Goal: Task Accomplishment & Management: Manage account settings

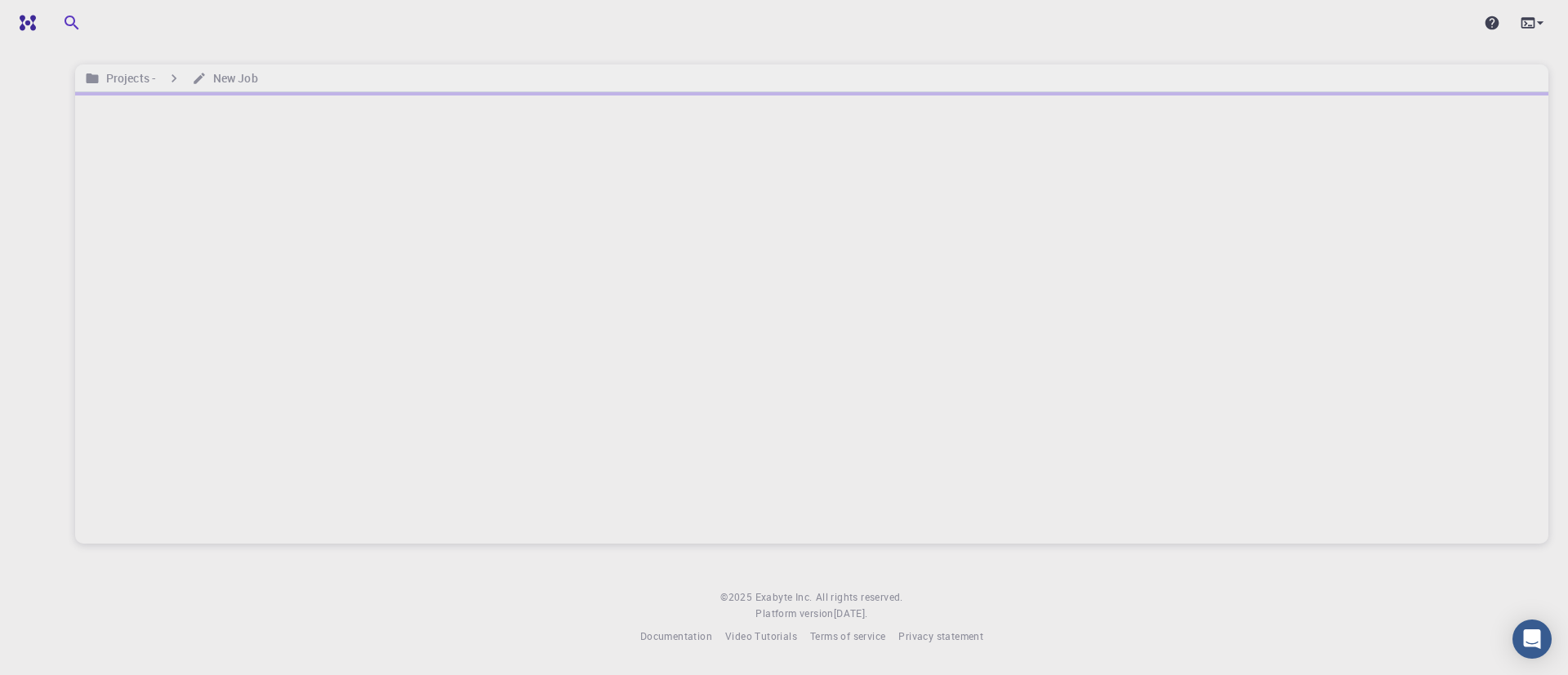
click at [916, 249] on div at bounding box center [811, 318] width 1473 height 451
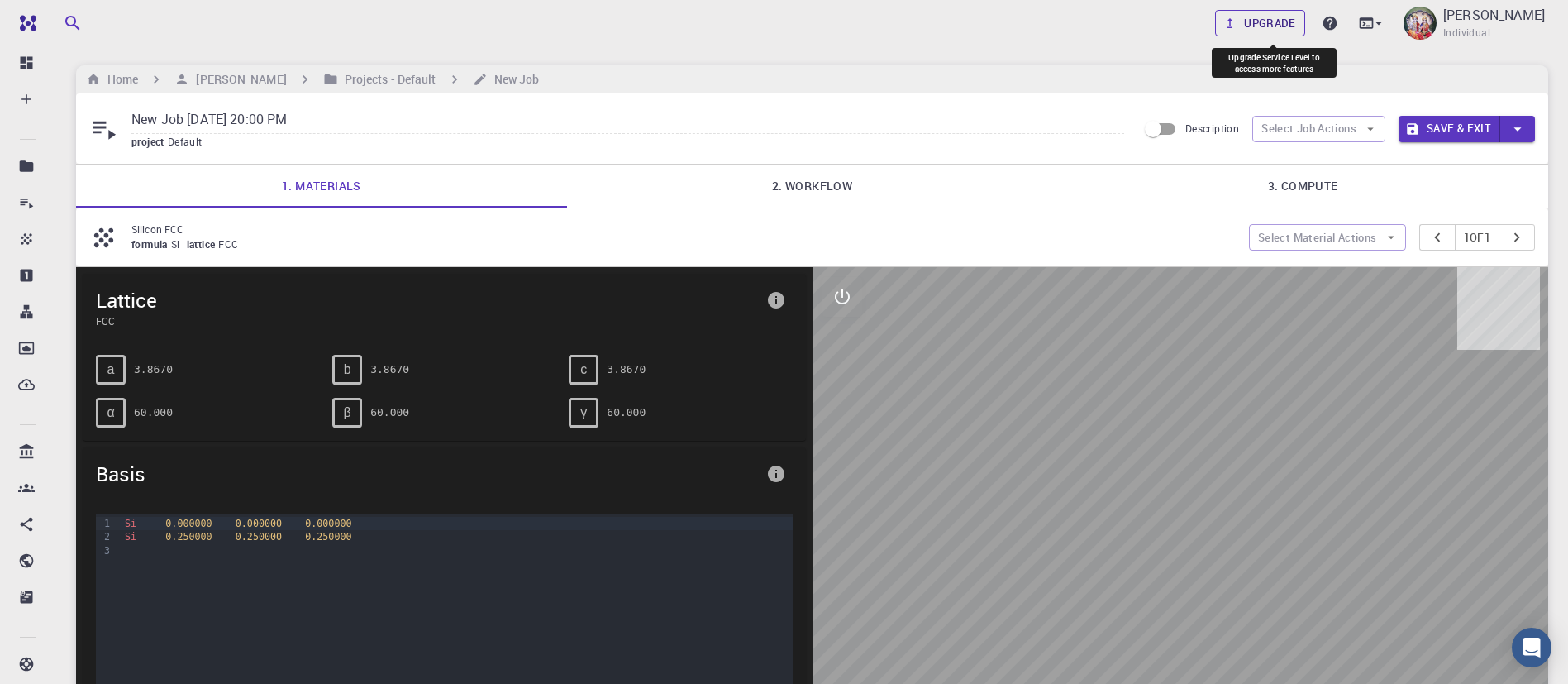
click at [1279, 20] on link "Upgrade" at bounding box center [1261, 23] width 90 height 26
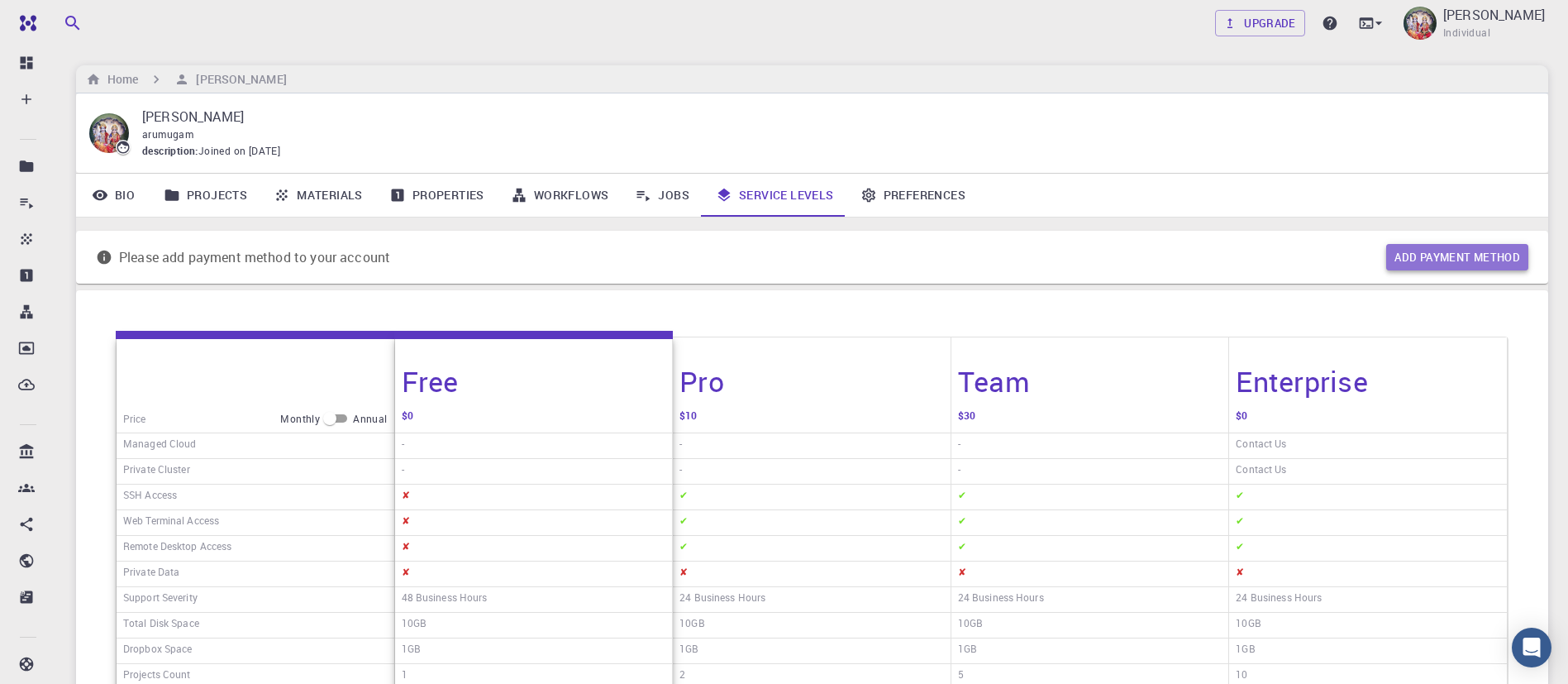
click at [1488, 248] on button "Add payment method" at bounding box center [1457, 256] width 142 height 26
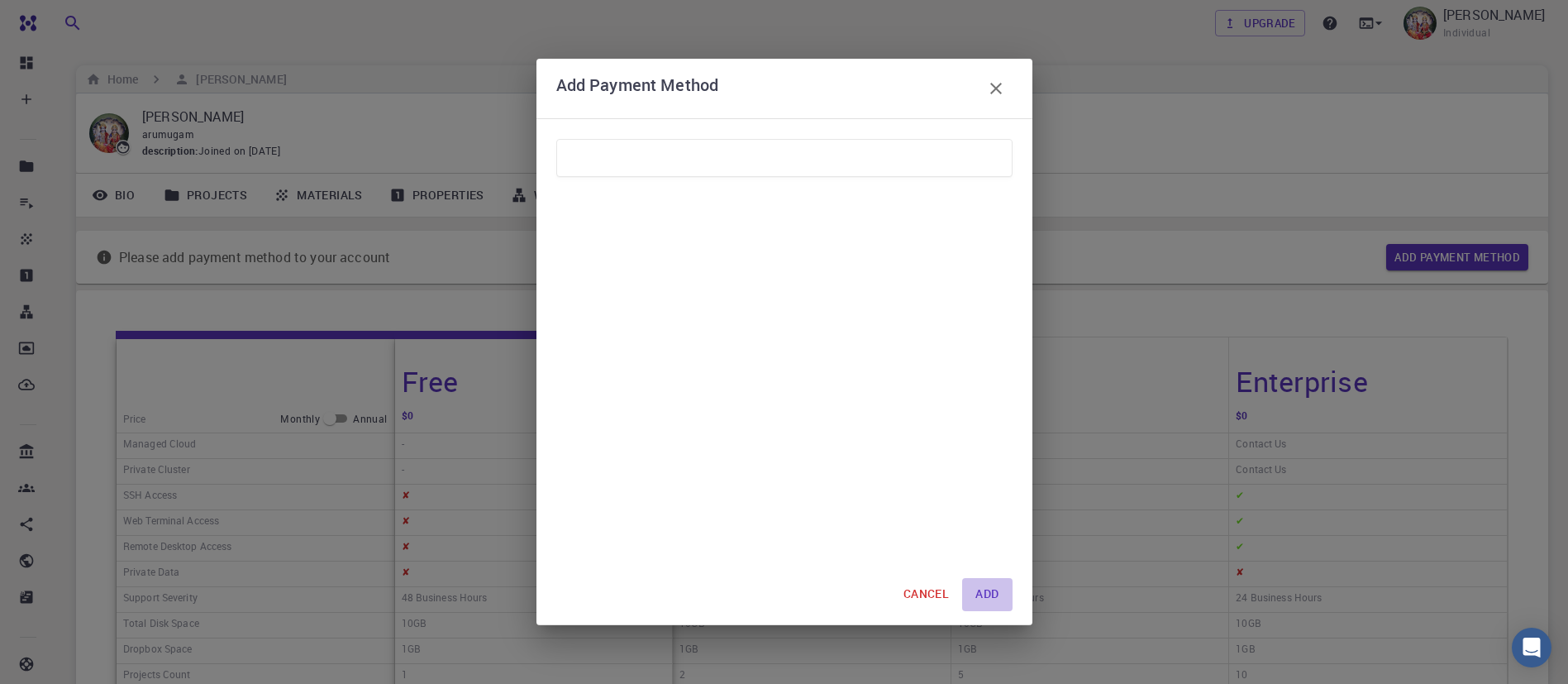
click at [990, 594] on button "ADD" at bounding box center [987, 595] width 49 height 33
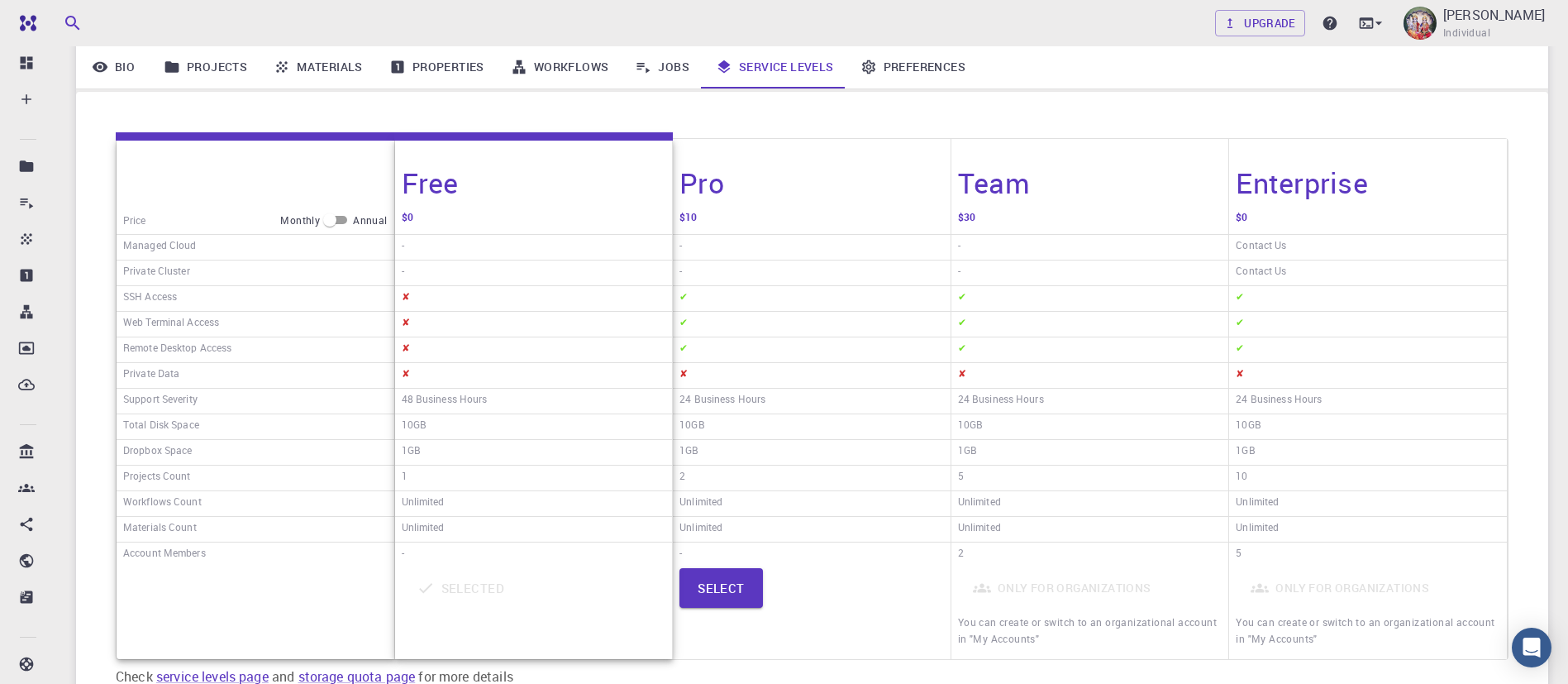
scroll to position [198, 0]
click at [711, 588] on button "Select" at bounding box center [721, 587] width 83 height 40
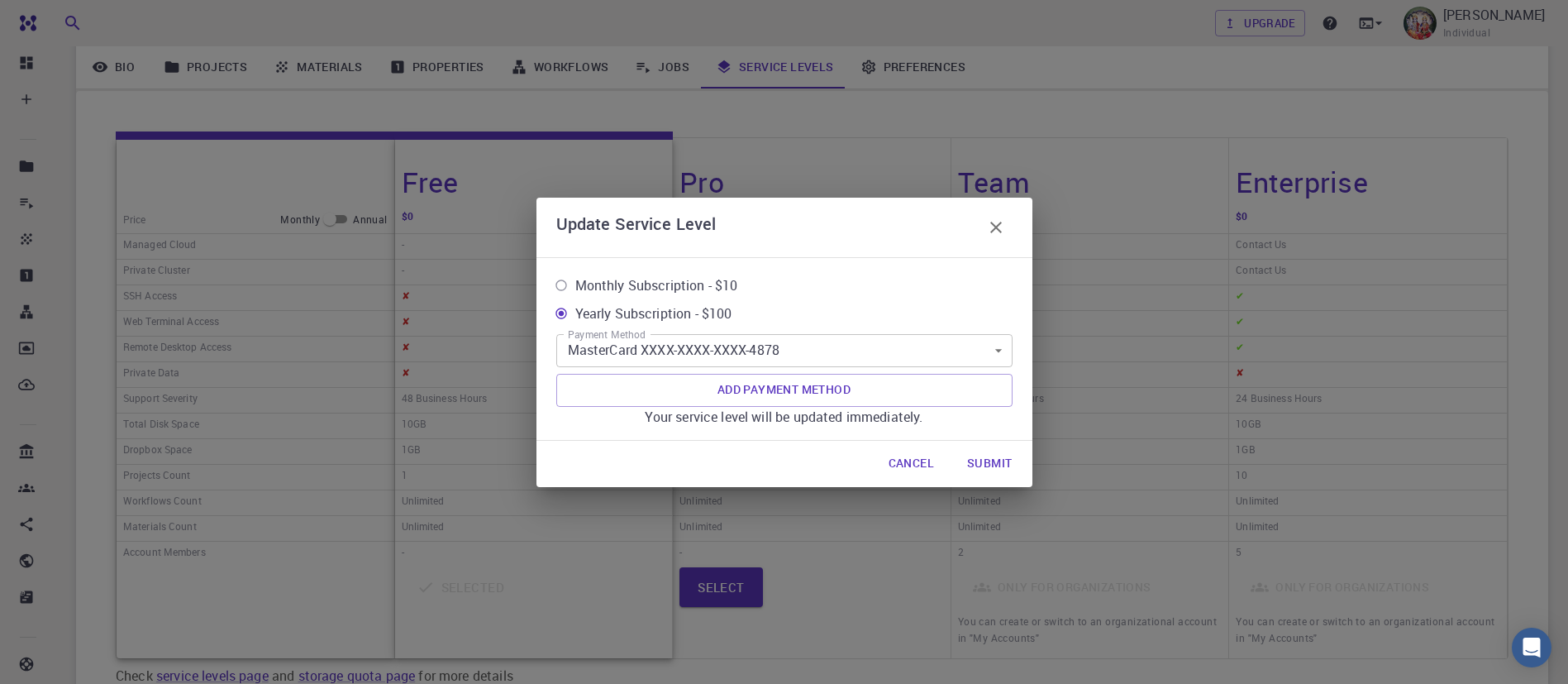
click at [678, 285] on span "Monthly Subscription - $10" at bounding box center [656, 285] width 163 height 20
click at [575, 285] on input "Monthly Subscription - $10" at bounding box center [561, 285] width 28 height 28
radio input "true"
click at [992, 459] on button "Submit" at bounding box center [990, 463] width 72 height 33
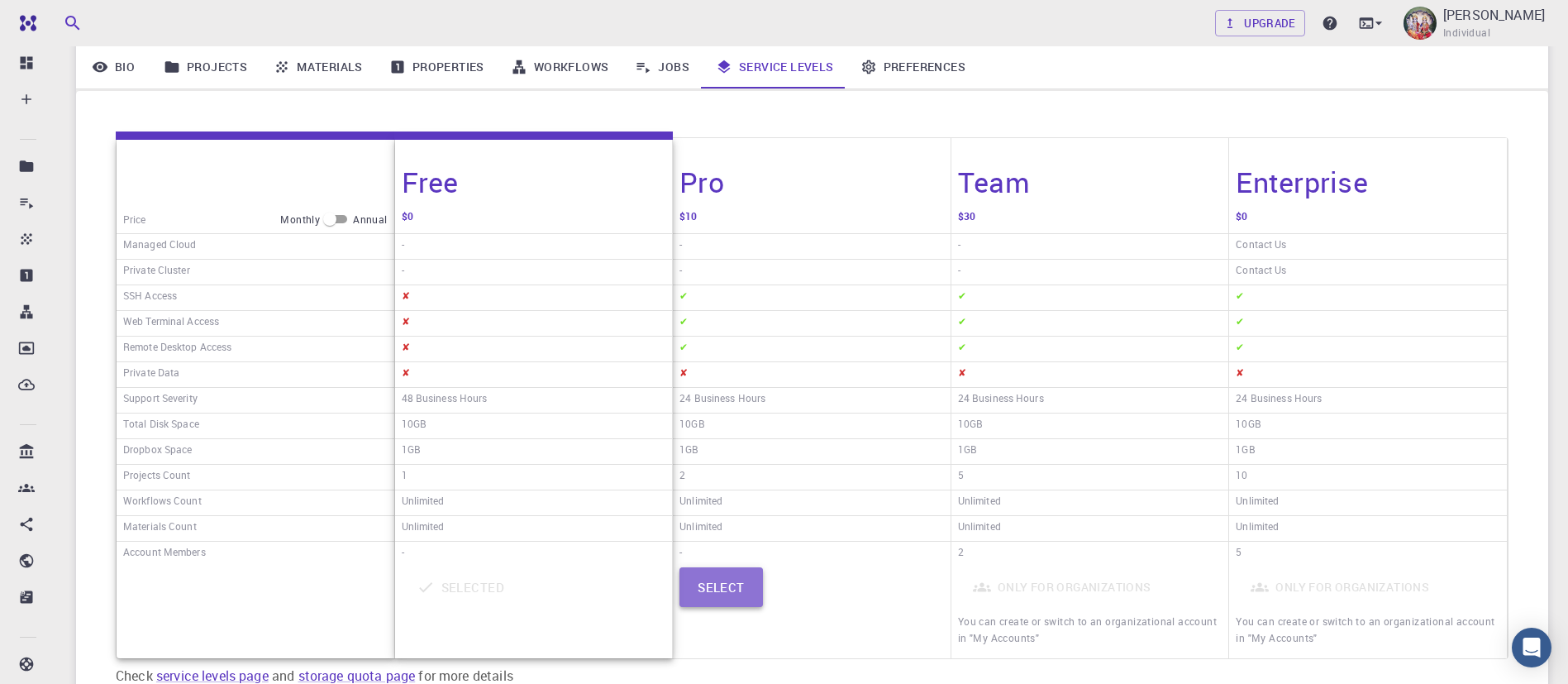
click at [722, 586] on button "Select" at bounding box center [721, 587] width 83 height 40
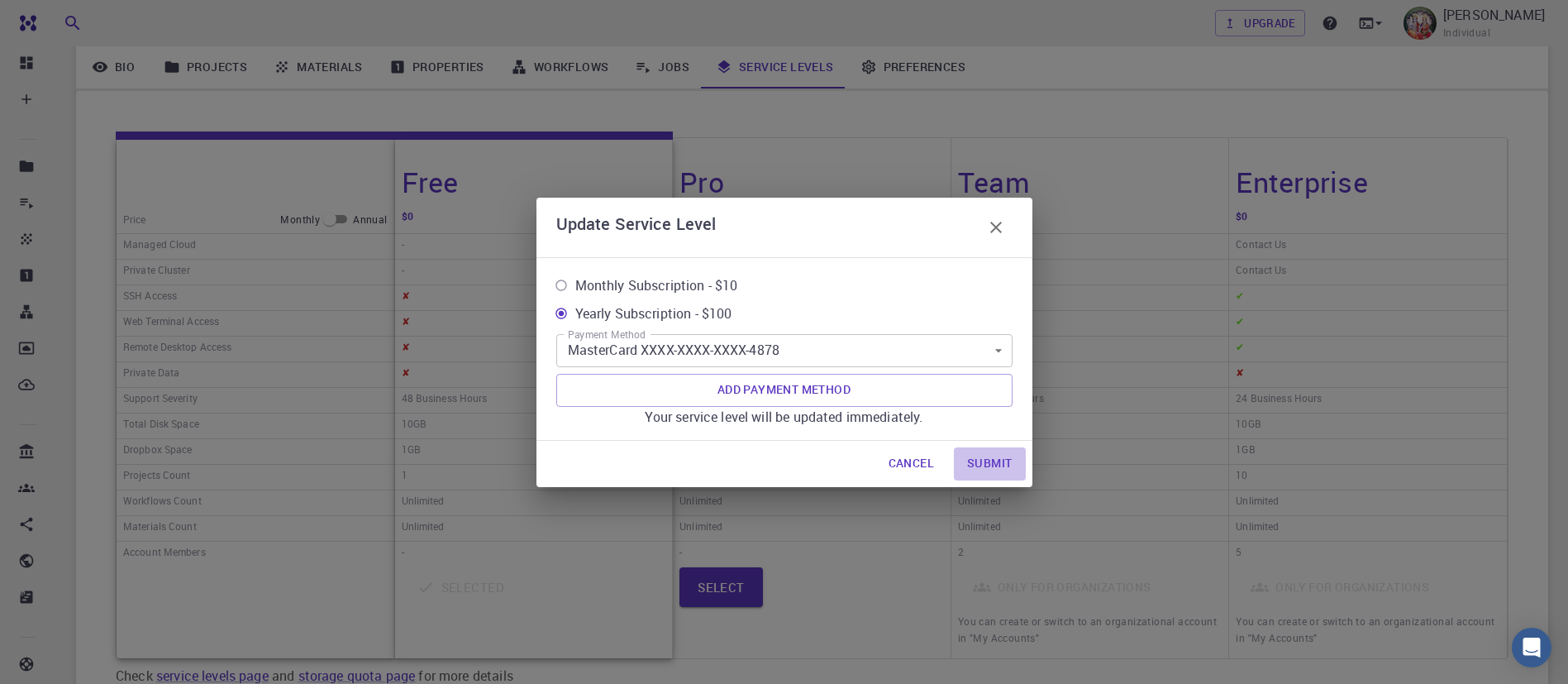
click at [1000, 466] on button "Submit" at bounding box center [990, 463] width 72 height 33
click at [676, 279] on span "Monthly Subscription - $10" at bounding box center [656, 285] width 163 height 20
click at [575, 279] on input "Monthly Subscription - $10" at bounding box center [561, 285] width 28 height 28
radio input "true"
click at [918, 463] on button "Cancel" at bounding box center [911, 463] width 72 height 33
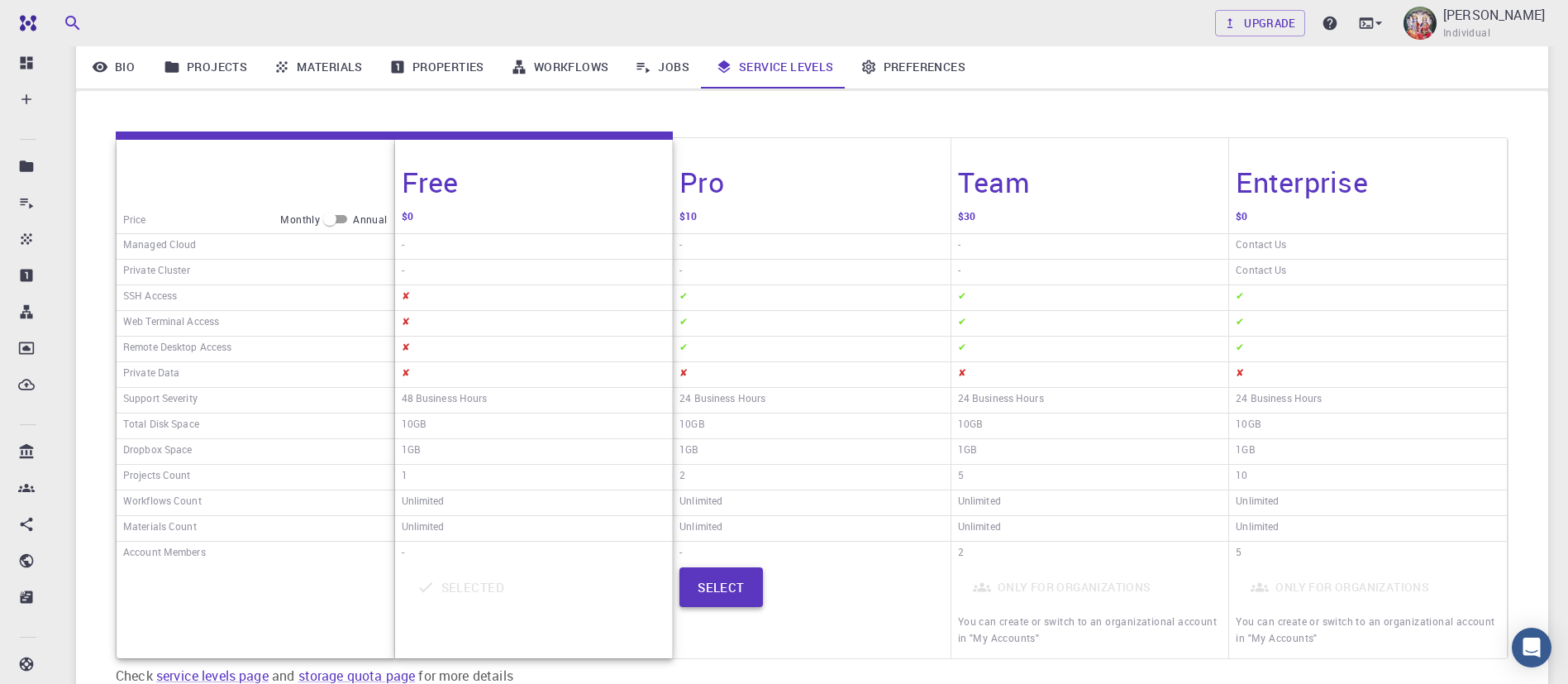
click at [735, 581] on button "Select" at bounding box center [721, 587] width 83 height 40
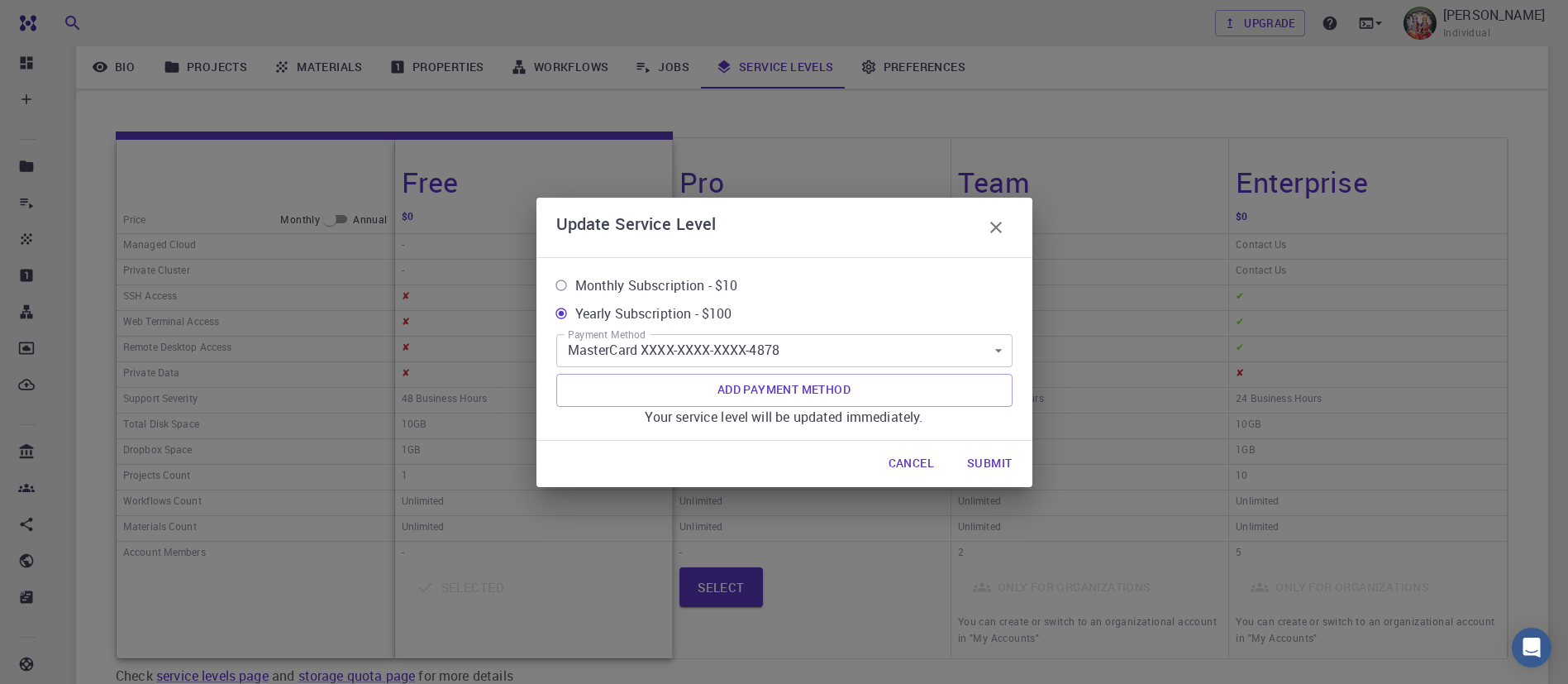
click at [685, 281] on span "Monthly Subscription - $10" at bounding box center [656, 285] width 163 height 20
click at [575, 281] on input "Monthly Subscription - $10" at bounding box center [561, 285] width 28 height 28
radio input "true"
click at [994, 460] on button "Submit" at bounding box center [990, 463] width 72 height 33
click at [988, 214] on button "button" at bounding box center [996, 227] width 33 height 33
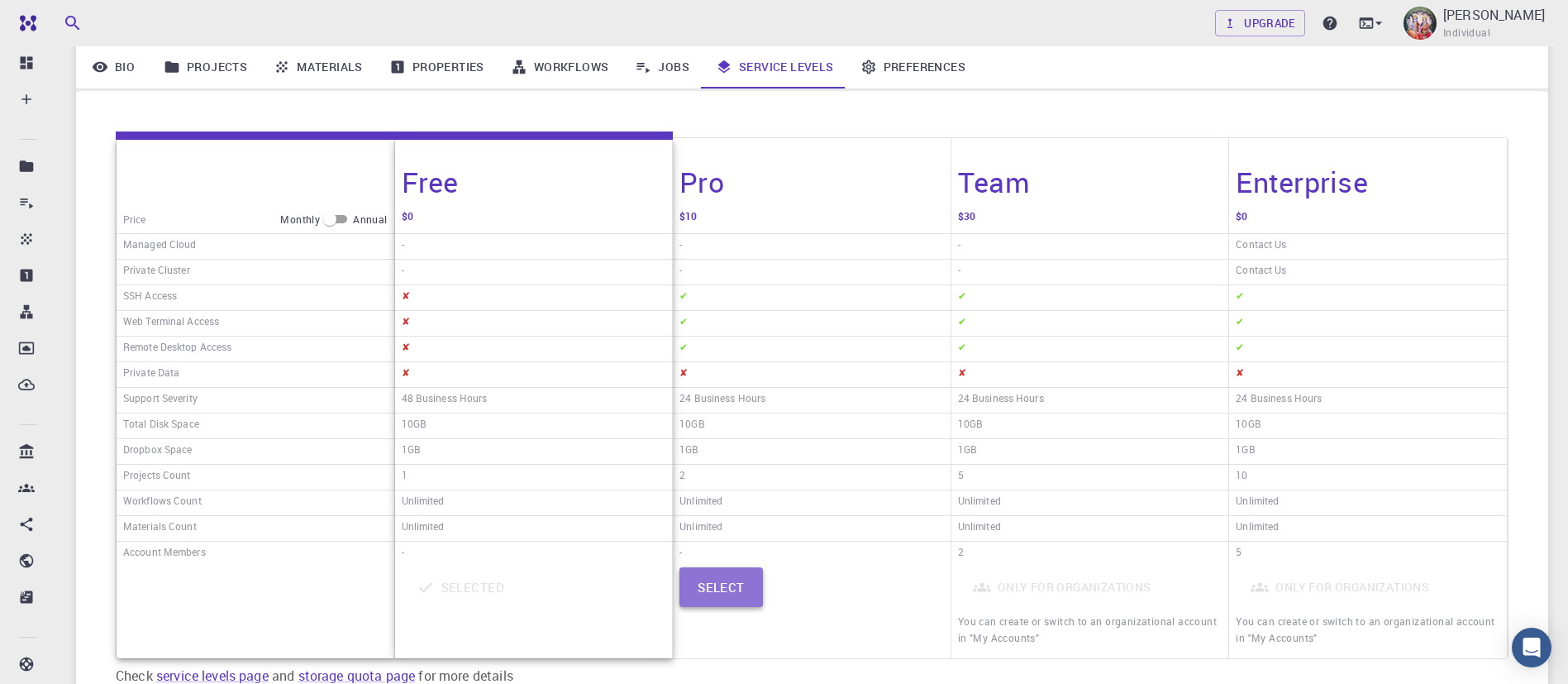
click at [738, 578] on button "Select" at bounding box center [721, 587] width 83 height 40
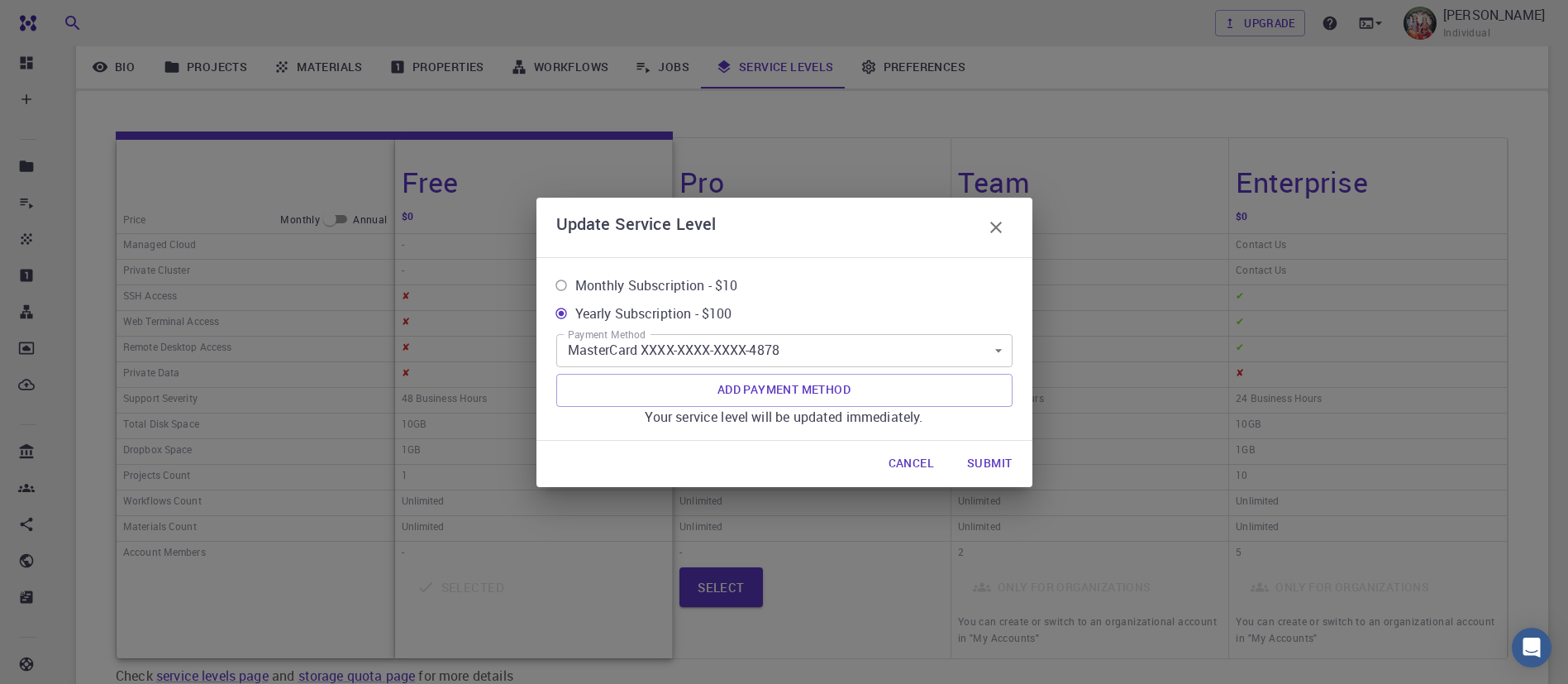
click at [684, 283] on span "Monthly Subscription - $10" at bounding box center [656, 285] width 163 height 20
click at [575, 283] on input "Monthly Subscription - $10" at bounding box center [561, 285] width 28 height 28
radio input "true"
click at [991, 462] on button "Submit" at bounding box center [990, 463] width 72 height 33
click at [987, 224] on icon "button" at bounding box center [996, 227] width 20 height 20
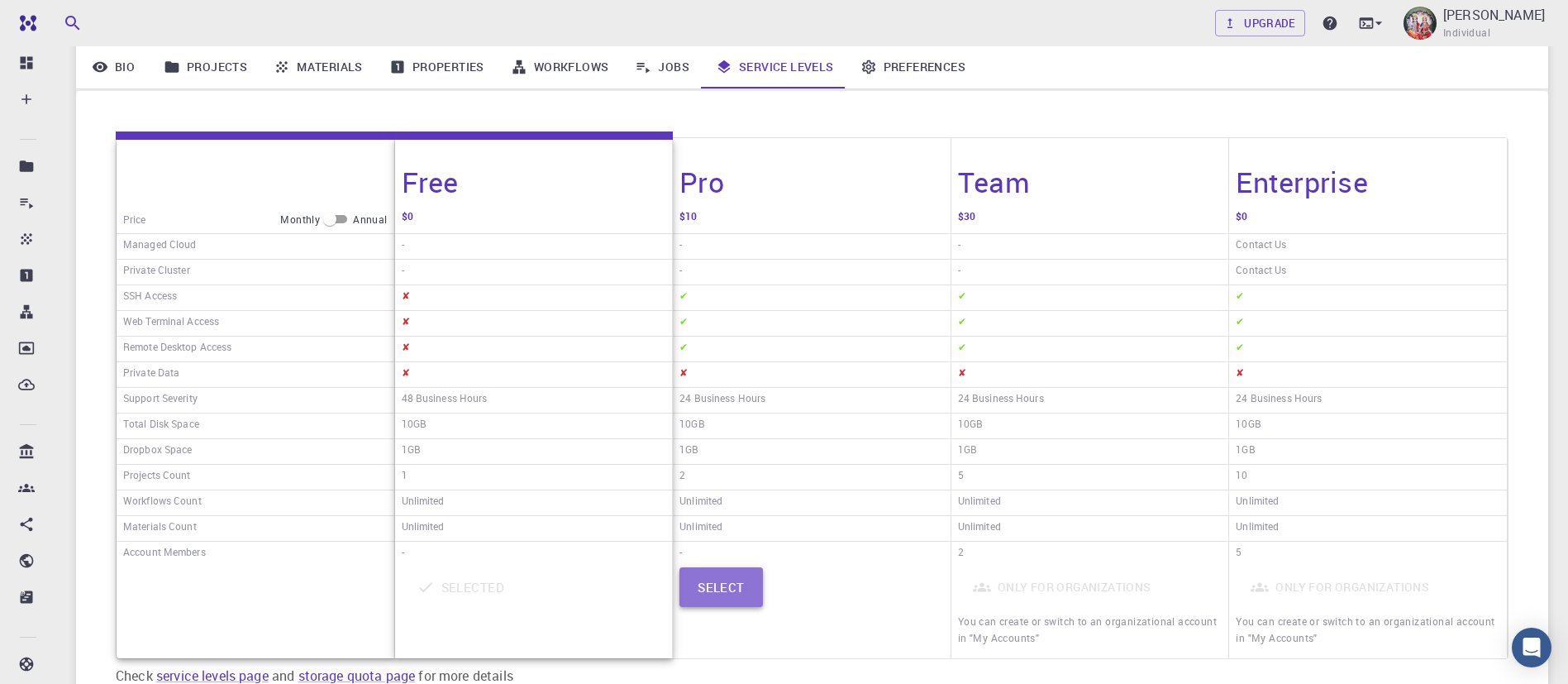
click at [728, 583] on button "Select" at bounding box center [721, 587] width 83 height 40
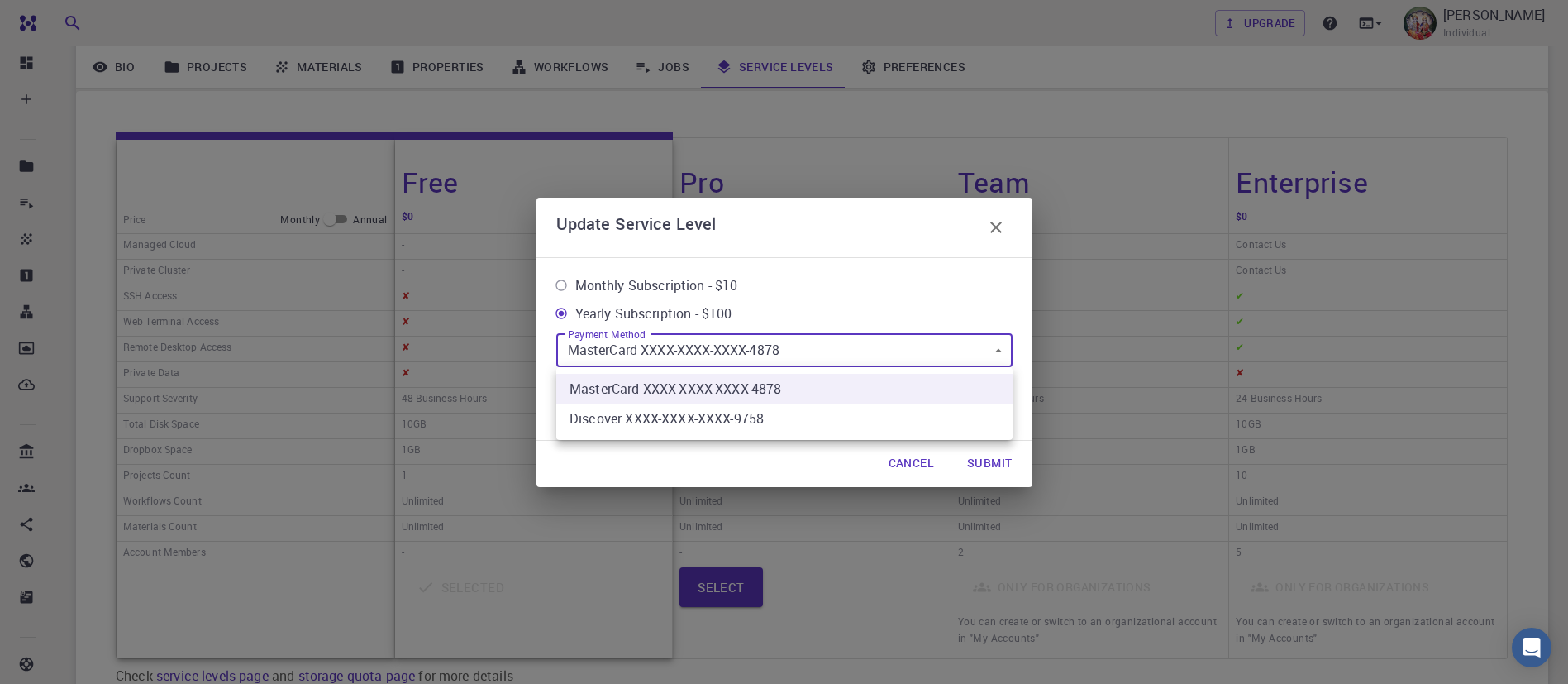
click at [827, 353] on body "Free Dashboard Create New Job New Material Create Material Upload File Import f…" at bounding box center [784, 325] width 1568 height 1046
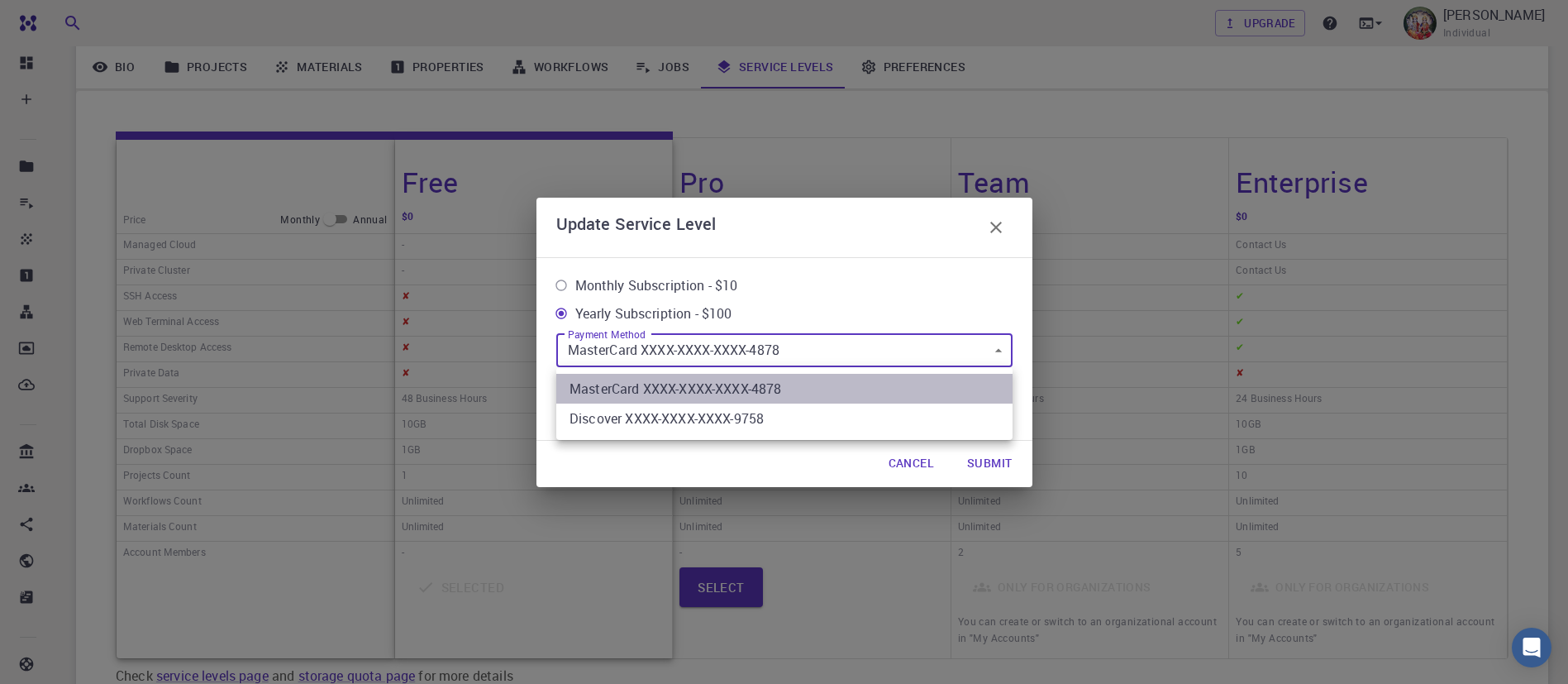
click at [779, 394] on li "MasterCard XXXX-XXXX-XXXX-4878" at bounding box center [785, 388] width 456 height 30
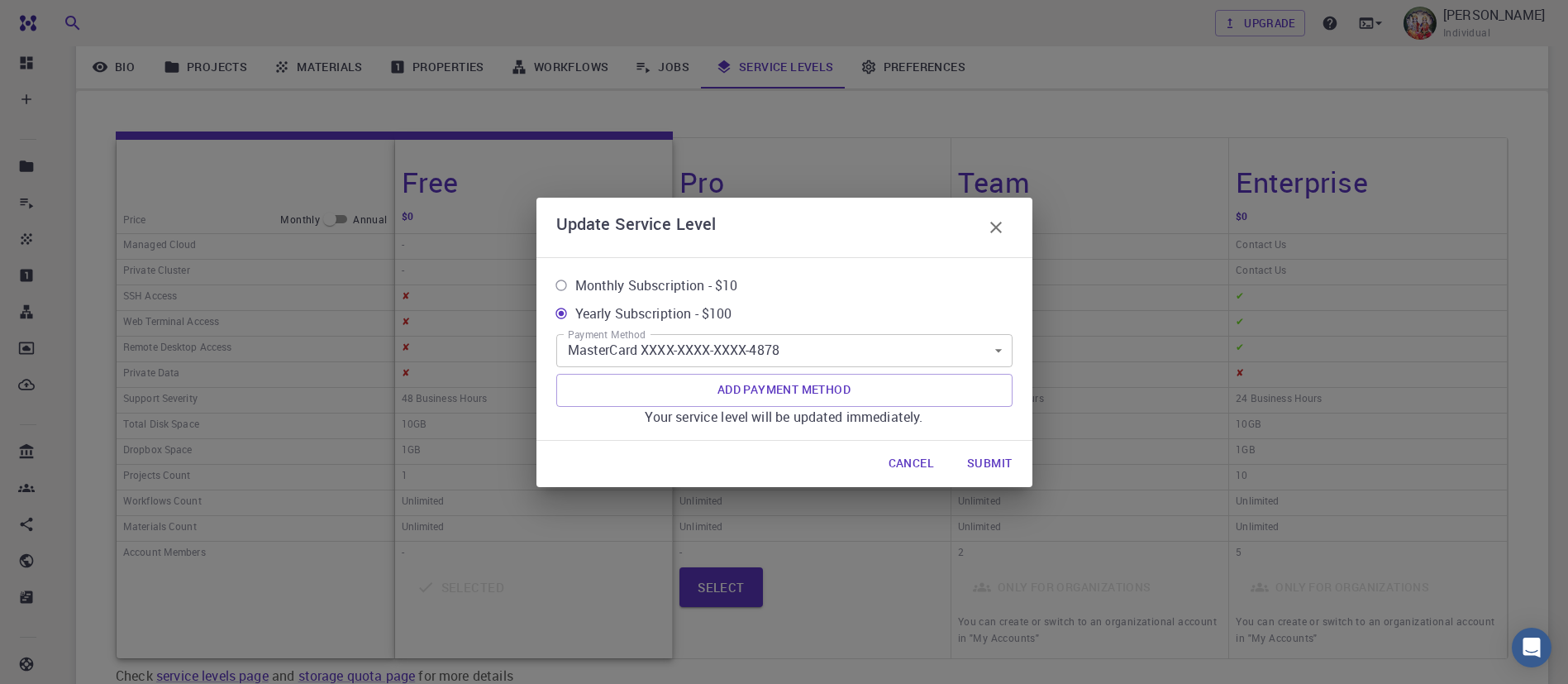
drag, startPoint x: 779, startPoint y: 394, endPoint x: 994, endPoint y: 459, distance: 224.6
click at [994, 459] on div "Update Service Level Monthly Subscription - $10 Yearly Subscription - $100 Paym…" at bounding box center [784, 342] width 496 height 290
click at [994, 459] on button "Submit" at bounding box center [990, 463] width 72 height 33
click at [662, 294] on span "Monthly Subscription - $10" at bounding box center [656, 285] width 163 height 20
click at [575, 294] on input "Monthly Subscription - $10" at bounding box center [561, 285] width 28 height 28
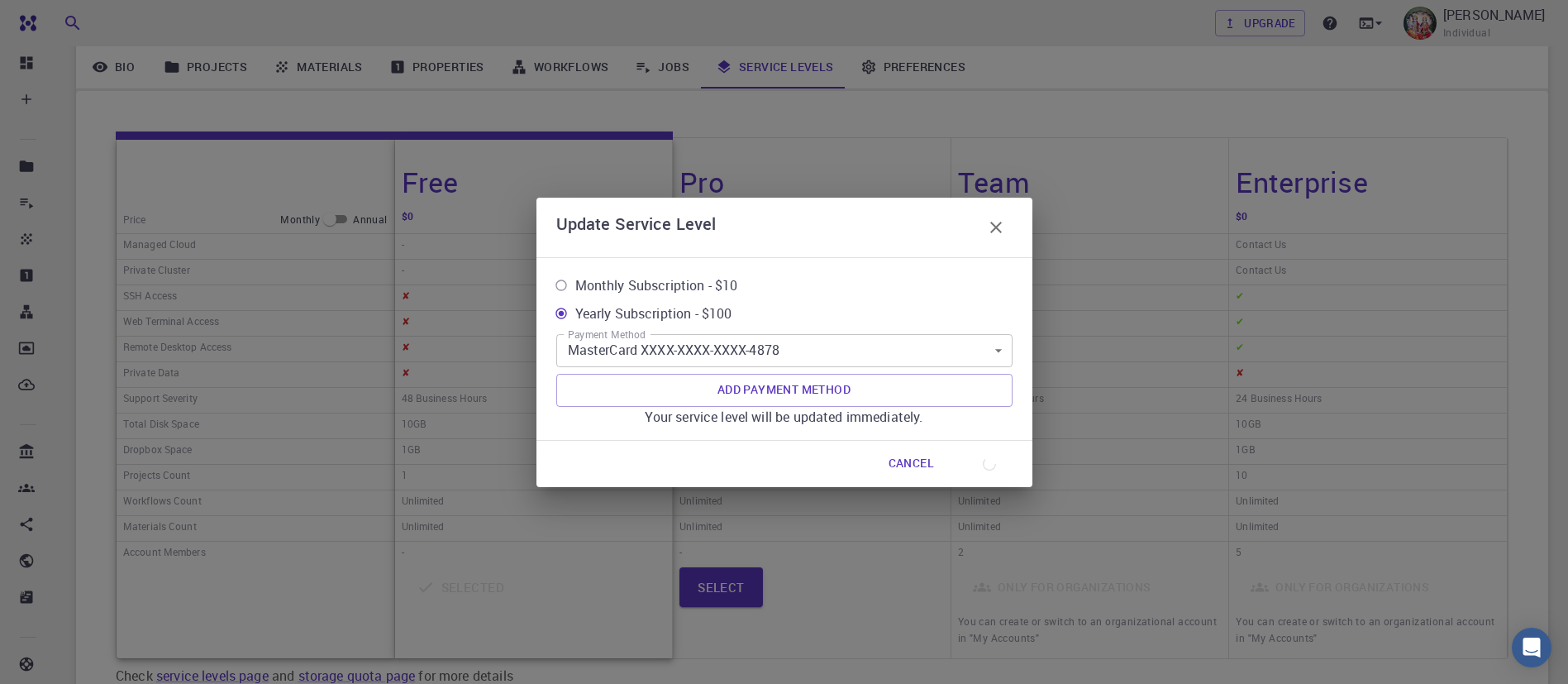
radio input "true"
click at [992, 234] on icon "button" at bounding box center [996, 227] width 20 height 20
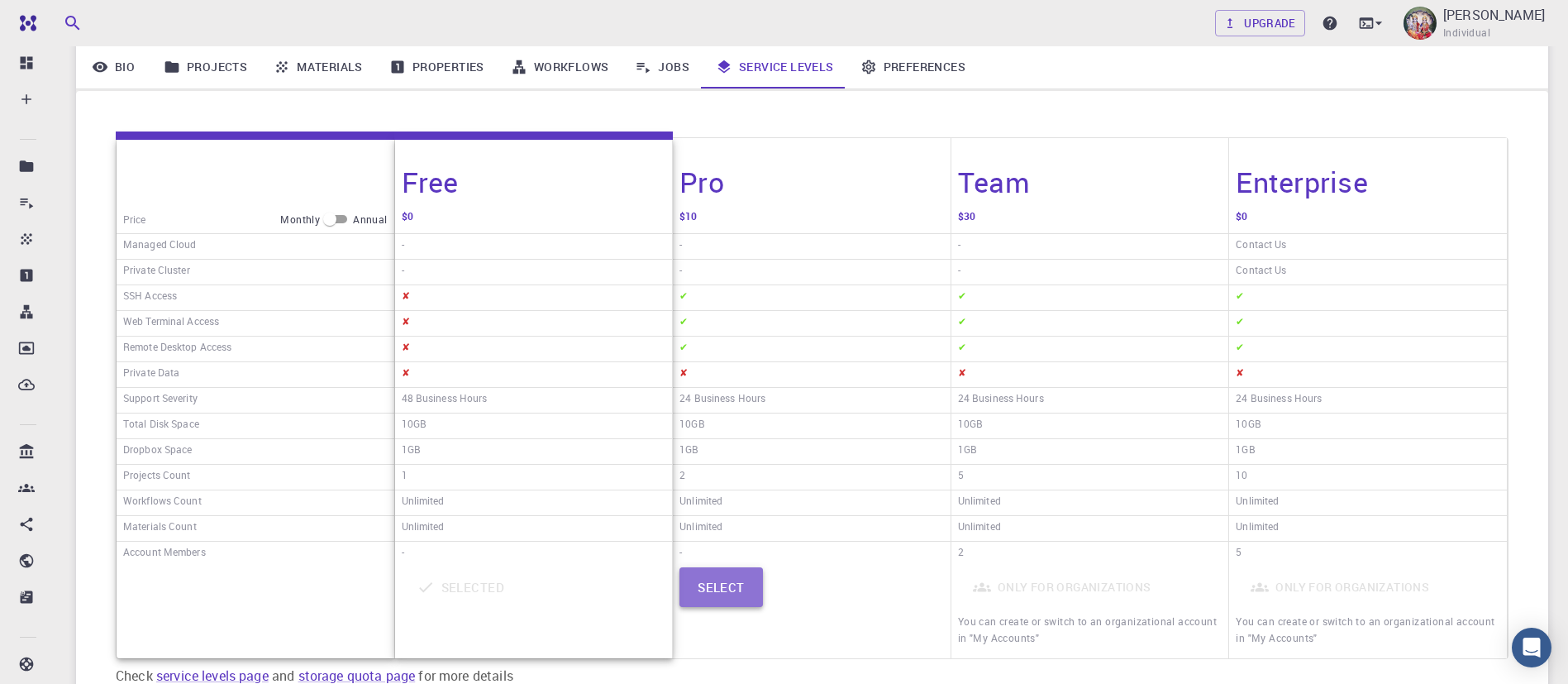
click at [724, 588] on button "Select" at bounding box center [721, 587] width 83 height 40
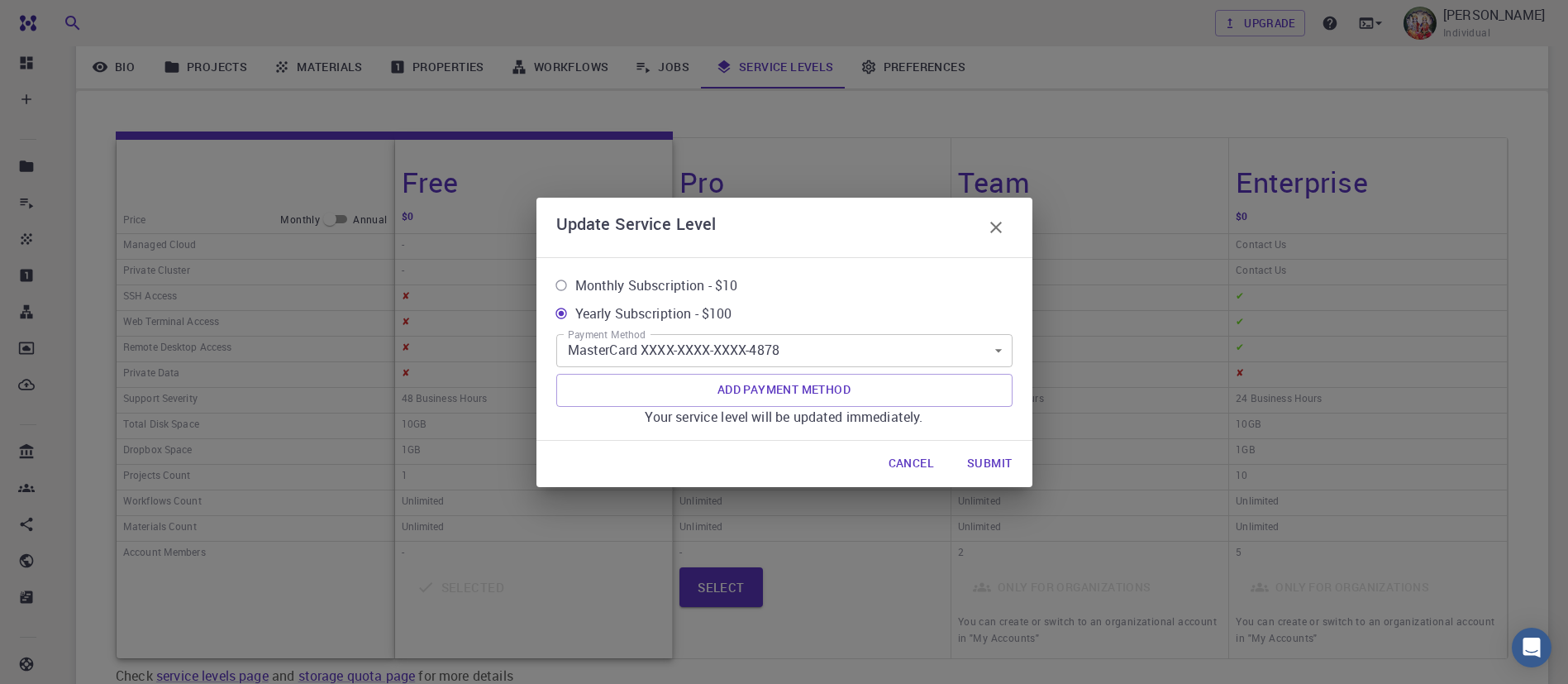
click at [666, 282] on span "Monthly Subscription - $10" at bounding box center [656, 285] width 163 height 20
click at [575, 282] on input "Monthly Subscription - $10" at bounding box center [561, 285] width 28 height 28
radio input "true"
click at [995, 463] on button "Submit" at bounding box center [990, 463] width 72 height 33
click at [1530, 643] on icon "Open Intercom Messenger" at bounding box center [1531, 647] width 19 height 21
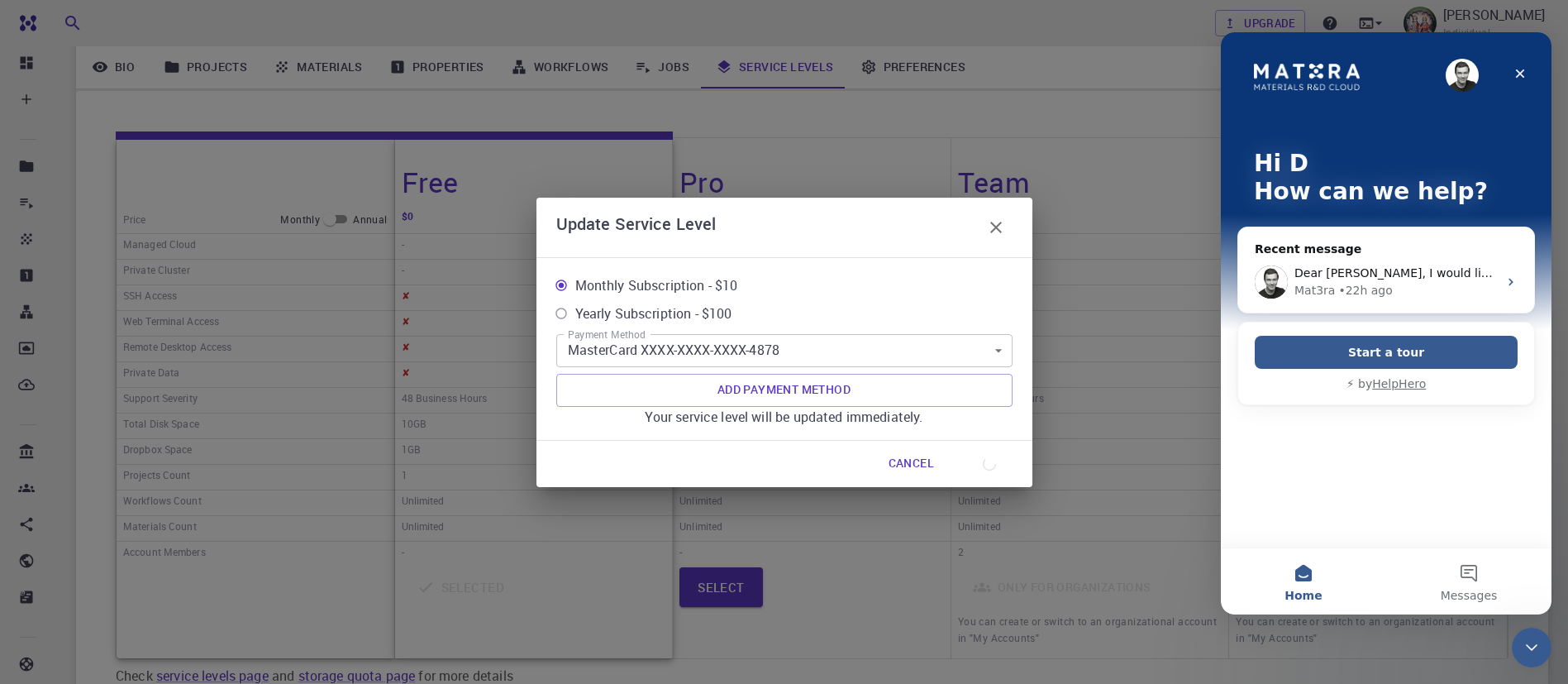
scroll to position [0, 0]
click at [1371, 290] on div "• 22h ago" at bounding box center [1365, 290] width 54 height 17
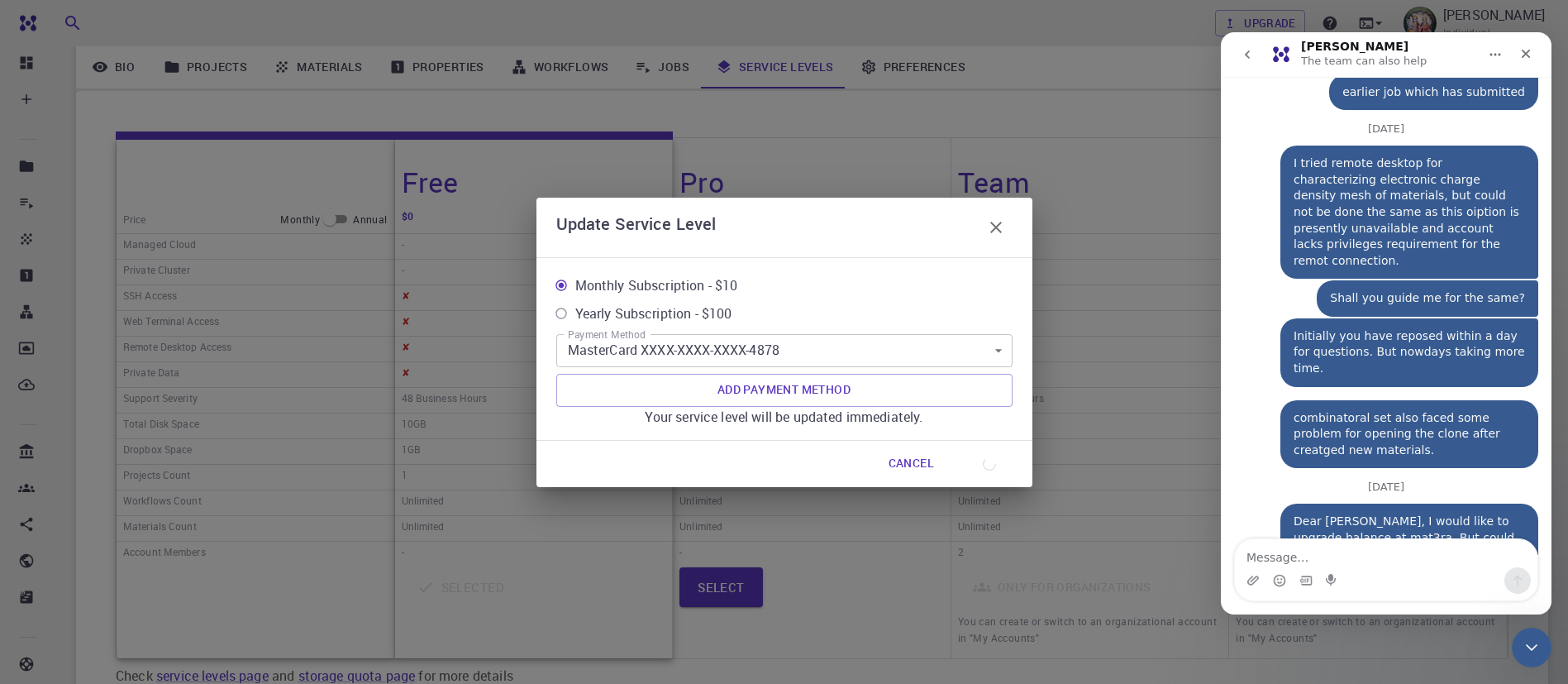
scroll to position [387, 0]
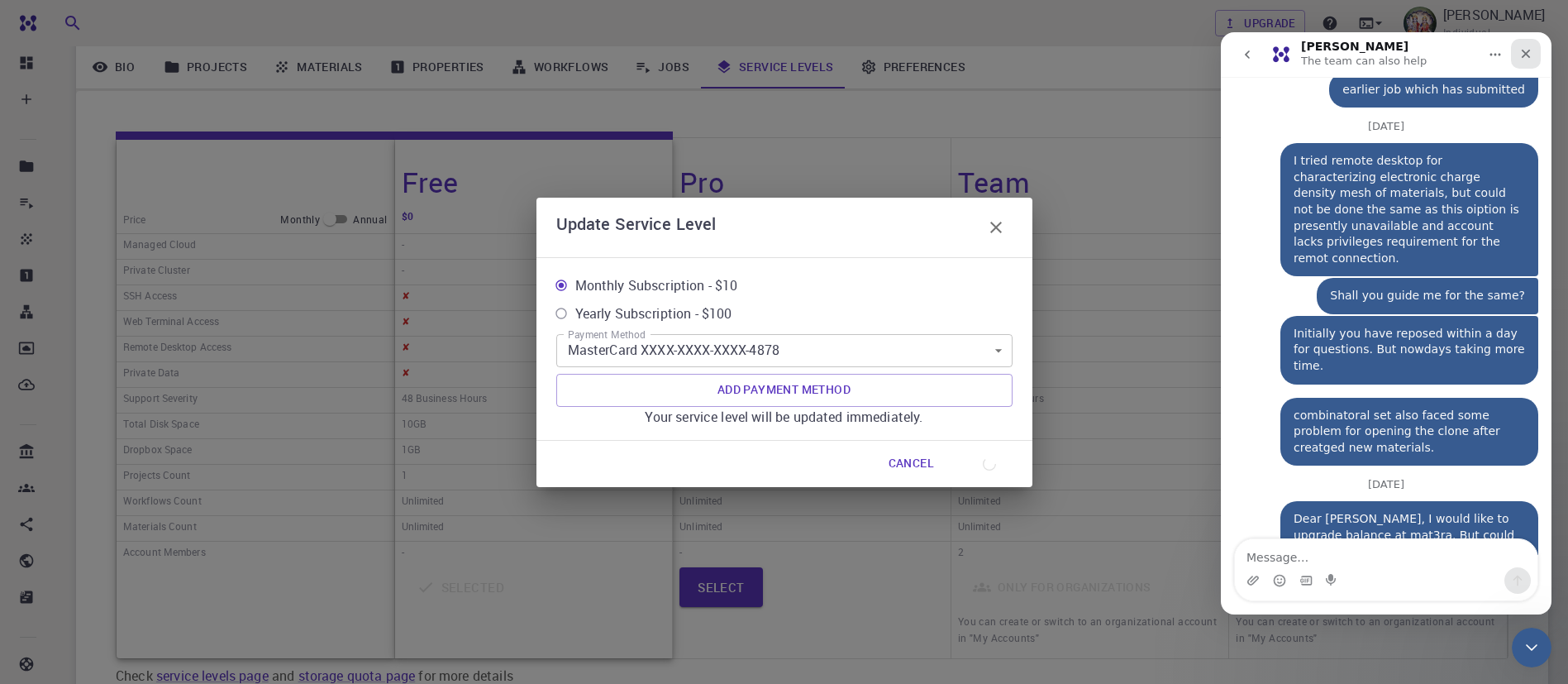
click at [1530, 57] on icon "Close" at bounding box center [1526, 54] width 14 height 14
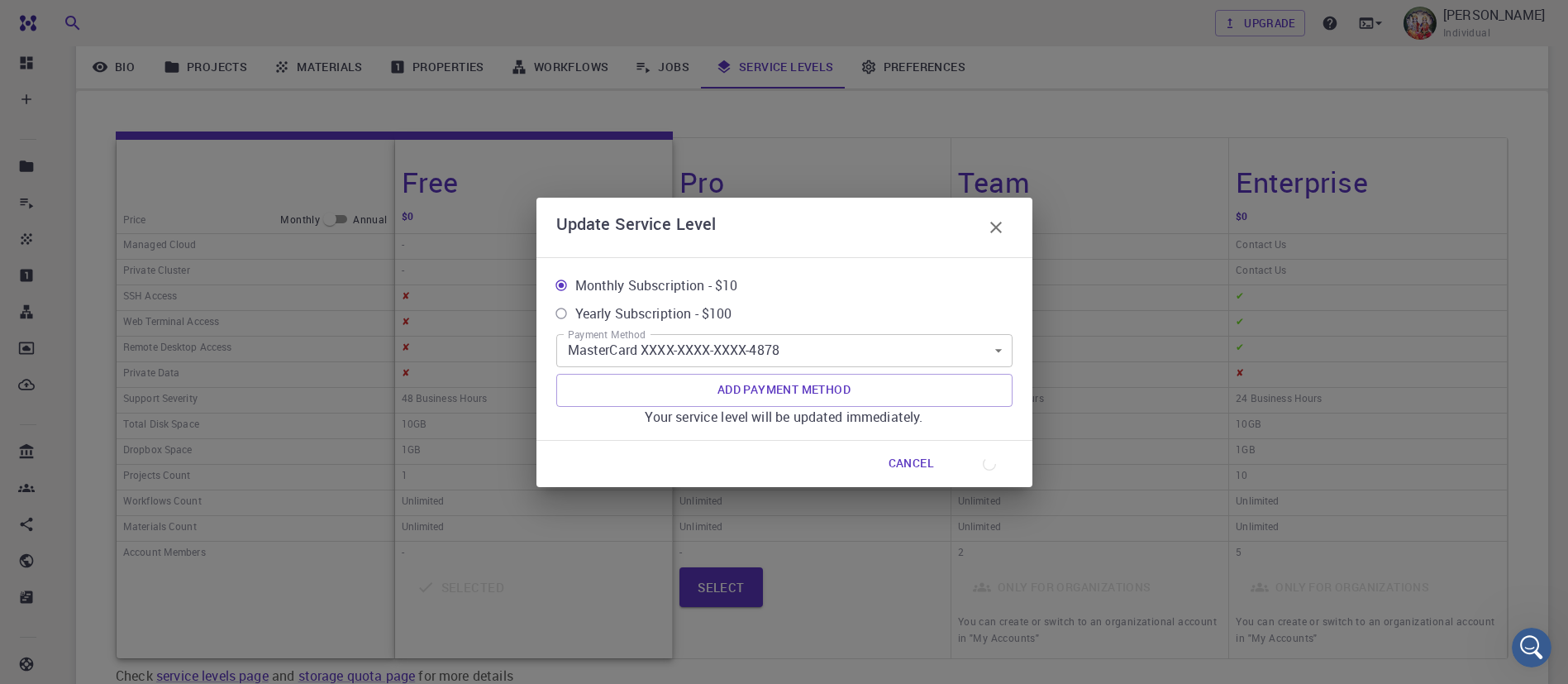
click at [1006, 224] on button "button" at bounding box center [996, 227] width 33 height 33
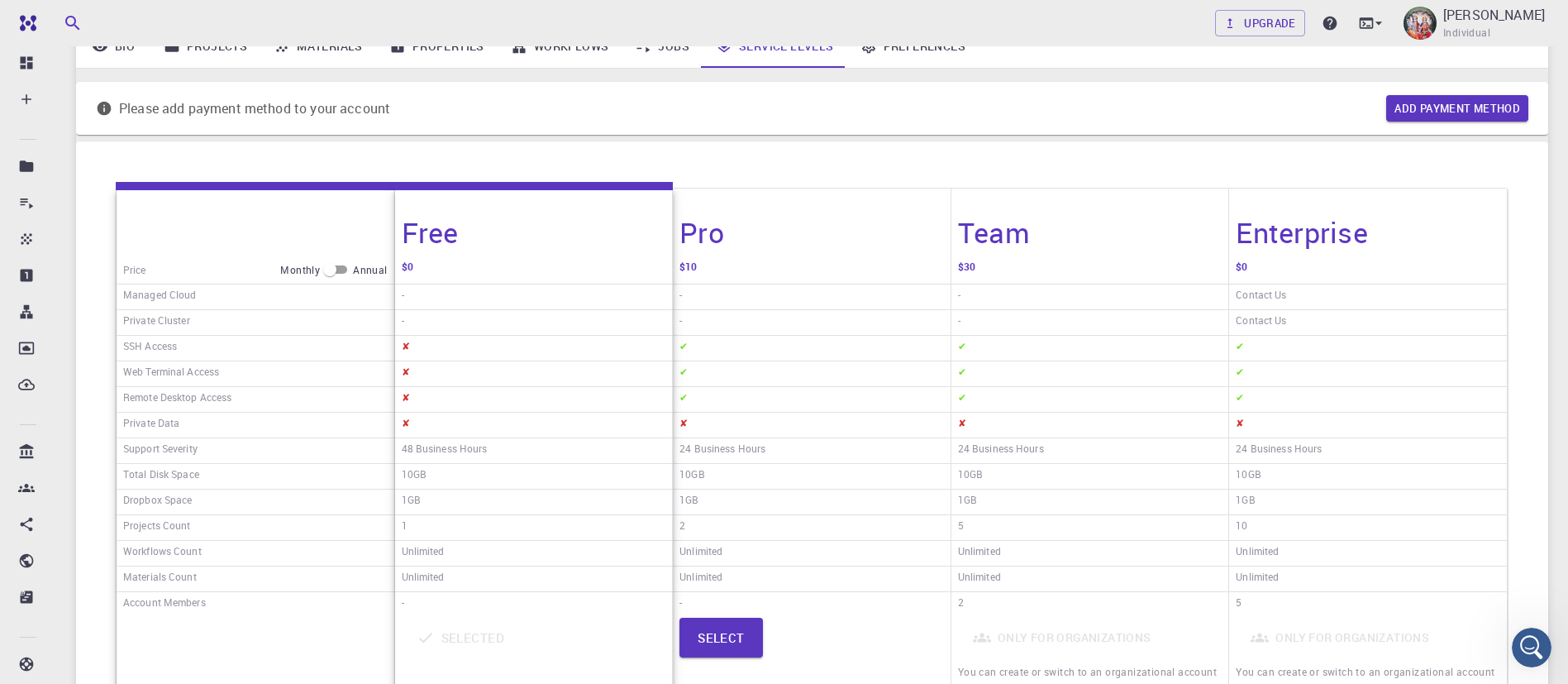
scroll to position [0, 0]
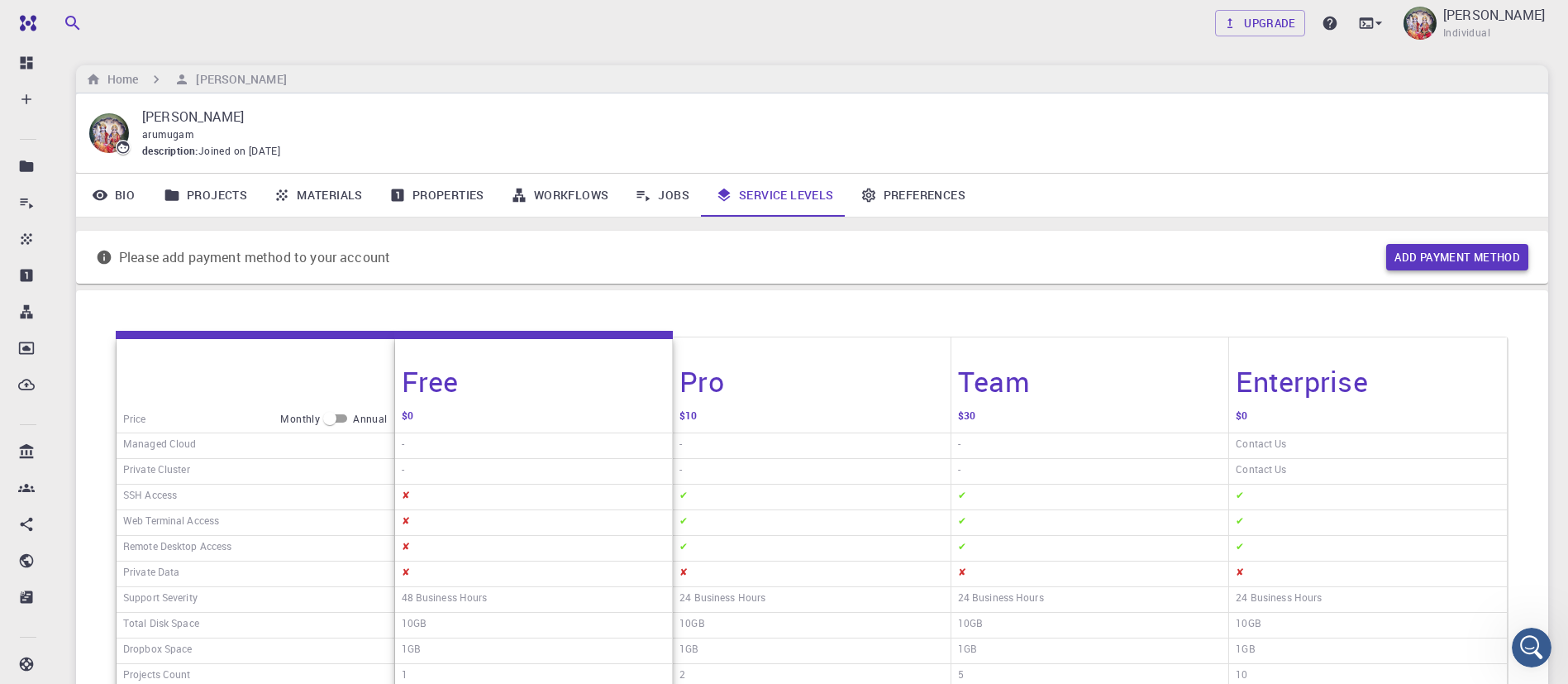
click at [1445, 247] on button "Add payment method" at bounding box center [1457, 256] width 142 height 26
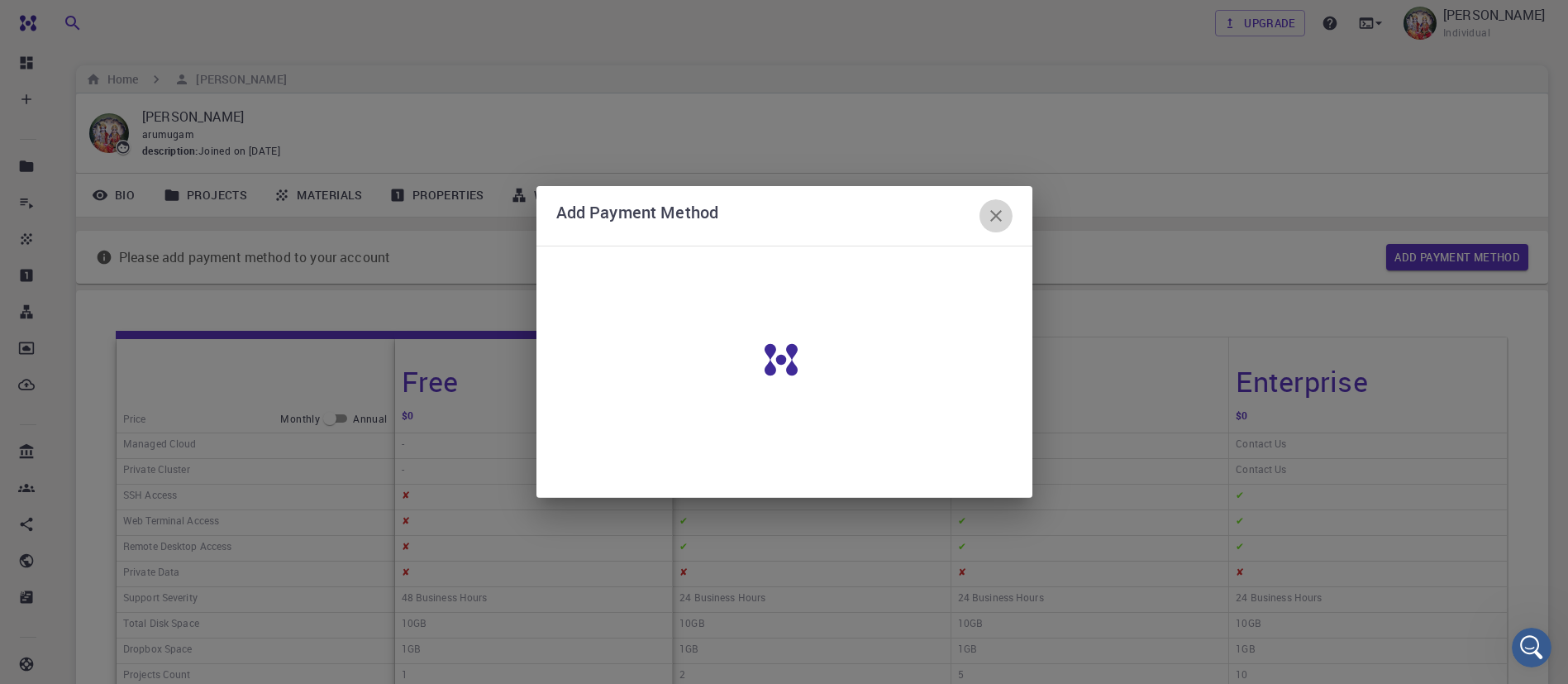
click at [993, 213] on icon "button" at bounding box center [996, 216] width 12 height 12
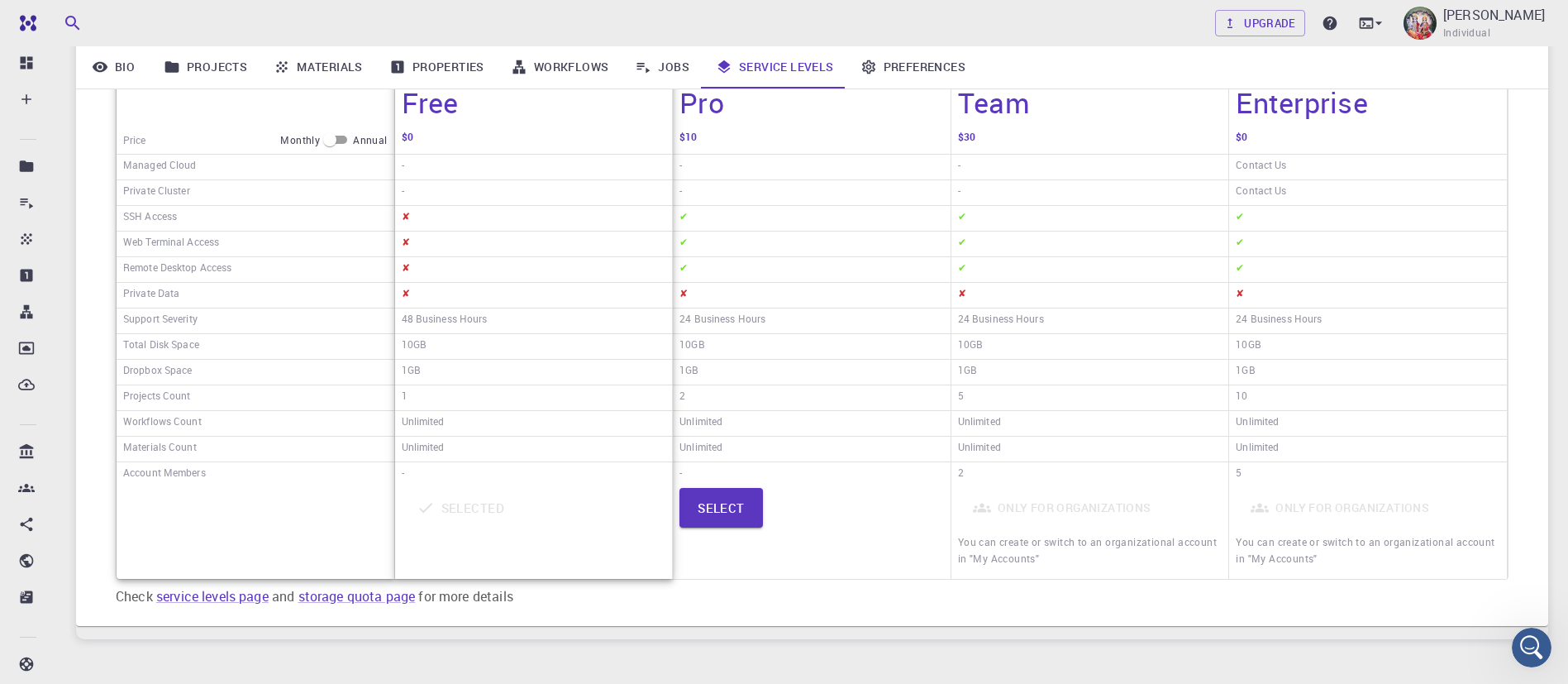
scroll to position [362, 0]
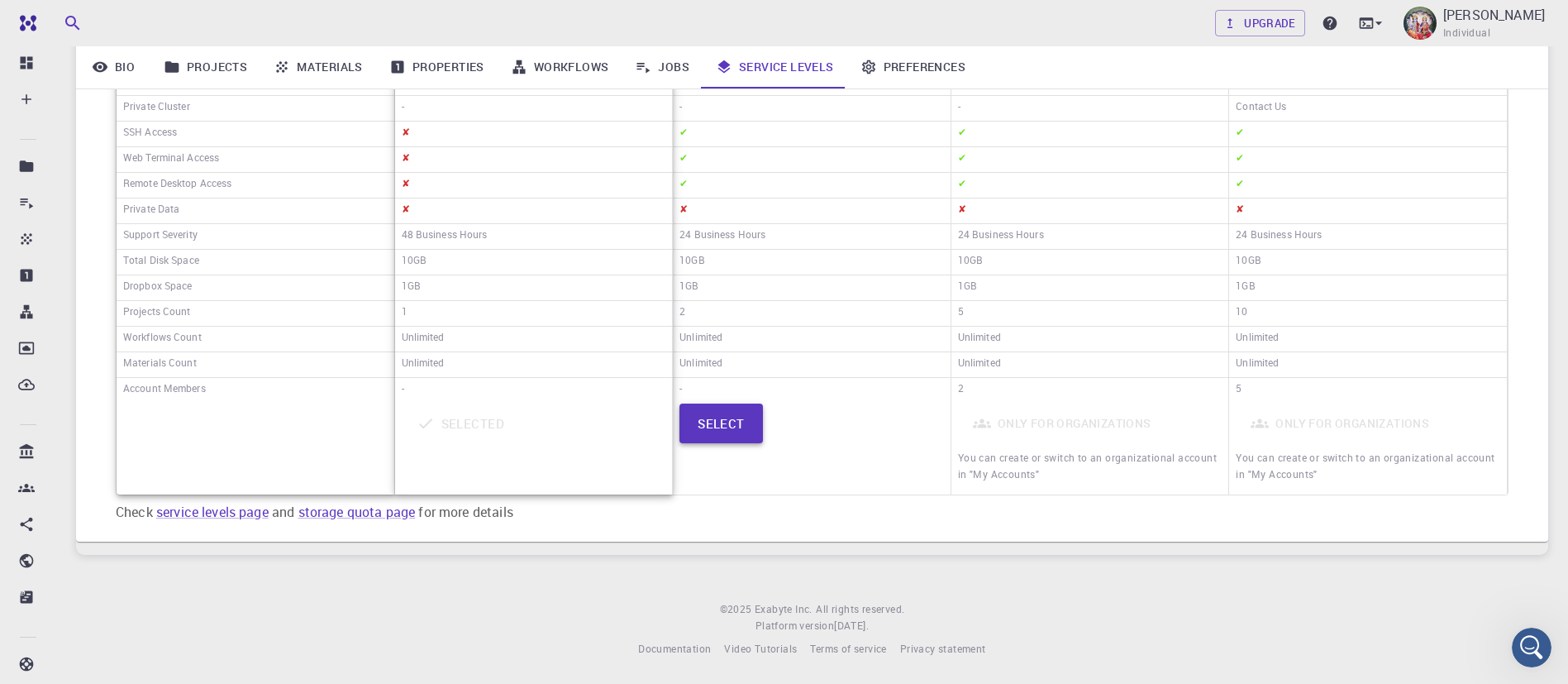
click at [725, 431] on button "Select" at bounding box center [721, 423] width 83 height 40
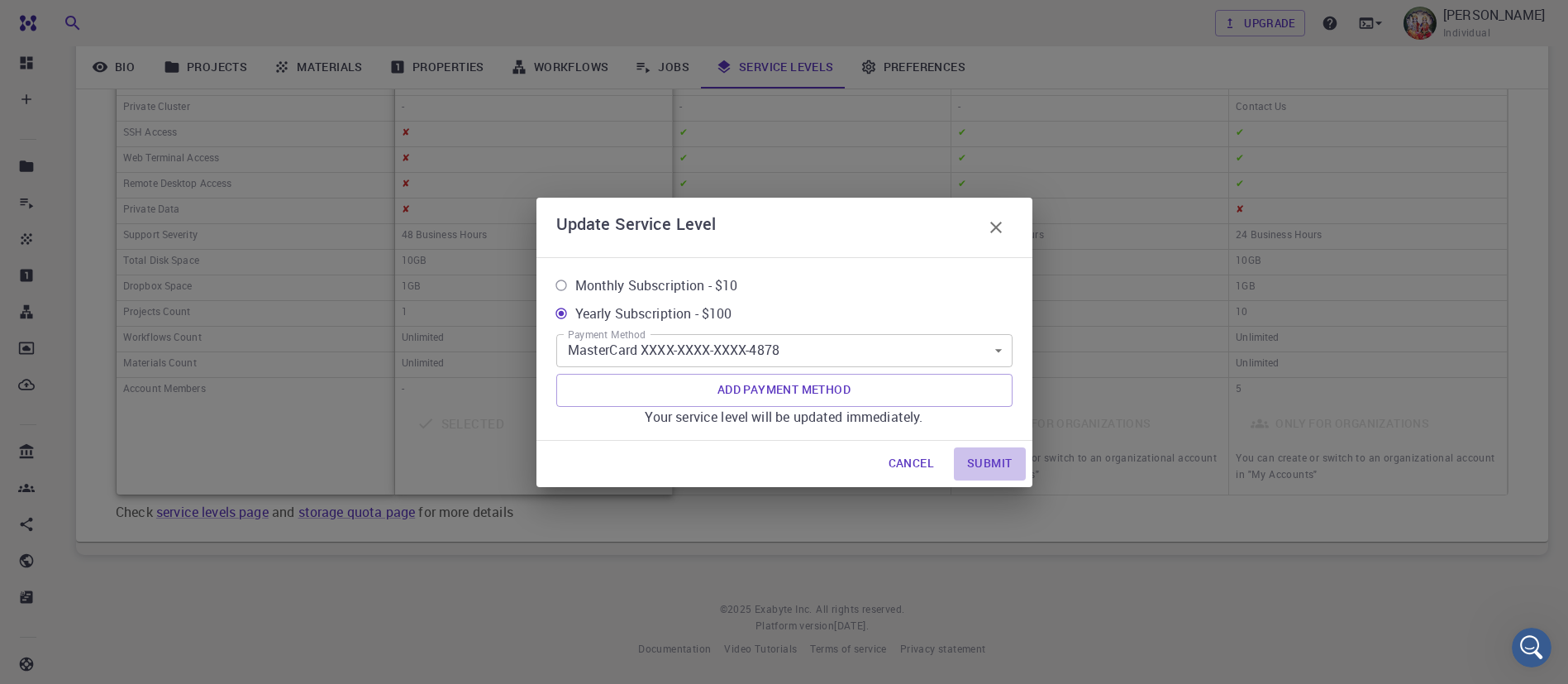
click at [984, 457] on button "Submit" at bounding box center [990, 463] width 72 height 33
click at [706, 280] on span "Monthly Subscription - $10" at bounding box center [656, 285] width 163 height 20
click at [575, 280] on input "Monthly Subscription - $10" at bounding box center [561, 285] width 28 height 28
radio input "true"
click at [1000, 229] on icon "button" at bounding box center [996, 227] width 20 height 20
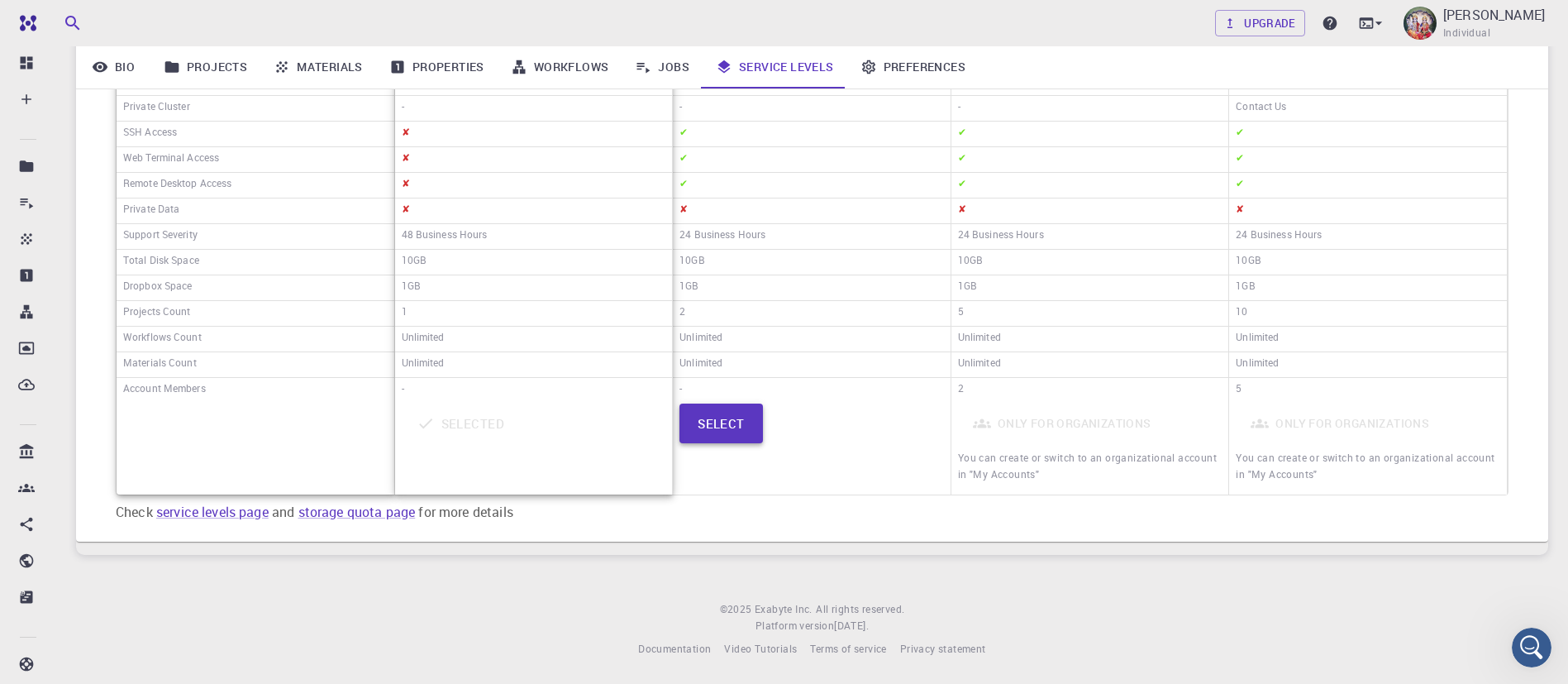
click at [701, 414] on button "Select" at bounding box center [721, 423] width 83 height 40
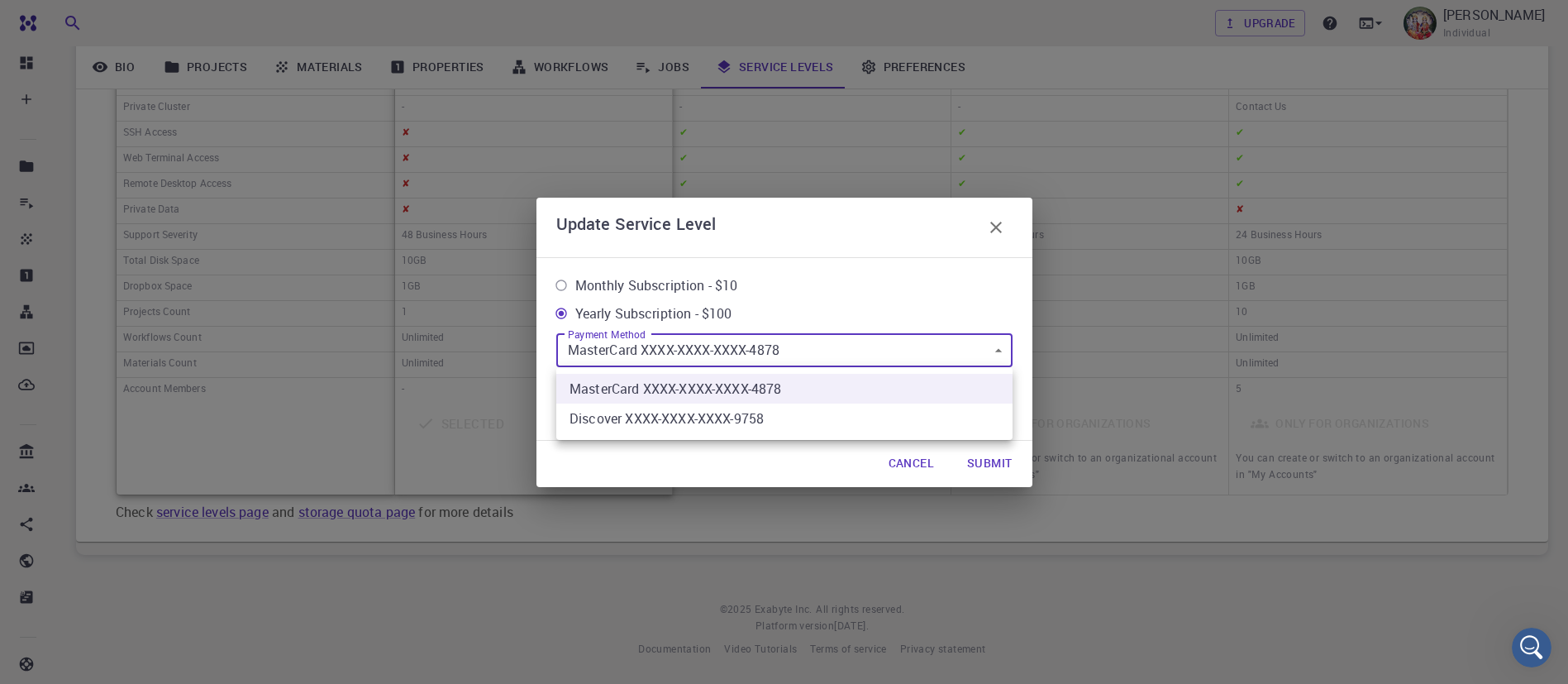
click at [730, 345] on body "Free Dashboard Create New Job New Material Create Material Upload File Import f…" at bounding box center [784, 161] width 1568 height 1046
click at [731, 411] on li "Discover XXXX-XXXX-XXXX-9758" at bounding box center [785, 418] width 456 height 30
type input "card_1SHSWK4gWIwbicsESSrkwRYy"
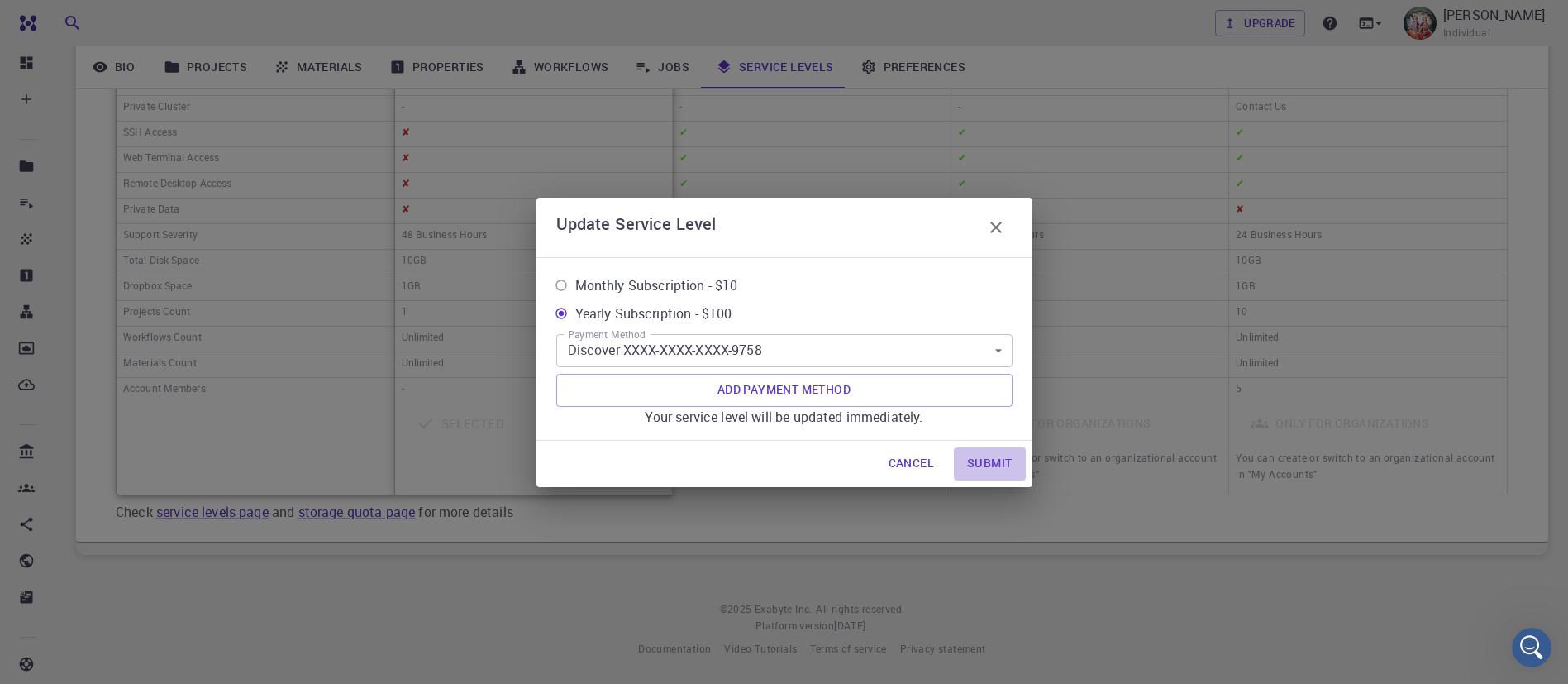
click at [989, 464] on button "Submit" at bounding box center [990, 463] width 72 height 33
click at [994, 229] on icon "button" at bounding box center [996, 227] width 20 height 20
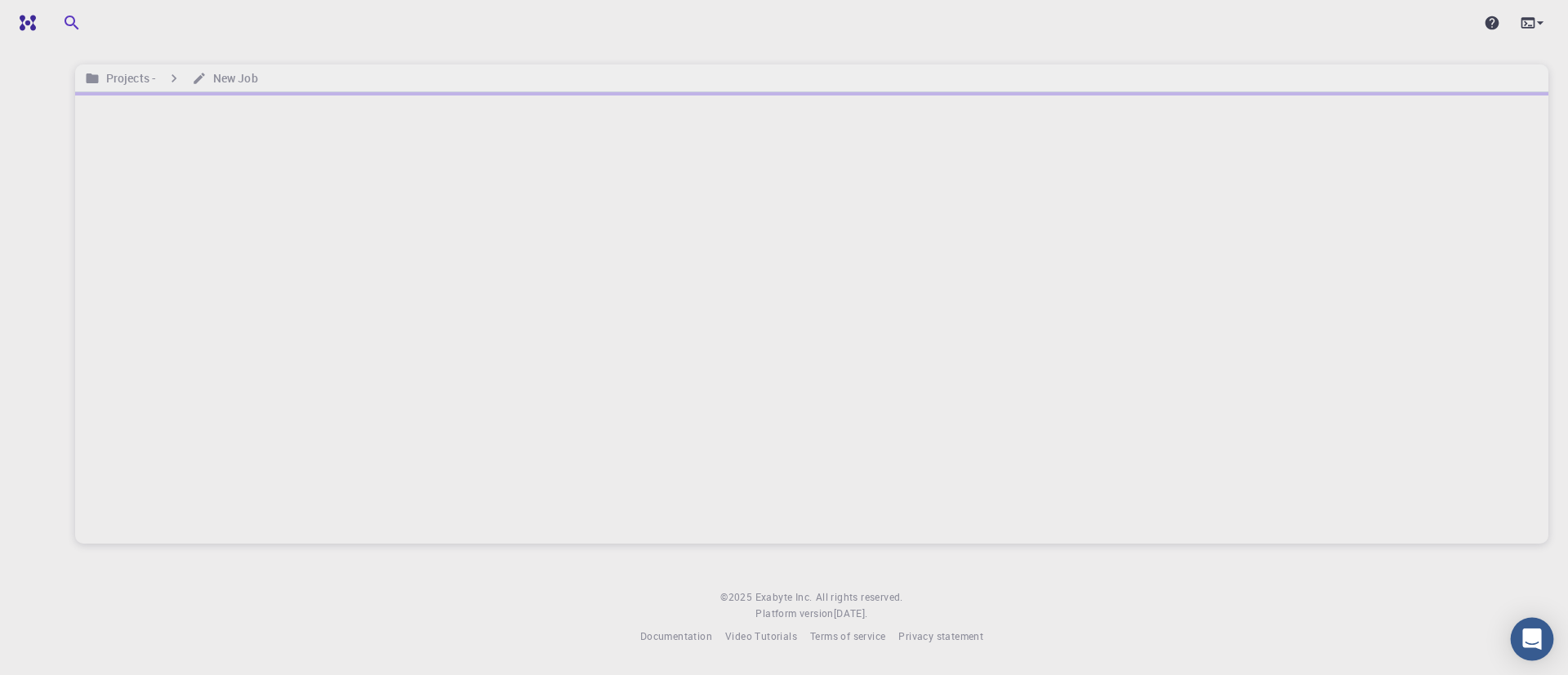
click at [1530, 635] on icon "Open Intercom Messenger" at bounding box center [1531, 639] width 18 height 21
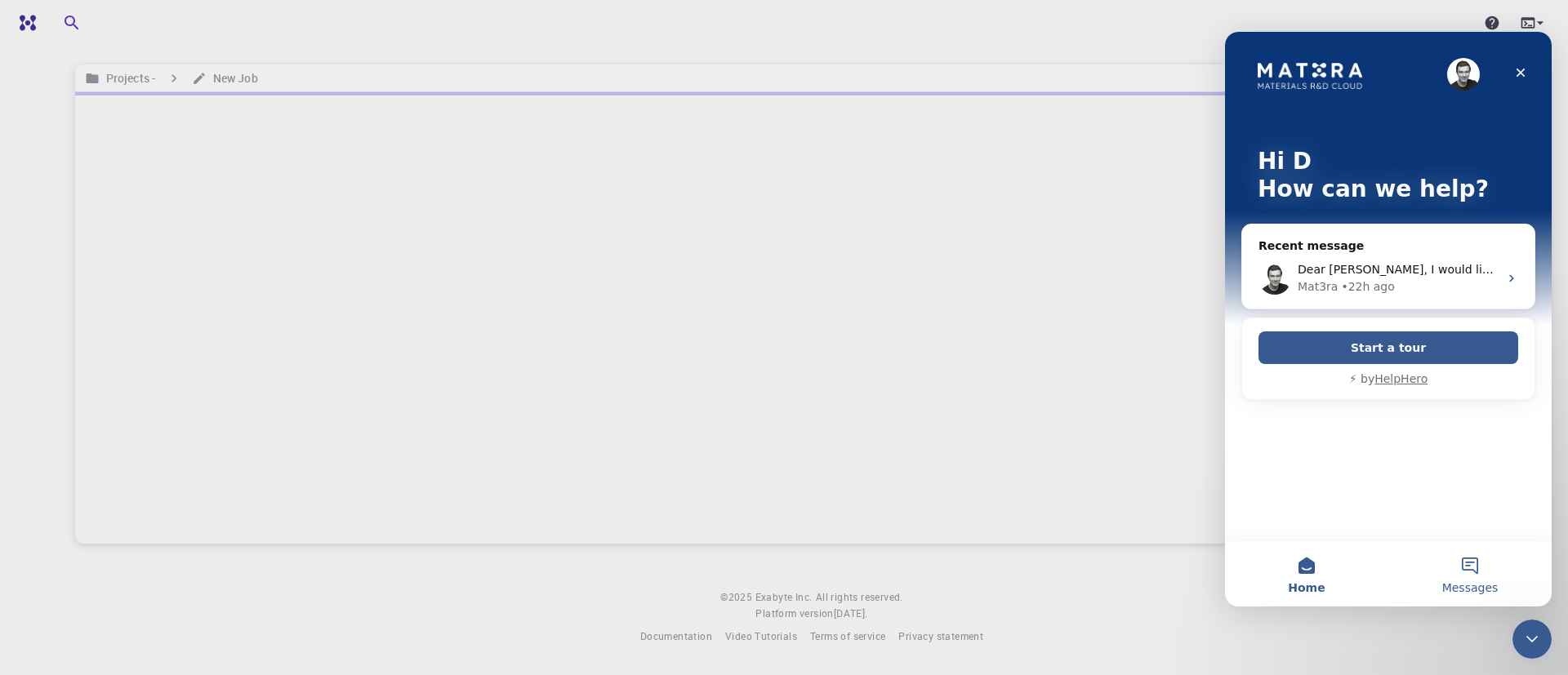
click at [1465, 567] on button "Messages" at bounding box center [1470, 574] width 163 height 66
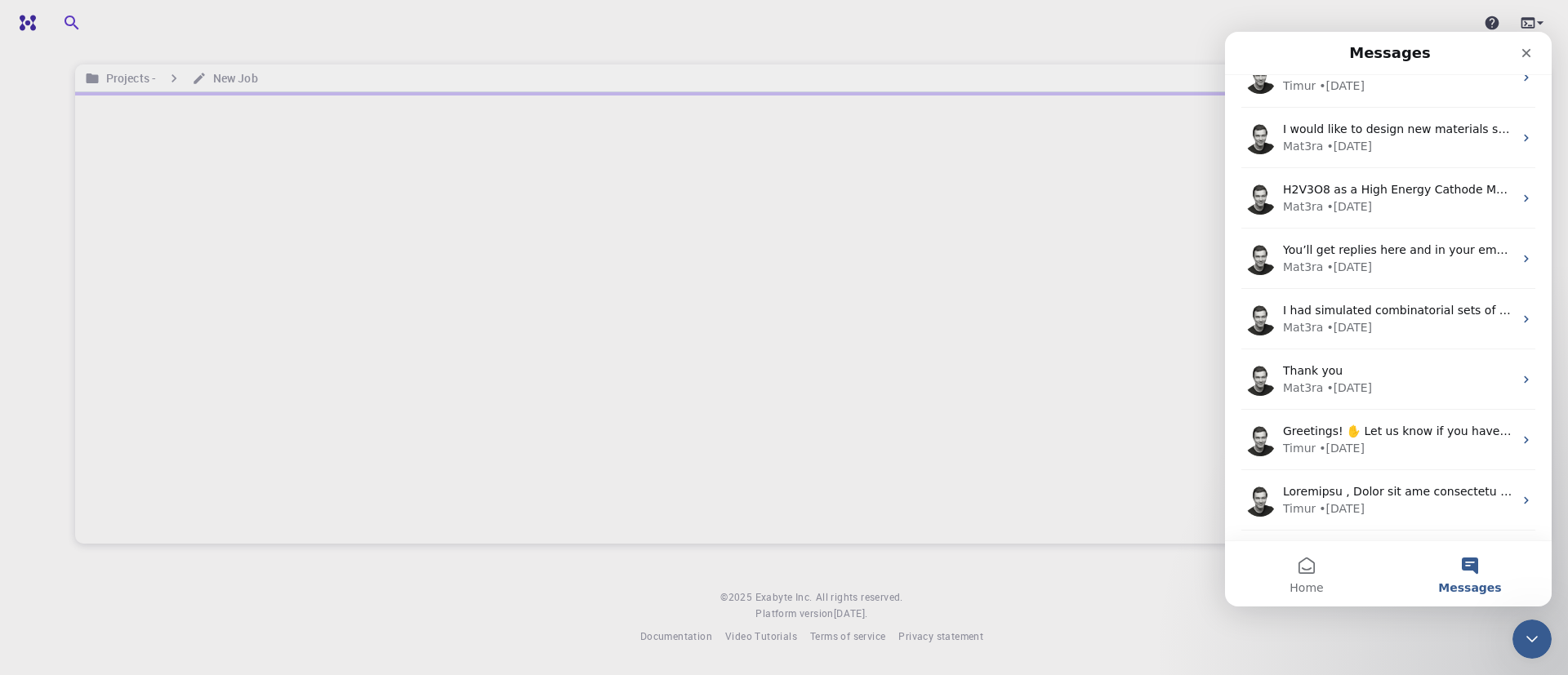
scroll to position [127, 0]
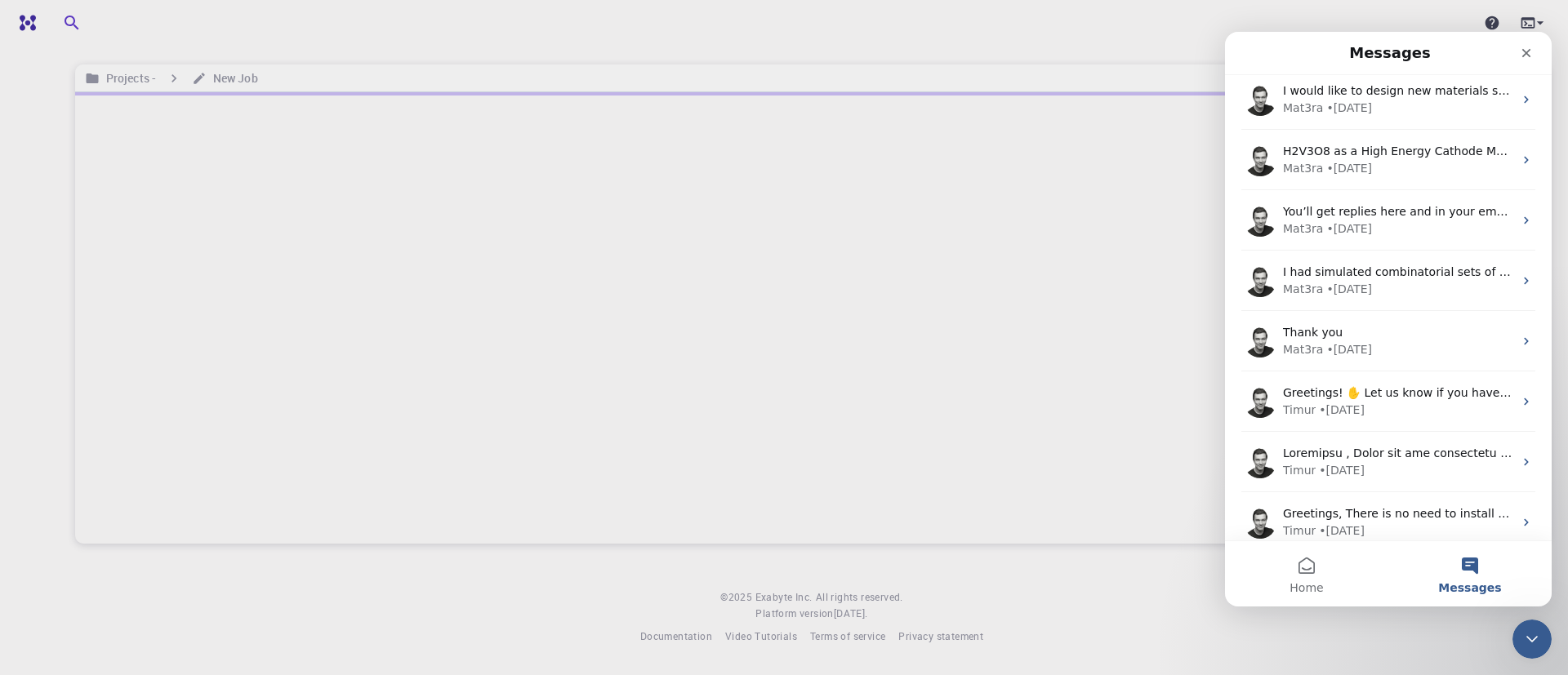
click at [1561, 423] on div "Projects - New Job © 2025 Exabyte Inc. All rights reserved. Platform version 20…" at bounding box center [811, 335] width 1512 height 671
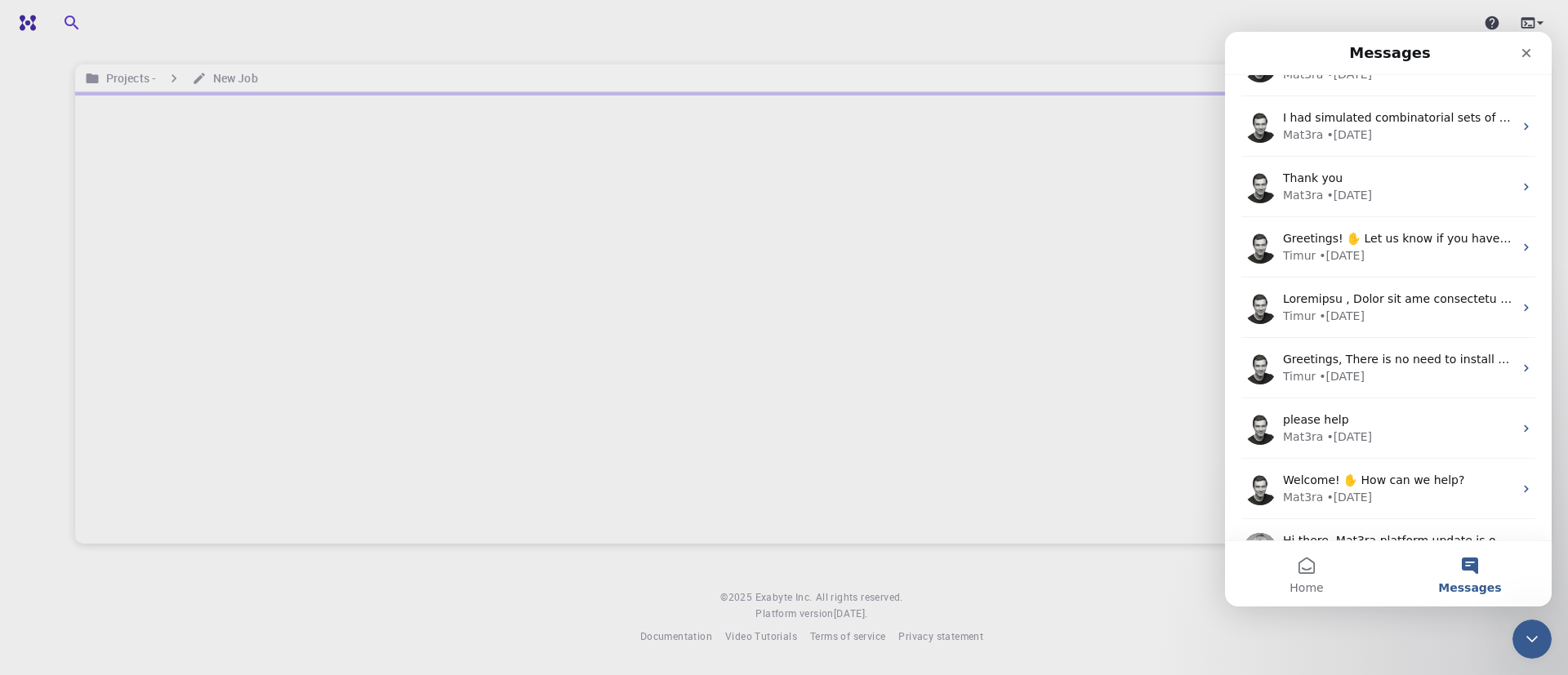
scroll to position [285, 0]
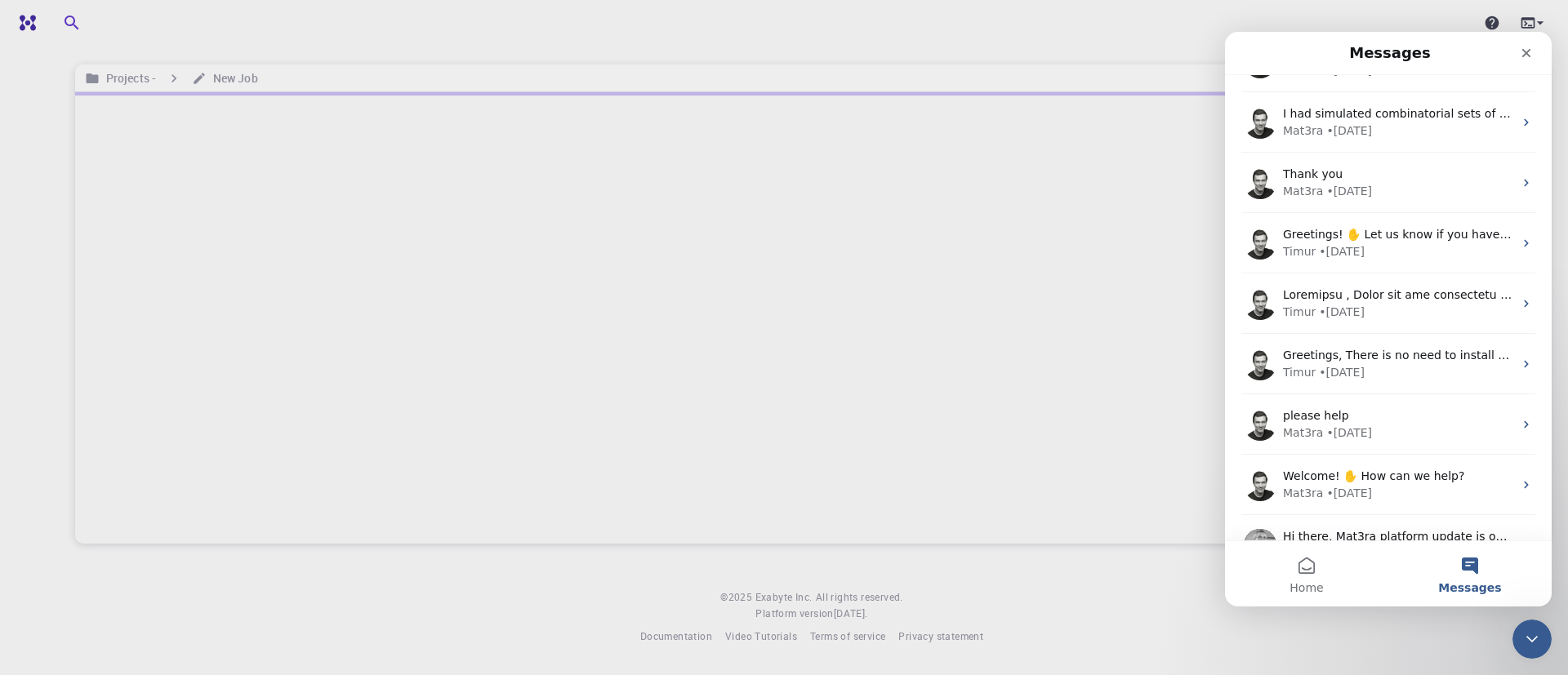
drag, startPoint x: 1555, startPoint y: 491, endPoint x: 1560, endPoint y: 506, distance: 15.8
click at [1560, 506] on div "Projects - New Job © 2025 Exabyte Inc. All rights reserved. Platform version 20…" at bounding box center [811, 335] width 1512 height 671
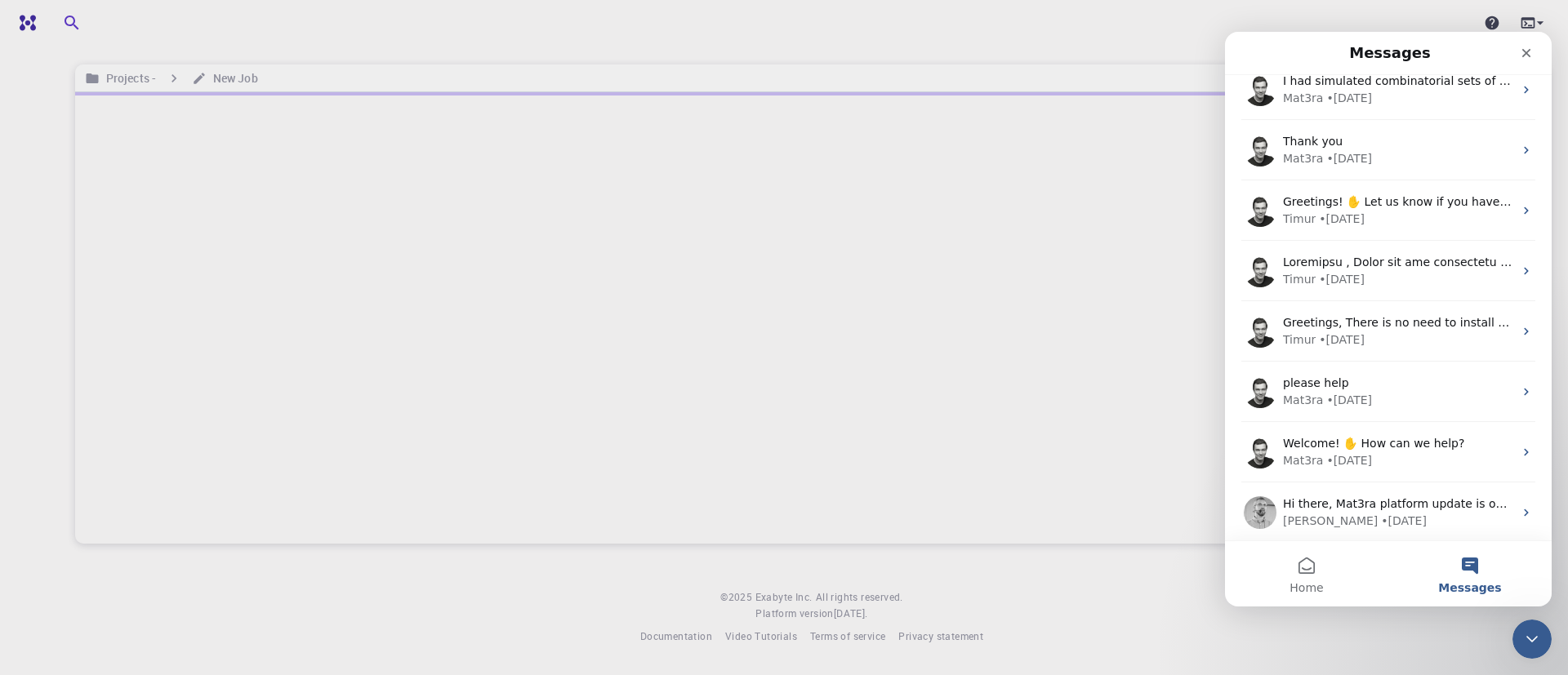
scroll to position [320, 0]
drag, startPoint x: 1550, startPoint y: 409, endPoint x: 2777, endPoint y: 542, distance: 1234.2
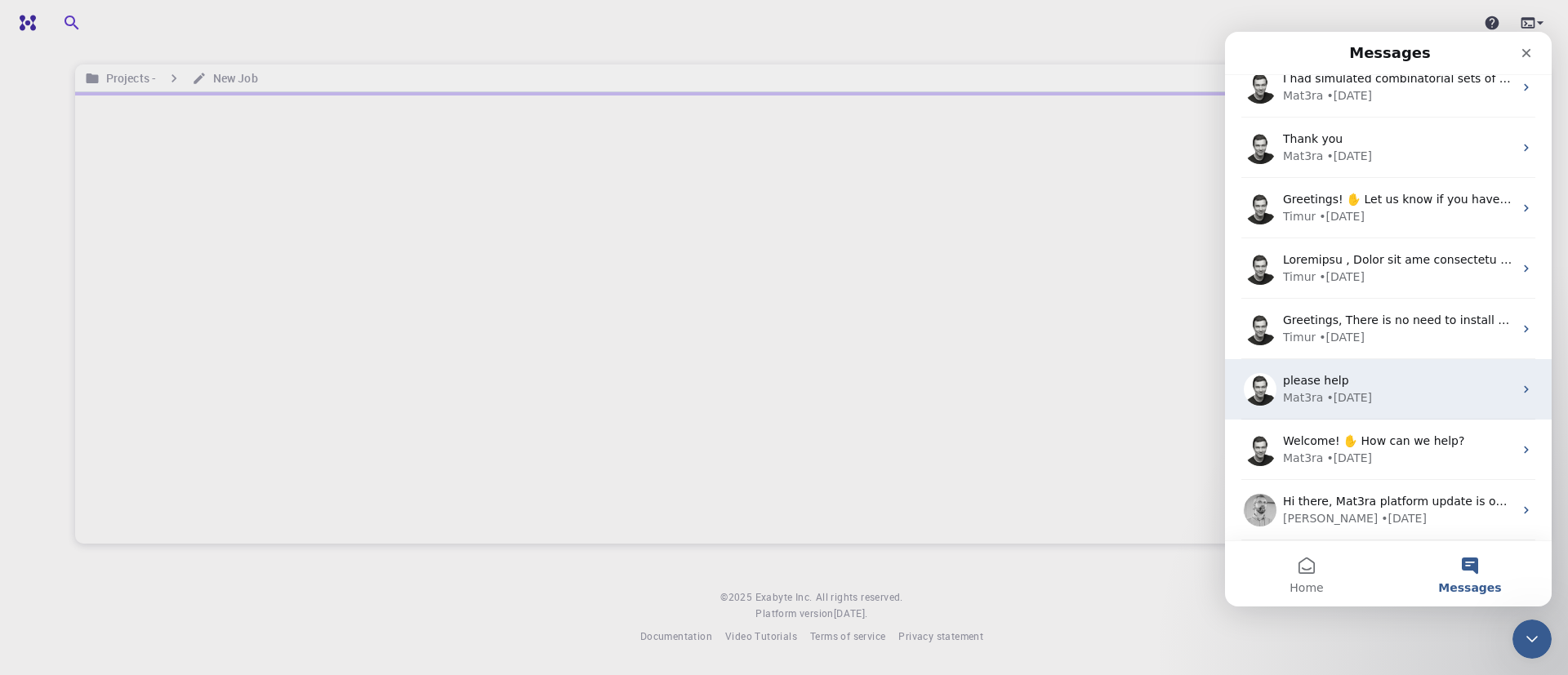
click at [1507, 390] on div "please help Mat3ra • 160w ago" at bounding box center [1388, 389] width 326 height 61
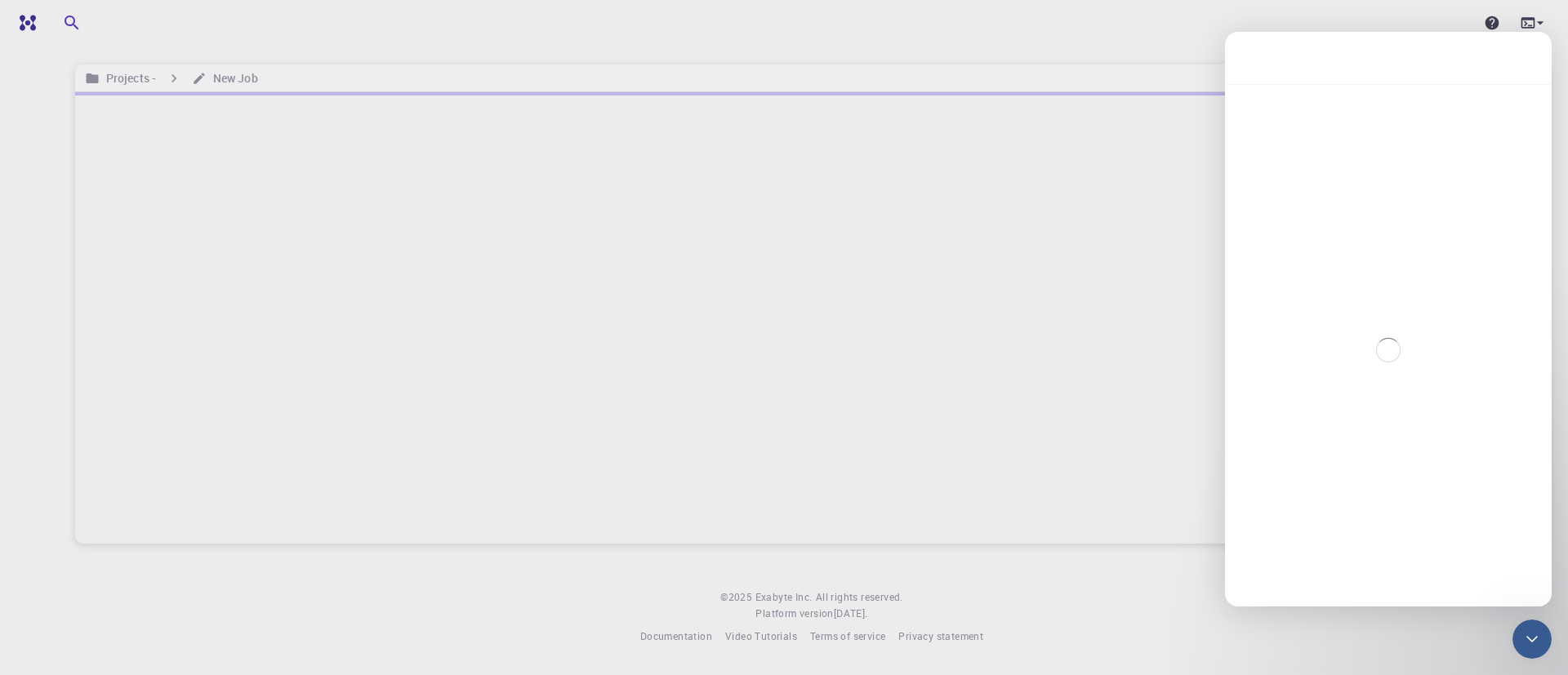
scroll to position [254, 0]
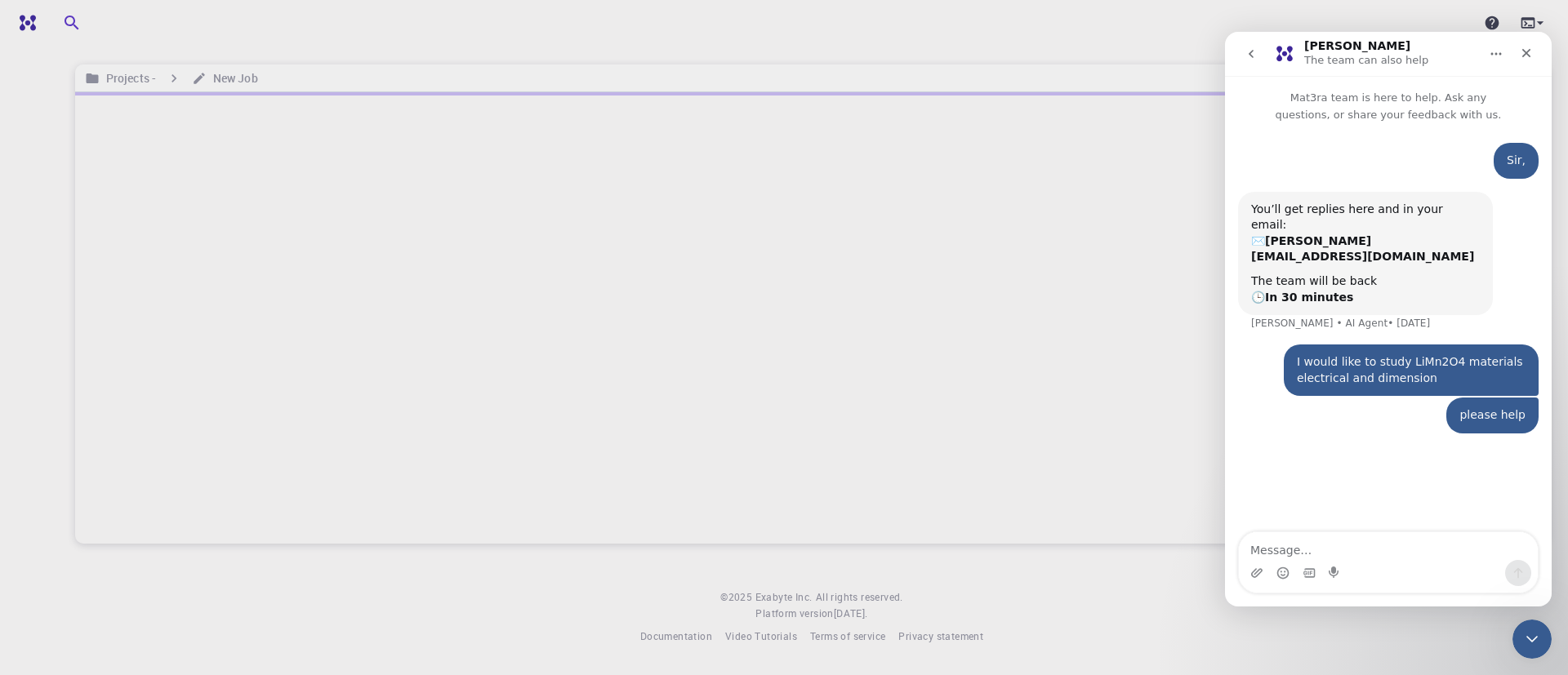
click at [1253, 56] on icon "go back" at bounding box center [1251, 54] width 5 height 8
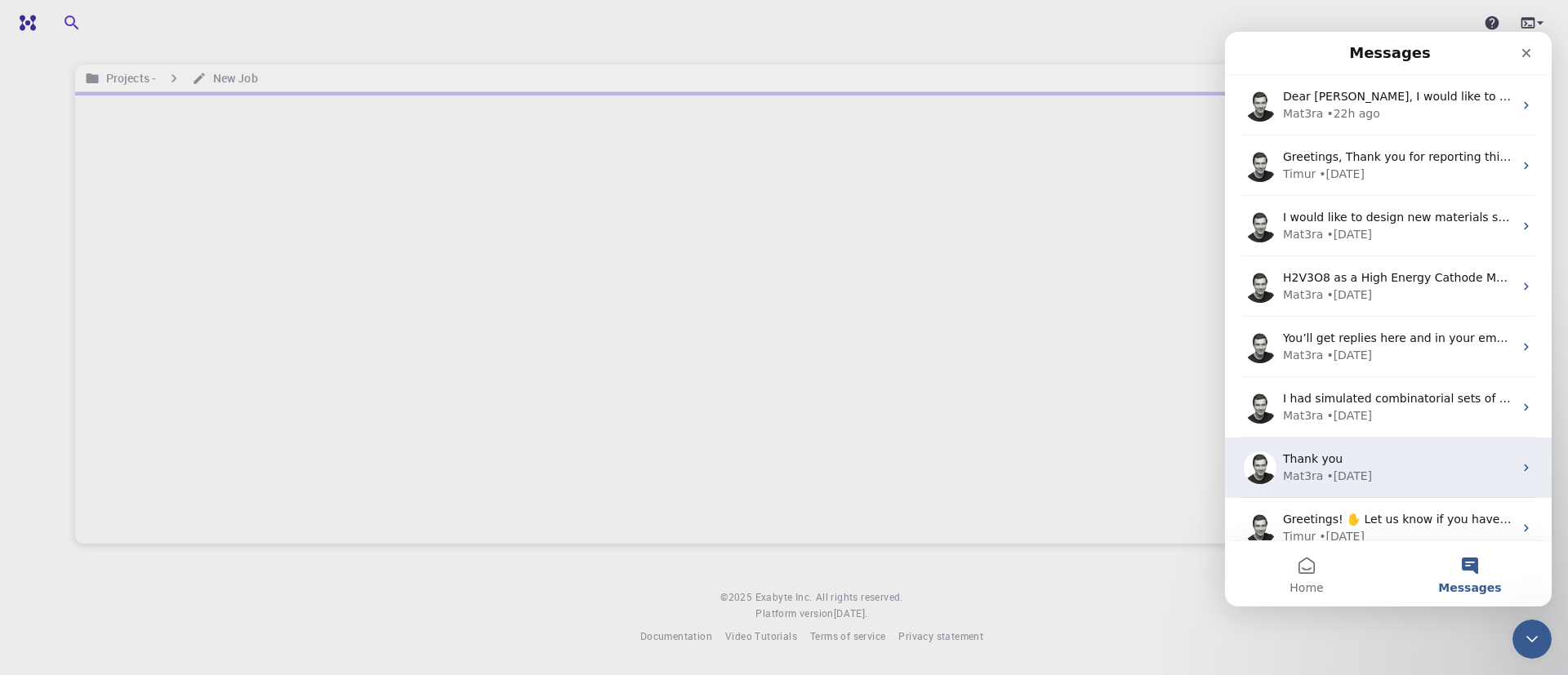
click at [1390, 484] on div "Mat3ra • 125w ago" at bounding box center [1398, 476] width 230 height 17
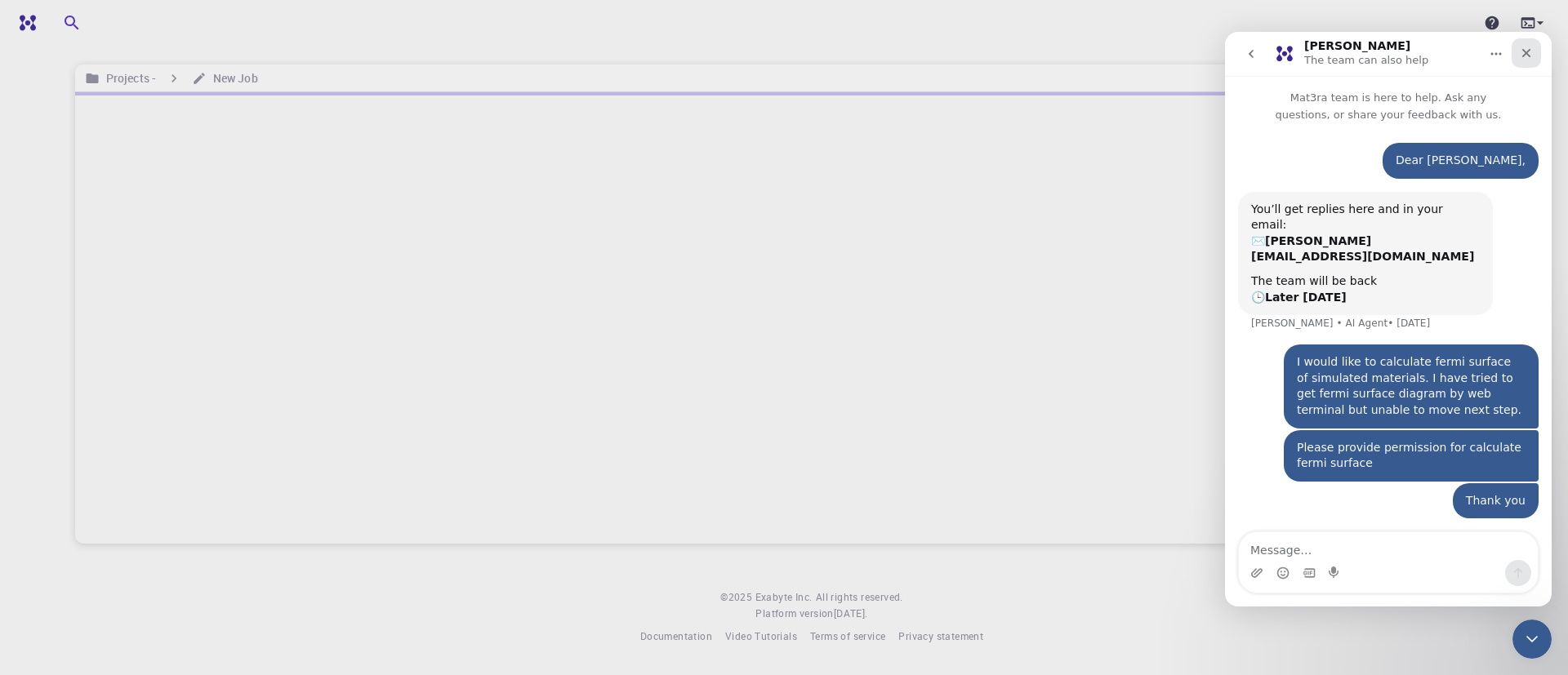
click at [1520, 61] on div "Close" at bounding box center [1525, 53] width 29 height 29
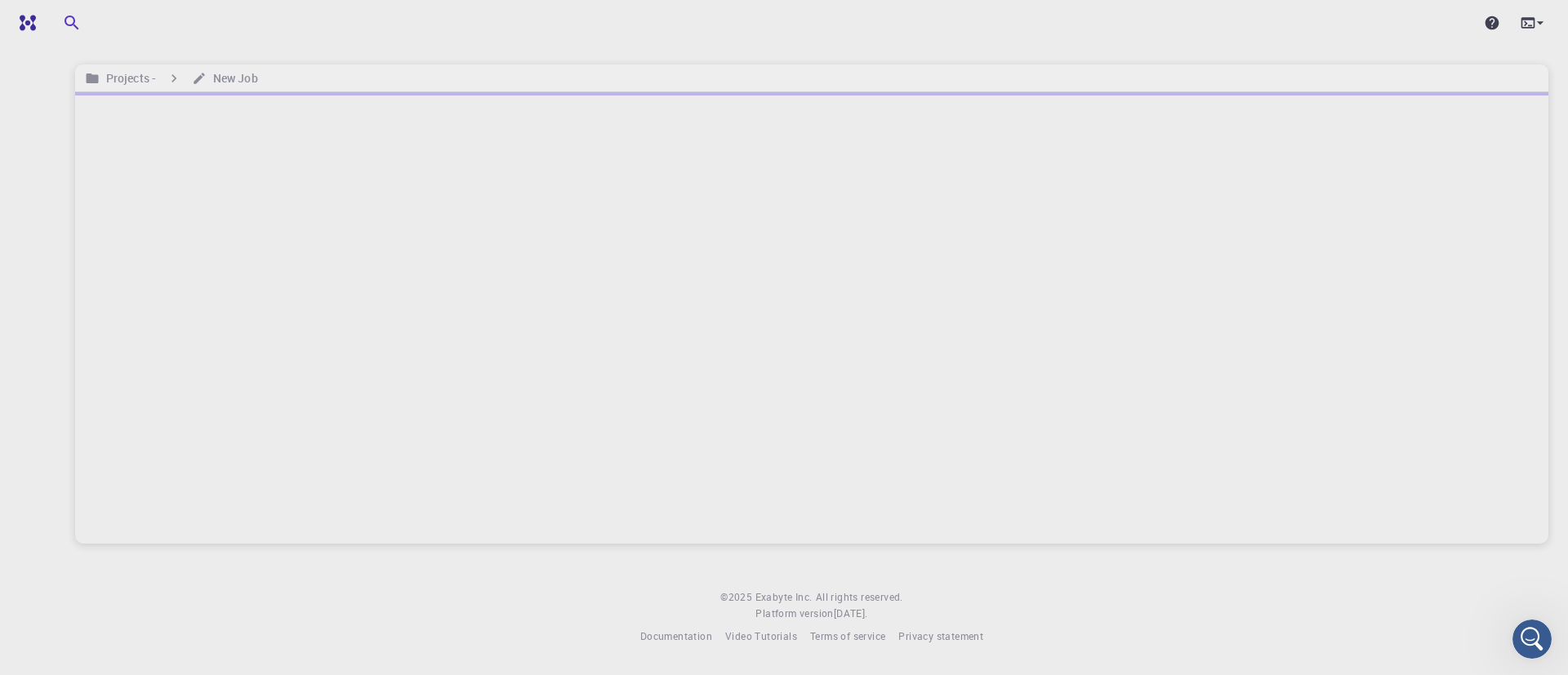
scroll to position [0, 0]
click at [1526, 637] on icon "Open Intercom Messenger" at bounding box center [1529, 637] width 27 height 27
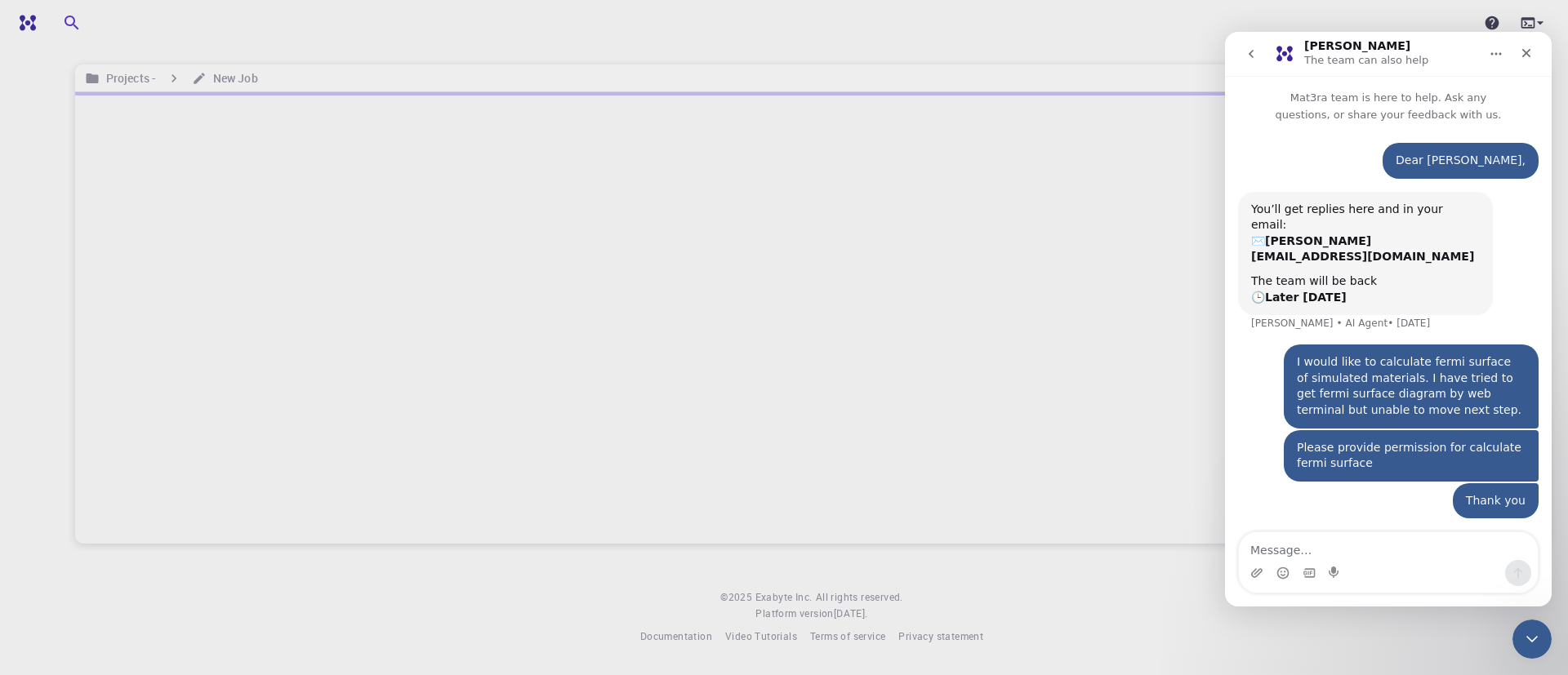
click at [1258, 63] on button "go back" at bounding box center [1250, 54] width 31 height 31
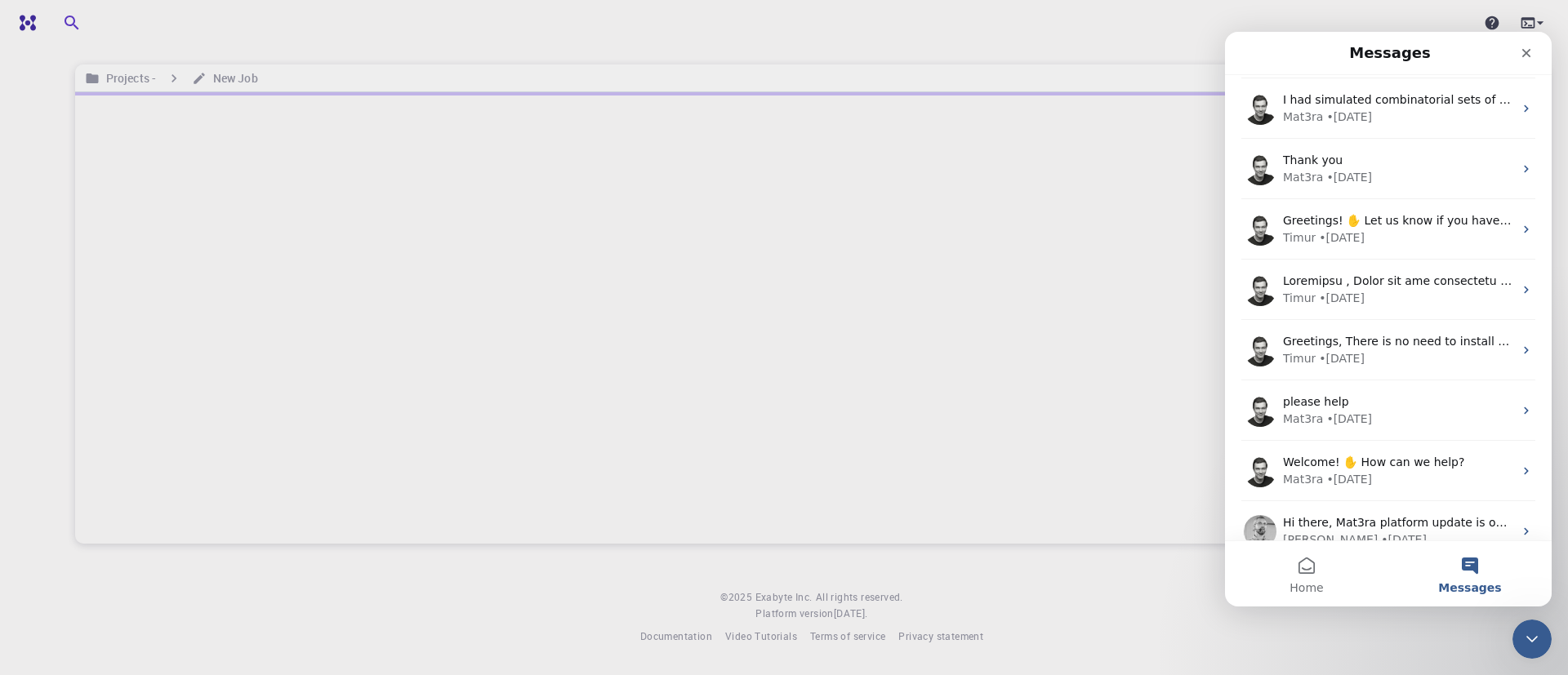
scroll to position [320, 0]
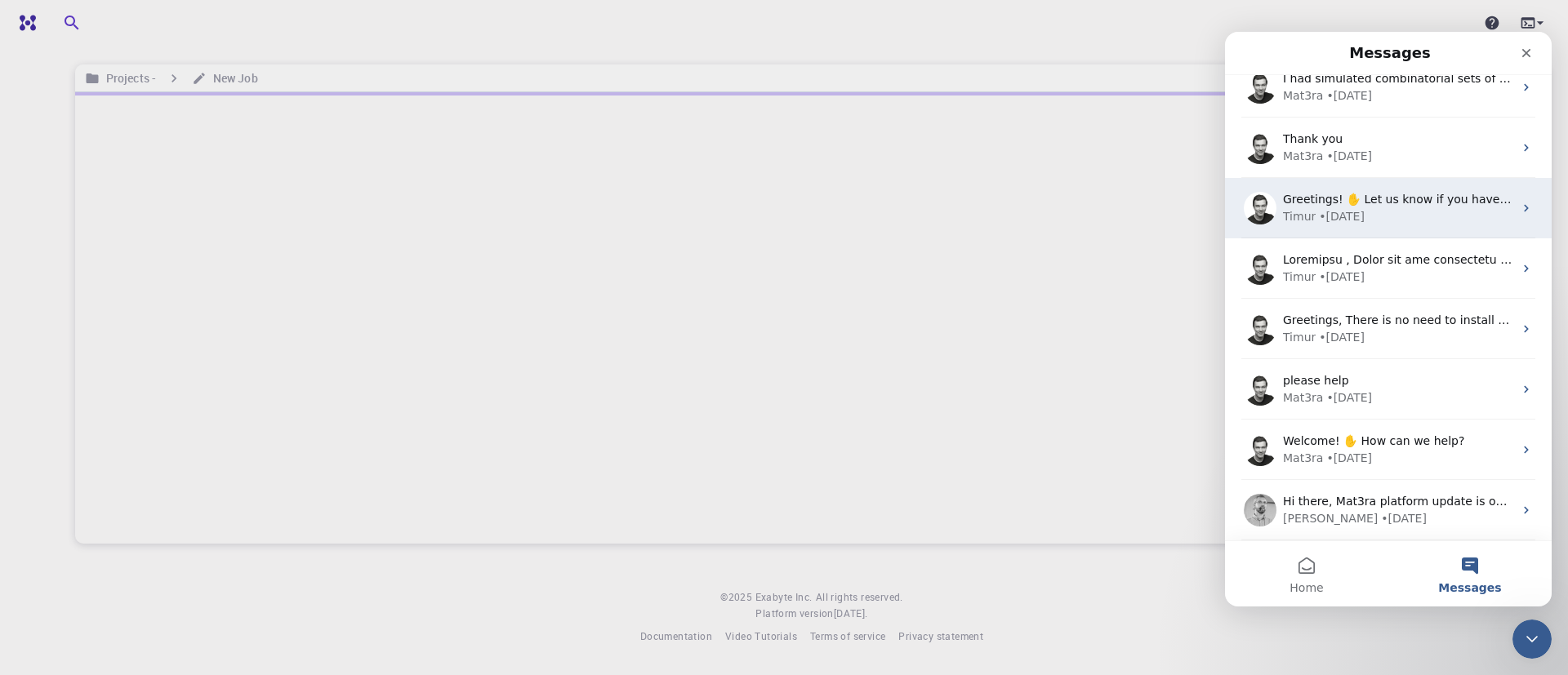
click at [1436, 198] on span "Greetings! ✋ Let us know if you have any questions. We are here to help." at bounding box center [1495, 199] width 424 height 13
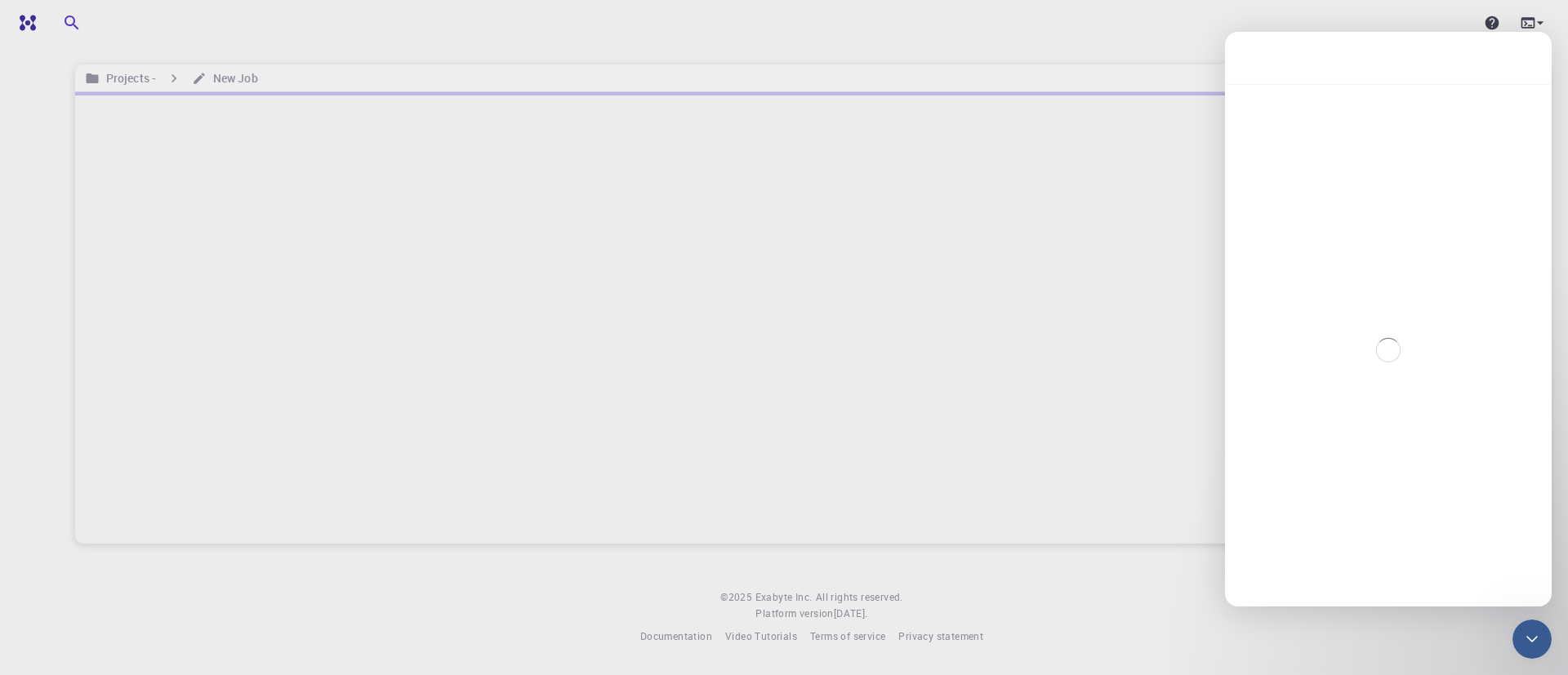
scroll to position [254, 0]
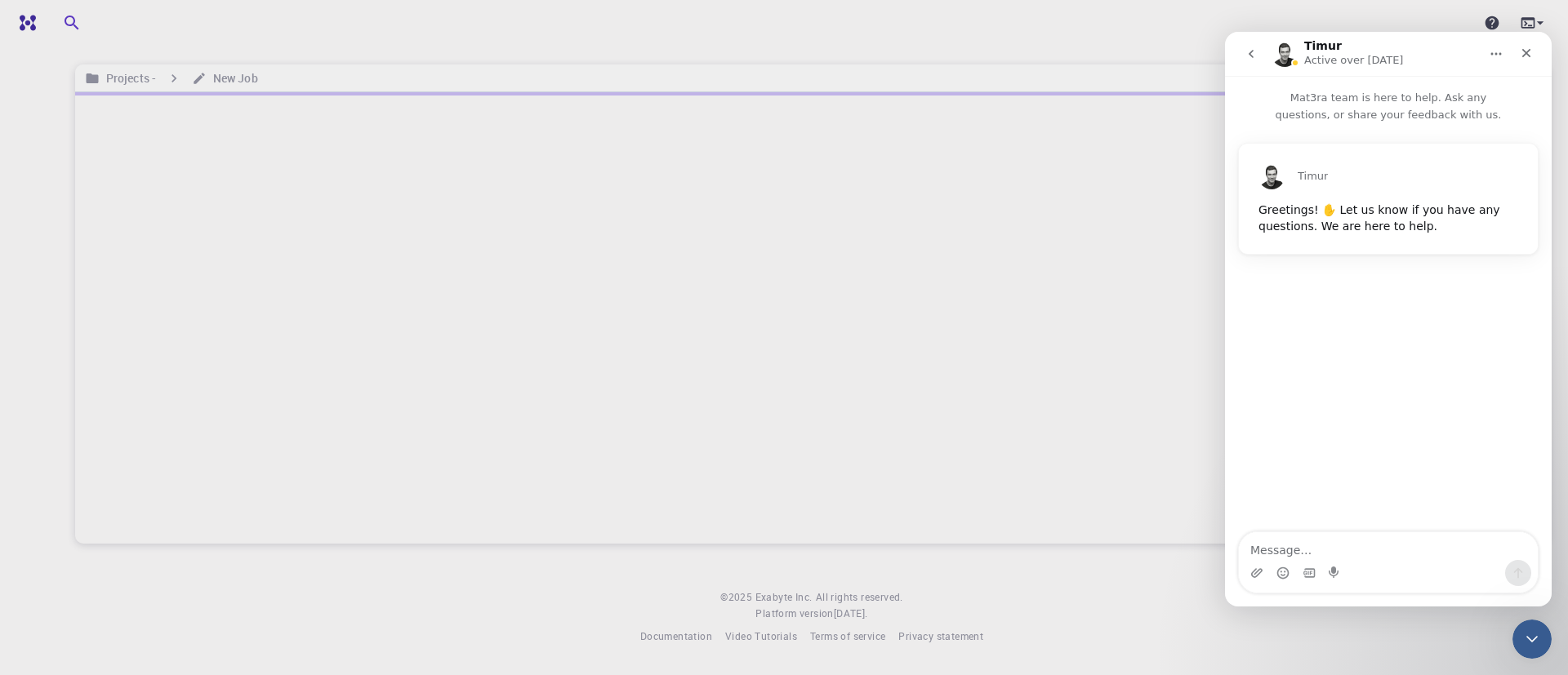
click at [1259, 50] on button "go back" at bounding box center [1250, 54] width 31 height 31
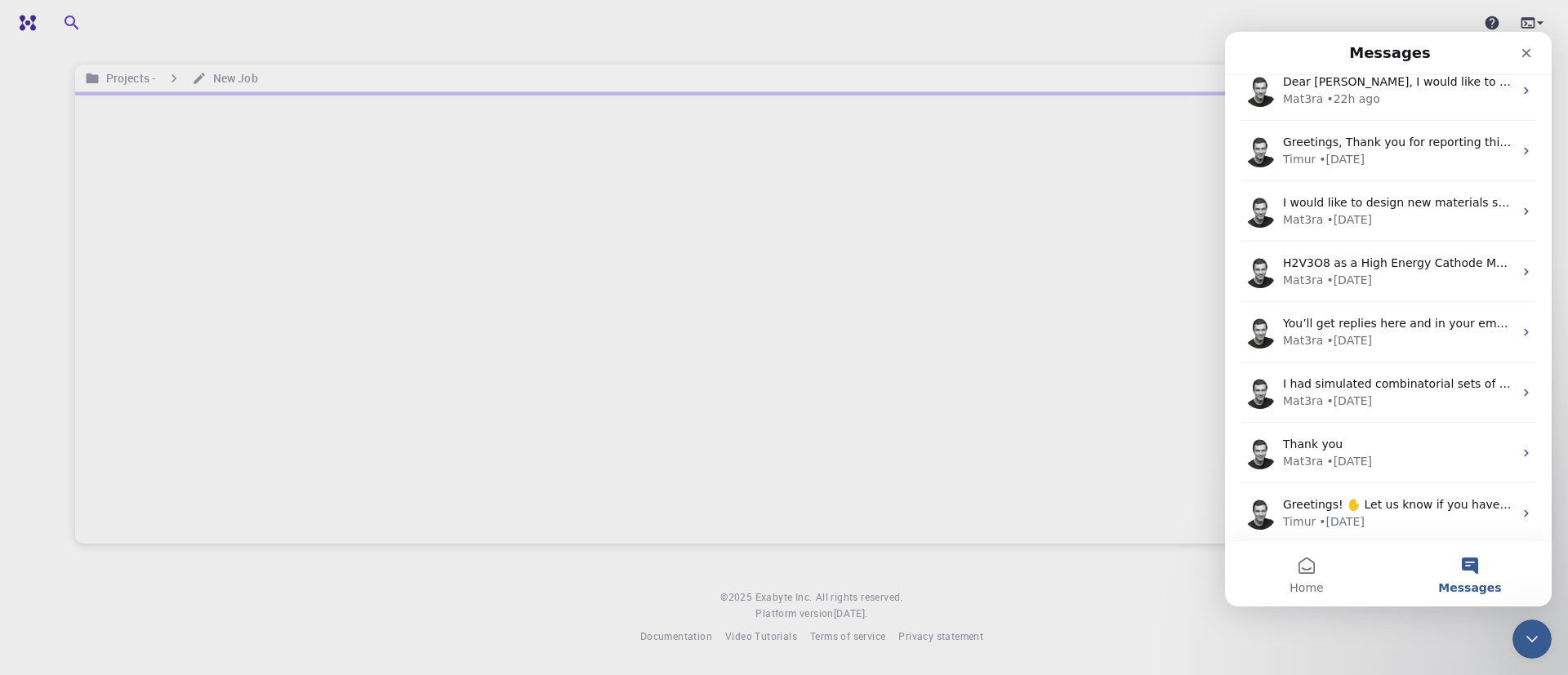
scroll to position [20, 0]
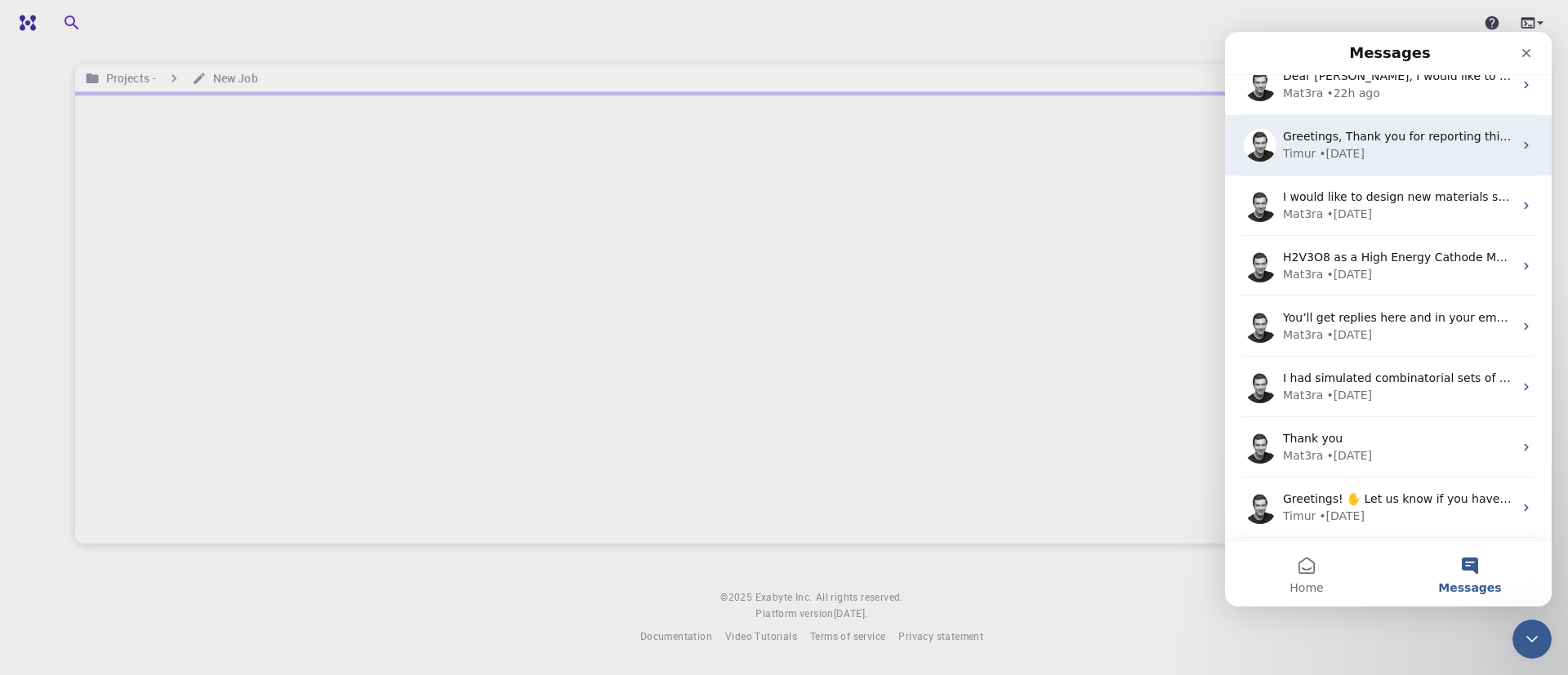
click at [1447, 148] on div "Timur • 50w ago" at bounding box center [1398, 154] width 230 height 17
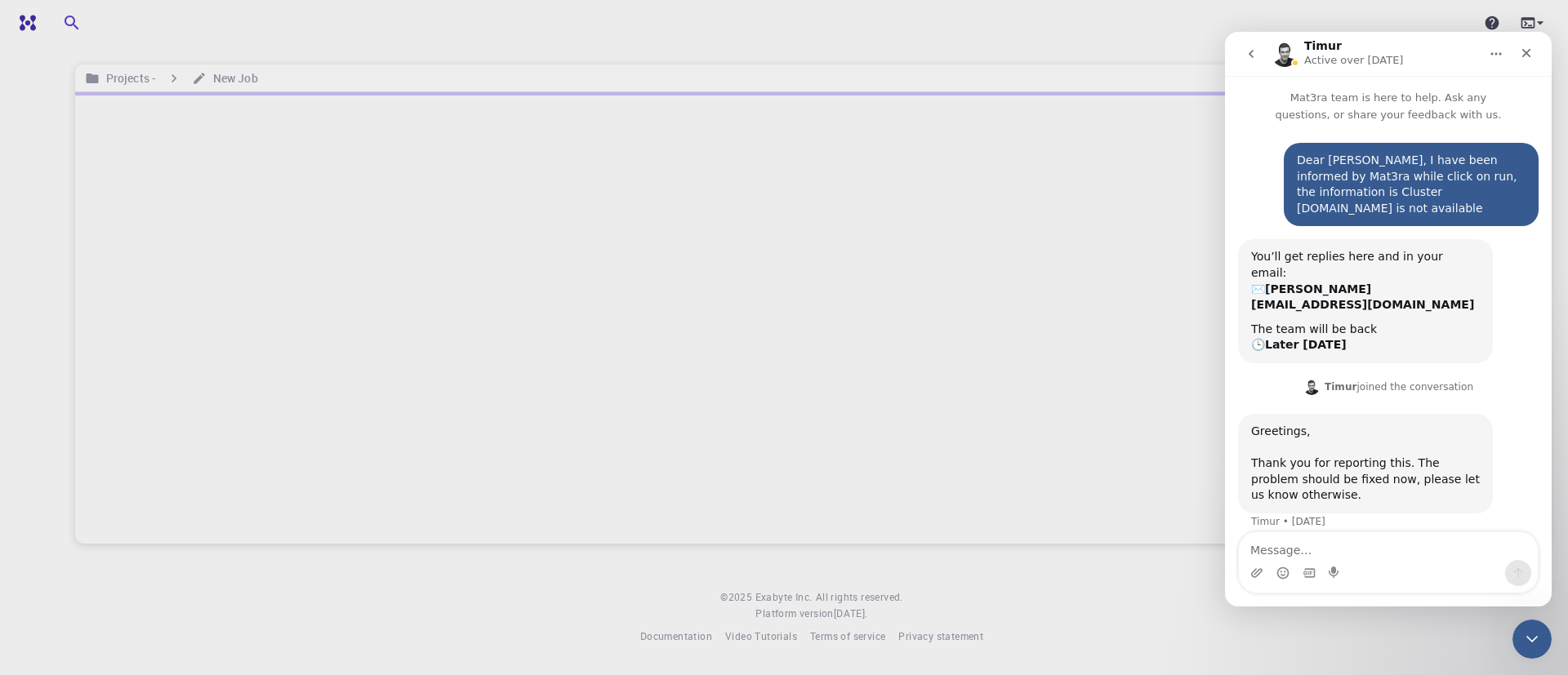
click at [1254, 55] on icon "go back" at bounding box center [1251, 54] width 13 height 13
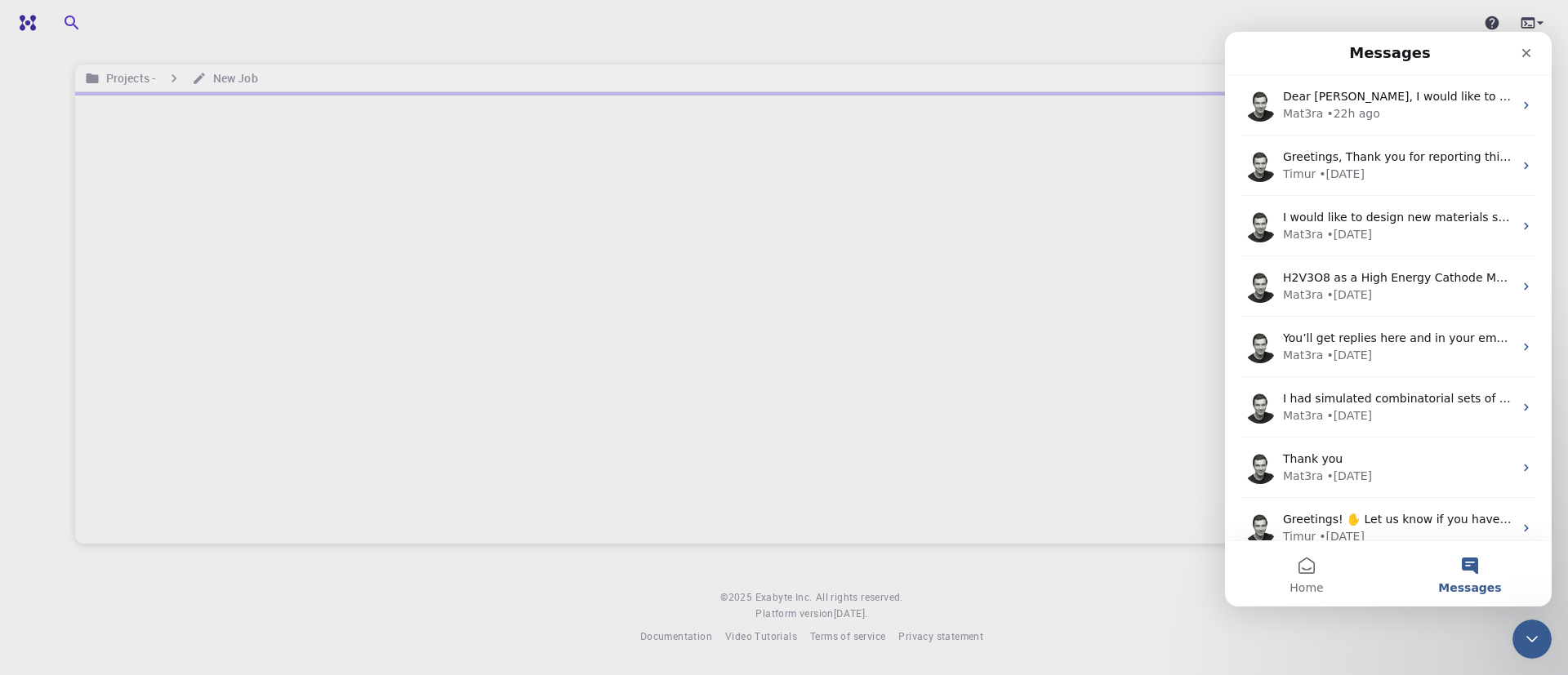
click at [664, 252] on div at bounding box center [811, 318] width 1473 height 451
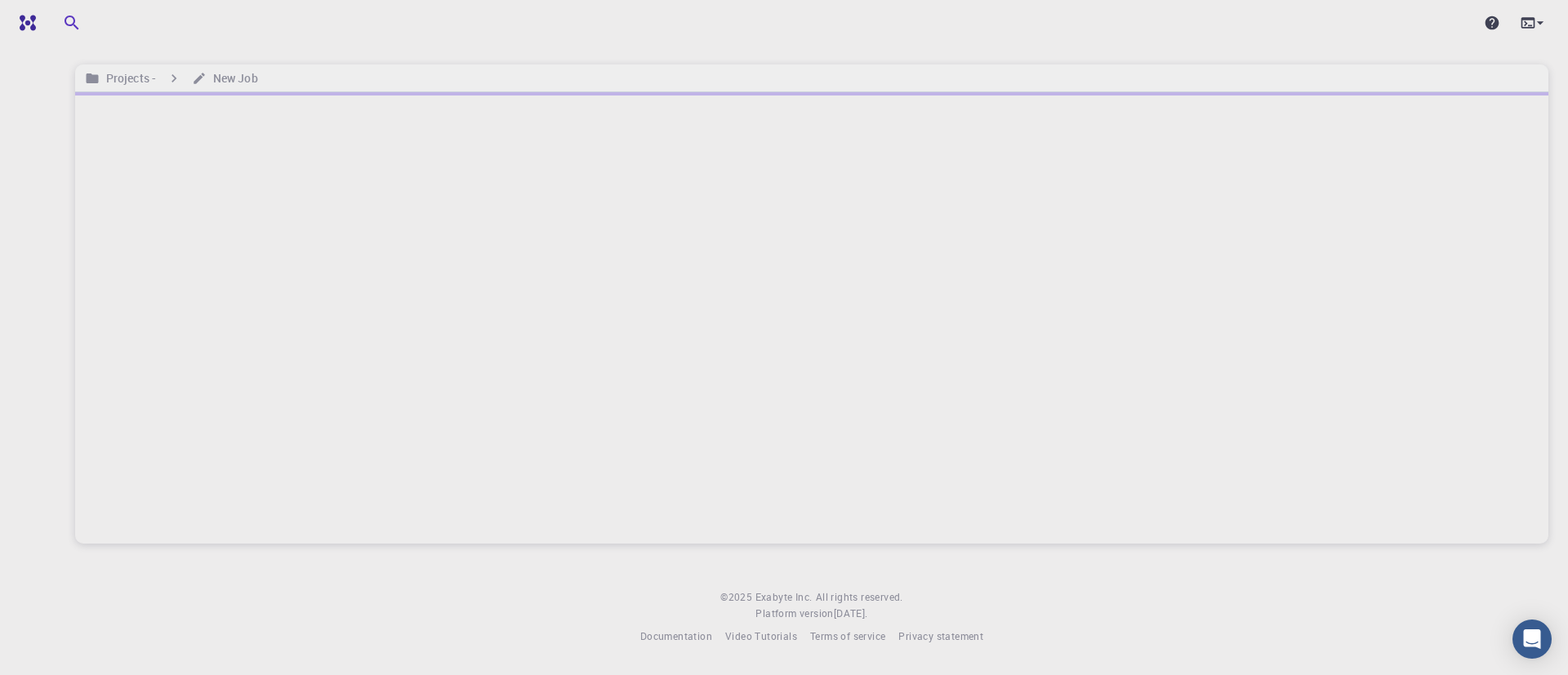
click at [661, 240] on div at bounding box center [811, 318] width 1473 height 451
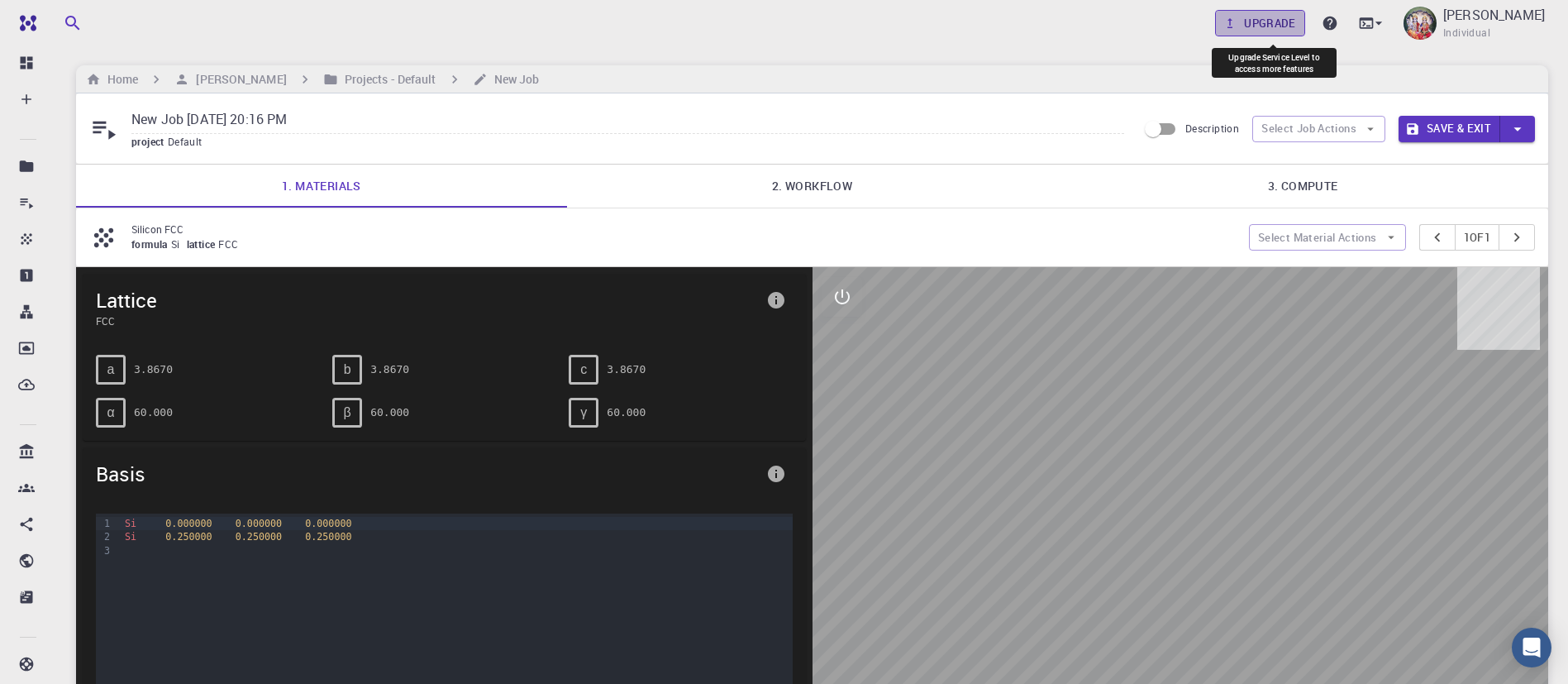
click at [1293, 21] on link "Upgrade" at bounding box center [1261, 23] width 90 height 26
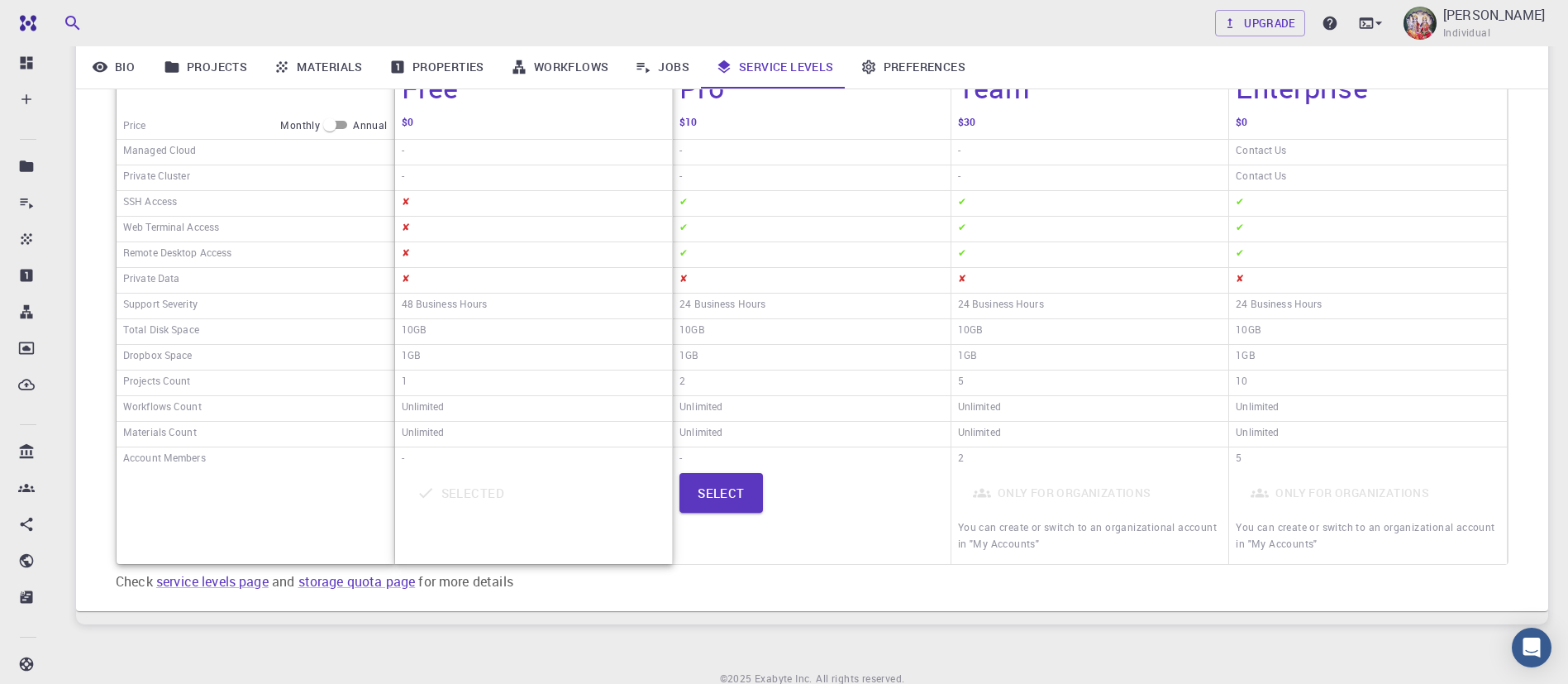
scroll to position [362, 0]
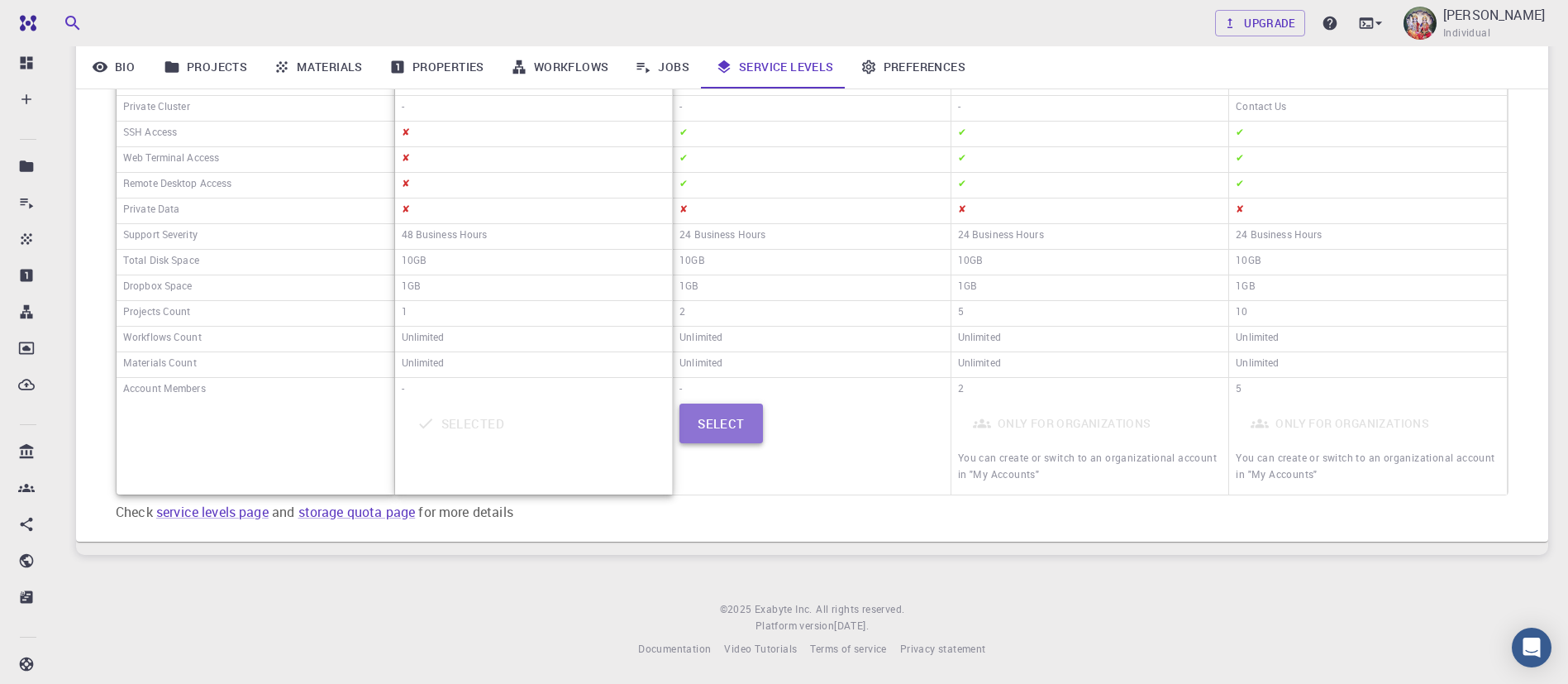
click at [730, 423] on button "Select" at bounding box center [721, 423] width 83 height 40
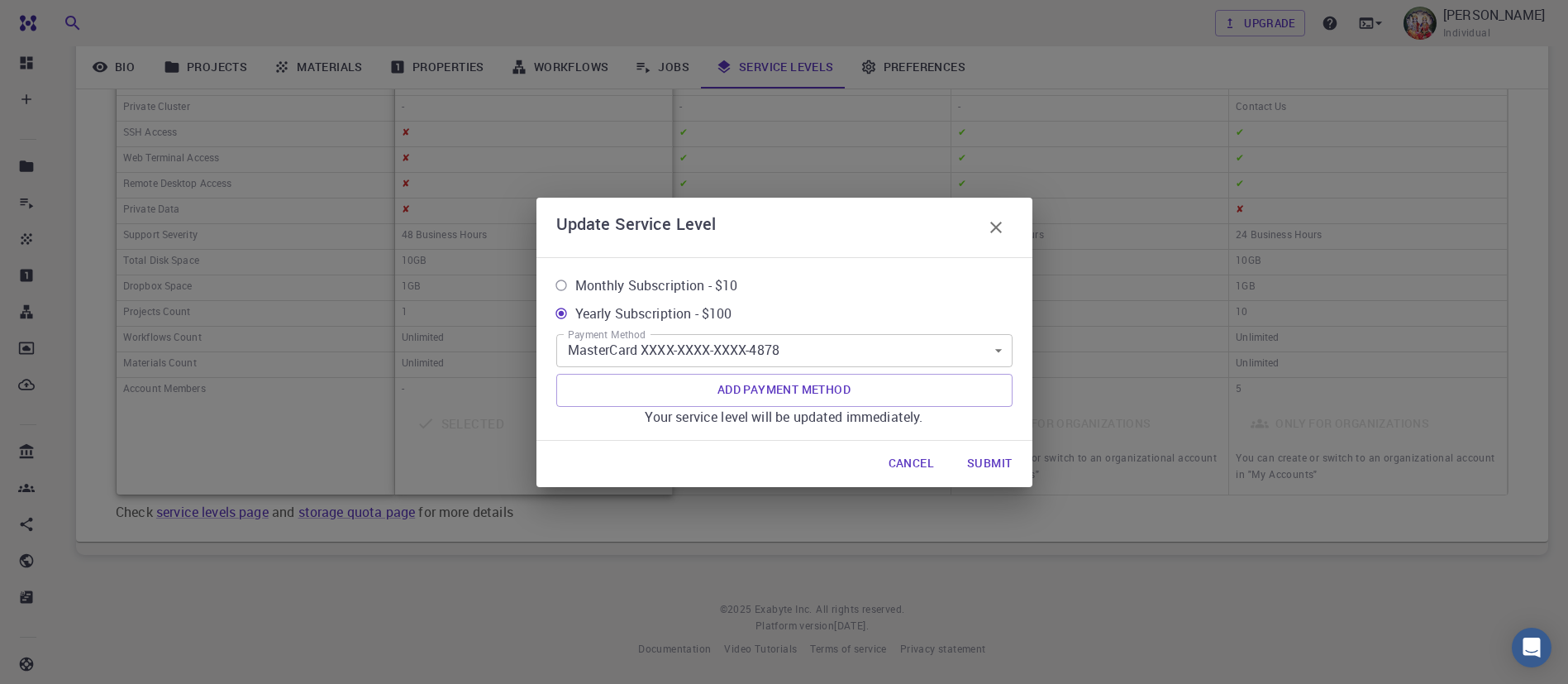
click at [702, 275] on span "Monthly Subscription - $10" at bounding box center [656, 285] width 163 height 20
click at [575, 275] on input "Monthly Subscription - $10" at bounding box center [561, 285] width 28 height 28
radio input "true"
click at [992, 474] on button "Submit" at bounding box center [990, 463] width 72 height 33
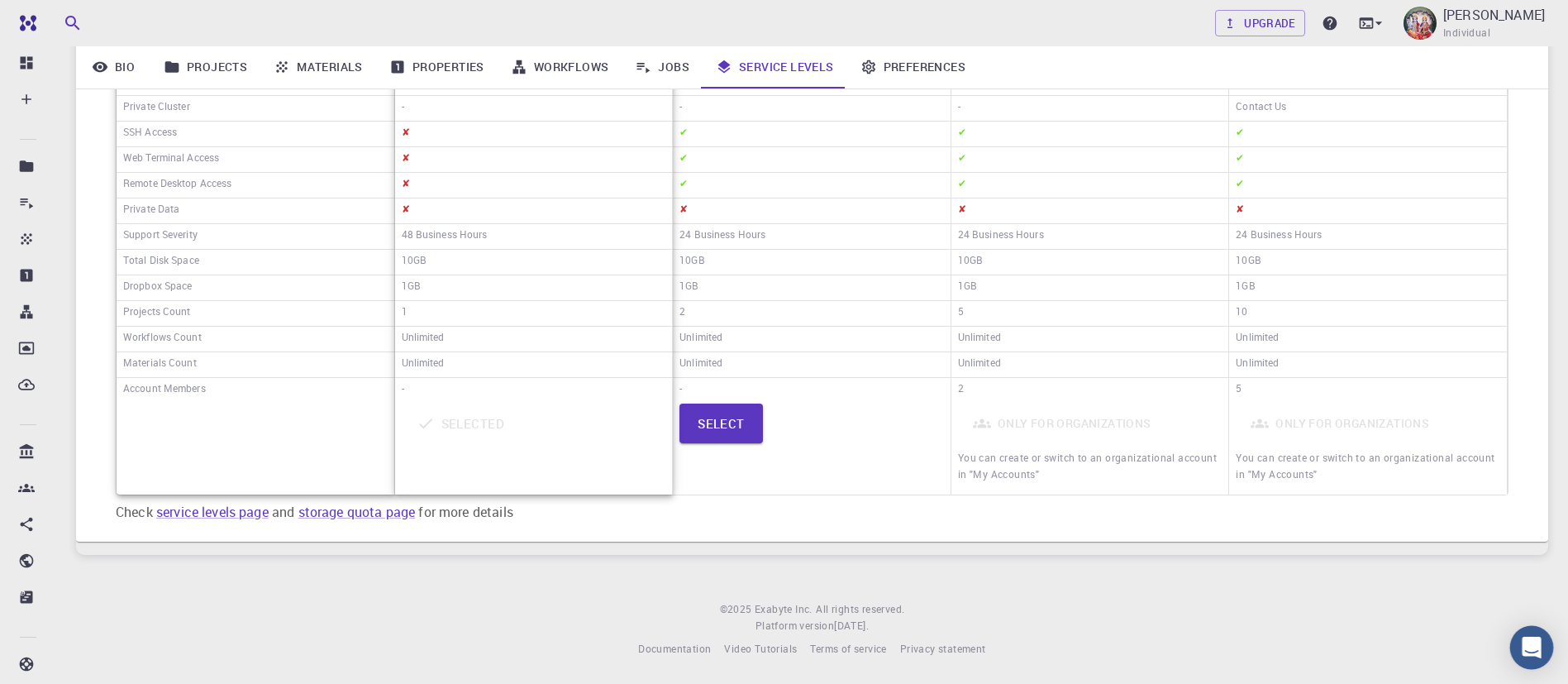
click at [1535, 643] on icon "Open Intercom Messenger" at bounding box center [1531, 647] width 19 height 21
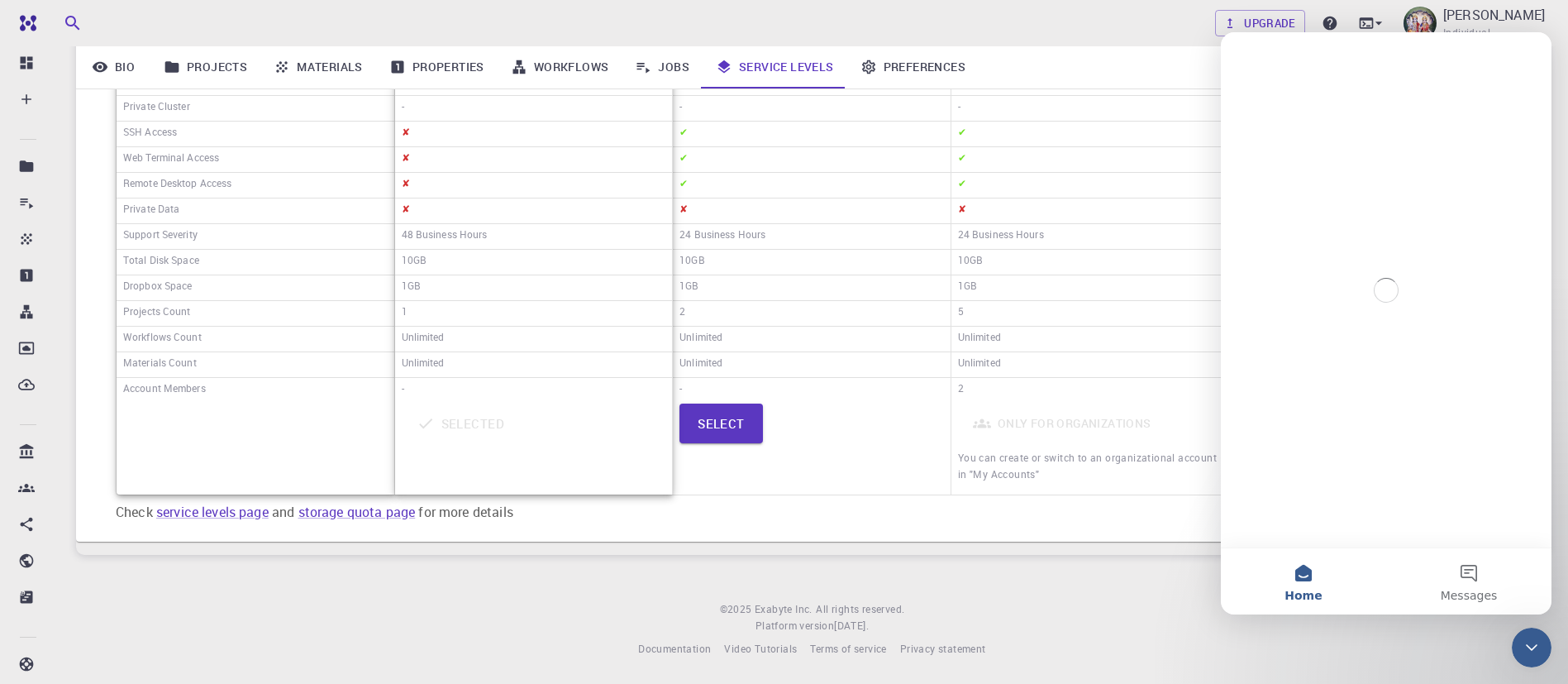
scroll to position [0, 0]
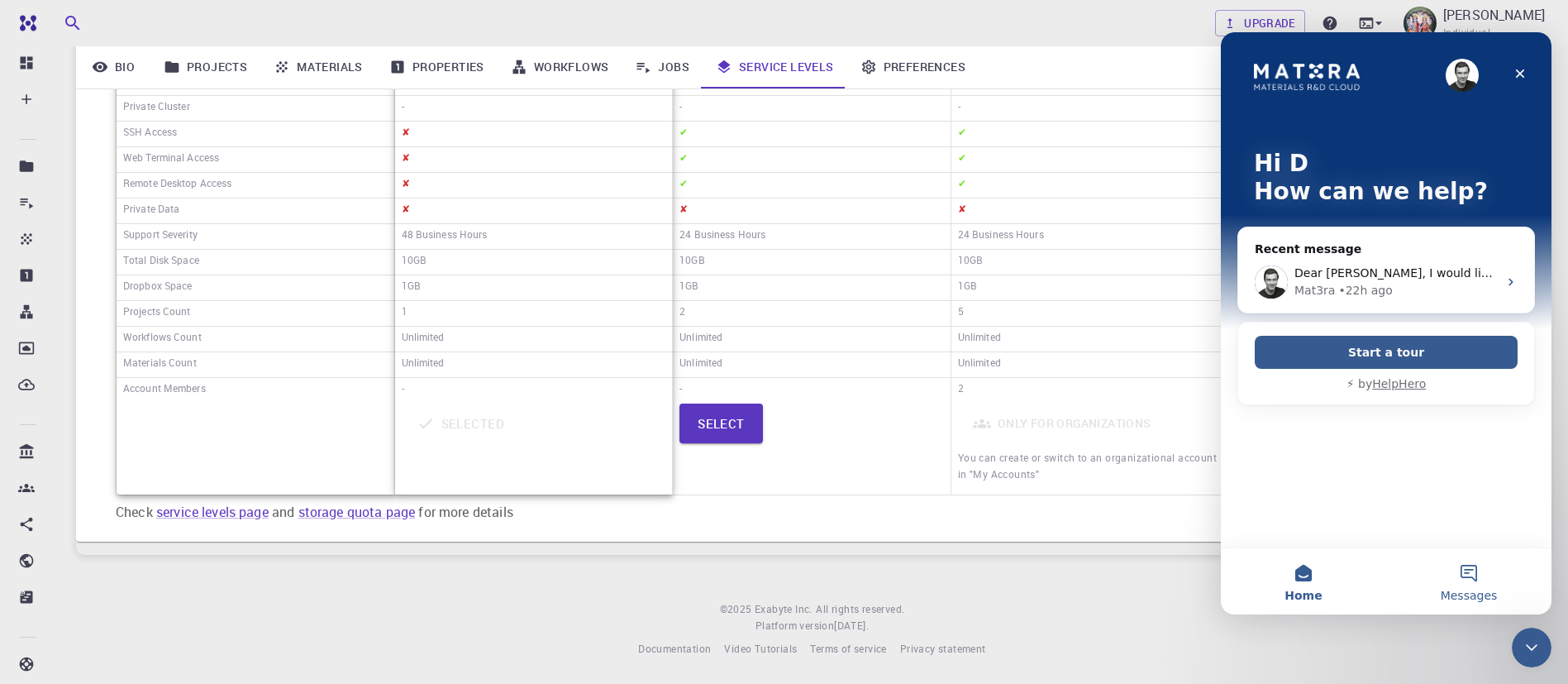
click at [1466, 589] on span "Messages" at bounding box center [1469, 595] width 57 height 12
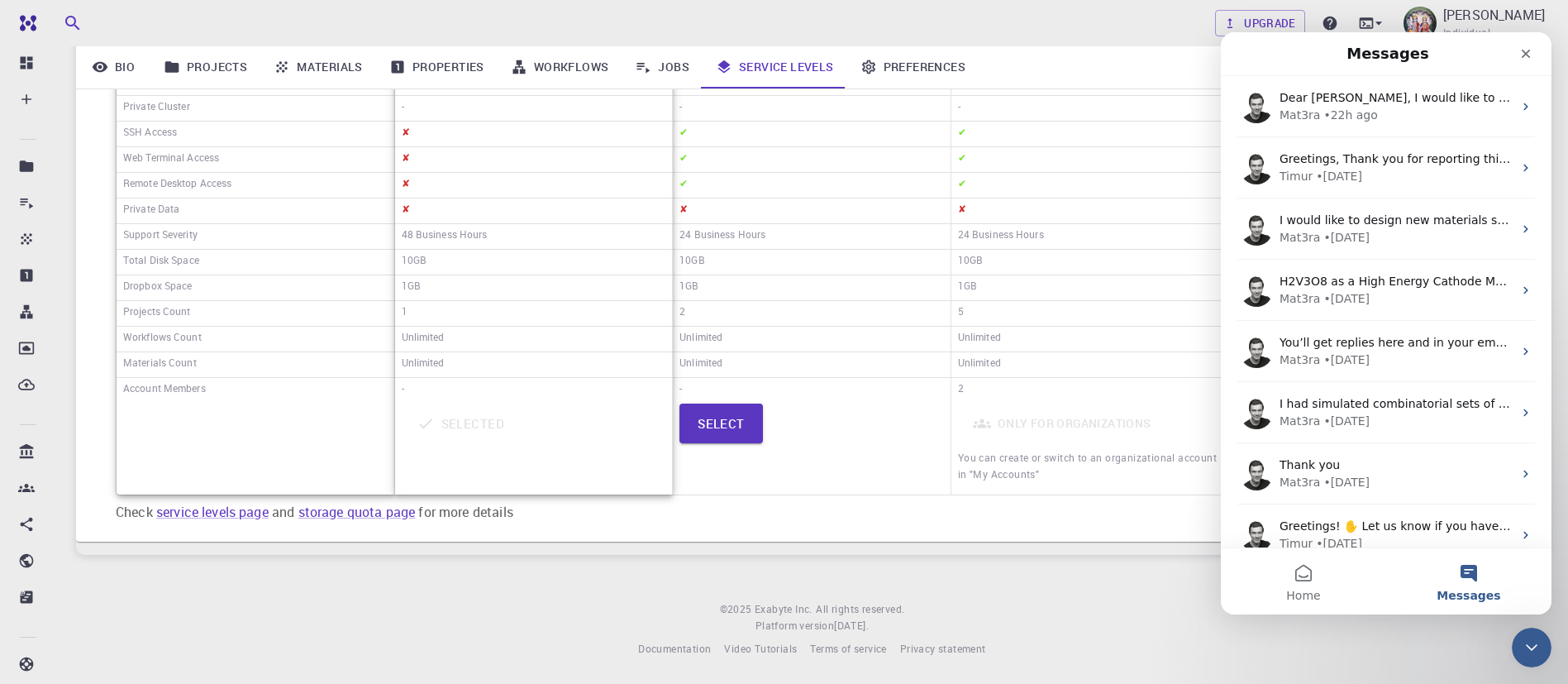
scroll to position [141, 0]
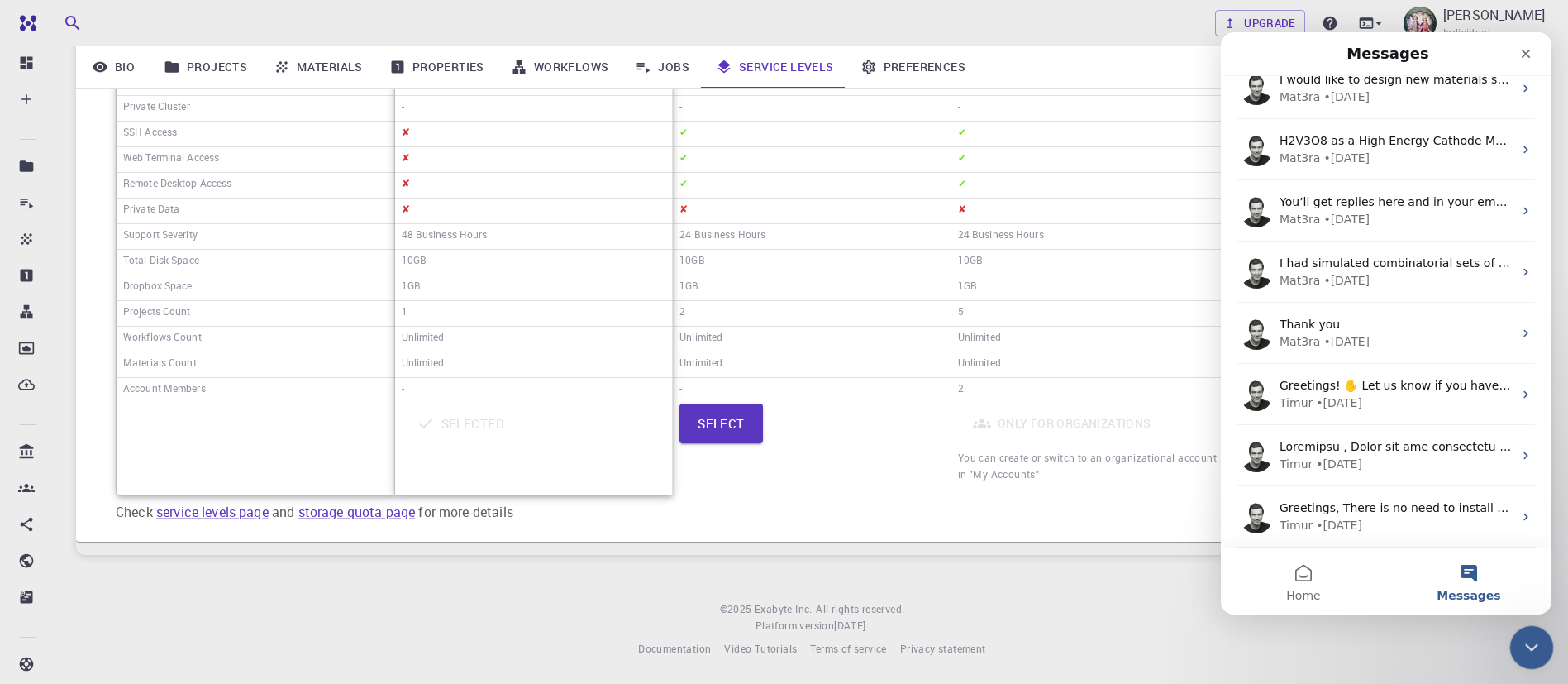
click at [1520, 644] on icon "Close Intercom Messenger" at bounding box center [1529, 645] width 20 height 20
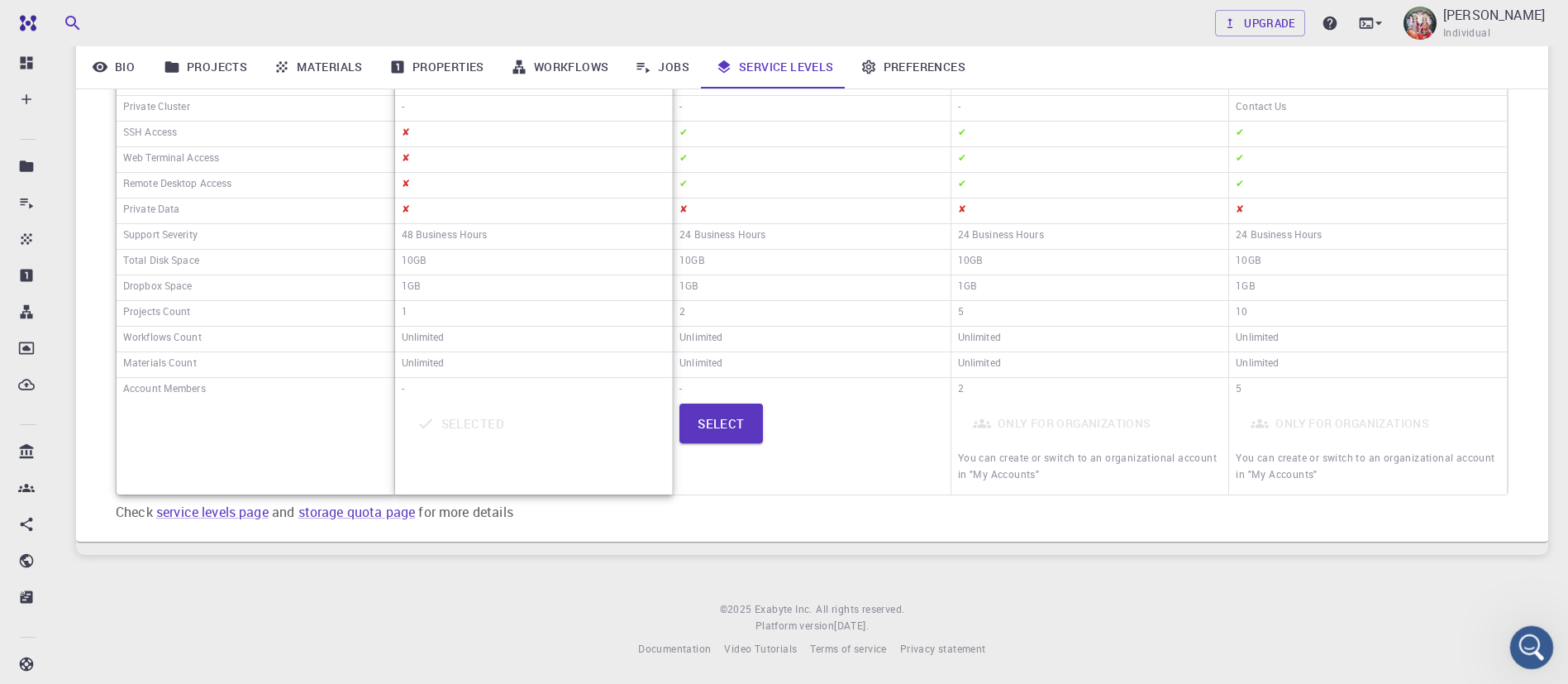
scroll to position [0, 0]
click at [1525, 656] on div "Open Intercom Messenger" at bounding box center [1529, 645] width 54 height 55
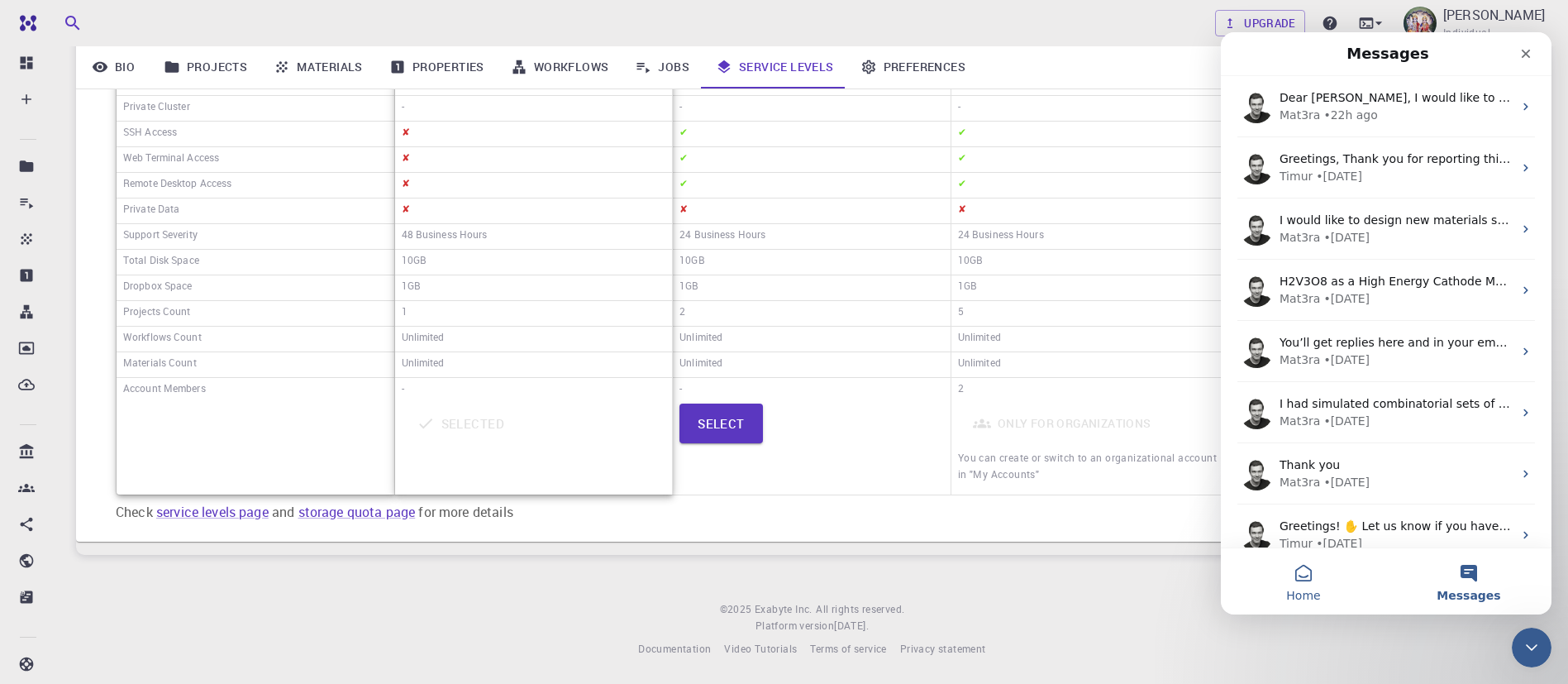
click at [1309, 574] on button "Home" at bounding box center [1303, 582] width 165 height 66
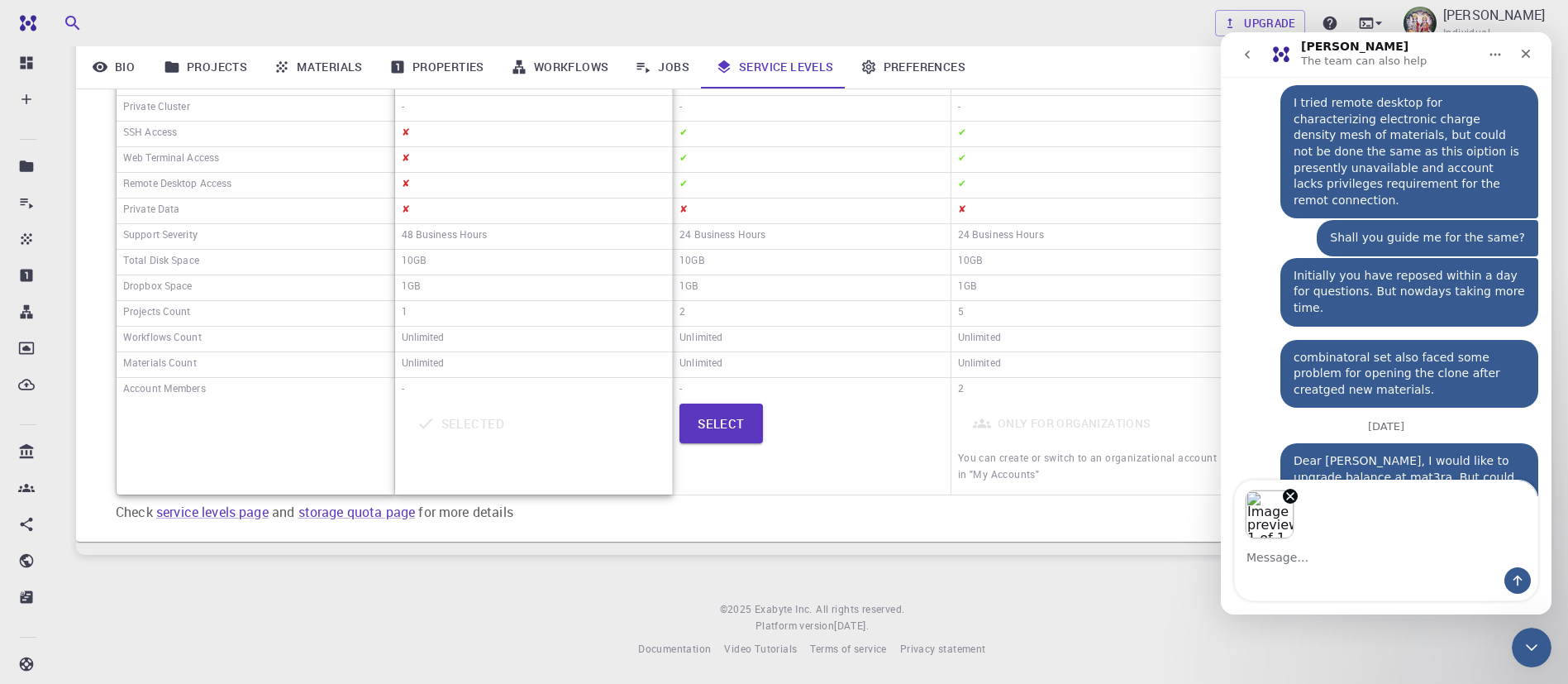
scroll to position [445, 0]
click at [1522, 585] on icon "Send a message…" at bounding box center [1518, 581] width 14 height 14
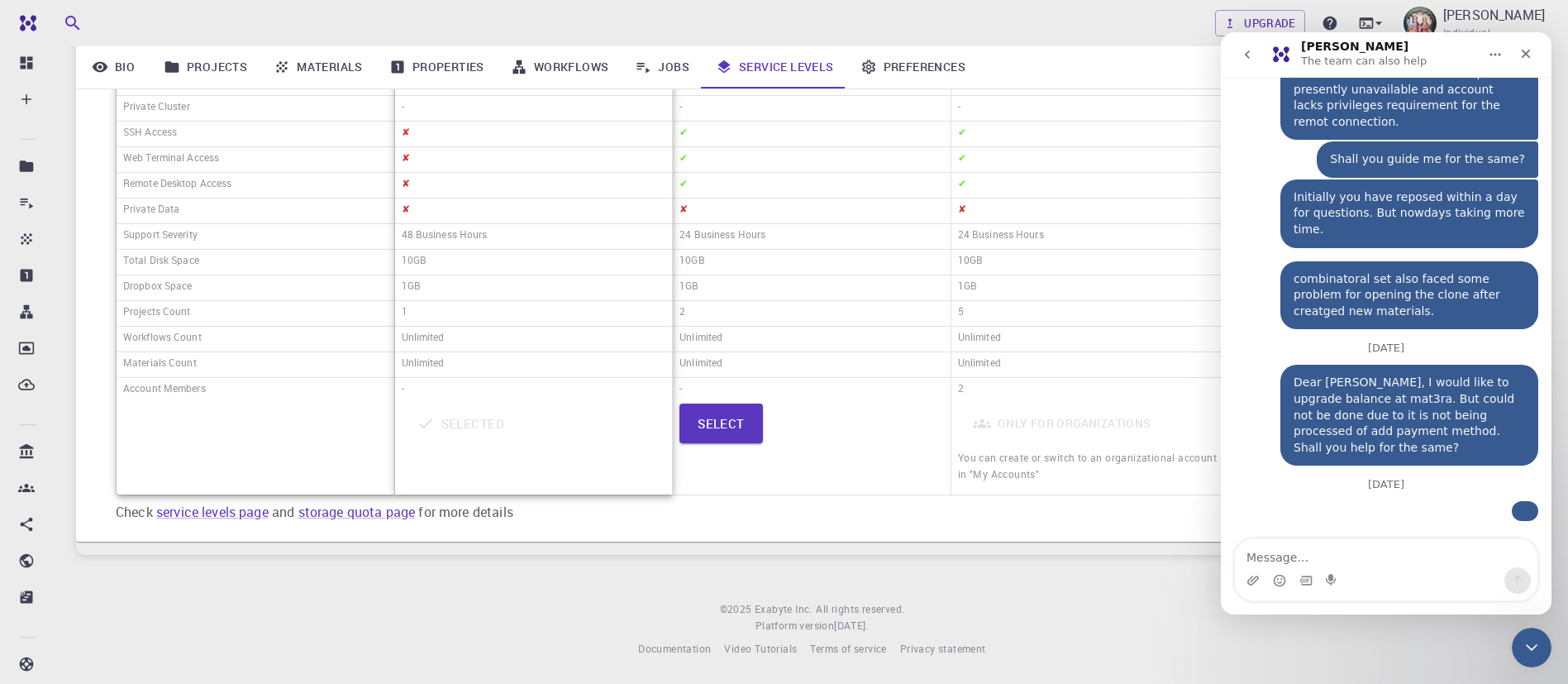
scroll to position [566, 0]
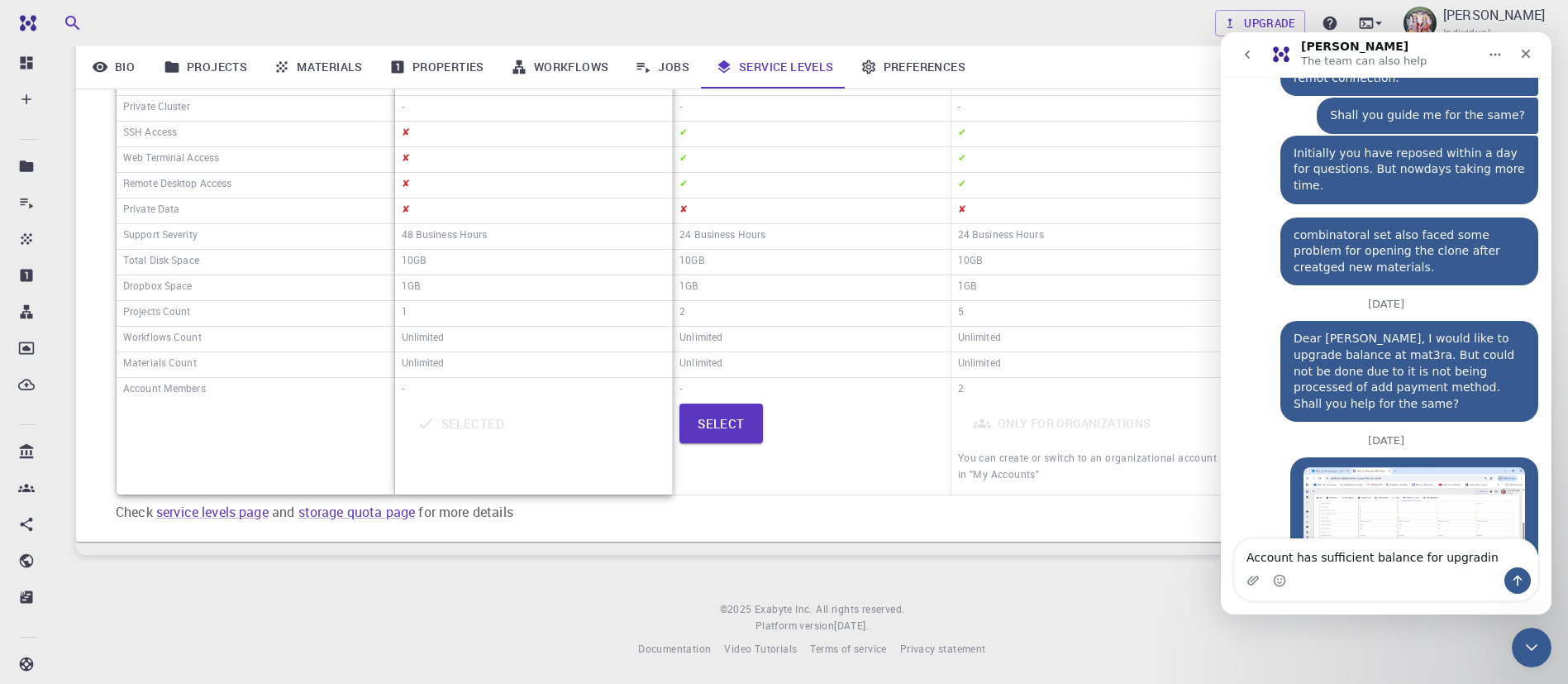
type textarea "Account has sufficient balance for upgrading"
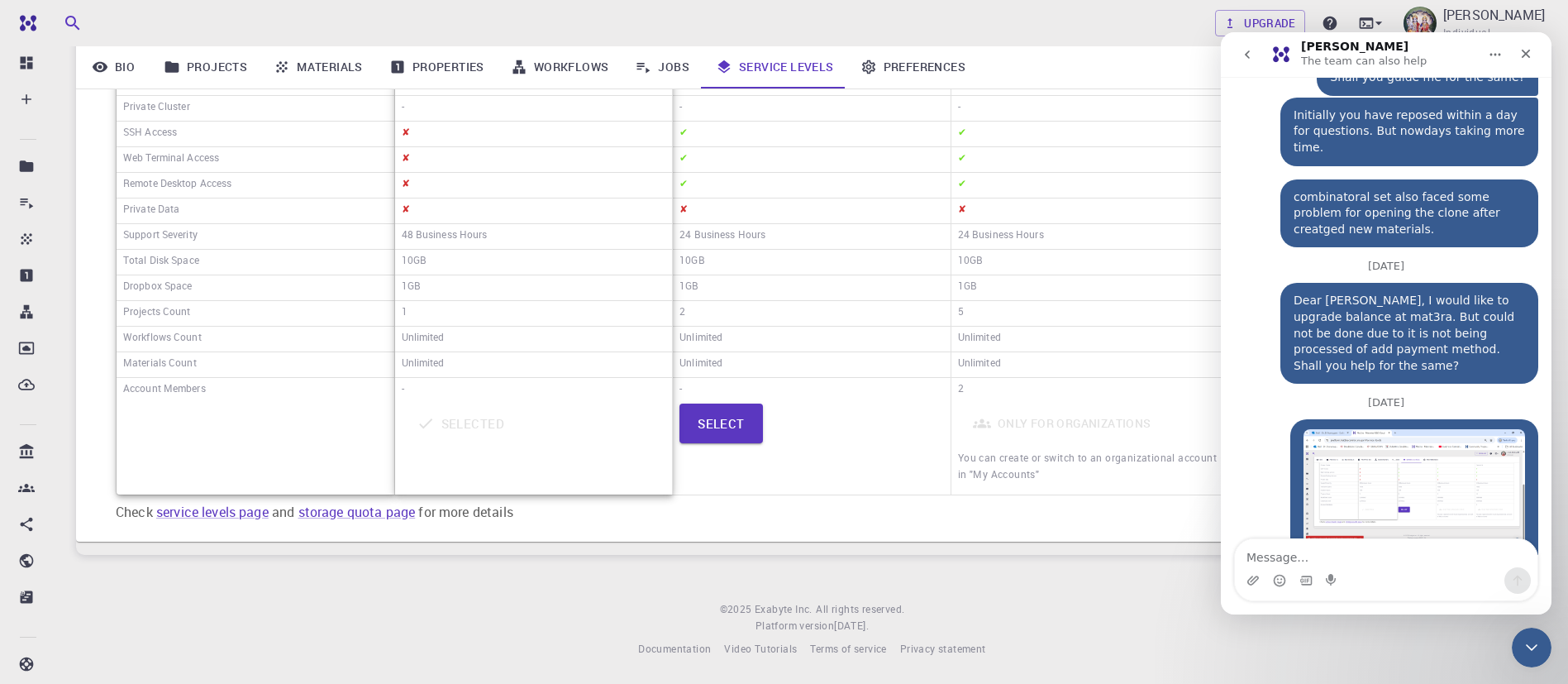
click at [1013, 572] on div "Upgrade D ARUMUGAM Individual Home D ARUMUGAM D ARUMUGAM arumugam description :…" at bounding box center [812, 161] width 1512 height 1046
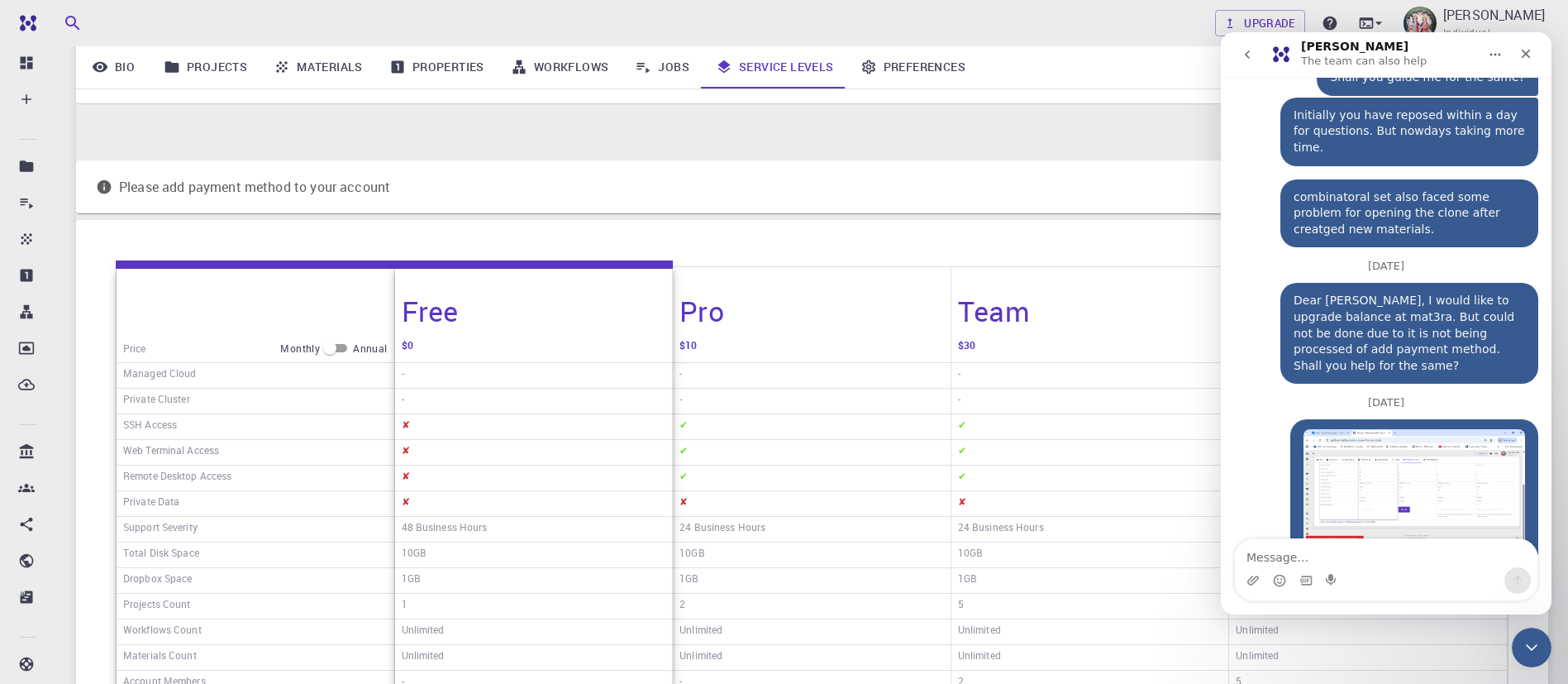
scroll to position [362, 0]
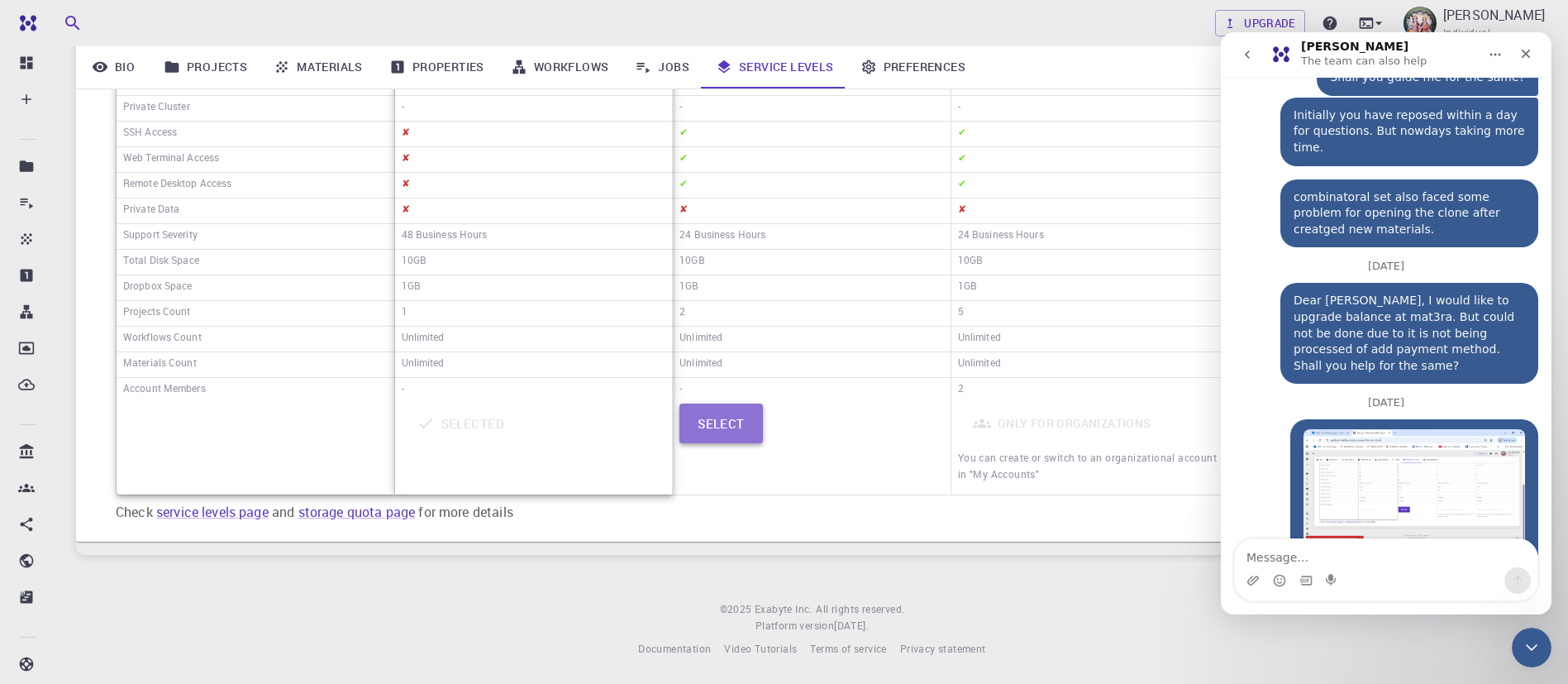
click at [729, 434] on button "Select" at bounding box center [721, 423] width 83 height 40
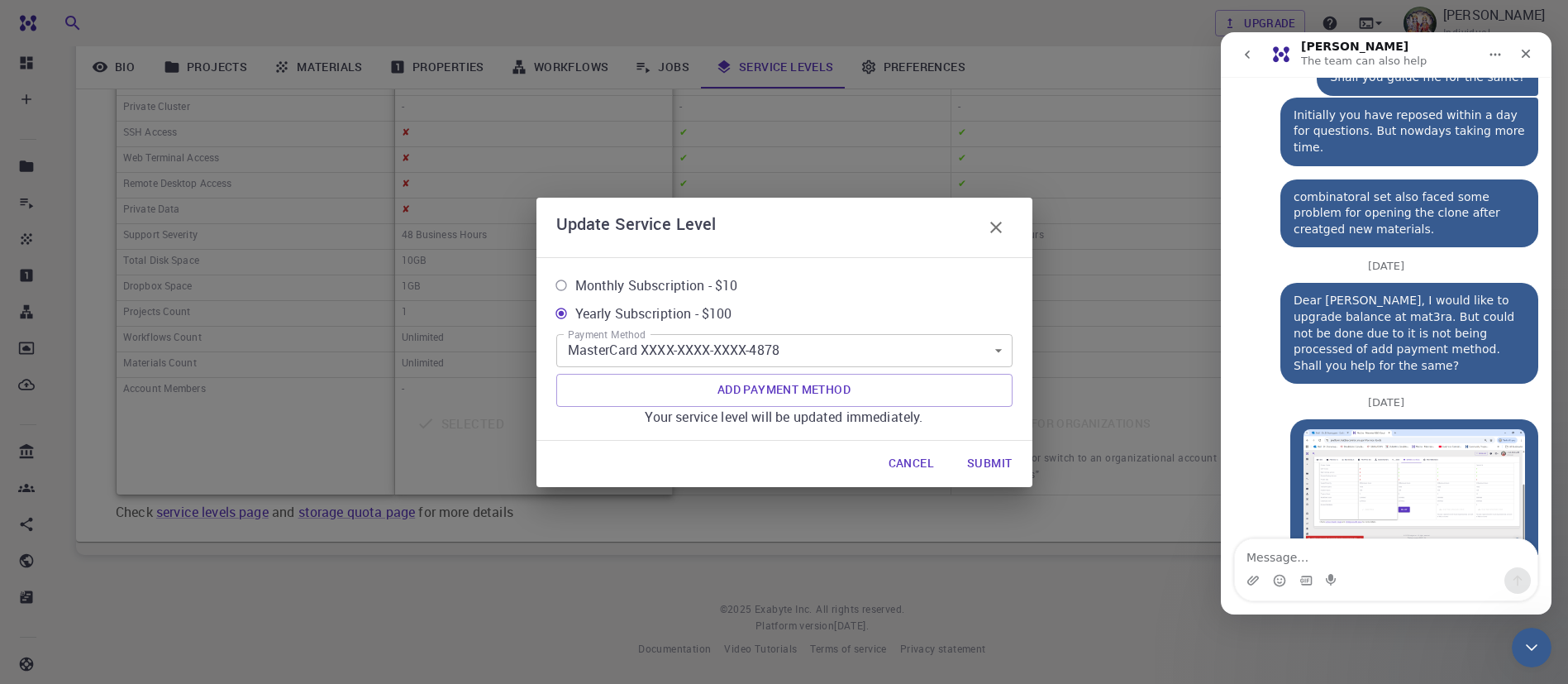
click at [690, 287] on span "Monthly Subscription - $10" at bounding box center [656, 285] width 163 height 20
click at [575, 287] on input "Monthly Subscription - $10" at bounding box center [561, 285] width 28 height 28
radio input "true"
click at [999, 472] on button "Submit" at bounding box center [990, 463] width 72 height 33
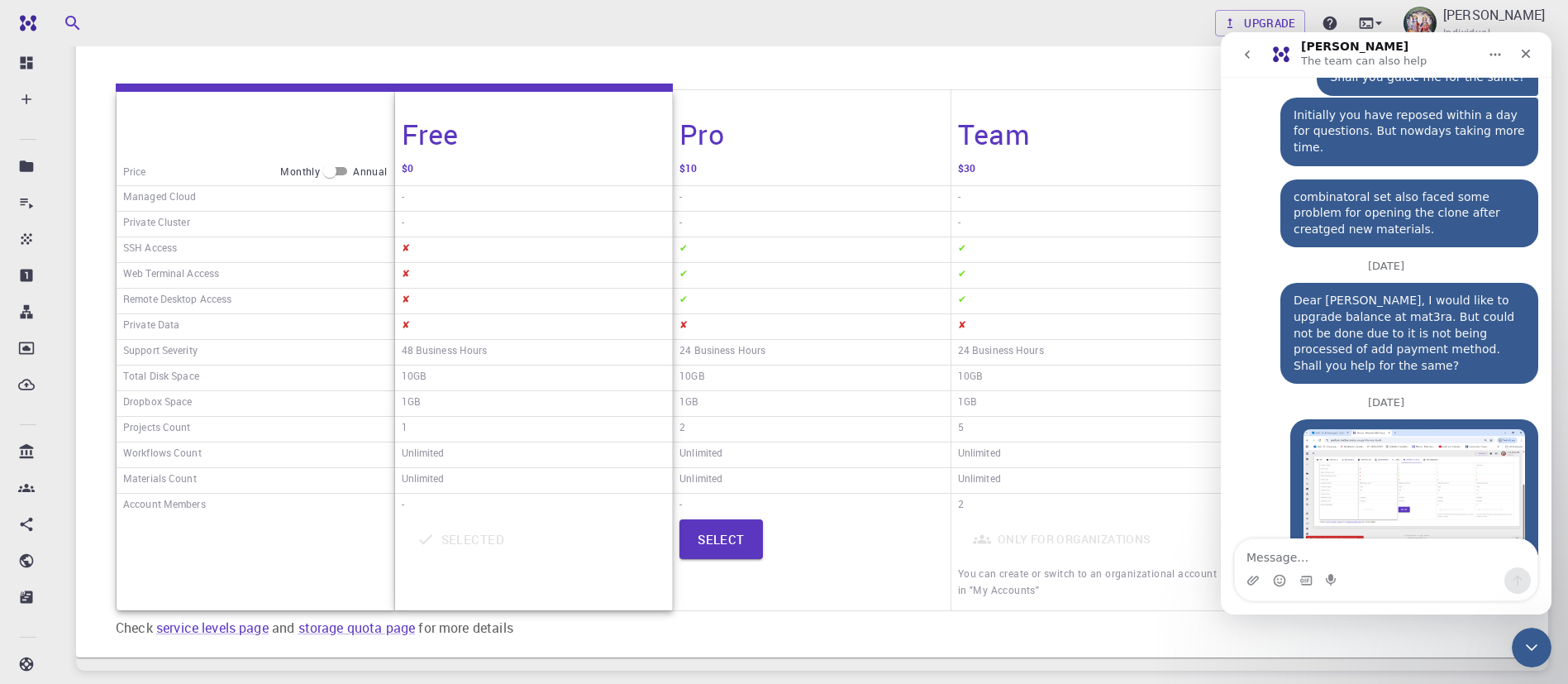
scroll to position [0, 0]
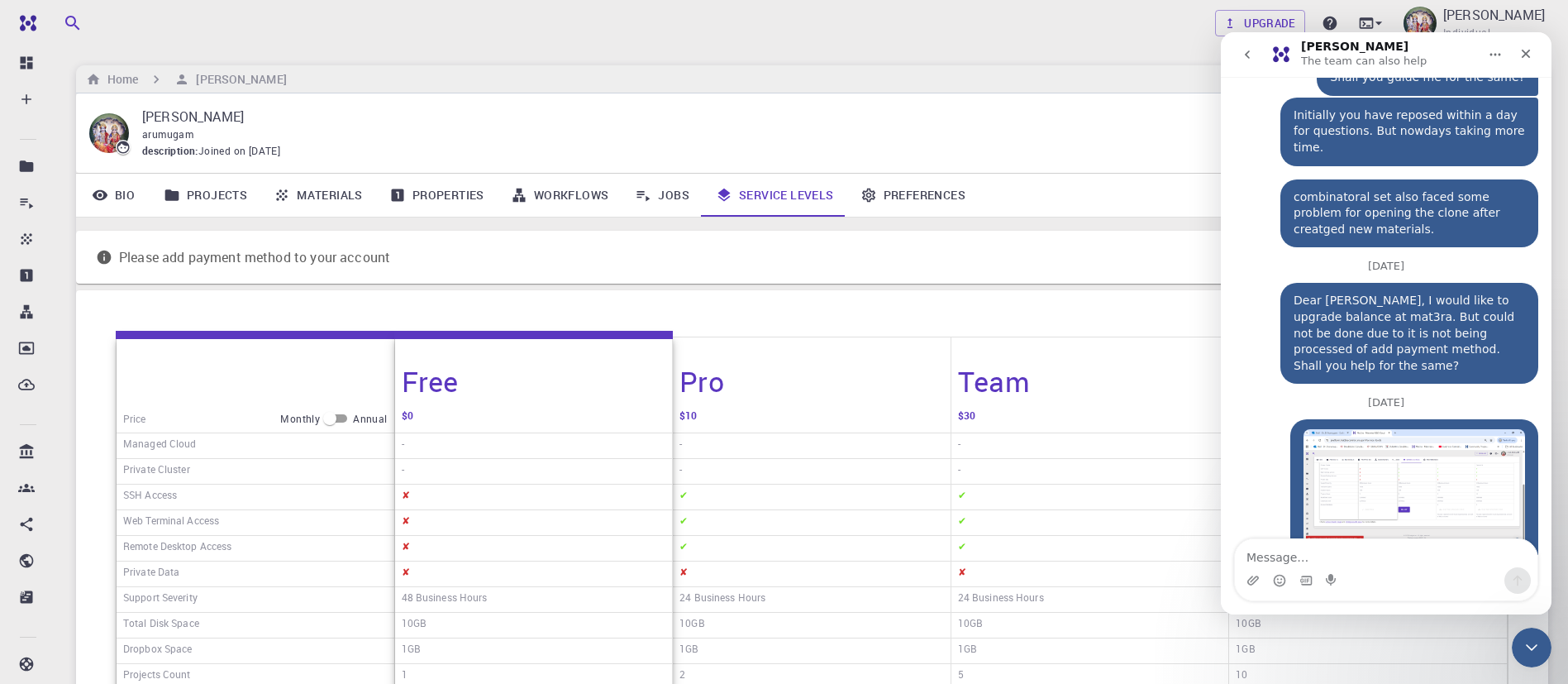
click at [665, 20] on div "Upgrade D ARUMUGAM Individual" at bounding box center [812, 23] width 1512 height 43
click at [811, 40] on div "Upgrade D ARUMUGAM Individual" at bounding box center [812, 23] width 1512 height 43
click at [1519, 53] on div "Close" at bounding box center [1525, 54] width 30 height 30
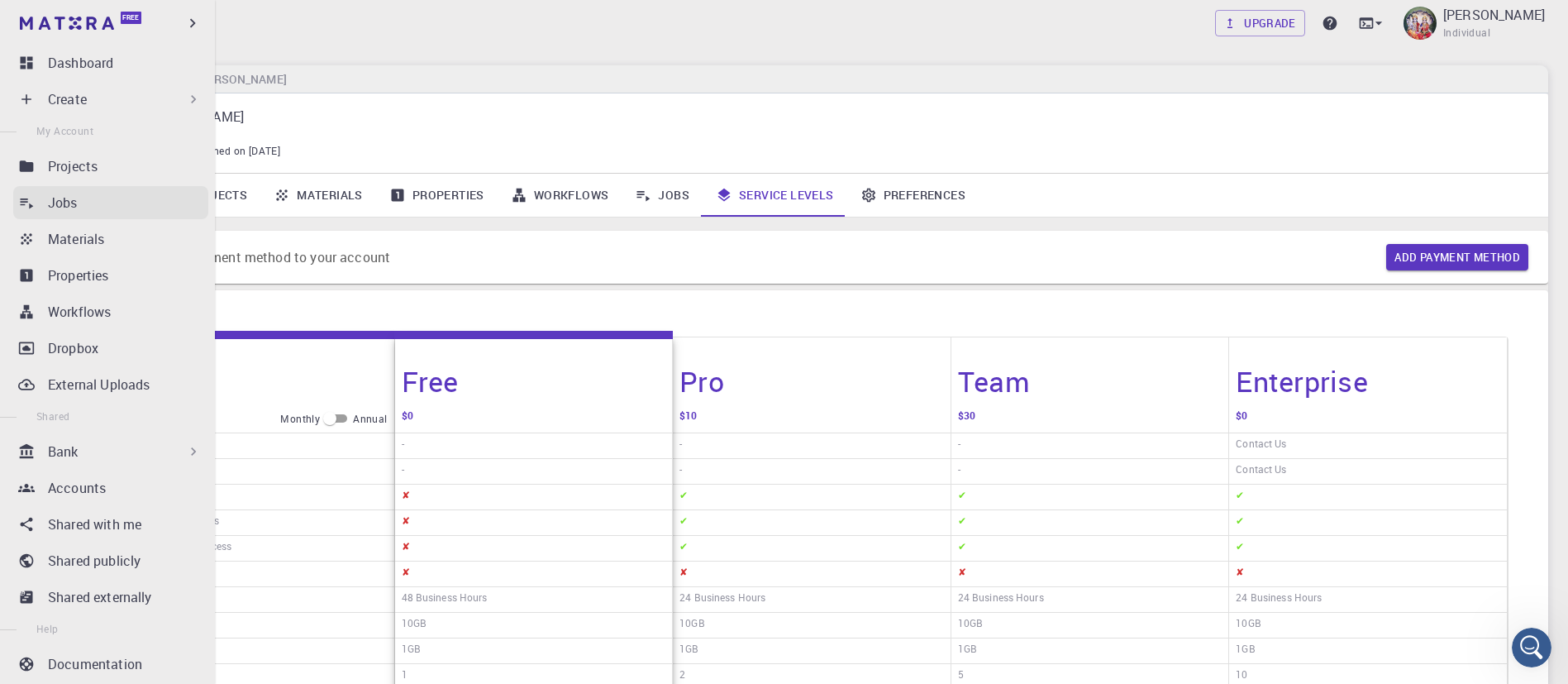
click at [64, 199] on p "Jobs" at bounding box center [62, 202] width 30 height 20
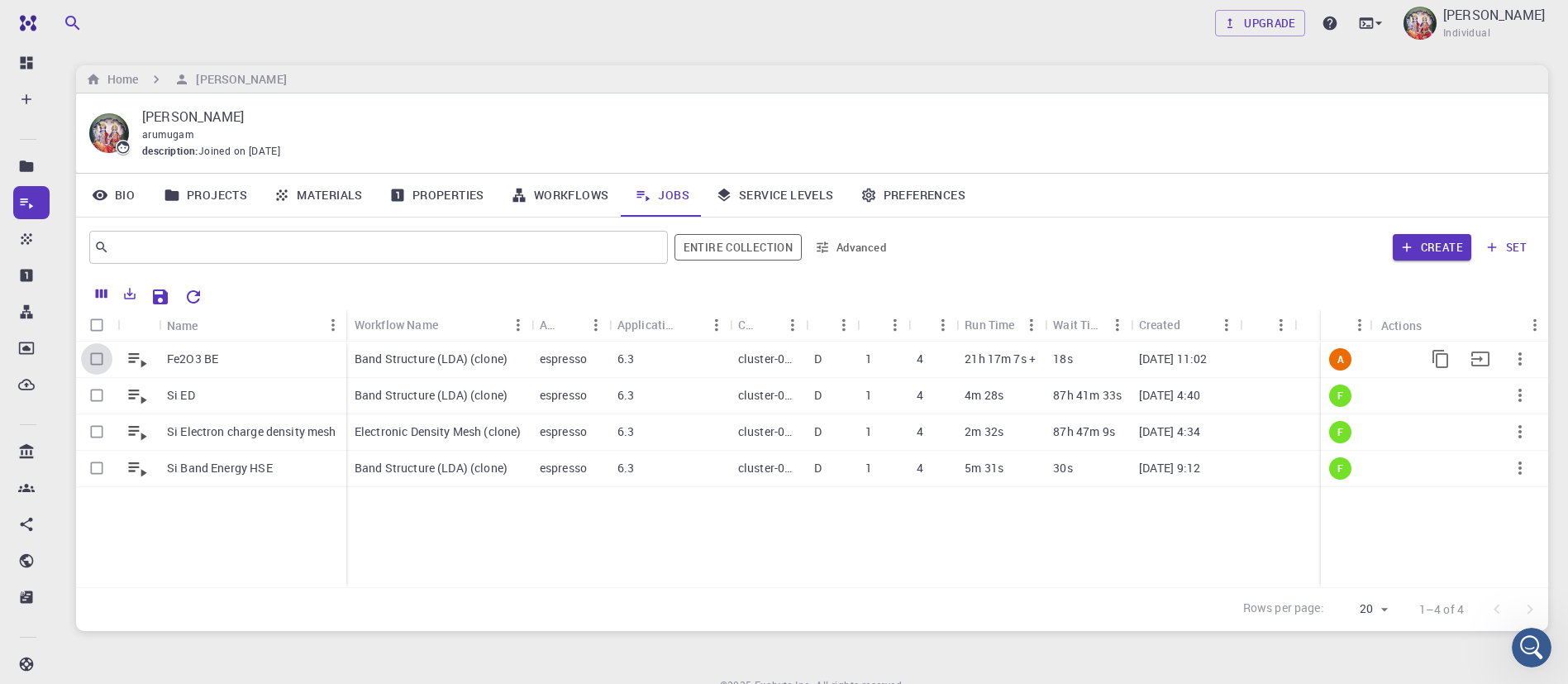
click at [98, 353] on input "Select row" at bounding box center [96, 359] width 31 height 32
checkbox input "true"
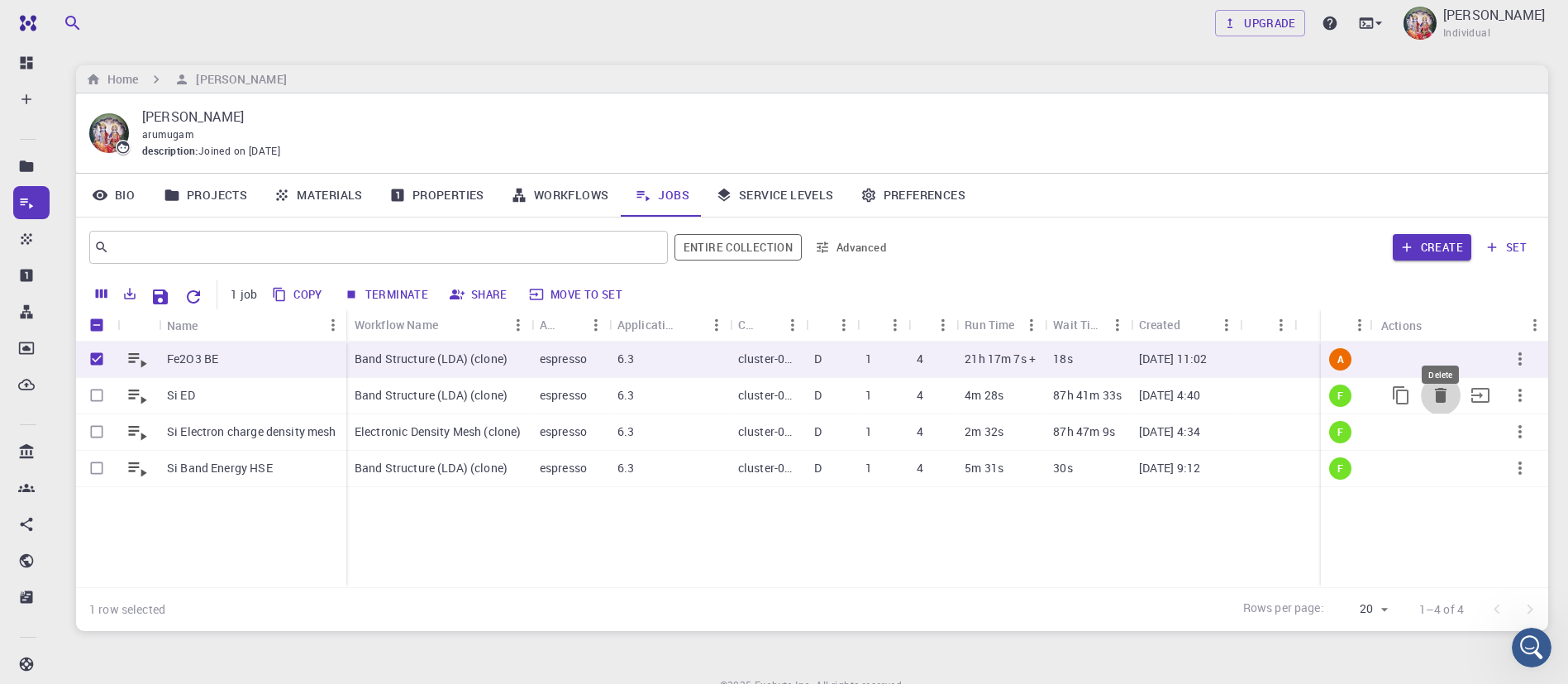
click at [1446, 395] on icon "Delete" at bounding box center [1440, 395] width 20 height 20
click at [1373, 415] on div "F" at bounding box center [1347, 433] width 52 height 37
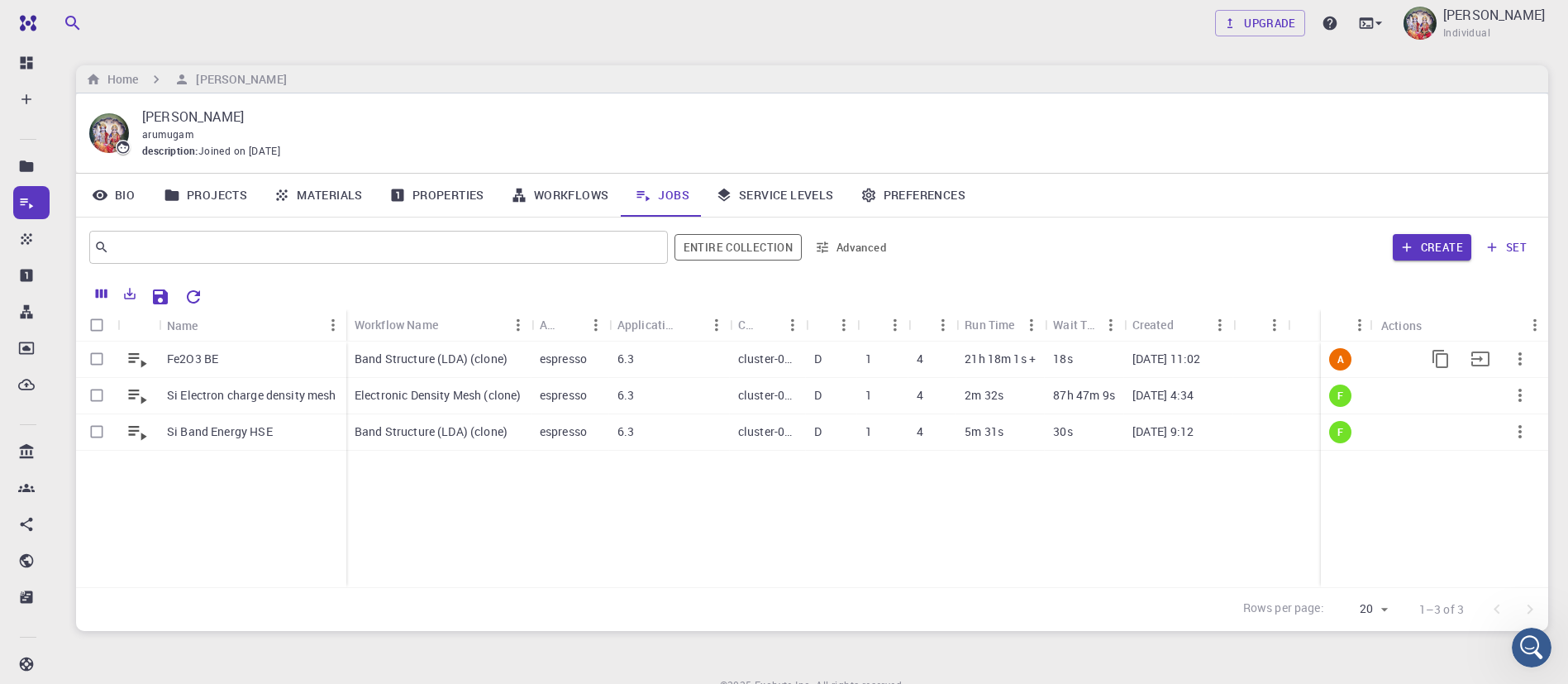
click at [1192, 356] on p "10-12-2025 11:02" at bounding box center [1166, 359] width 69 height 16
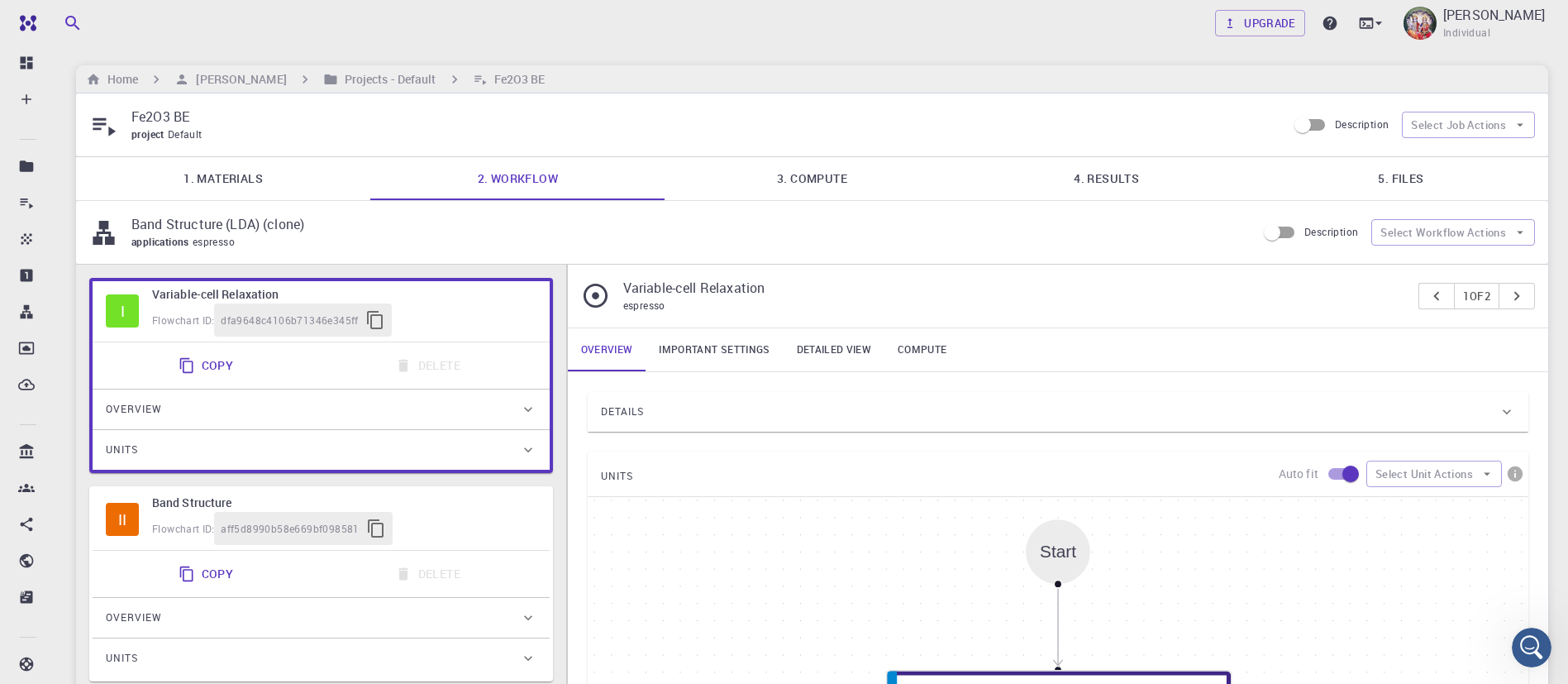
type input "/export/share/pseudo/fe/lda/pz/gbrv/1.5/us/fe_pz_gbrv_1.5.upf"
type input "/export/share/pseudo/o/lda/pz/gbrv/1.2/us/o_pz_gbrv_1.2.upf"
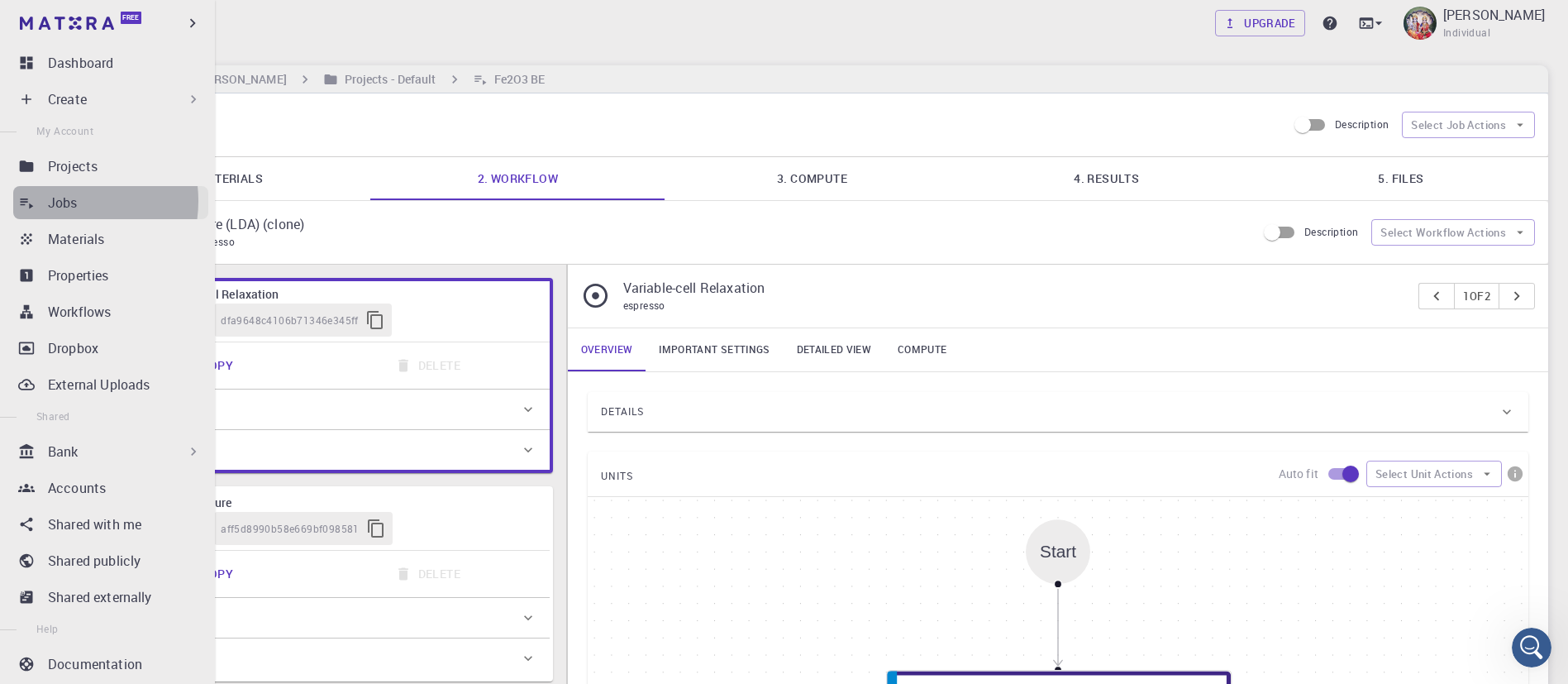
click at [62, 201] on p "Jobs" at bounding box center [62, 202] width 30 height 20
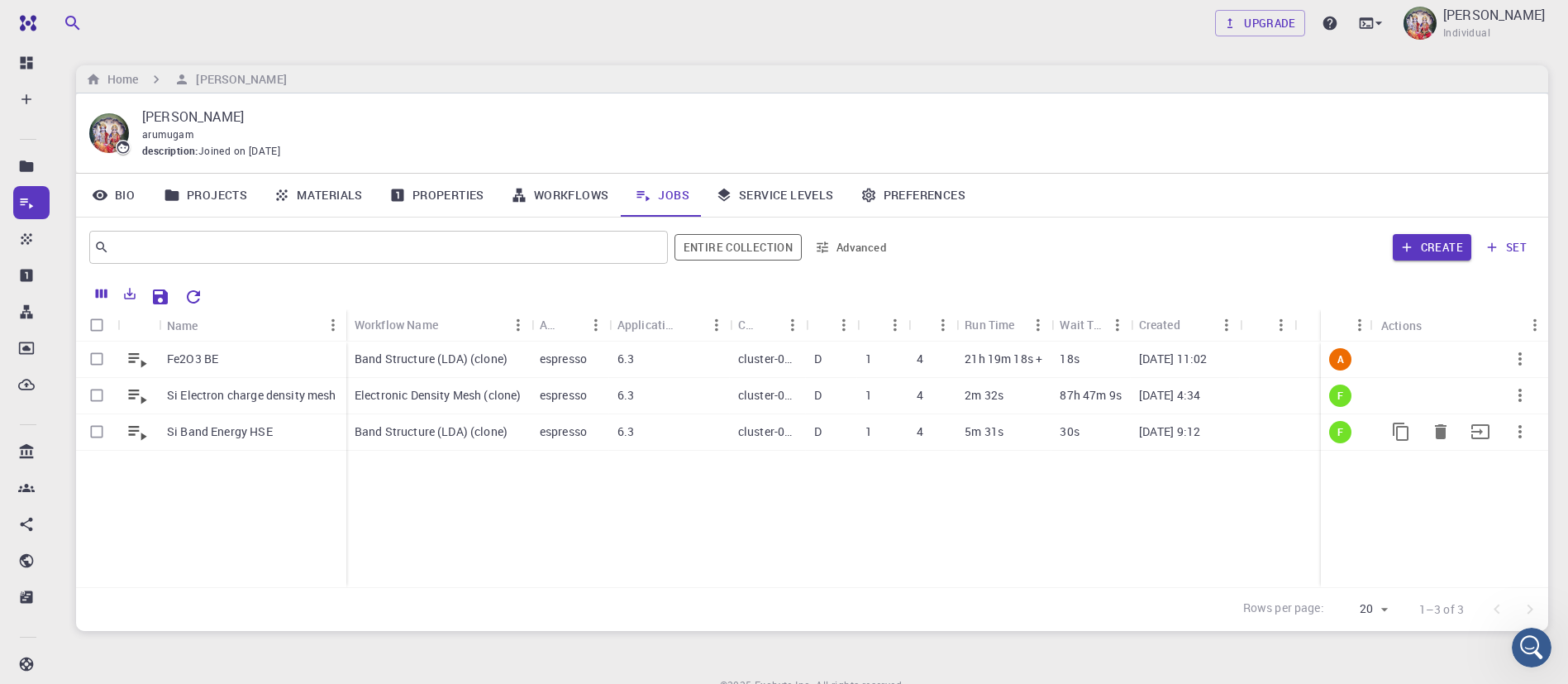
click at [512, 431] on div "Band Structure (LDA) (clone)" at bounding box center [439, 433] width 186 height 37
click at [94, 355] on input "Select row" at bounding box center [96, 359] width 31 height 32
checkbox input "true"
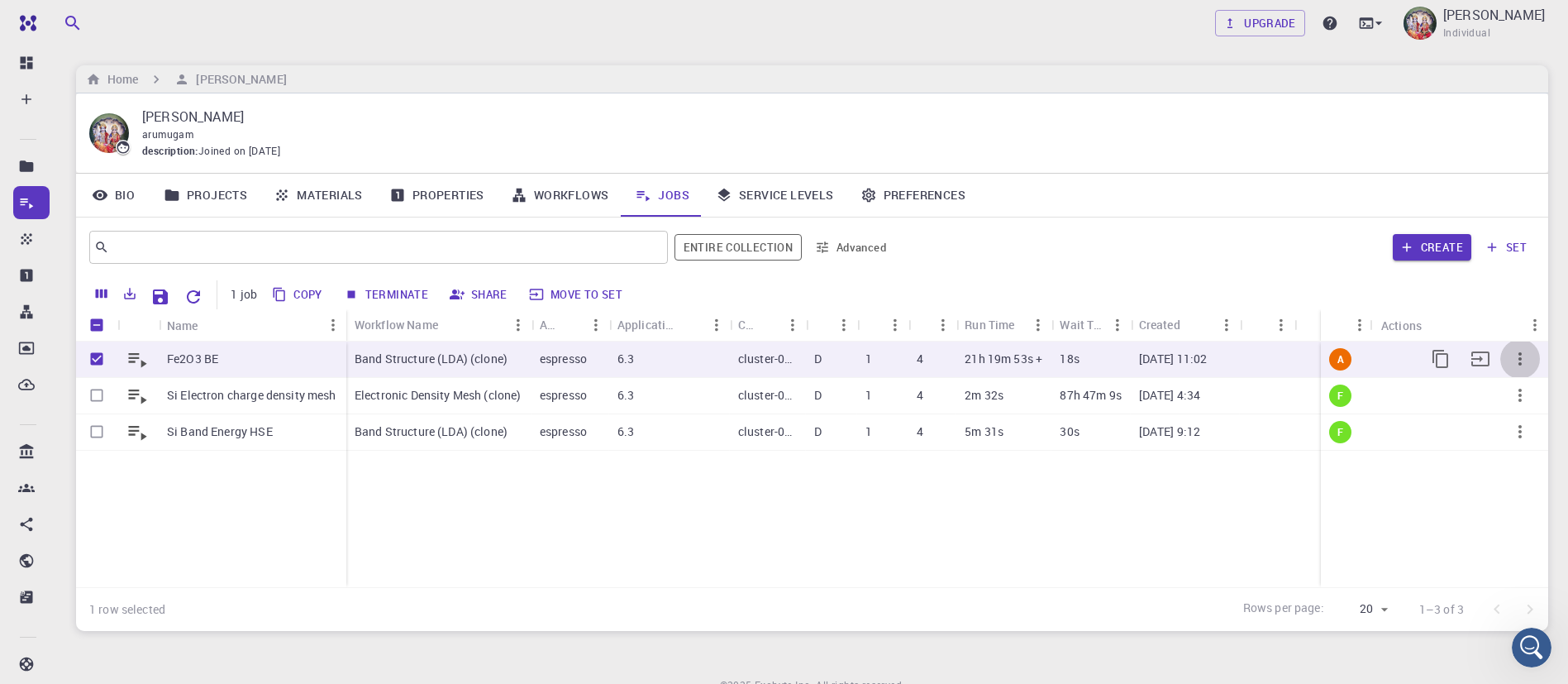
click at [1517, 358] on icon "button" at bounding box center [1519, 359] width 20 height 20
click at [1550, 433] on span "Terminate" at bounding box center [1536, 427] width 47 height 16
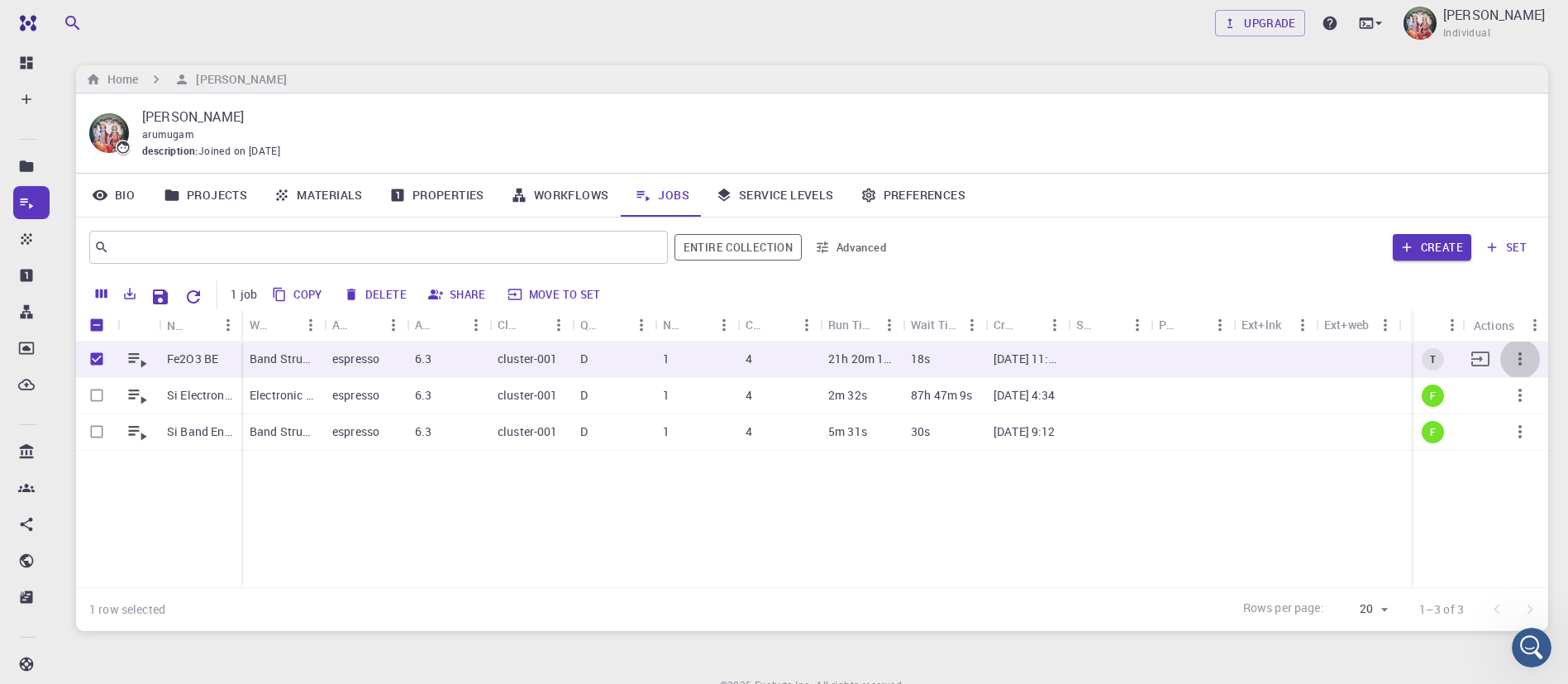
click at [1519, 361] on icon "button" at bounding box center [1519, 359] width 20 height 20
click at [1531, 429] on span "Delete" at bounding box center [1534, 430] width 29 height 16
checkbox input "false"
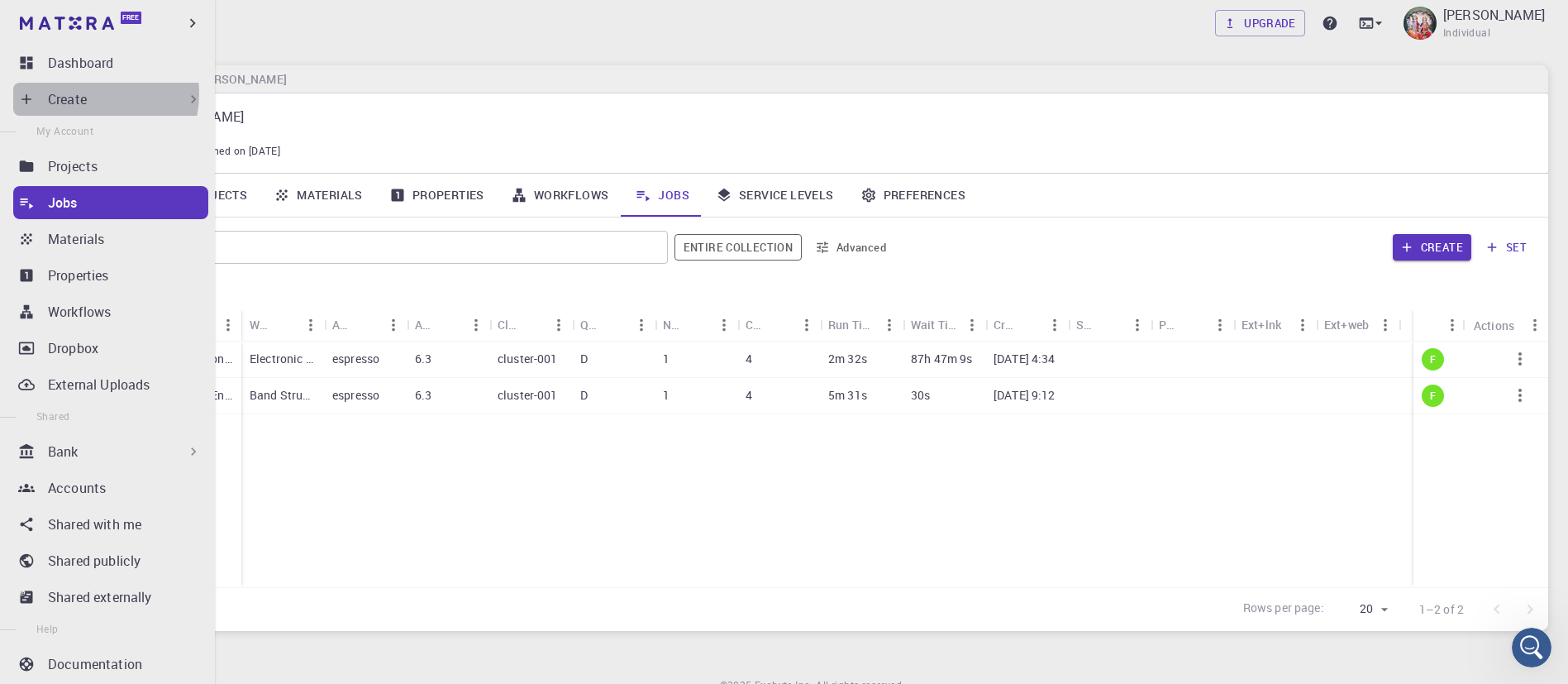
click at [82, 94] on p "Create" at bounding box center [67, 99] width 39 height 20
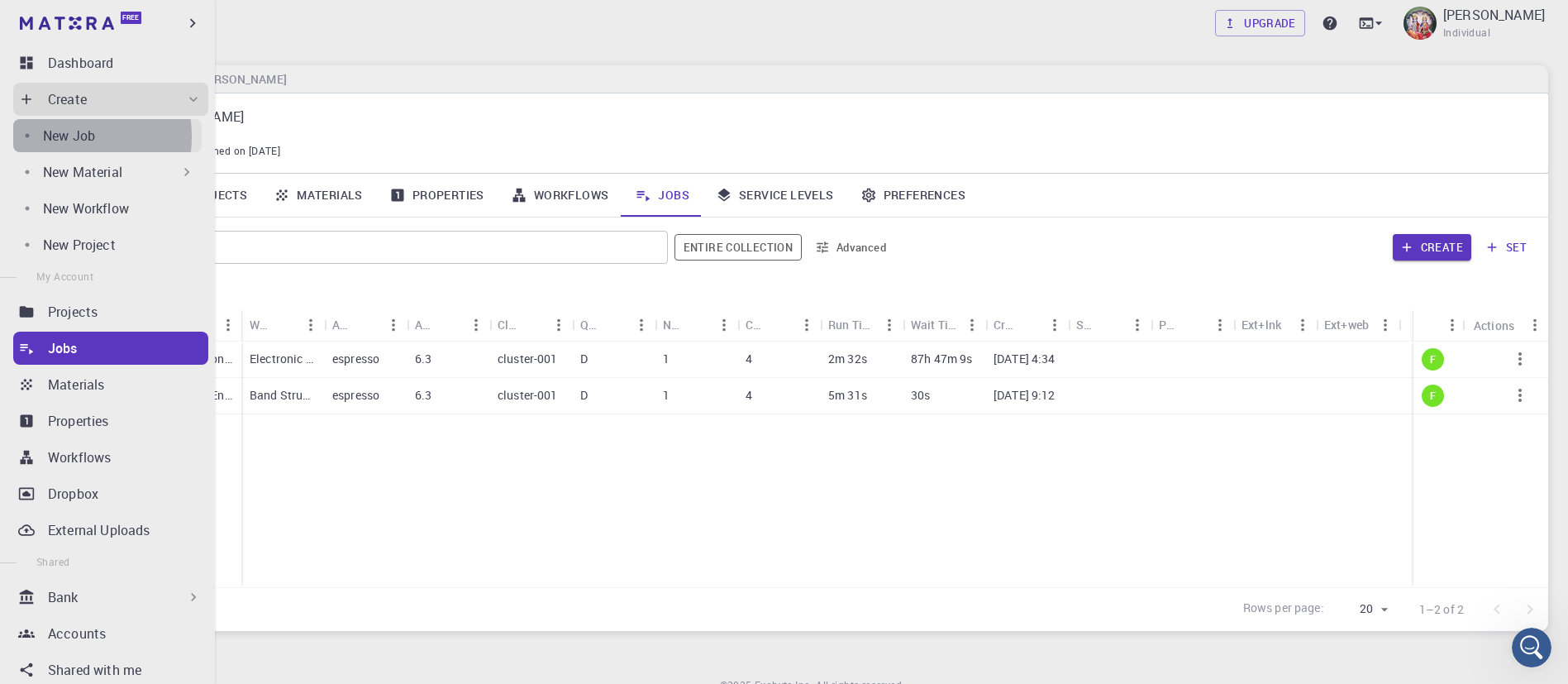
click at [64, 136] on p "New Job" at bounding box center [68, 135] width 52 height 20
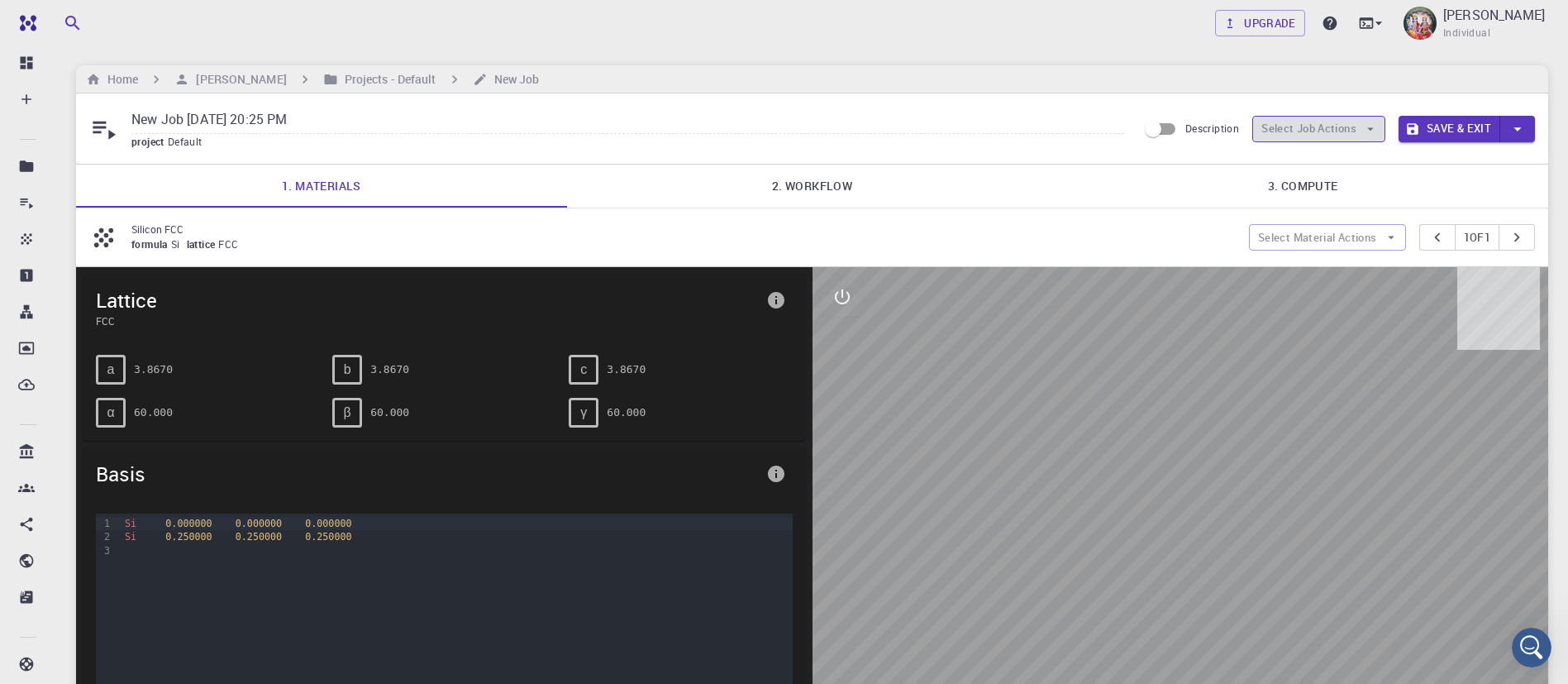
click at [1344, 124] on button "Select Job Actions" at bounding box center [1319, 129] width 133 height 26
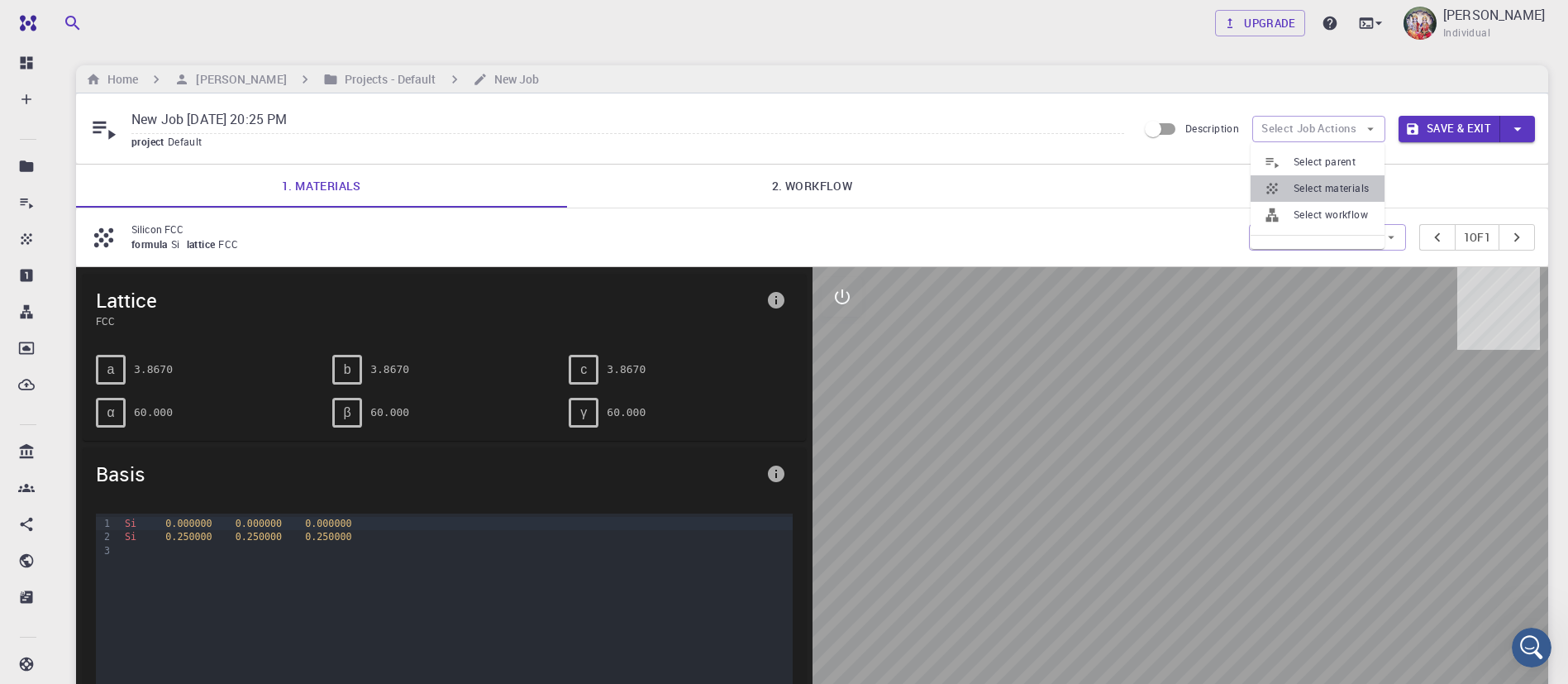
click at [1334, 181] on span "Select materials" at bounding box center [1332, 188] width 77 height 16
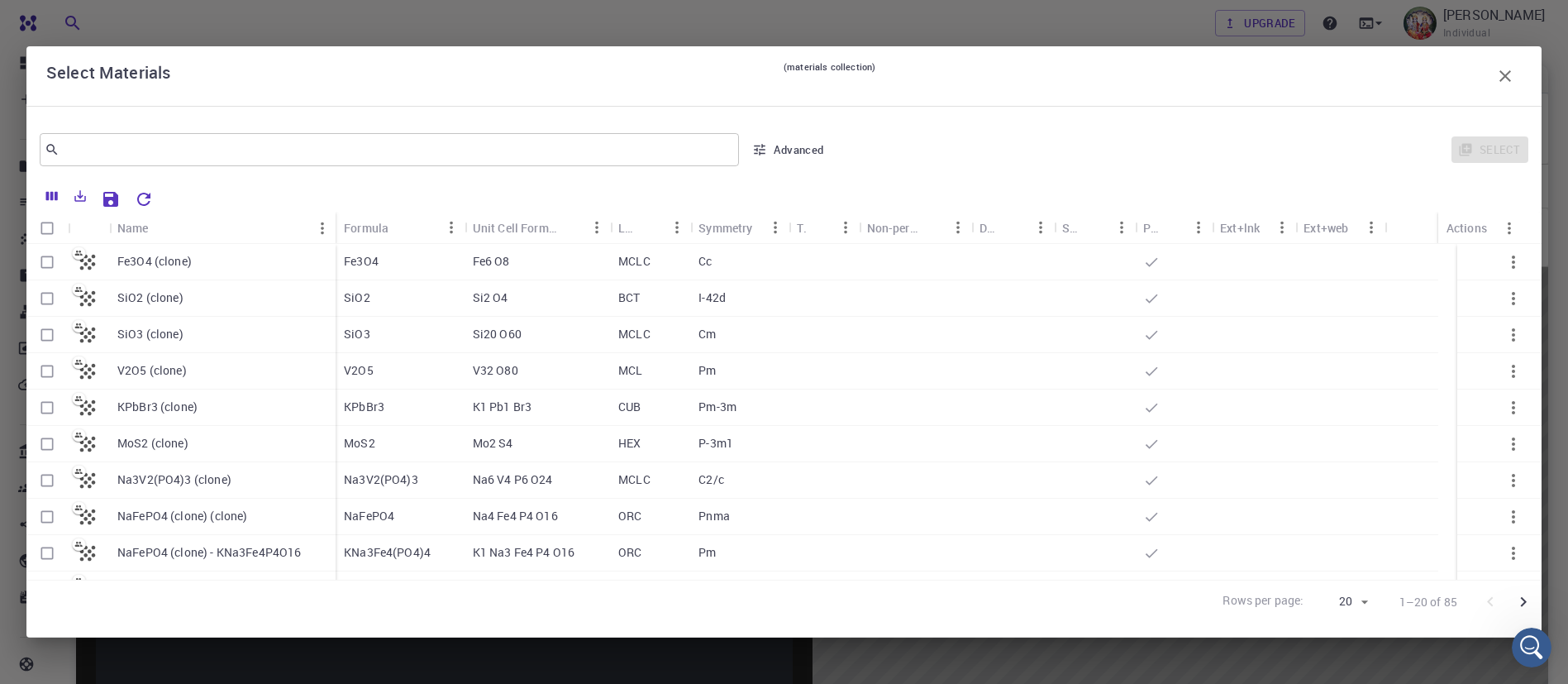
click at [1502, 72] on icon "button" at bounding box center [1506, 77] width 12 height 12
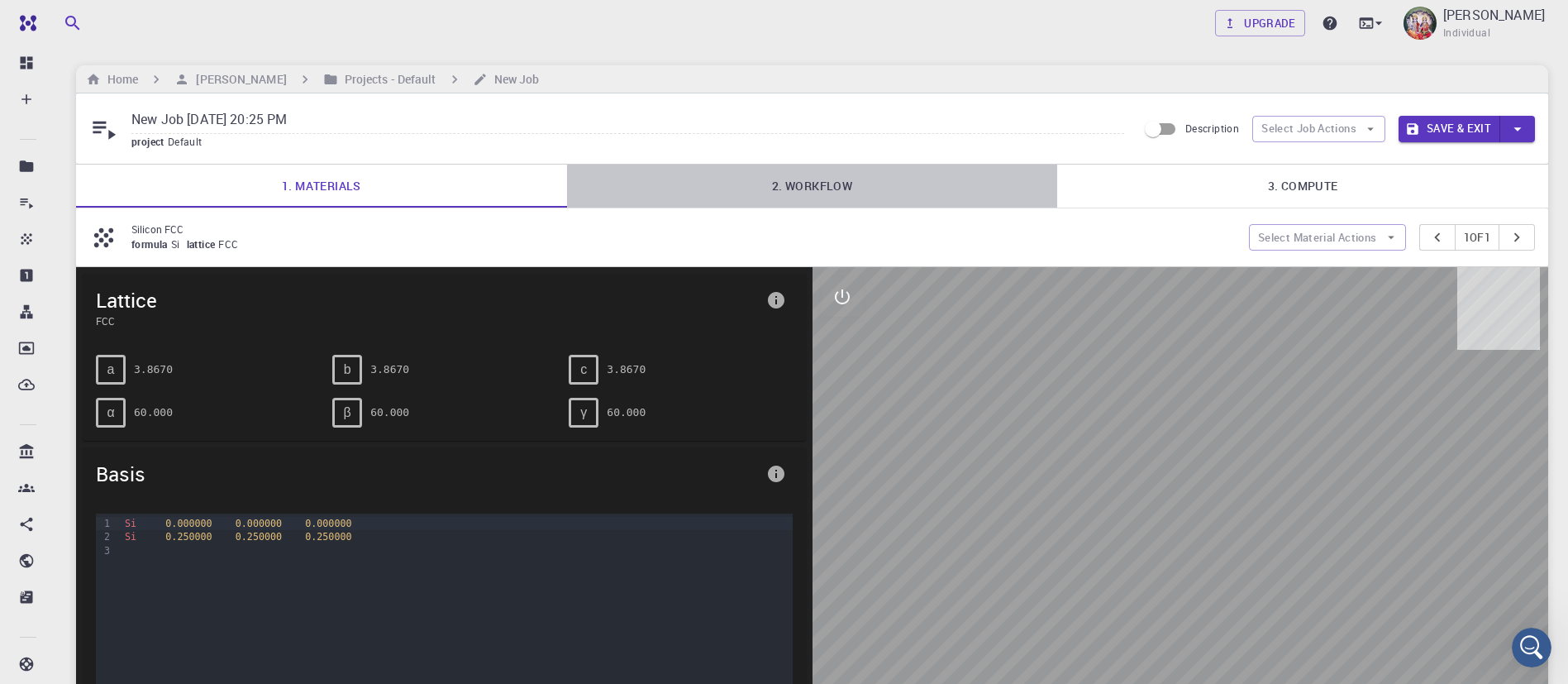
click at [817, 181] on link "2. Workflow" at bounding box center [812, 186] width 491 height 43
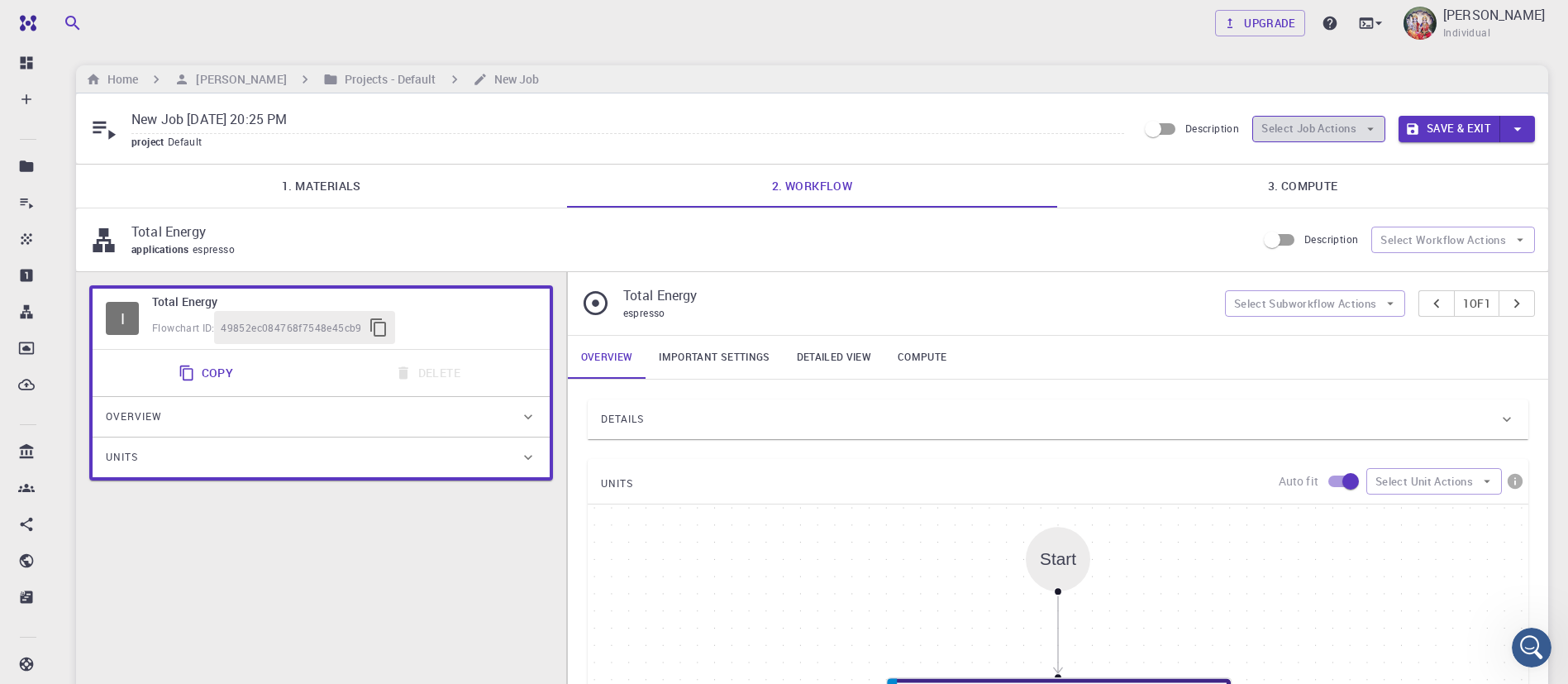
click at [1299, 118] on button "Select Job Actions" at bounding box center [1319, 129] width 133 height 26
click at [1331, 215] on span "Select workflow" at bounding box center [1332, 215] width 77 height 16
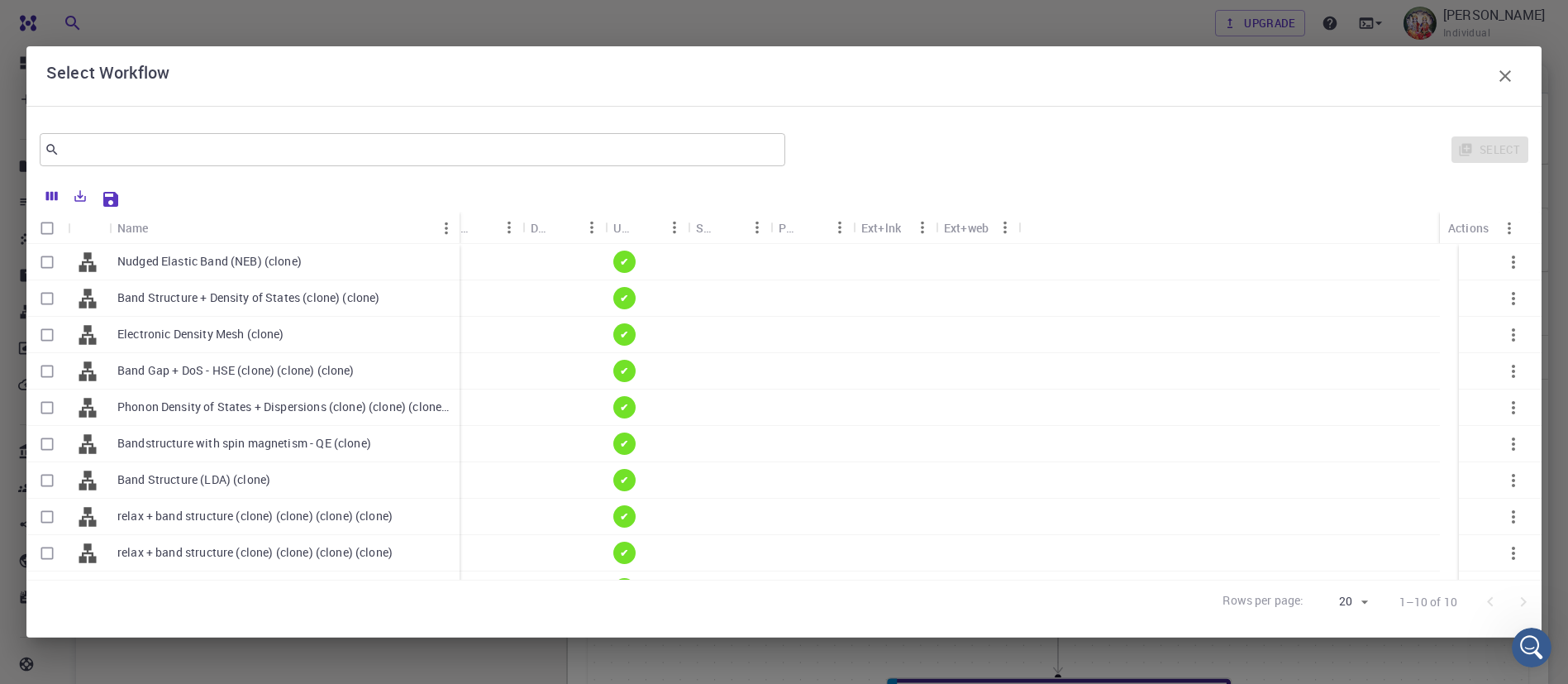
drag, startPoint x: 187, startPoint y: 215, endPoint x: 455, endPoint y: 196, distance: 268.7
click at [455, 196] on div "Name Used application Application Version Subworkflows Tags Default Up-to-date …" at bounding box center [784, 401] width 1515 height 444
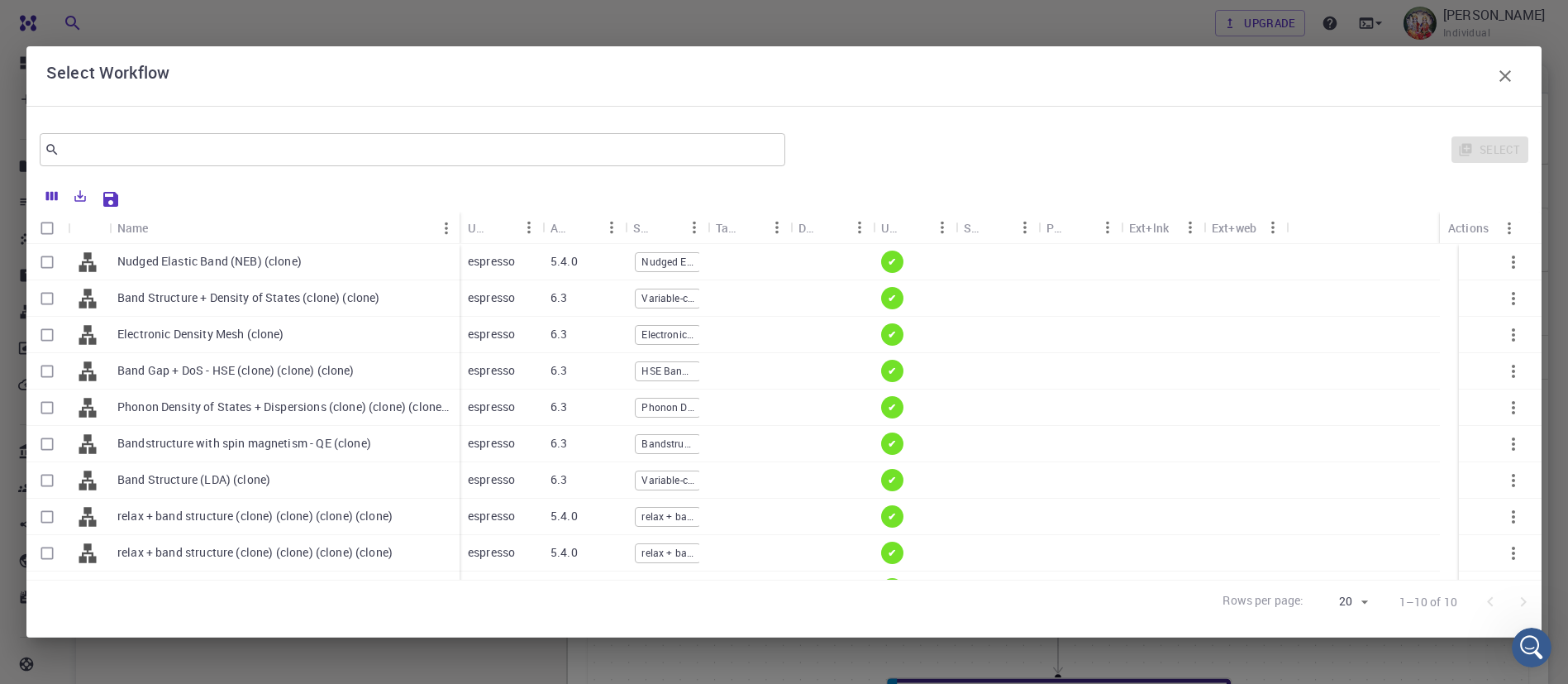
click at [244, 362] on p "Band Gap + DoS - HSE (clone) (clone) (clone)" at bounding box center [236, 370] width 237 height 16
checkbox input "true"
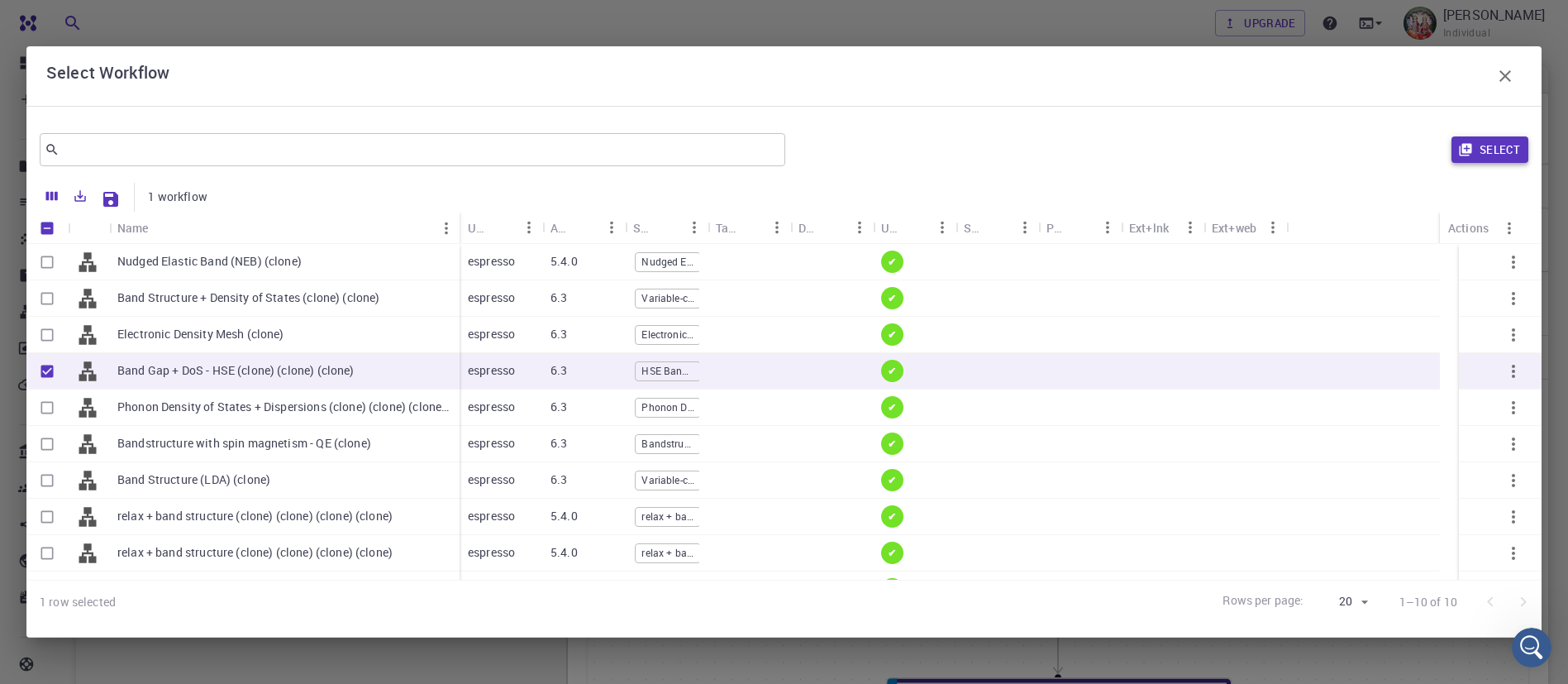
click at [1519, 147] on button "Select" at bounding box center [1490, 149] width 77 height 26
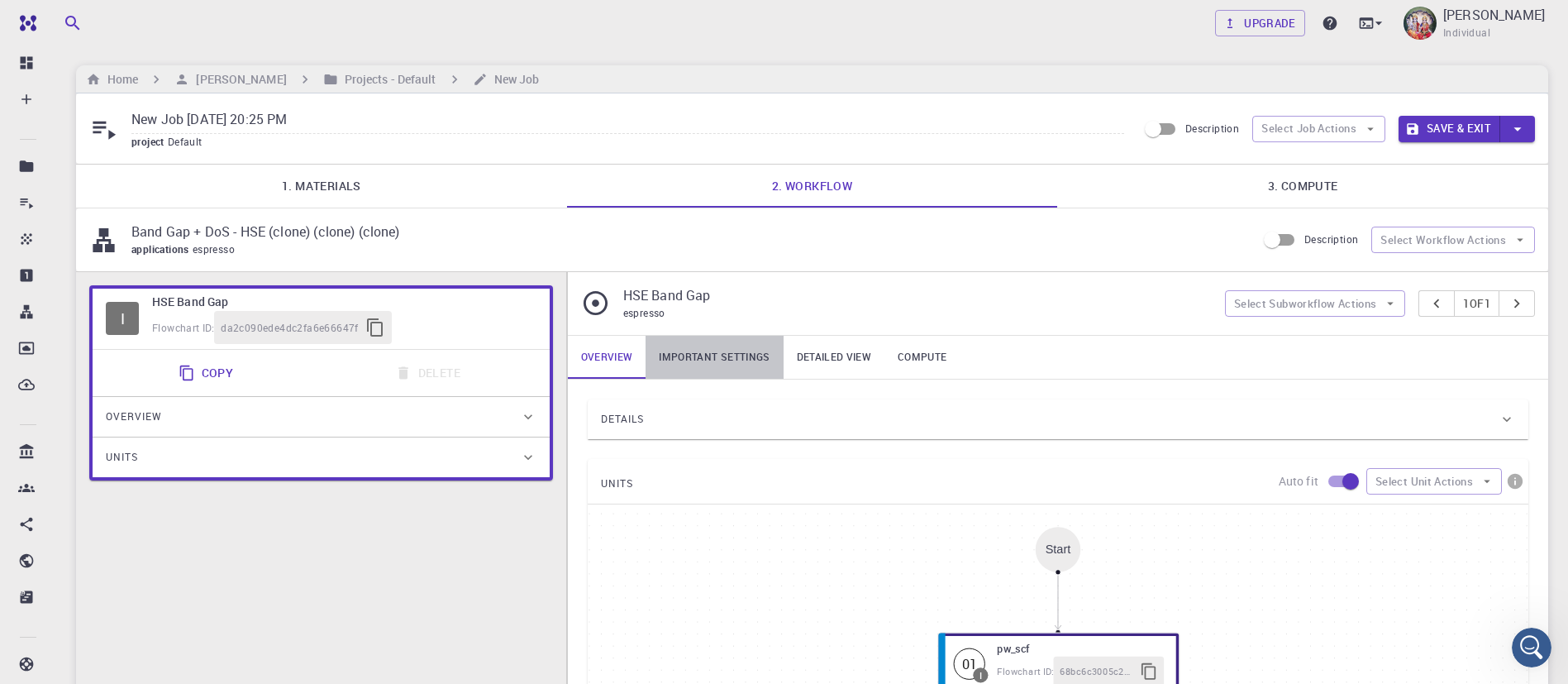
click at [714, 353] on link "Important settings" at bounding box center [713, 357] width 137 height 43
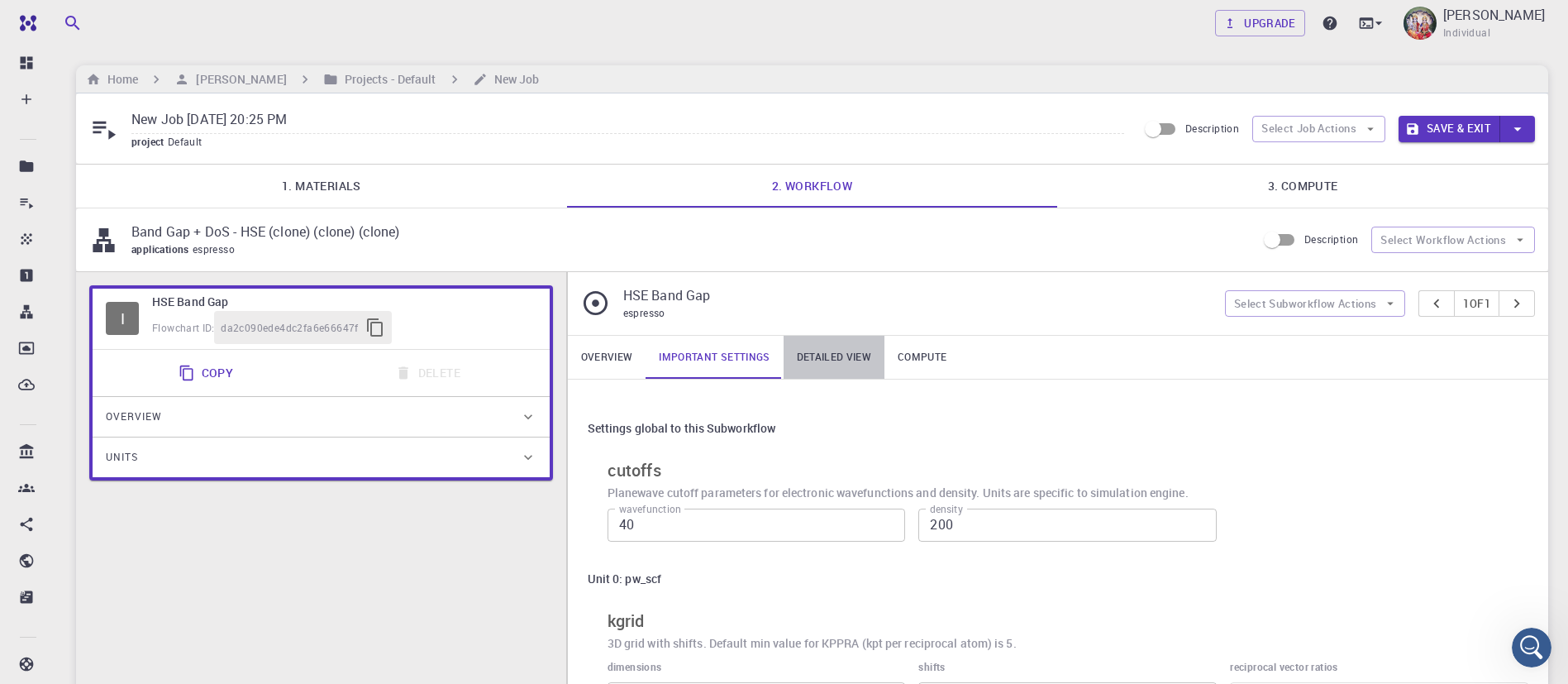
click at [825, 353] on link "Detailed view" at bounding box center [834, 357] width 100 height 43
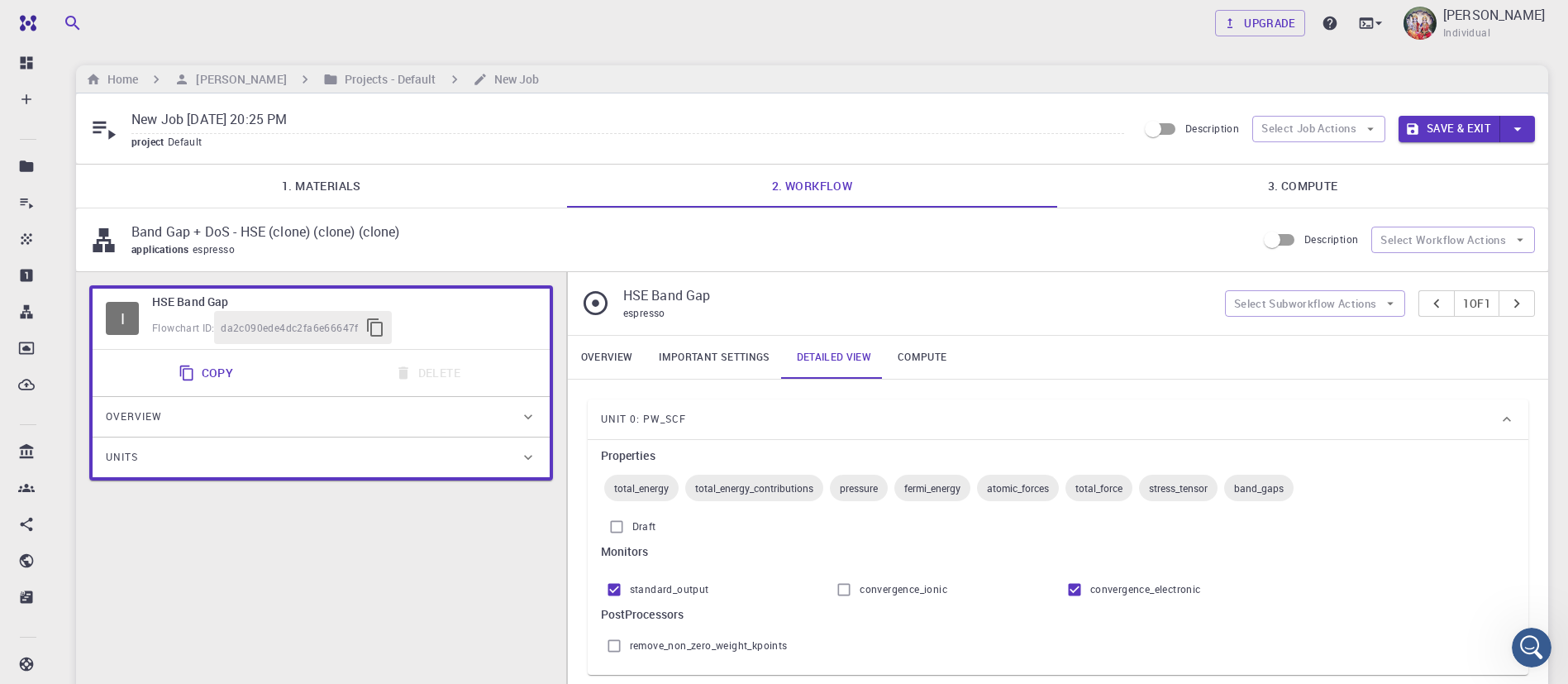
click at [1308, 182] on link "3. Compute" at bounding box center [1302, 186] width 491 height 43
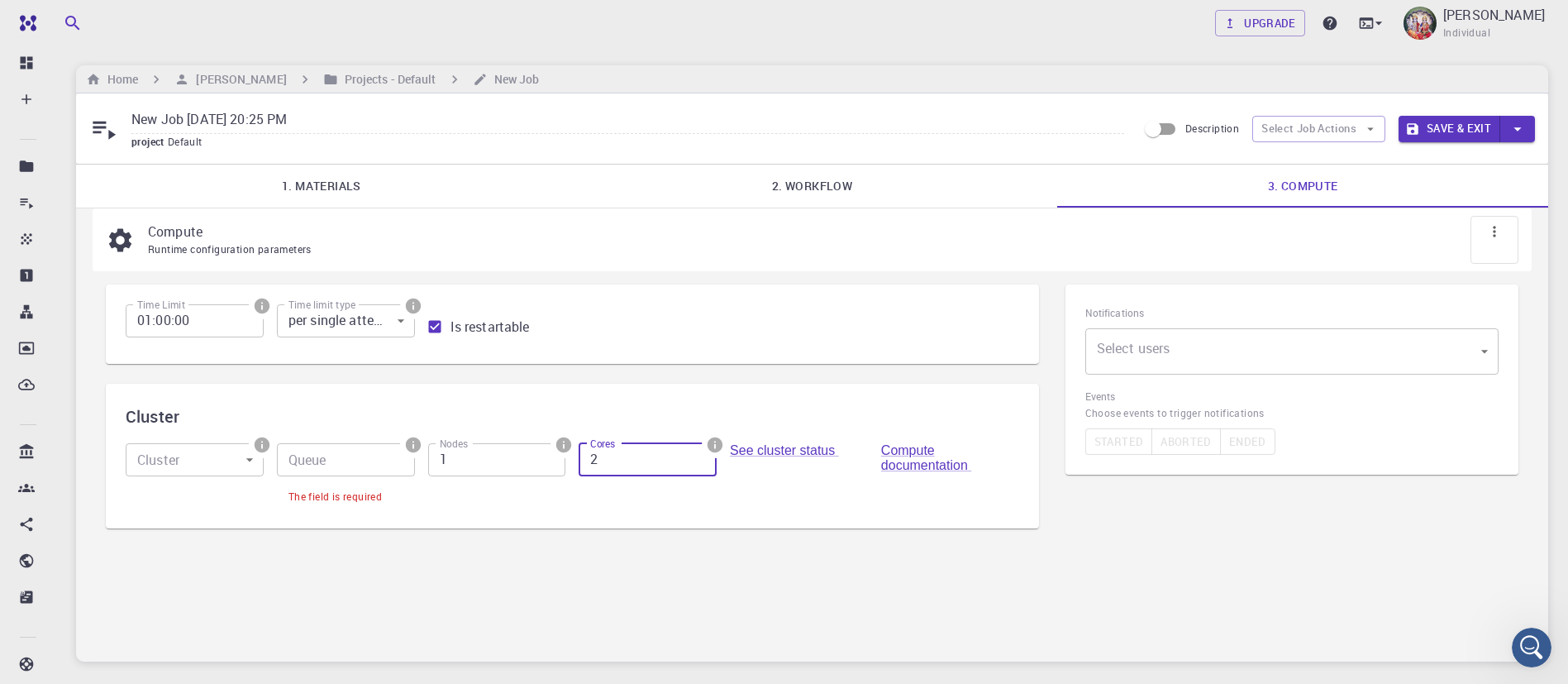
click at [699, 453] on input "2" at bounding box center [648, 460] width 138 height 33
click at [699, 453] on input "3" at bounding box center [648, 460] width 138 height 33
type input "4"
click at [699, 453] on input "4" at bounding box center [648, 460] width 138 height 33
click at [244, 116] on input "New Job Oct 13, 2025, 20:25 PM" at bounding box center [627, 120] width 993 height 27
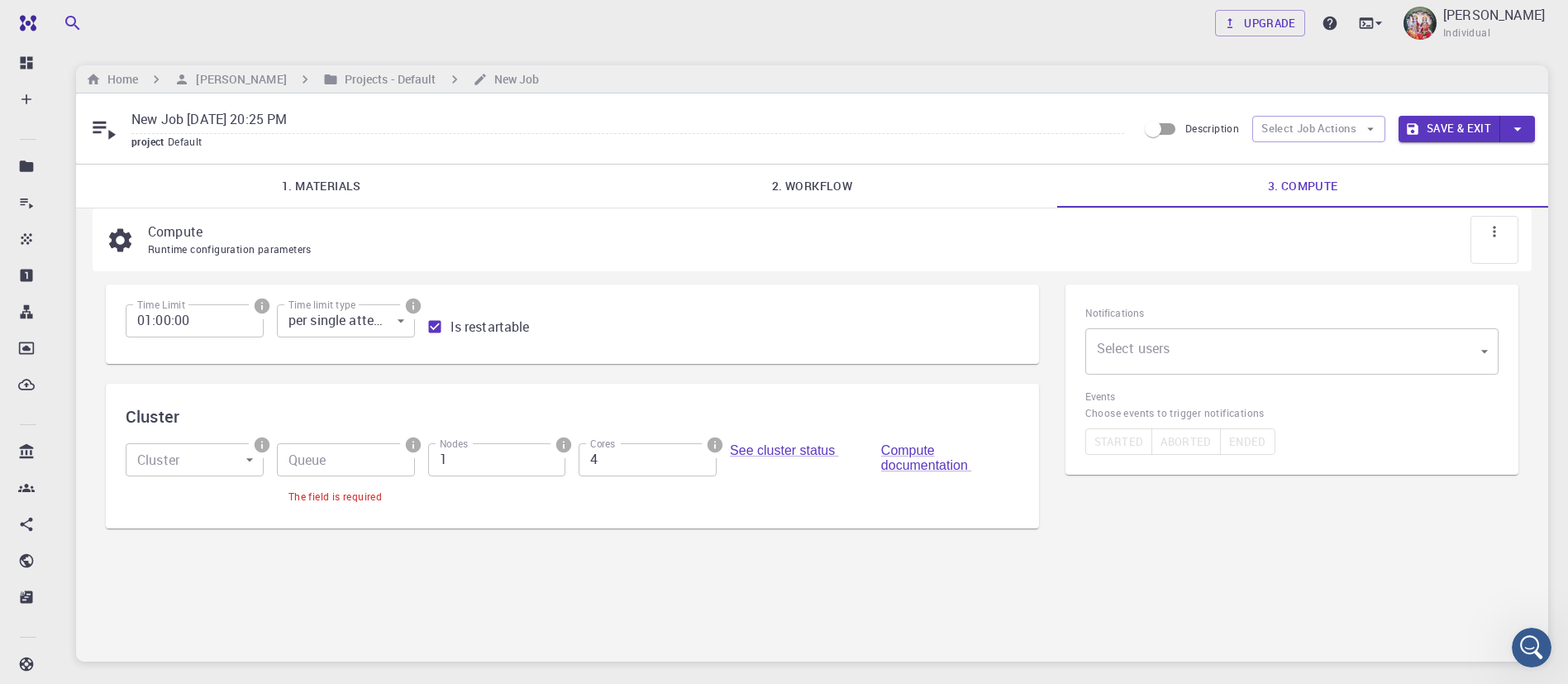
click at [1471, 129] on button "Save & Exit" at bounding box center [1449, 129] width 101 height 26
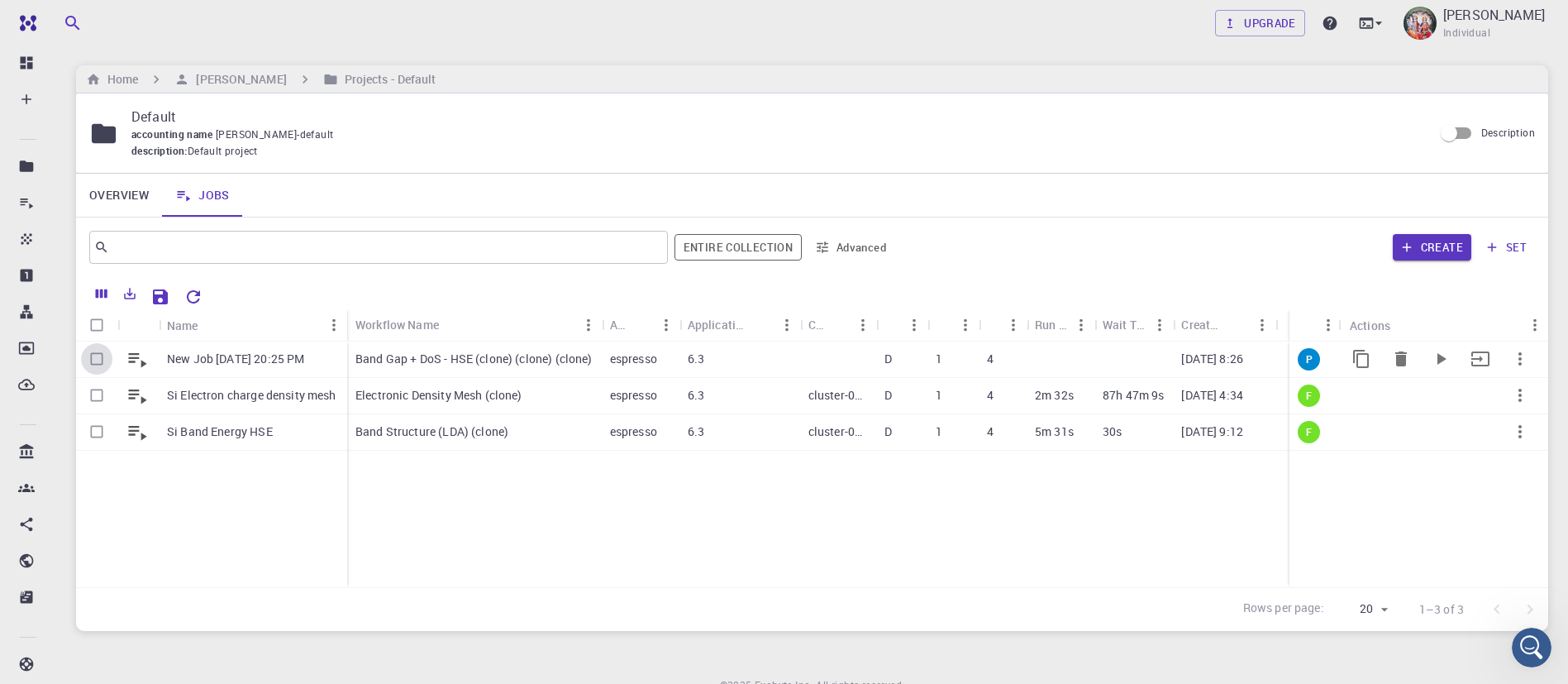
click at [94, 360] on input "Select row" at bounding box center [96, 359] width 31 height 32
checkbox input "true"
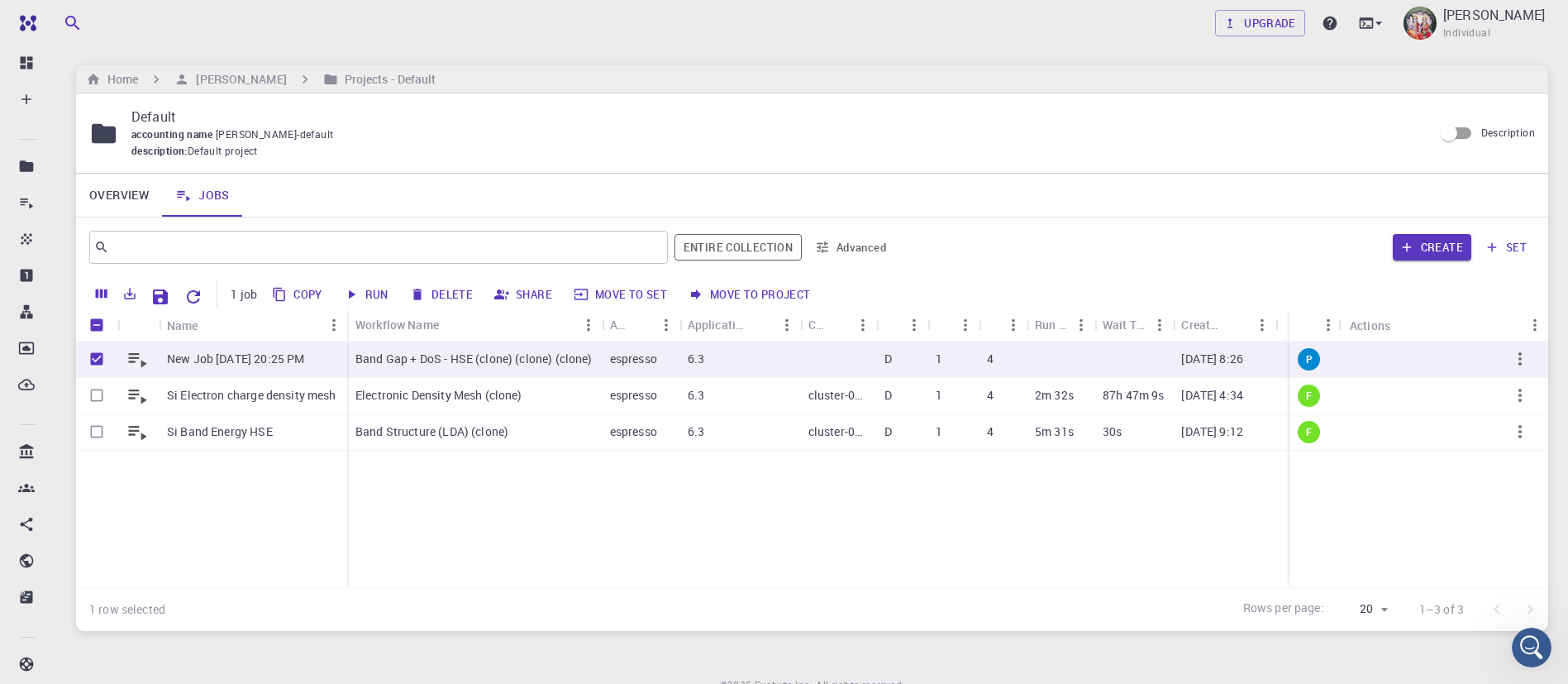
click at [378, 289] on button "Run" at bounding box center [367, 294] width 56 height 26
checkbox input "false"
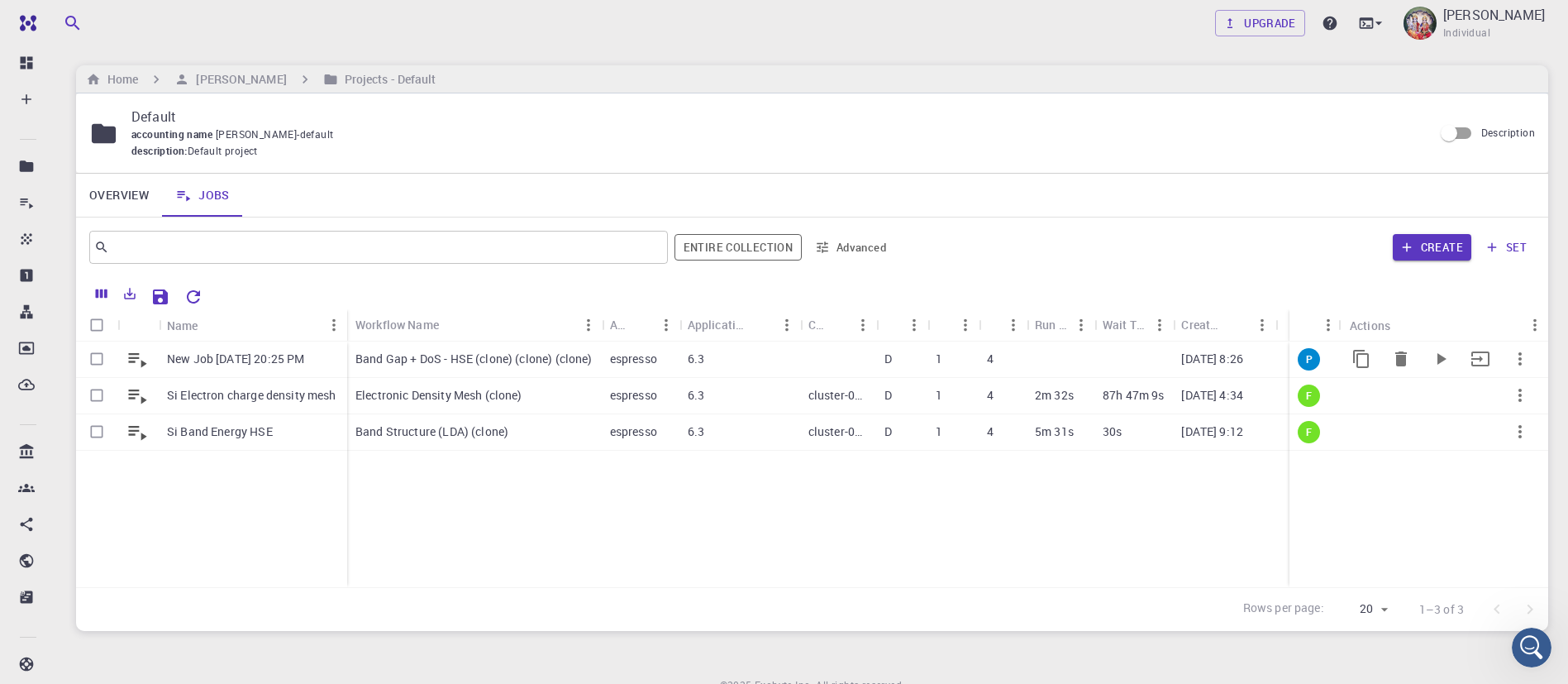
click at [587, 363] on p "Band Gap + DoS - HSE (clone) (clone) (clone)" at bounding box center [474, 359] width 237 height 16
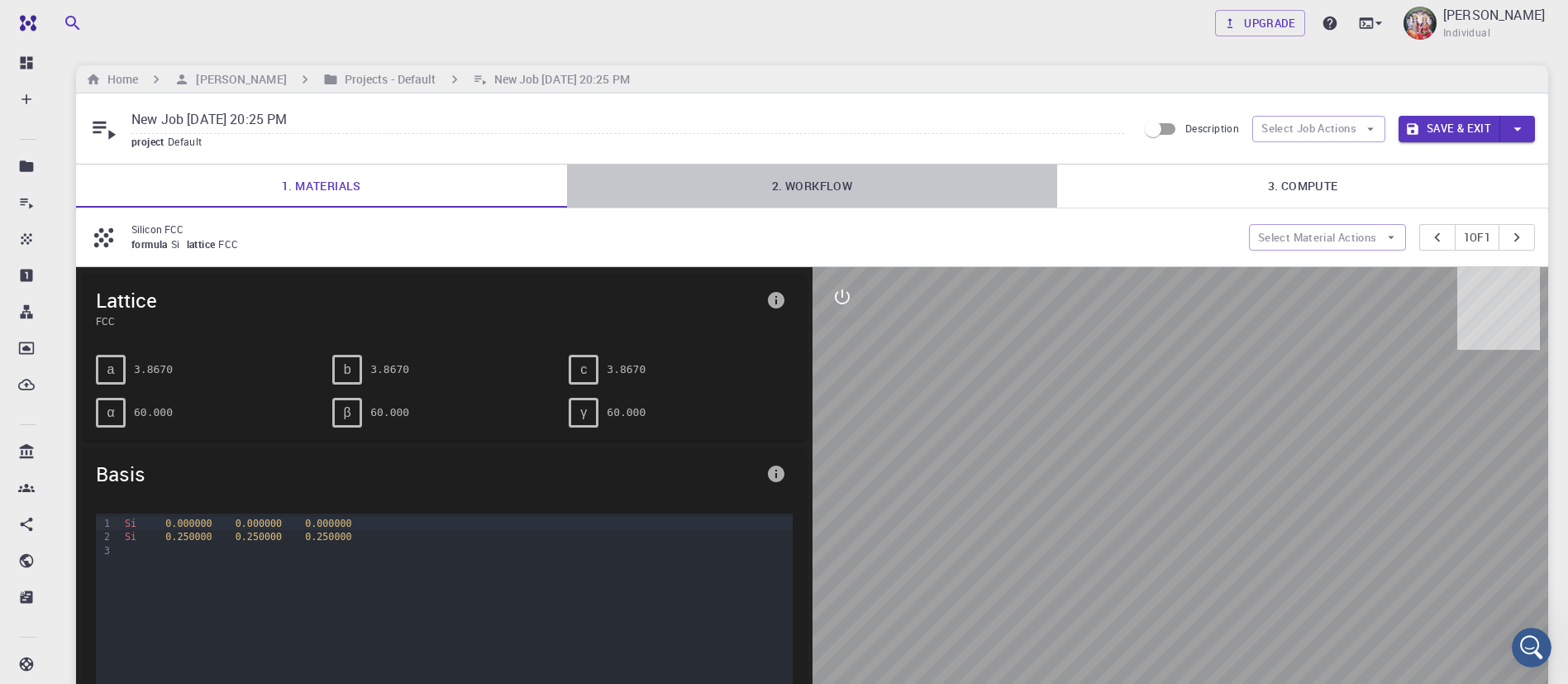
click at [833, 181] on link "2. Workflow" at bounding box center [812, 186] width 491 height 43
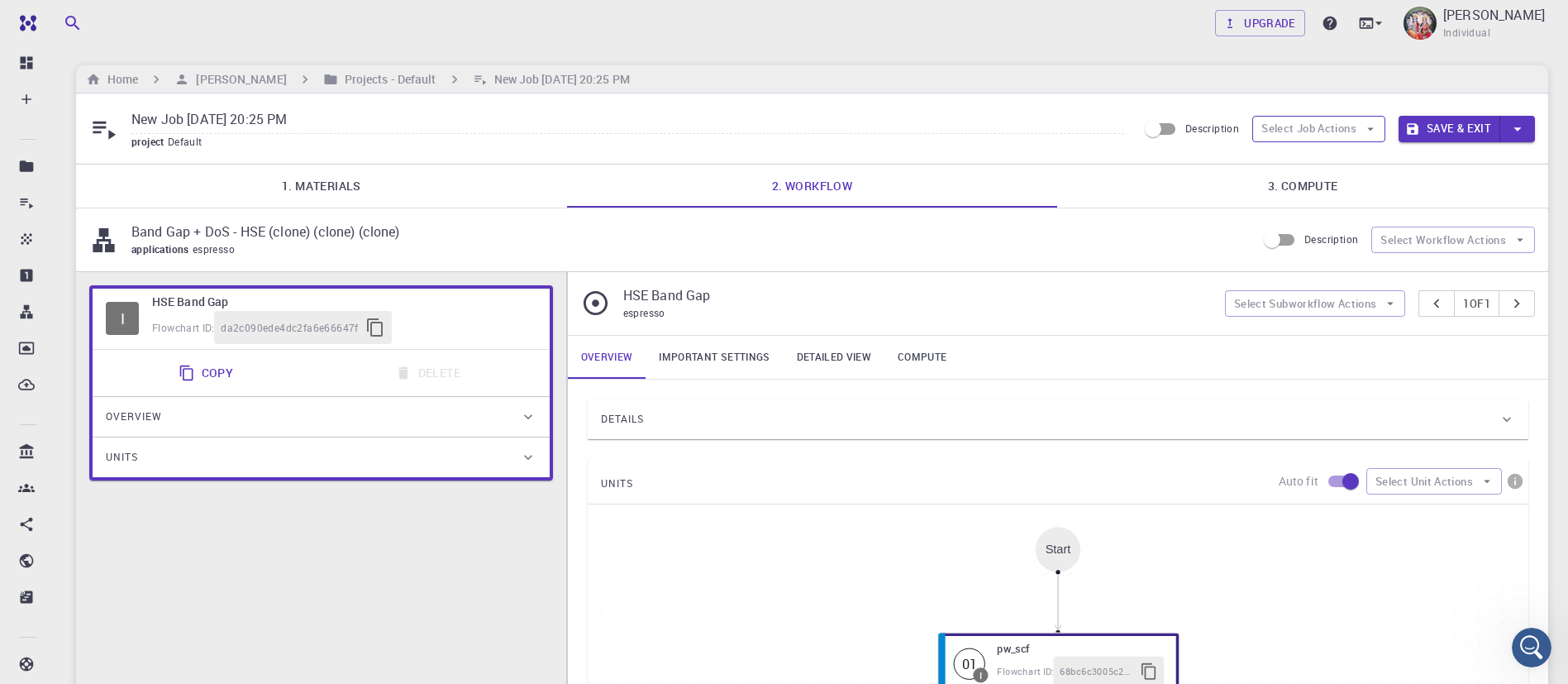
click at [1284, 135] on button "Select Job Actions" at bounding box center [1319, 129] width 133 height 26
click at [1302, 210] on span "Select workflow" at bounding box center [1332, 215] width 77 height 16
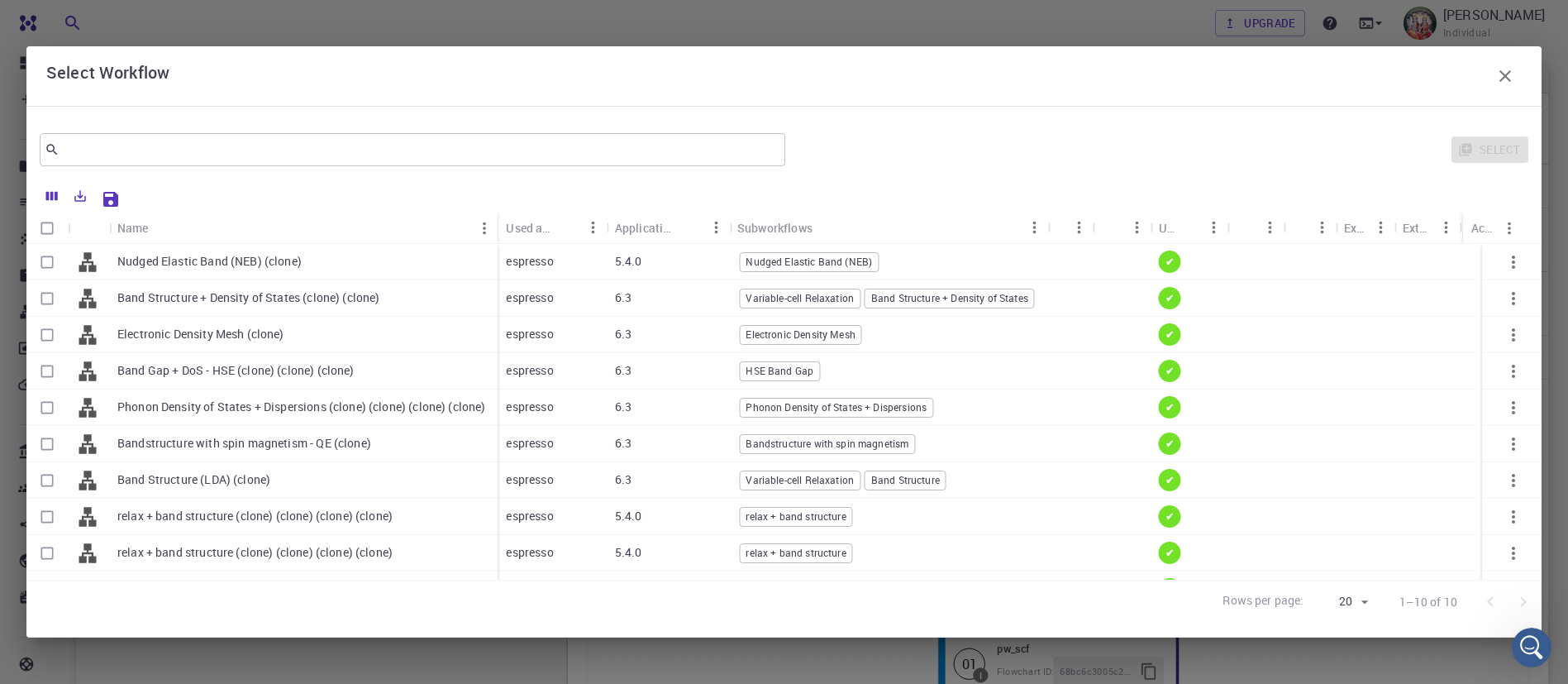
click at [239, 472] on p "Band Structure (LDA) (clone)" at bounding box center [194, 480] width 153 height 16
checkbox input "true"
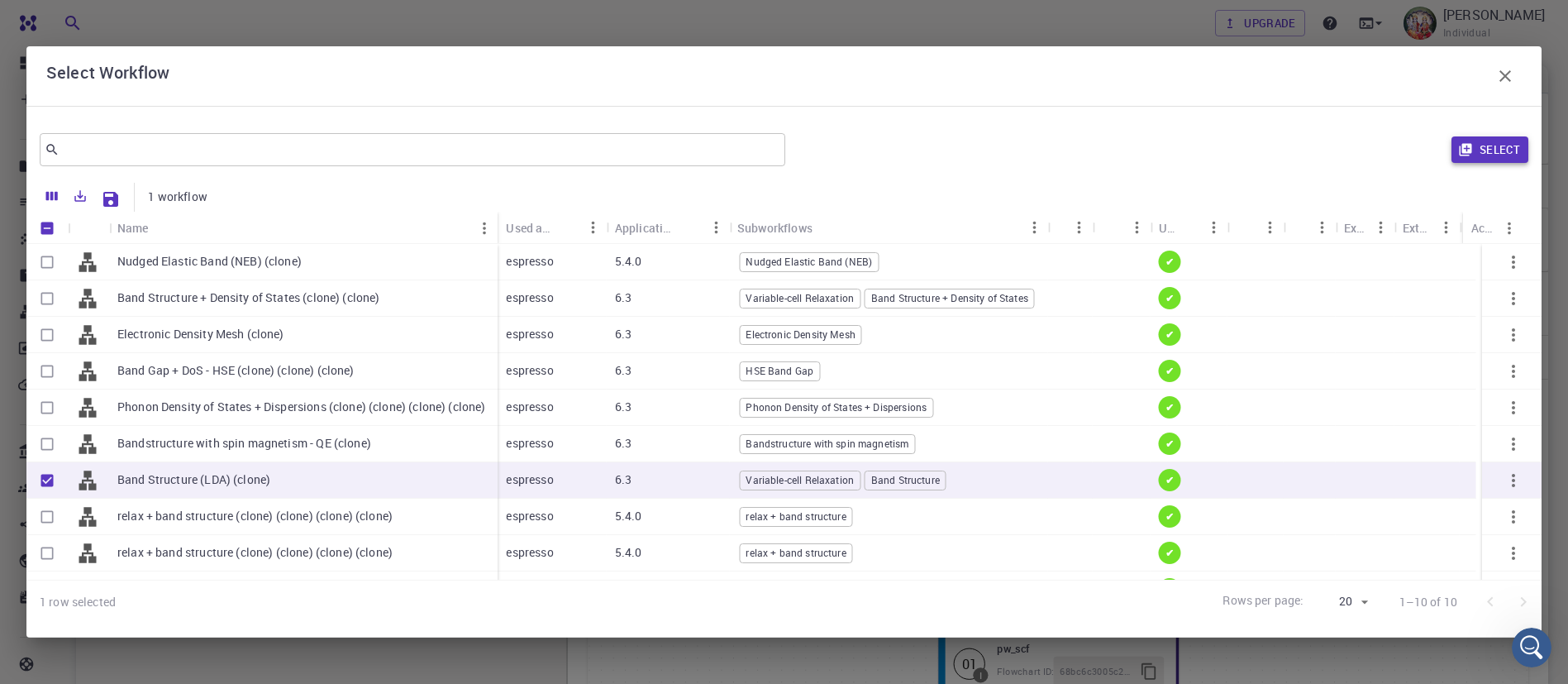
click at [1502, 149] on button "Select" at bounding box center [1490, 149] width 77 height 26
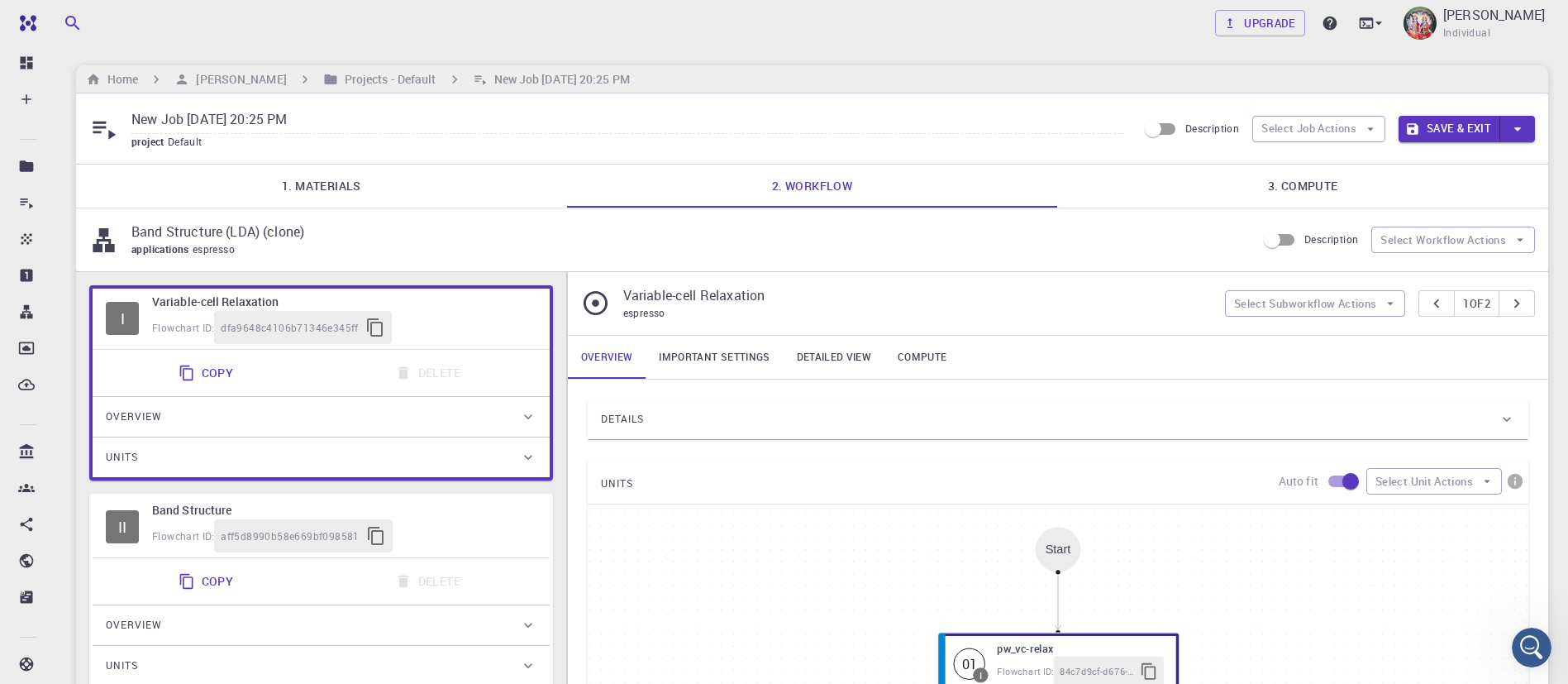
type input "DFT LDA PZ"
type input "/export/share/pseudo/si/lda/pz/gbrv/1.0/us/si_pz_gbrv_1.0.upf"
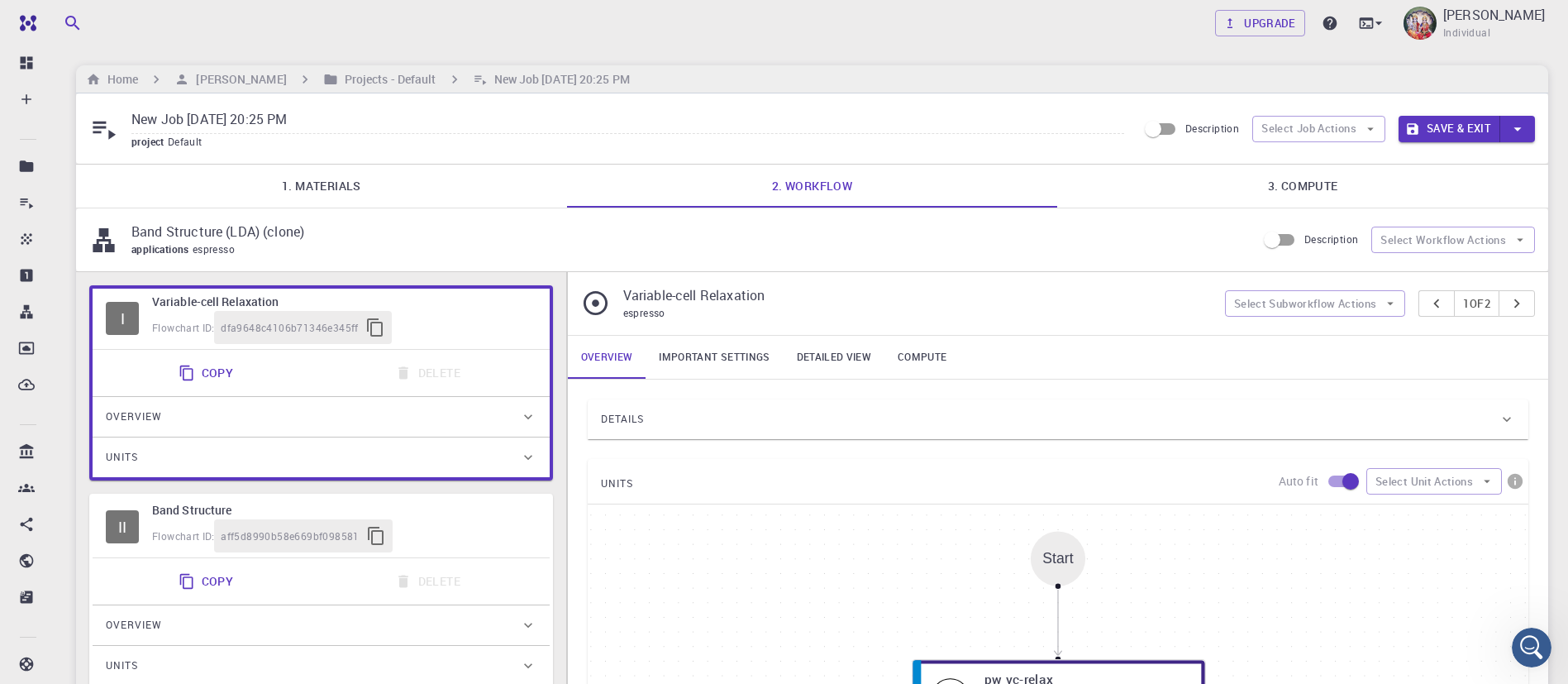
click at [1502, 149] on div "New Job Oct 13, 2025, 20:25 PM project Default Description Select Job Actions S…" at bounding box center [812, 129] width 1473 height 71
click at [1445, 124] on button "Save & Exit" at bounding box center [1449, 129] width 101 height 26
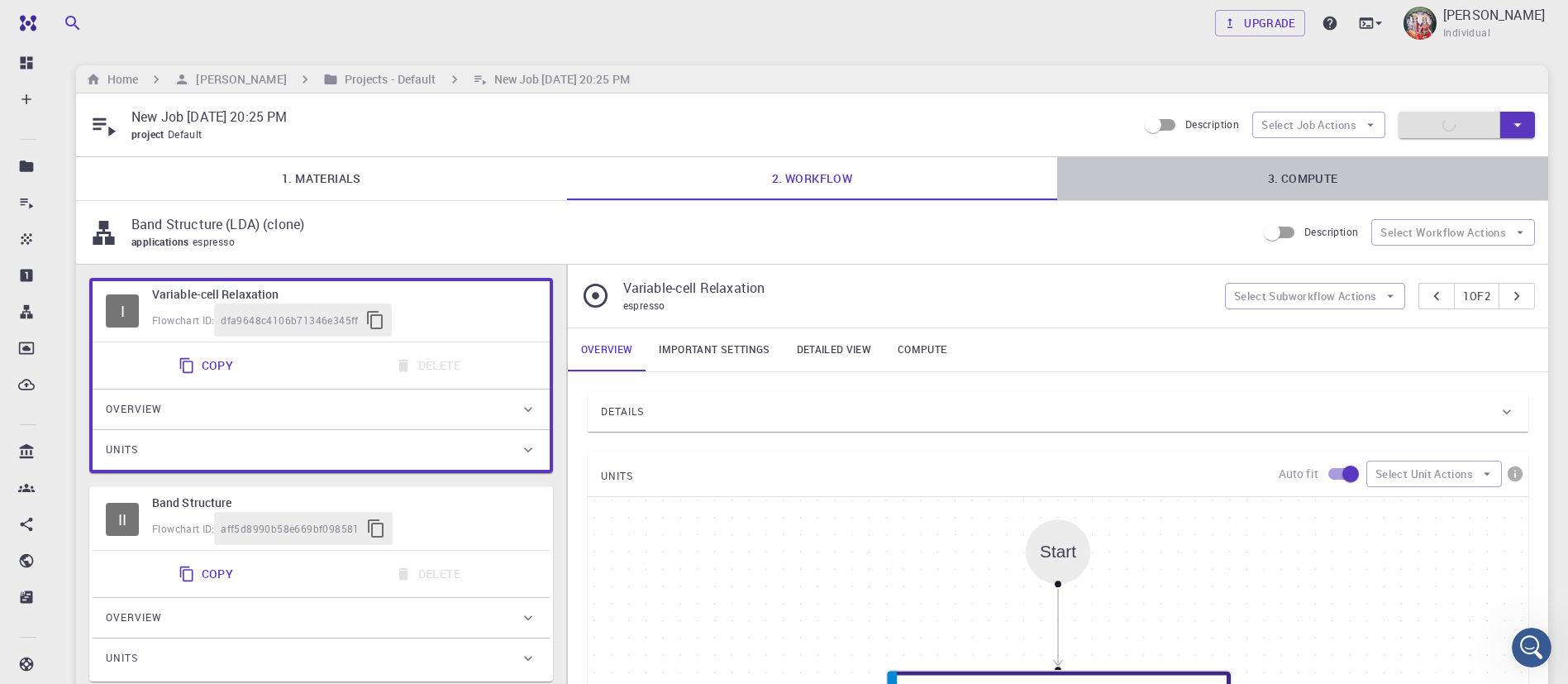
click at [1316, 173] on link "3. Compute" at bounding box center [1302, 179] width 491 height 43
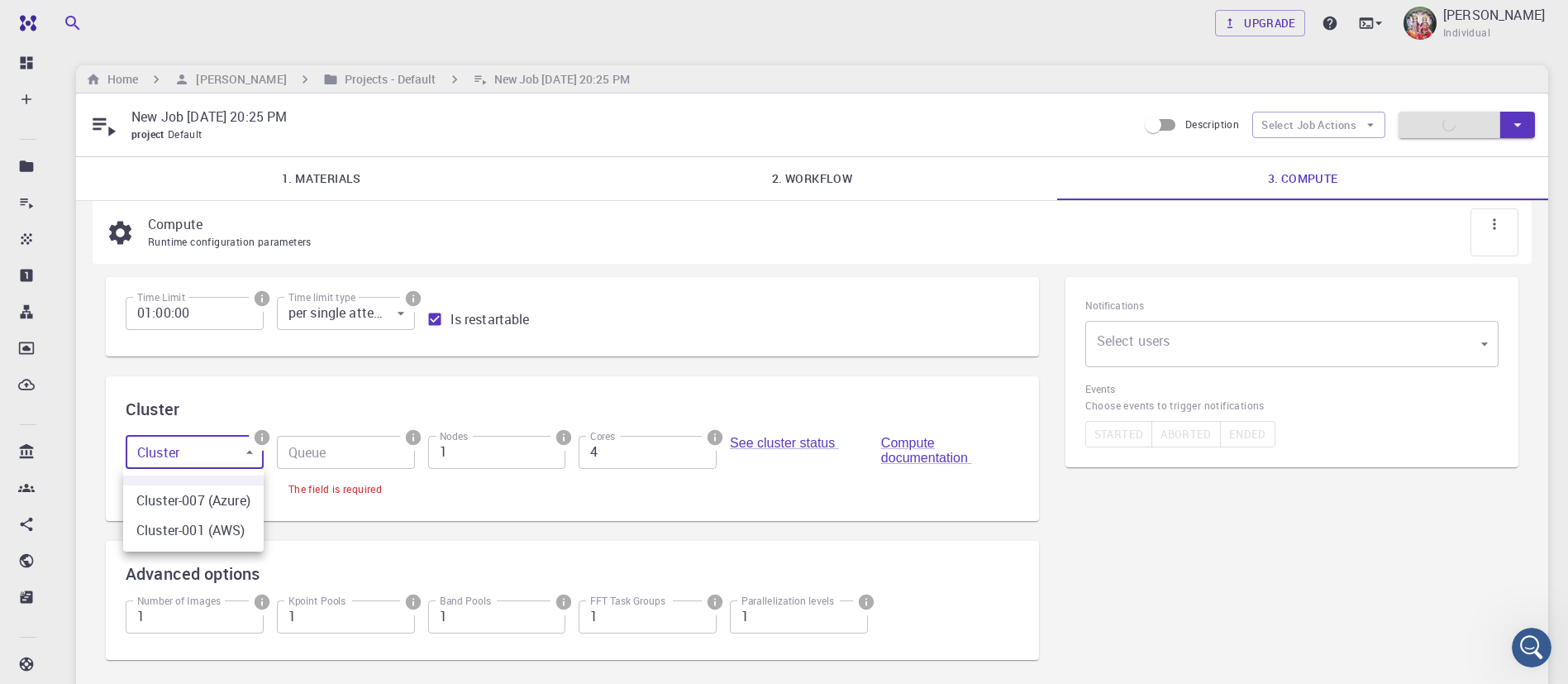
click at [232, 457] on body "Free Dashboard Create New Job New Material Create Material Upload File Import f…" at bounding box center [784, 457] width 1568 height 915
click at [232, 503] on li "Cluster-007 (Azure)" at bounding box center [193, 500] width 140 height 30
type input "0"
type input "debug (D)"
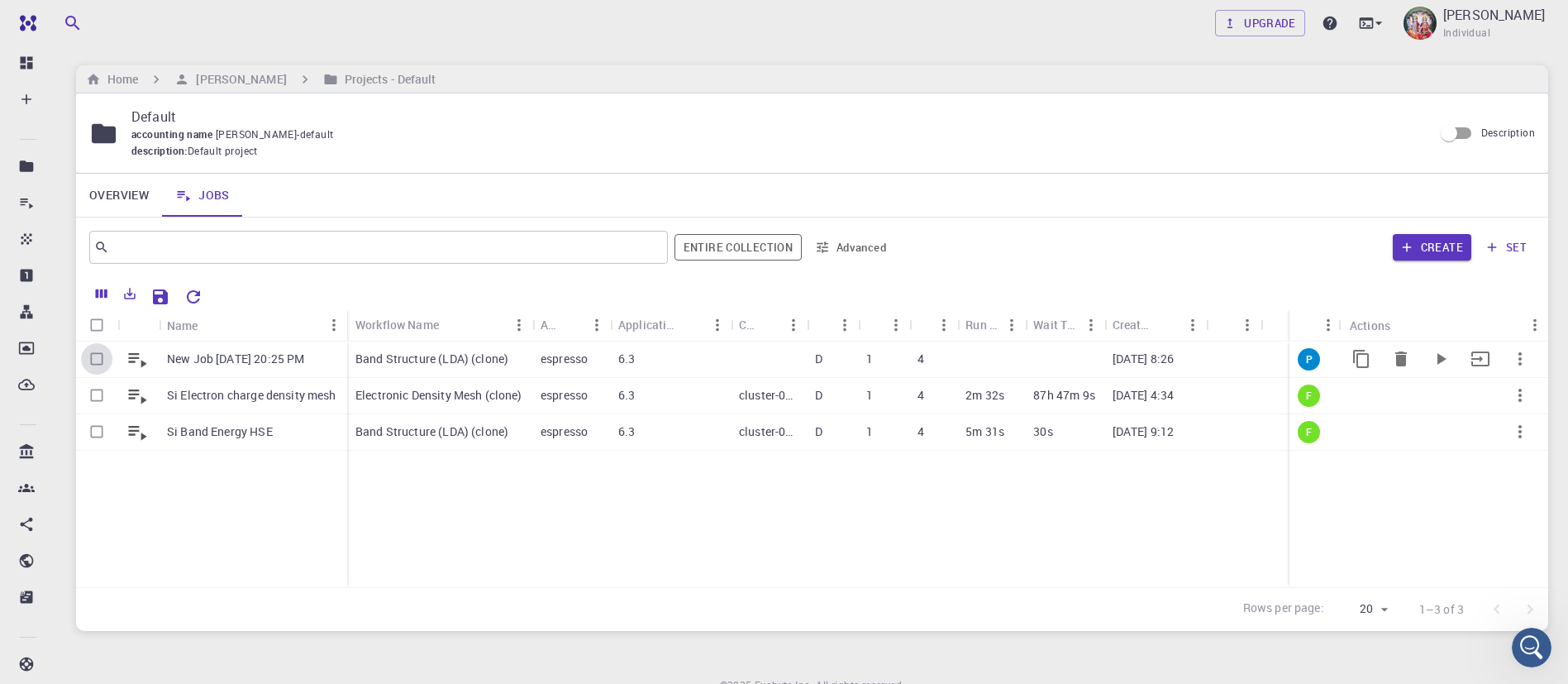
click at [98, 364] on input "Select row" at bounding box center [96, 359] width 31 height 32
checkbox input "true"
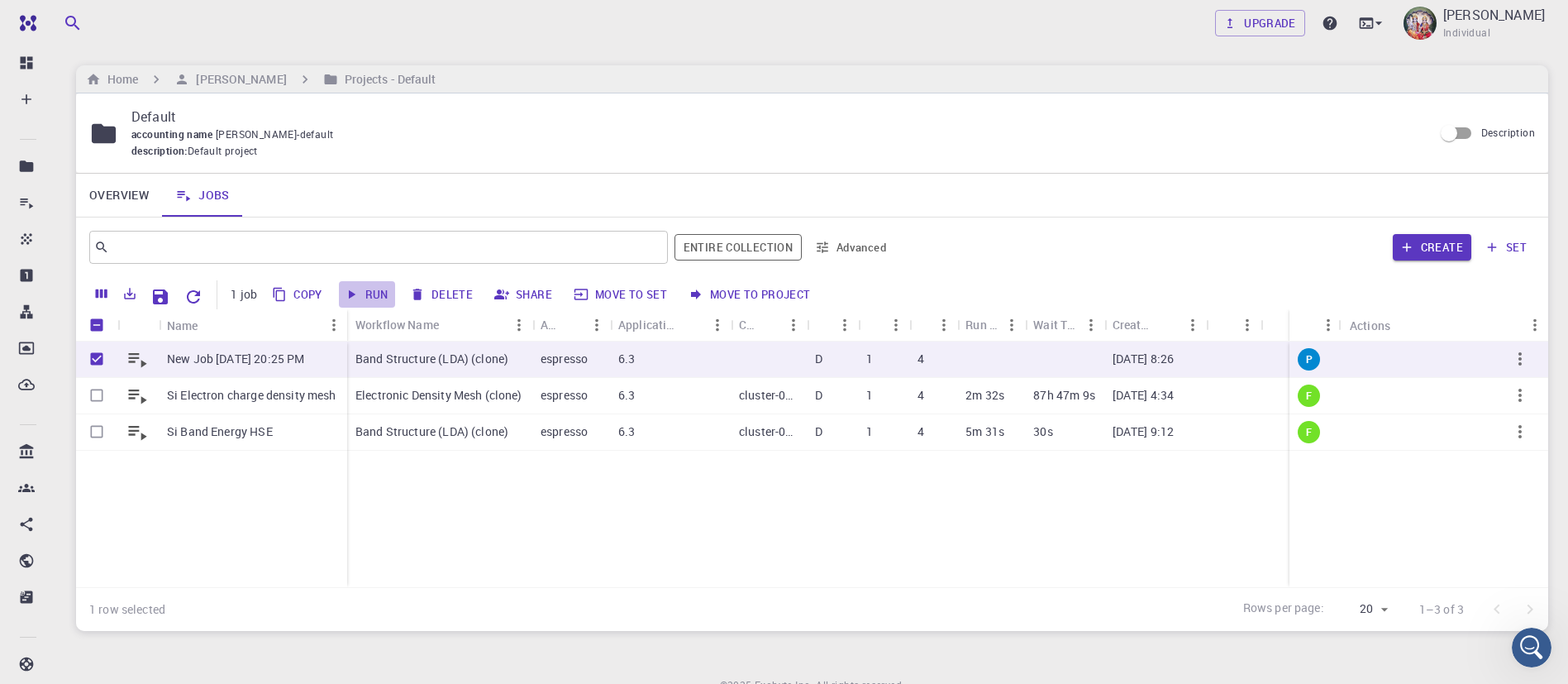
click at [380, 296] on button "Run" at bounding box center [367, 294] width 56 height 26
checkbox input "false"
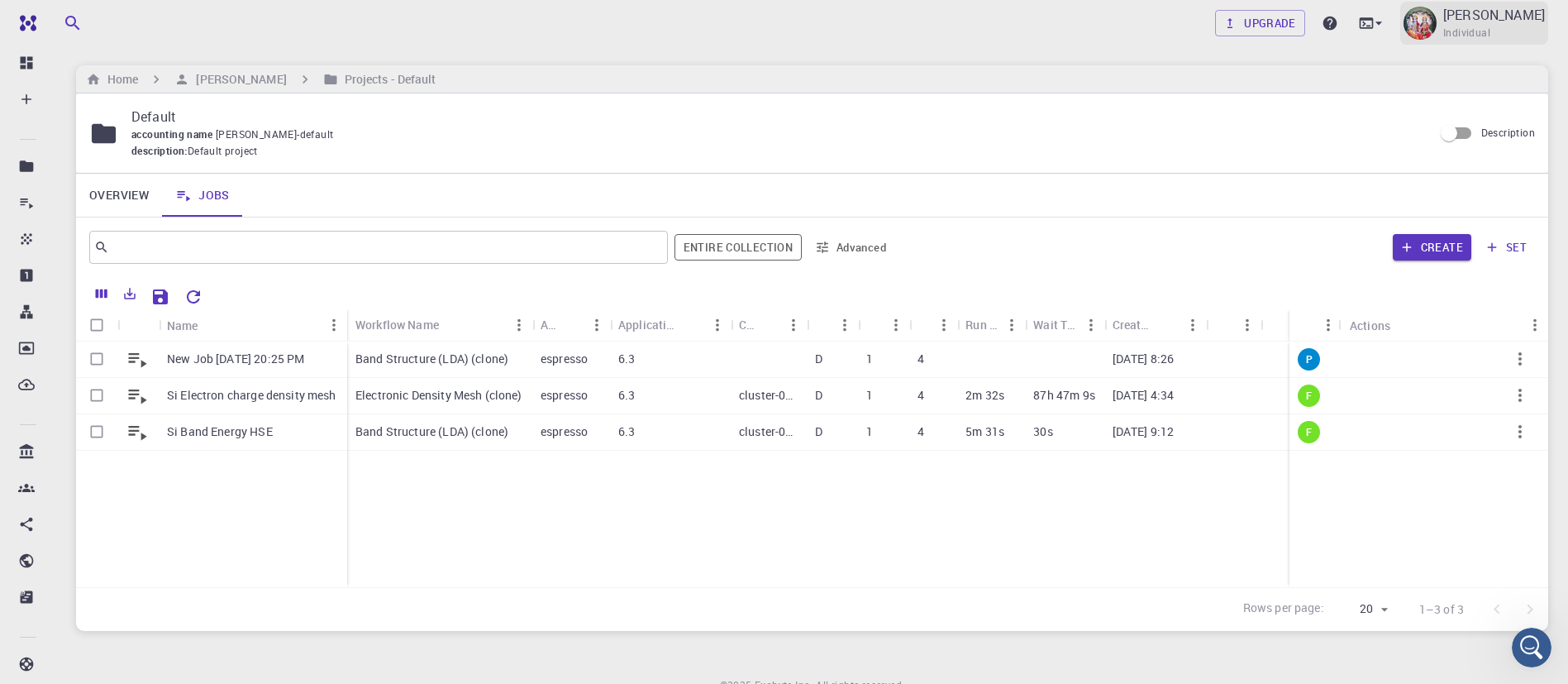
click at [1479, 26] on span "Individual" at bounding box center [1467, 32] width 47 height 16
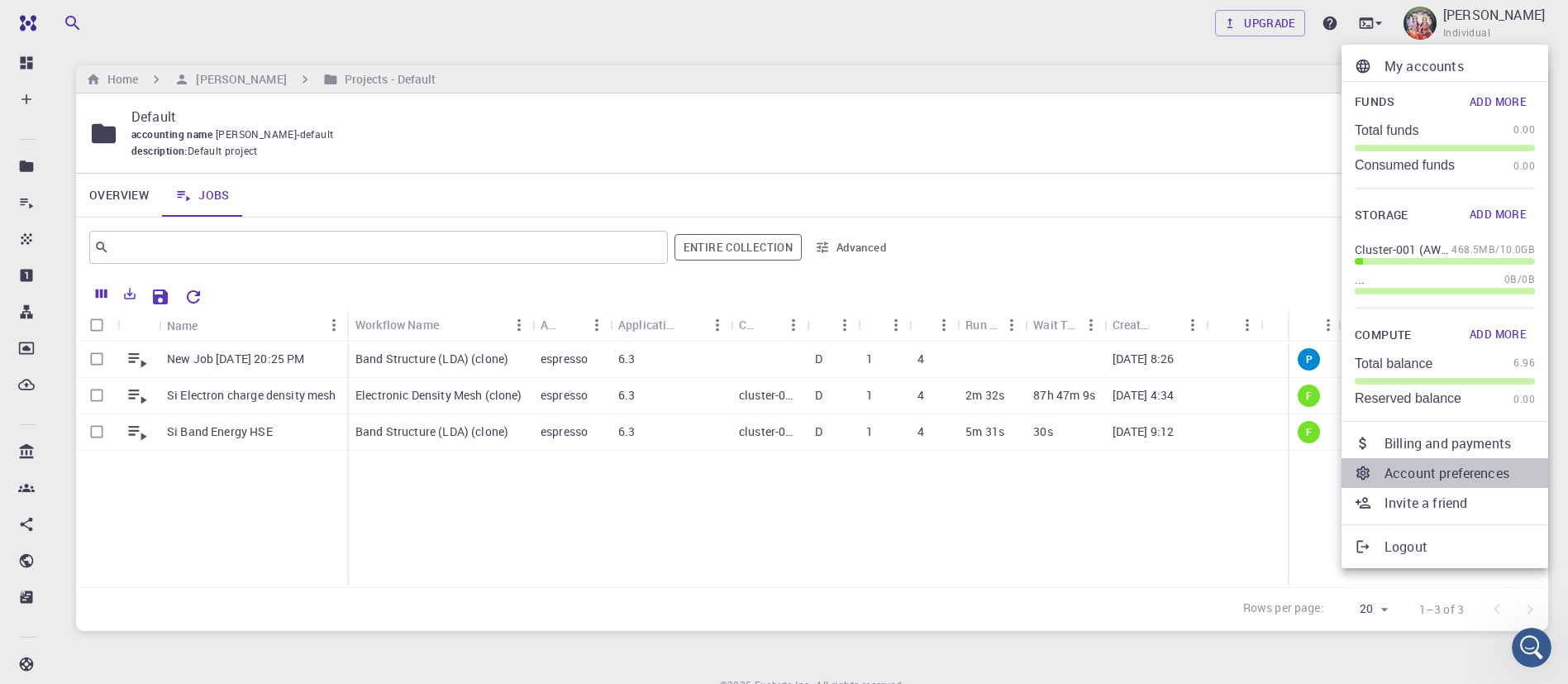
click at [1472, 473] on p "Account preferences" at bounding box center [1460, 473] width 151 height 20
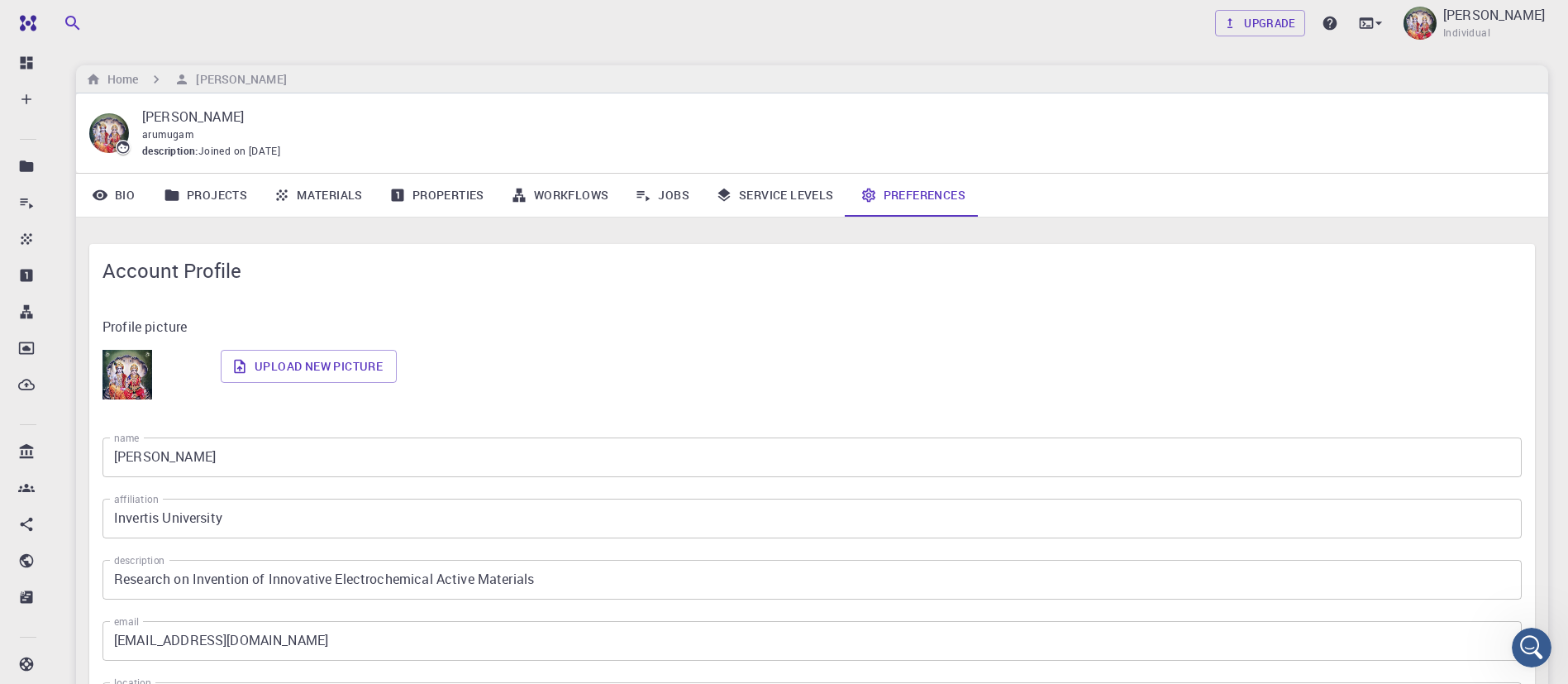
click at [663, 192] on link "Jobs" at bounding box center [661, 195] width 81 height 43
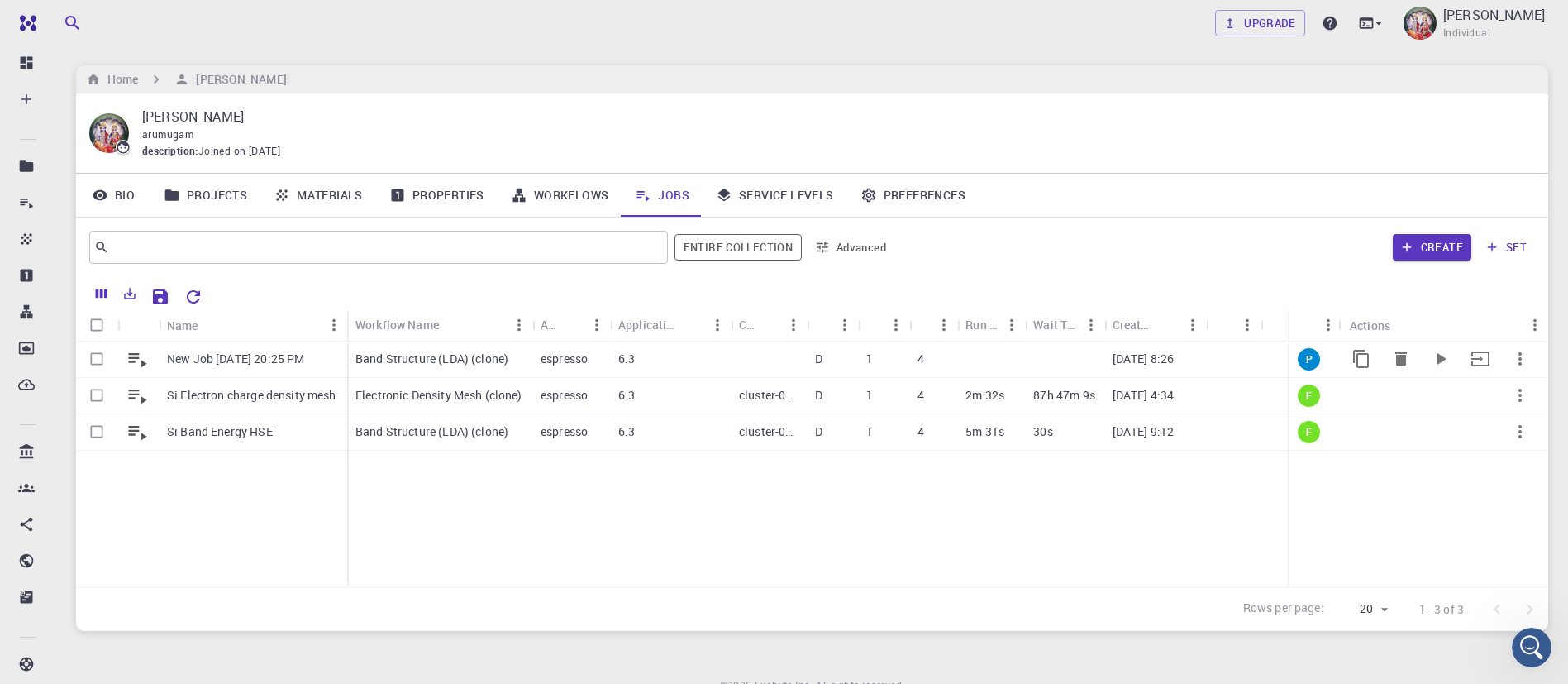
click at [415, 359] on p "Band Structure (LDA) (clone)" at bounding box center [432, 359] width 153 height 16
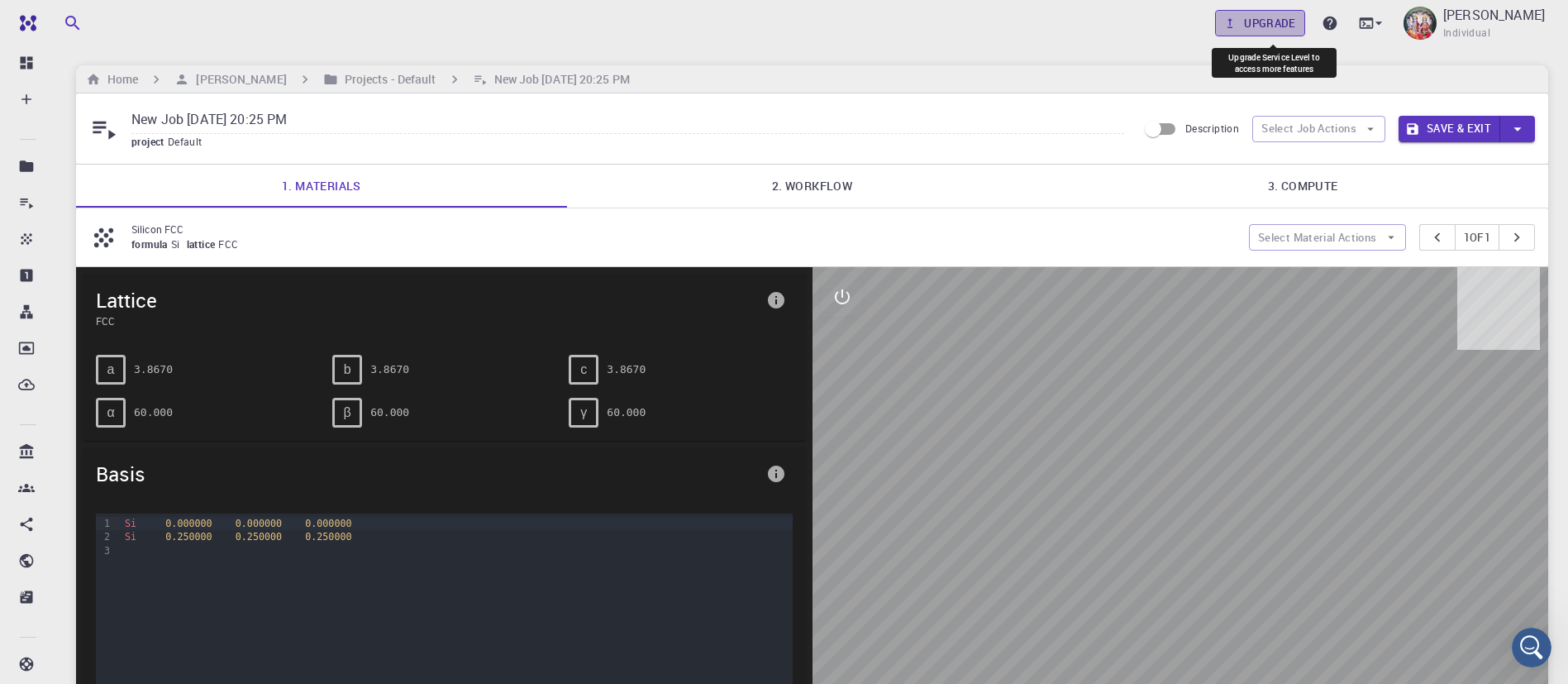
click at [1273, 20] on link "Upgrade" at bounding box center [1261, 23] width 90 height 26
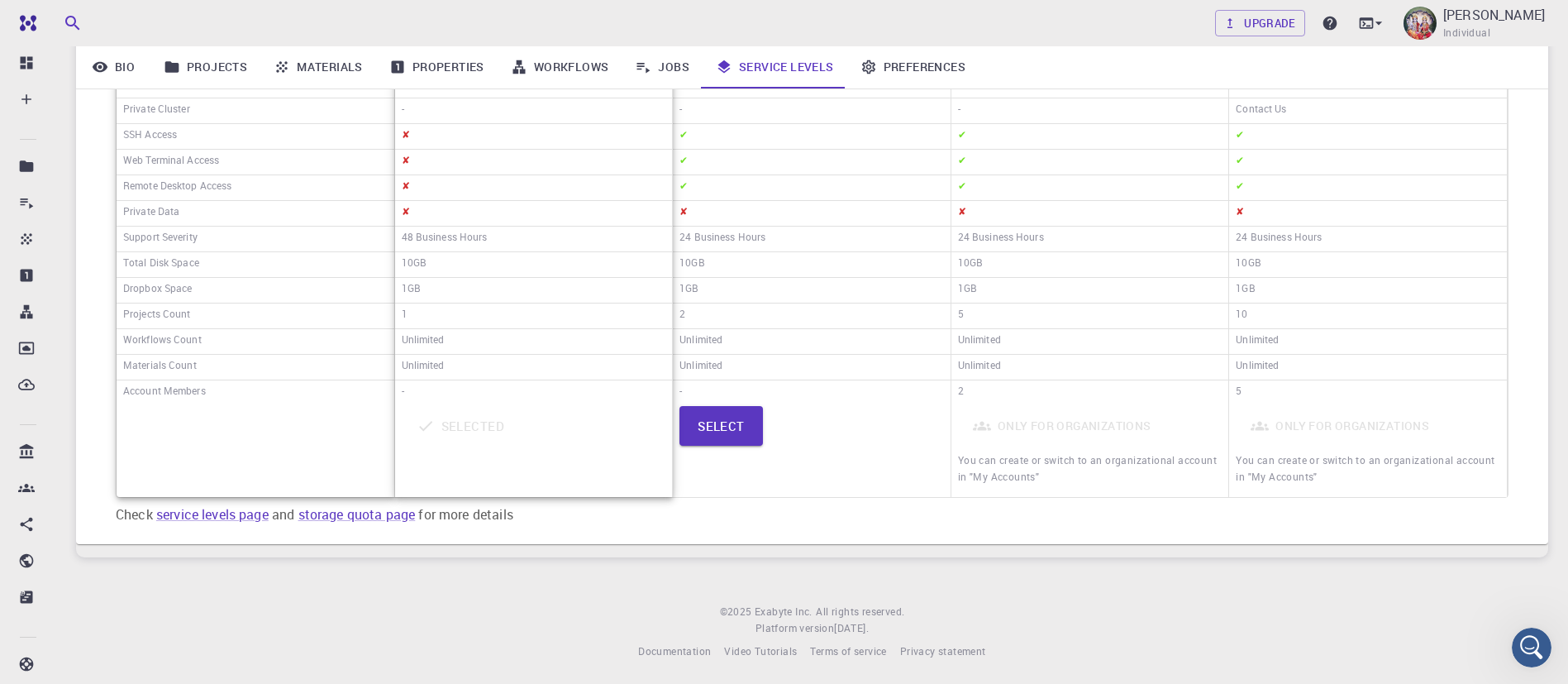
scroll to position [362, 0]
click at [722, 427] on button "Select" at bounding box center [721, 423] width 83 height 40
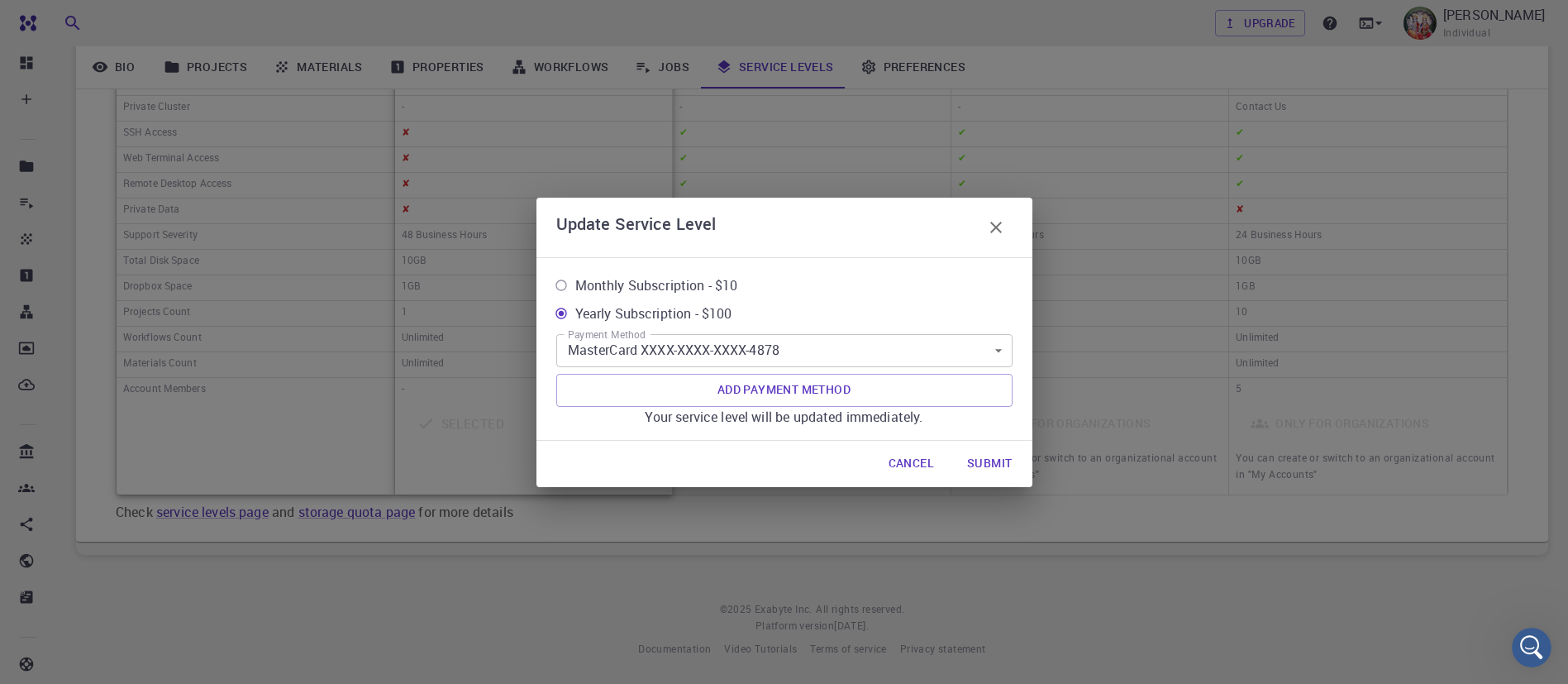
click at [684, 279] on span "Monthly Subscription - $10" at bounding box center [656, 285] width 163 height 20
click at [575, 279] on input "Monthly Subscription - $10" at bounding box center [561, 285] width 28 height 28
radio input "true"
click at [987, 461] on button "Submit" at bounding box center [990, 463] width 72 height 33
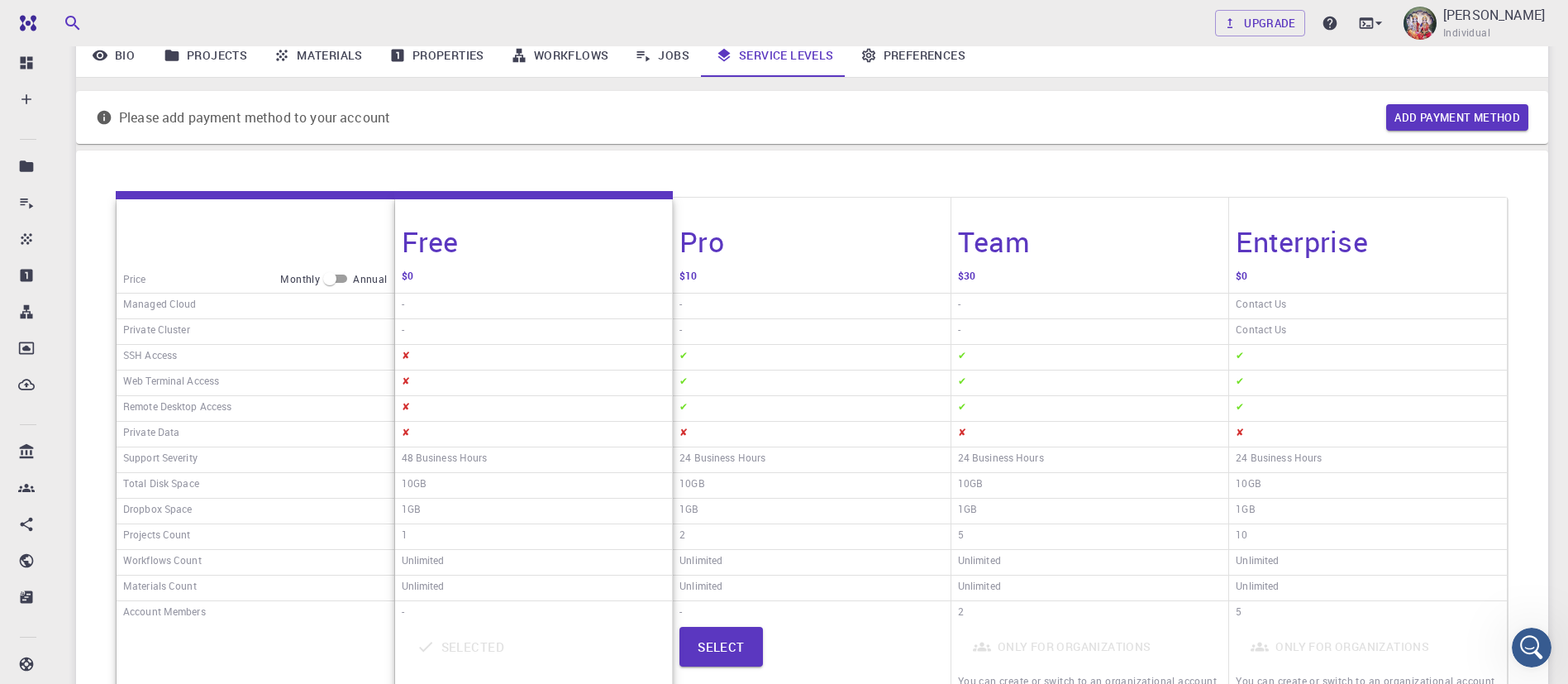
scroll to position [0, 0]
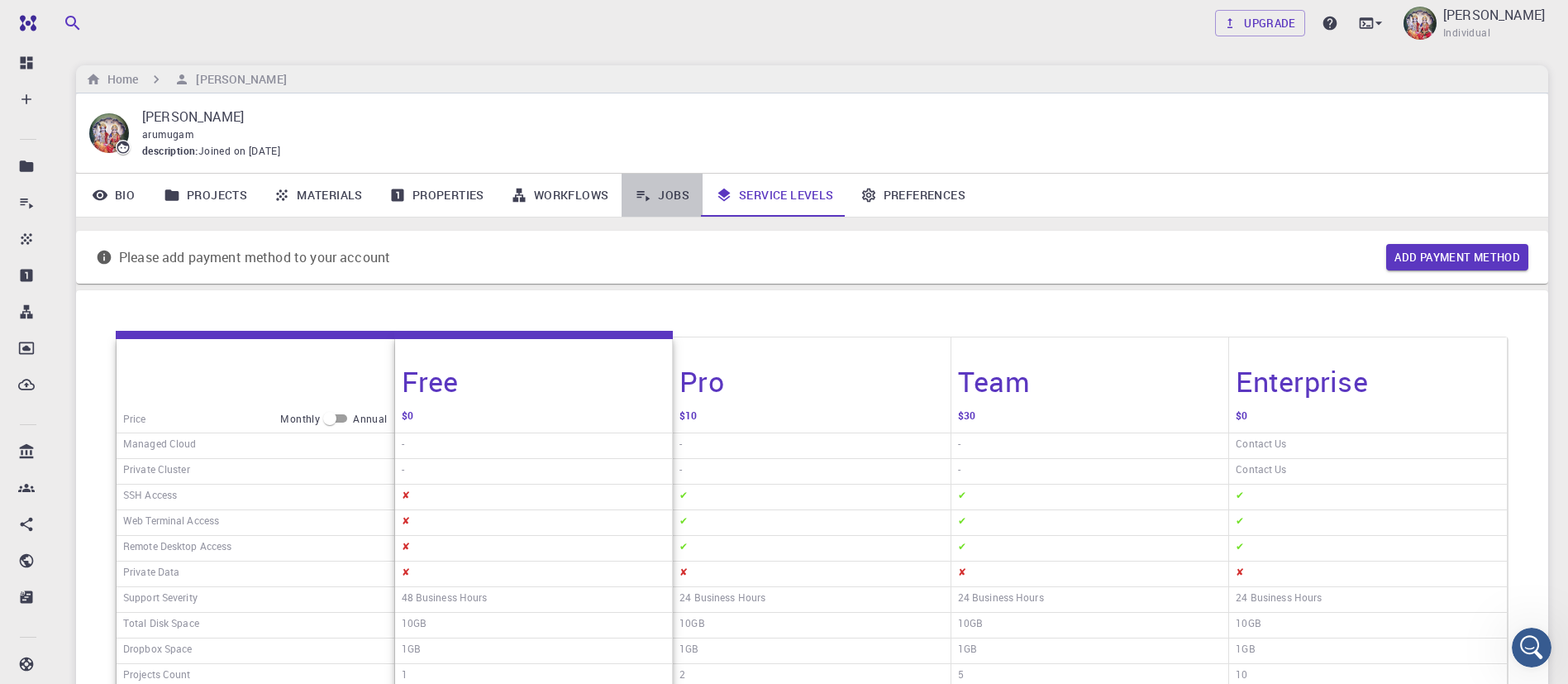
click at [667, 193] on link "Jobs" at bounding box center [661, 195] width 81 height 43
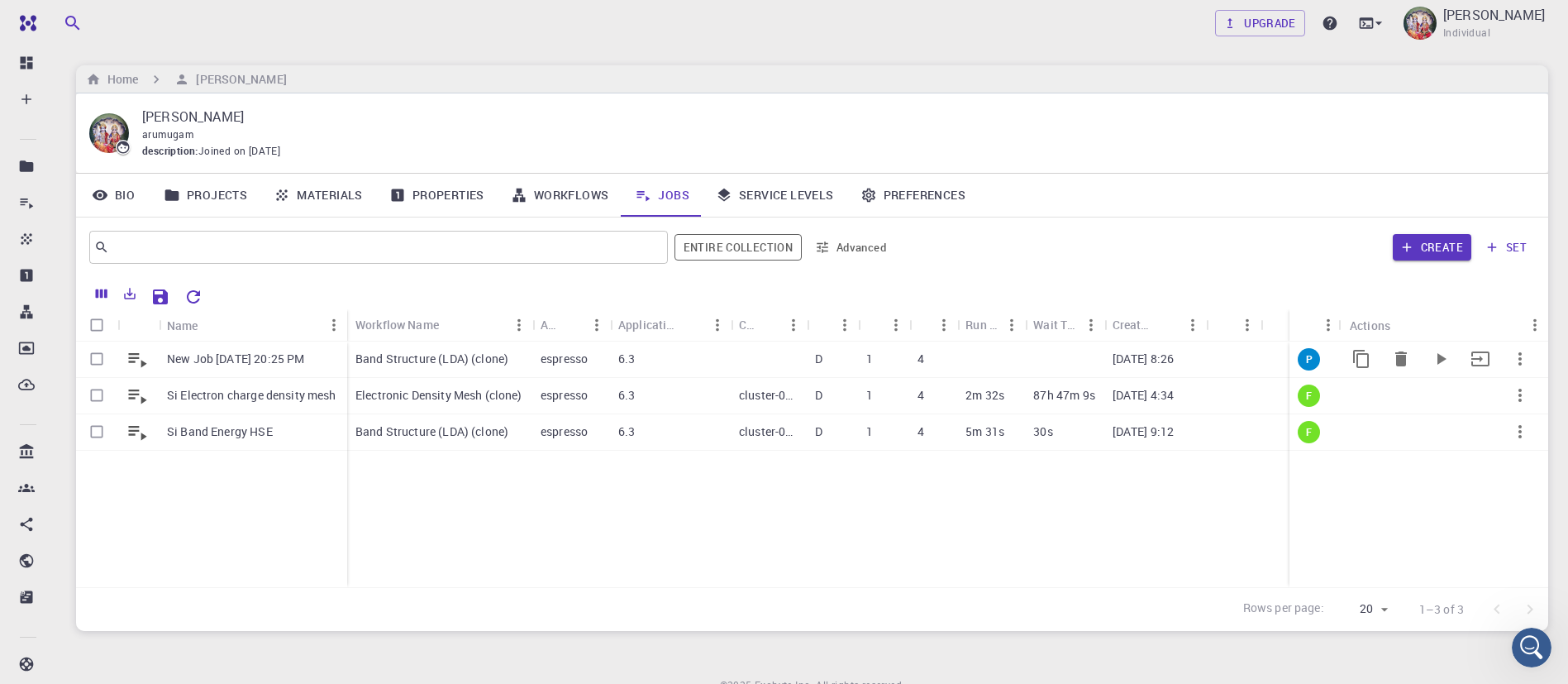
click at [94, 358] on input "Select row" at bounding box center [96, 359] width 31 height 32
checkbox input "true"
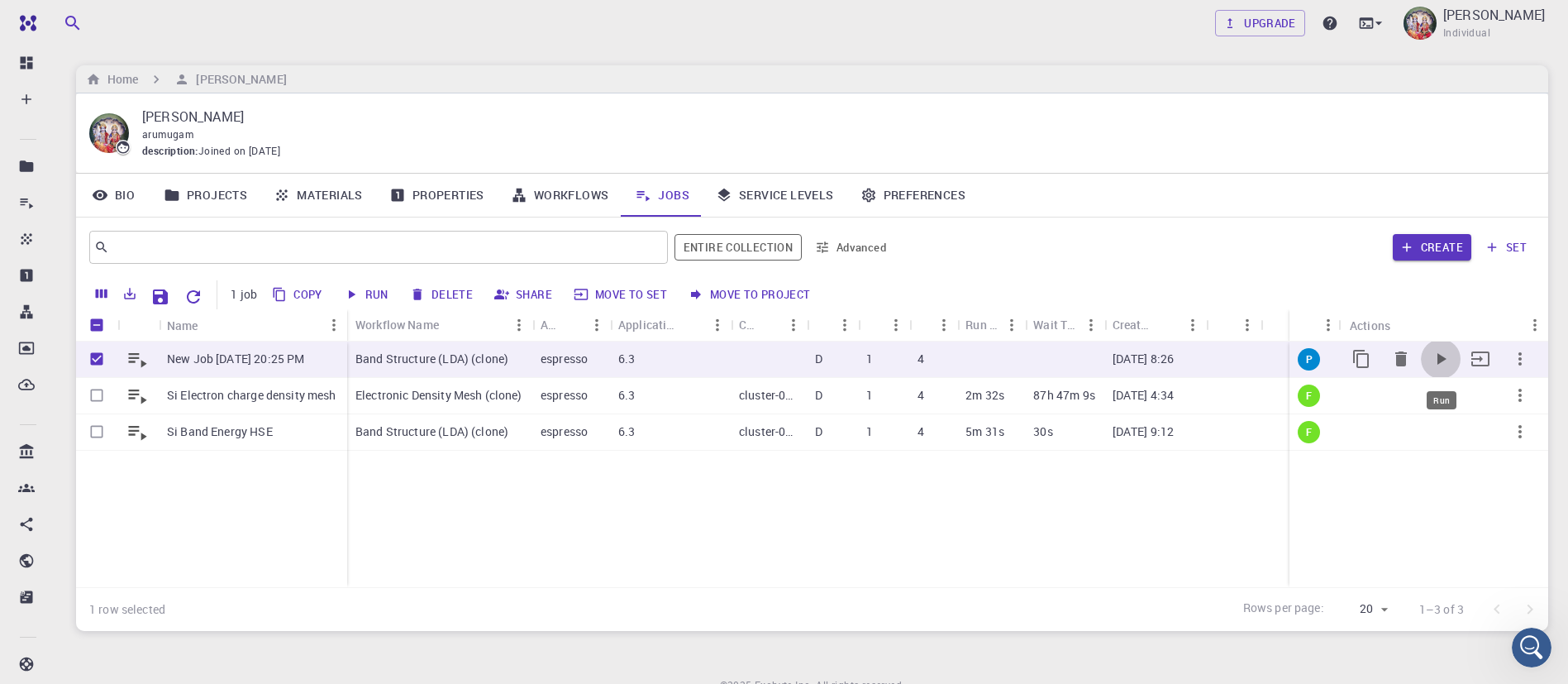
click at [1442, 353] on icon "Run" at bounding box center [1440, 359] width 20 height 20
click at [1442, 355] on icon "Run" at bounding box center [1440, 359] width 20 height 20
click at [1496, 15] on p "D ARUMUGAM" at bounding box center [1494, 14] width 101 height 20
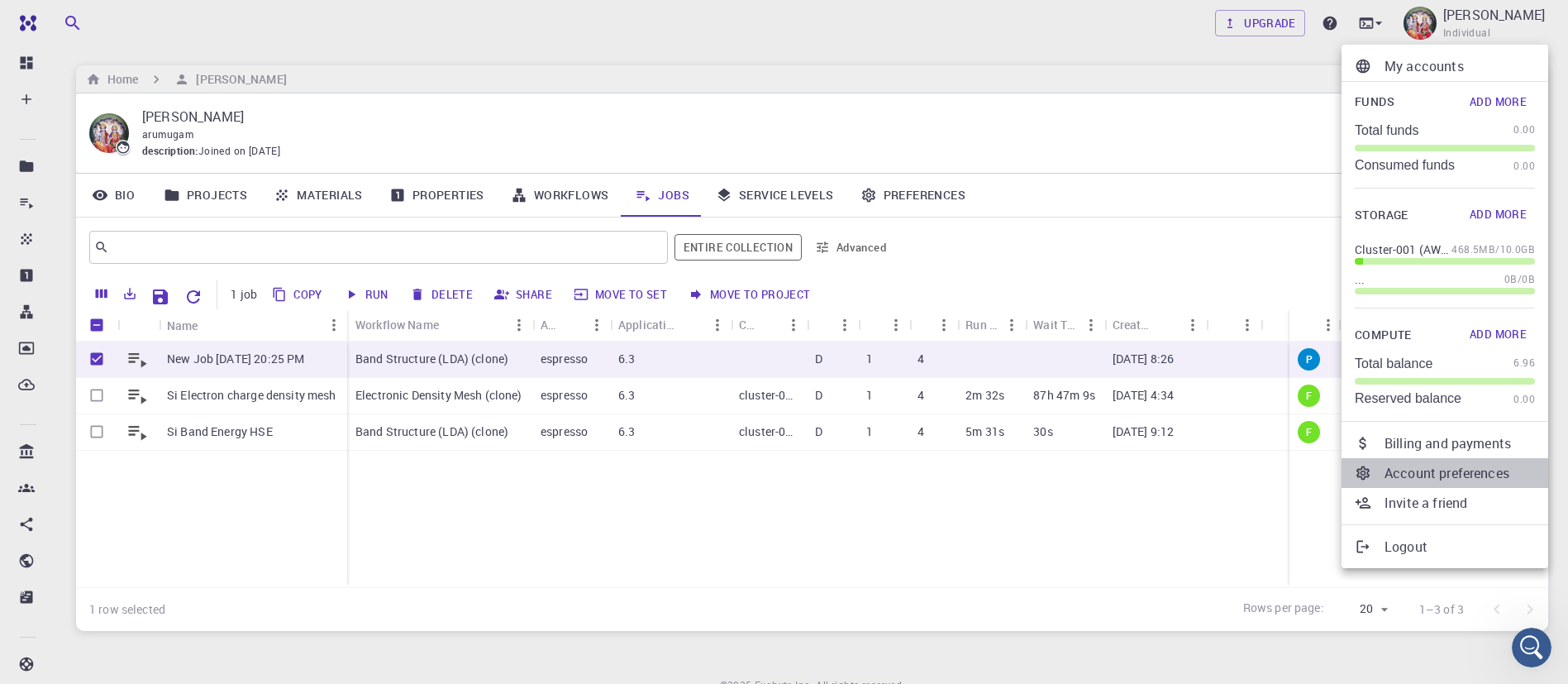
click at [1441, 478] on p "Account preferences" at bounding box center [1460, 473] width 151 height 20
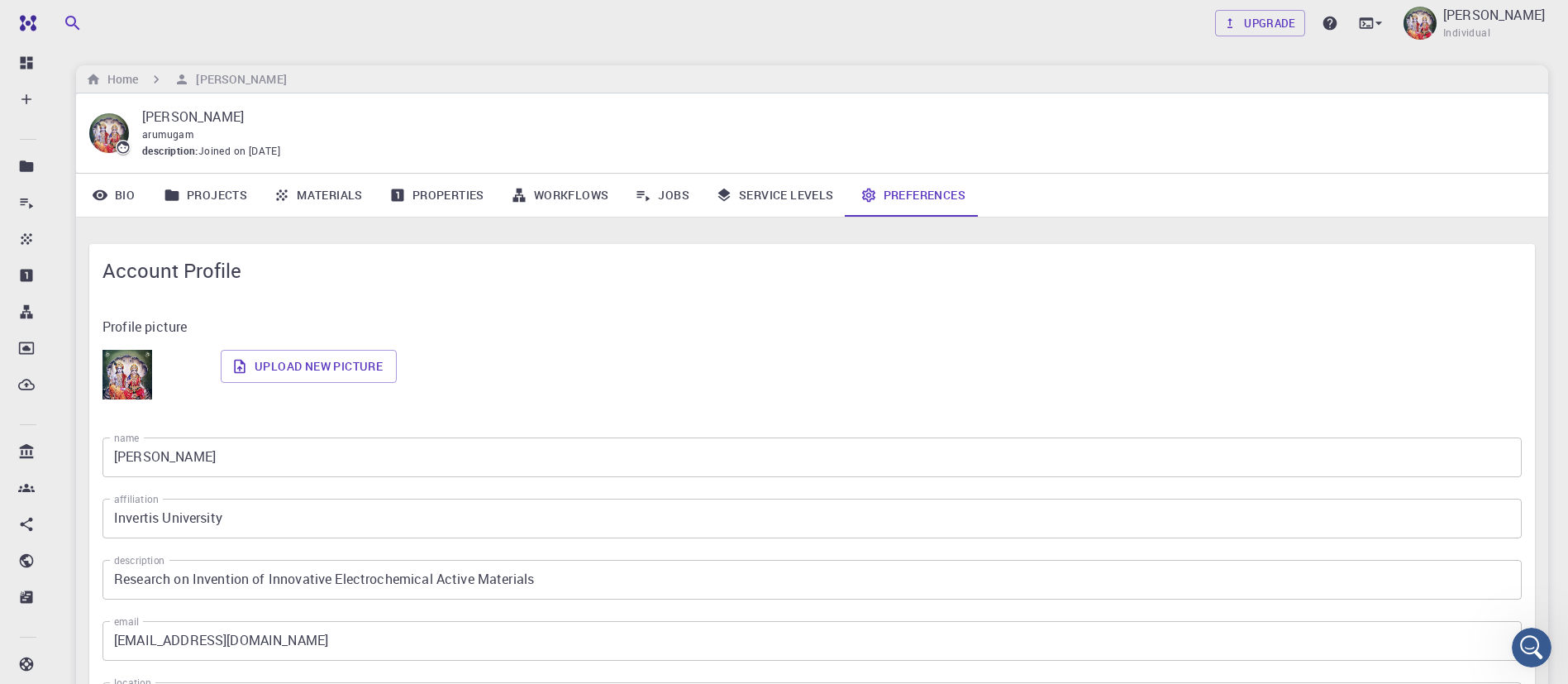
click at [294, 652] on input "[EMAIL_ADDRESS][DOMAIN_NAME]" at bounding box center [811, 641] width 1419 height 40
click at [744, 334] on p "Profile picture" at bounding box center [811, 326] width 1419 height 20
click at [672, 202] on link "Jobs" at bounding box center [661, 195] width 81 height 43
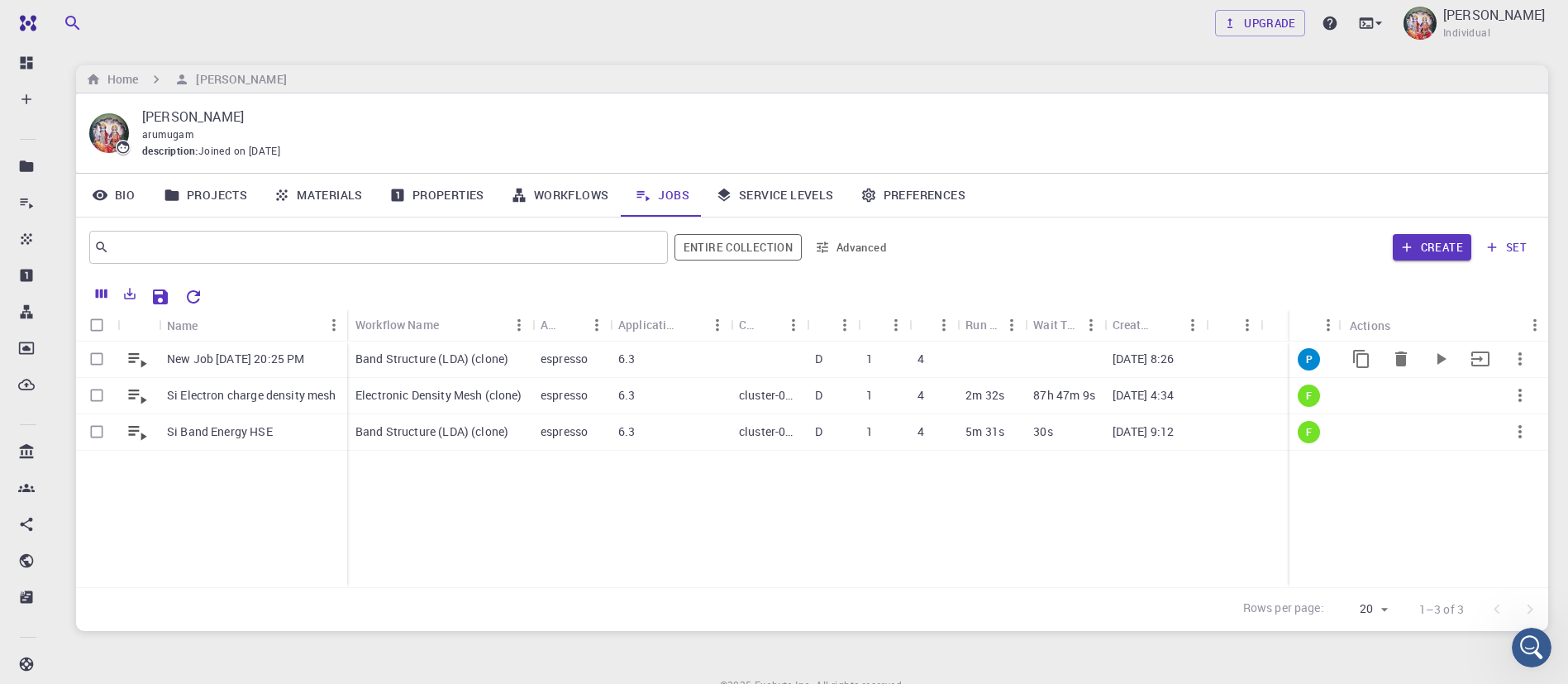
click at [518, 360] on div "Band Structure (LDA) (clone)" at bounding box center [440, 359] width 186 height 37
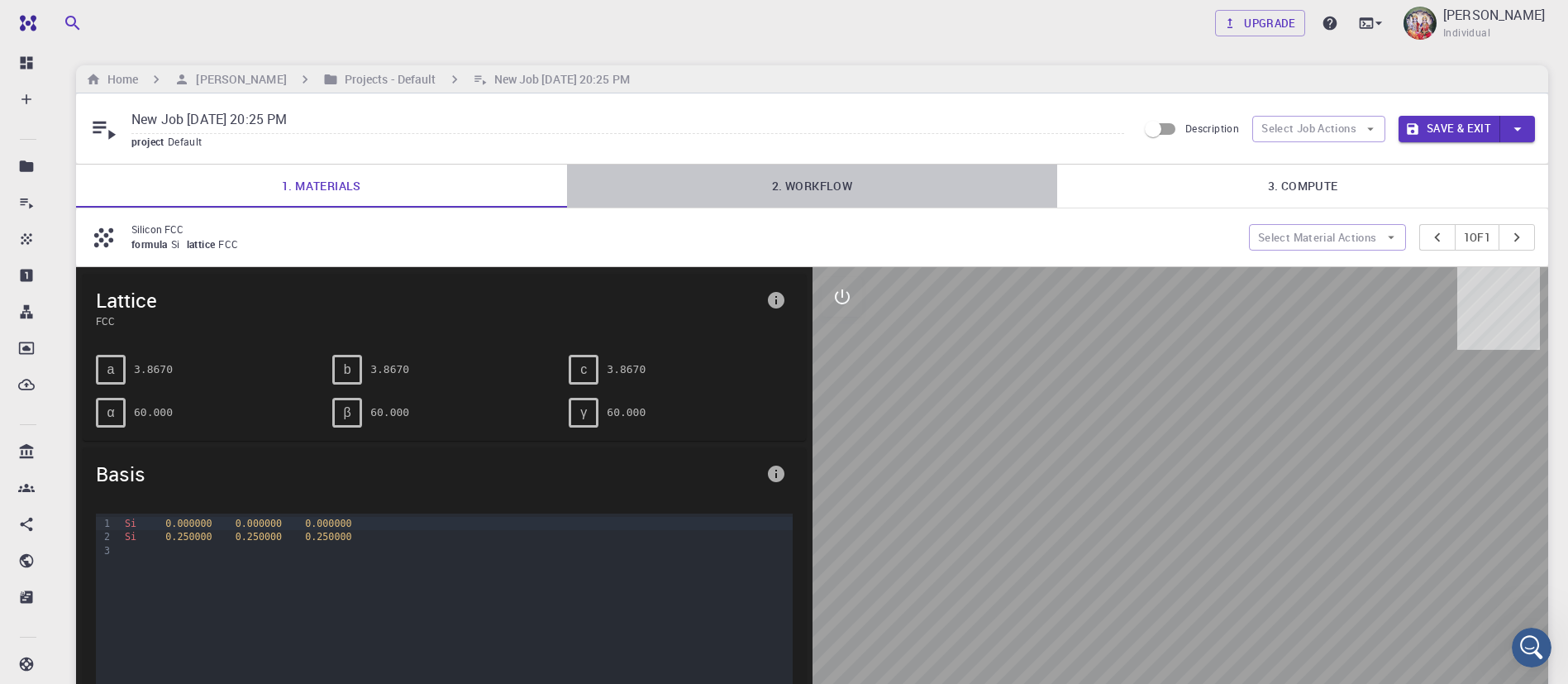
click at [803, 184] on link "2. Workflow" at bounding box center [812, 186] width 491 height 43
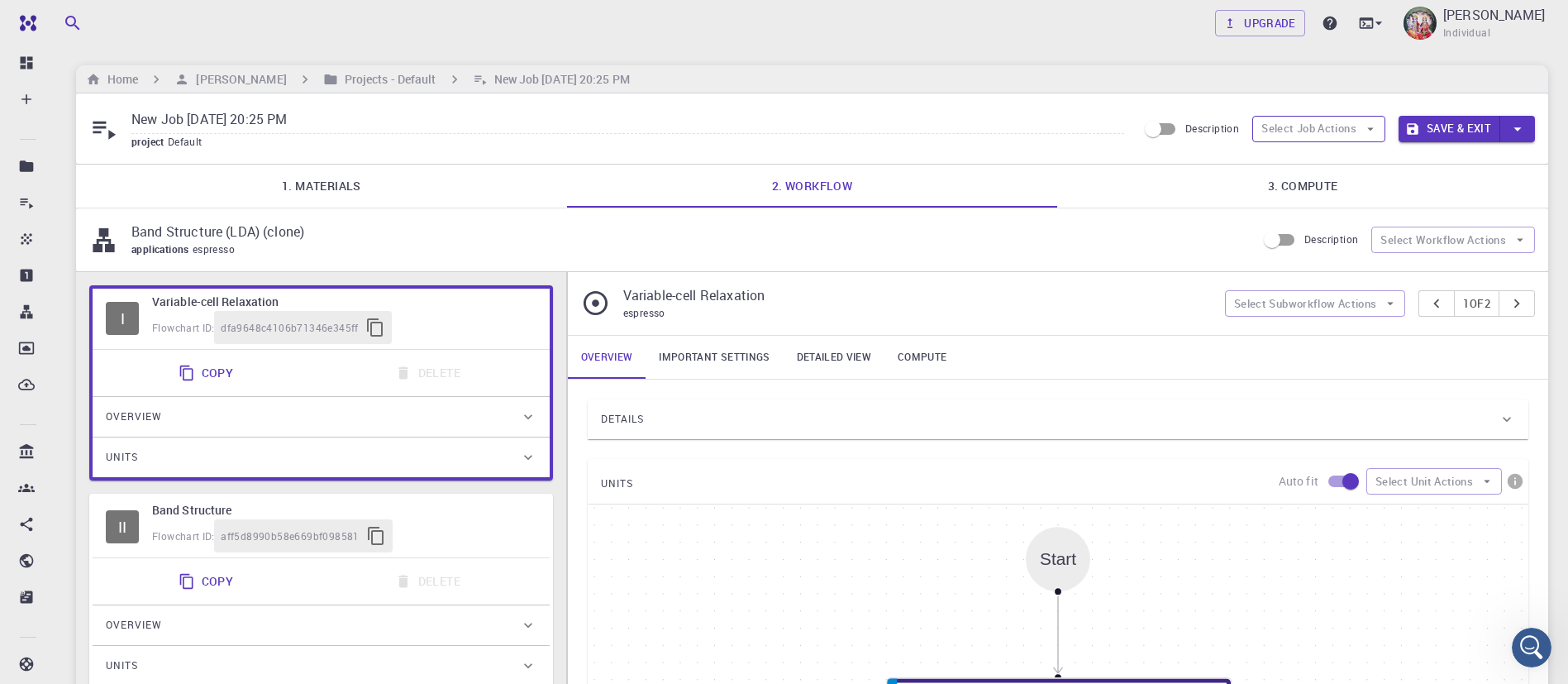
click at [1302, 134] on button "Select Job Actions" at bounding box center [1319, 129] width 133 height 26
click at [1303, 218] on span "Select workflow" at bounding box center [1332, 215] width 77 height 16
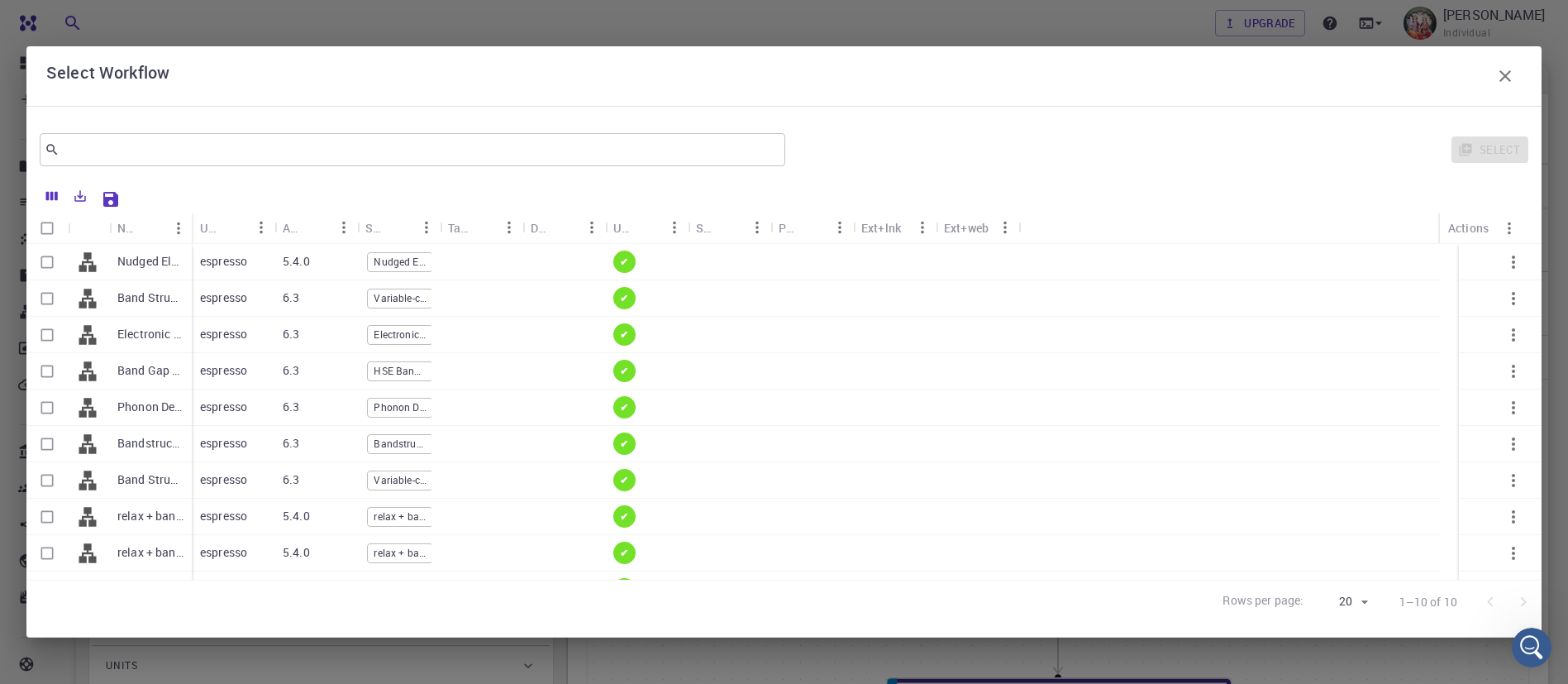
click at [187, 207] on div at bounding box center [828, 198] width 1402 height 29
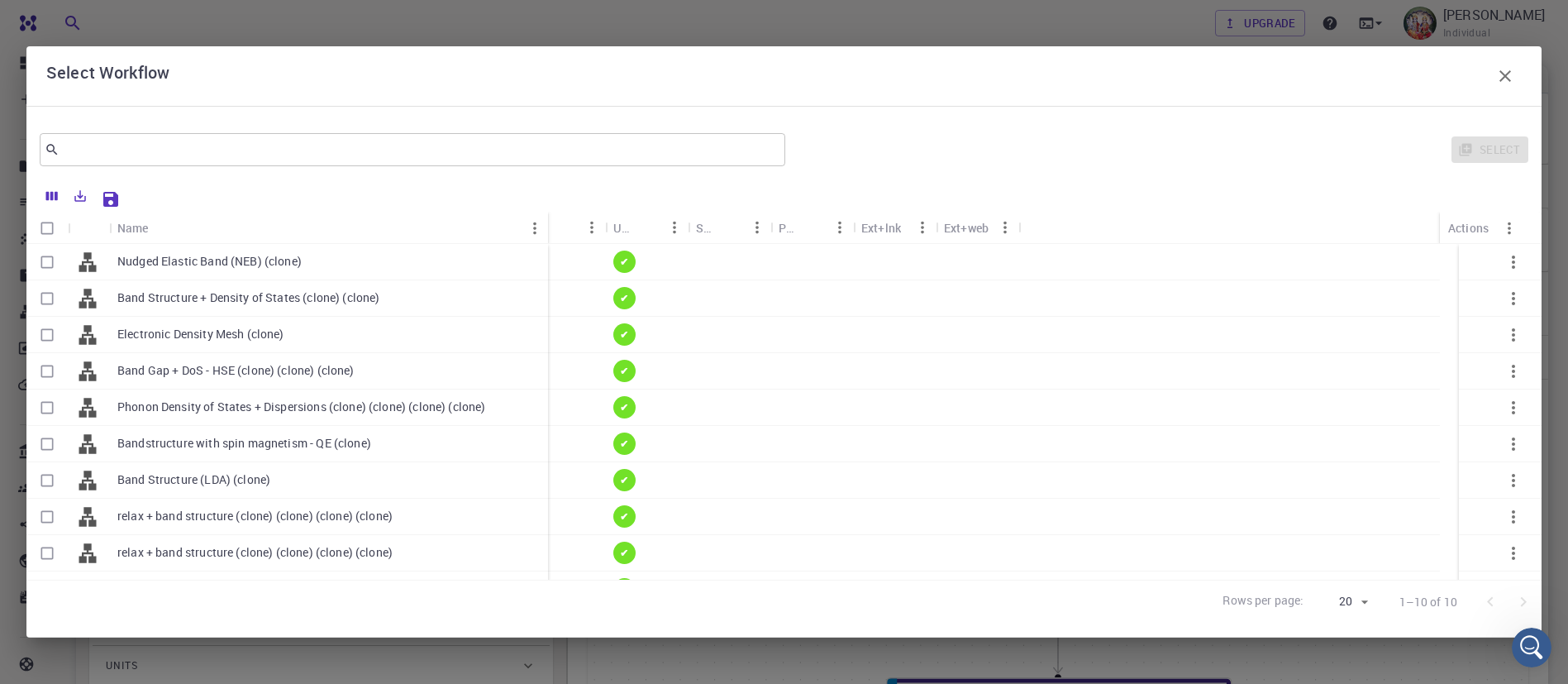
drag, startPoint x: 189, startPoint y: 215, endPoint x: 546, endPoint y: 175, distance: 359.2
click at [546, 175] on div "​ Select Name Used application Application Version Subworkflows Tags Default Up…" at bounding box center [784, 371] width 1515 height 503
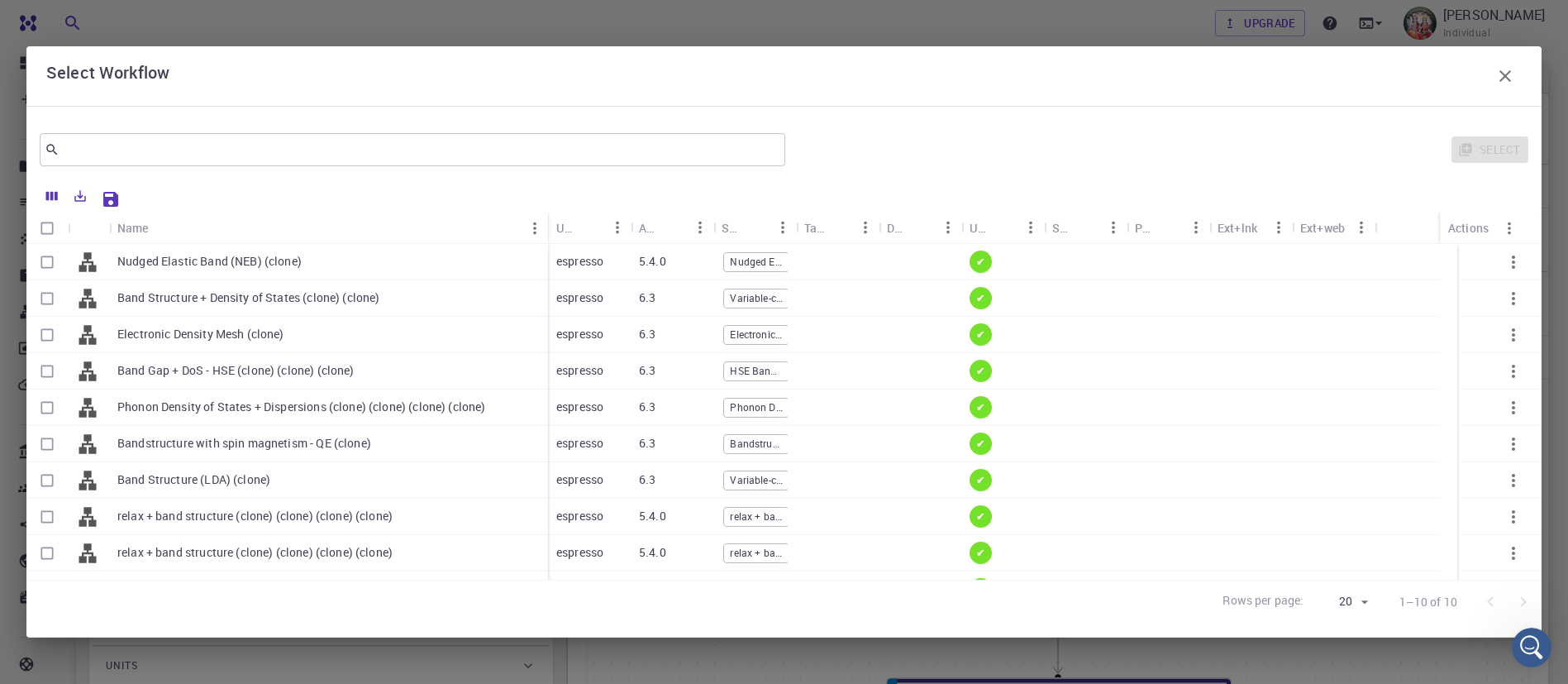
click at [283, 482] on div "Band Structure (LDA) (clone)" at bounding box center [329, 480] width 439 height 37
checkbox input "true"
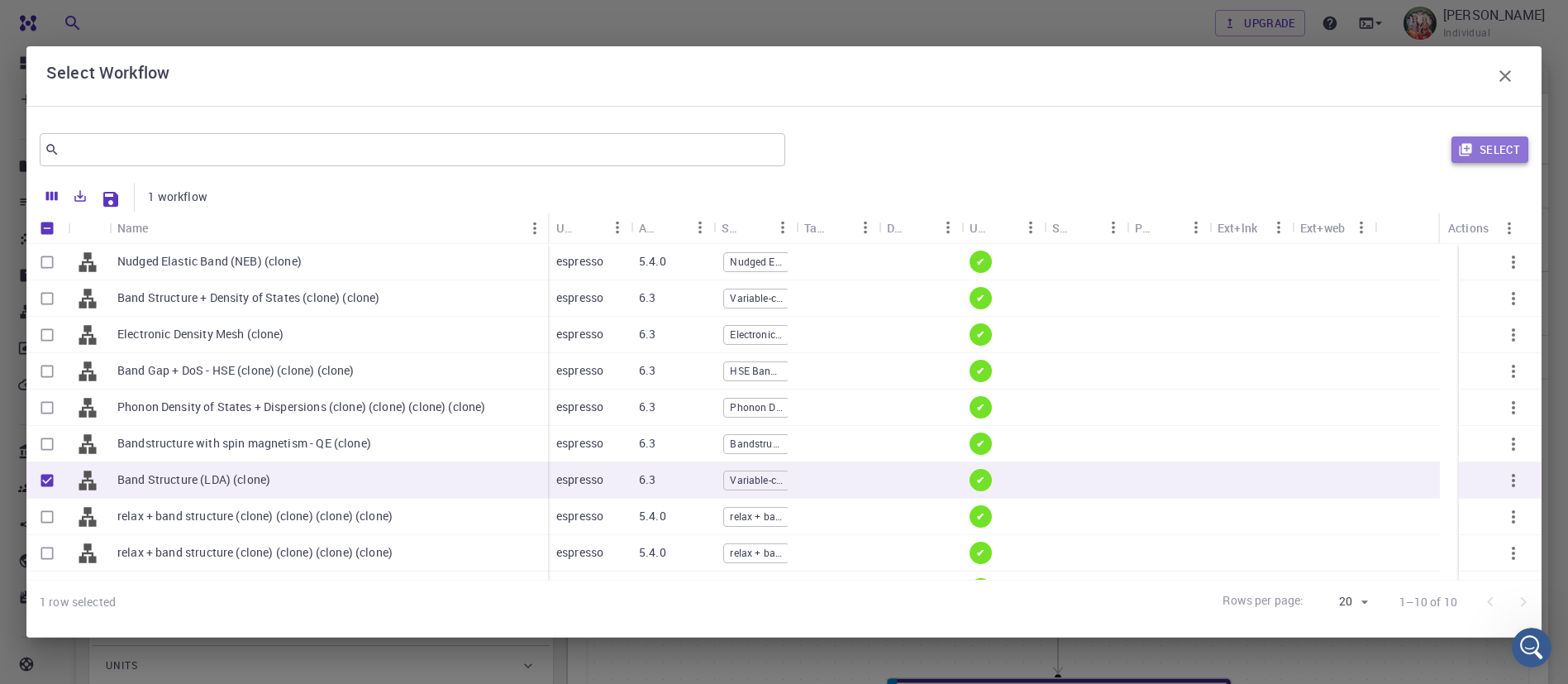
click at [1477, 147] on button "Select" at bounding box center [1490, 149] width 77 height 26
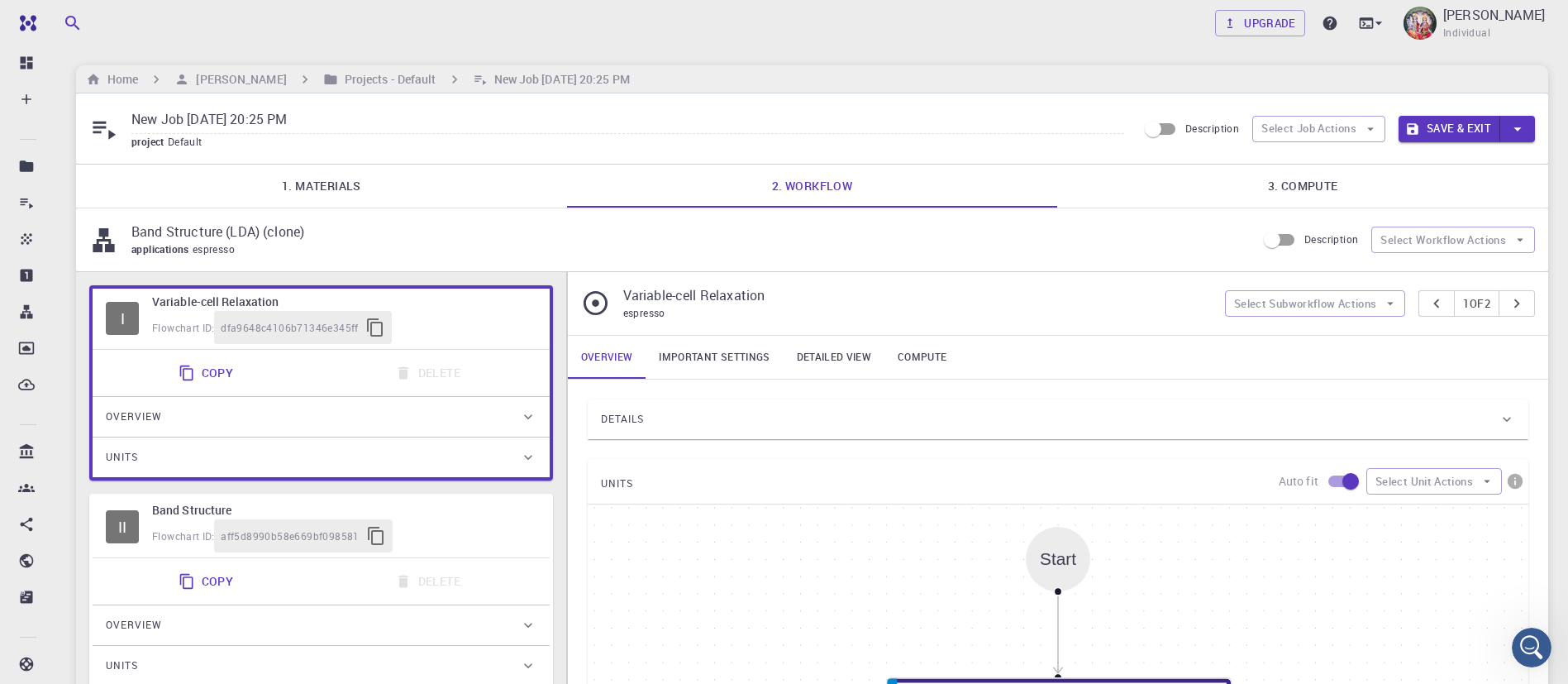
click at [1456, 120] on button "Save & Exit" at bounding box center [1449, 129] width 101 height 26
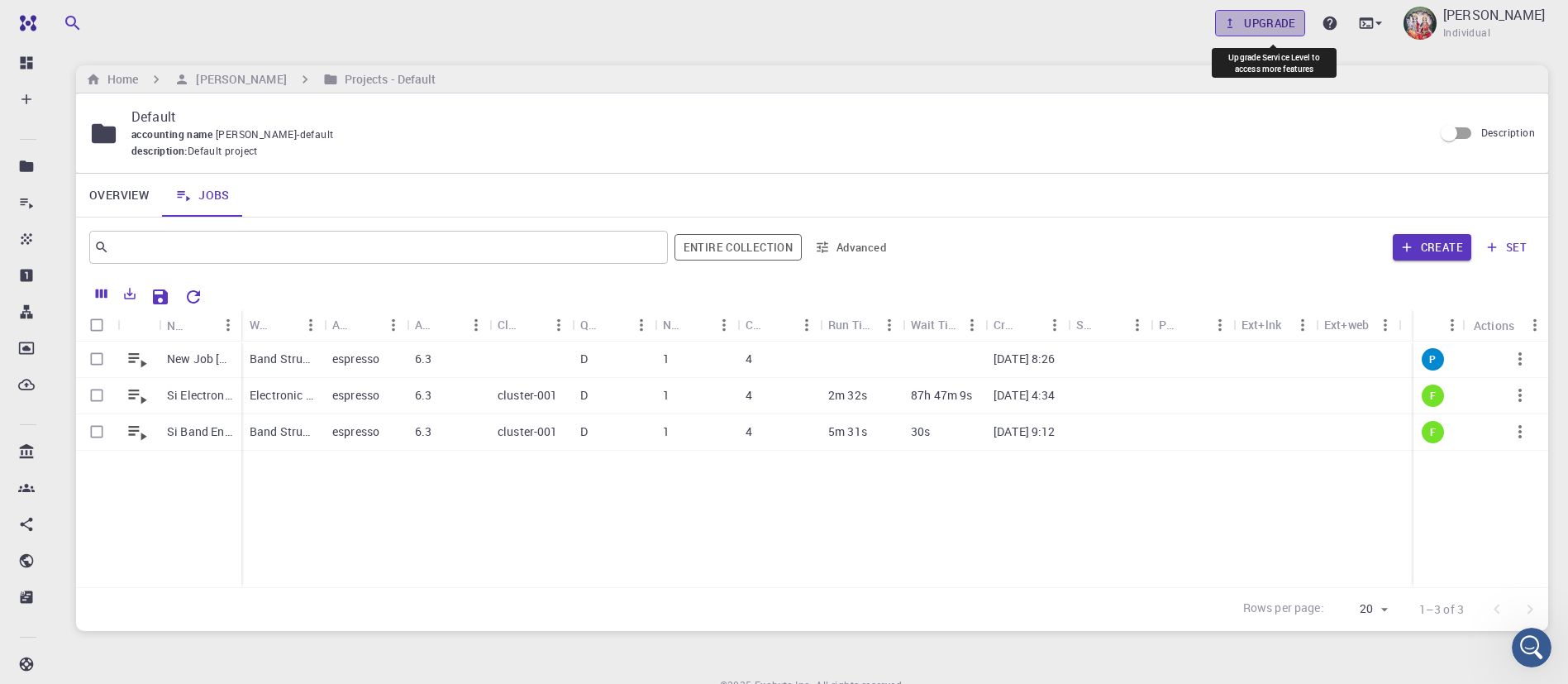
click at [1278, 25] on link "Upgrade" at bounding box center [1261, 23] width 90 height 26
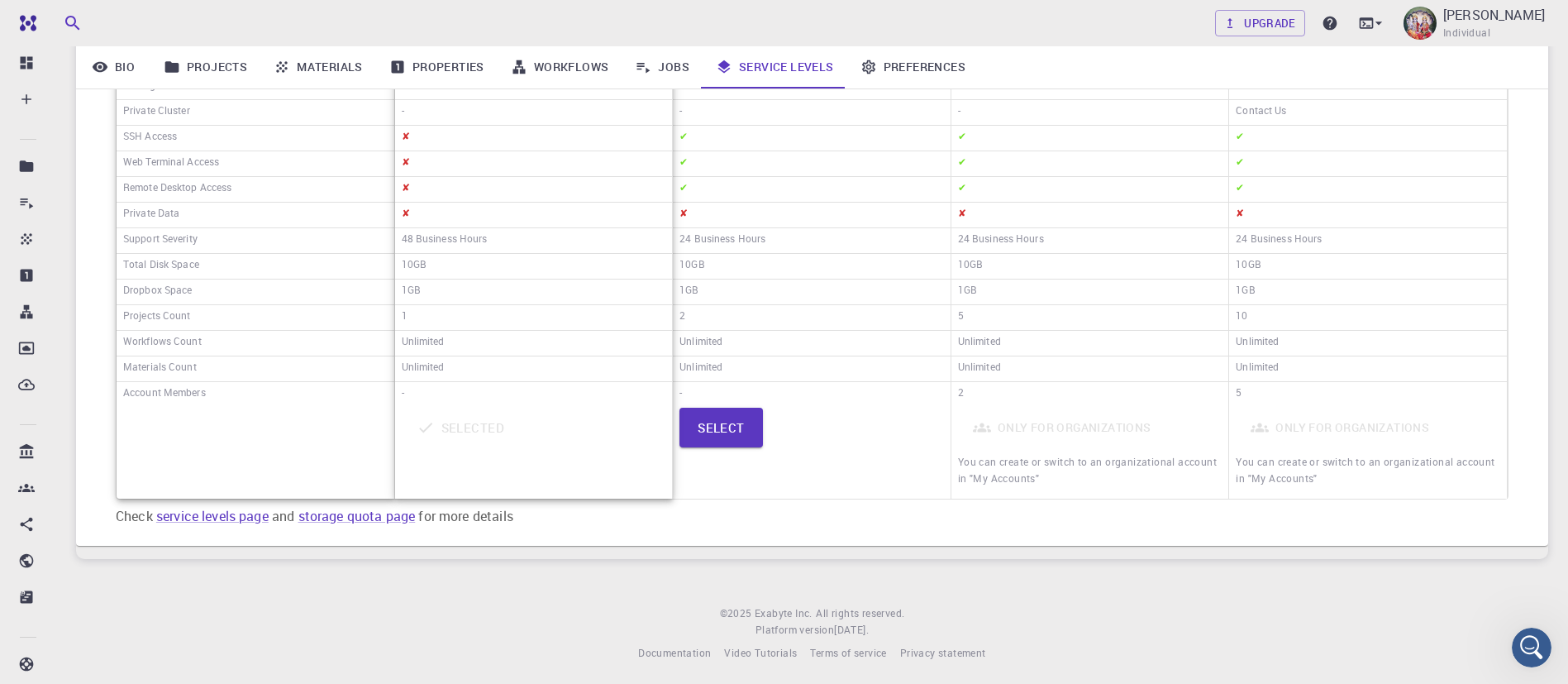
scroll to position [362, 0]
click at [729, 423] on button "Select" at bounding box center [721, 423] width 83 height 40
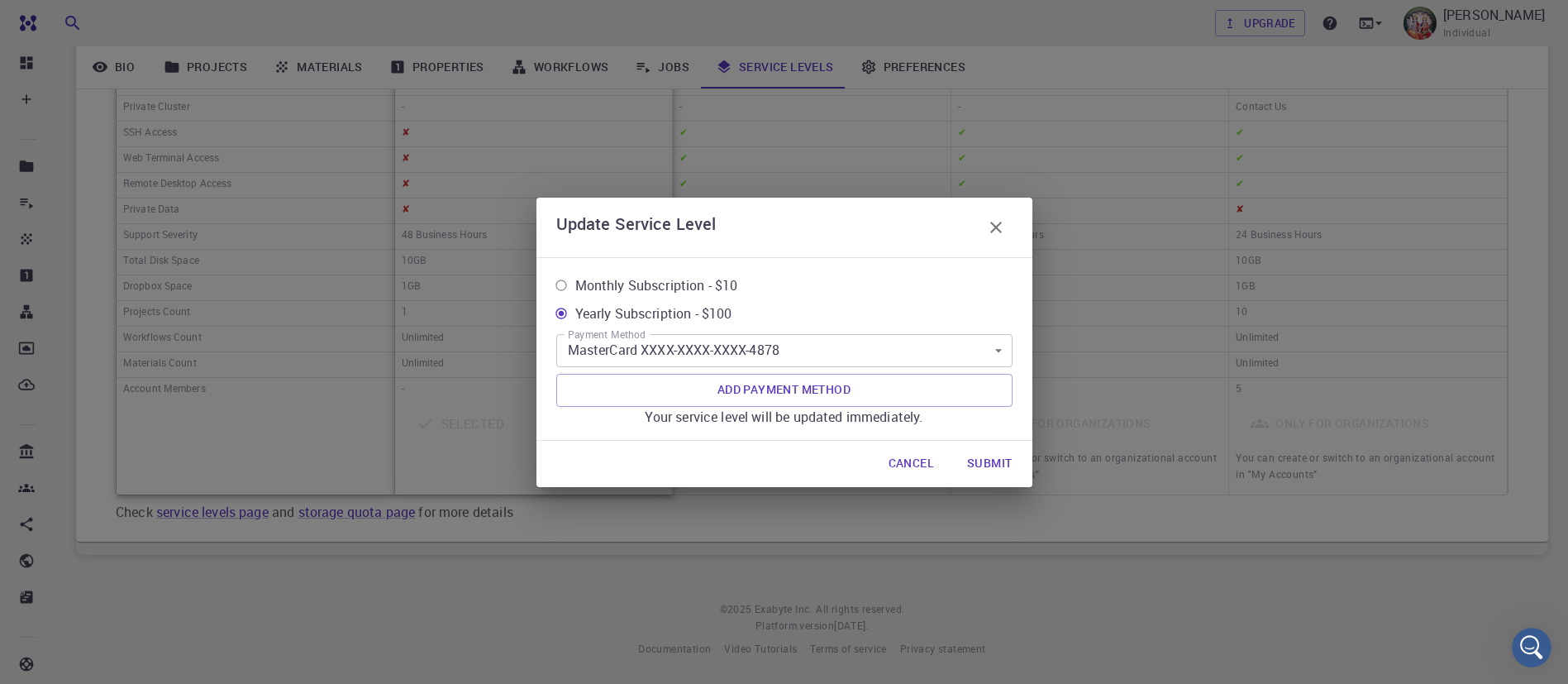
click at [731, 289] on span "Monthly Subscription - $10" at bounding box center [656, 285] width 163 height 20
click at [575, 289] on input "Monthly Subscription - $10" at bounding box center [561, 285] width 28 height 28
radio input "true"
click at [992, 464] on button "Submit" at bounding box center [990, 463] width 72 height 33
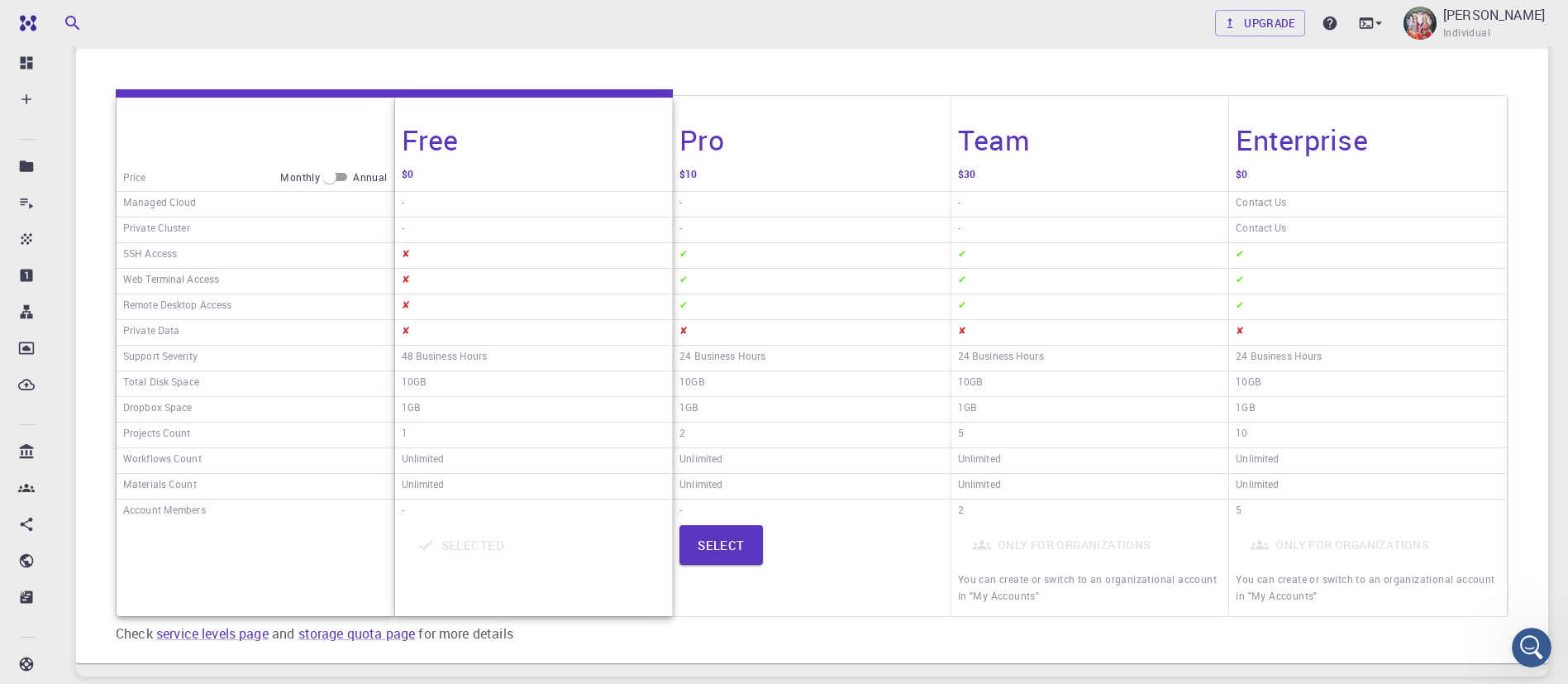
scroll to position [0, 0]
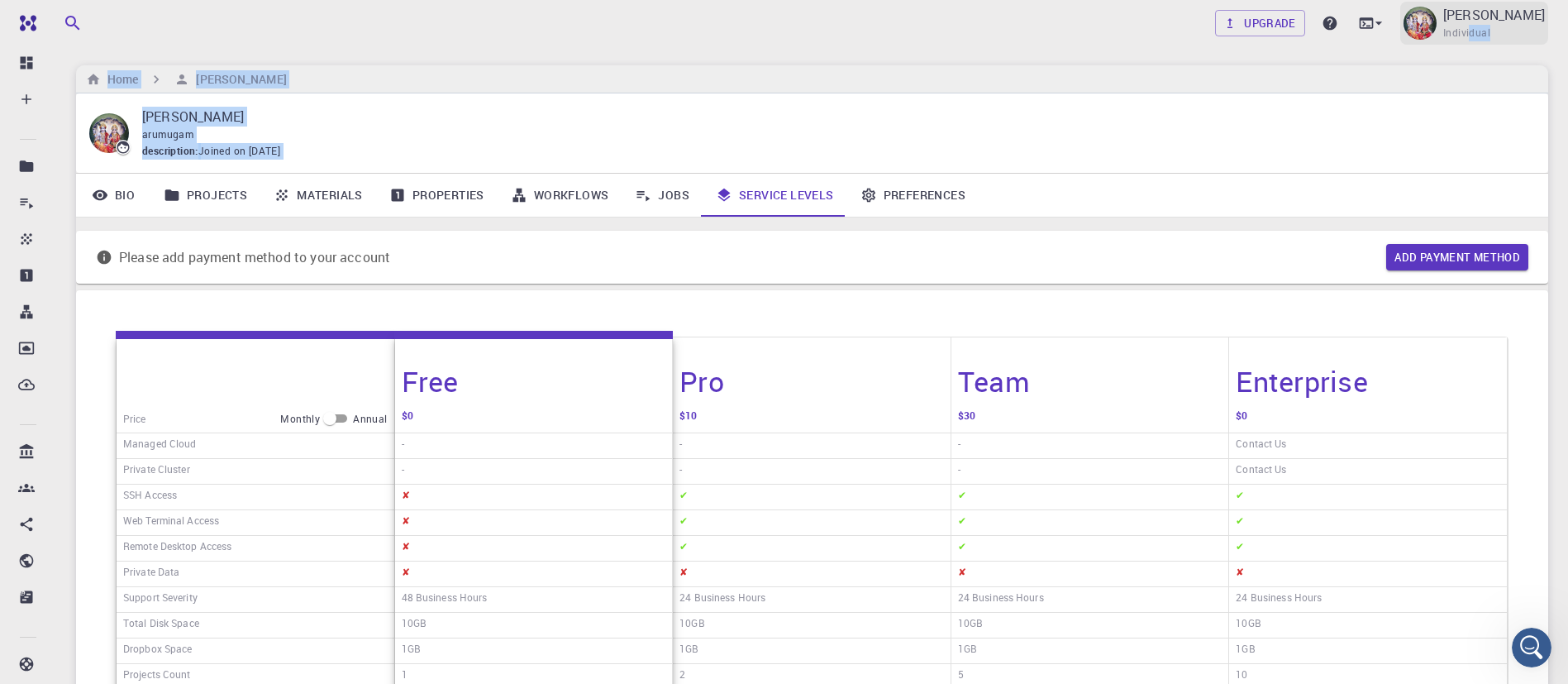
drag, startPoint x: 1452, startPoint y: 214, endPoint x: 1485, endPoint y: 41, distance: 176.1
click at [1485, 41] on div "Upgrade D ARUMUGAM Individual Home D ARUMUGAM D ARUMUGAM arumugam description :…" at bounding box center [812, 523] width 1512 height 1047
click at [670, 187] on link "Jobs" at bounding box center [661, 195] width 81 height 43
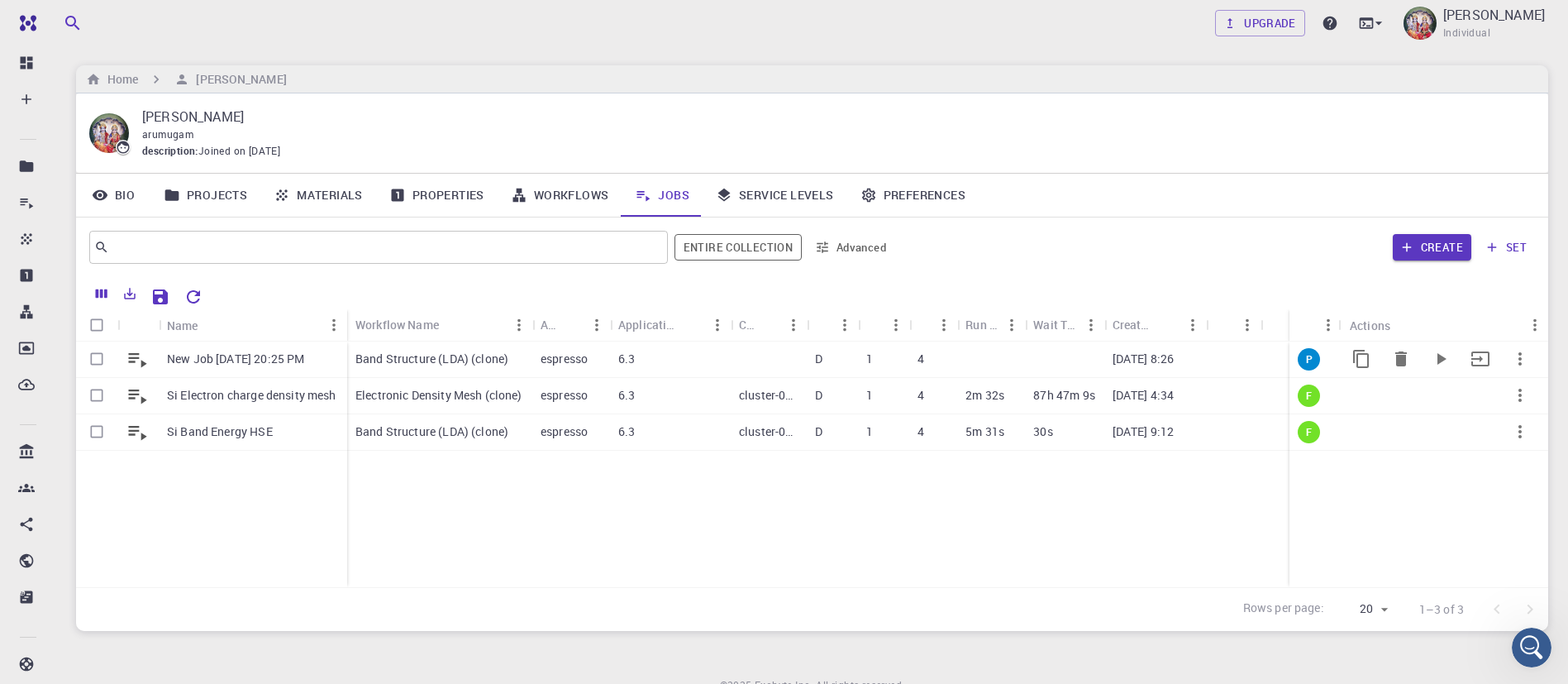
click at [575, 365] on p "espresso" at bounding box center [564, 359] width 47 height 16
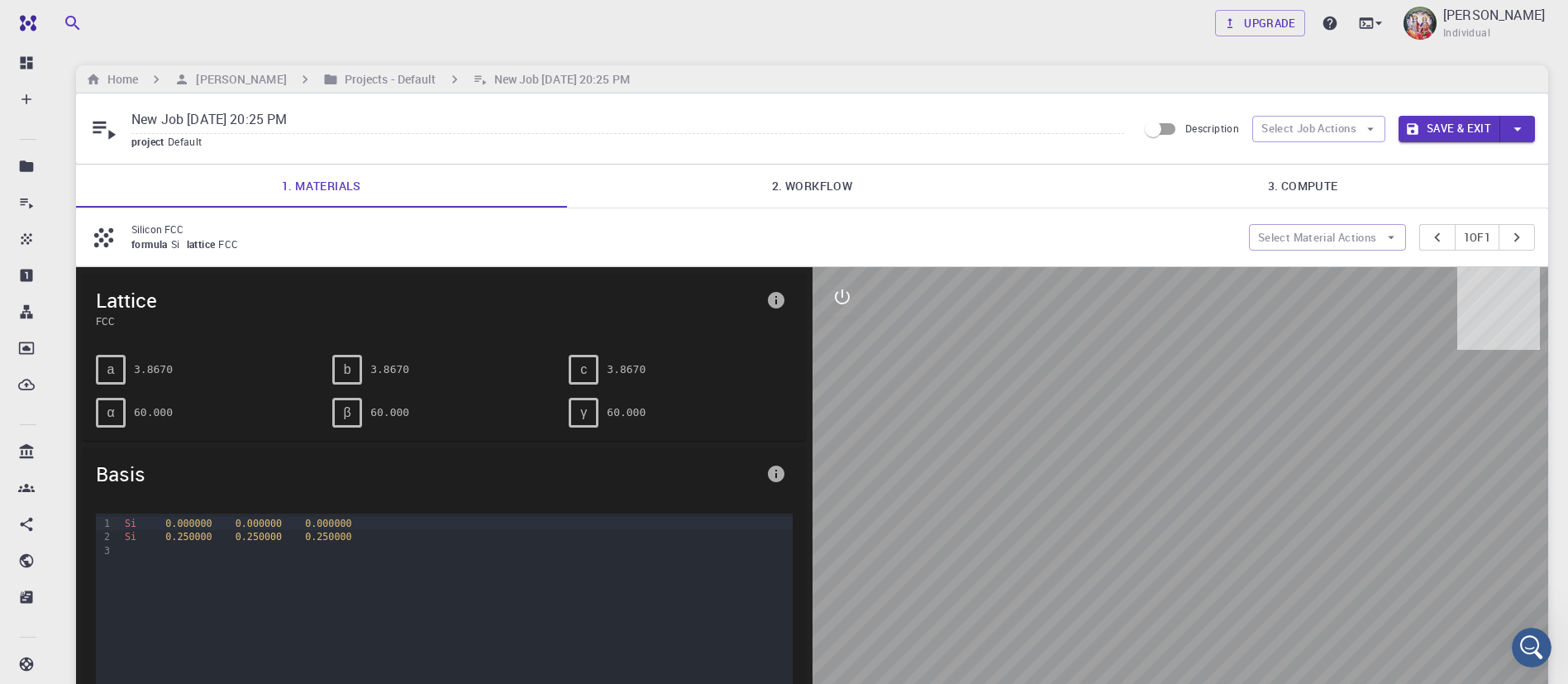
click at [1305, 187] on link "3. Compute" at bounding box center [1302, 186] width 491 height 43
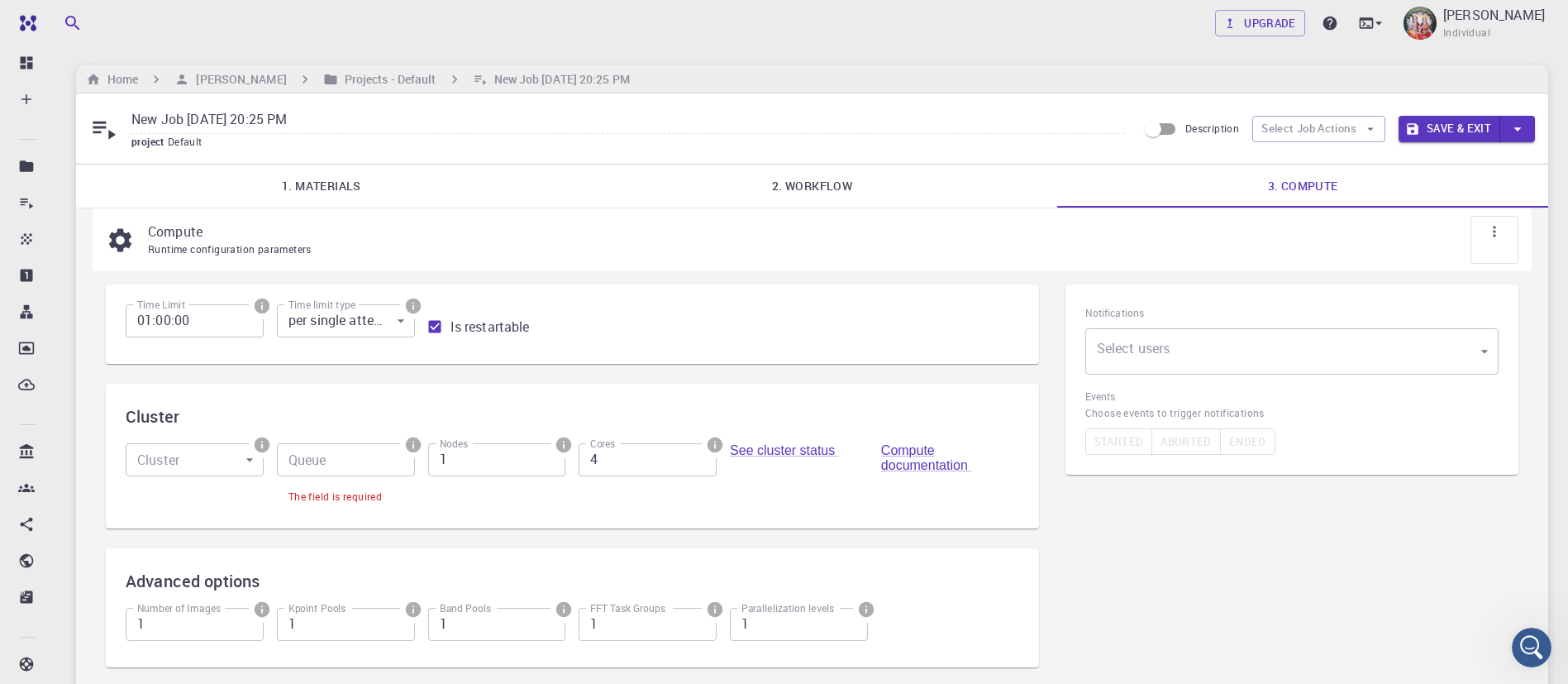
click at [329, 456] on input "Queue" at bounding box center [346, 460] width 138 height 33
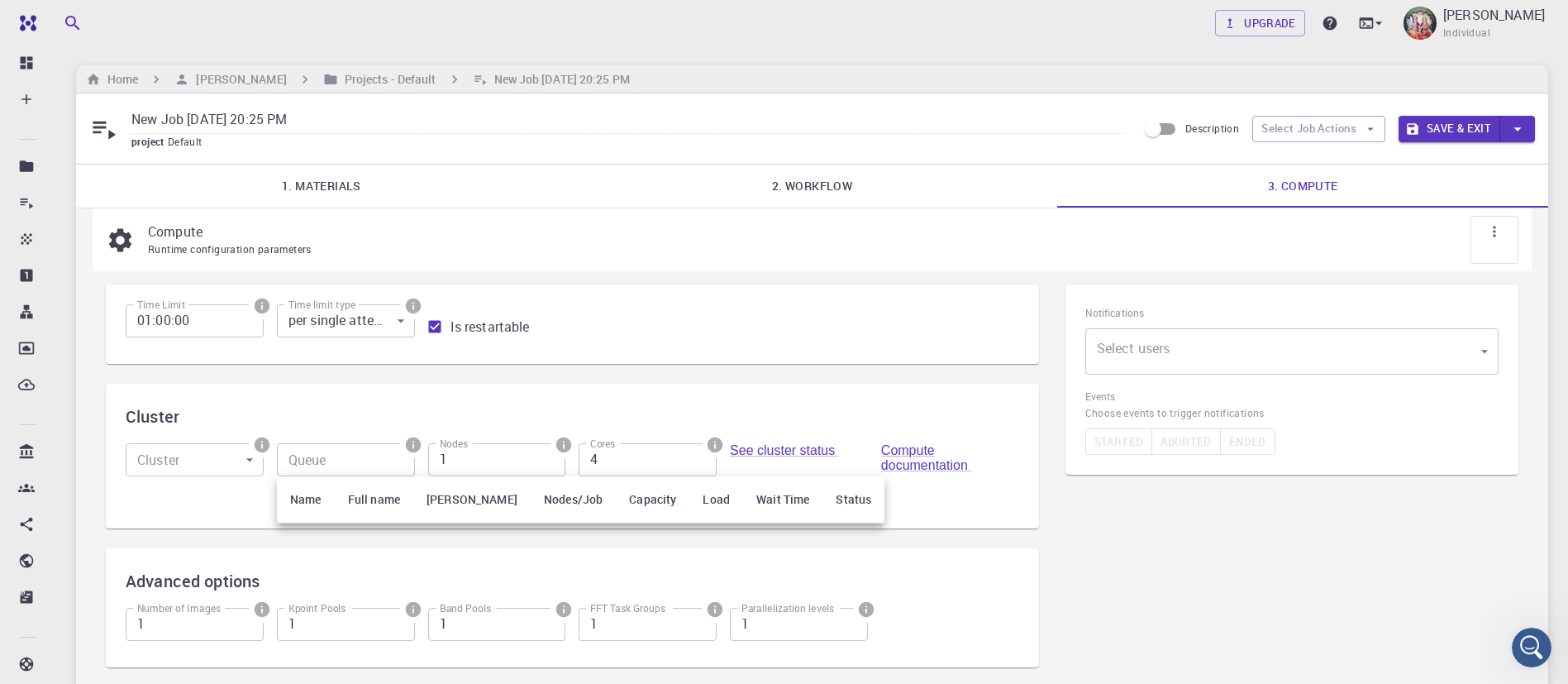
click at [329, 456] on div at bounding box center [784, 342] width 1568 height 684
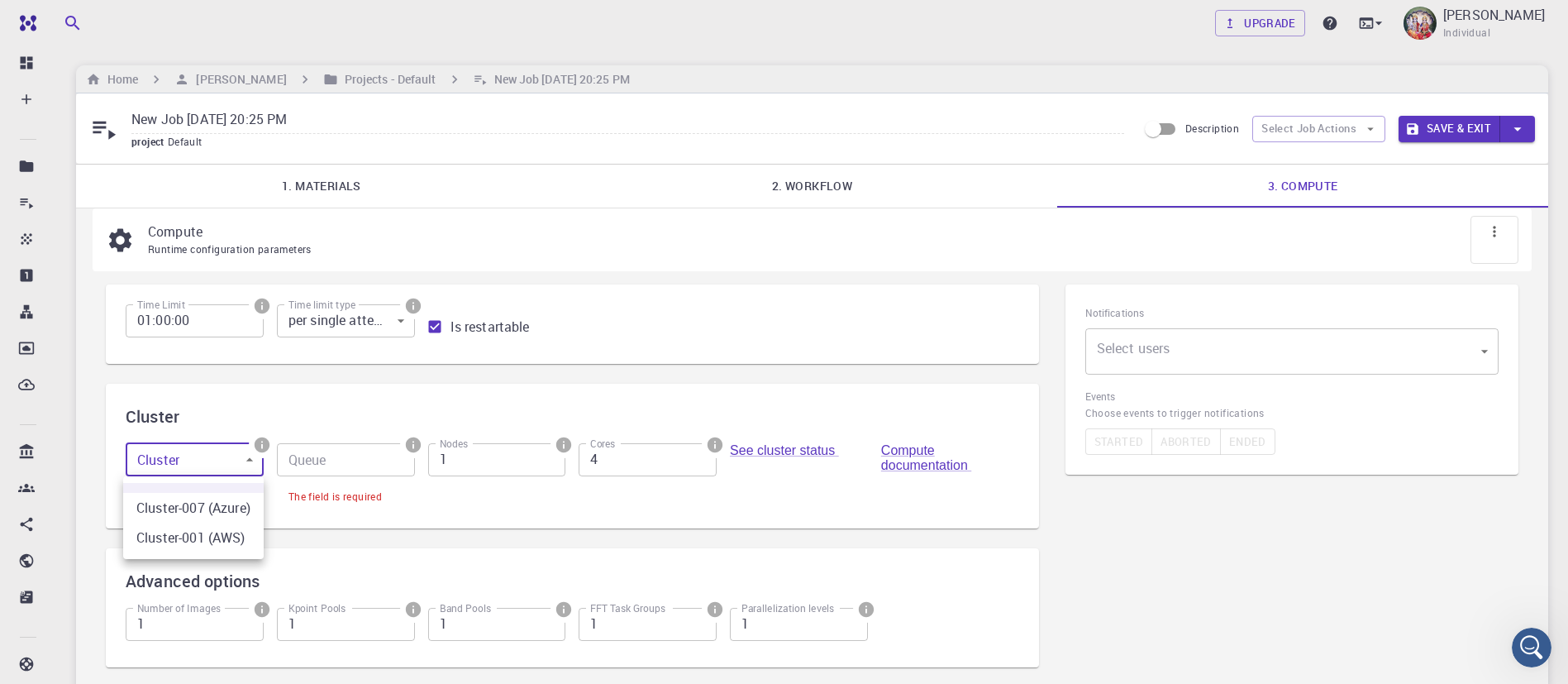
click at [209, 463] on body "Free Dashboard Create New Job New Material Create Material Upload File Import f…" at bounding box center [784, 461] width 1568 height 923
click at [212, 531] on li "Cluster-001 (AWS)" at bounding box center [193, 537] width 140 height 30
type input "1"
type input "debug (D)"
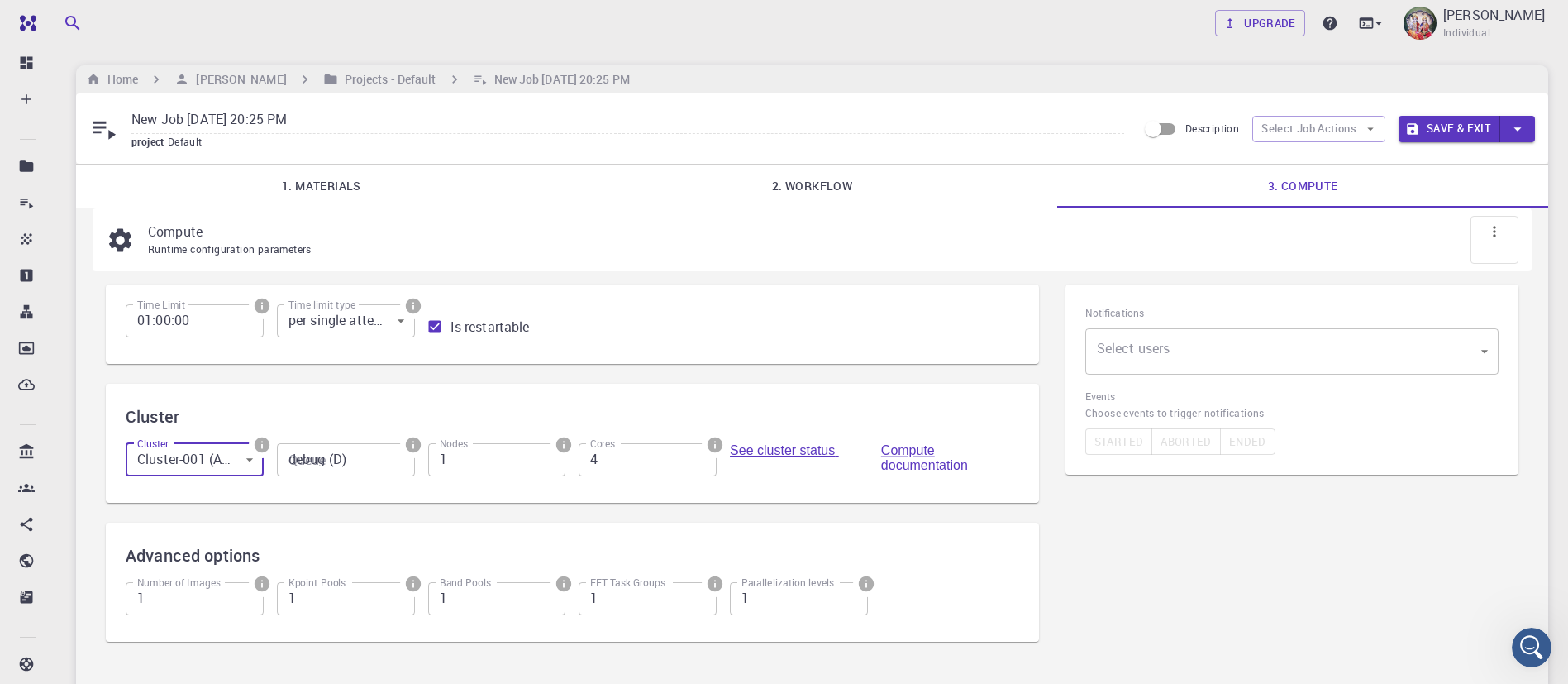
click at [782, 451] on link "See cluster status" at bounding box center [784, 451] width 109 height 14
click at [1466, 123] on button "Save & Exit" at bounding box center [1449, 129] width 101 height 26
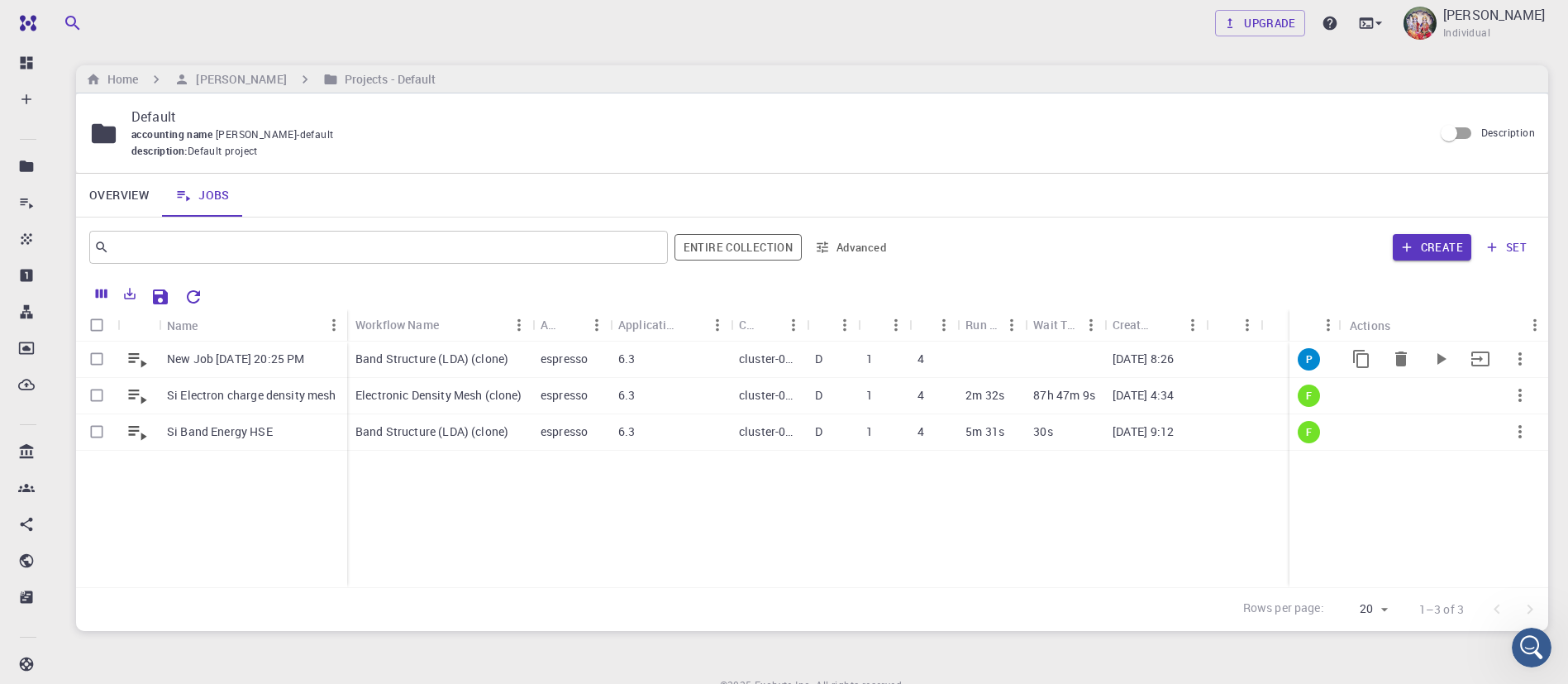
click at [97, 358] on input "Select row" at bounding box center [96, 359] width 31 height 32
checkbox input "true"
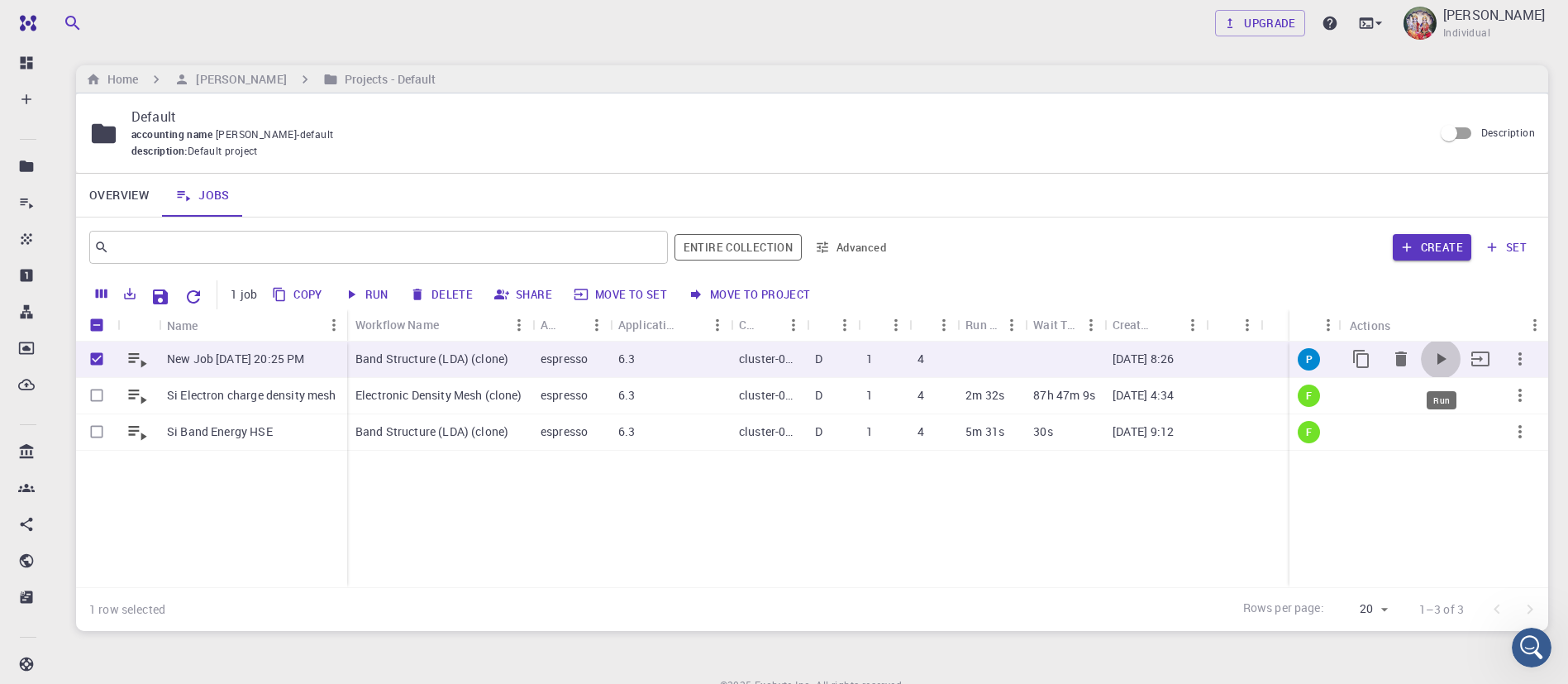
click at [1447, 364] on icon "Run" at bounding box center [1440, 359] width 20 height 20
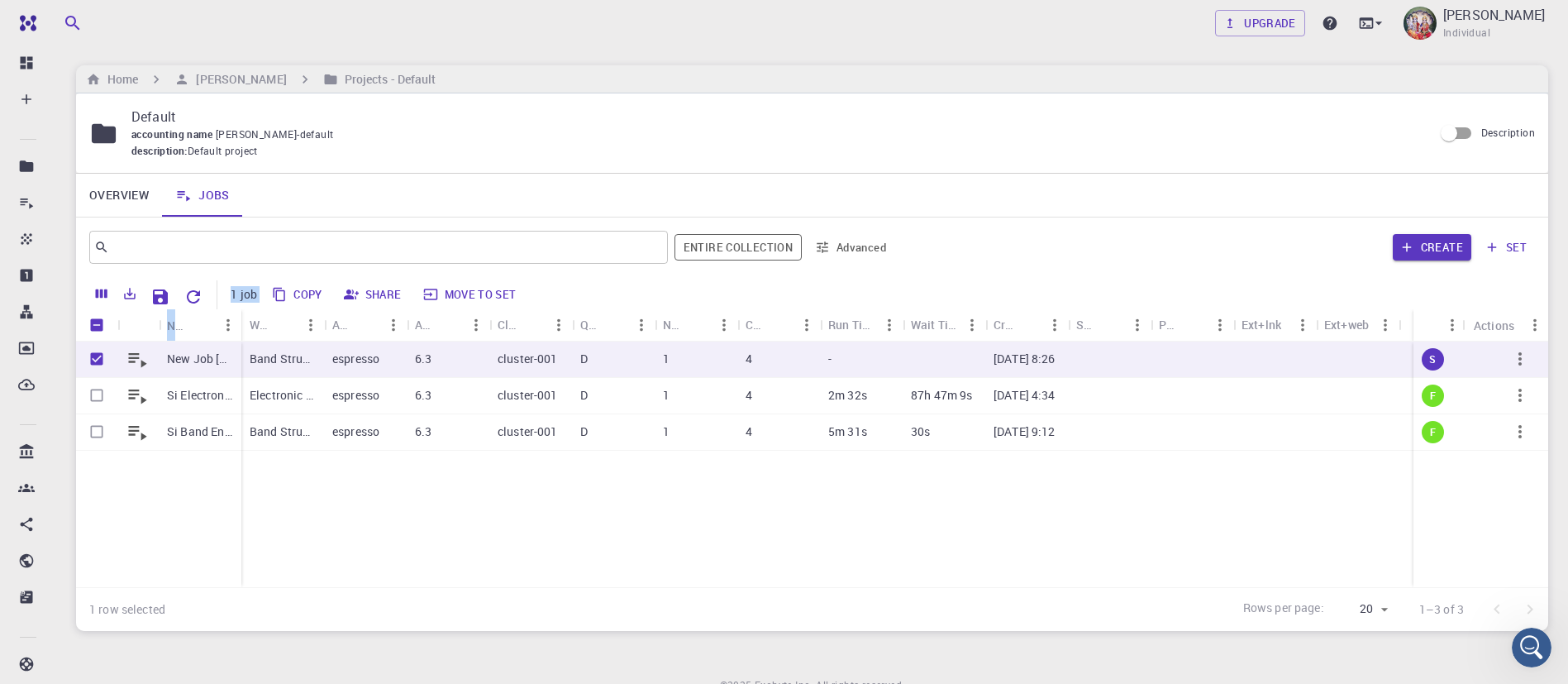
drag, startPoint x: 241, startPoint y: 320, endPoint x: 480, endPoint y: 273, distance: 243.6
click at [480, 273] on div "​ Entire collection Advanced Create set 1 job Copy Share Move to set Name Workf…" at bounding box center [812, 424] width 1473 height 414
drag, startPoint x: 239, startPoint y: 313, endPoint x: 466, endPoint y: 284, distance: 228.8
click at [466, 284] on div "1 job Copy Share Move to set Name Workflow Name Application Application Version…" at bounding box center [812, 454] width 1473 height 354
click at [1297, 20] on link "Upgrade" at bounding box center [1261, 23] width 90 height 26
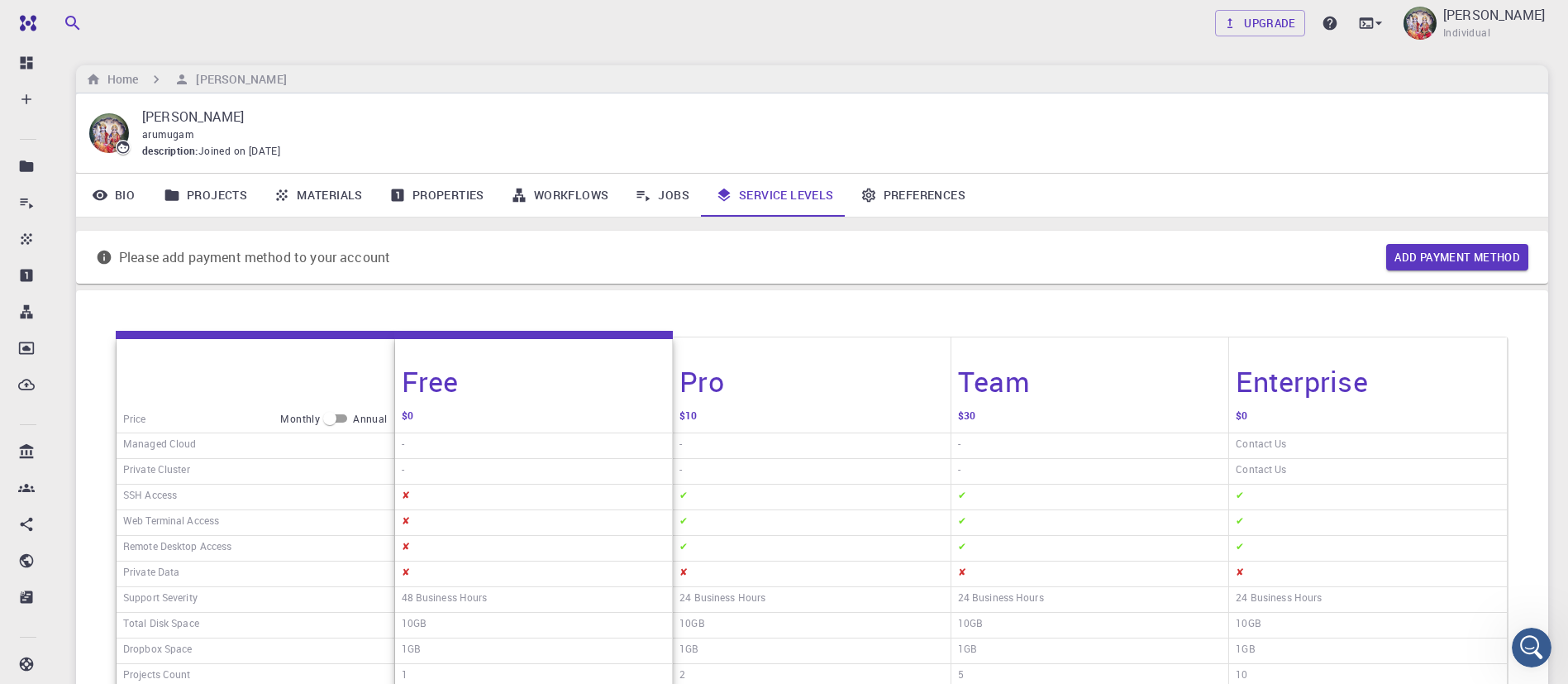
click at [1070, 129] on div "arumugam" at bounding box center [832, 135] width 1380 height 16
click at [669, 198] on link "Jobs" at bounding box center [661, 195] width 81 height 43
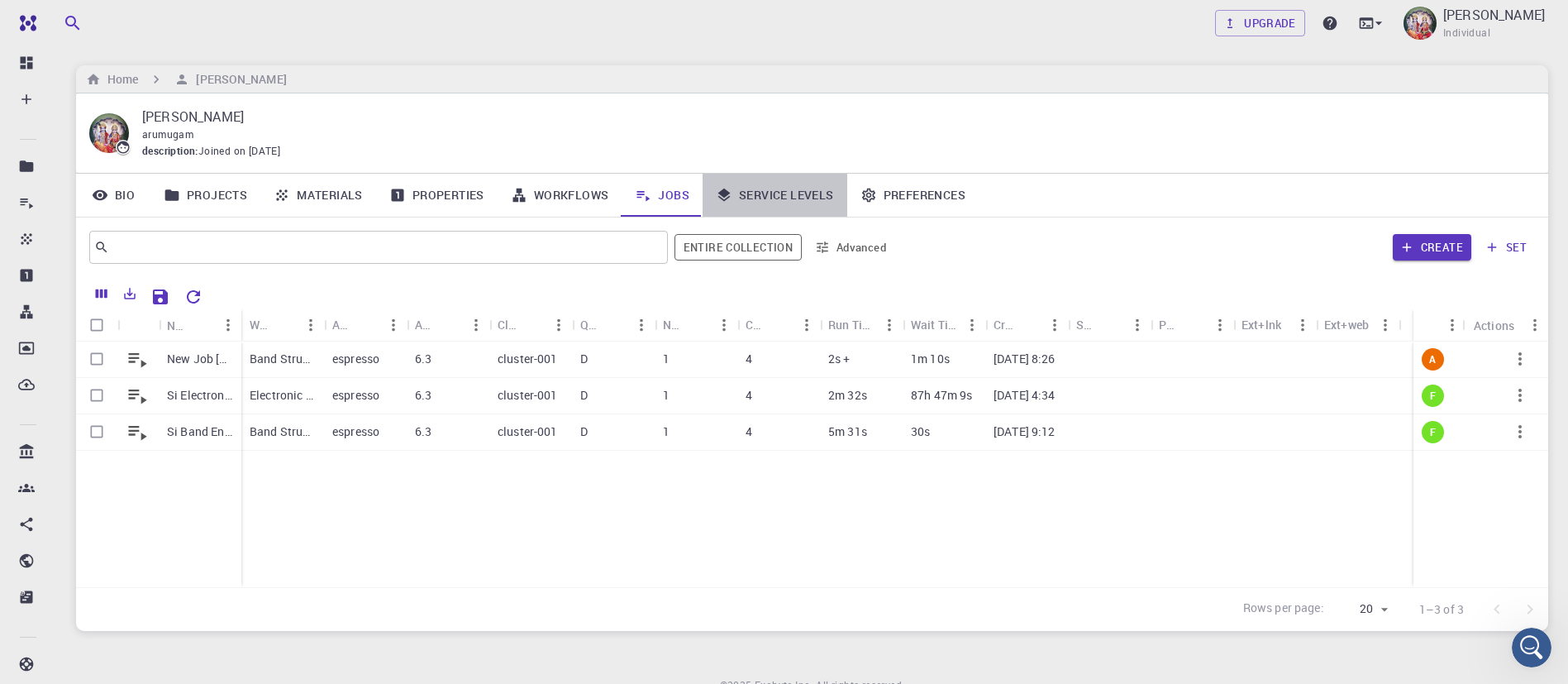
click at [805, 193] on link "Service Levels" at bounding box center [775, 195] width 145 height 43
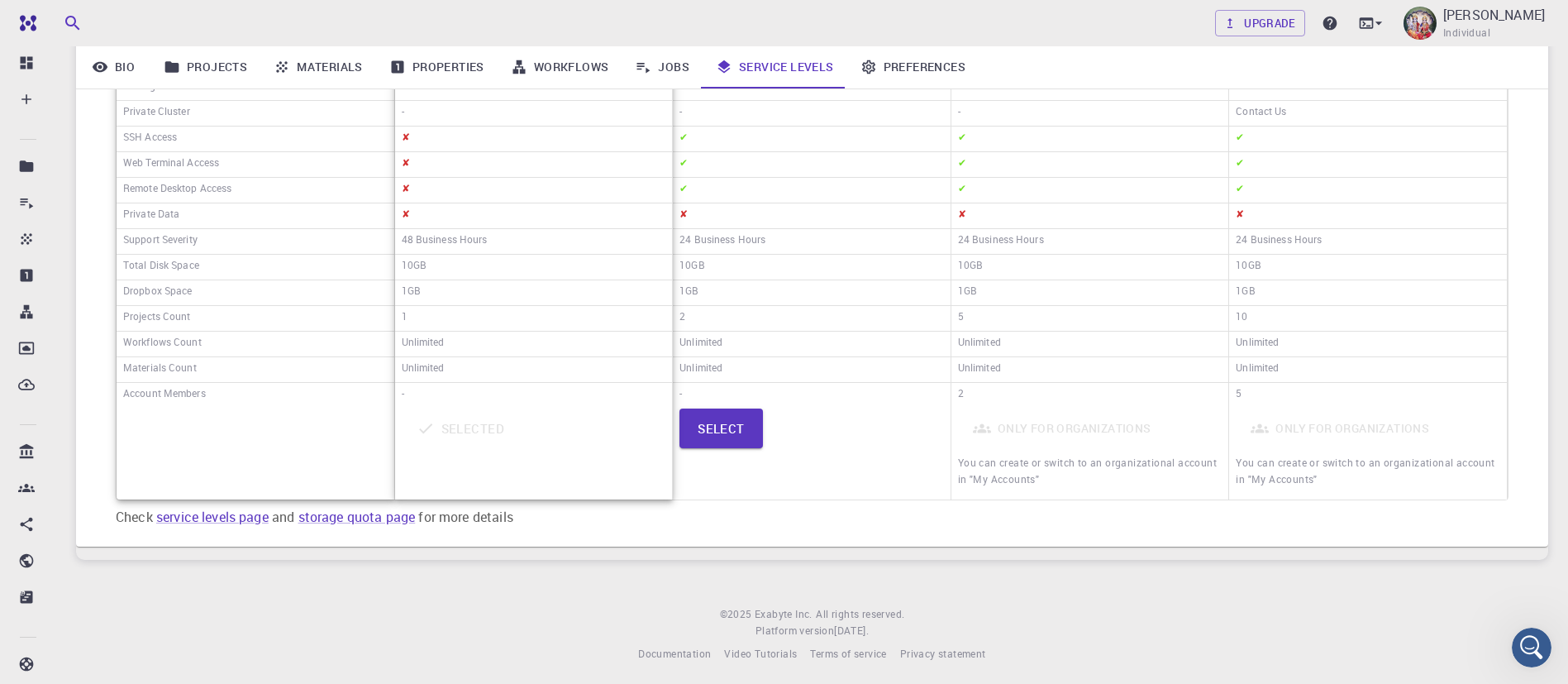
scroll to position [362, 0]
click at [732, 427] on button "Select" at bounding box center [721, 423] width 83 height 40
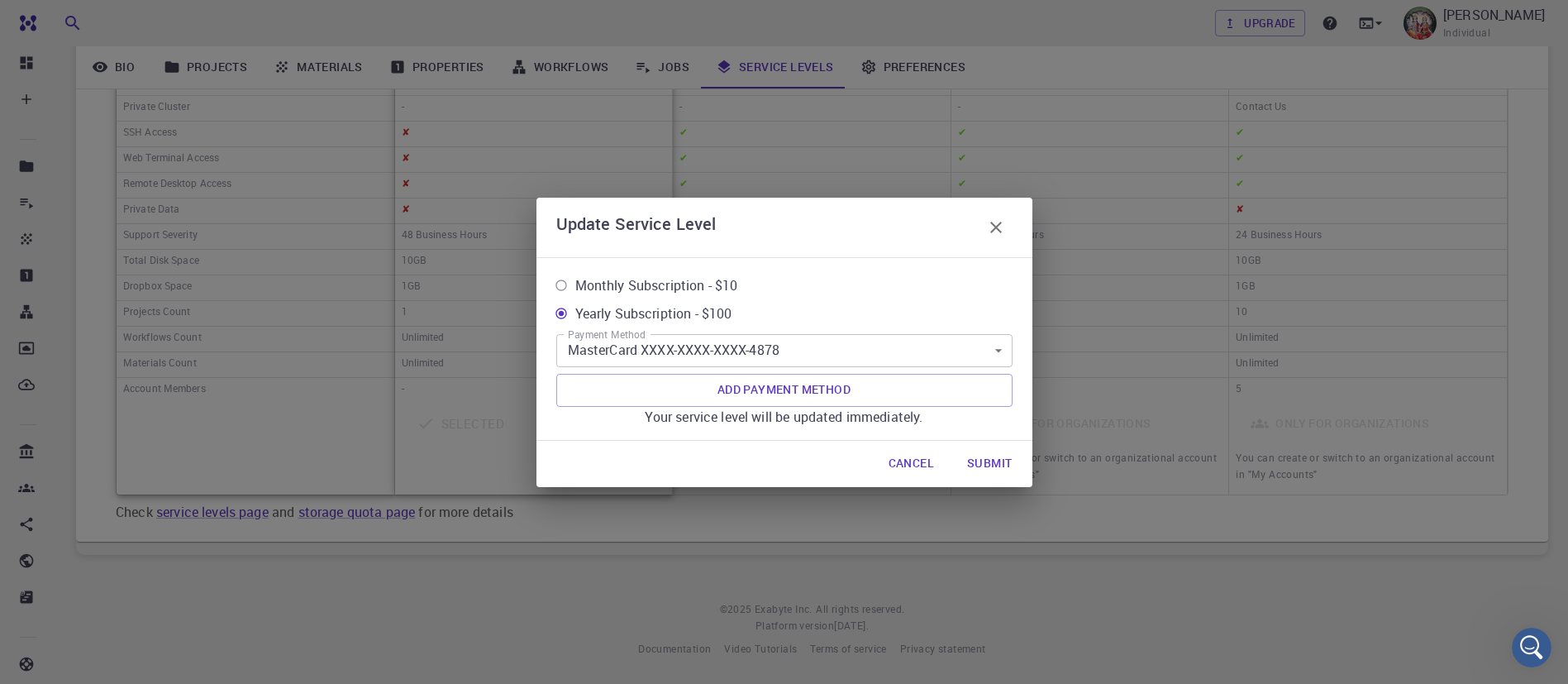
click at [700, 283] on span "Monthly Subscription - $10" at bounding box center [656, 285] width 163 height 20
click at [575, 283] on input "Monthly Subscription - $10" at bounding box center [561, 285] width 28 height 28
radio input "true"
click at [981, 455] on button "Submit" at bounding box center [990, 463] width 72 height 33
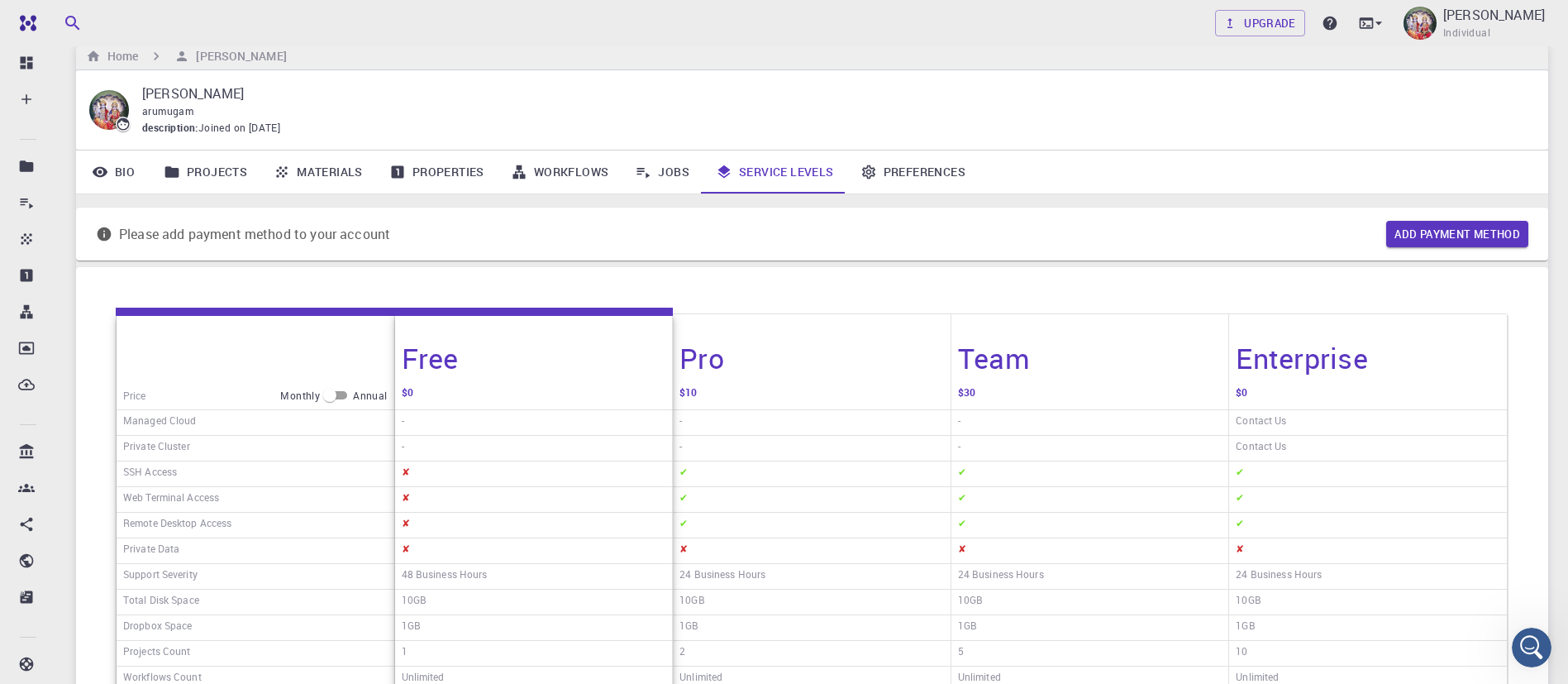
scroll to position [0, 0]
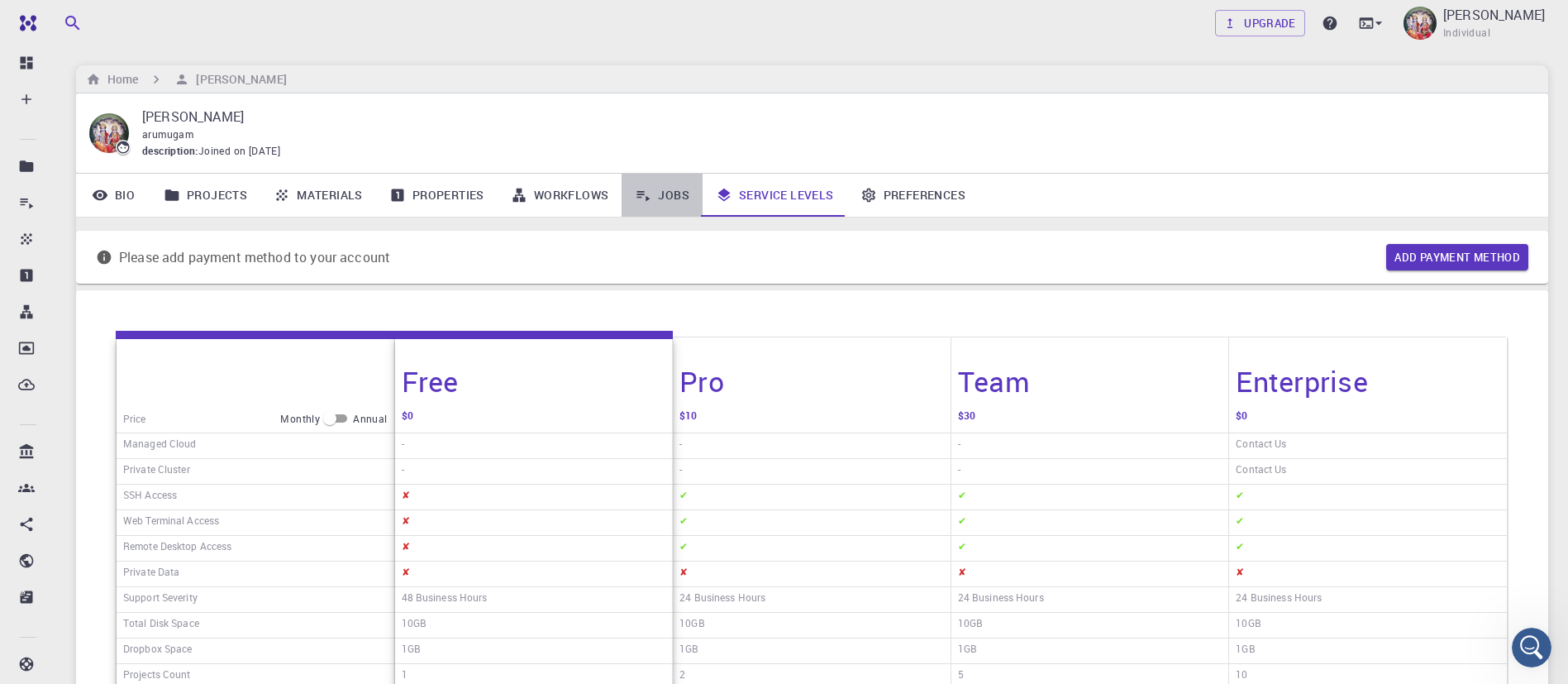
click at [670, 192] on link "Jobs" at bounding box center [661, 195] width 81 height 43
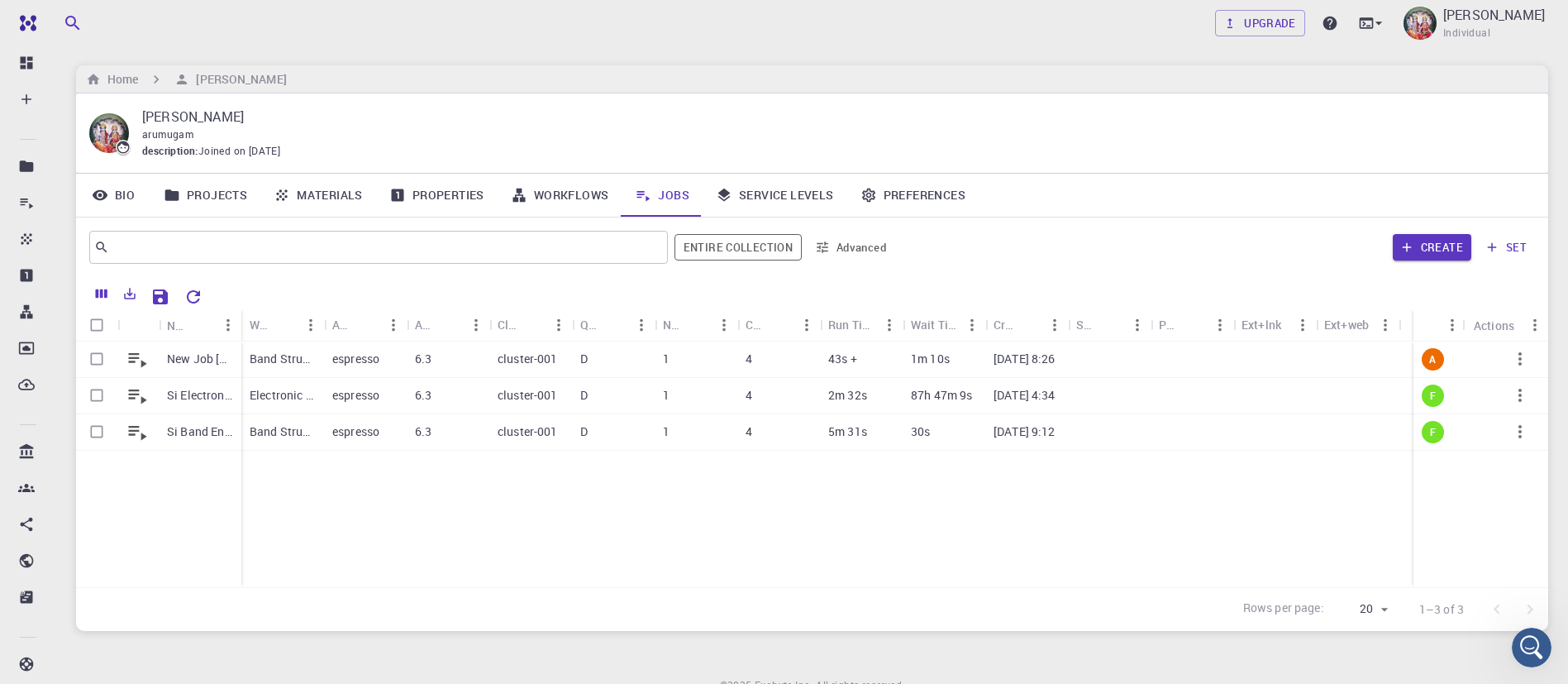
click at [797, 191] on link "Service Levels" at bounding box center [775, 195] width 145 height 43
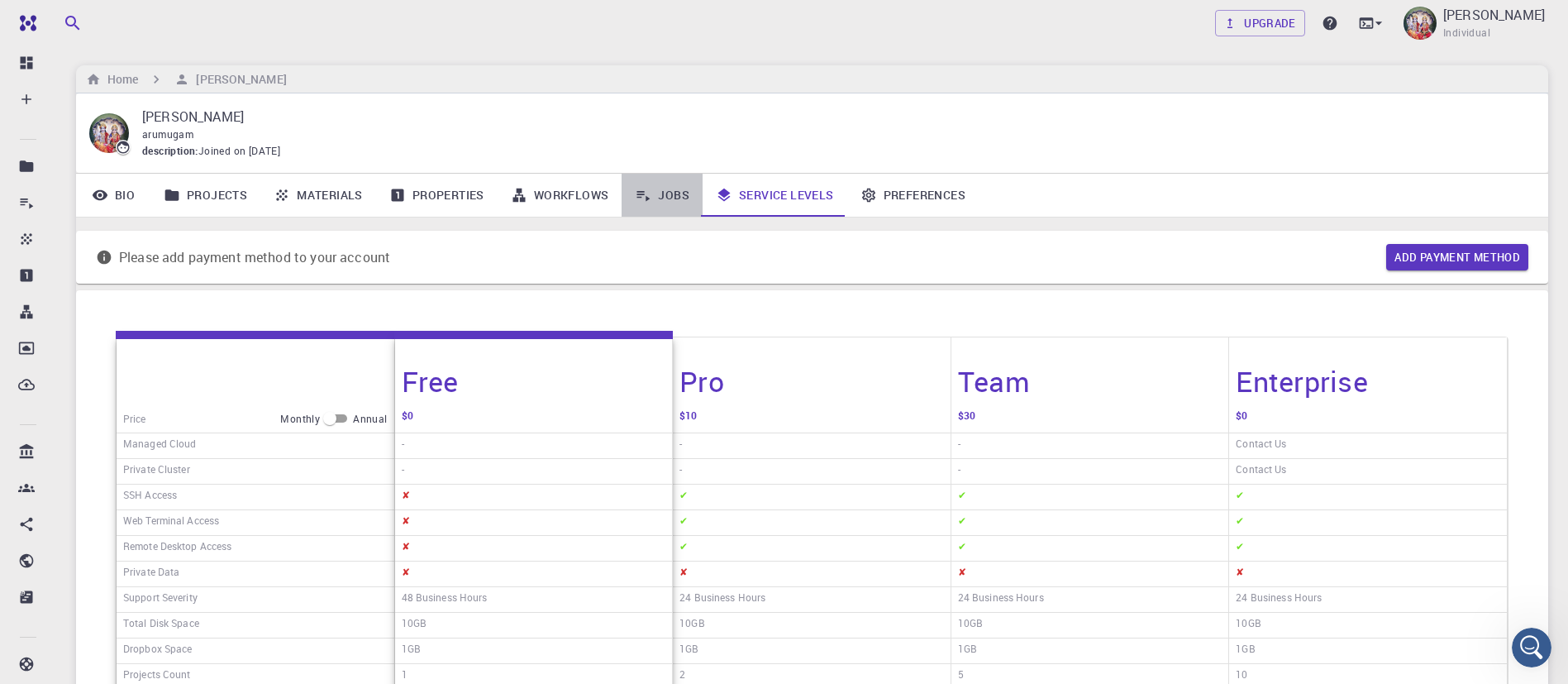
click at [670, 184] on link "Jobs" at bounding box center [661, 195] width 81 height 43
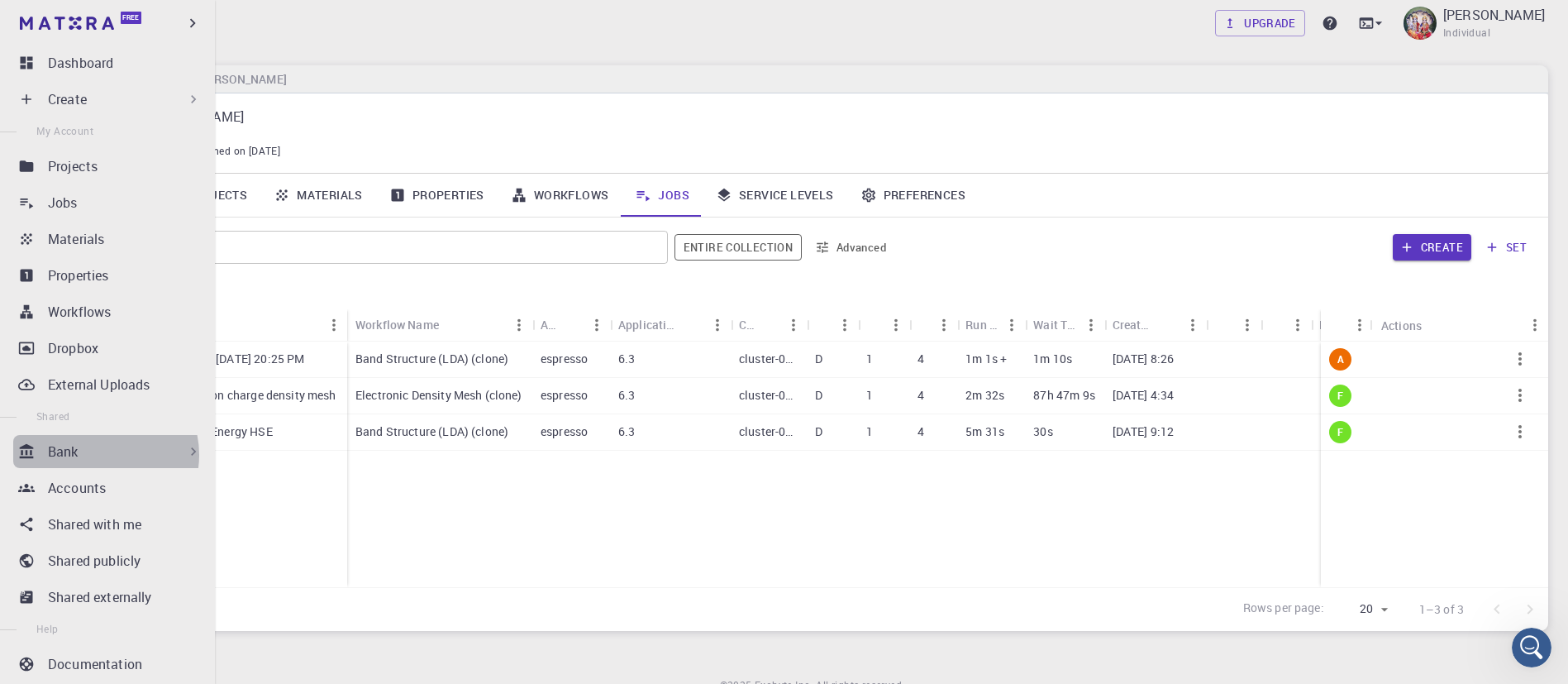
click at [101, 455] on div "Bank" at bounding box center [124, 451] width 154 height 20
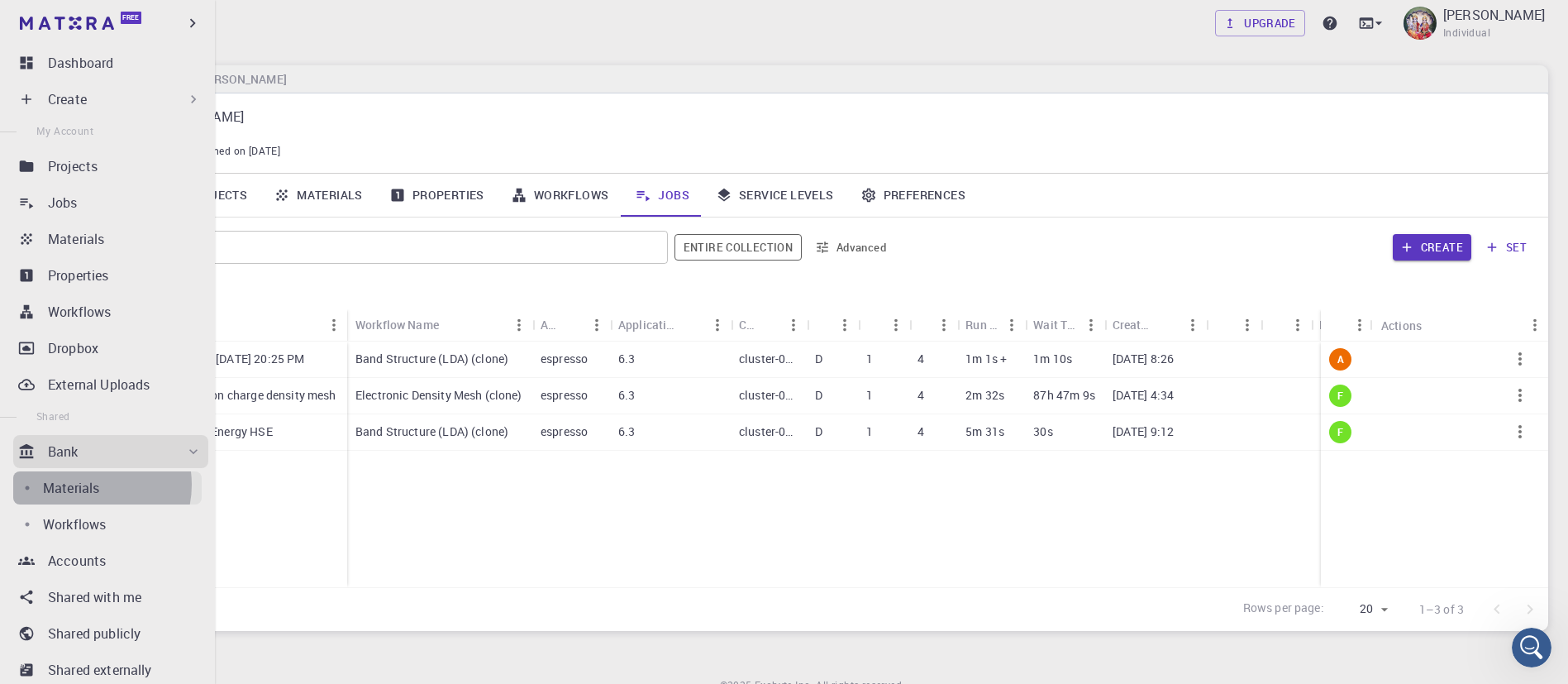
click at [86, 485] on p "Materials" at bounding box center [71, 487] width 56 height 20
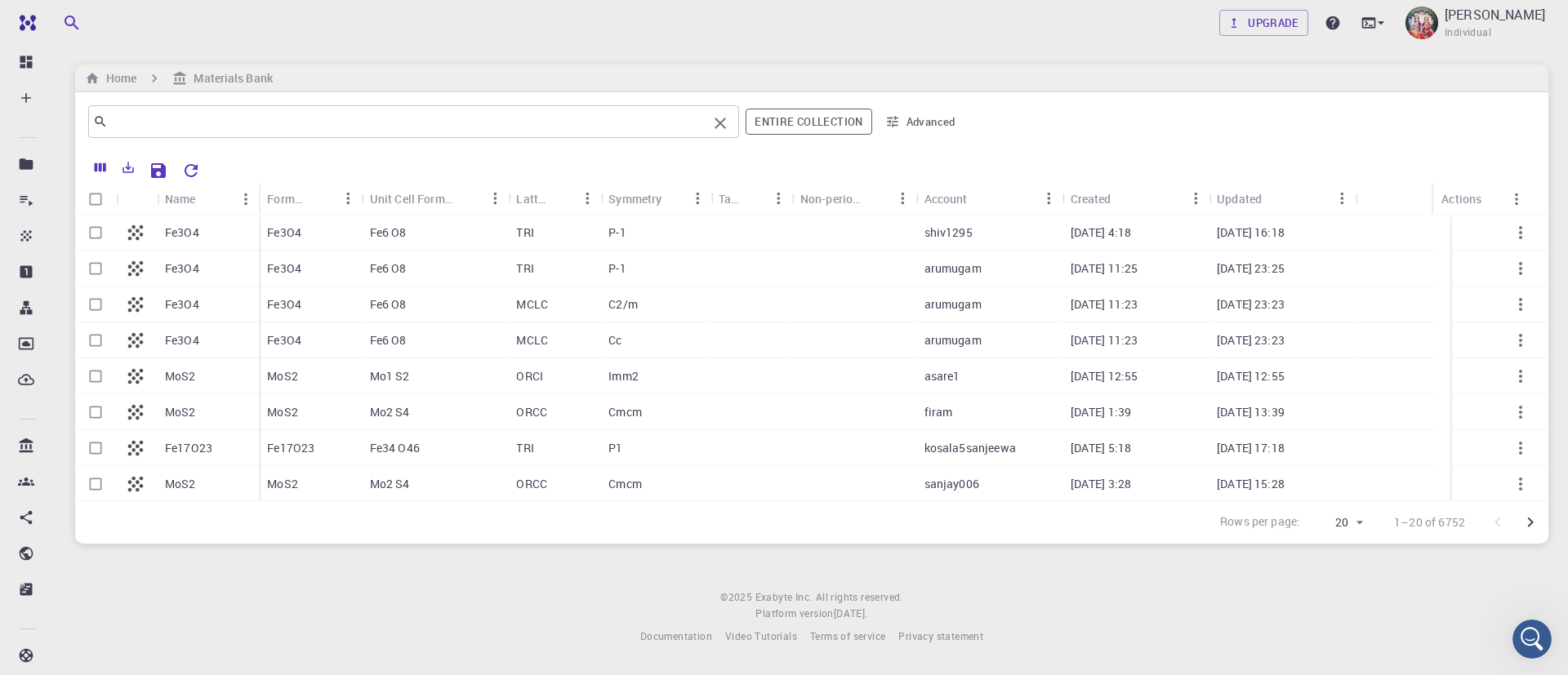
click at [154, 123] on input "text" at bounding box center [407, 121] width 599 height 23
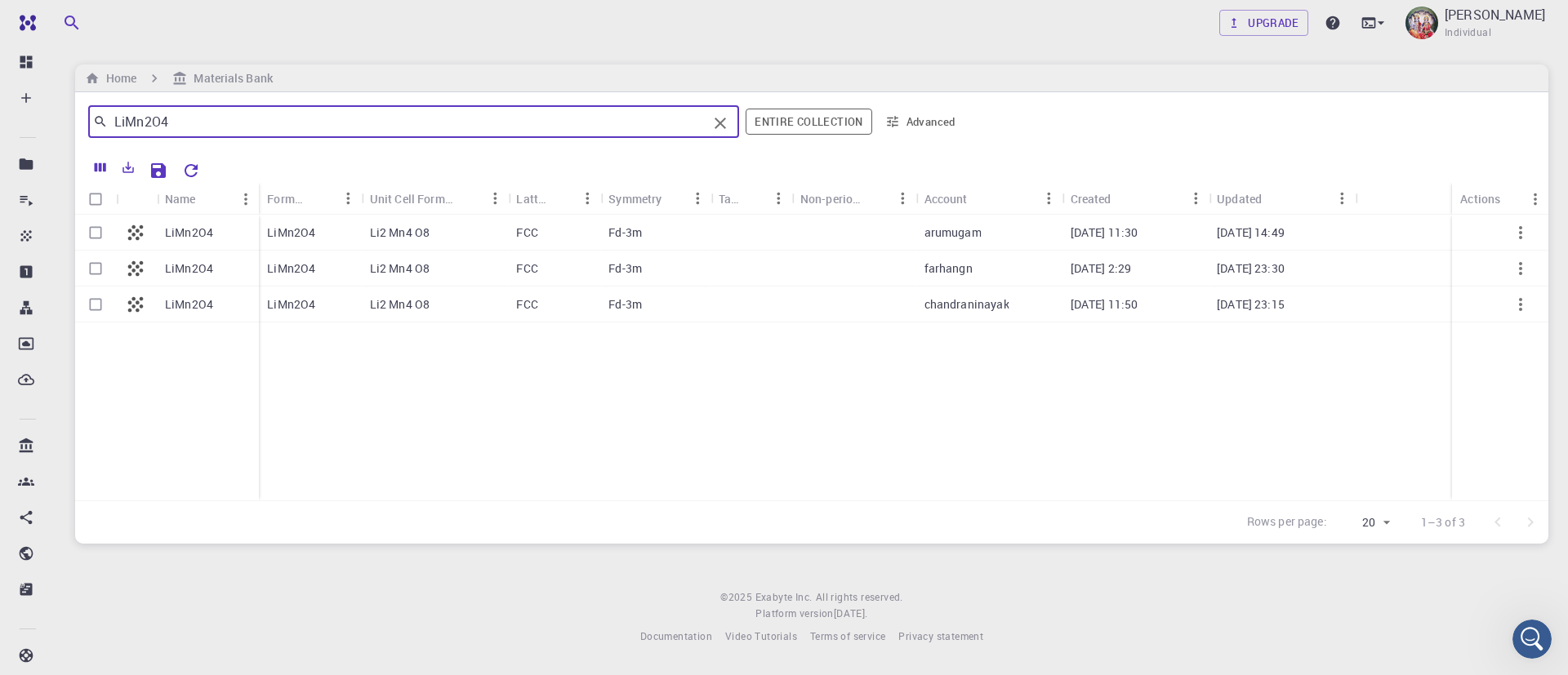
type input "LiMn2O4"
click at [96, 229] on input "Select row" at bounding box center [95, 232] width 31 height 31
checkbox input "true"
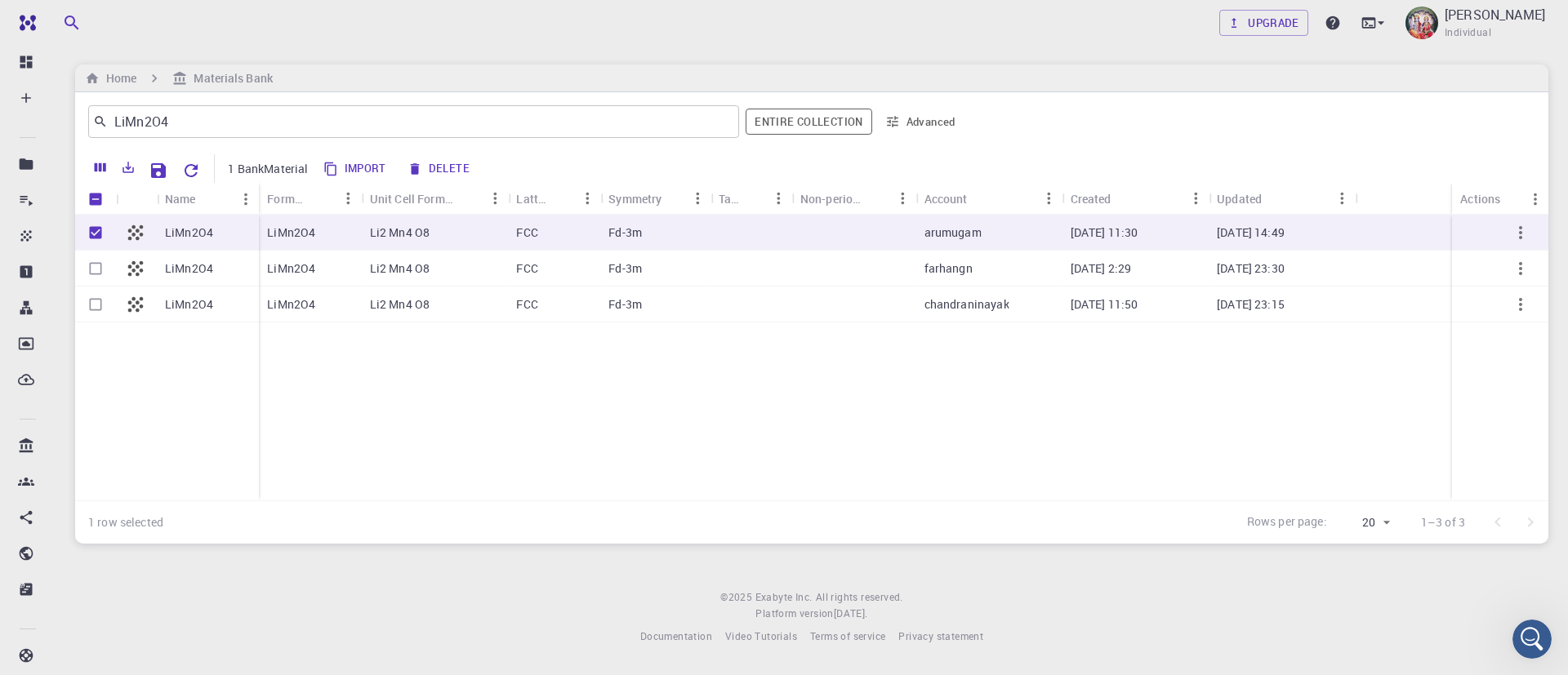
checkbox input "true"
click at [587, 220] on div "FCC" at bounding box center [554, 232] width 92 height 36
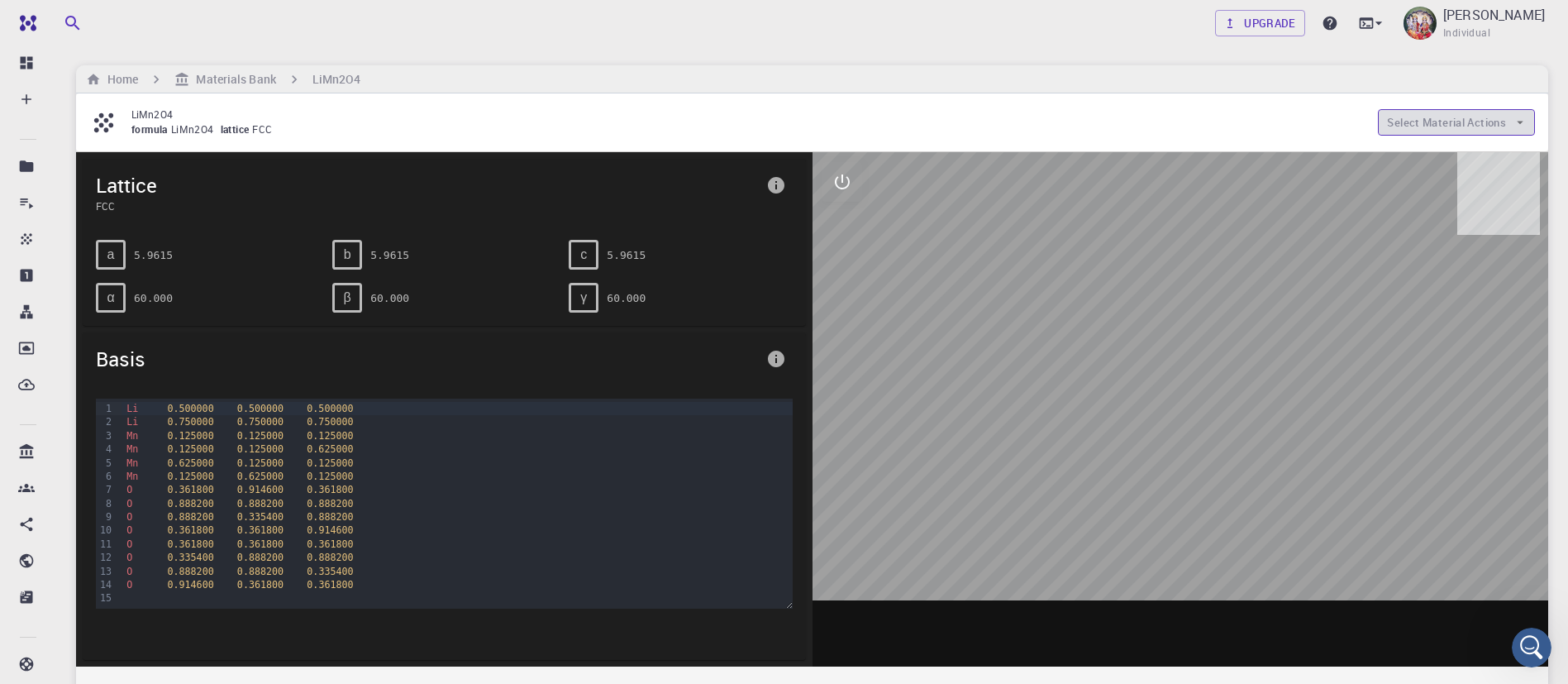
click at [1421, 118] on button "Select Material Actions" at bounding box center [1456, 122] width 157 height 26
click at [1441, 151] on span "Copy To My Account" at bounding box center [1471, 155] width 100 height 16
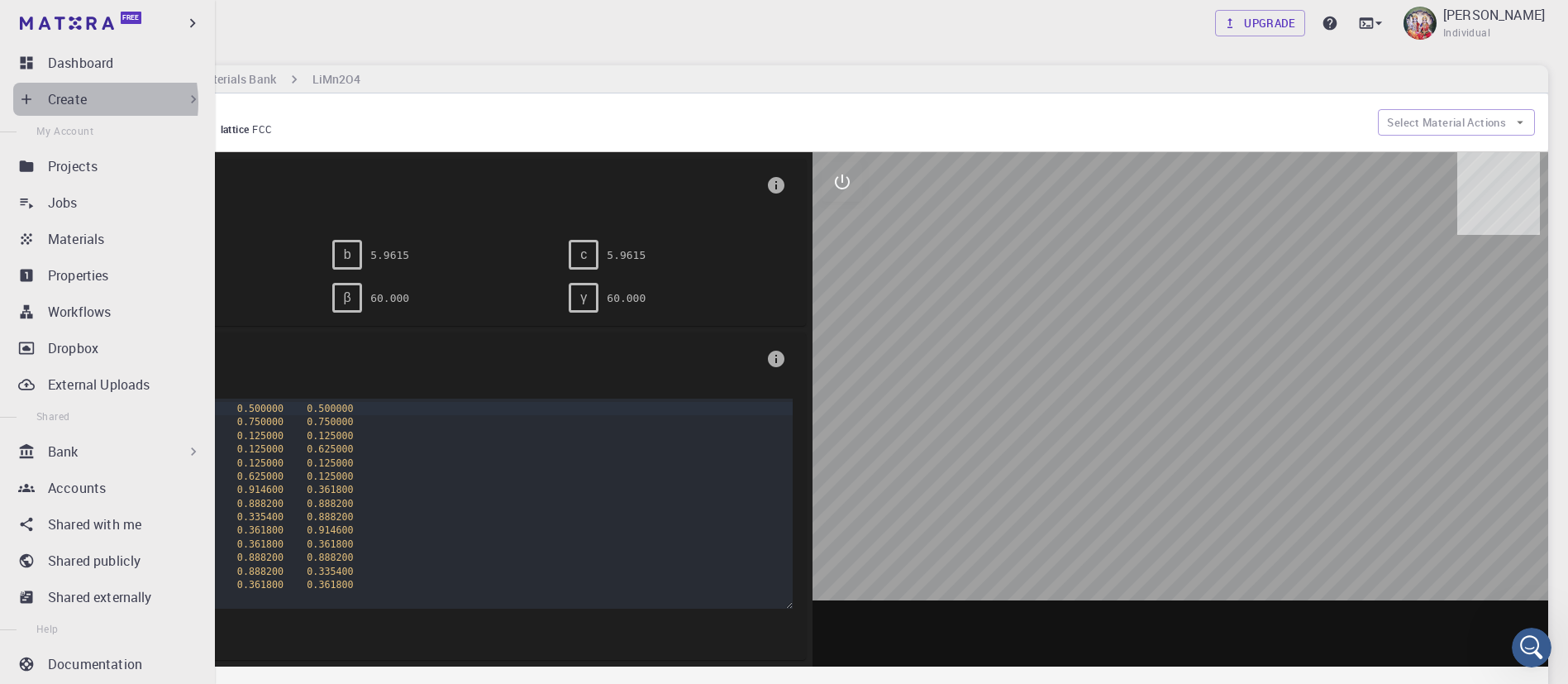
click at [70, 102] on p "Create" at bounding box center [67, 99] width 39 height 20
click at [164, 99] on div "Create" at bounding box center [124, 99] width 154 height 20
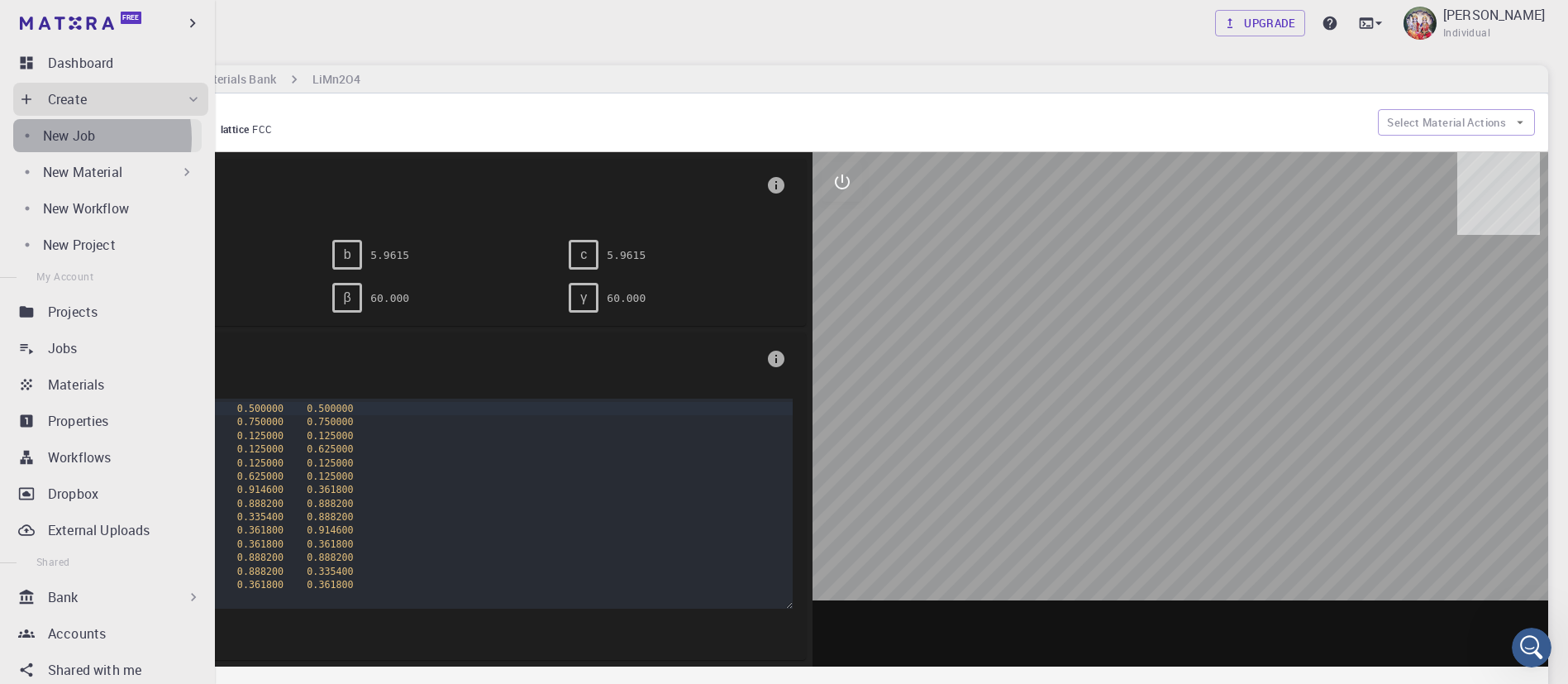
click at [70, 138] on p "New Job" at bounding box center [68, 135] width 52 height 20
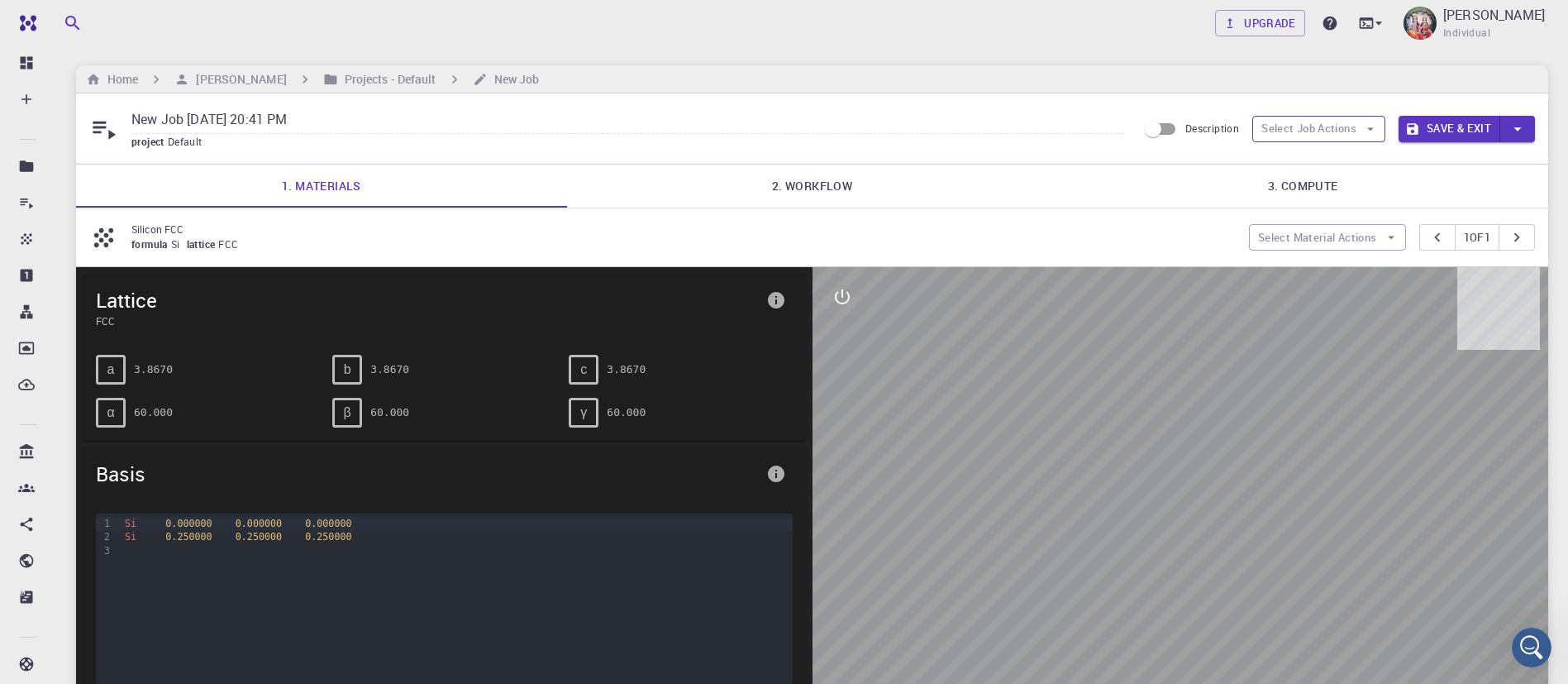
click at [1292, 122] on button "Select Job Actions" at bounding box center [1319, 129] width 133 height 26
click at [1305, 185] on span "Select materials" at bounding box center [1332, 188] width 77 height 16
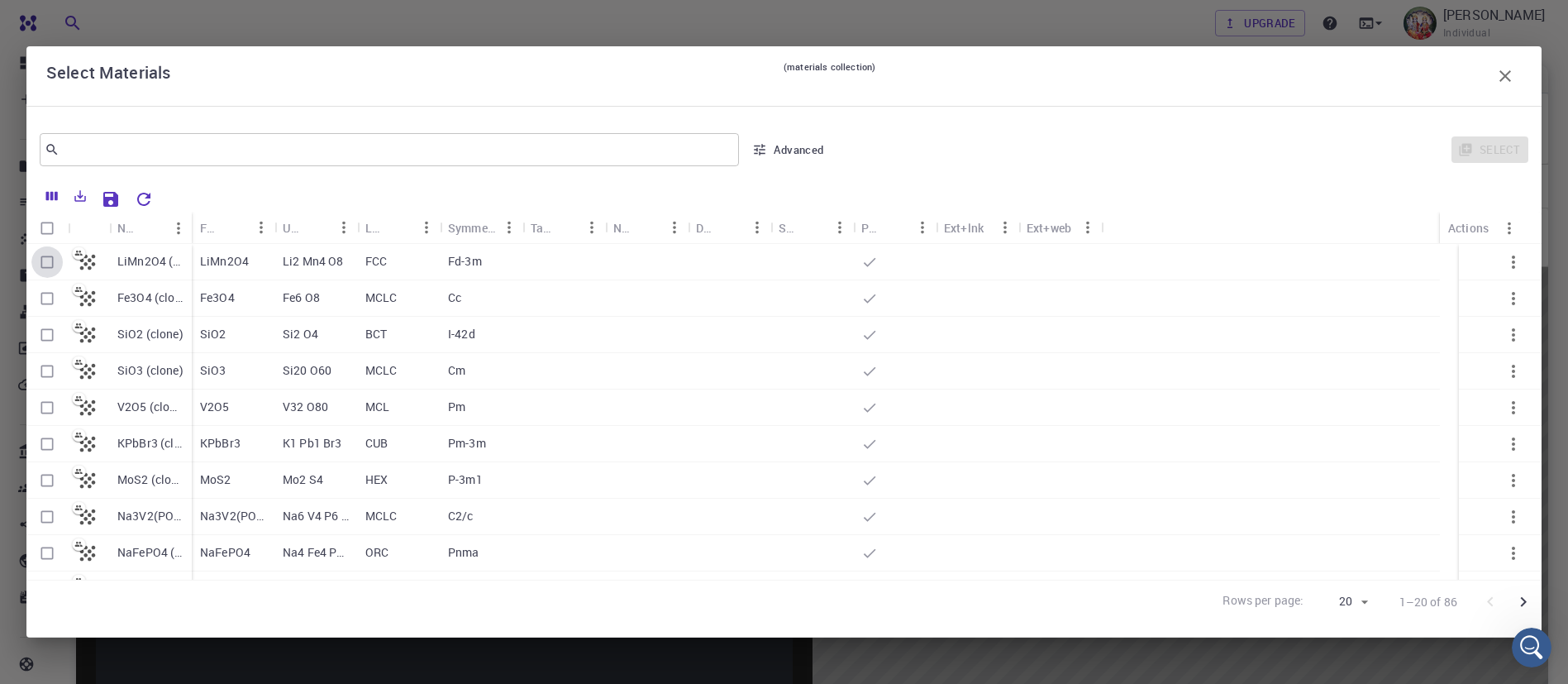
click at [51, 262] on input "Select row" at bounding box center [47, 262] width 31 height 32
checkbox input "true"
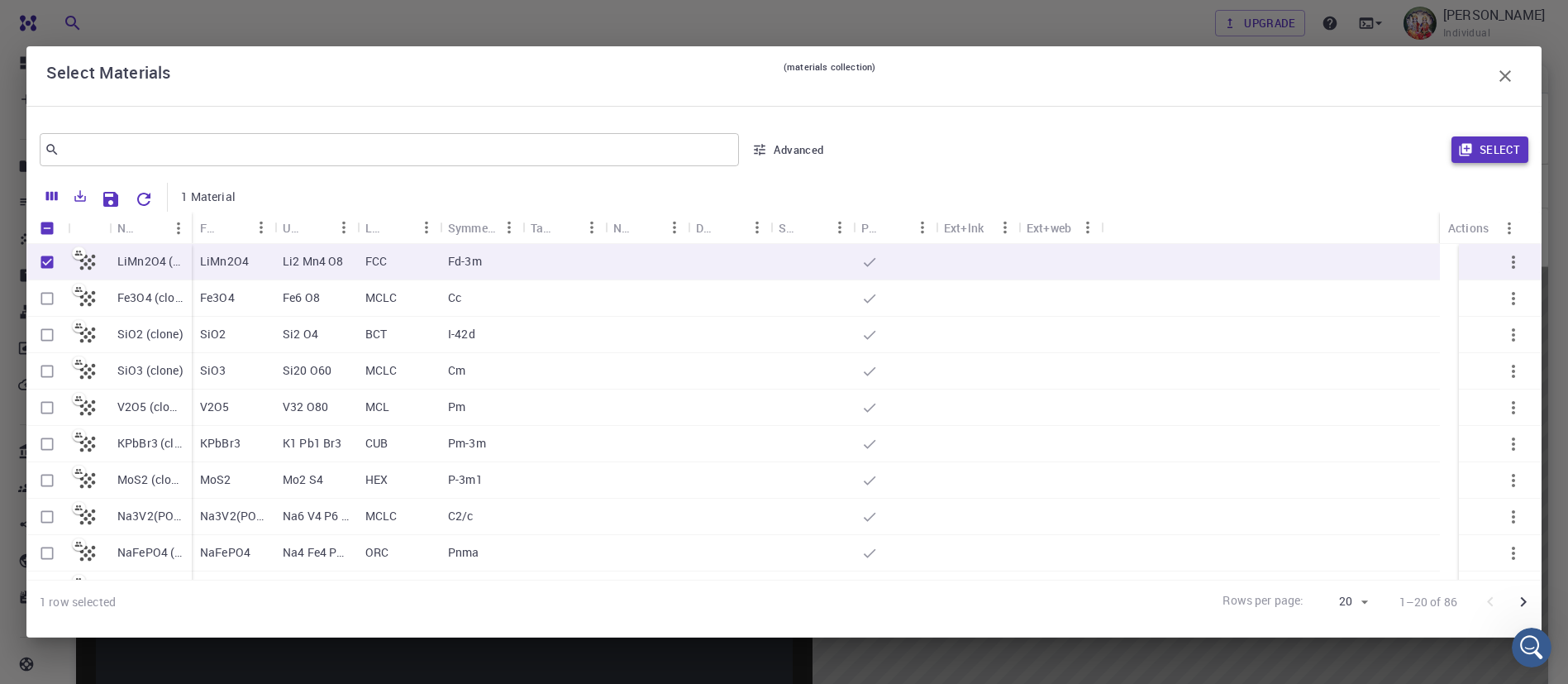
click at [1502, 143] on button "Select" at bounding box center [1490, 149] width 77 height 26
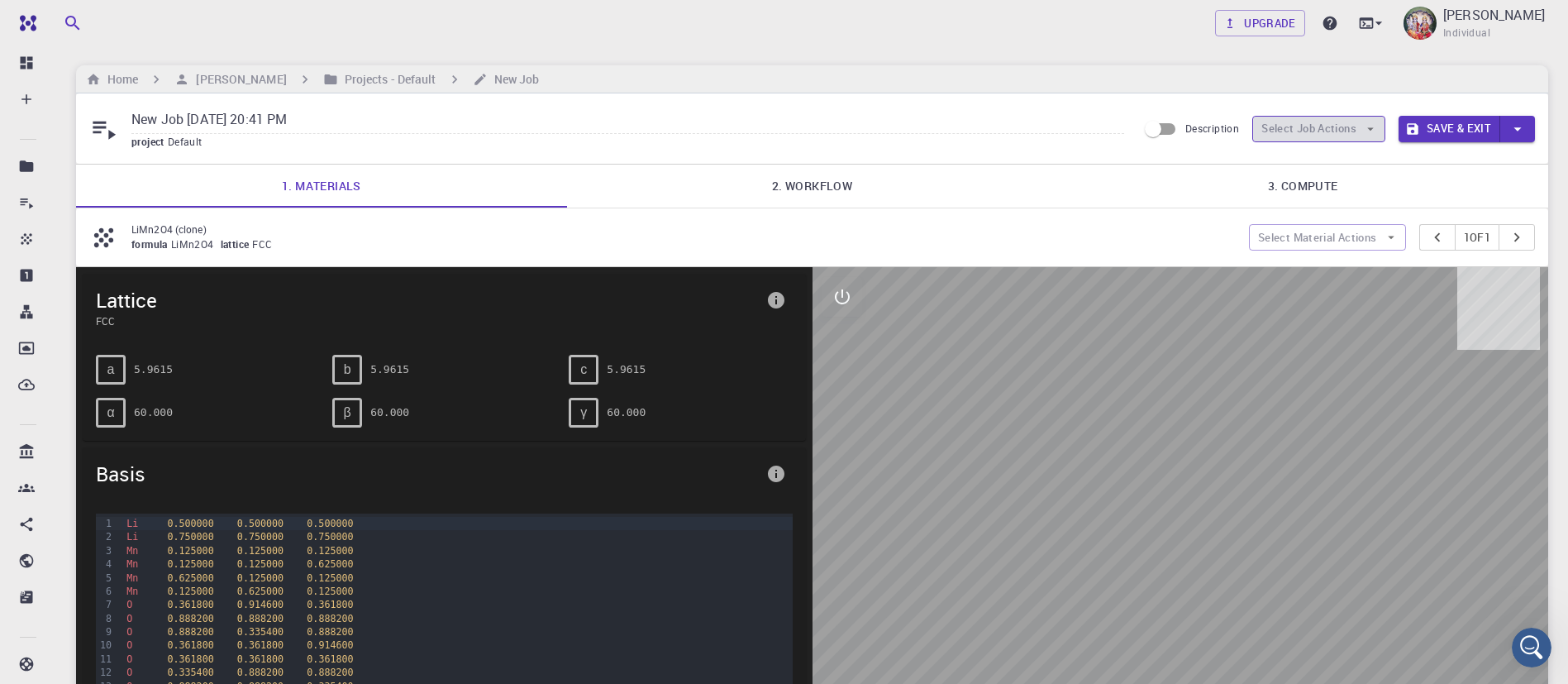
click at [1330, 122] on button "Select Job Actions" at bounding box center [1319, 129] width 133 height 26
click at [1330, 210] on span "Select workflow" at bounding box center [1332, 215] width 77 height 16
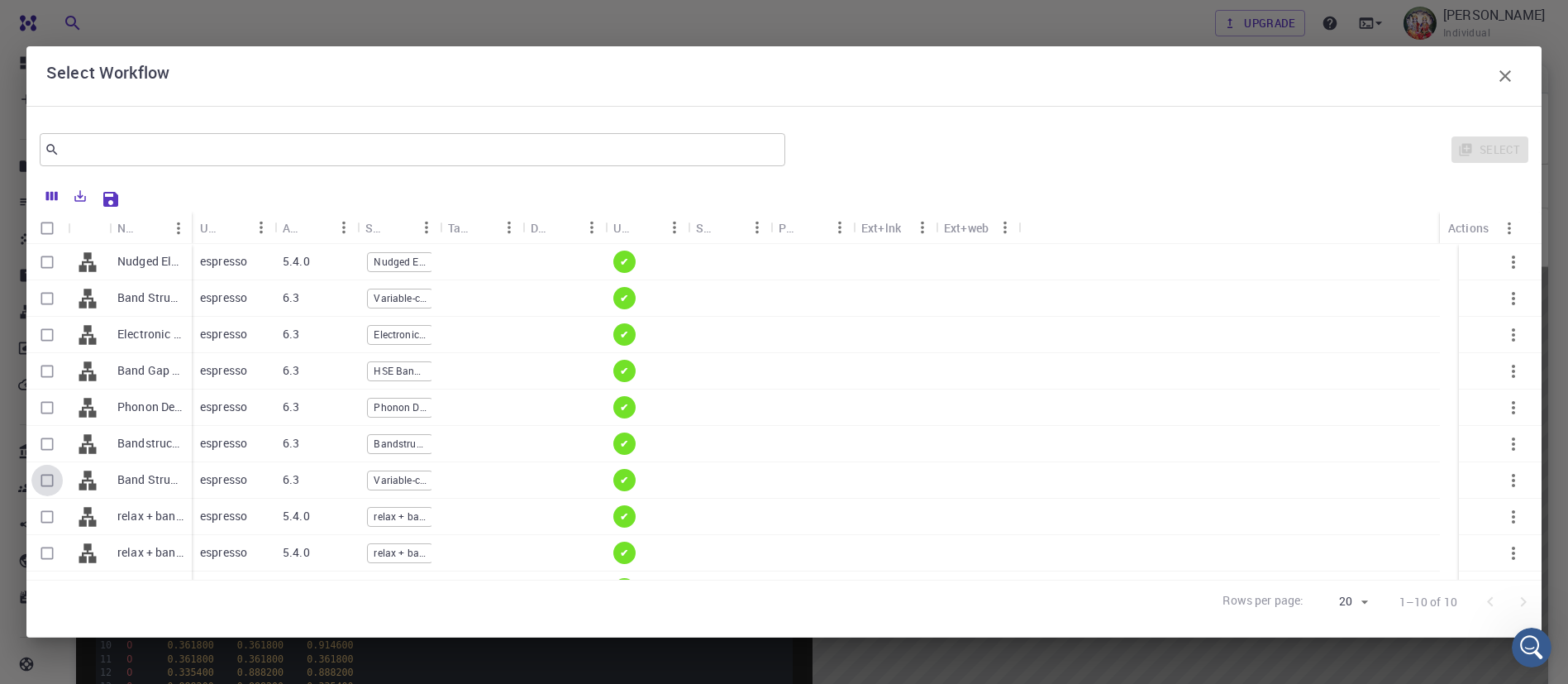
click at [46, 480] on input "Select row" at bounding box center [47, 480] width 31 height 32
checkbox input "true"
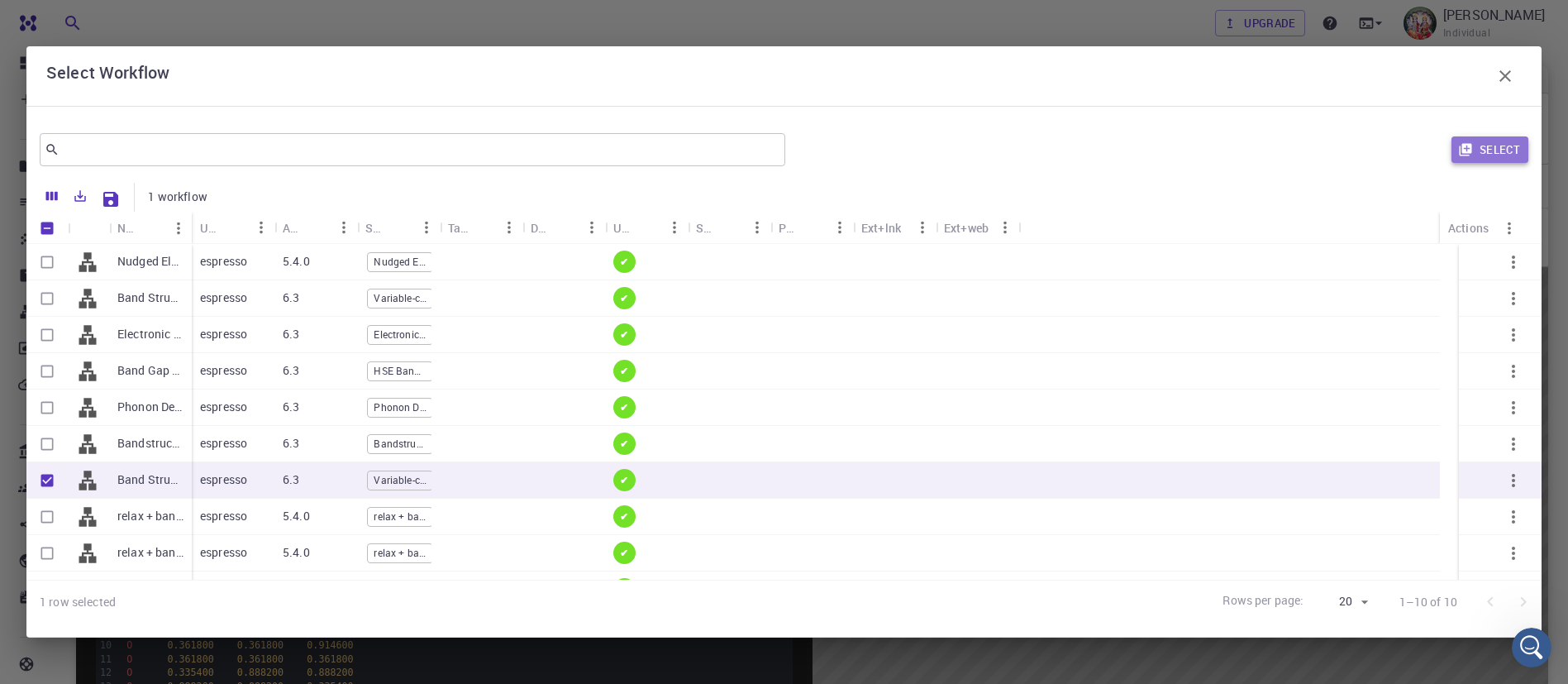
click at [1480, 145] on button "Select" at bounding box center [1490, 149] width 77 height 26
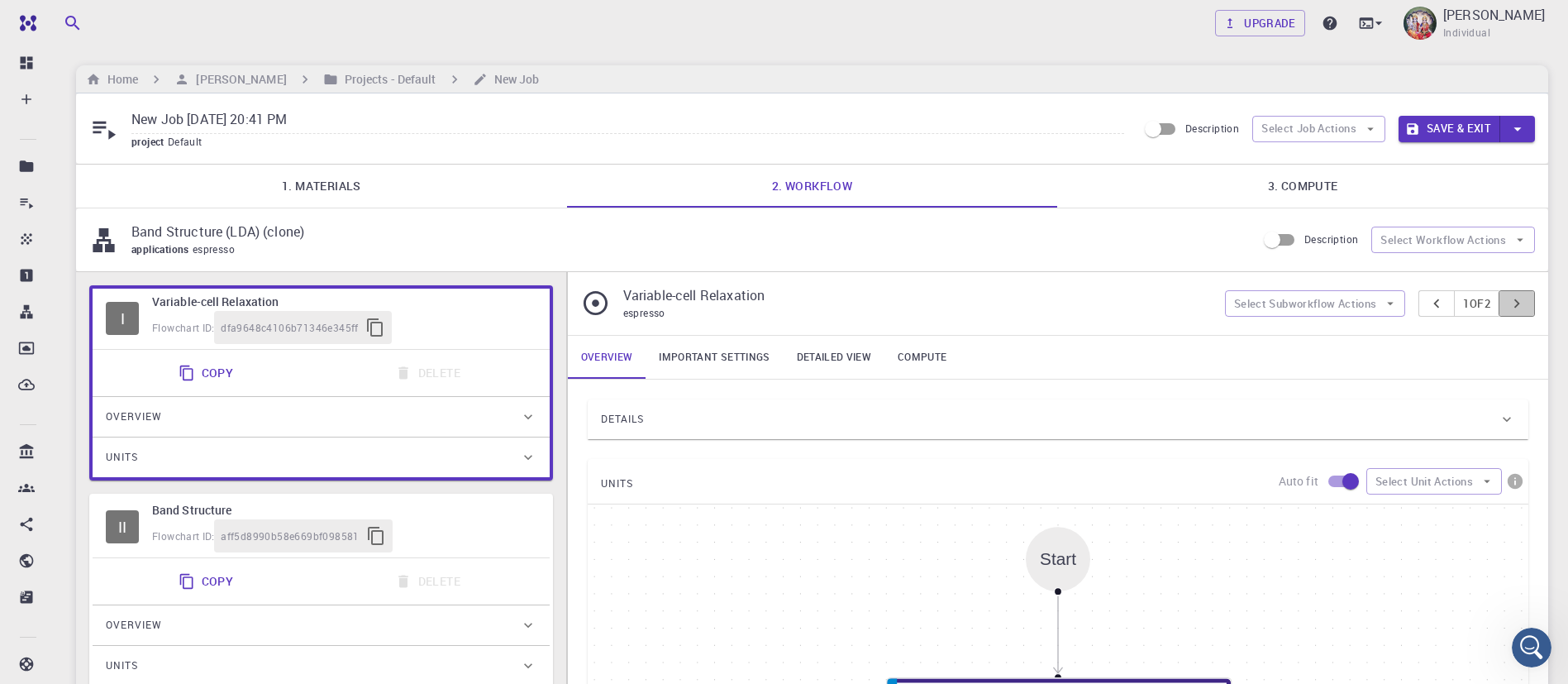
click at [1523, 304] on icon "pager" at bounding box center [1516, 303] width 18 height 18
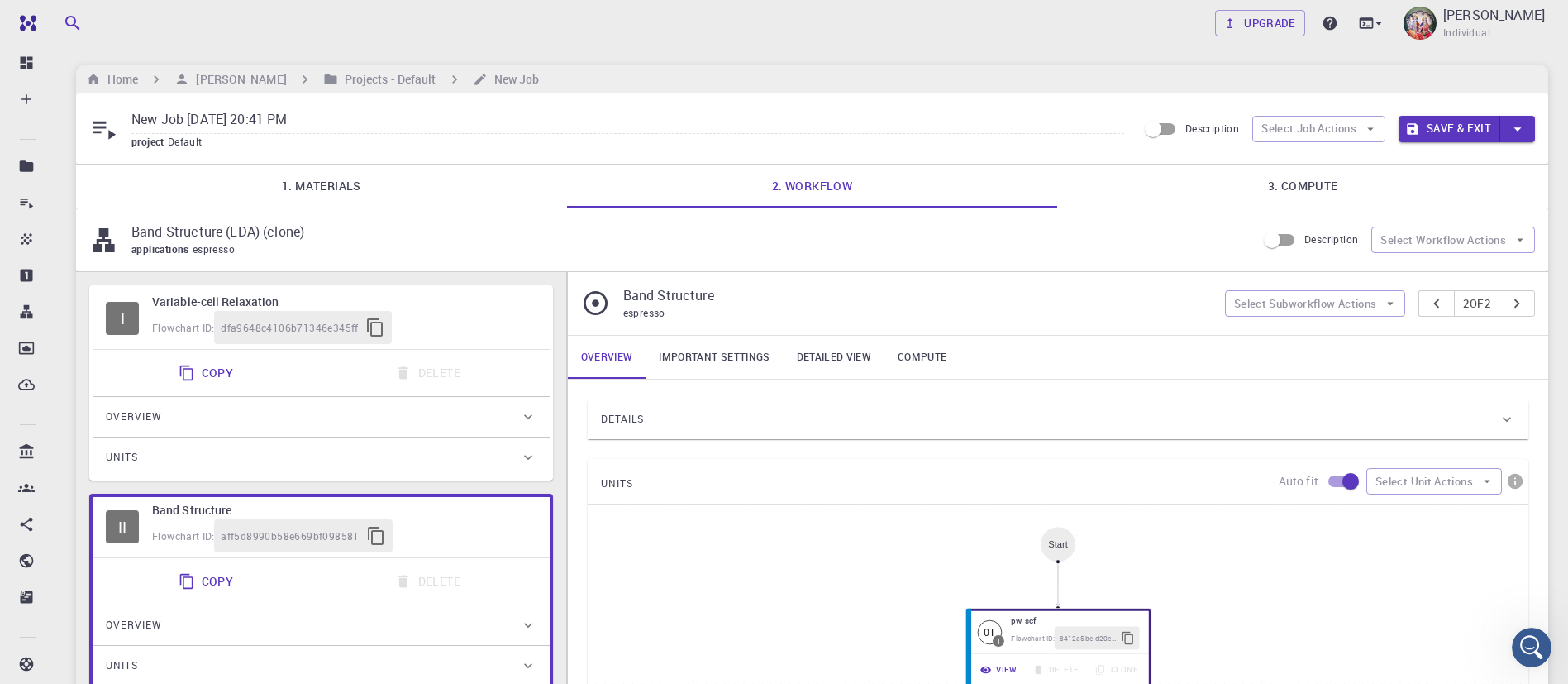
click at [1323, 181] on link "3. Compute" at bounding box center [1302, 186] width 491 height 43
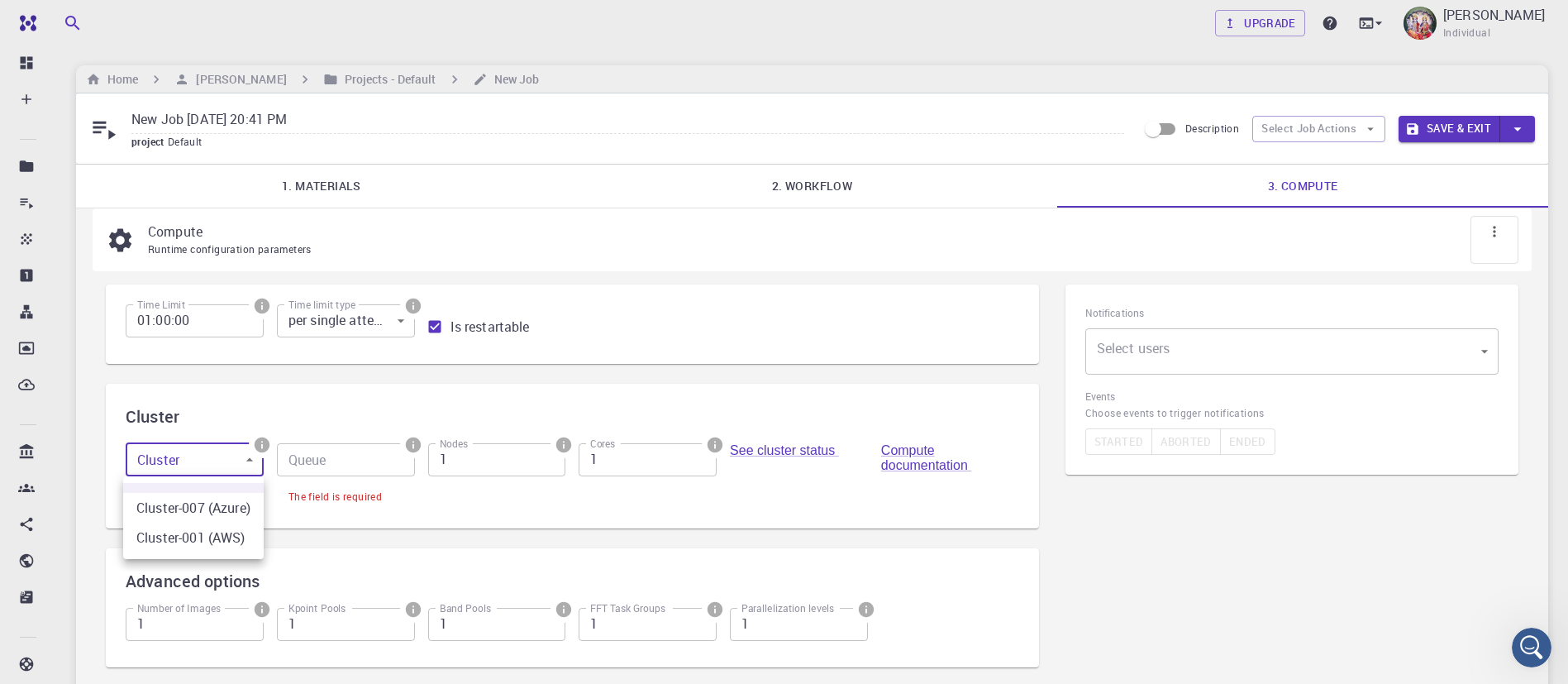
click at [207, 458] on body "Free Dashboard Create New Job New Material Create Material Upload File Import f…" at bounding box center [784, 419] width 1568 height 838
click at [182, 537] on li "Cluster-001 (AWS)" at bounding box center [193, 537] width 140 height 30
type input "1"
type input "debug (D)"
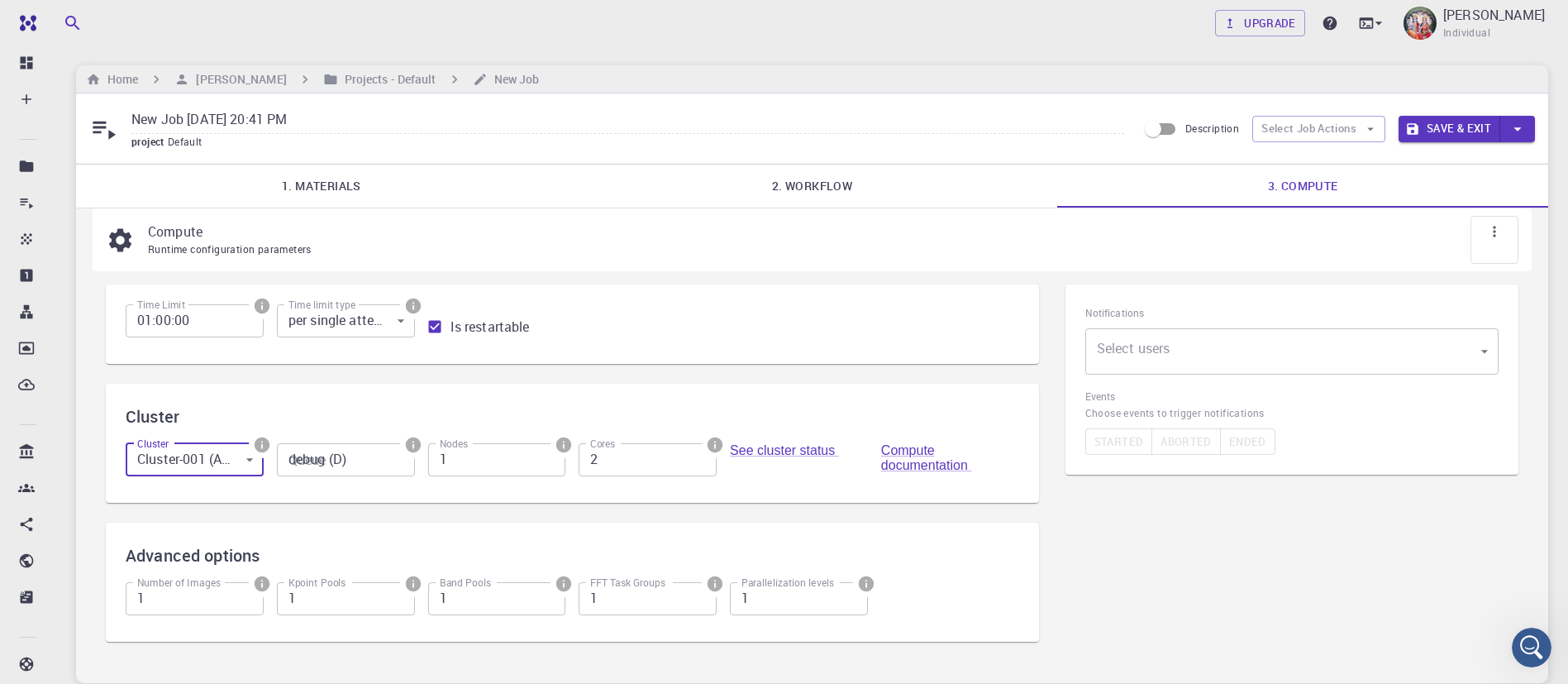
click at [699, 451] on input "2" at bounding box center [648, 460] width 138 height 33
click at [699, 451] on input "3" at bounding box center [648, 460] width 138 height 33
type input "4"
click at [699, 451] on input "4" at bounding box center [648, 460] width 138 height 33
click at [1470, 131] on button "Save & Exit" at bounding box center [1449, 129] width 101 height 26
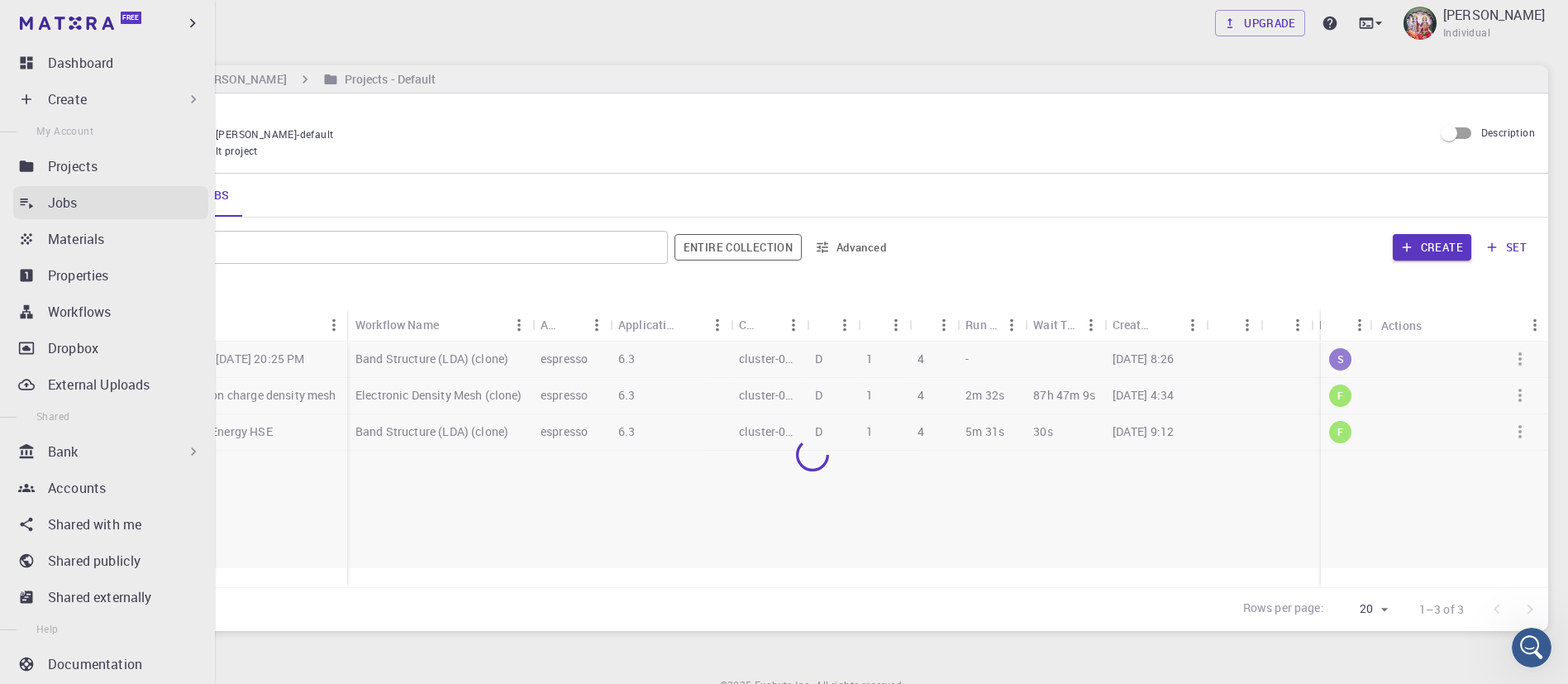
click at [49, 207] on p "Jobs" at bounding box center [62, 202] width 30 height 20
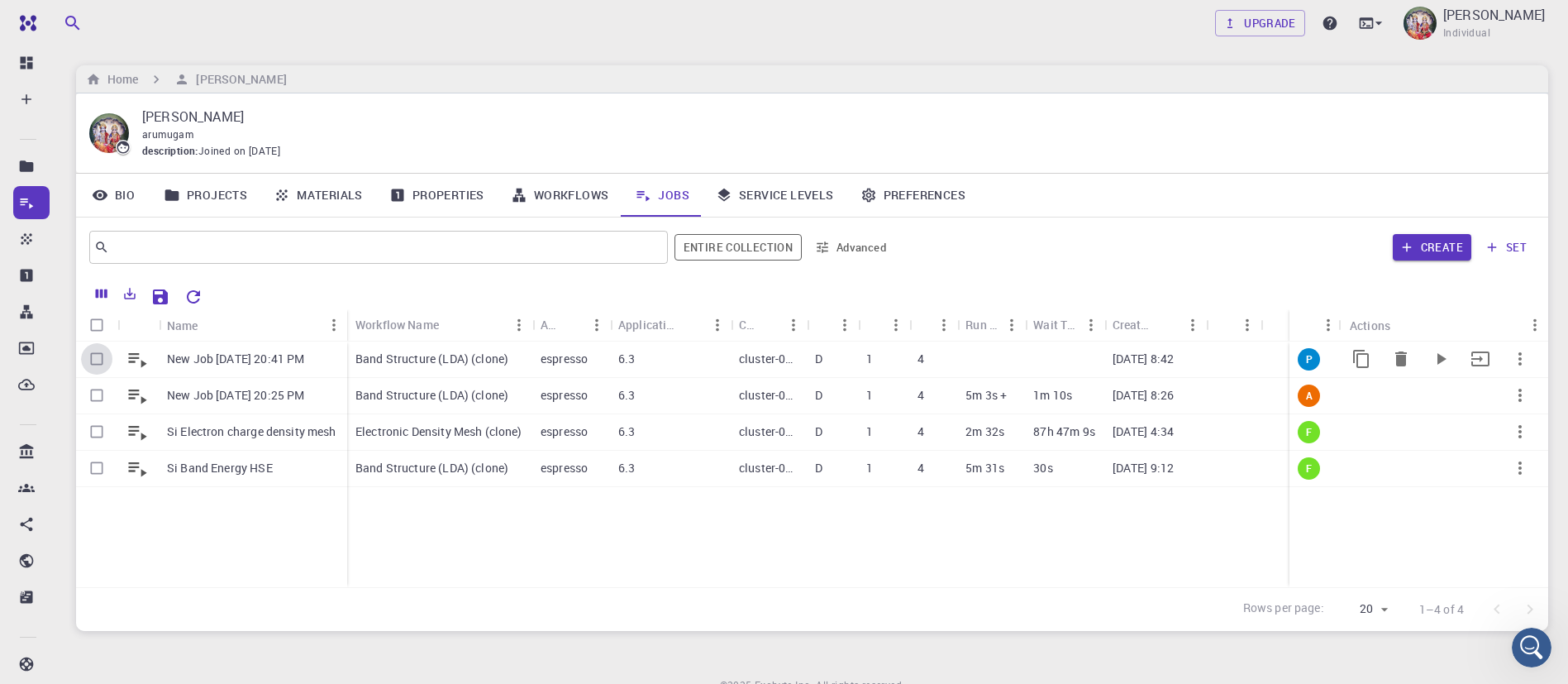
click at [96, 359] on input "Select row" at bounding box center [96, 359] width 31 height 32
checkbox input "true"
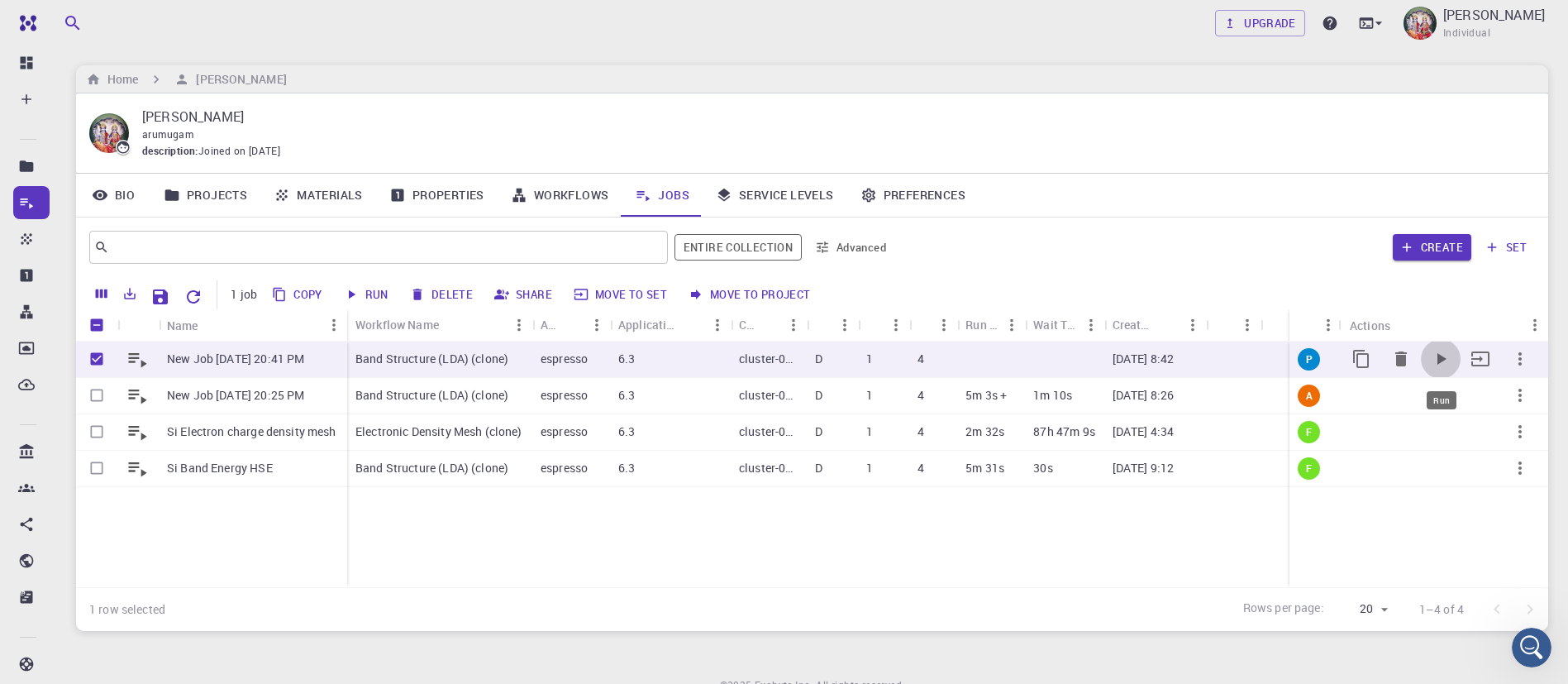
click at [1441, 357] on icon "Run" at bounding box center [1442, 359] width 9 height 12
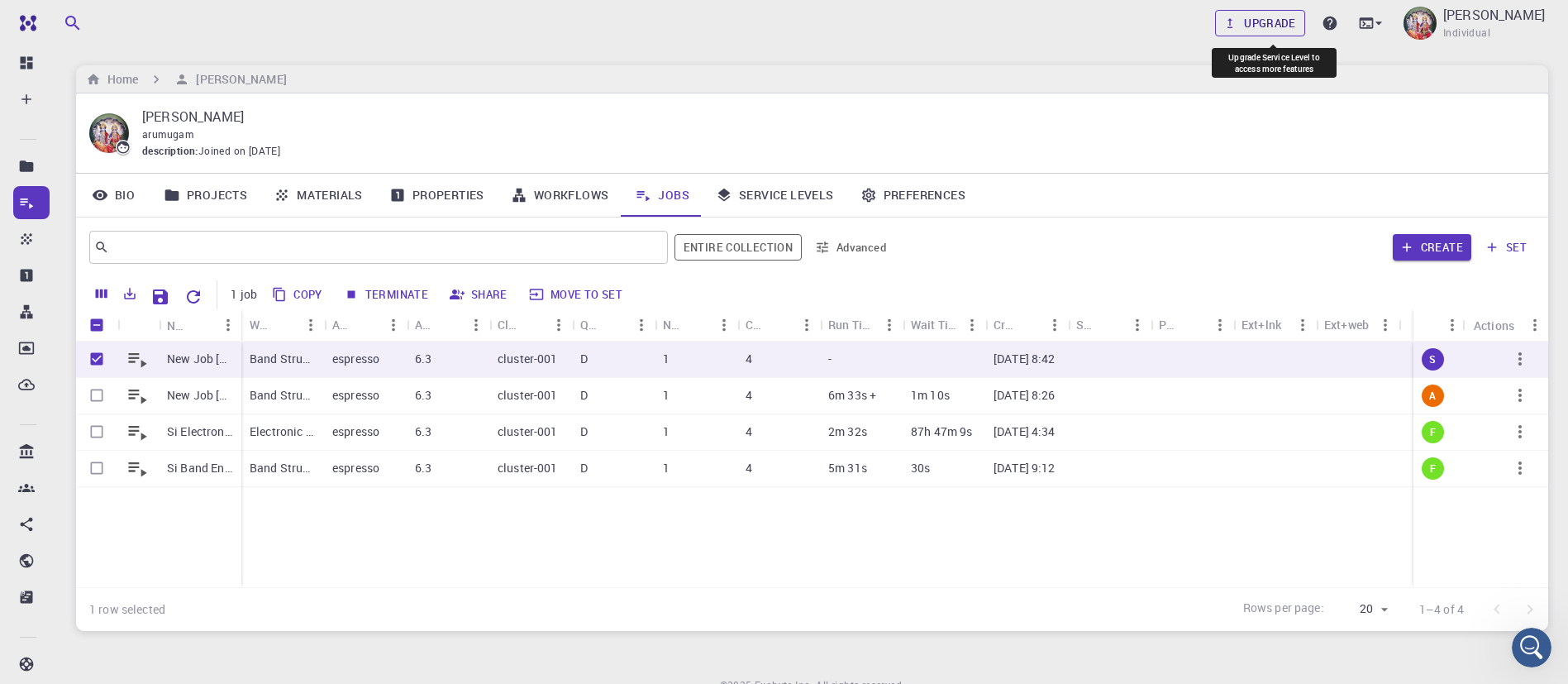
click at [1275, 25] on link "Upgrade" at bounding box center [1261, 23] width 90 height 26
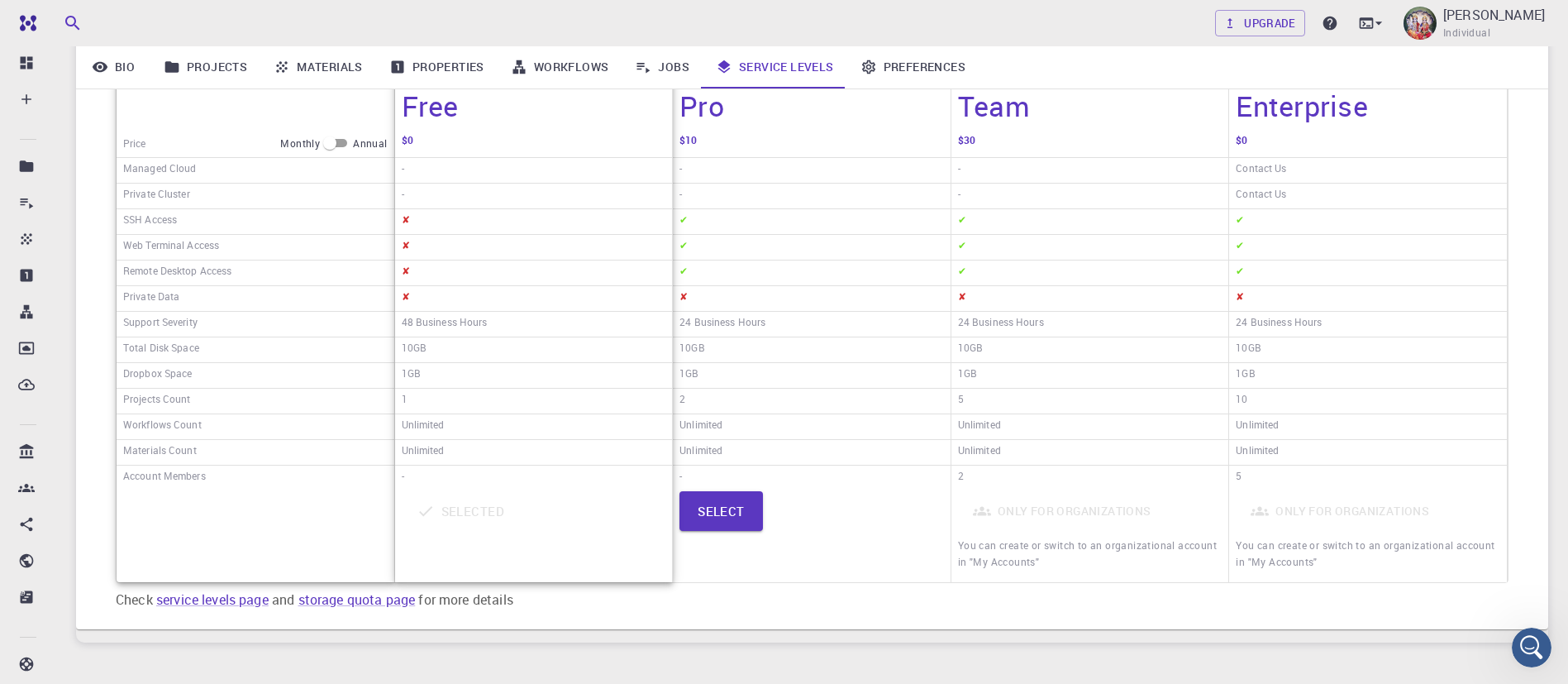
scroll to position [362, 0]
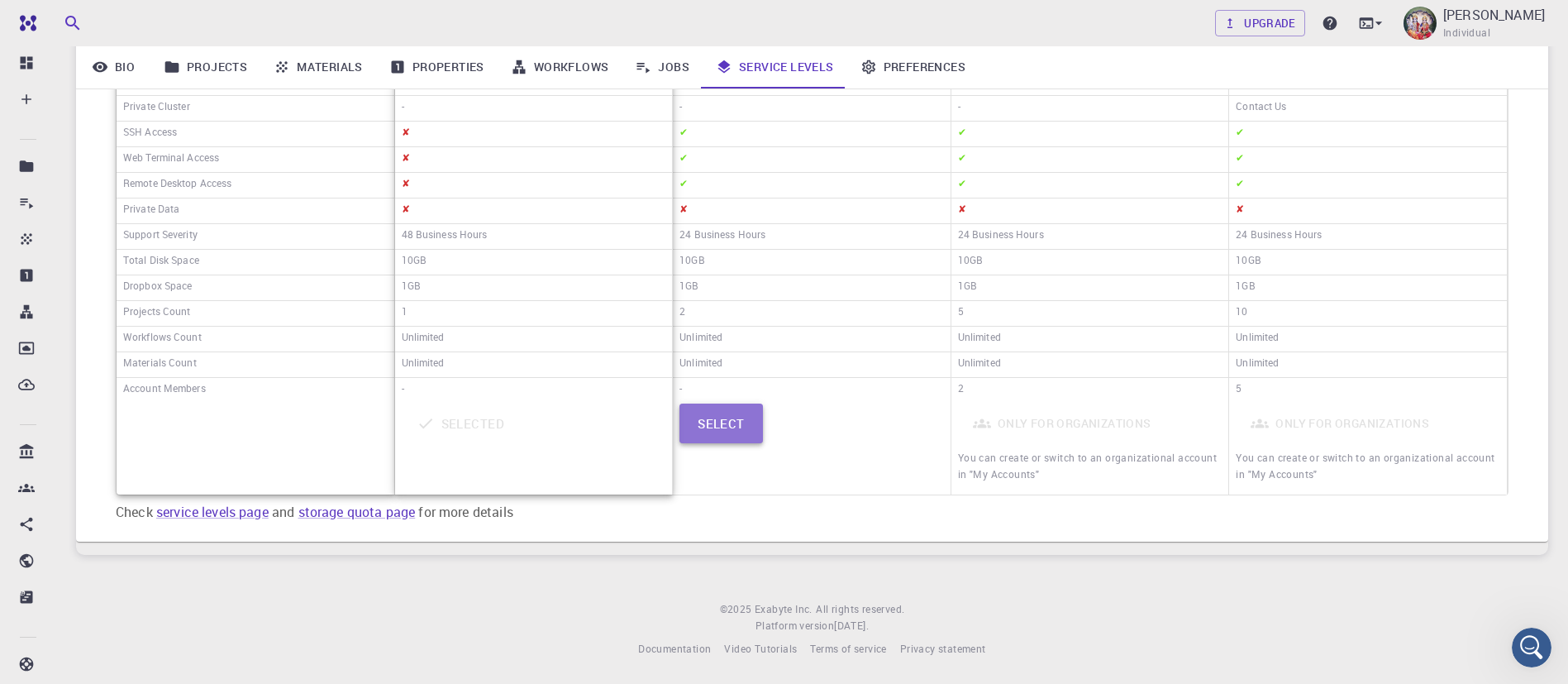
click at [741, 419] on button "Select" at bounding box center [721, 423] width 83 height 40
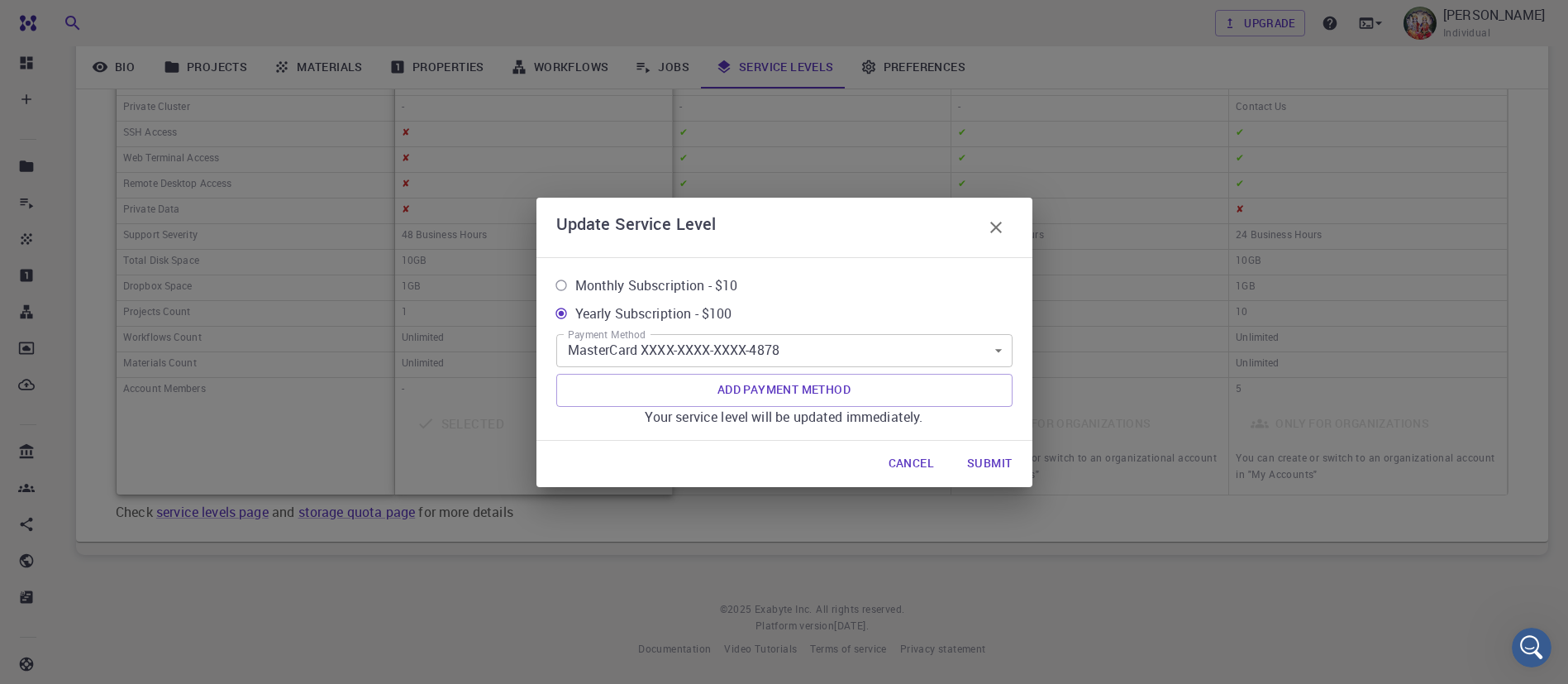
click at [700, 277] on span "Monthly Subscription - $10" at bounding box center [656, 285] width 163 height 20
click at [575, 277] on input "Monthly Subscription - $10" at bounding box center [561, 285] width 28 height 28
radio input "true"
click at [992, 465] on button "Submit" at bounding box center [990, 463] width 72 height 33
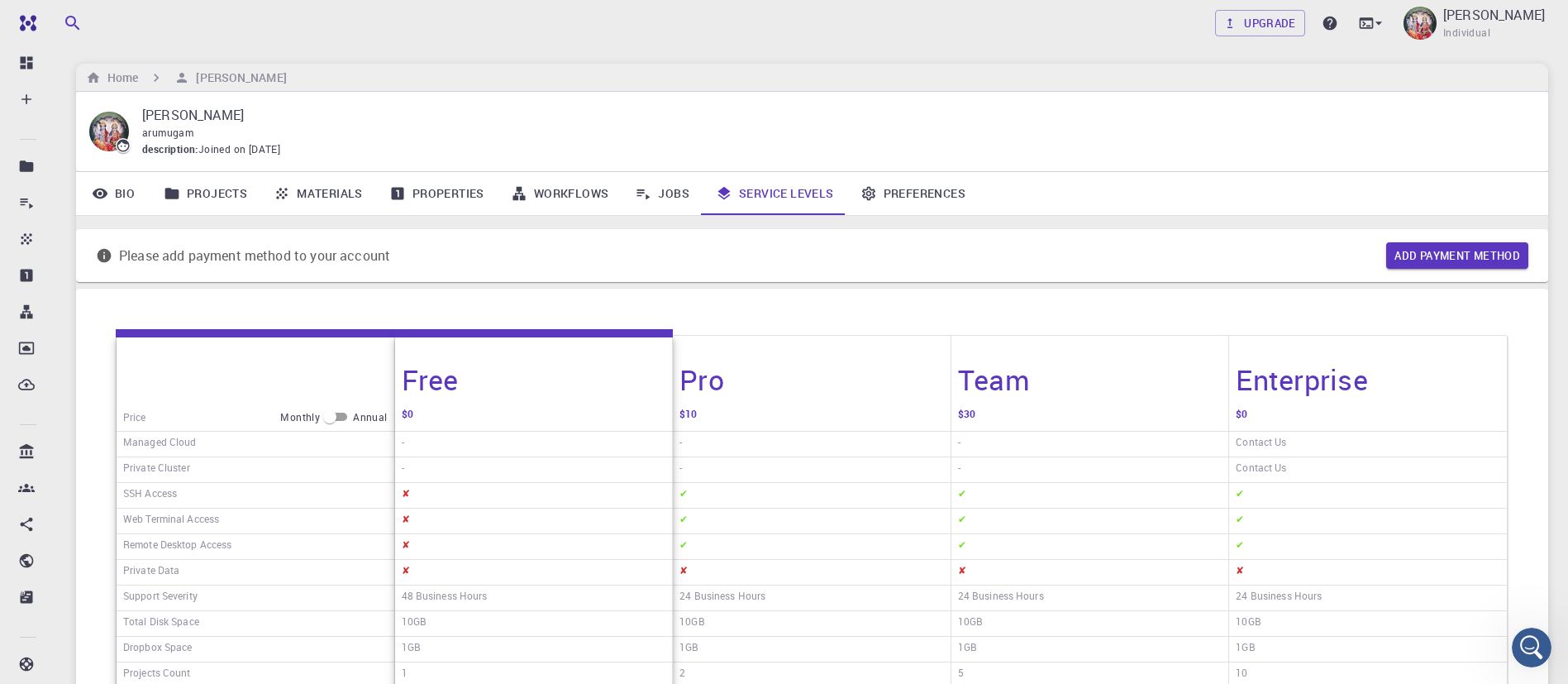
scroll to position [0, 0]
click at [681, 193] on link "Jobs" at bounding box center [661, 195] width 81 height 43
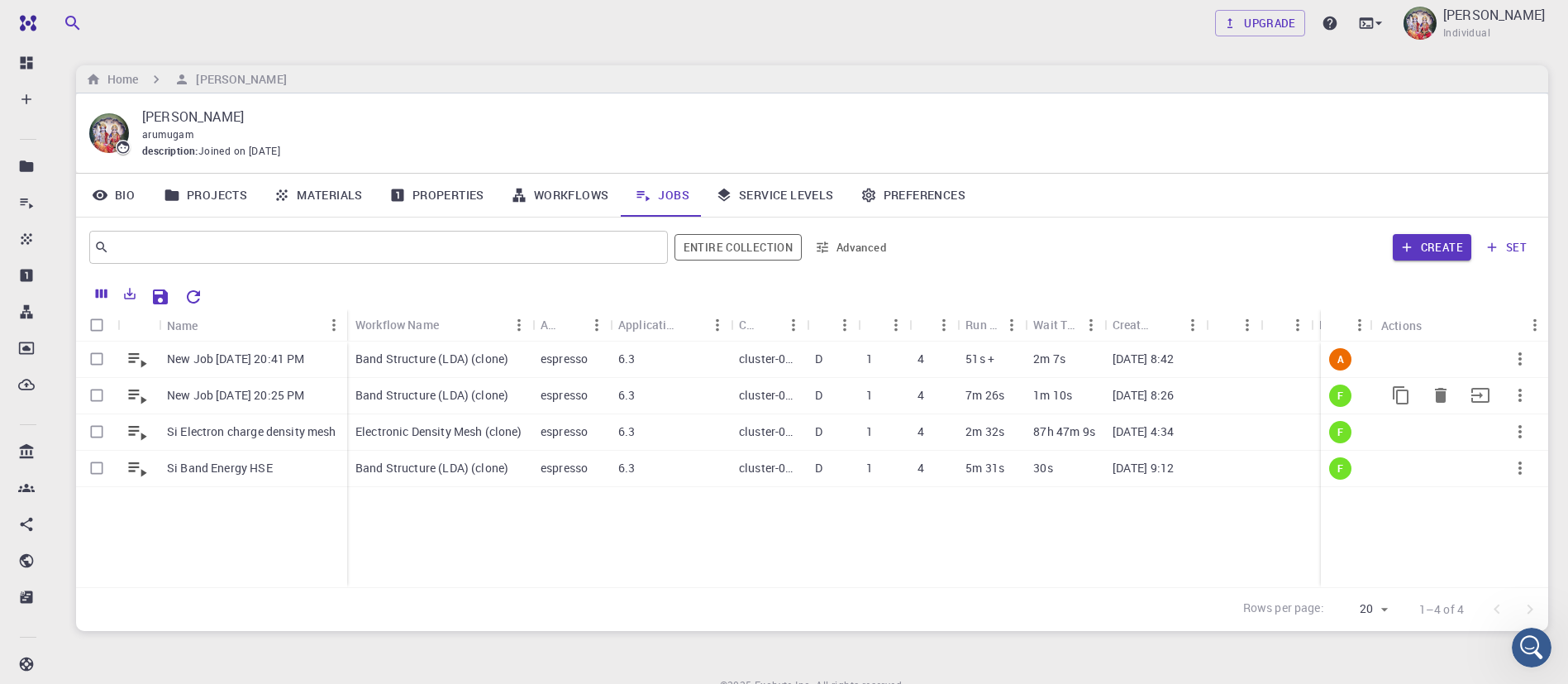
click at [503, 399] on p "Band Structure (LDA) (clone)" at bounding box center [432, 394] width 153 height 16
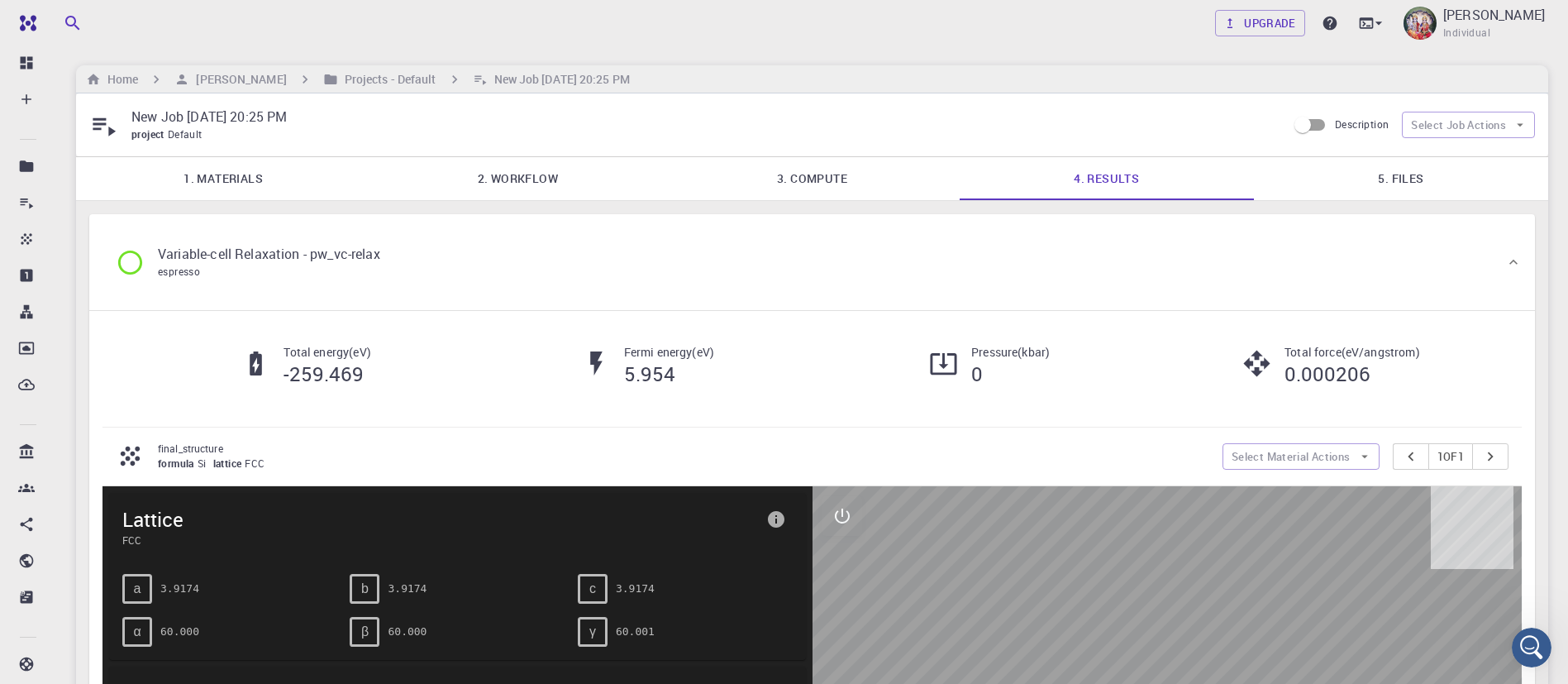
click at [266, 115] on p "New Job Oct 13, 2025, 20:25 PM" at bounding box center [702, 116] width 1142 height 20
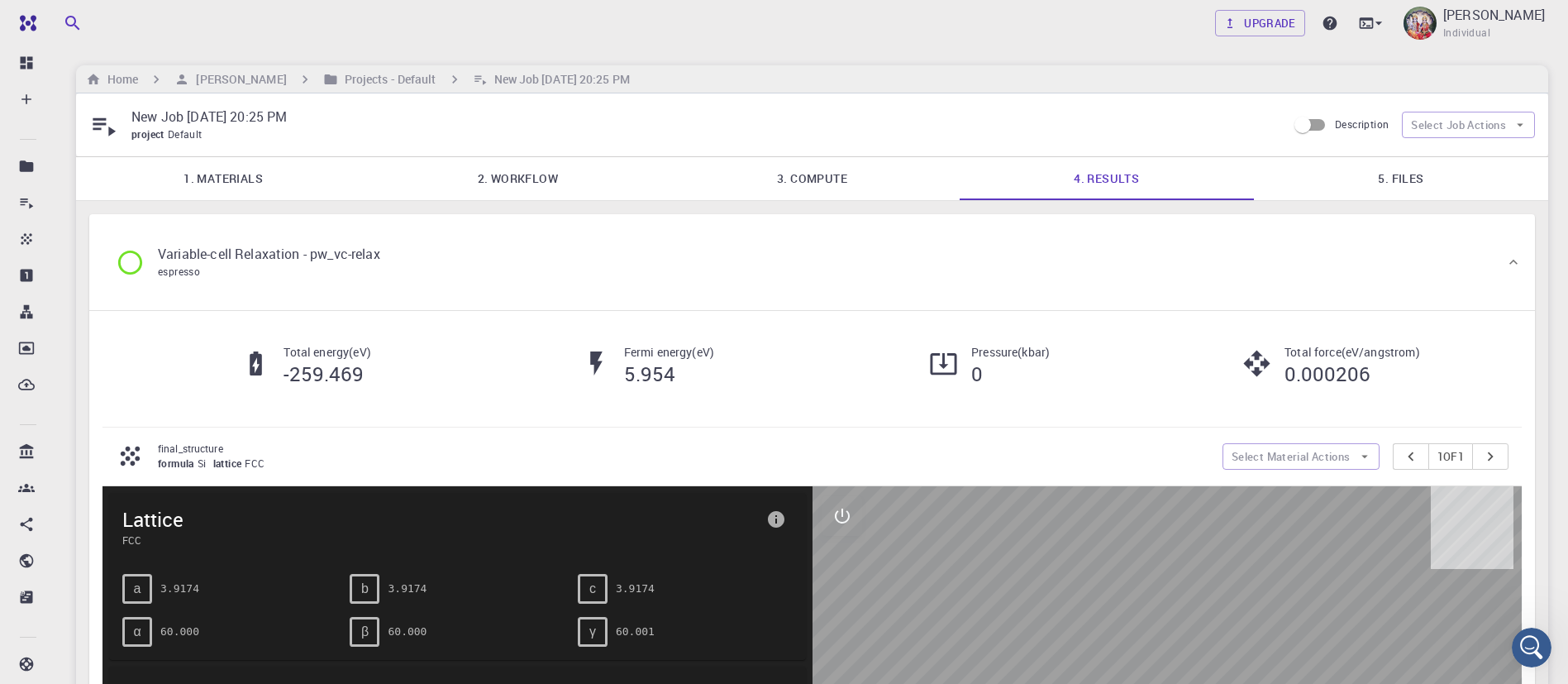
click at [349, 140] on div "project Default" at bounding box center [702, 135] width 1142 height 16
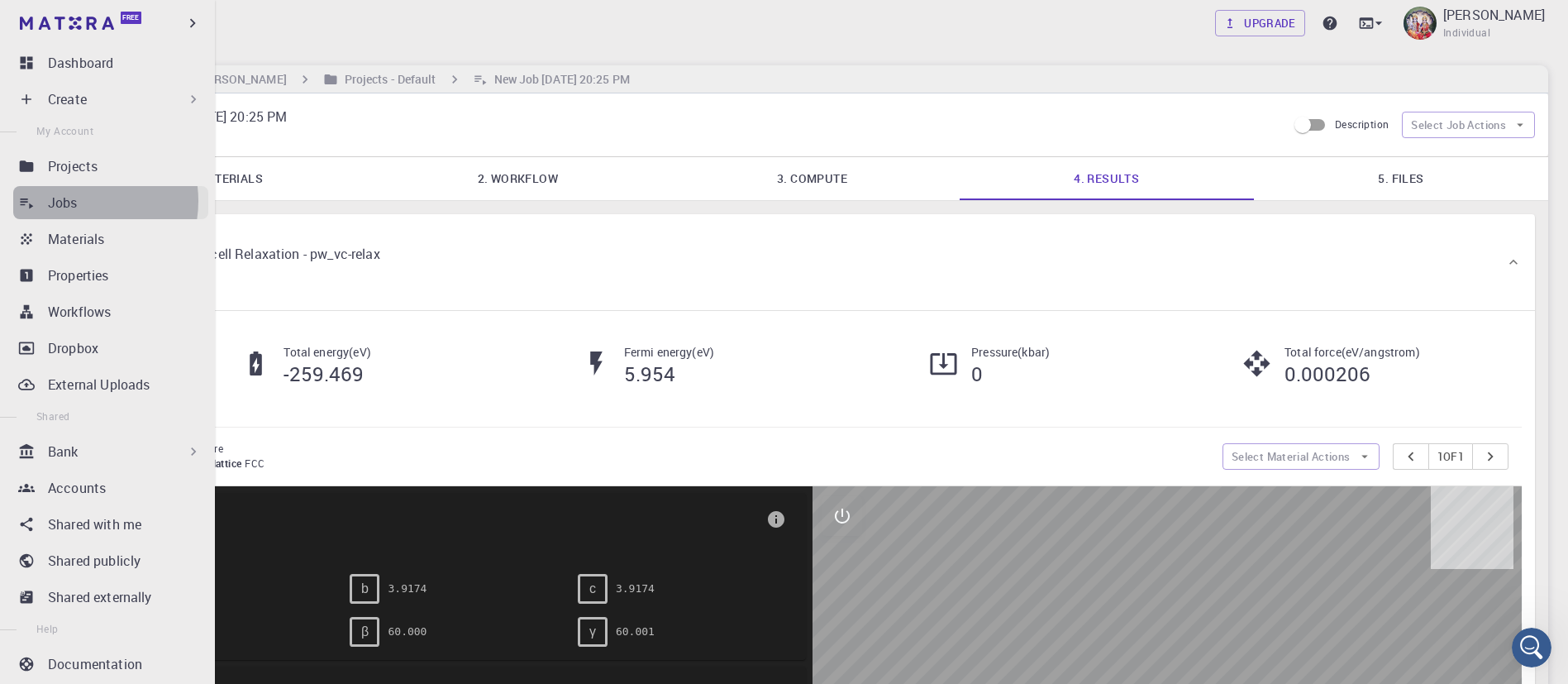
click at [77, 201] on p "Jobs" at bounding box center [62, 202] width 30 height 20
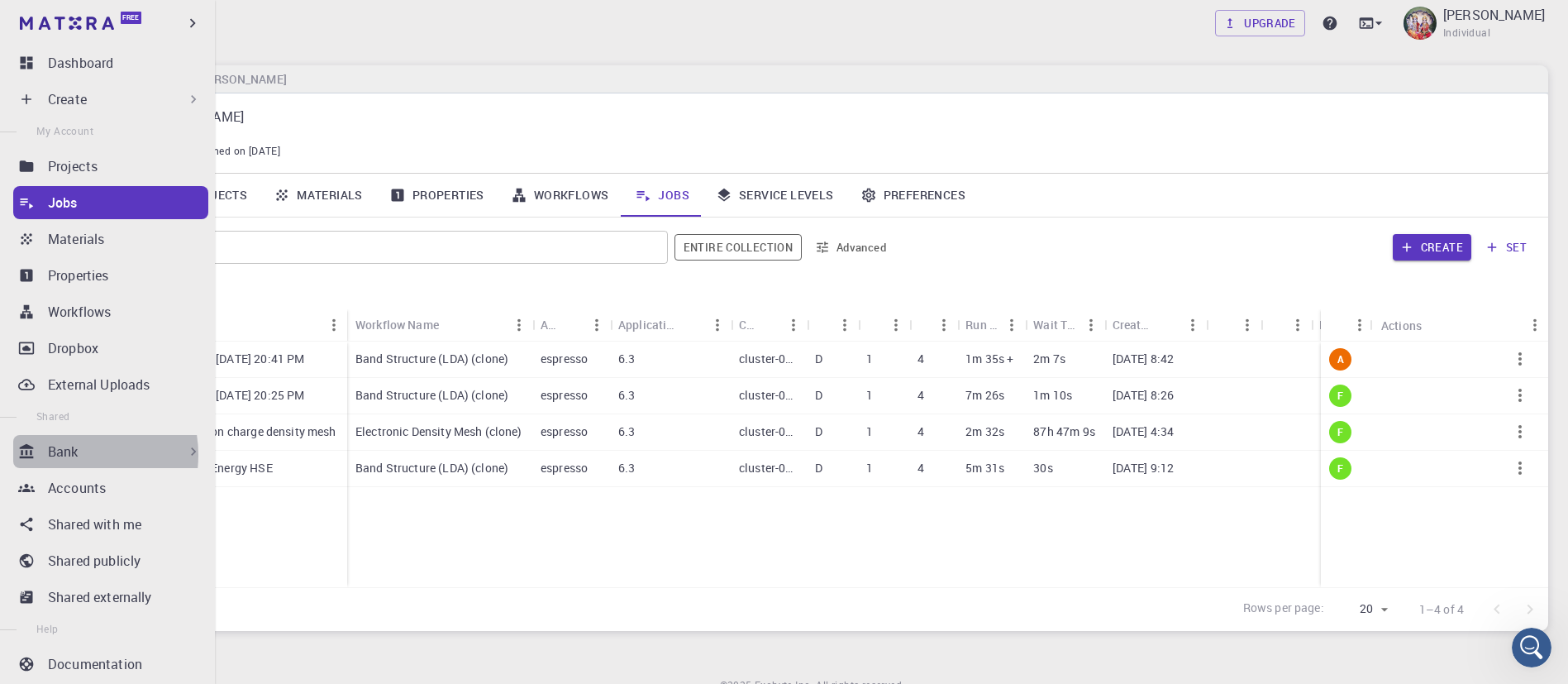
click at [68, 455] on p "Bank" at bounding box center [63, 451] width 31 height 20
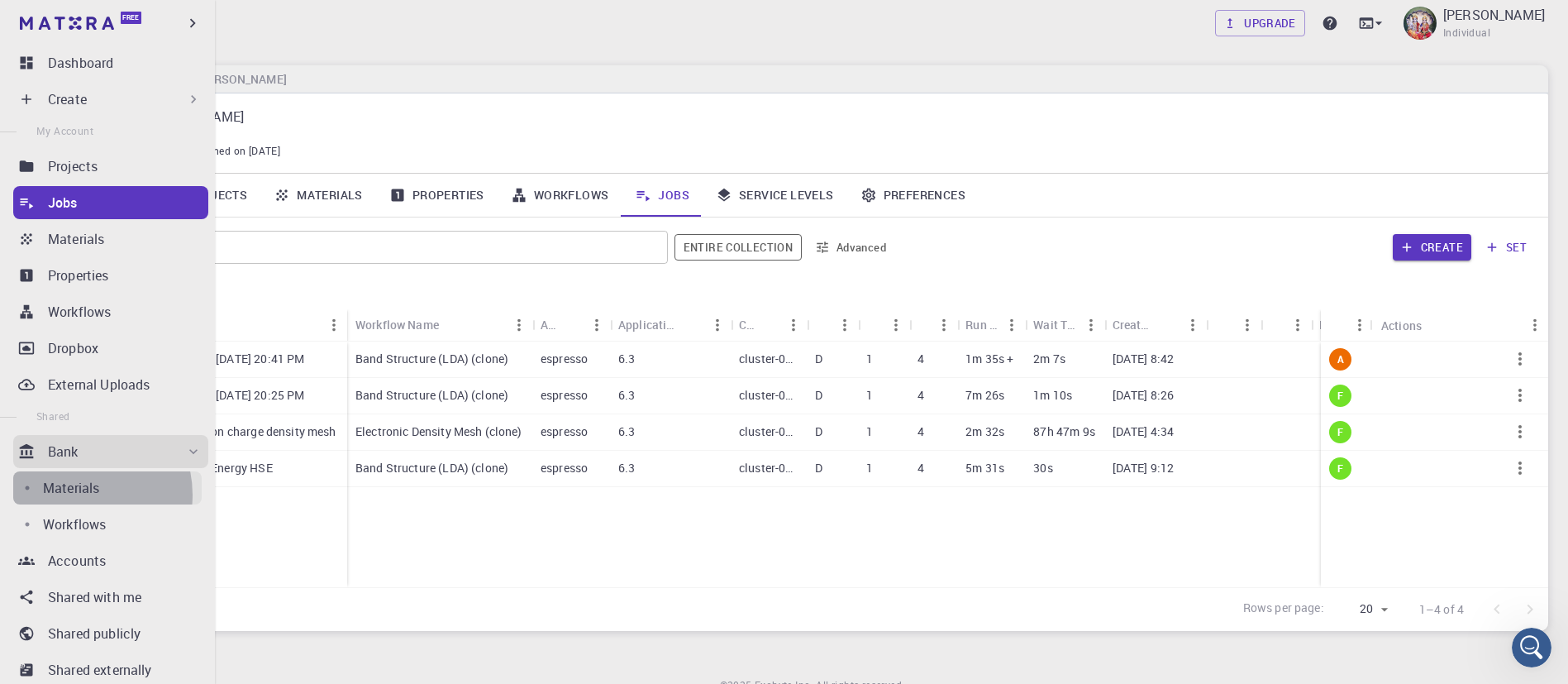
click at [77, 495] on p "Materials" at bounding box center [71, 487] width 56 height 20
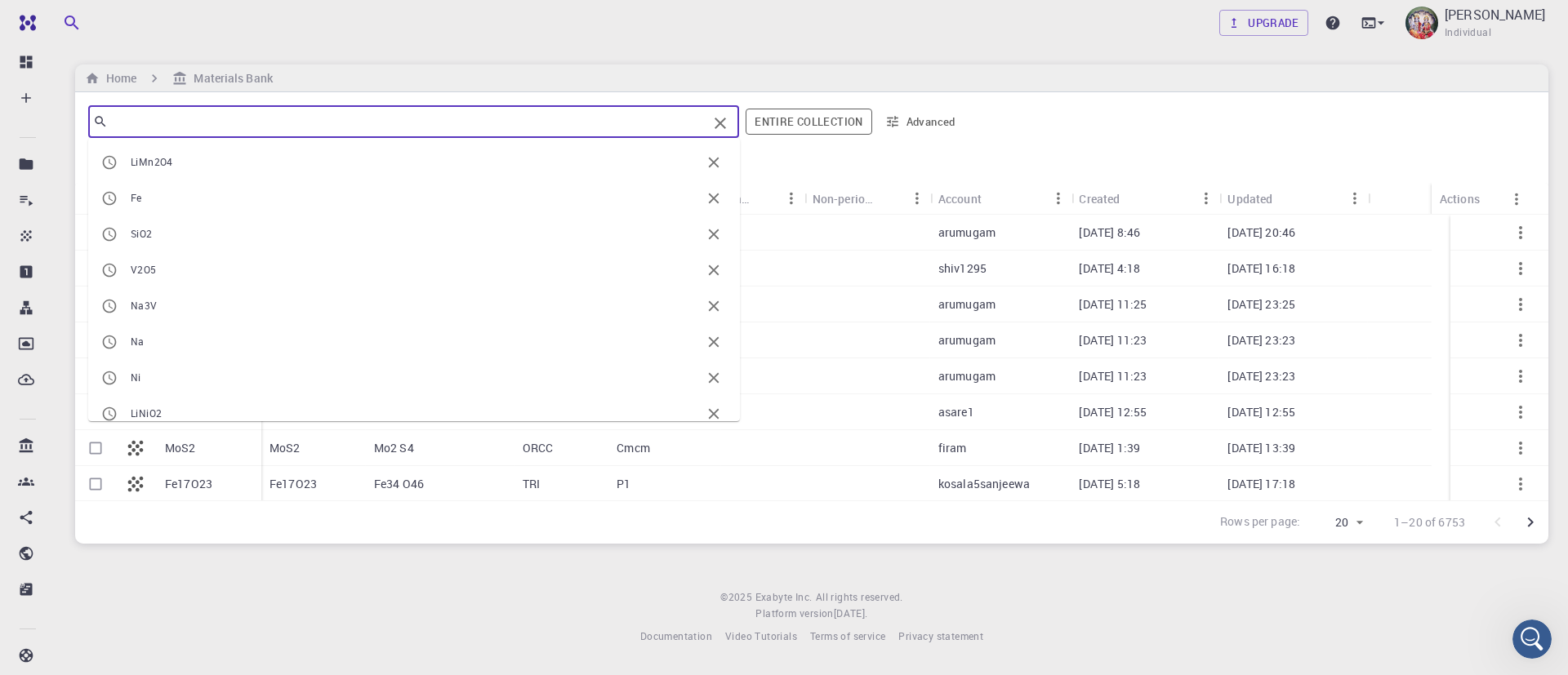
click at [247, 117] on input "text" at bounding box center [407, 121] width 599 height 23
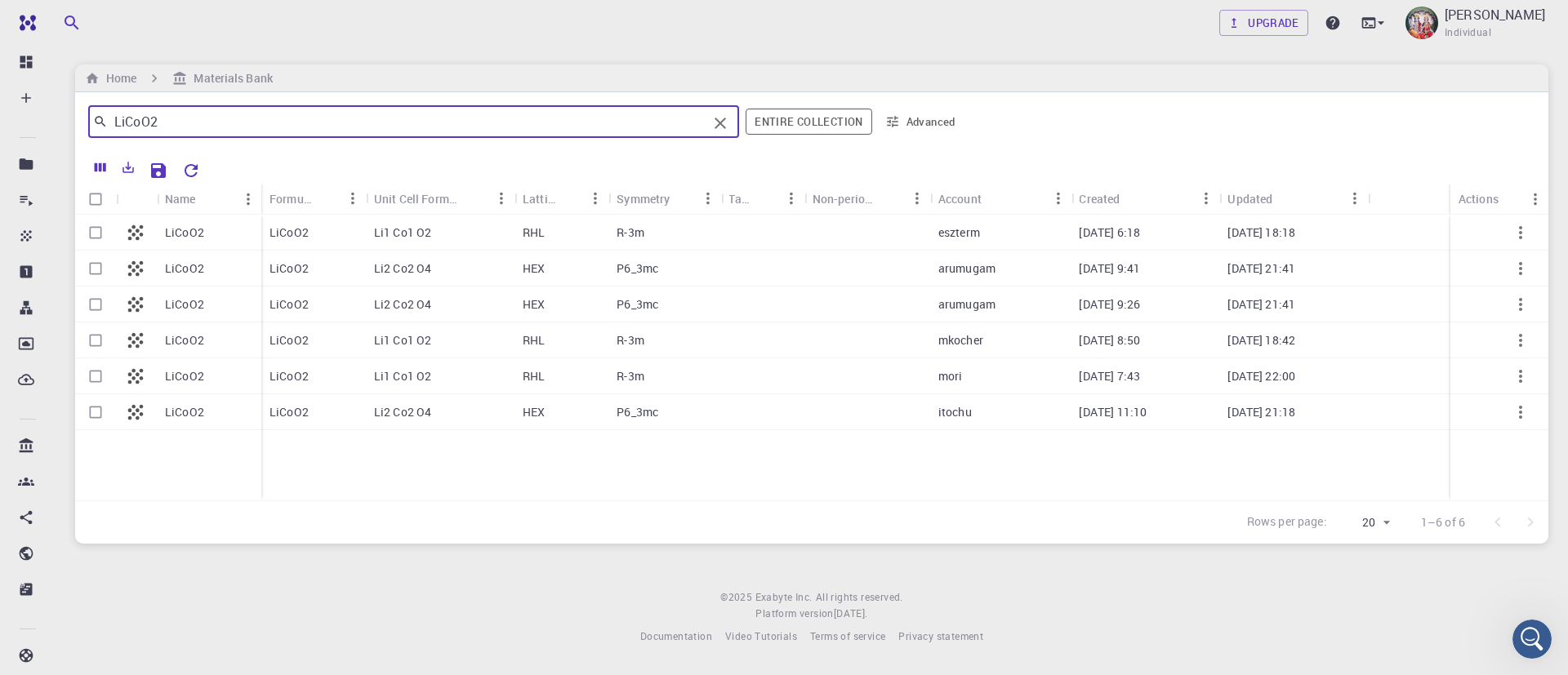
type input "LiCoO2"
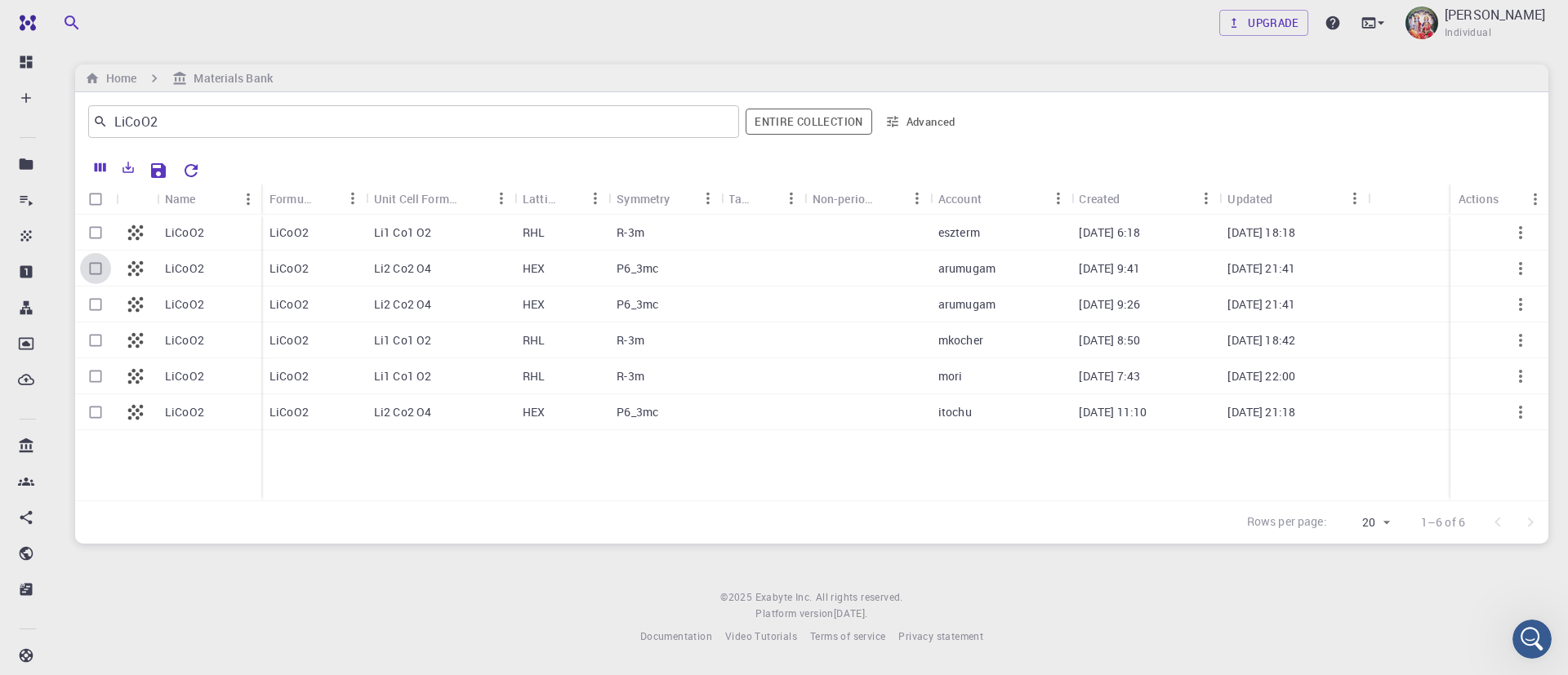
click at [91, 268] on input "Select row" at bounding box center [95, 268] width 31 height 31
checkbox input "true"
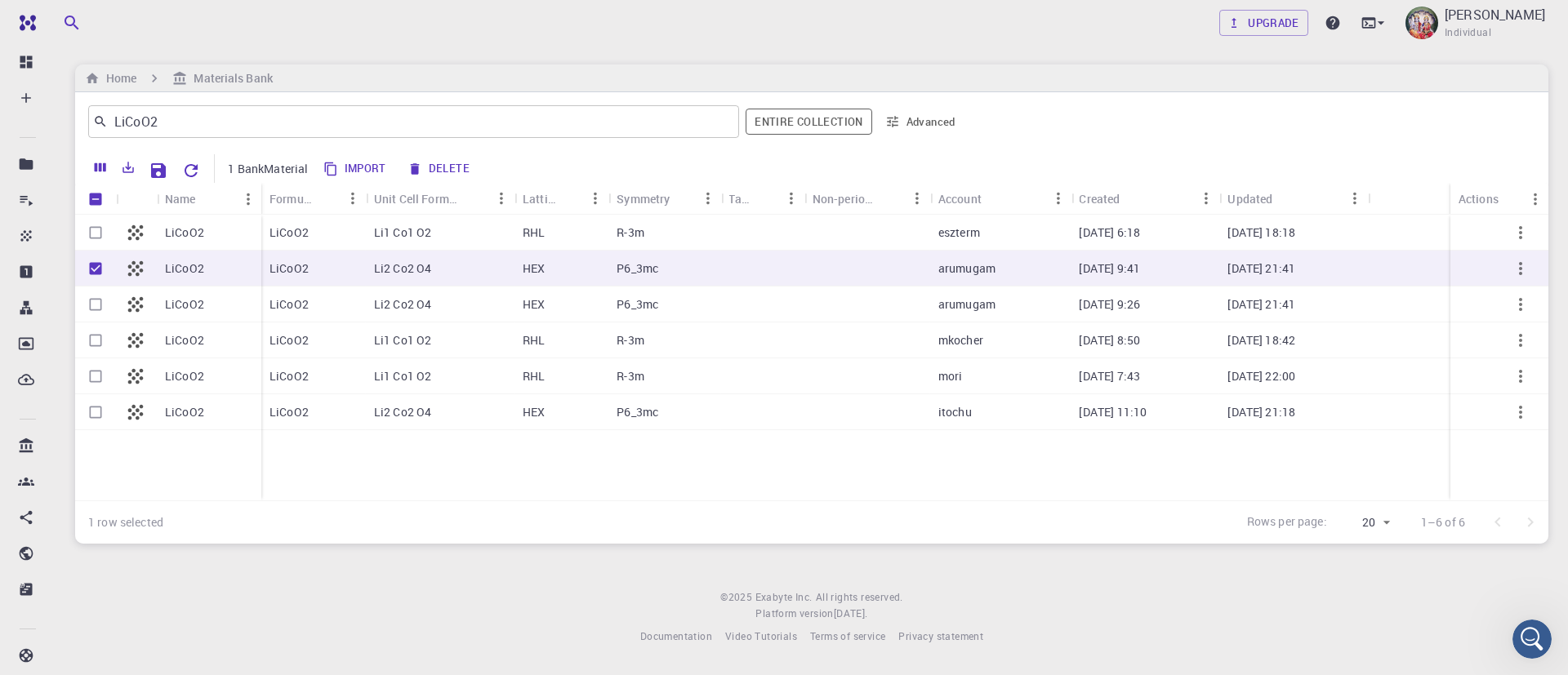
click at [99, 411] on input "Select row" at bounding box center [95, 412] width 31 height 31
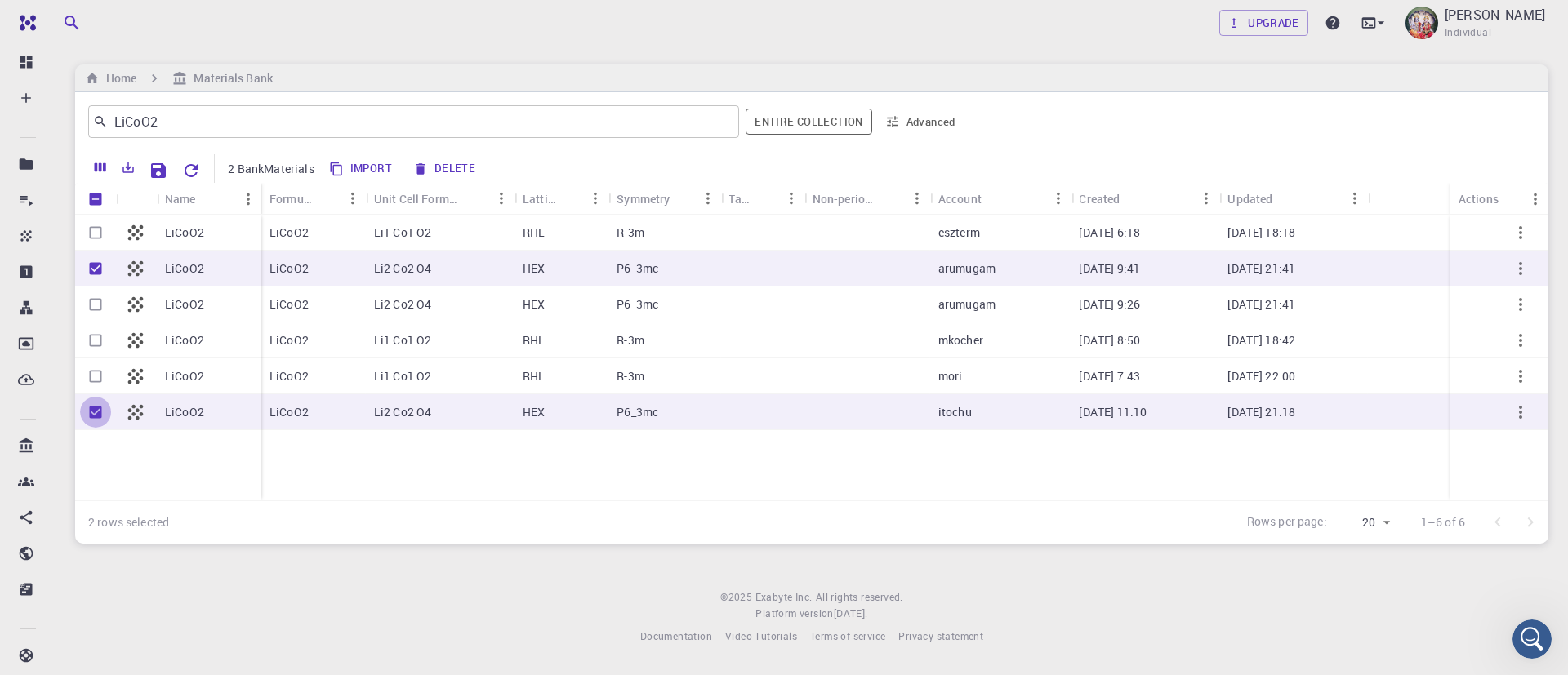
click at [99, 411] on input "Unselect row" at bounding box center [95, 412] width 31 height 31
checkbox input "false"
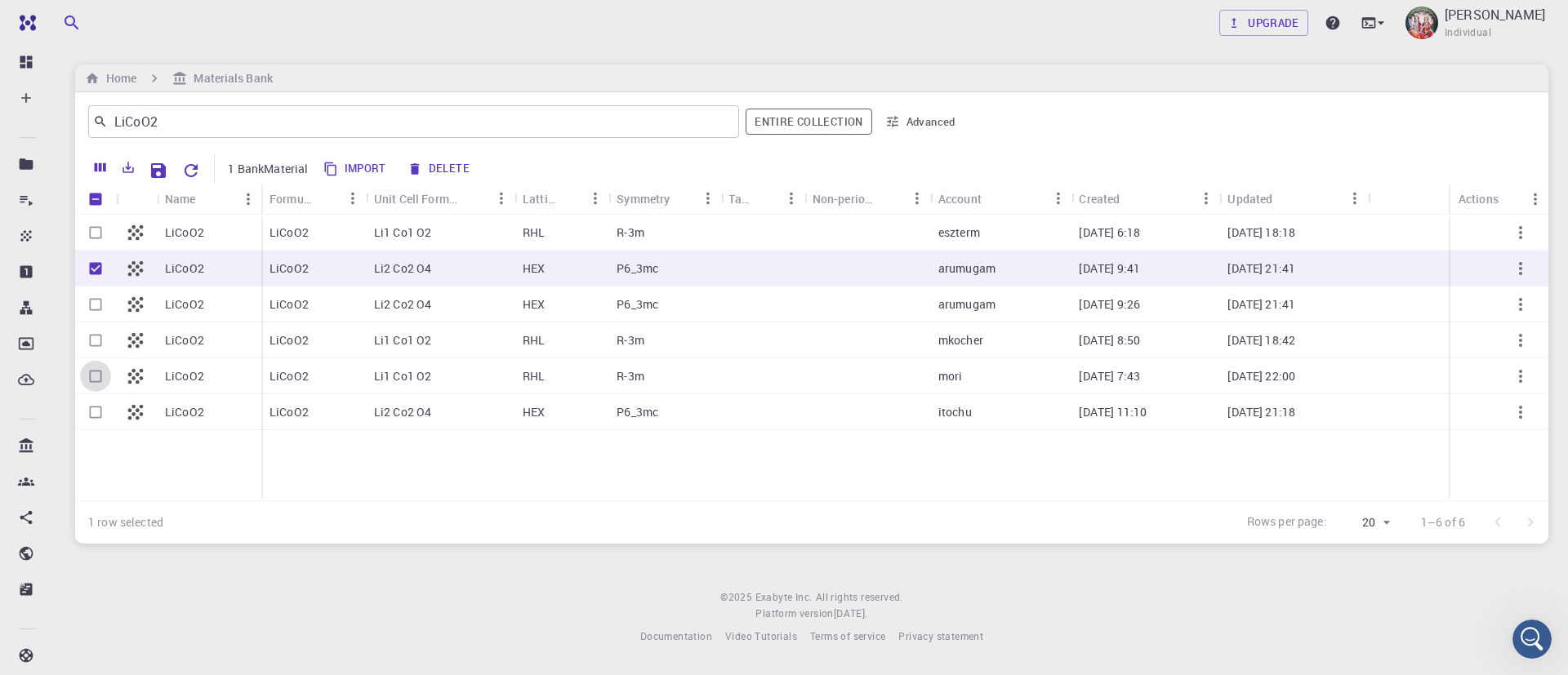
click at [96, 376] on input "Select row" at bounding box center [95, 376] width 31 height 31
checkbox input "true"
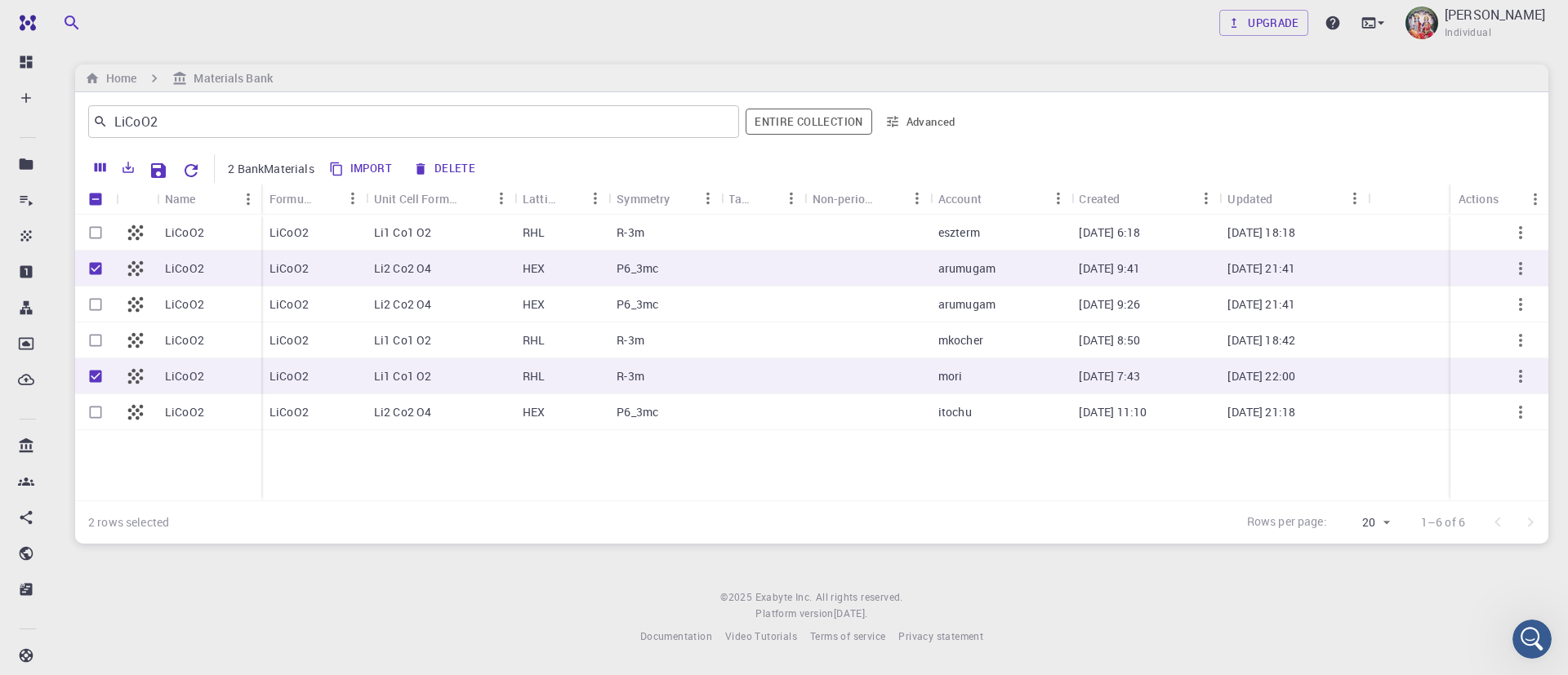
drag, startPoint x: 96, startPoint y: 376, endPoint x: 98, endPoint y: 268, distance: 108.0
click at [98, 268] on div "LiCoO2 LiCoO2 LiCoO2 LiCoO2 LiCoO2 LiCoO2" at bounding box center [167, 357] width 186 height 286
click at [98, 268] on input "Unselect row" at bounding box center [95, 268] width 31 height 31
checkbox input "false"
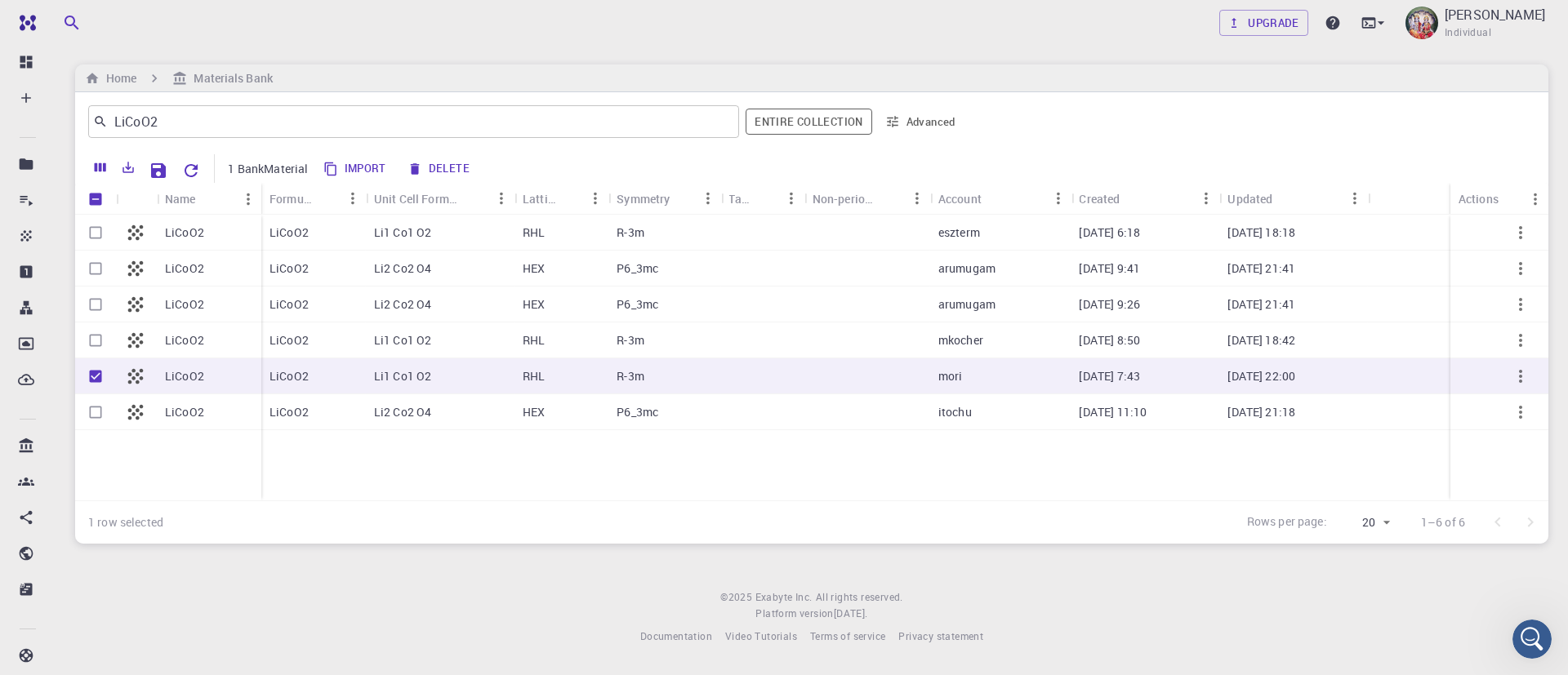
click at [601, 374] on div "RHL" at bounding box center [562, 376] width 94 height 36
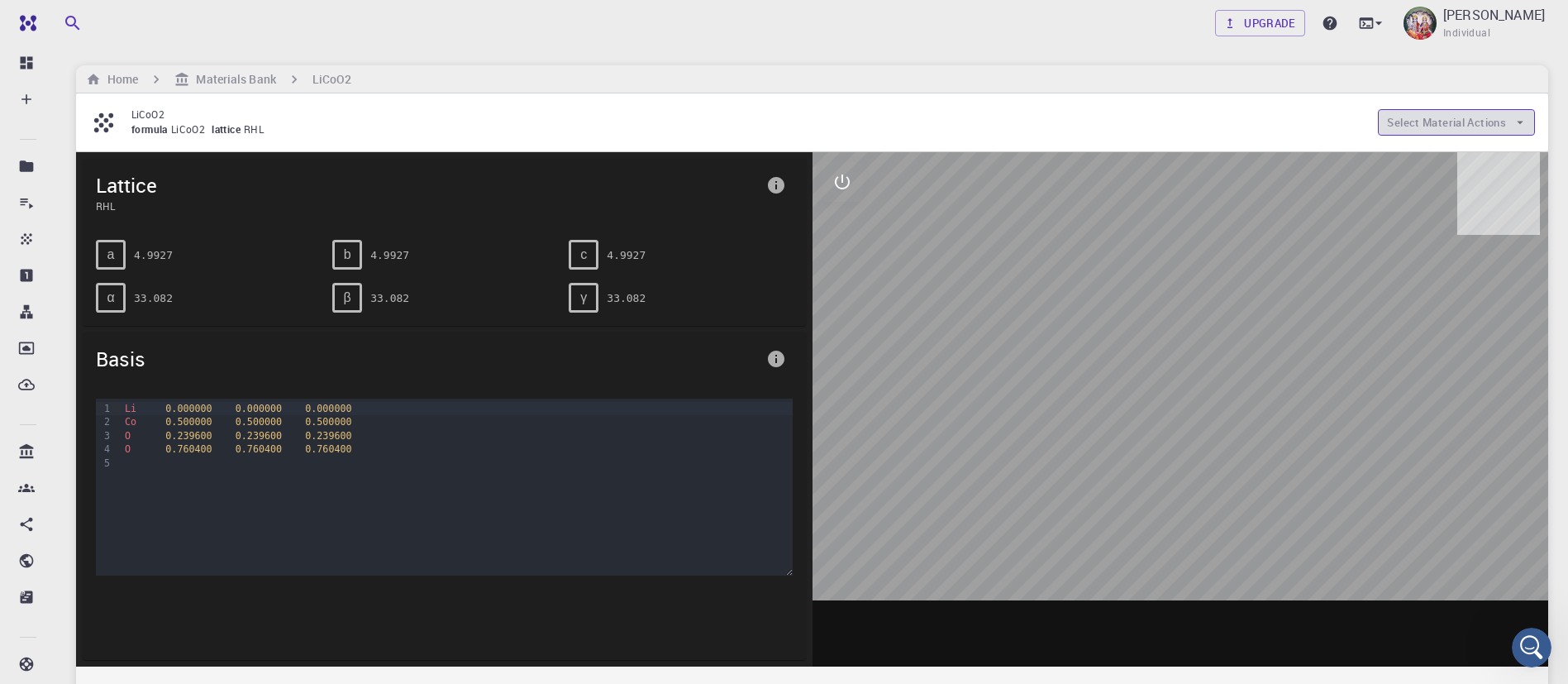
click at [1470, 119] on button "Select Material Actions" at bounding box center [1456, 122] width 157 height 26
click at [1451, 149] on span "Copy To My Account" at bounding box center [1471, 155] width 100 height 16
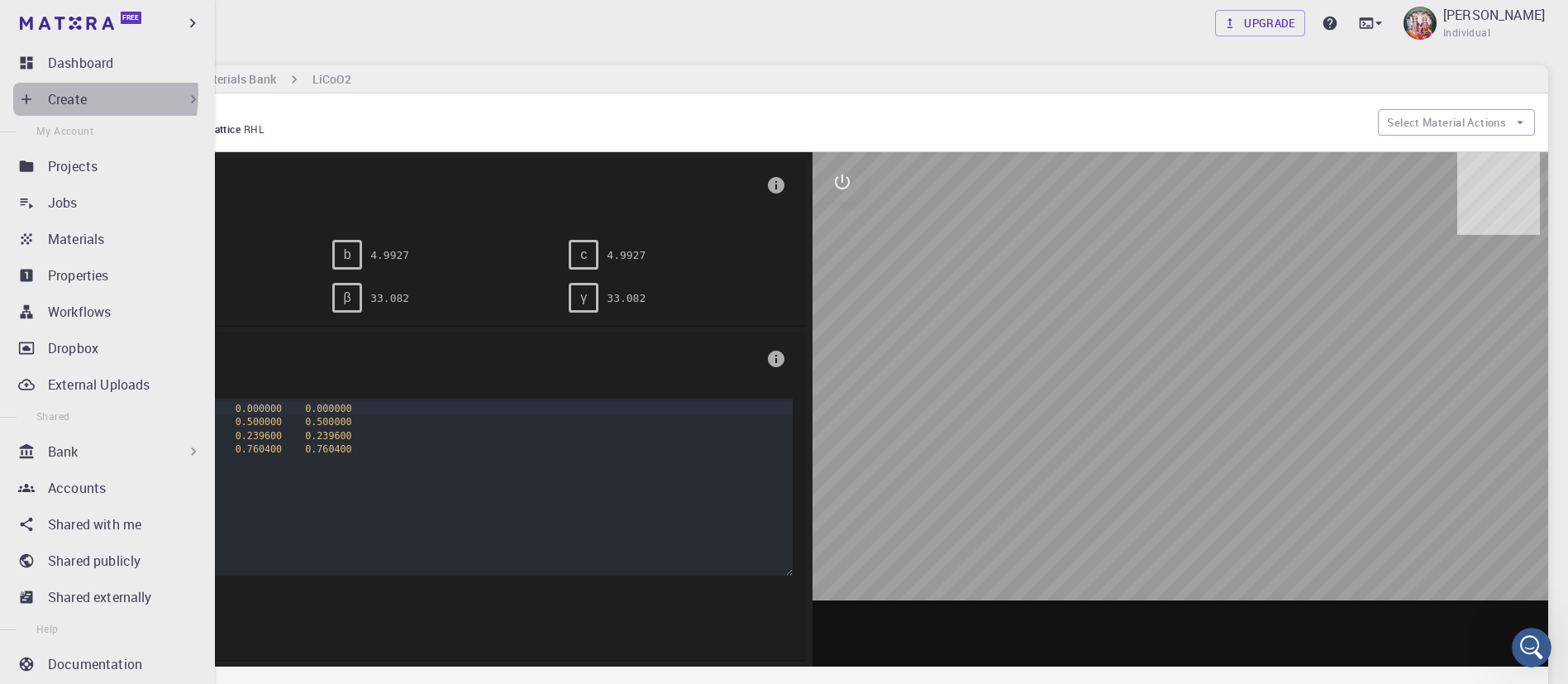
click at [71, 95] on p "Create" at bounding box center [67, 99] width 39 height 20
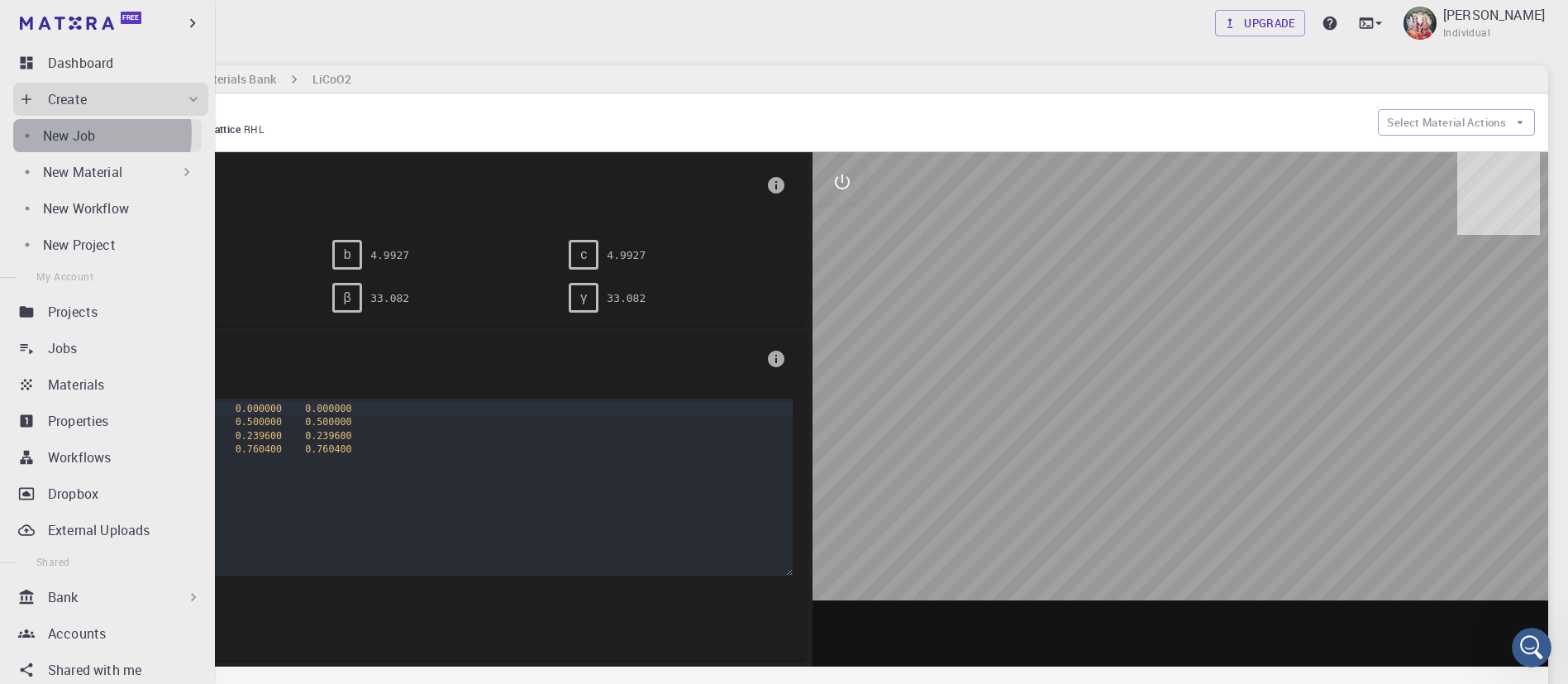
click at [76, 133] on p "New Job" at bounding box center [68, 135] width 52 height 20
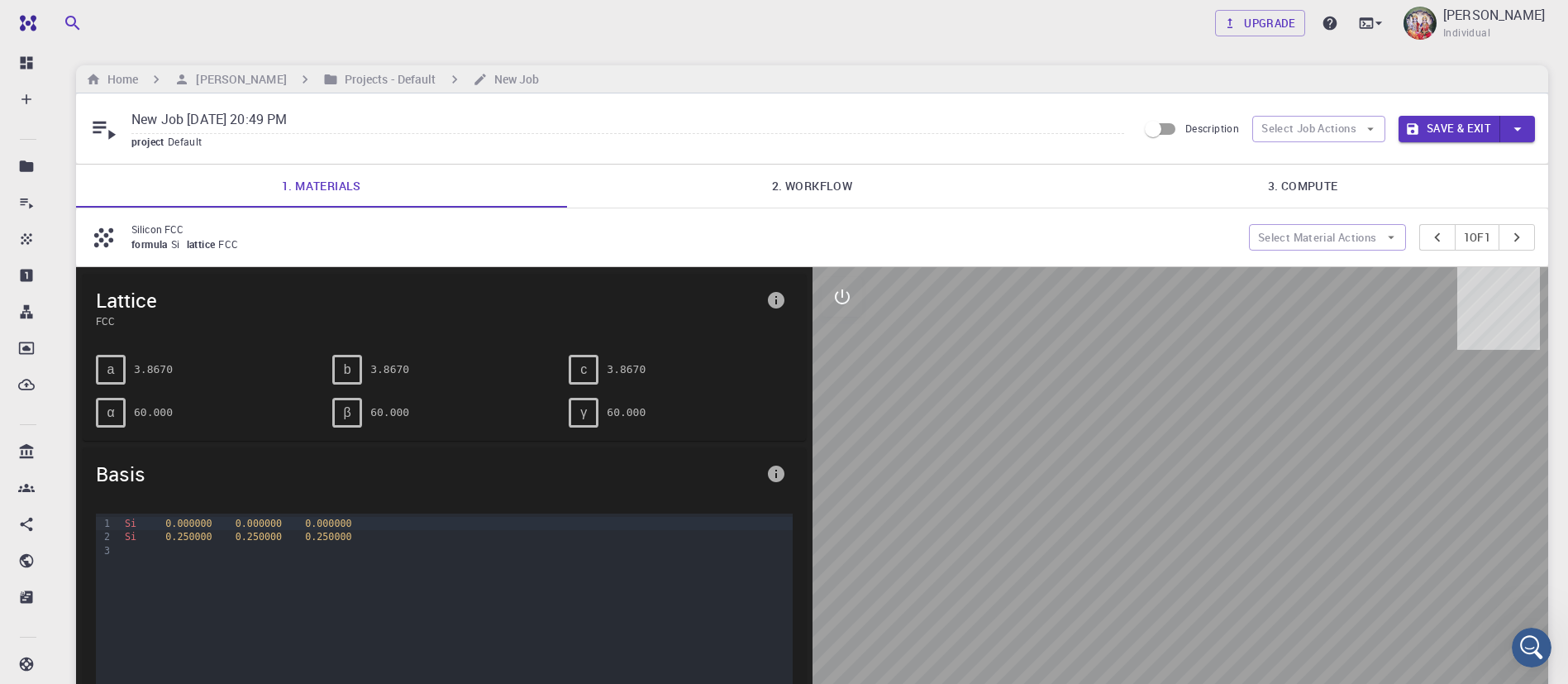
click at [220, 118] on input "New Job Oct 13, 2025, 20:49 PM" at bounding box center [627, 120] width 993 height 27
drag, startPoint x: 381, startPoint y: 118, endPoint x: 125, endPoint y: 128, distance: 256.2
click at [125, 128] on div "New Job Oct 13, 2025, 20:49 PM project Default" at bounding box center [613, 128] width 1048 height 43
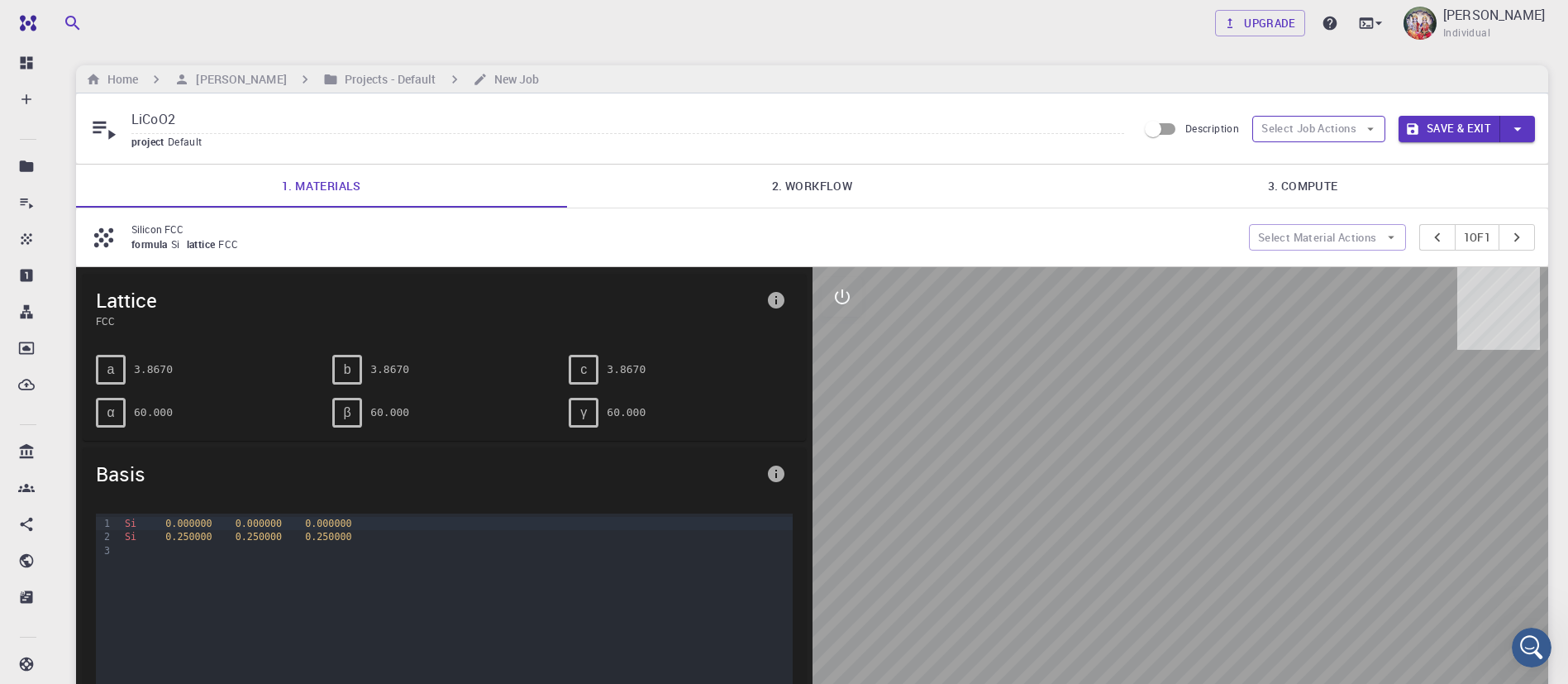
type input "LiCoO2"
click at [1359, 127] on button "Select Job Actions" at bounding box center [1319, 129] width 133 height 26
click at [1339, 181] on span "Select materials" at bounding box center [1332, 188] width 77 height 16
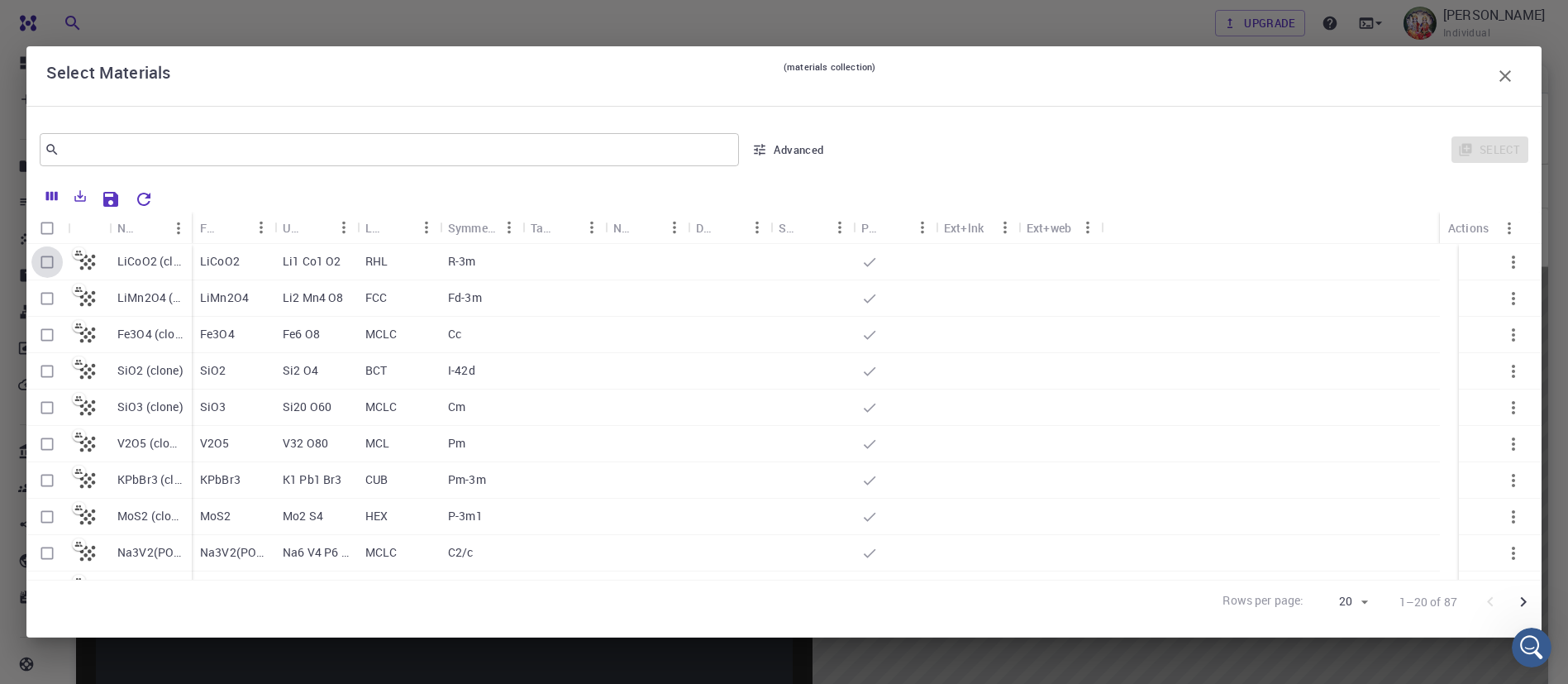
click at [43, 263] on input "Select row" at bounding box center [47, 262] width 31 height 32
checkbox input "true"
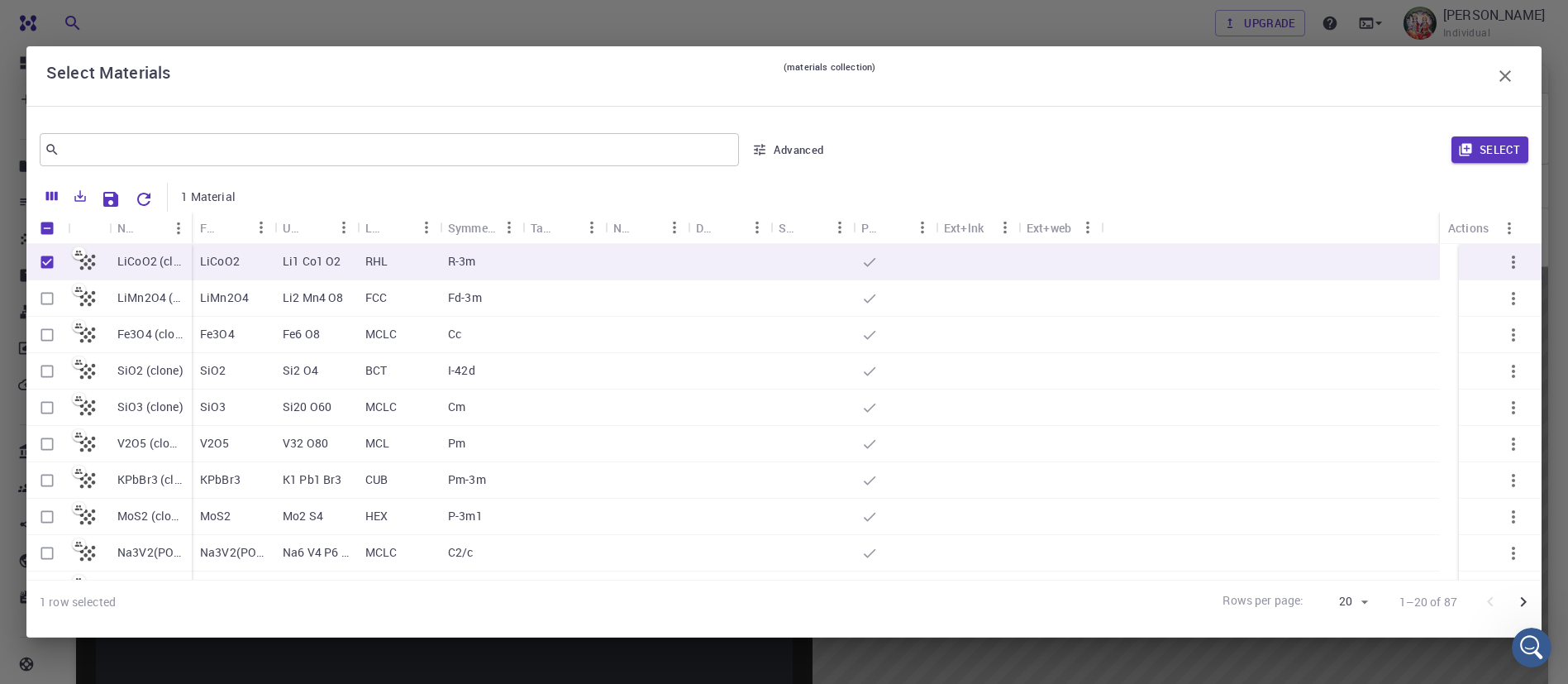
drag, startPoint x: 46, startPoint y: 265, endPoint x: 848, endPoint y: 263, distance: 802.0
click at [848, 263] on div "LiCoO2 (clone) LiMn2O4 (clone) Fe3O4 (clone) SiO2 (clone) SiO3 (clone) V2O5 (cl…" at bounding box center [784, 607] width 1515 height 728
click at [1474, 158] on button "Select" at bounding box center [1490, 149] width 77 height 26
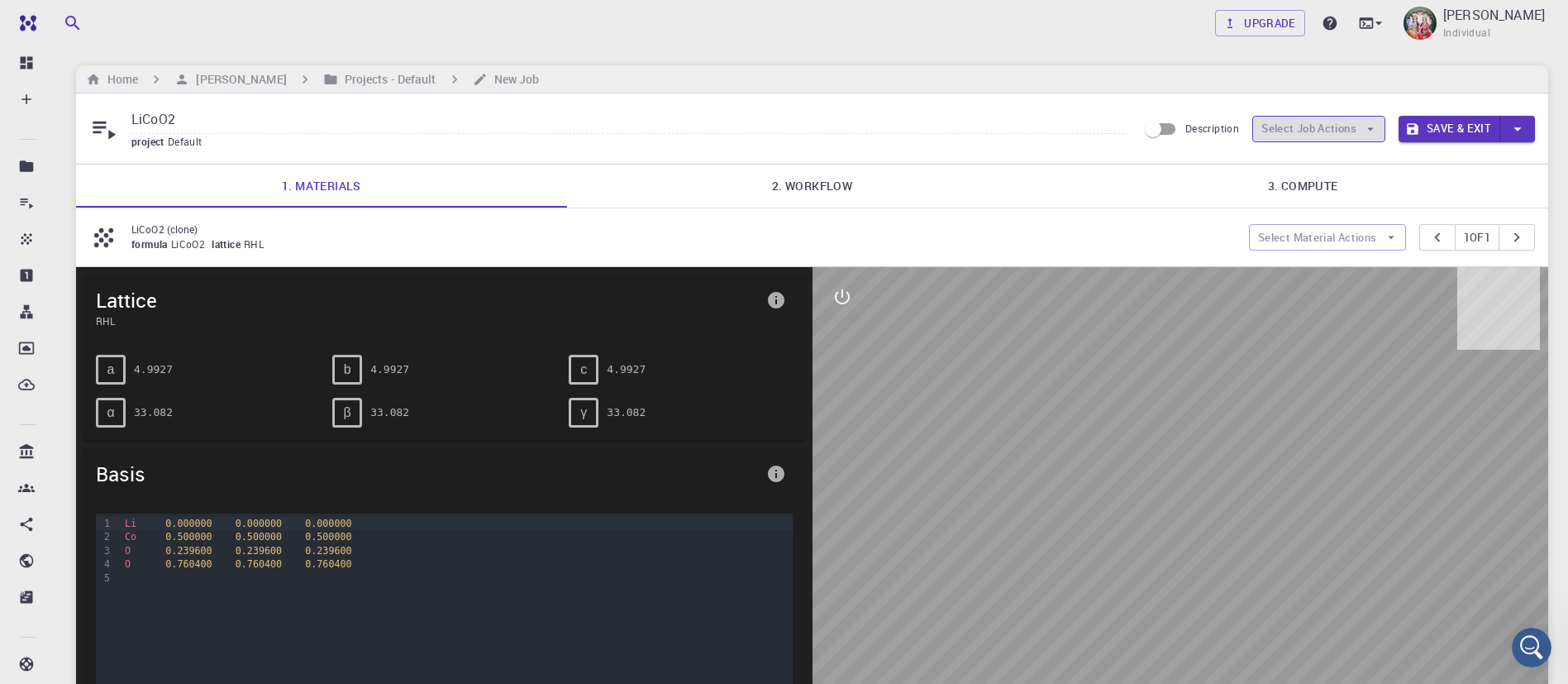
click at [1354, 123] on button "Select Job Actions" at bounding box center [1319, 129] width 133 height 26
click at [1347, 215] on span "Select workflow" at bounding box center [1332, 215] width 77 height 16
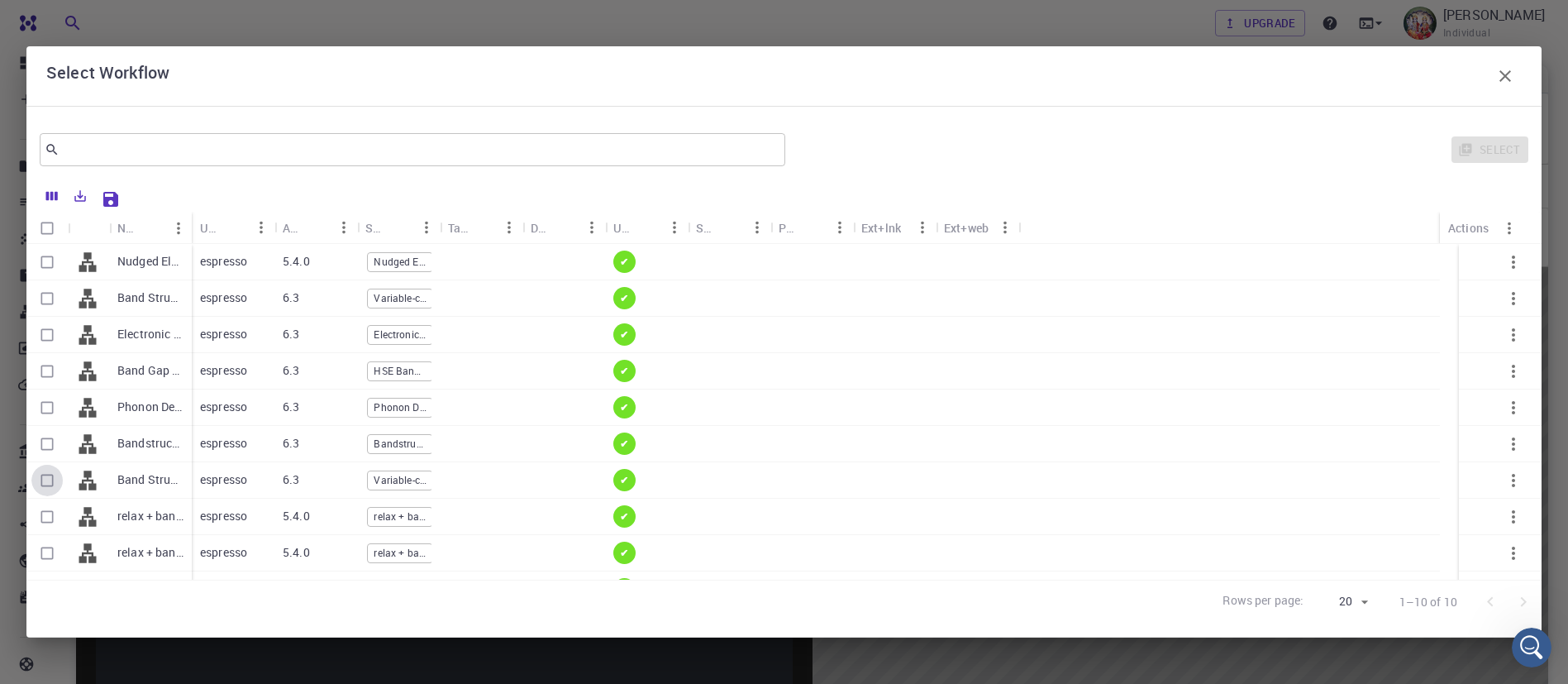
click at [48, 485] on input "Select row" at bounding box center [47, 480] width 31 height 32
checkbox input "true"
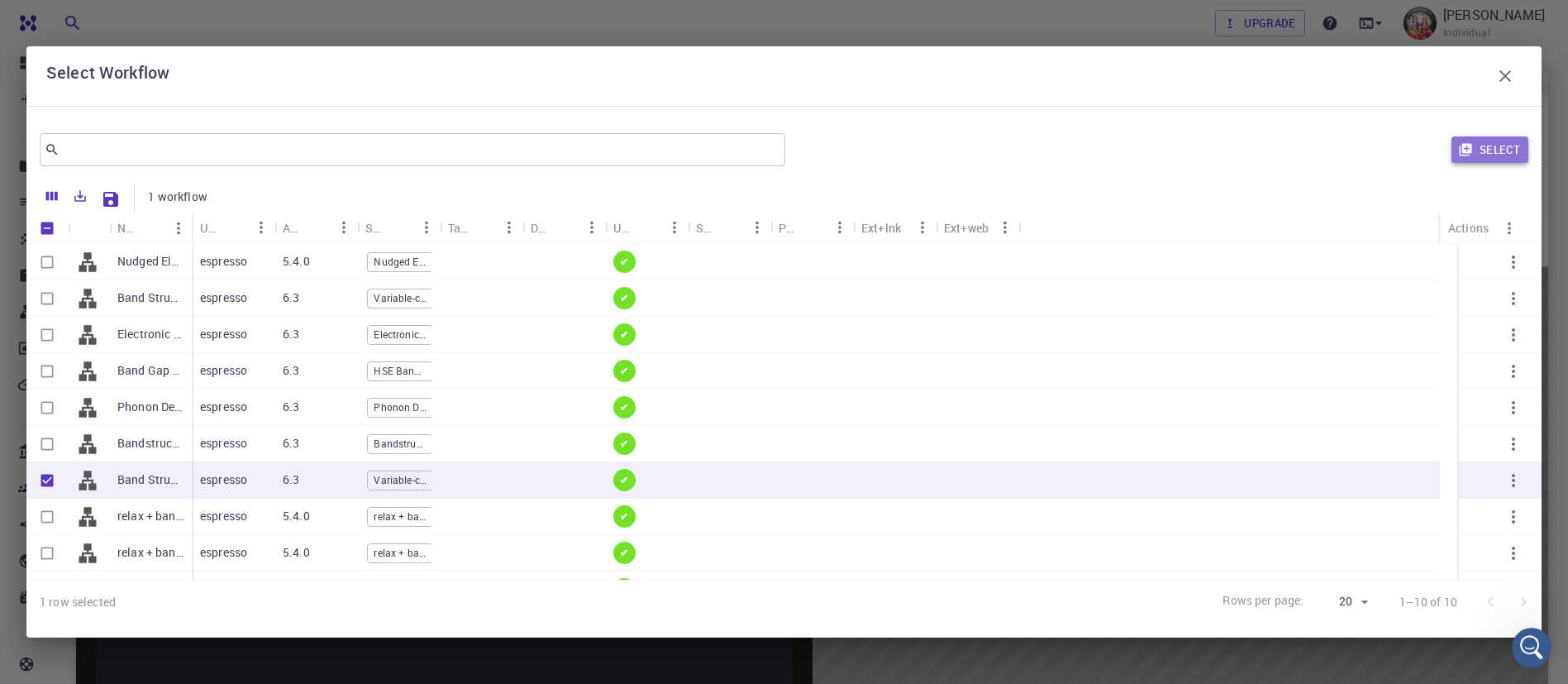
click at [1492, 140] on button "Select" at bounding box center [1490, 149] width 77 height 26
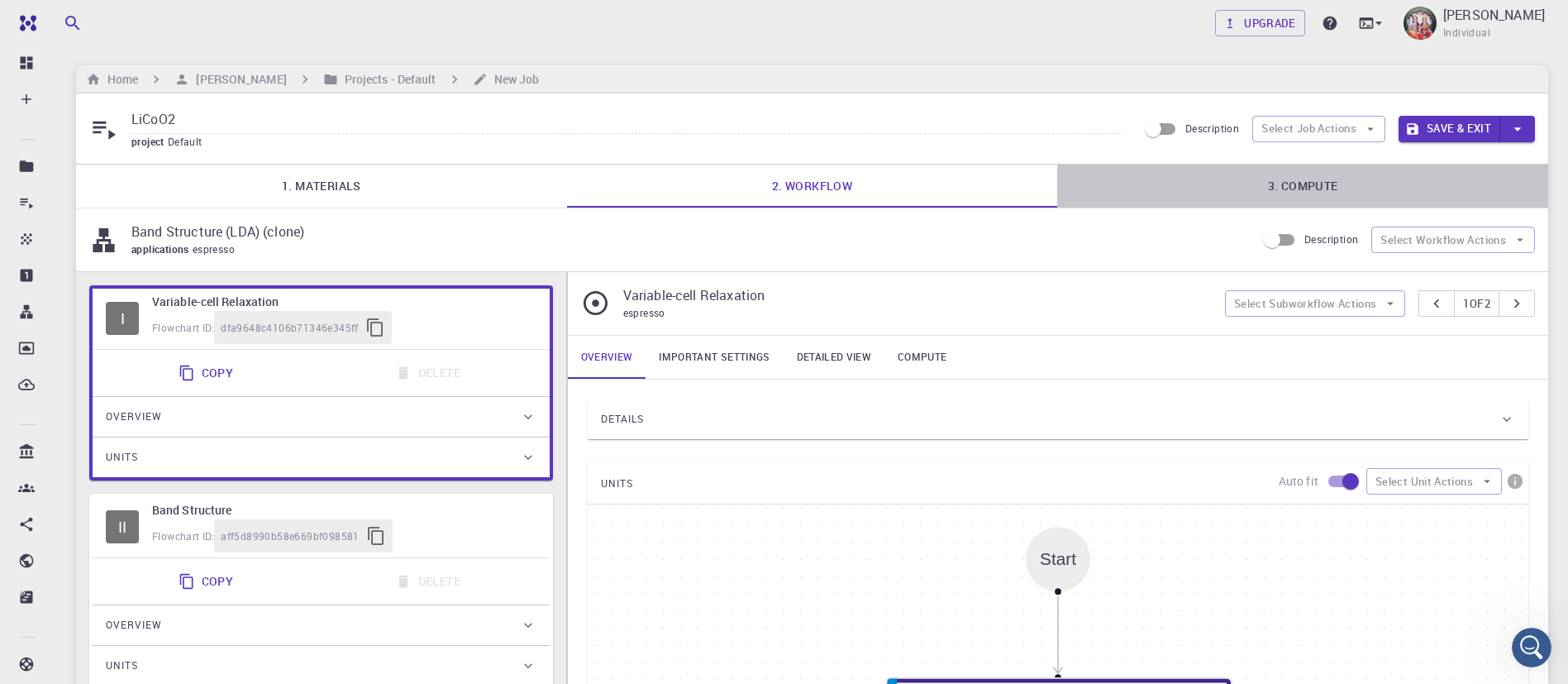
click at [1315, 183] on link "3. Compute" at bounding box center [1302, 186] width 491 height 43
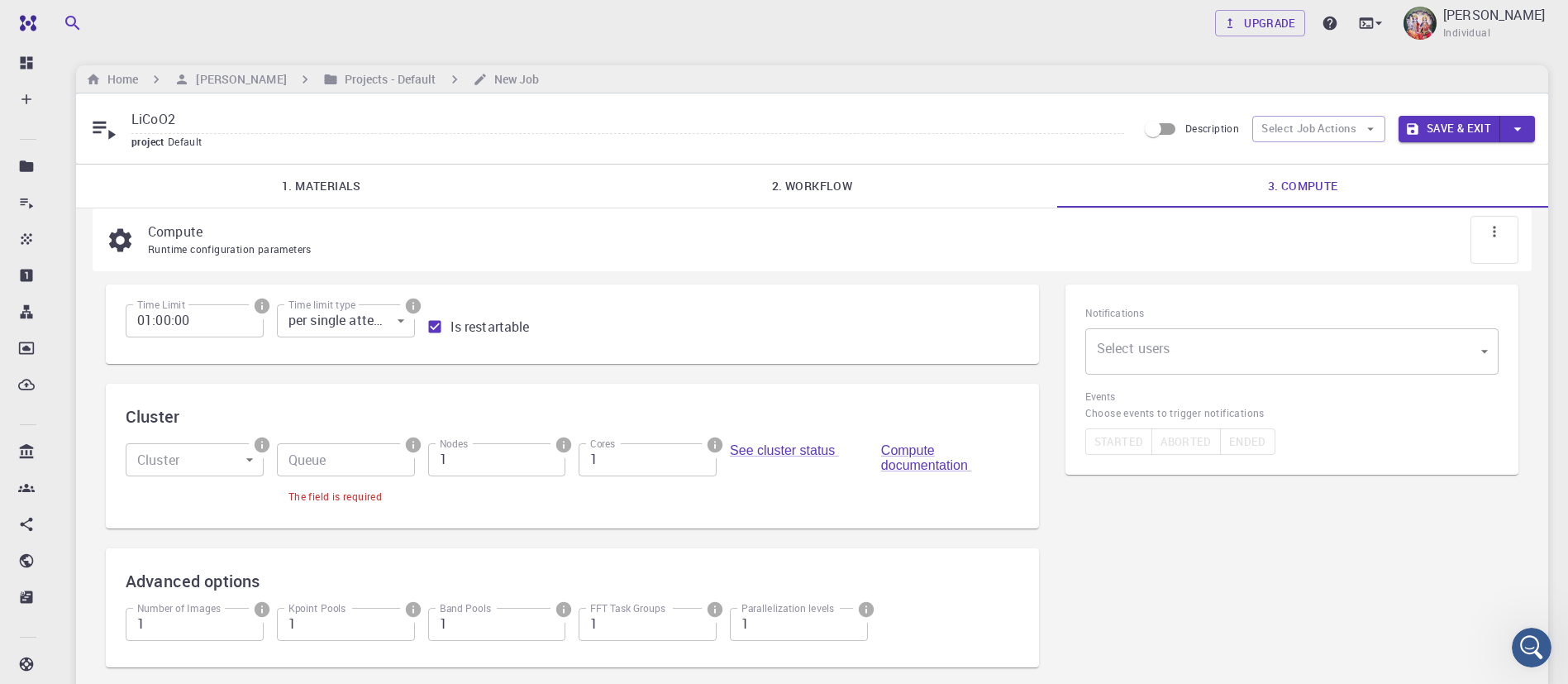
click at [641, 394] on div "Cluster Cluster ​ Cluster Queue Queue The field is required Nodes 1 Nodes Cores…" at bounding box center [572, 457] width 933 height 145
click at [243, 463] on body "Free Dashboard Create New Job New Material Create Material Upload File Import f…" at bounding box center [784, 419] width 1568 height 838
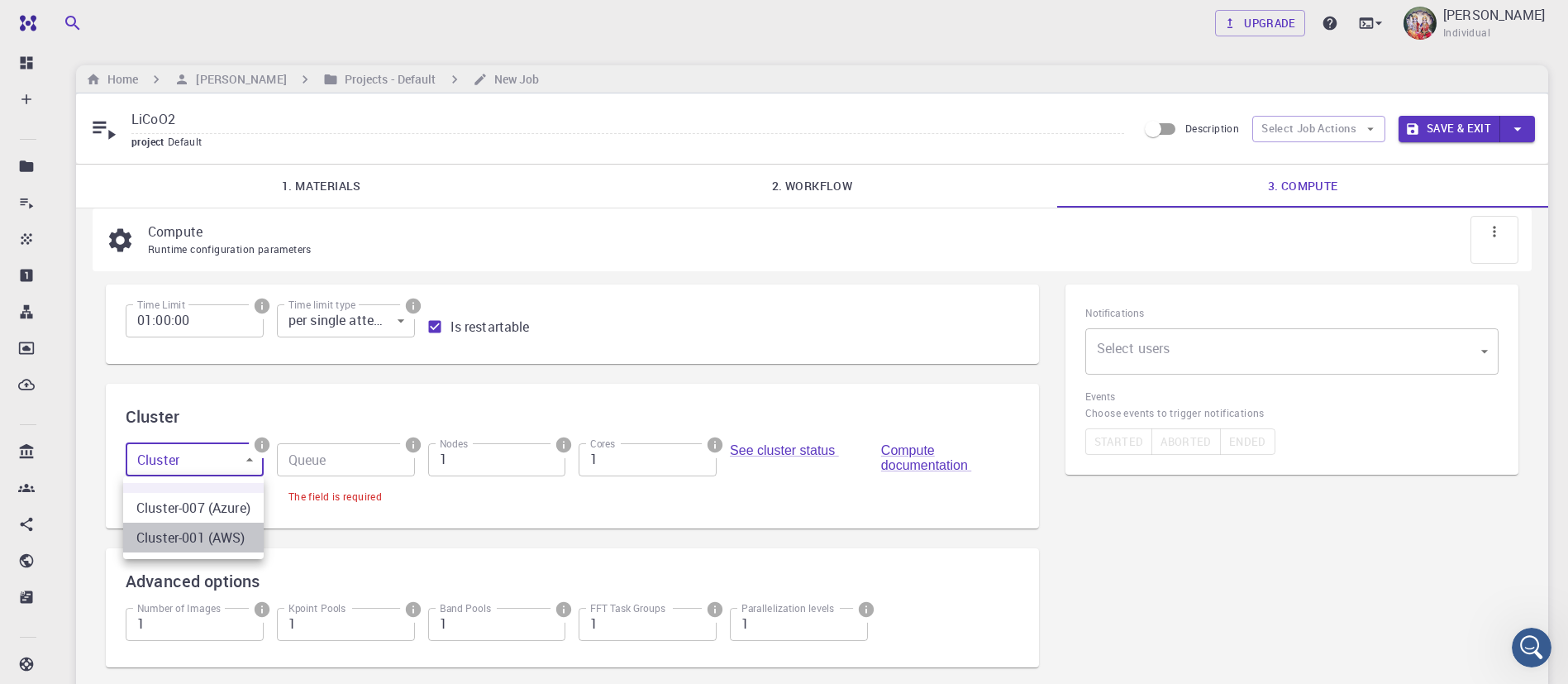
click at [209, 527] on li "Cluster-001 (AWS)" at bounding box center [193, 537] width 140 height 30
type input "1"
type input "debug (D)"
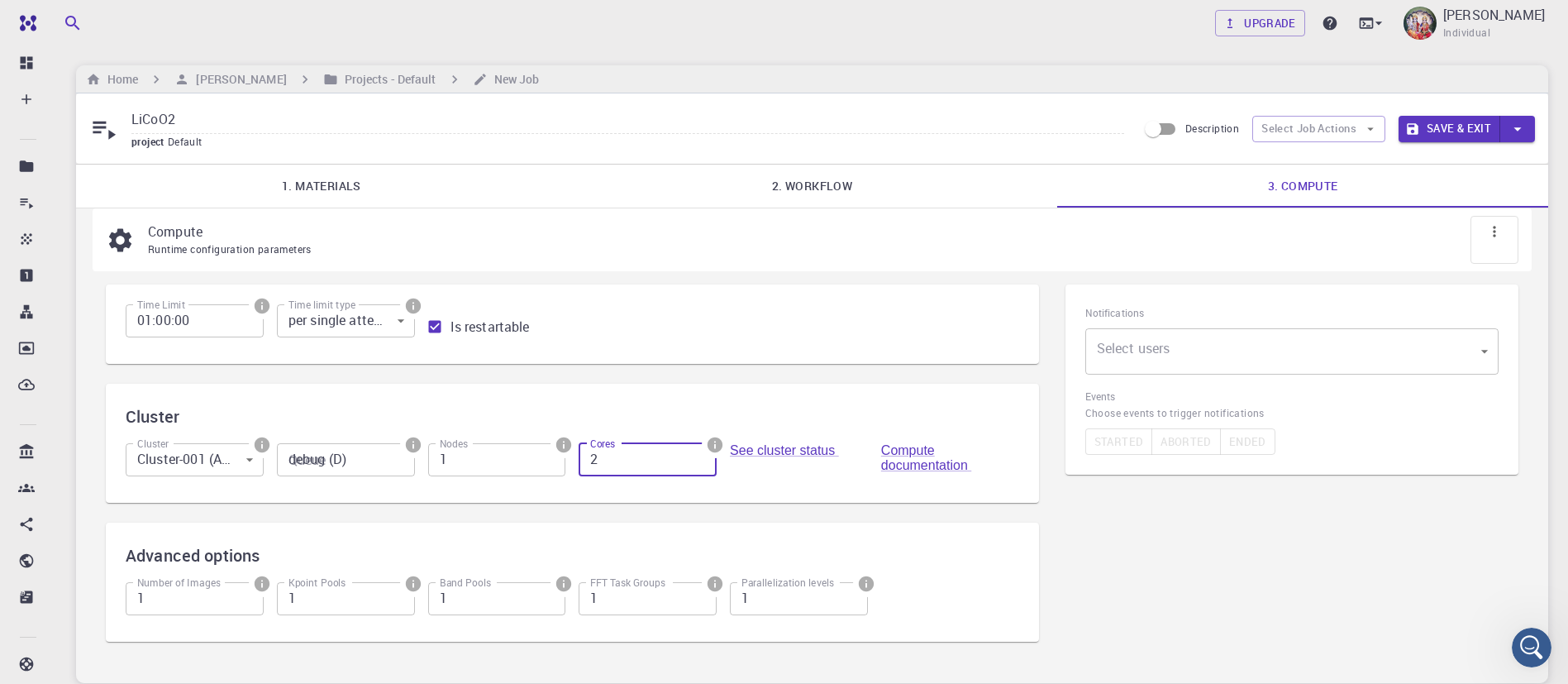
click at [703, 454] on input "2" at bounding box center [648, 460] width 138 height 33
click at [703, 454] on input "3" at bounding box center [648, 460] width 138 height 33
type input "4"
click at [703, 454] on input "4" at bounding box center [648, 460] width 138 height 33
click at [1451, 133] on button "Save & Exit" at bounding box center [1449, 129] width 101 height 26
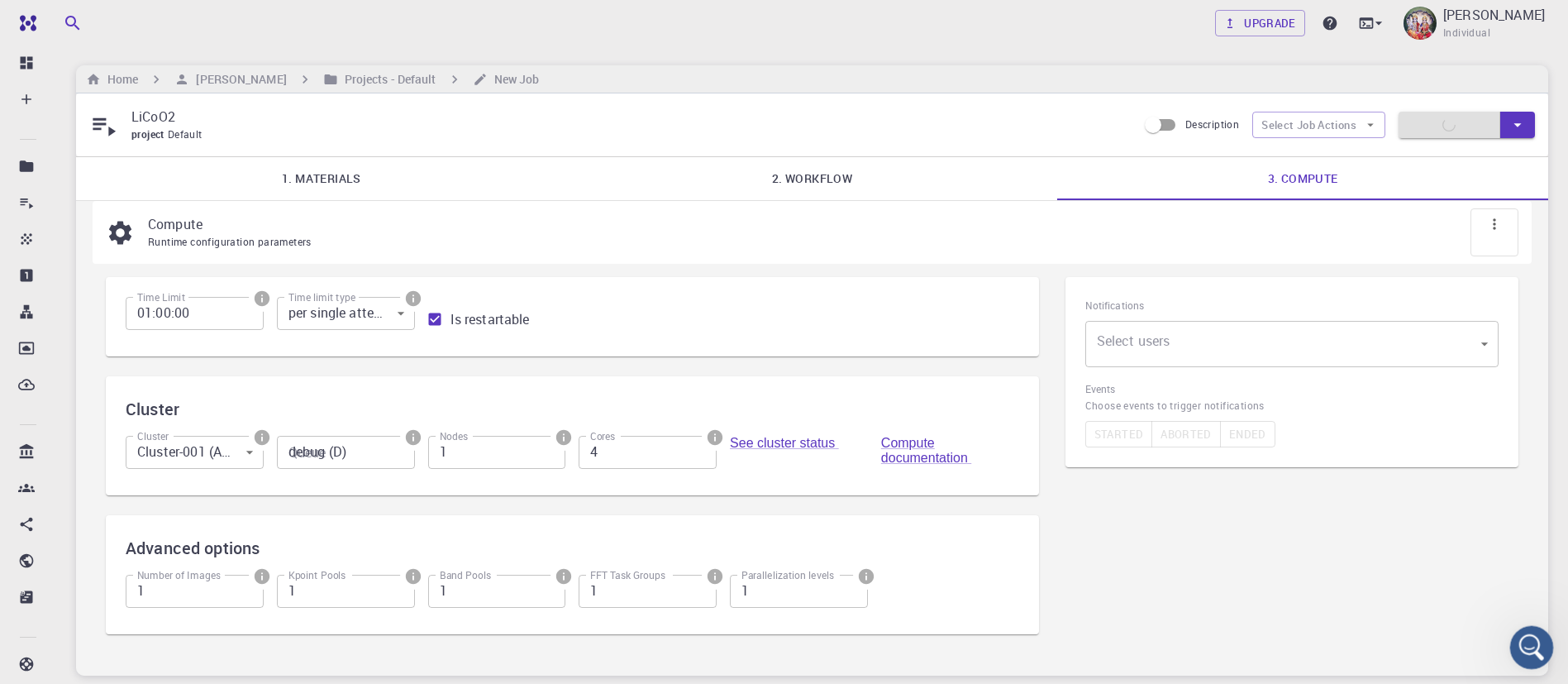
click at [1534, 652] on icon "Open Intercom Messenger" at bounding box center [1530, 646] width 27 height 27
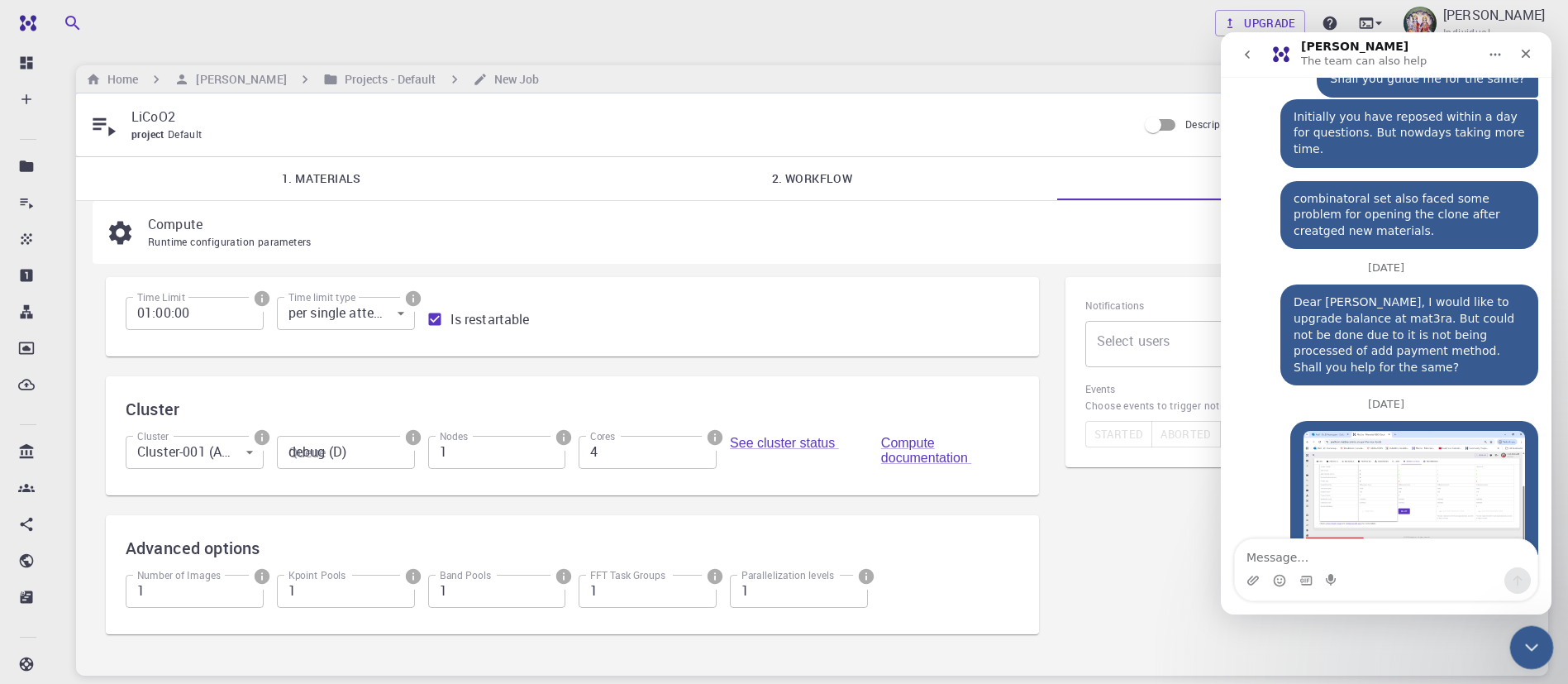
scroll to position [605, 0]
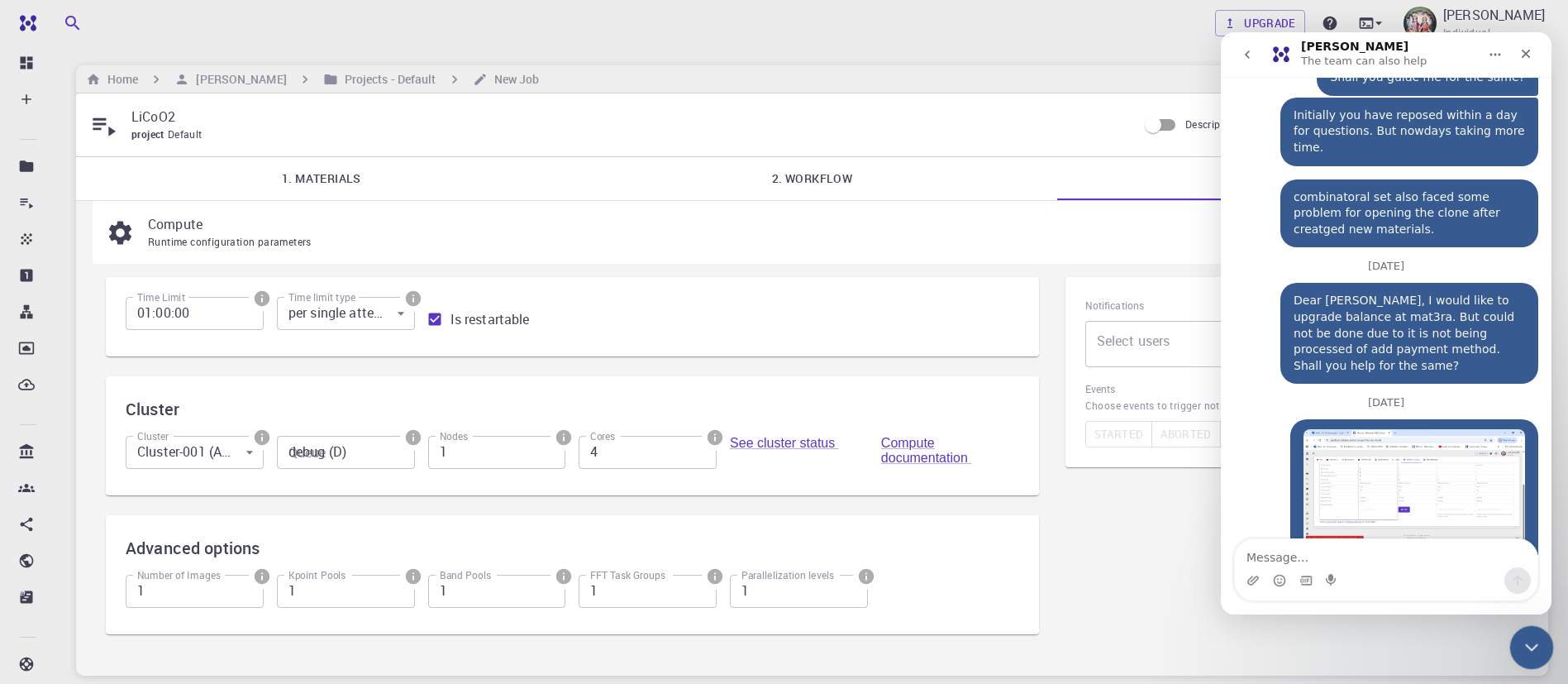
click at [1515, 644] on div "Close Intercom Messenger" at bounding box center [1529, 645] width 40 height 40
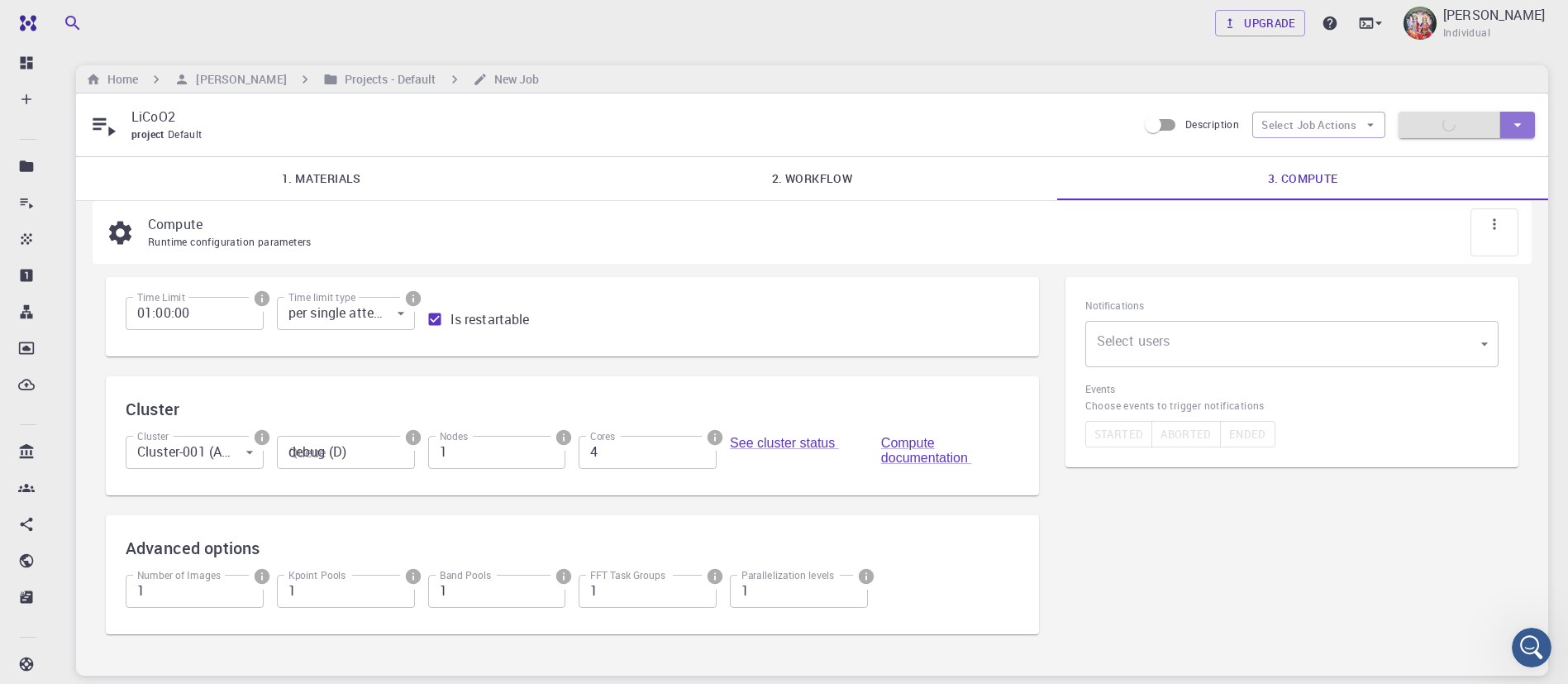
click at [1511, 128] on icon "button" at bounding box center [1517, 124] width 18 height 18
drag, startPoint x: 1510, startPoint y: 128, endPoint x: 1466, endPoint y: 158, distance: 53.3
click at [1466, 158] on div "Save & Exit Save" at bounding box center [784, 342] width 1568 height 684
click at [1466, 158] on li "Save & Exit" at bounding box center [1445, 159] width 94 height 30
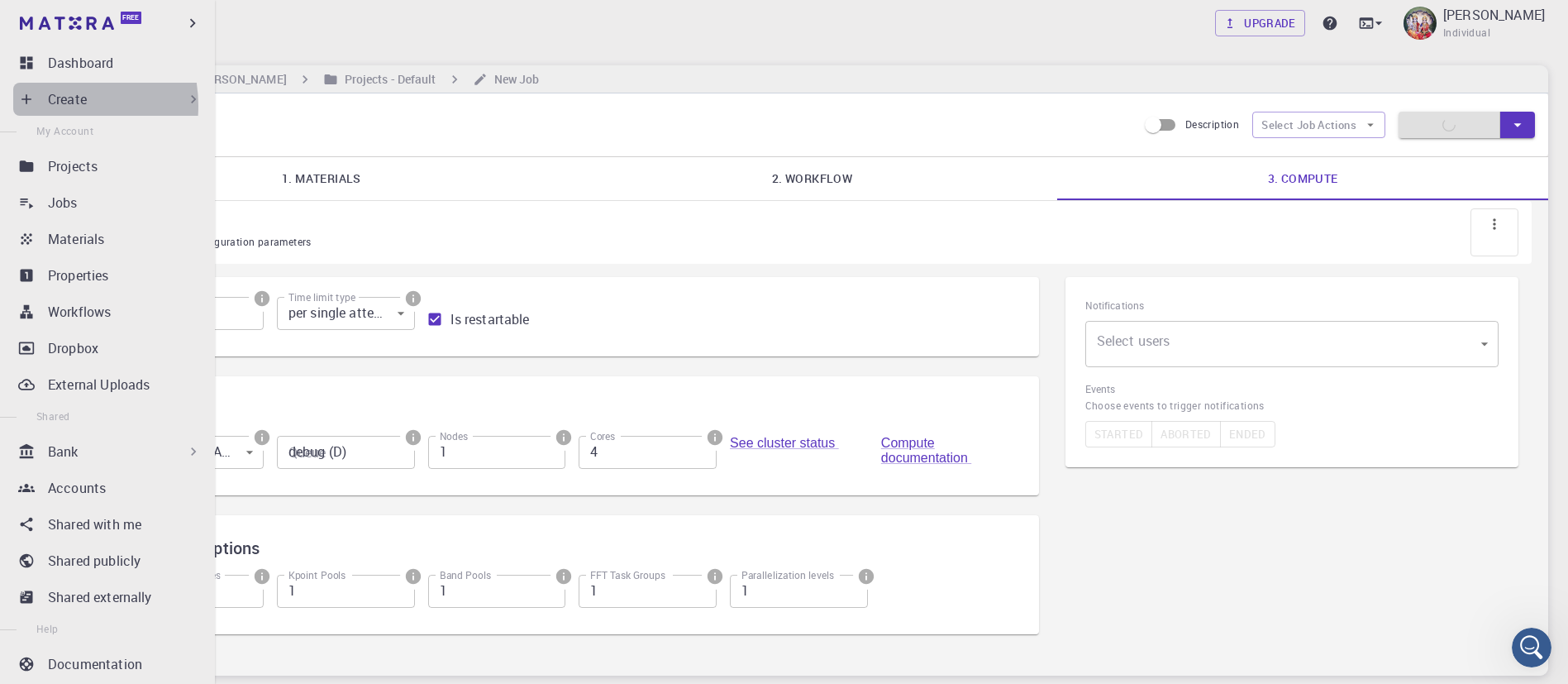
click at [46, 106] on div "Create" at bounding box center [111, 99] width 195 height 33
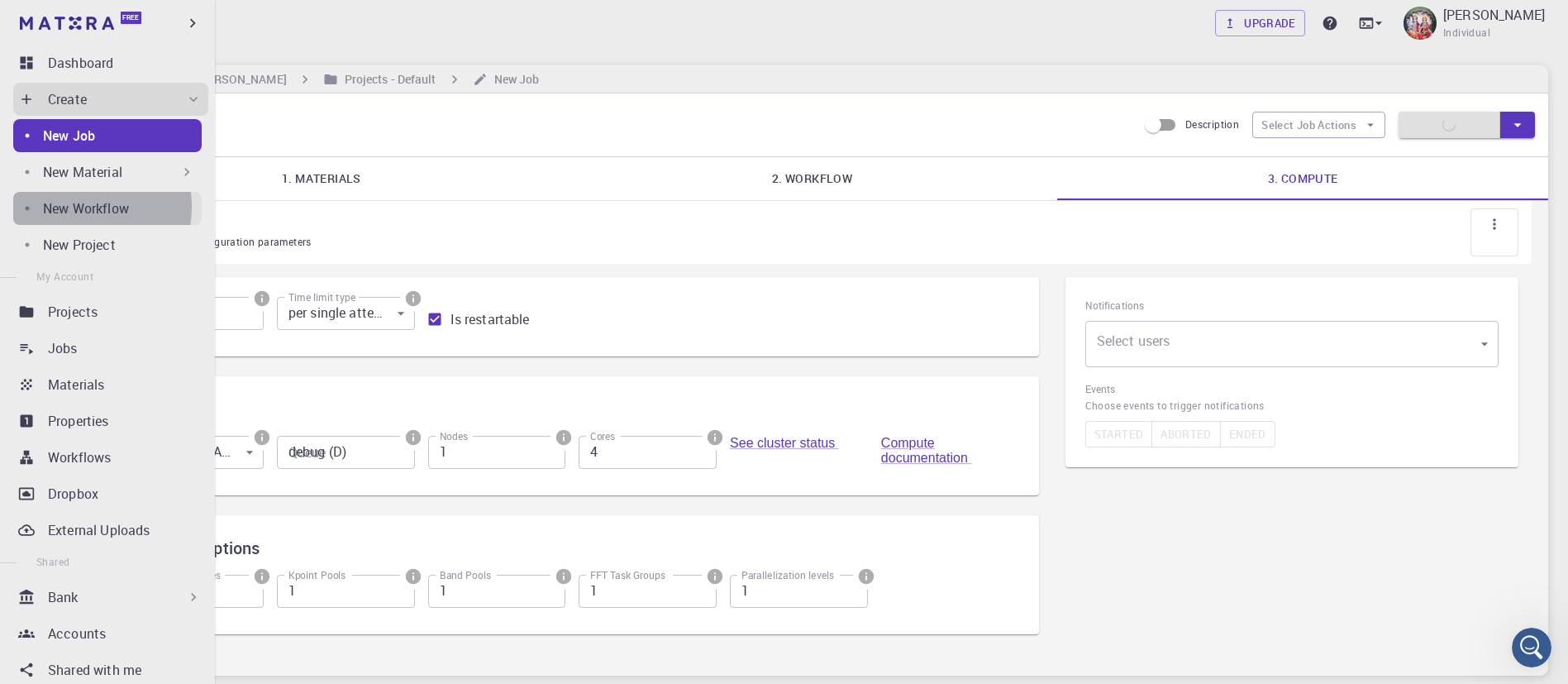
click at [72, 207] on p "New Workflow" at bounding box center [85, 208] width 86 height 20
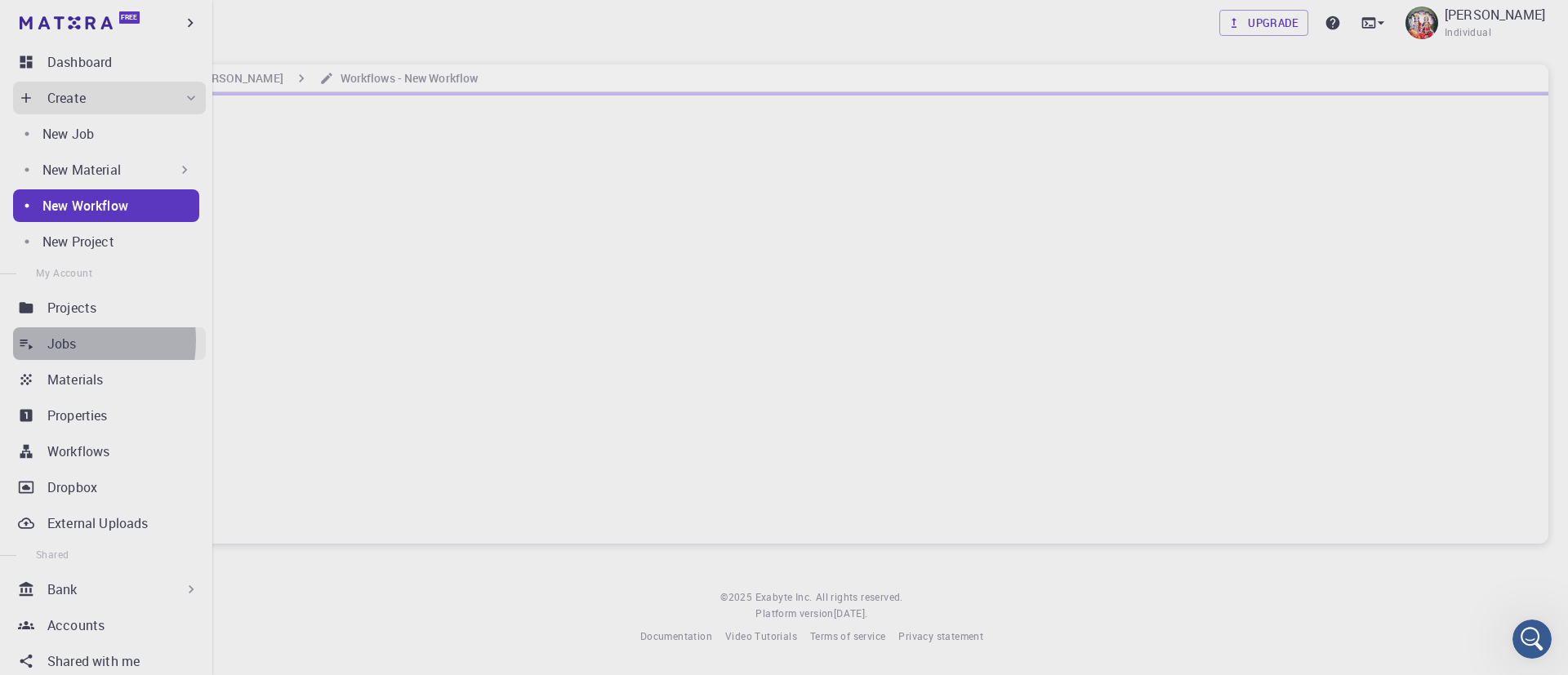
click at [62, 340] on p "Jobs" at bounding box center [61, 343] width 29 height 19
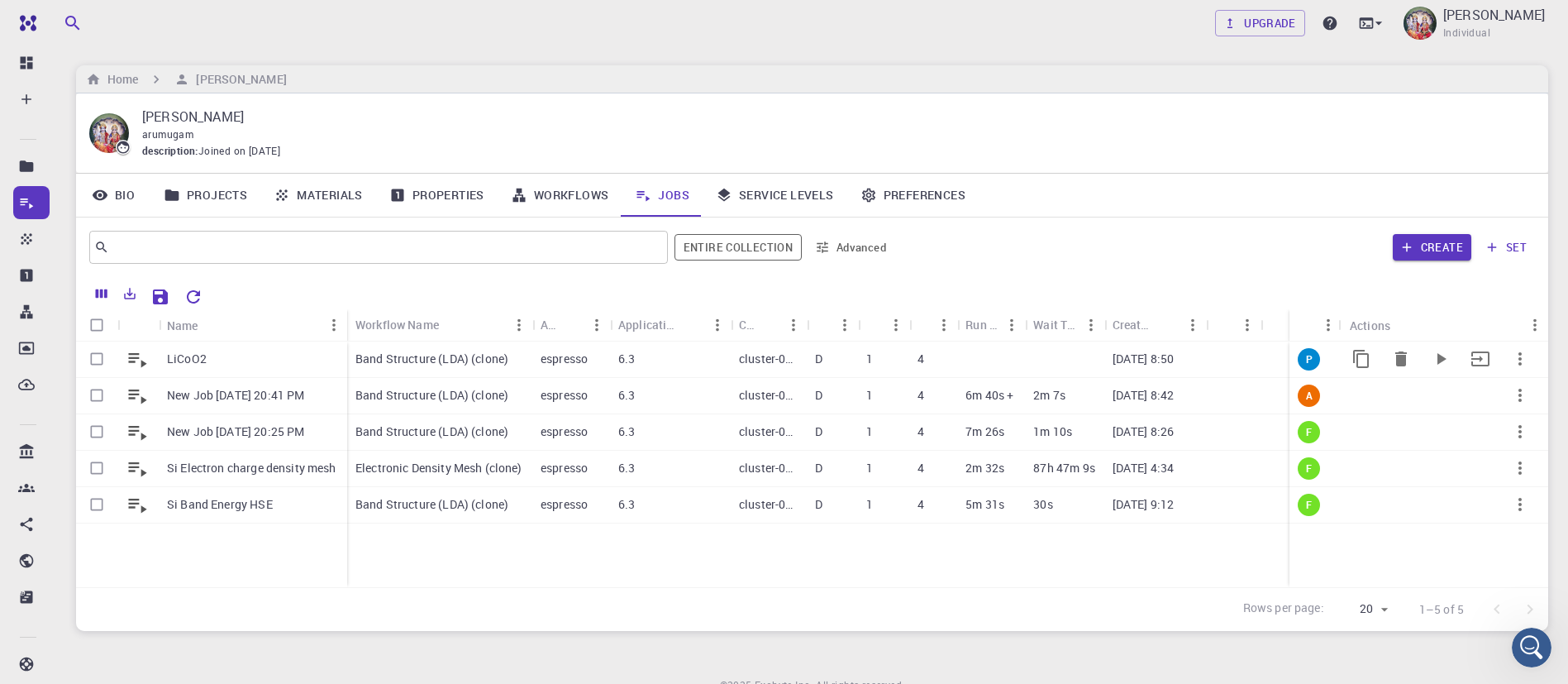
click at [97, 359] on input "Select row" at bounding box center [96, 359] width 31 height 32
checkbox input "true"
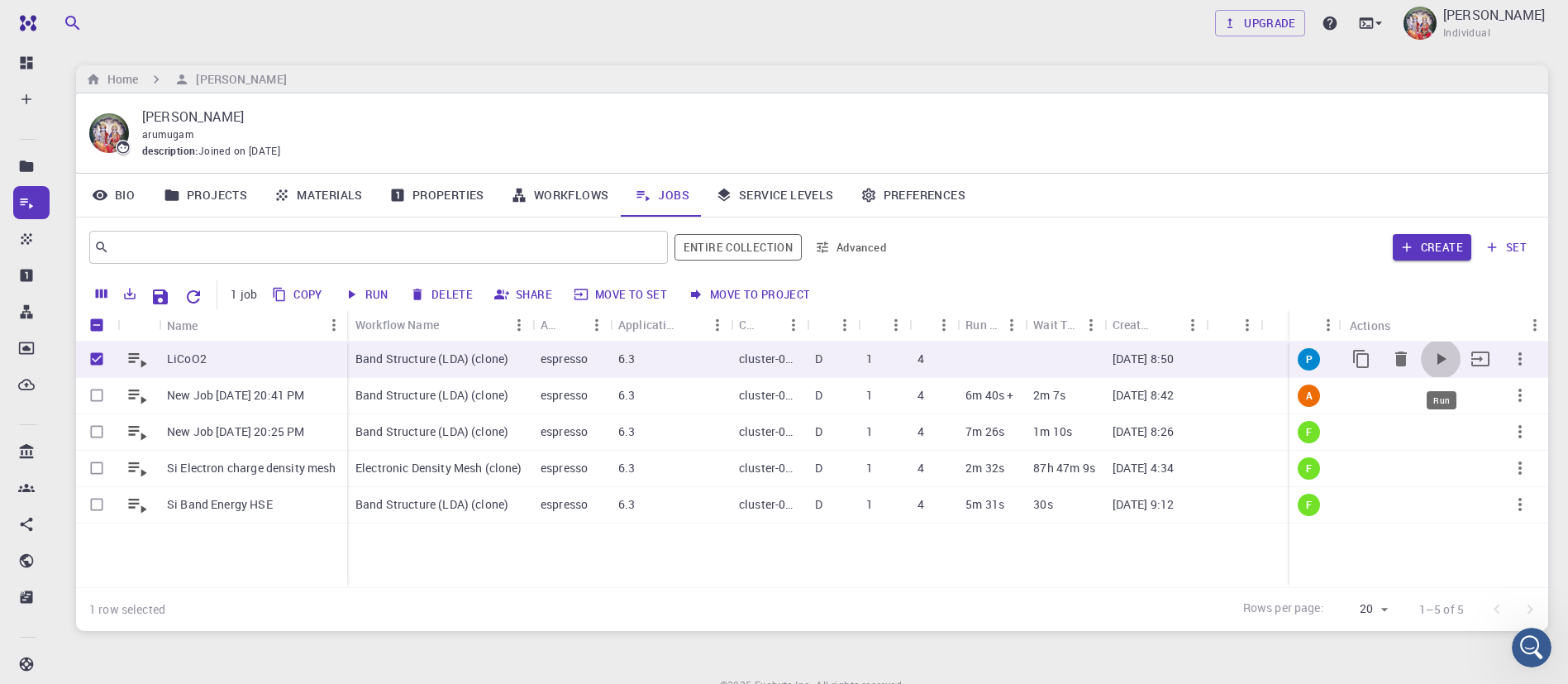
click at [1439, 360] on icon "Run" at bounding box center [1442, 359] width 9 height 12
click at [1445, 357] on icon "Run" at bounding box center [1440, 359] width 20 height 20
click at [1445, 364] on icon "Run" at bounding box center [1440, 359] width 20 height 20
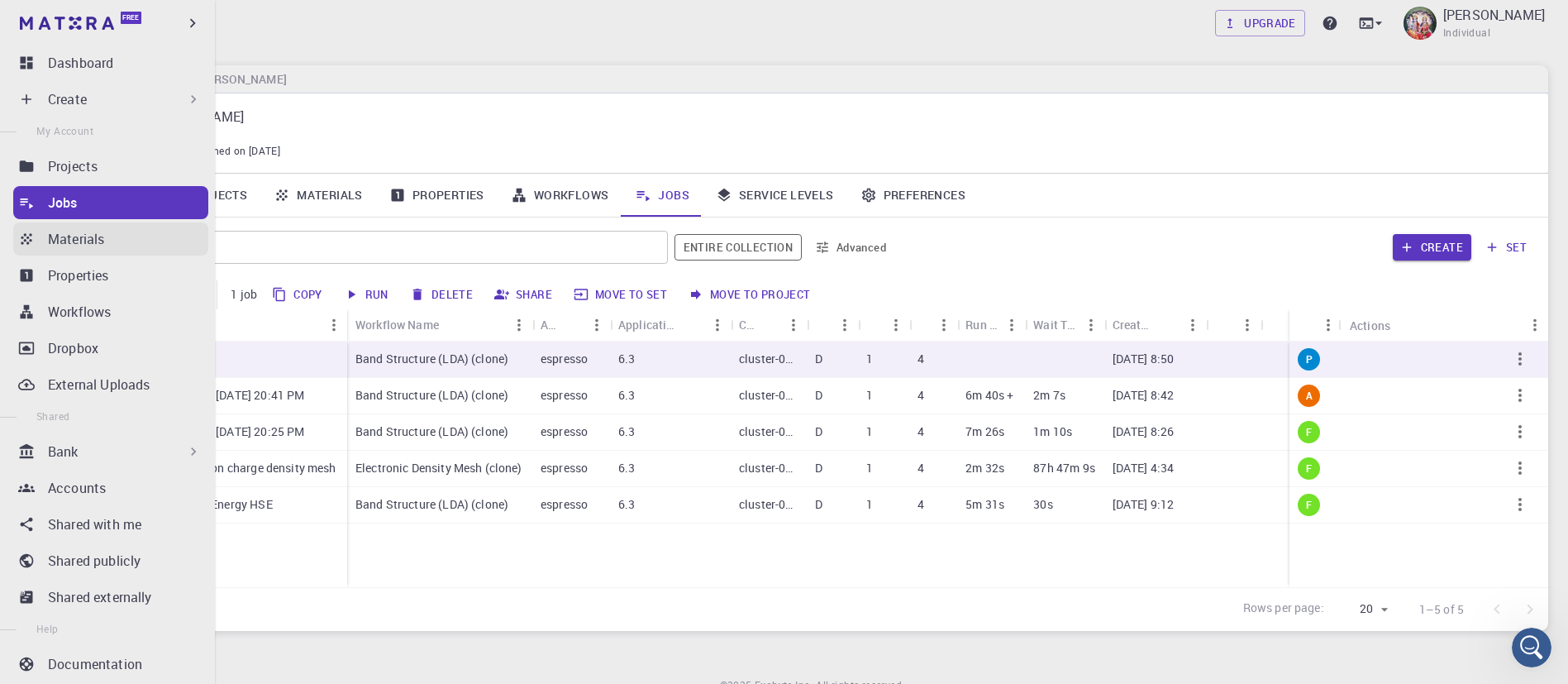
click at [70, 244] on p "Materials" at bounding box center [76, 239] width 56 height 20
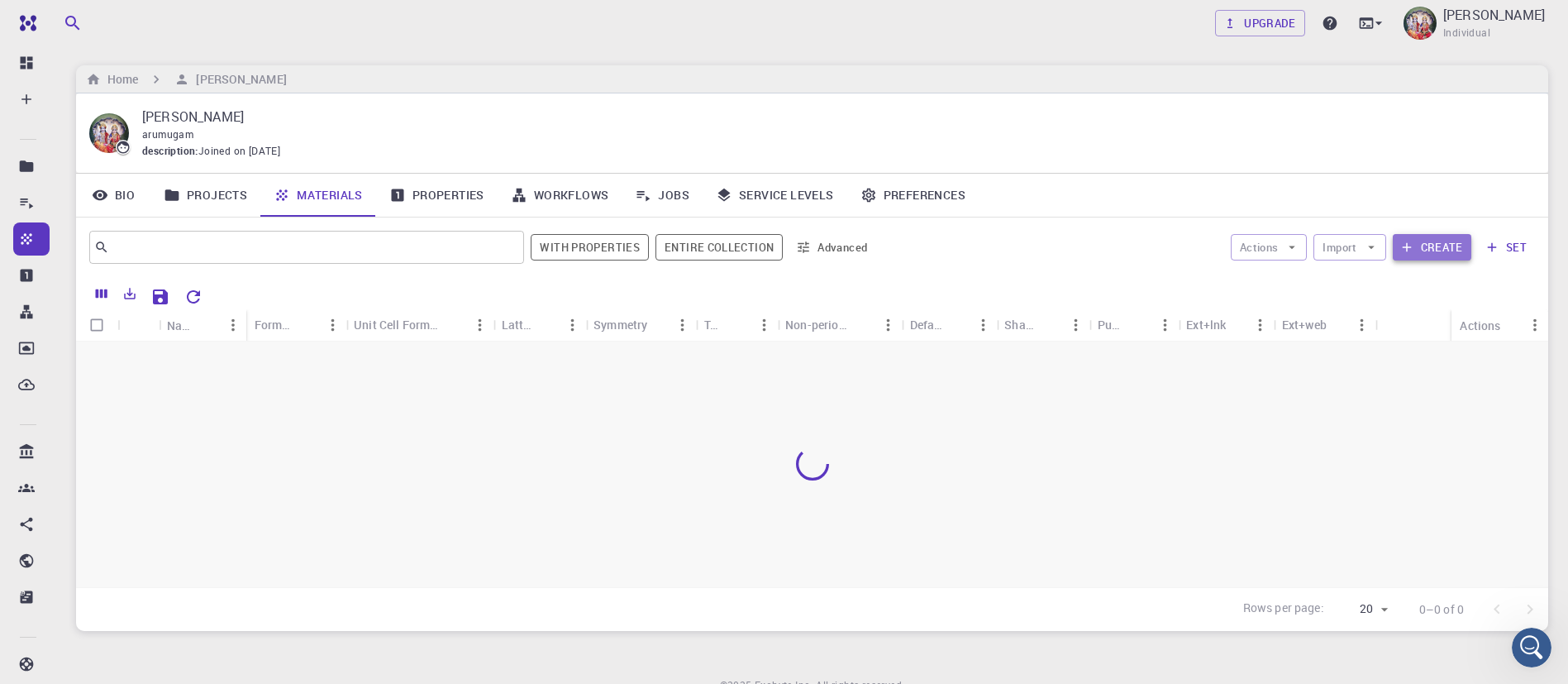
click at [1419, 247] on button "Create" at bounding box center [1432, 247] width 78 height 26
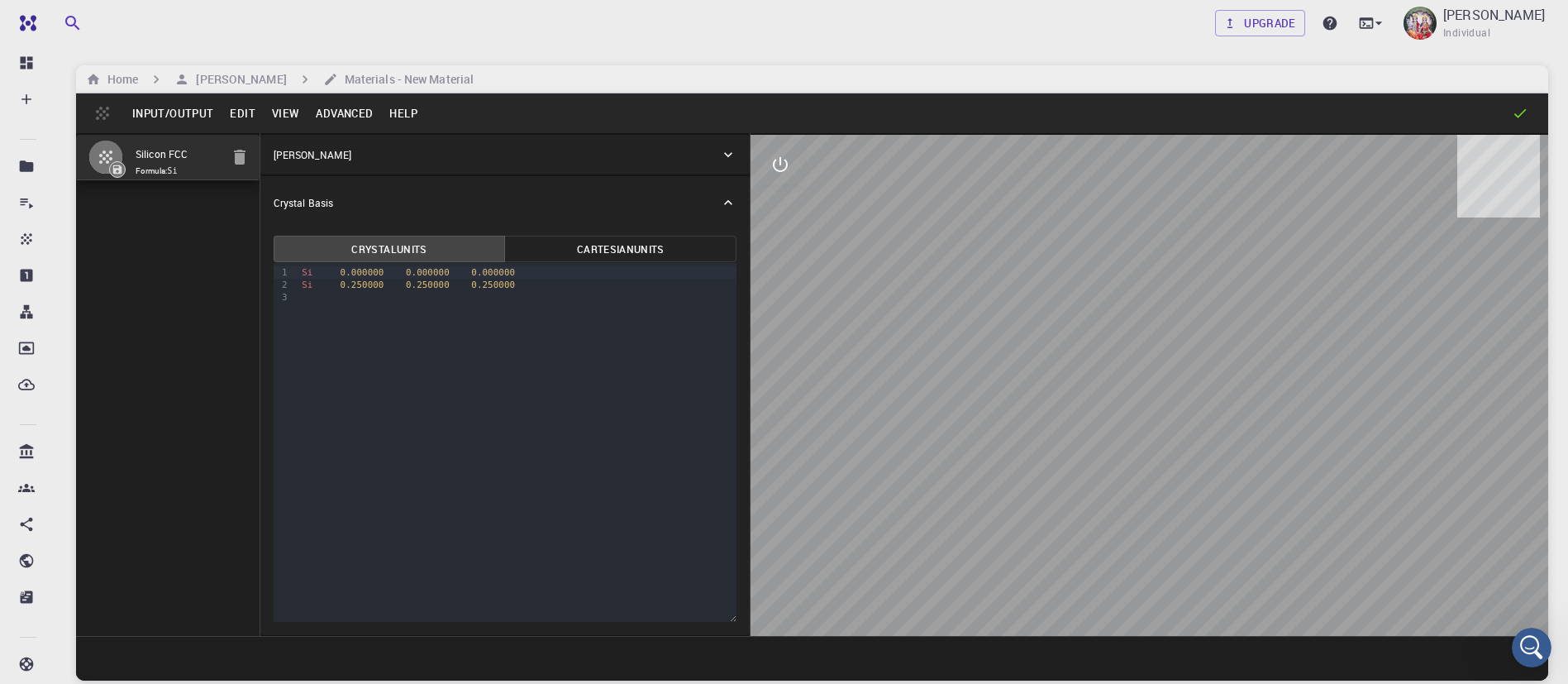
click at [198, 117] on button "Input/Output" at bounding box center [173, 113] width 98 height 26
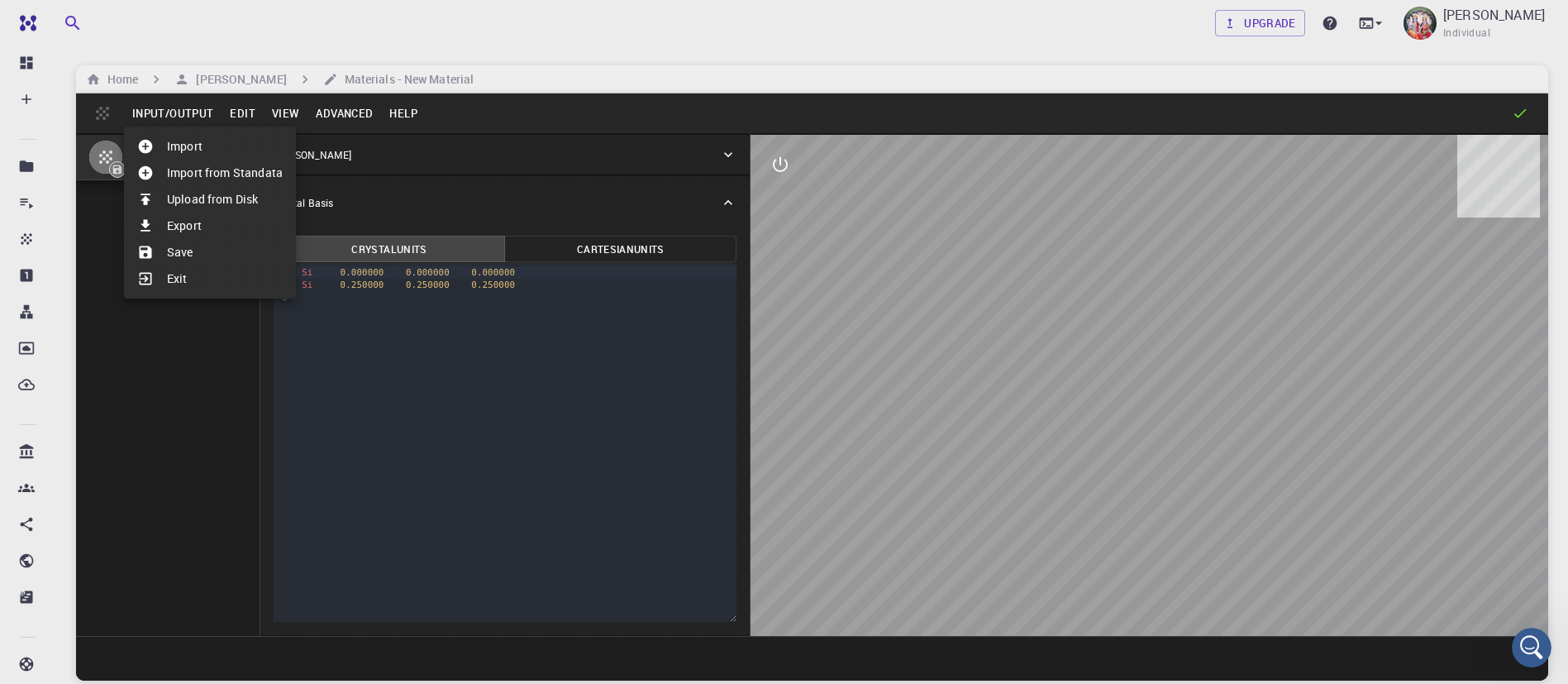
click at [188, 150] on li "Import" at bounding box center [210, 146] width 172 height 26
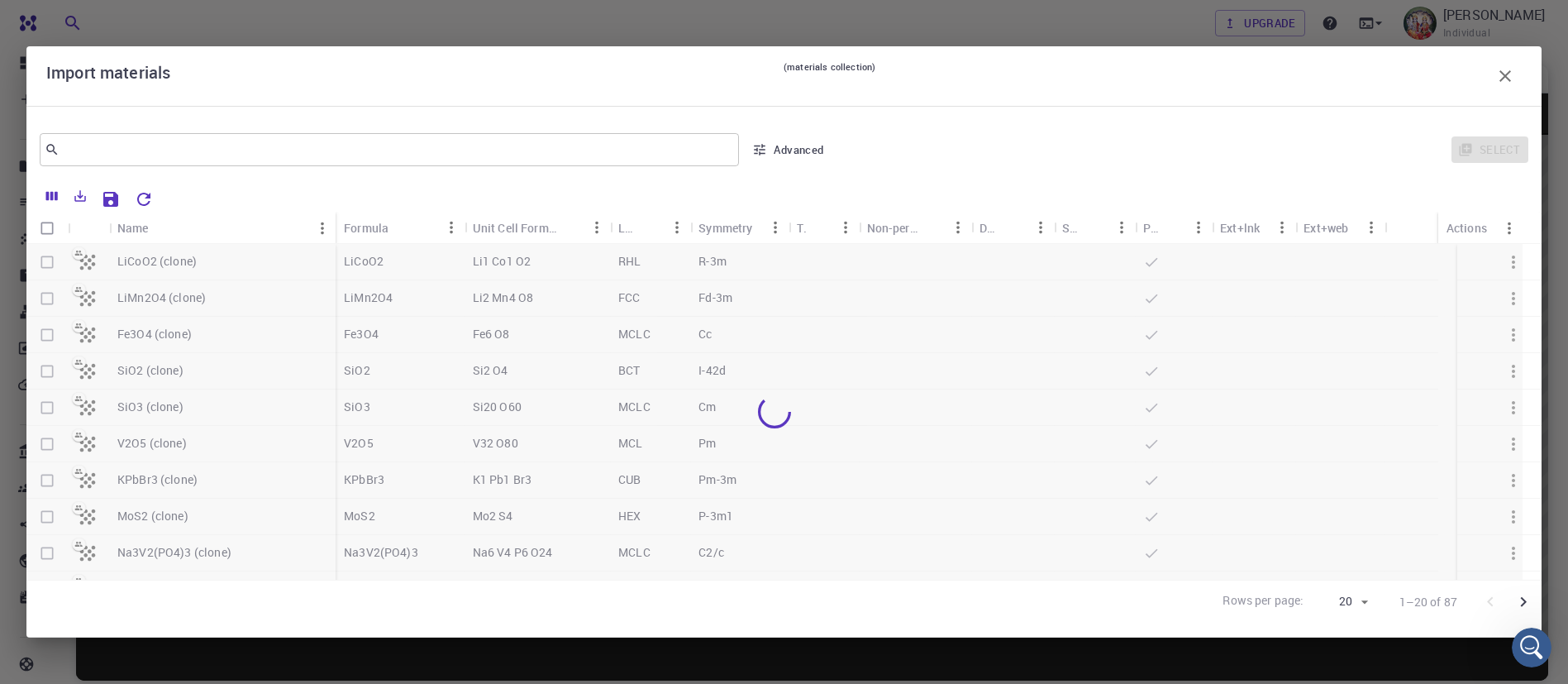
click at [43, 267] on div at bounding box center [775, 411] width 1496 height 336
click at [49, 266] on div at bounding box center [775, 411] width 1496 height 336
click at [44, 268] on div at bounding box center [775, 411] width 1496 height 336
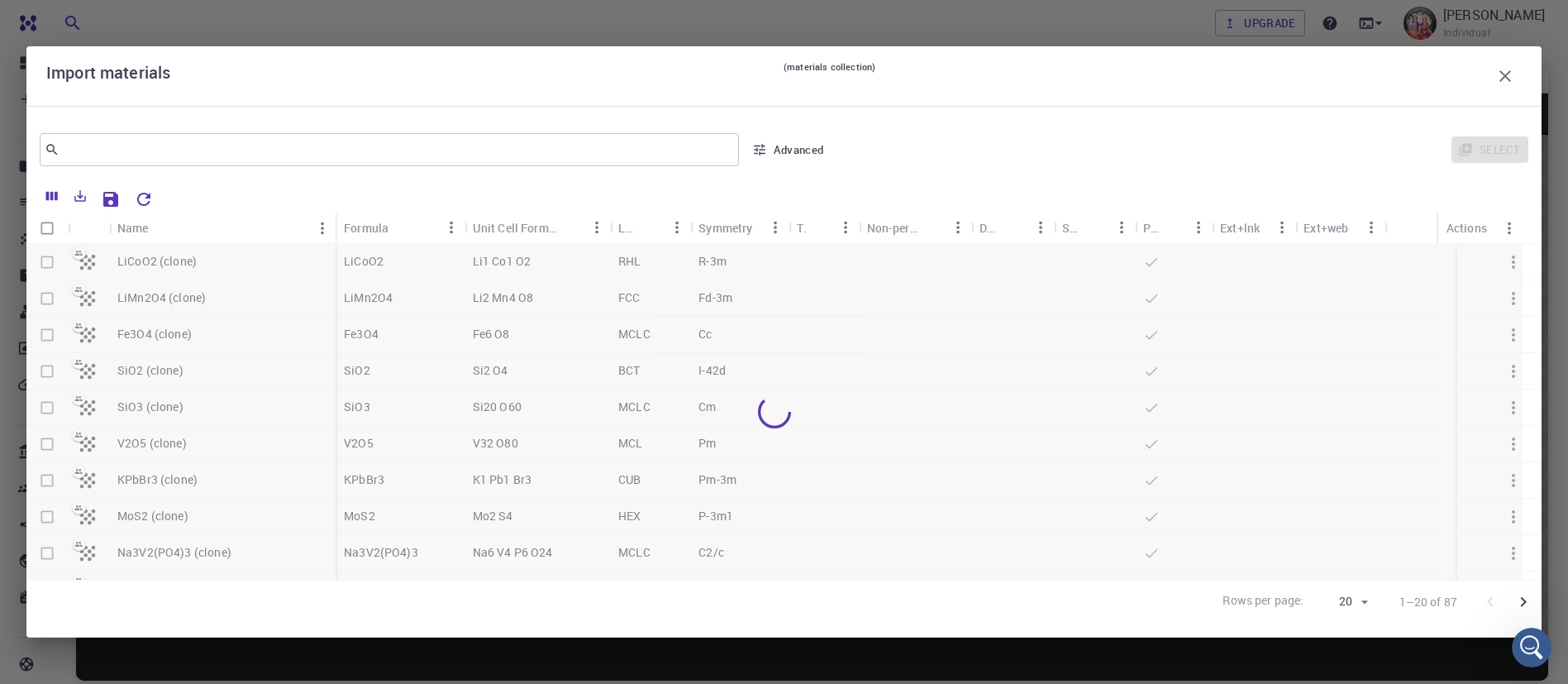
click at [859, 258] on div at bounding box center [775, 411] width 1496 height 336
click at [1508, 68] on icon "button" at bounding box center [1505, 76] width 20 height 20
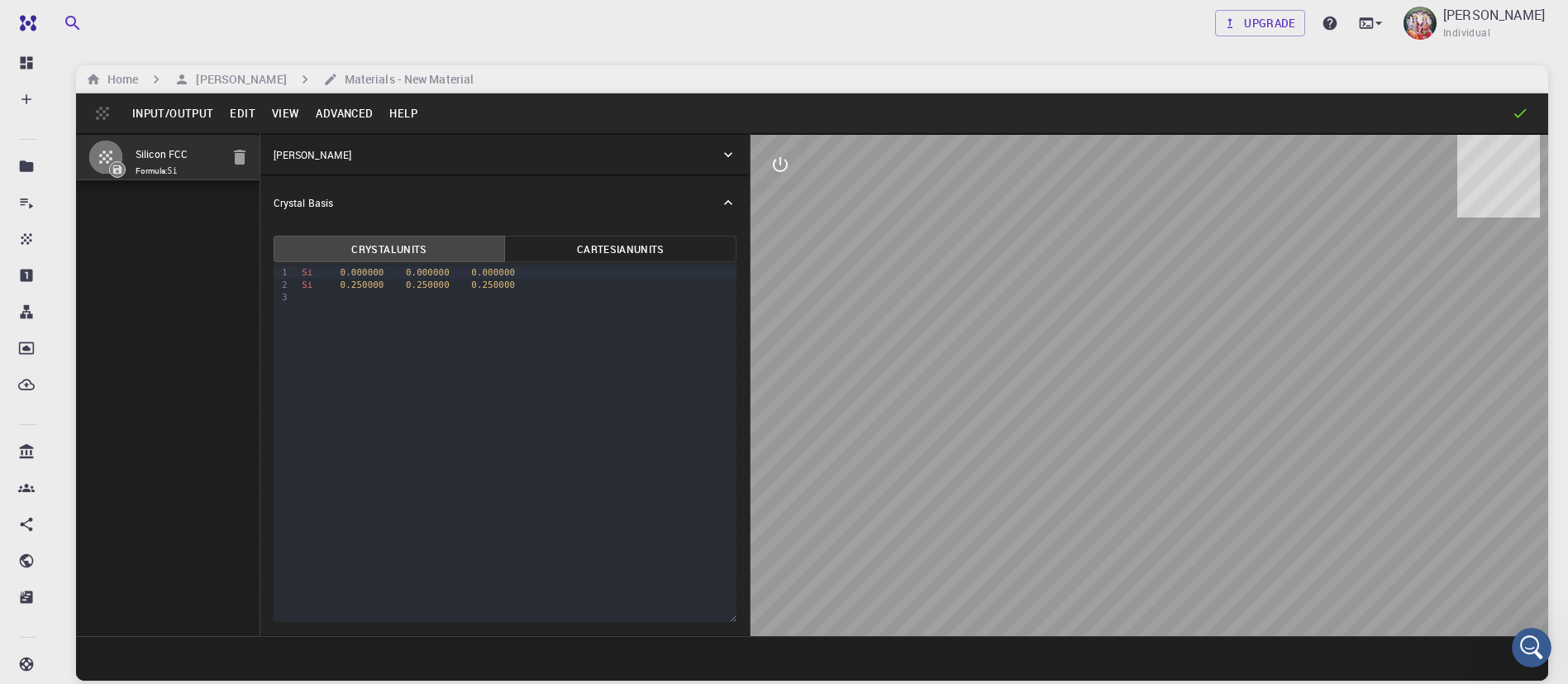
click at [171, 118] on button "Input/Output" at bounding box center [173, 113] width 98 height 26
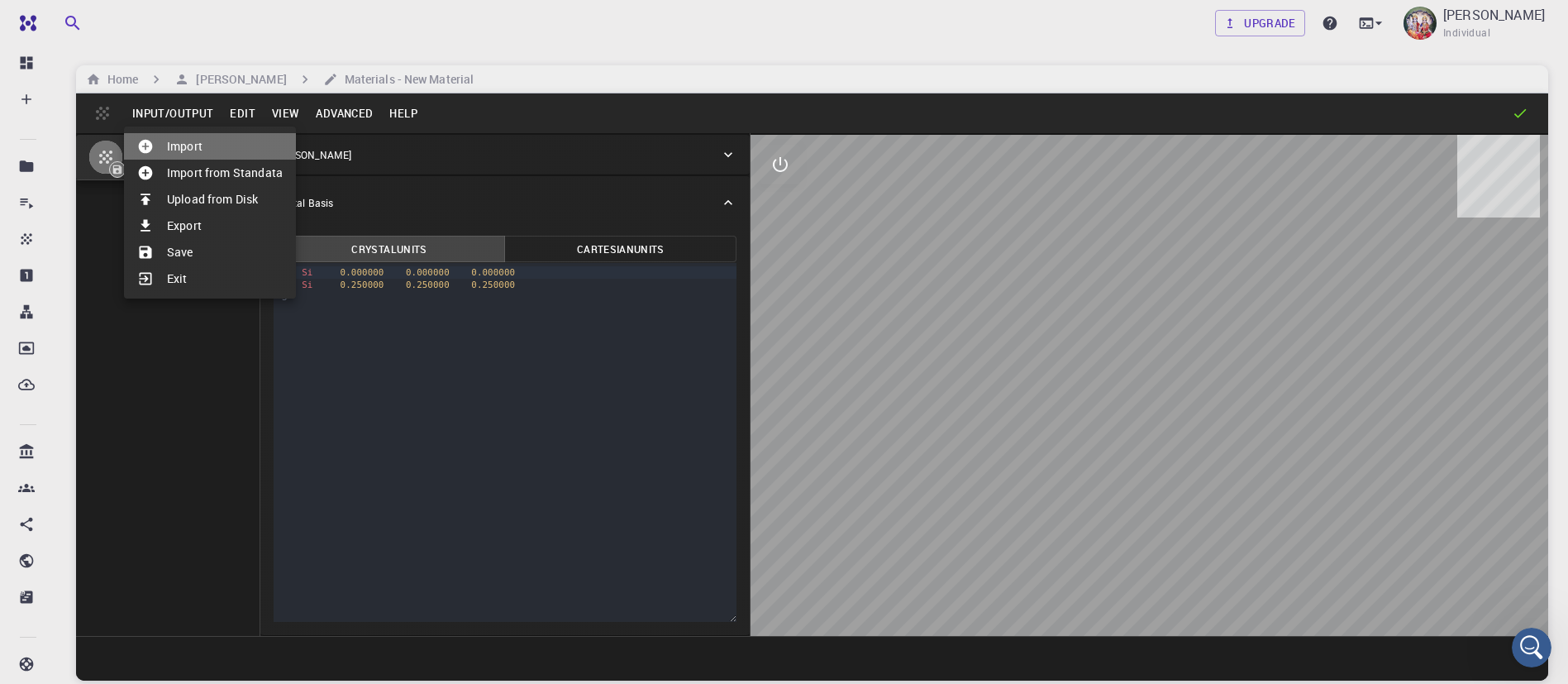
click at [181, 145] on li "Import" at bounding box center [210, 146] width 172 height 26
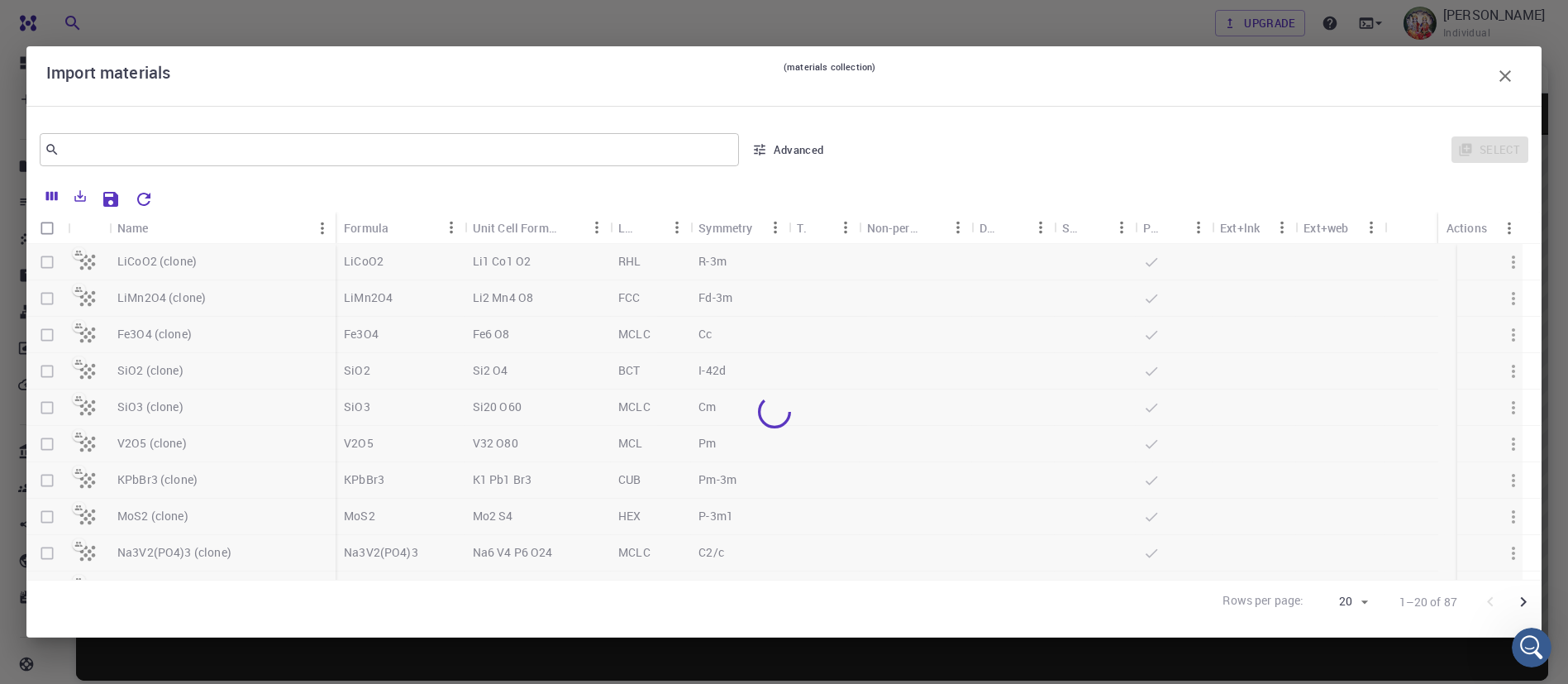
click at [50, 262] on div at bounding box center [775, 411] width 1496 height 336
click at [1502, 72] on icon "button" at bounding box center [1505, 76] width 20 height 20
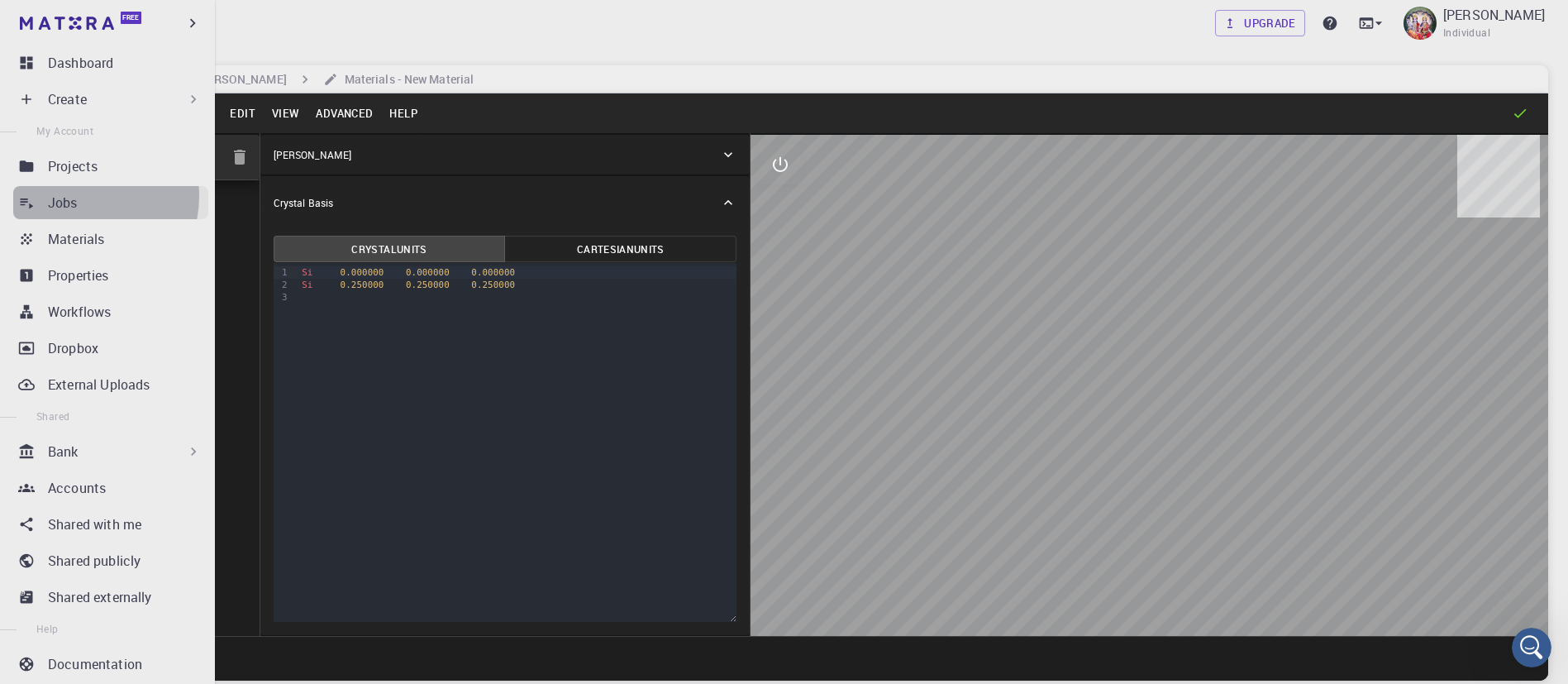
click at [74, 196] on p "Jobs" at bounding box center [62, 202] width 30 height 20
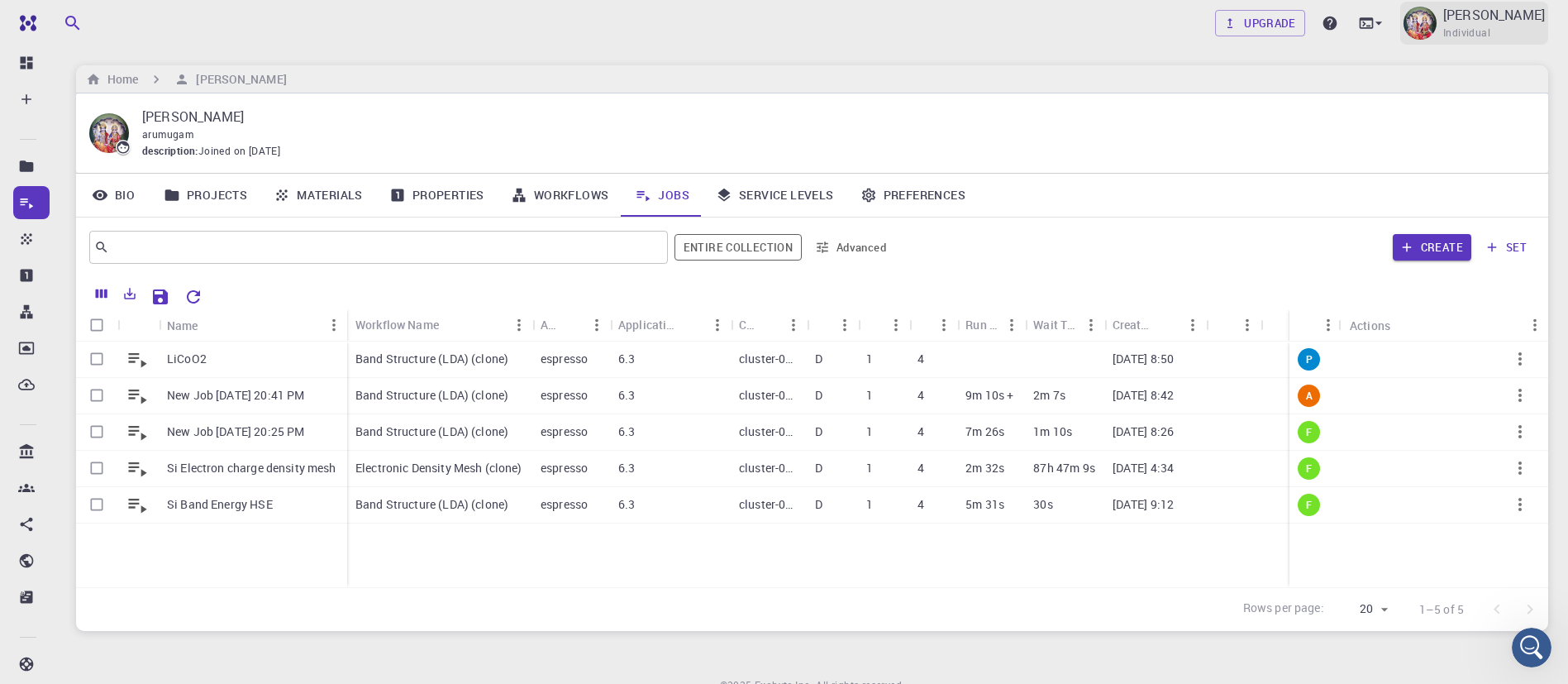
click at [1497, 22] on p "D ARUMUGAM" at bounding box center [1494, 14] width 101 height 20
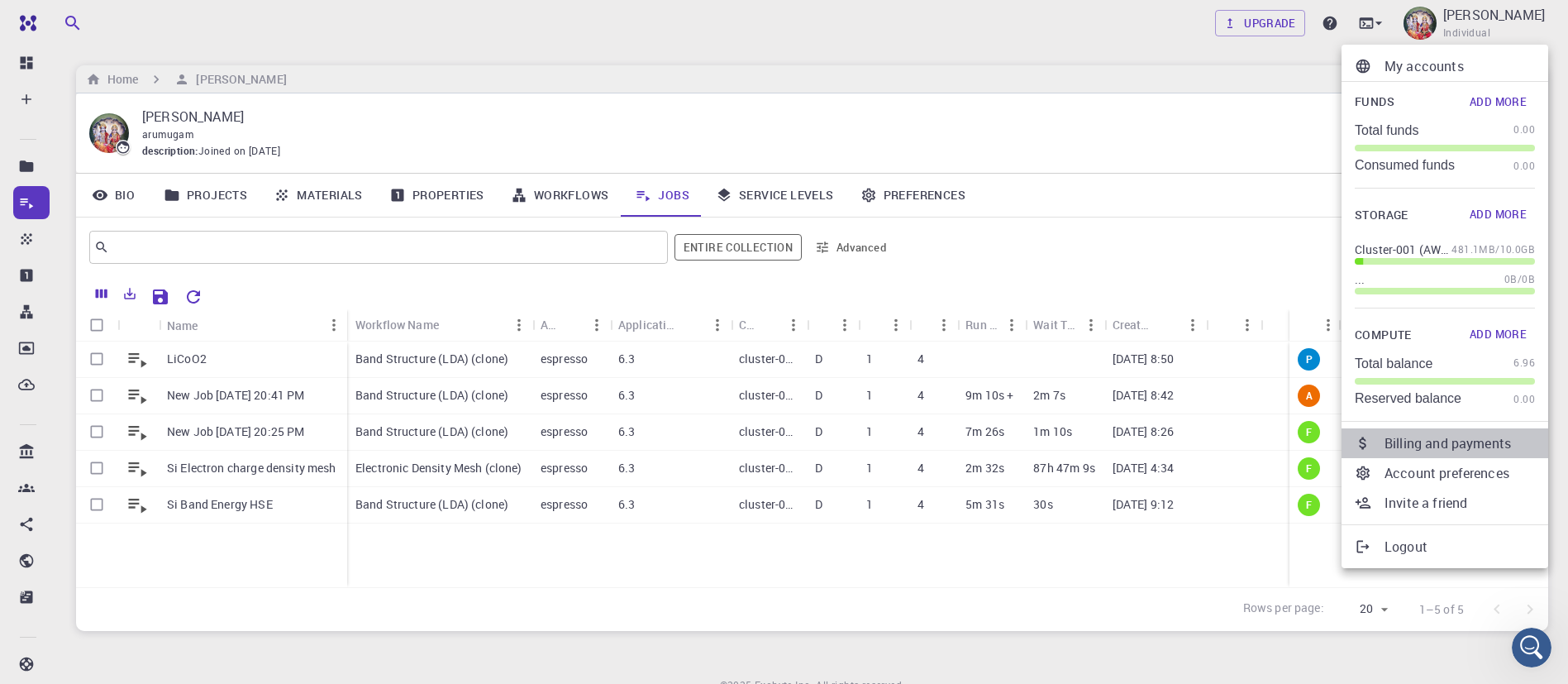
click at [1495, 442] on p "Billing and payments" at bounding box center [1460, 443] width 151 height 20
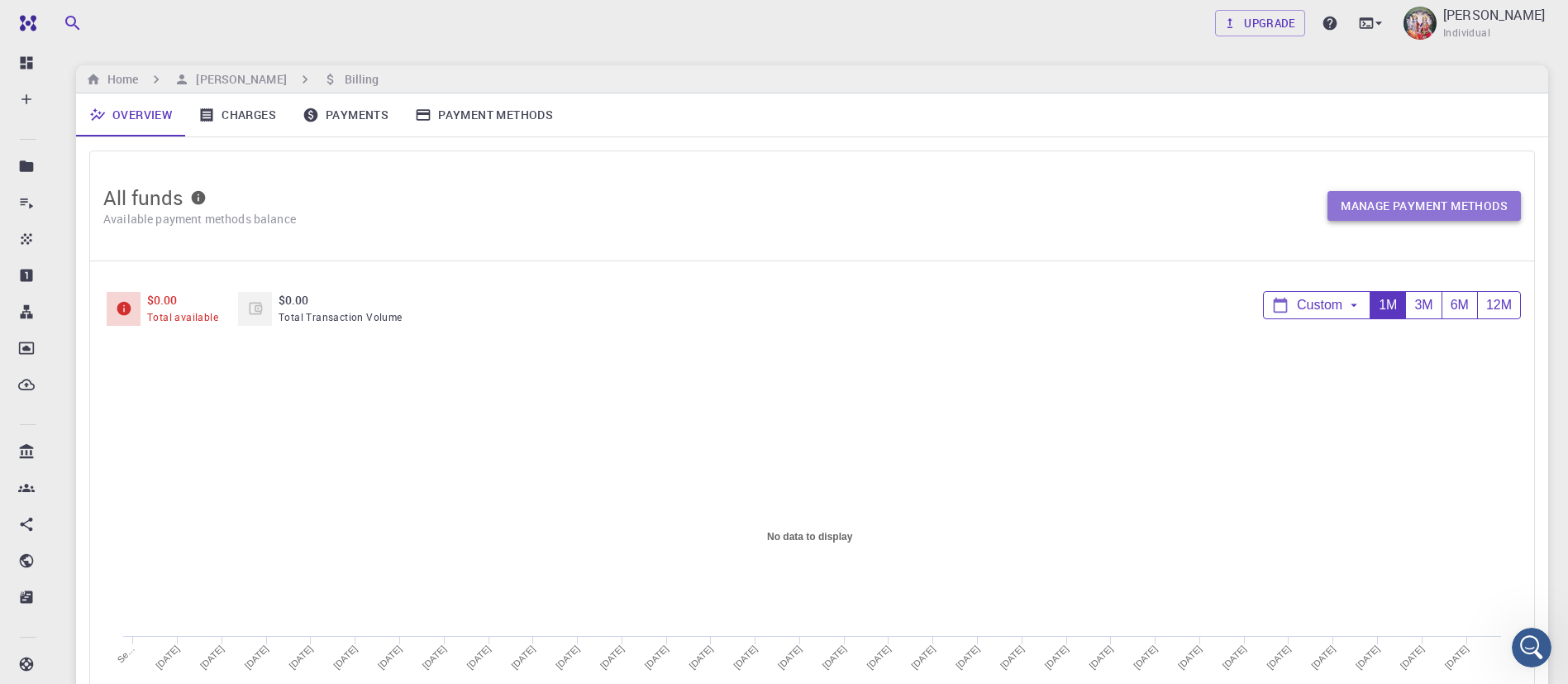
click at [1421, 202] on link "Manage payment methods" at bounding box center [1424, 206] width 193 height 31
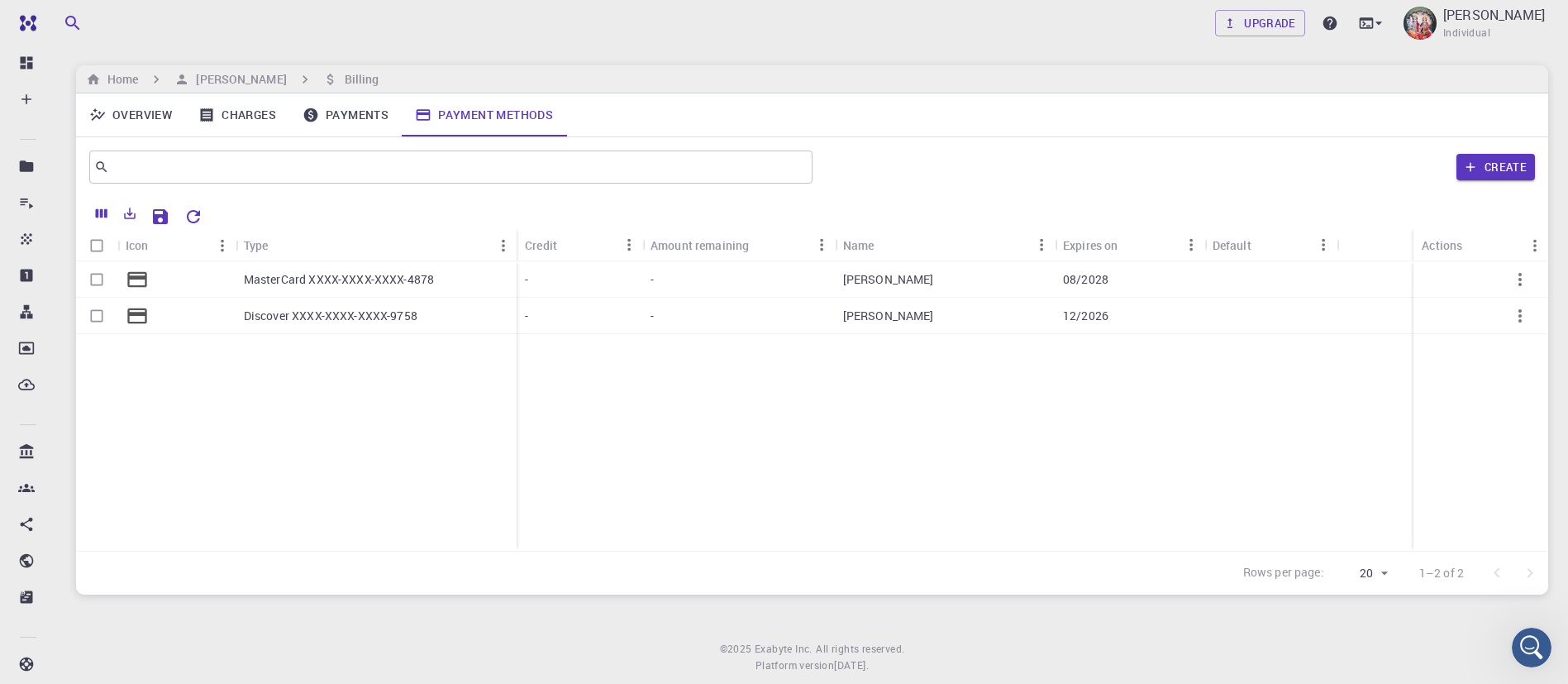
click at [455, 276] on div "MasterCard XXXX-XXXX-XXXX-4878" at bounding box center [376, 279] width 281 height 37
click at [93, 278] on input "Select row" at bounding box center [96, 279] width 31 height 32
checkbox input "true"
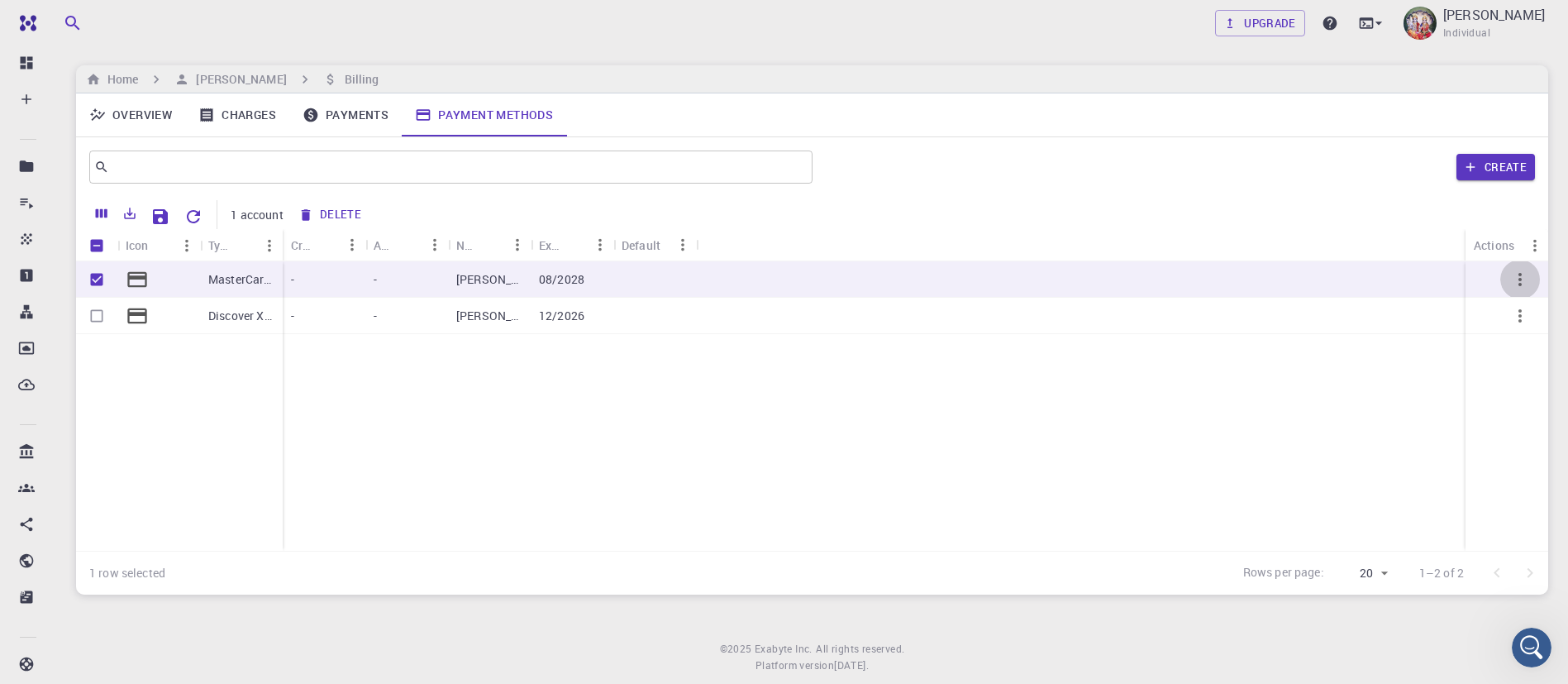
click at [1526, 279] on icon "button" at bounding box center [1519, 279] width 20 height 20
click at [1300, 370] on div at bounding box center [784, 342] width 1568 height 684
click at [252, 117] on link "Charges" at bounding box center [237, 115] width 104 height 43
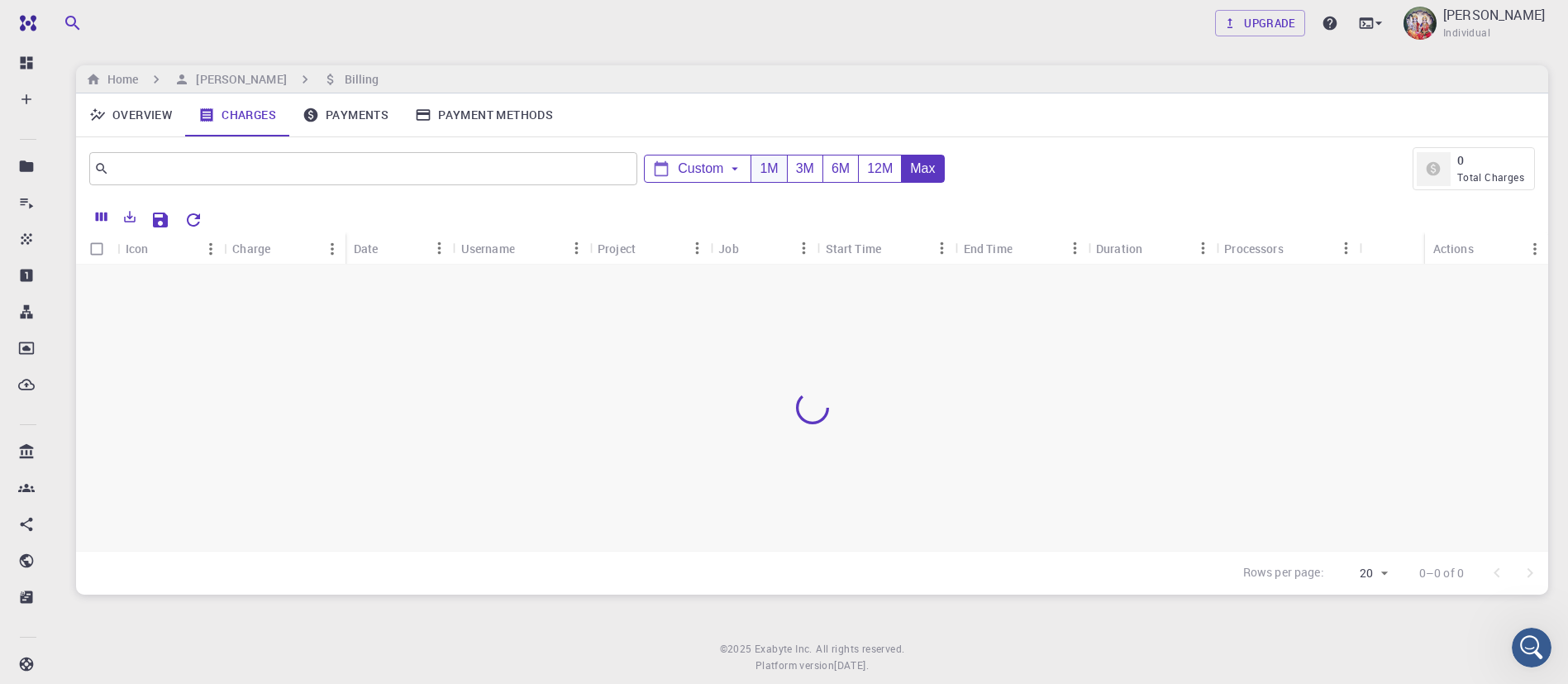
click at [773, 174] on div "1M" at bounding box center [769, 170] width 36 height 27
click at [801, 178] on div "3M" at bounding box center [804, 170] width 36 height 27
click at [129, 107] on link "Overview" at bounding box center [130, 115] width 109 height 43
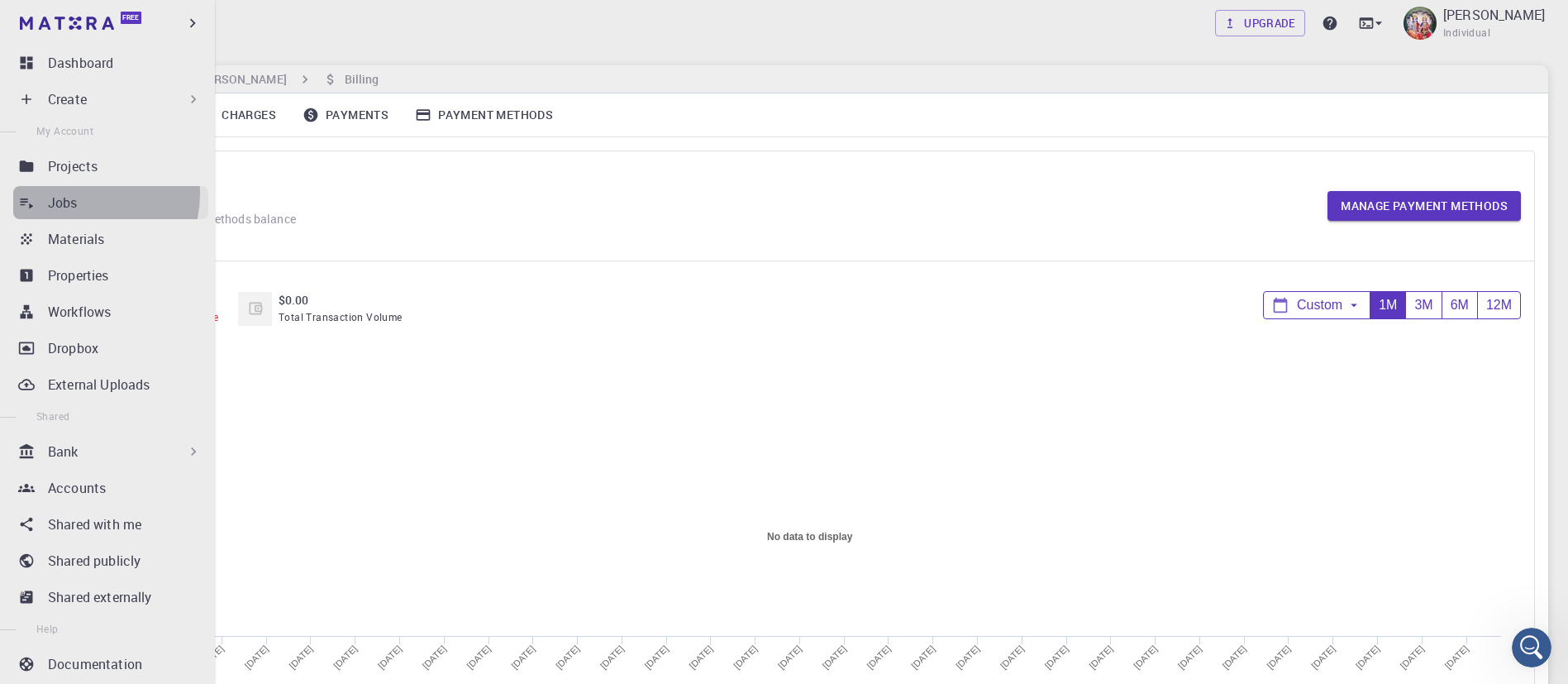
click at [77, 193] on div "Jobs" at bounding box center [128, 202] width 160 height 20
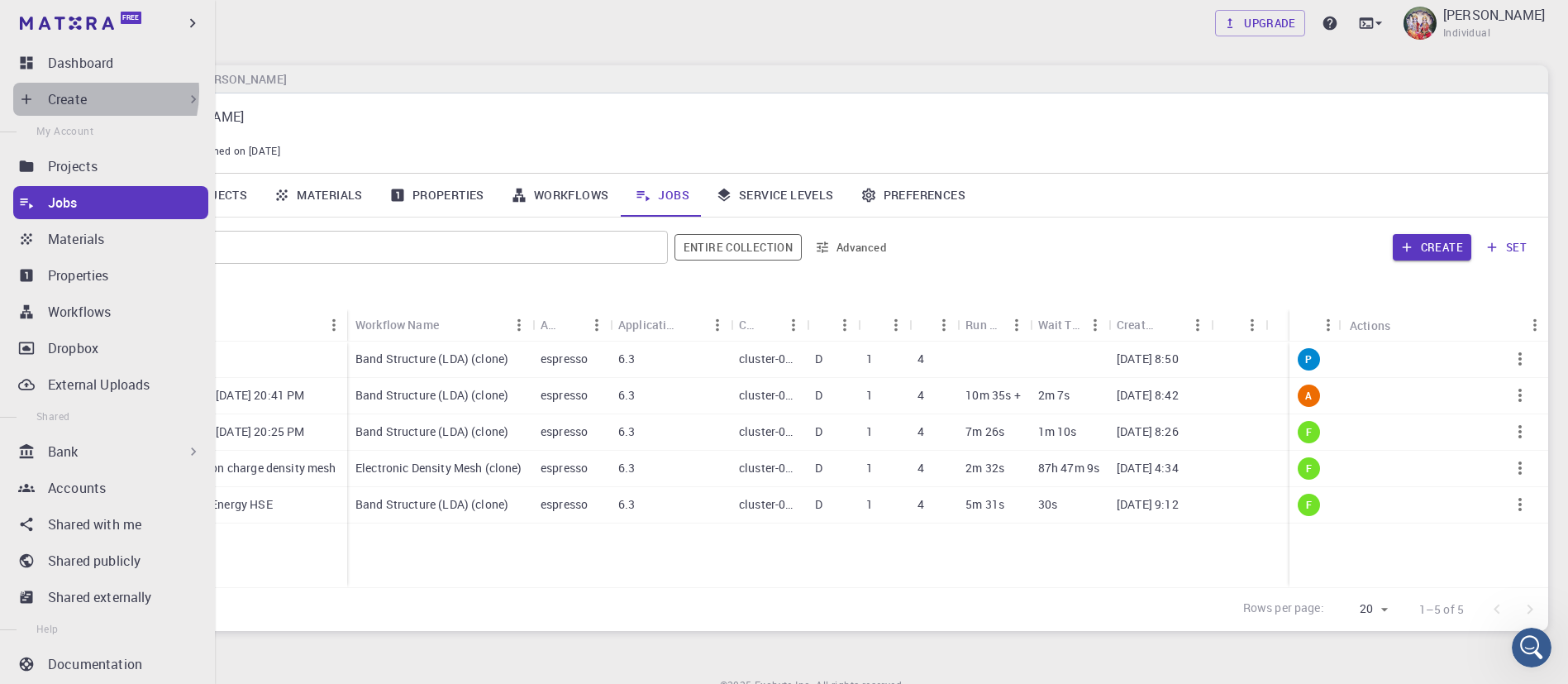
click at [76, 92] on p "Create" at bounding box center [67, 99] width 39 height 20
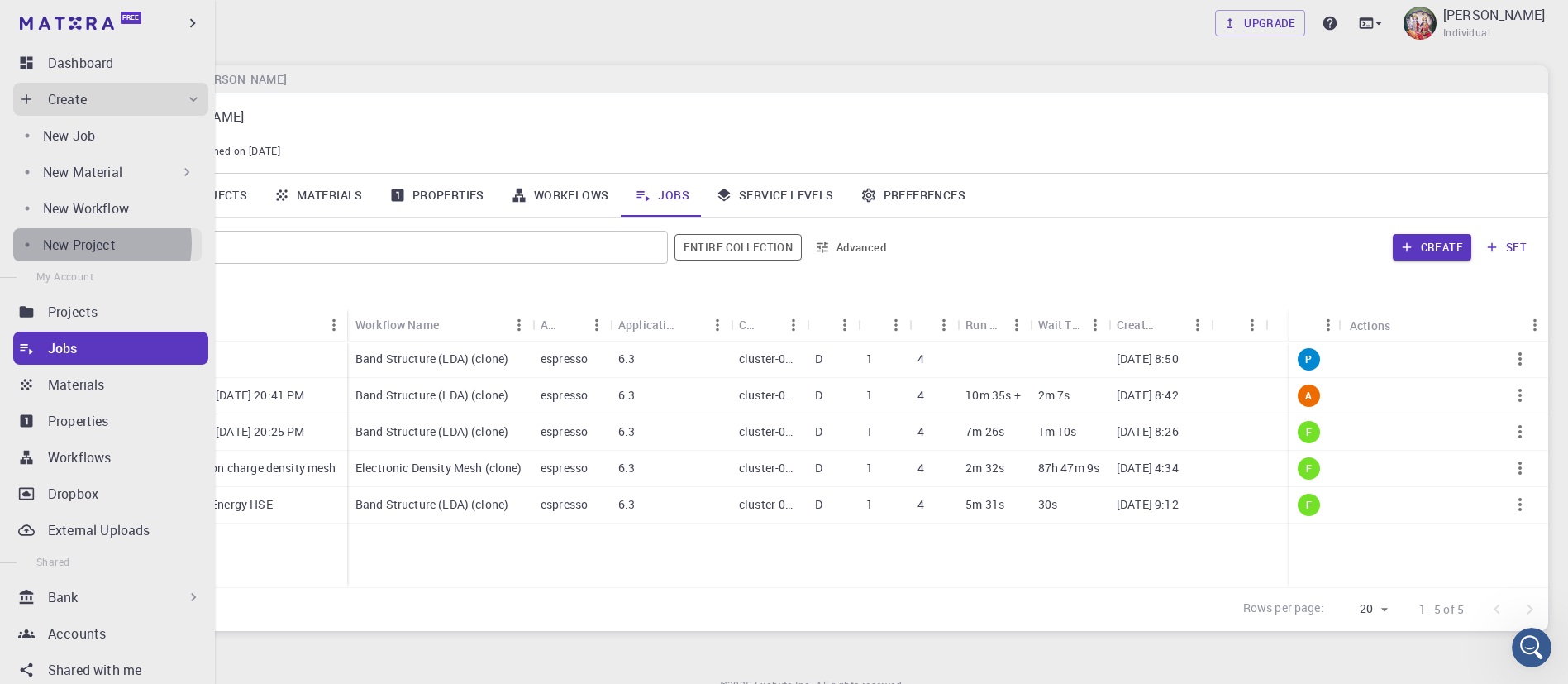
click at [87, 244] on p "New Project" at bounding box center [78, 244] width 72 height 20
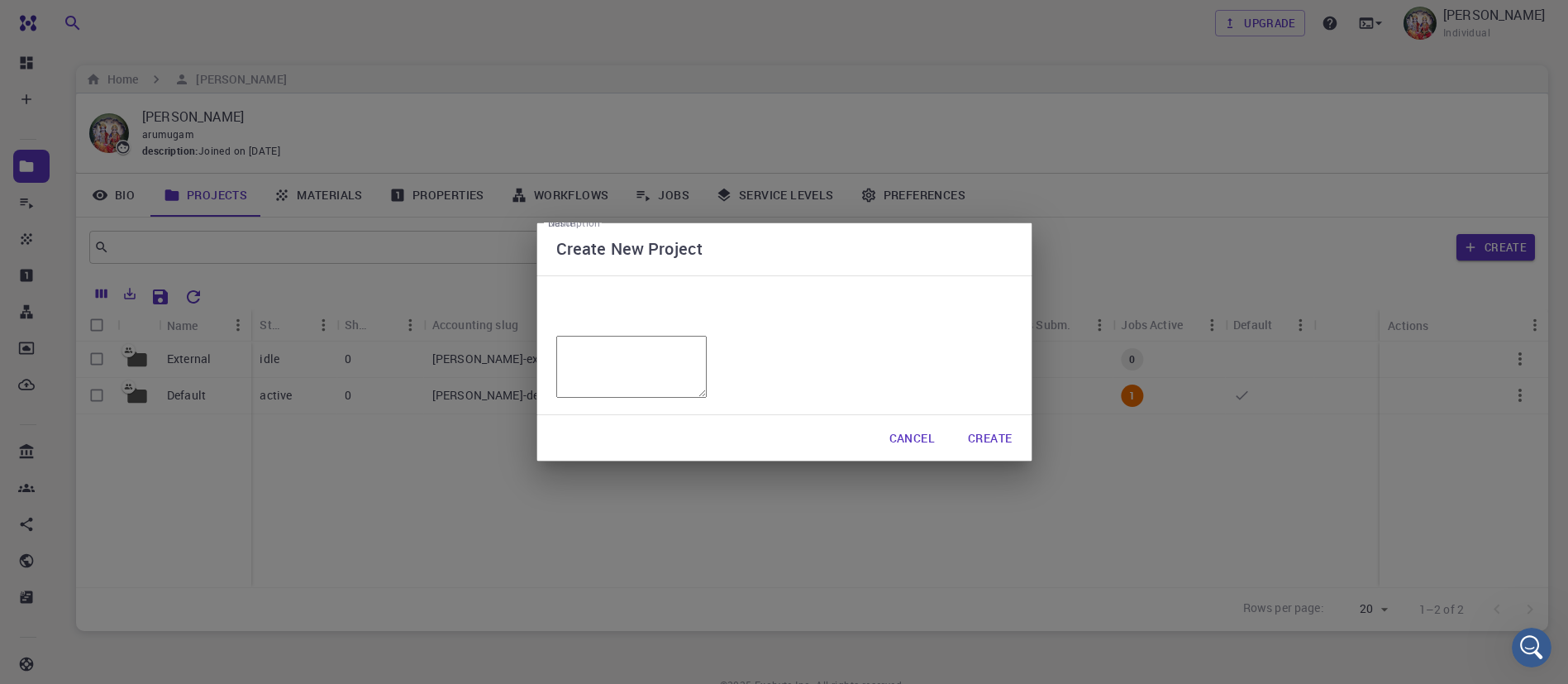
drag, startPoint x: 720, startPoint y: 220, endPoint x: 1147, endPoint y: 137, distance: 435.0
click at [1147, 136] on div "Create New Project Name Name Description x Description Cancel Create" at bounding box center [784, 342] width 1568 height 684
click at [918, 455] on button "Cancel" at bounding box center [912, 438] width 72 height 33
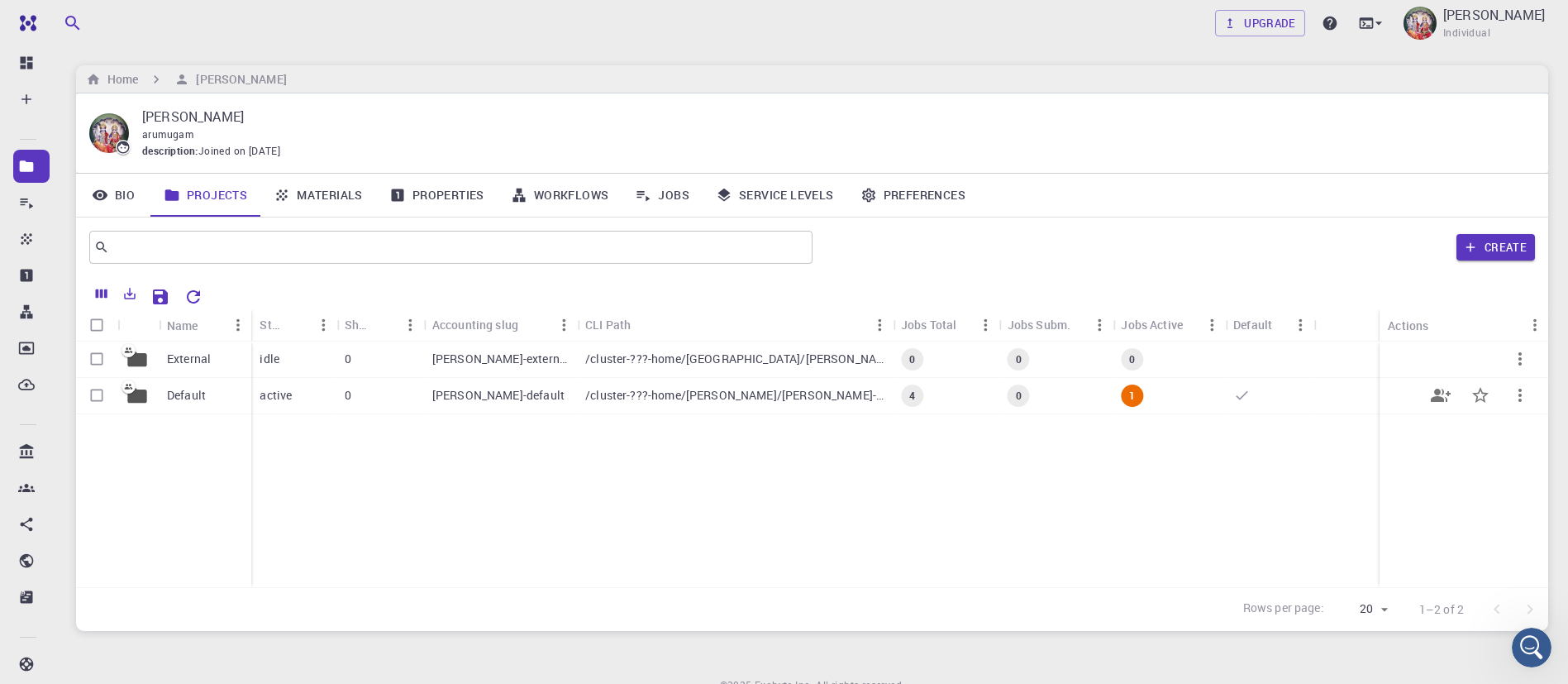
click at [727, 398] on p "/cluster-???-home/arumugam/arumugam-default" at bounding box center [735, 394] width 300 height 16
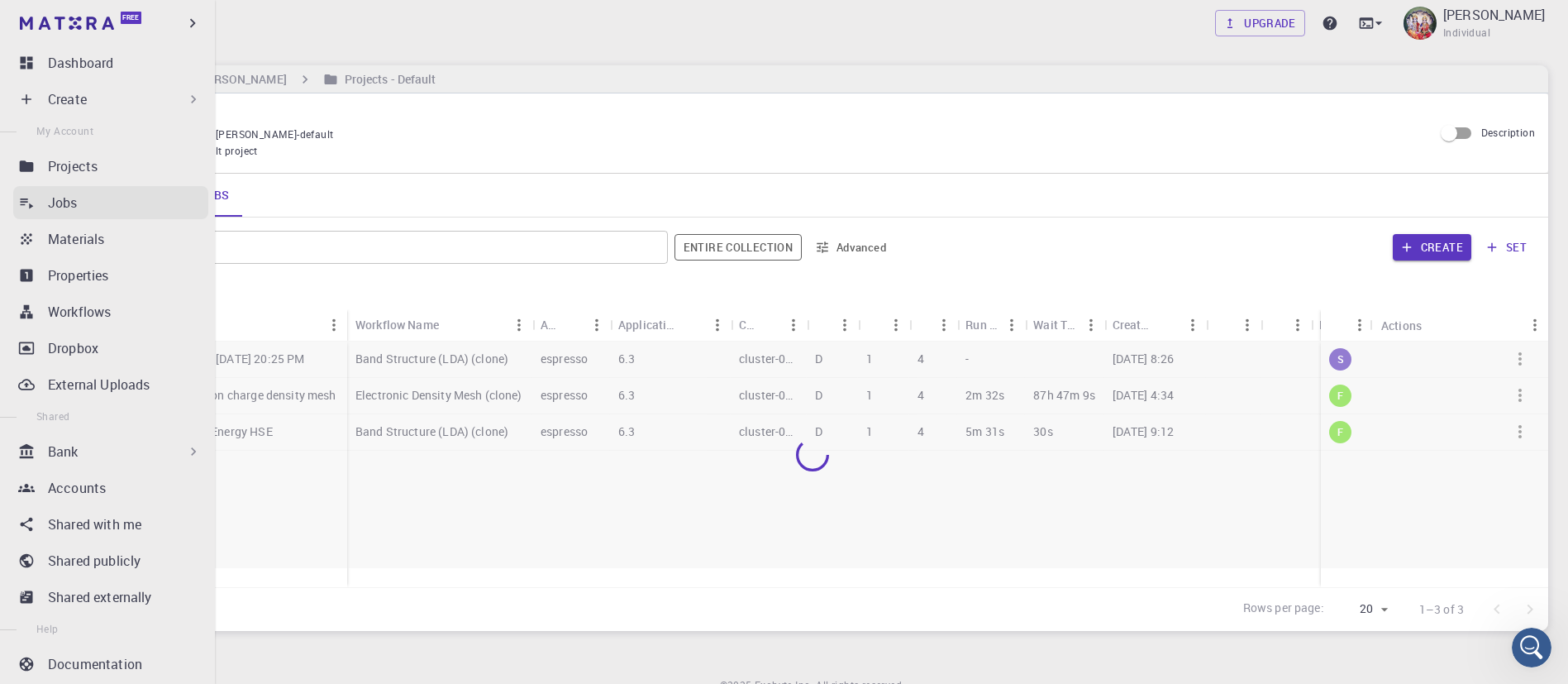
click at [69, 202] on p "Jobs" at bounding box center [62, 202] width 30 height 20
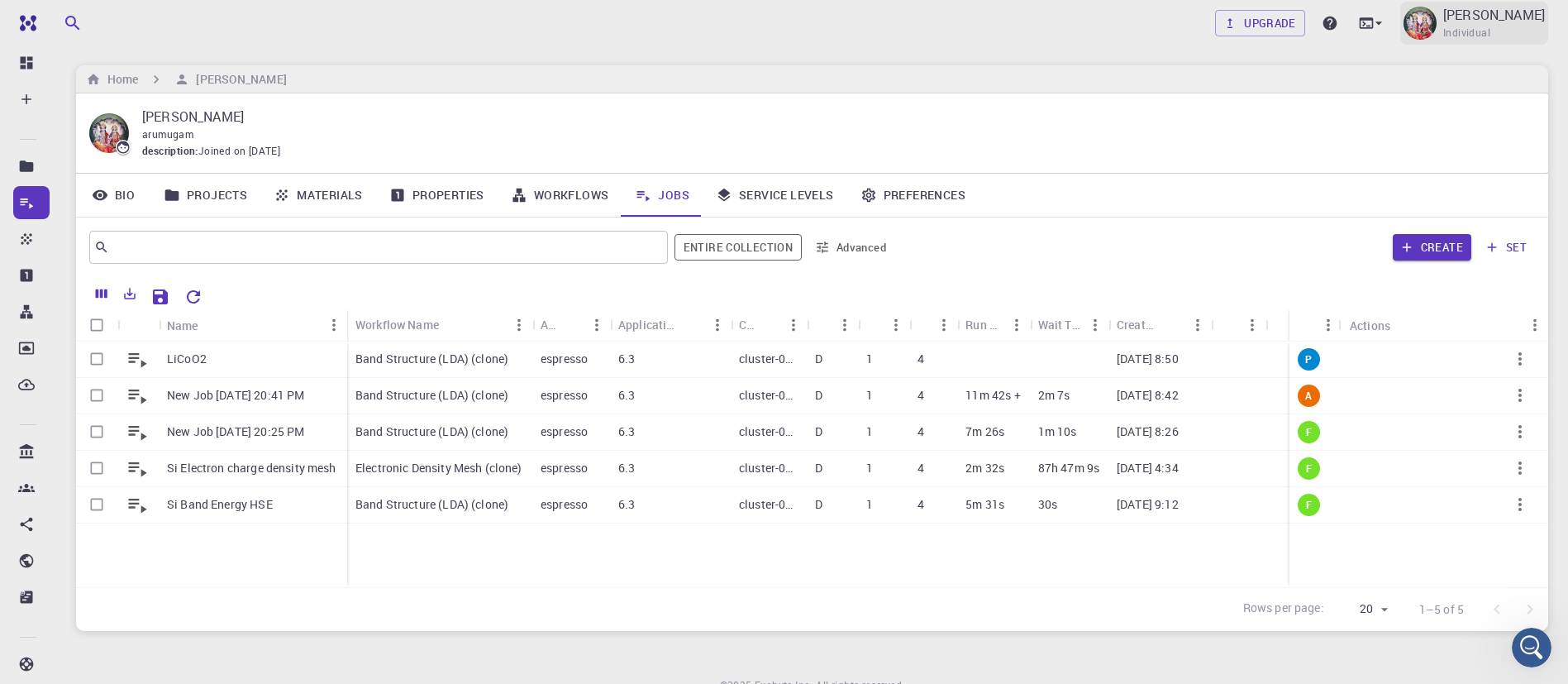
click at [1466, 33] on span "Individual" at bounding box center [1467, 32] width 47 height 16
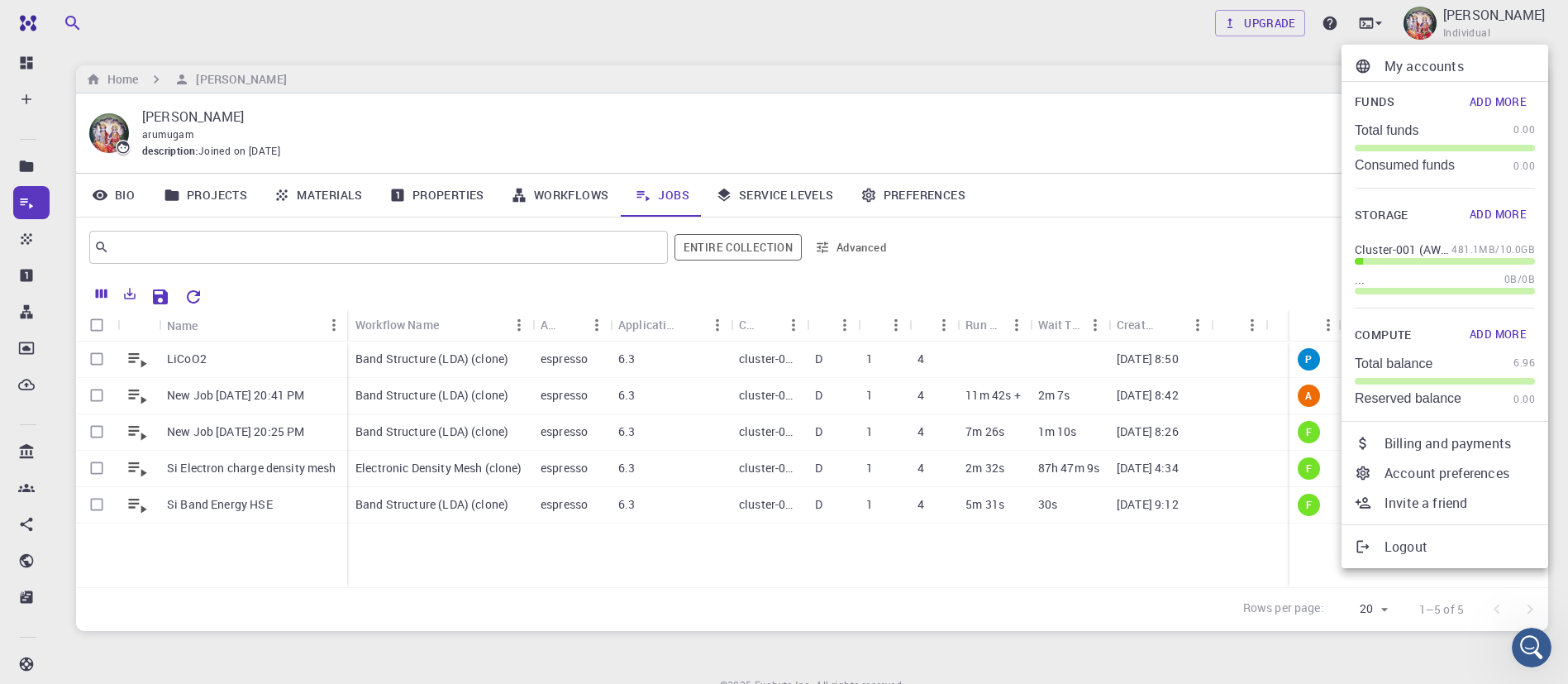
click at [1255, 26] on div at bounding box center [784, 342] width 1568 height 684
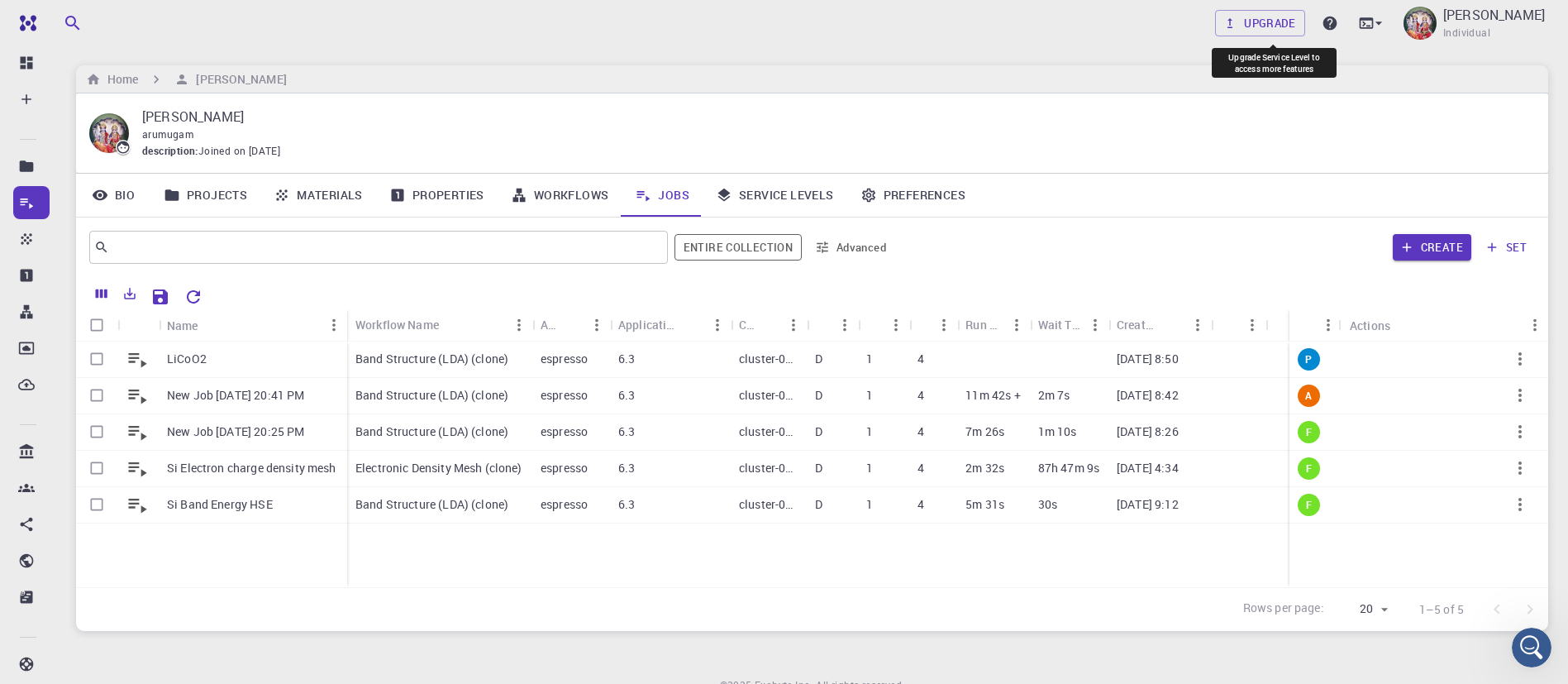
click at [1255, 26] on link "Upgrade" at bounding box center [1261, 23] width 90 height 26
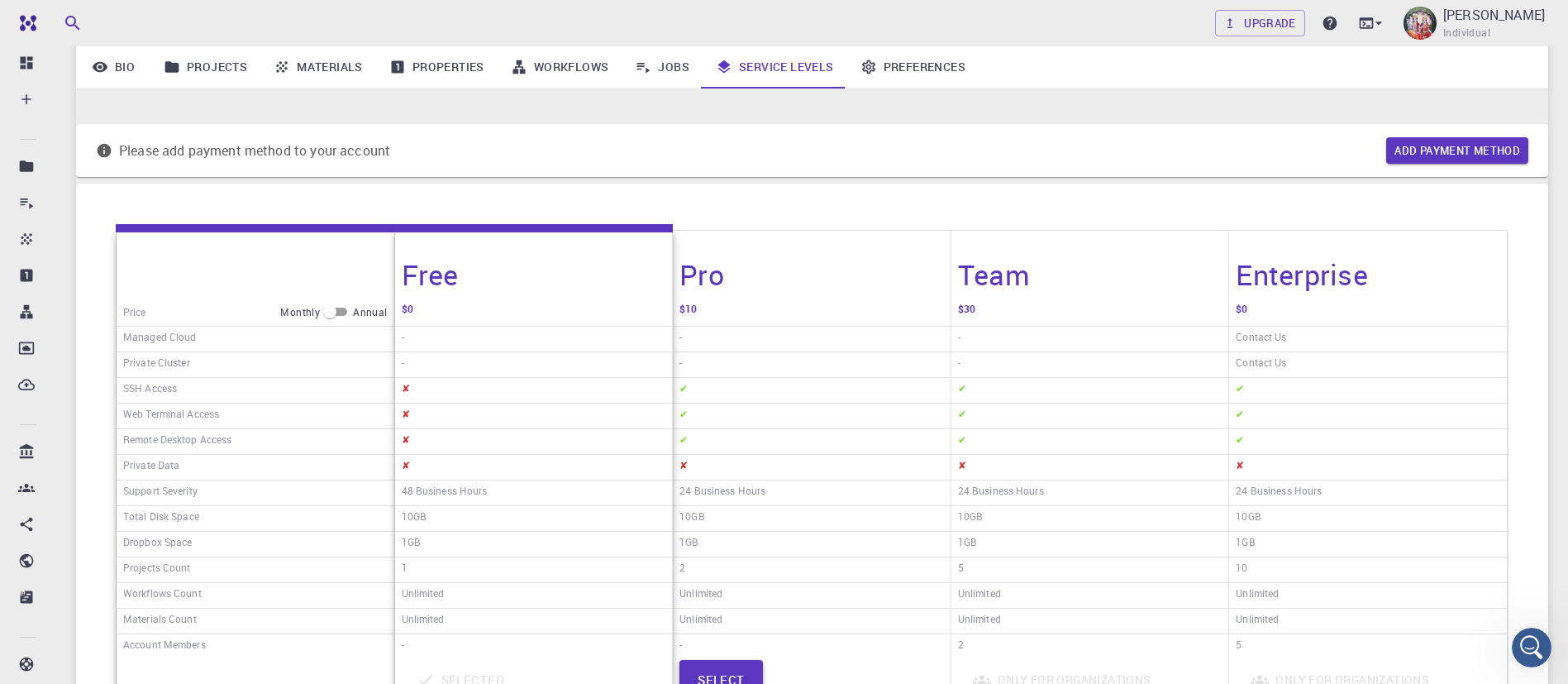
scroll to position [100, 0]
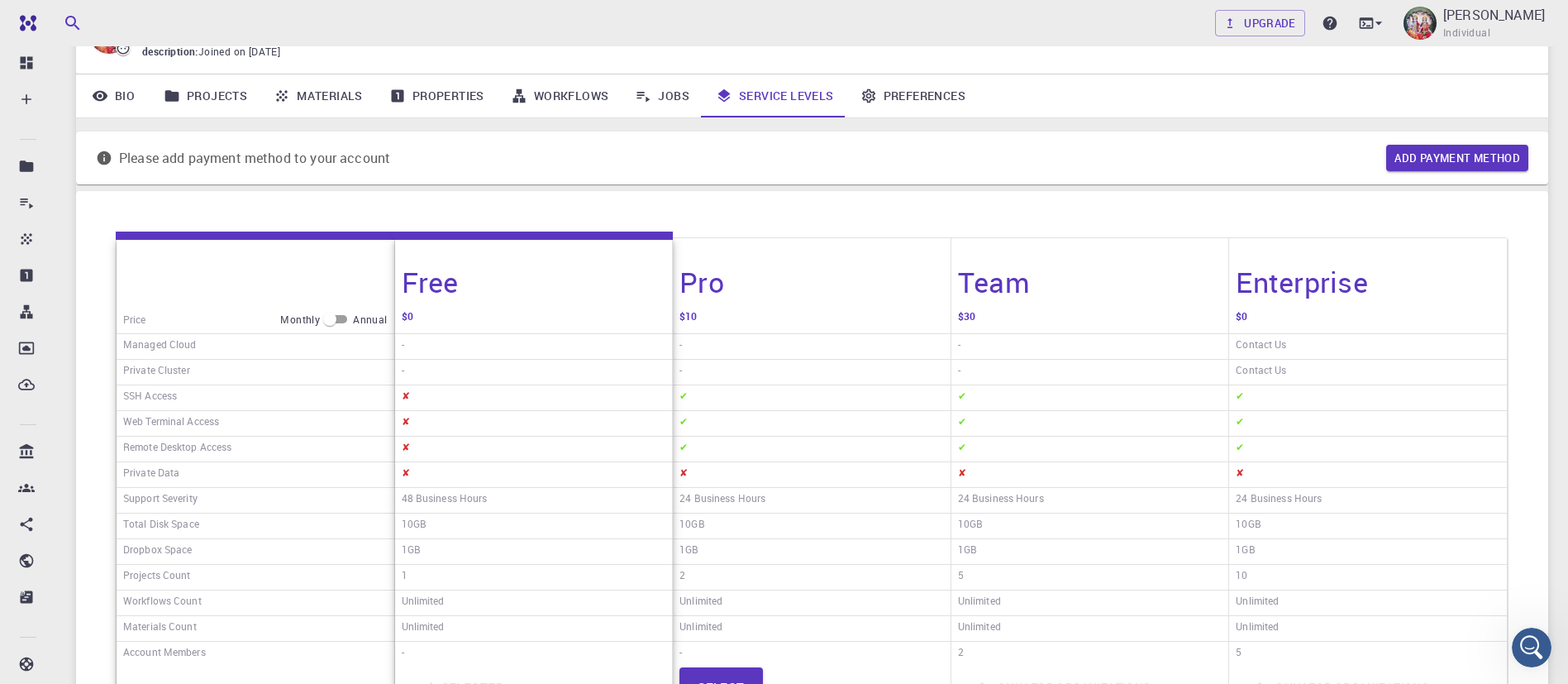
click at [730, 482] on div "✘" at bounding box center [811, 475] width 278 height 26
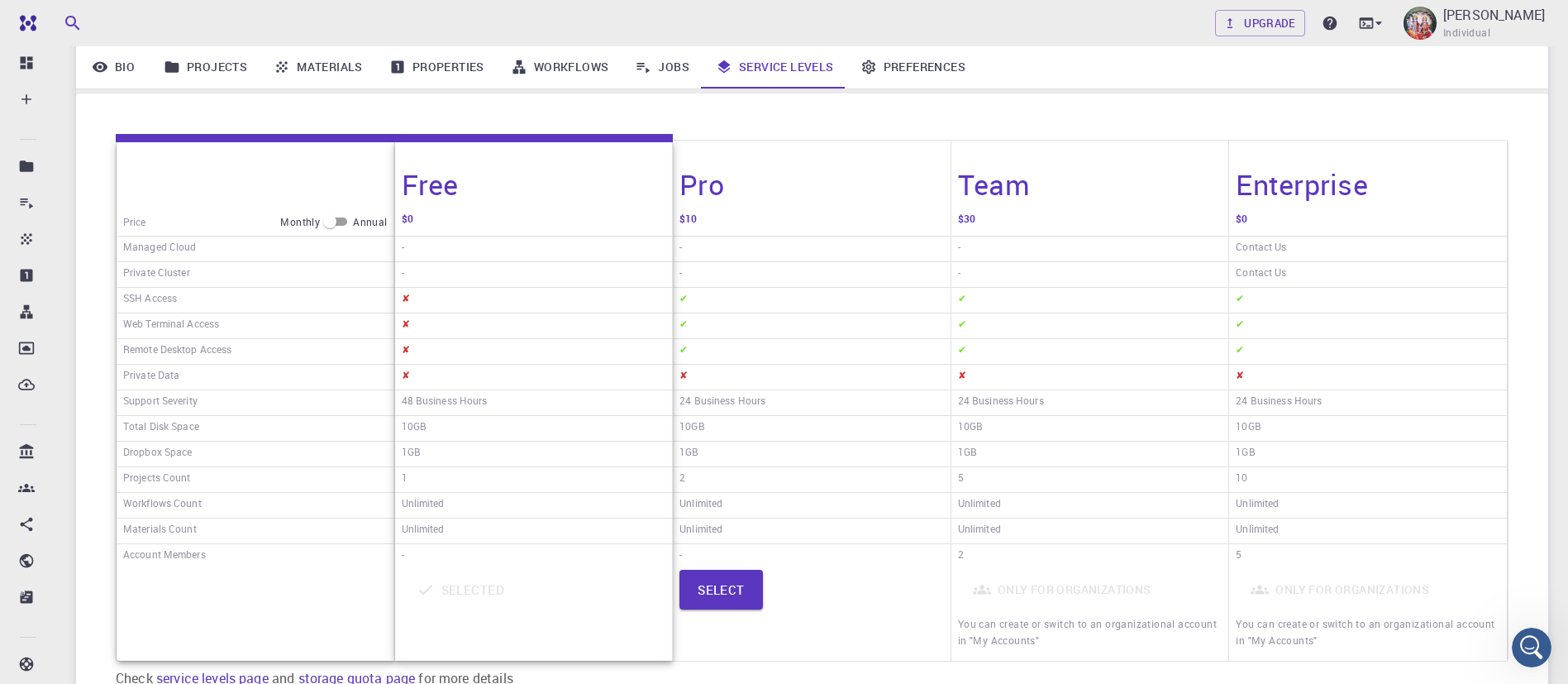
scroll to position [198, 0]
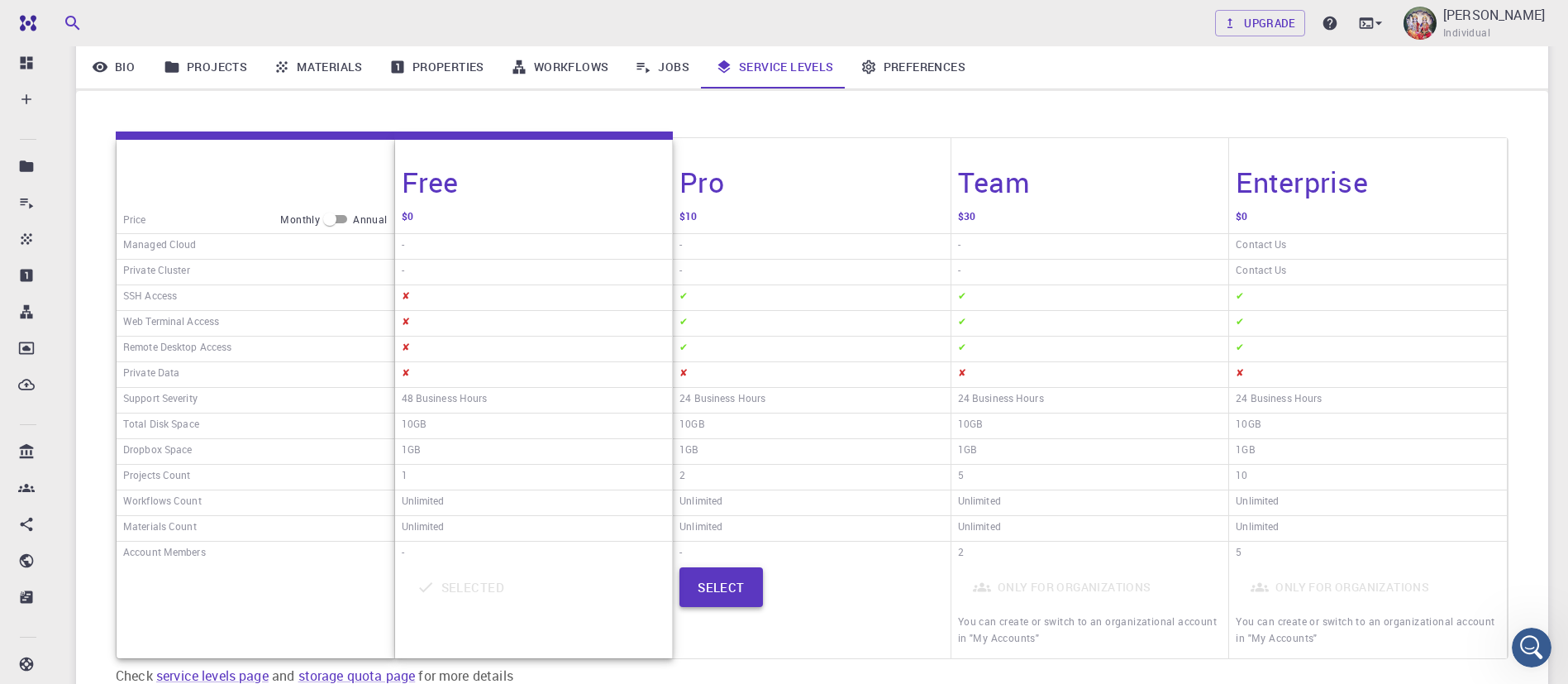
click at [738, 595] on button "Select" at bounding box center [721, 587] width 83 height 40
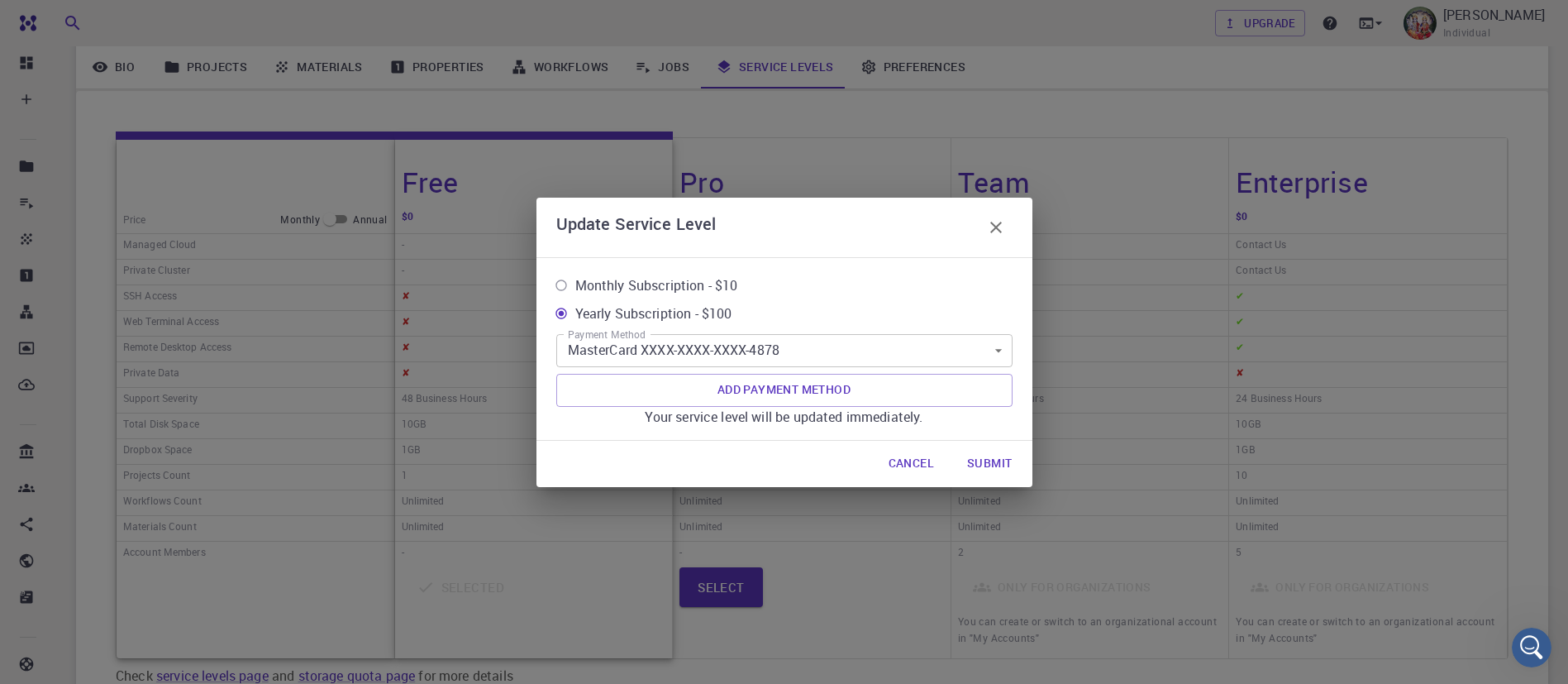
click at [733, 276] on span "Monthly Subscription - $10" at bounding box center [656, 285] width 163 height 20
click at [575, 276] on input "Monthly Subscription - $10" at bounding box center [561, 285] width 28 height 28
radio input "true"
click at [997, 468] on button "Submit" at bounding box center [990, 463] width 72 height 33
drag, startPoint x: 997, startPoint y: 468, endPoint x: 995, endPoint y: 407, distance: 61.0
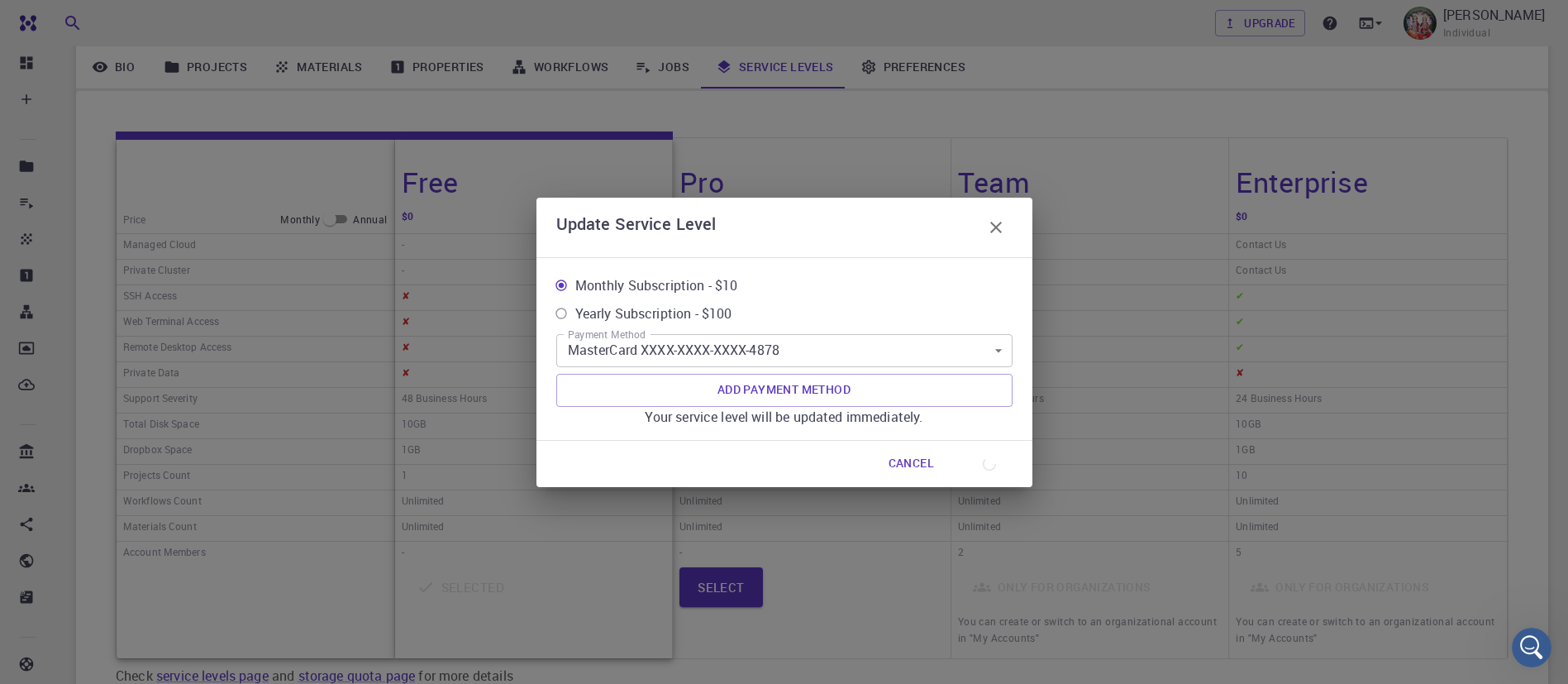
click at [995, 407] on div "Update Service Level Monthly Subscription - $10 Yearly Subscription - $100 Paym…" at bounding box center [784, 342] width 496 height 290
click at [996, 225] on icon "button" at bounding box center [996, 227] width 20 height 20
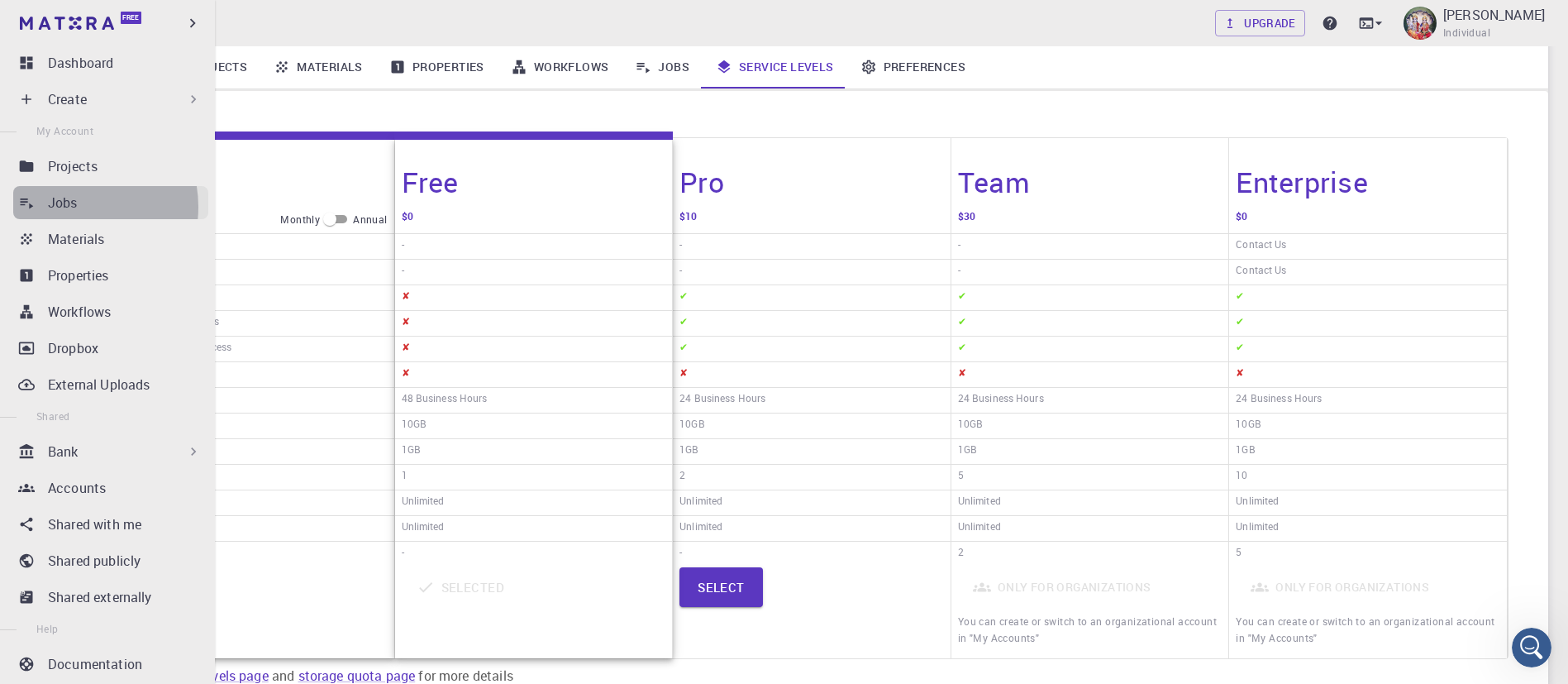
click at [71, 207] on p "Jobs" at bounding box center [62, 202] width 30 height 20
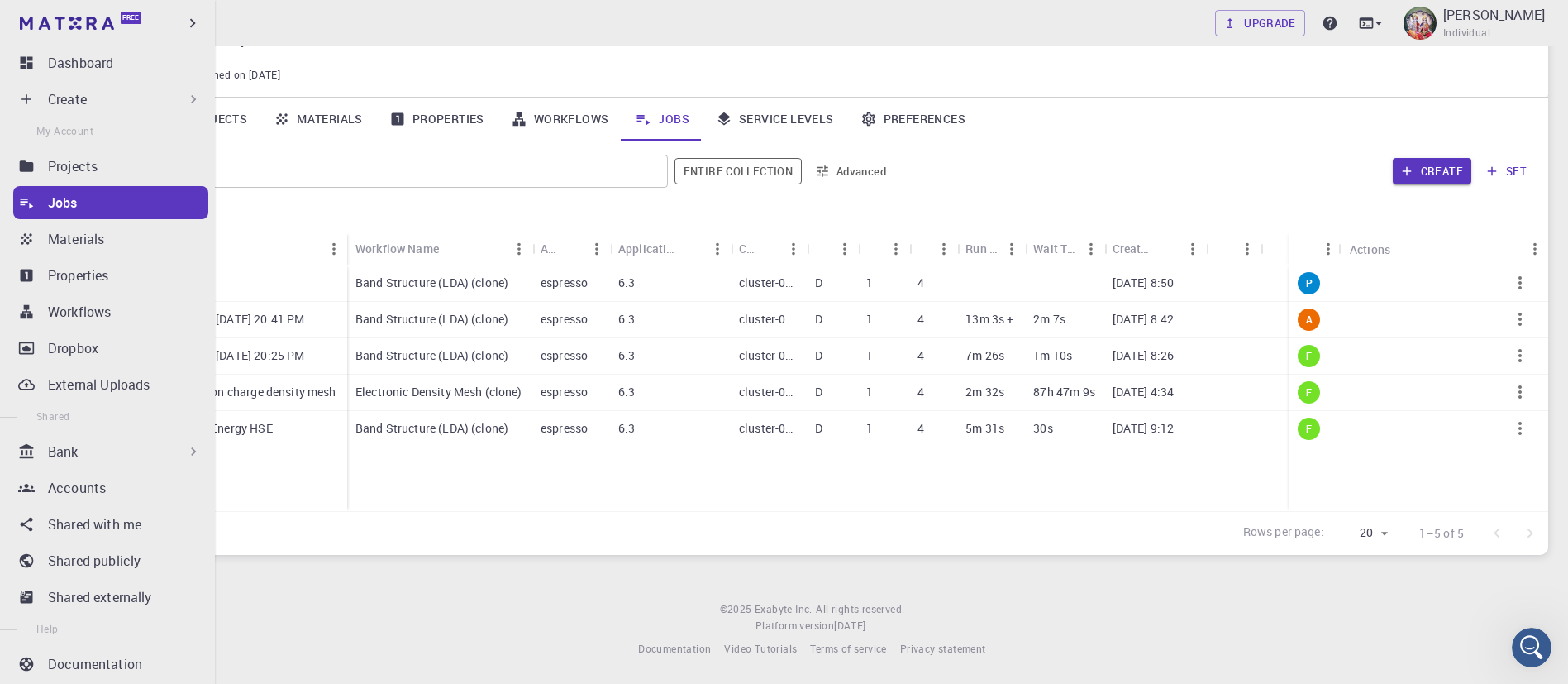
scroll to position [76, 0]
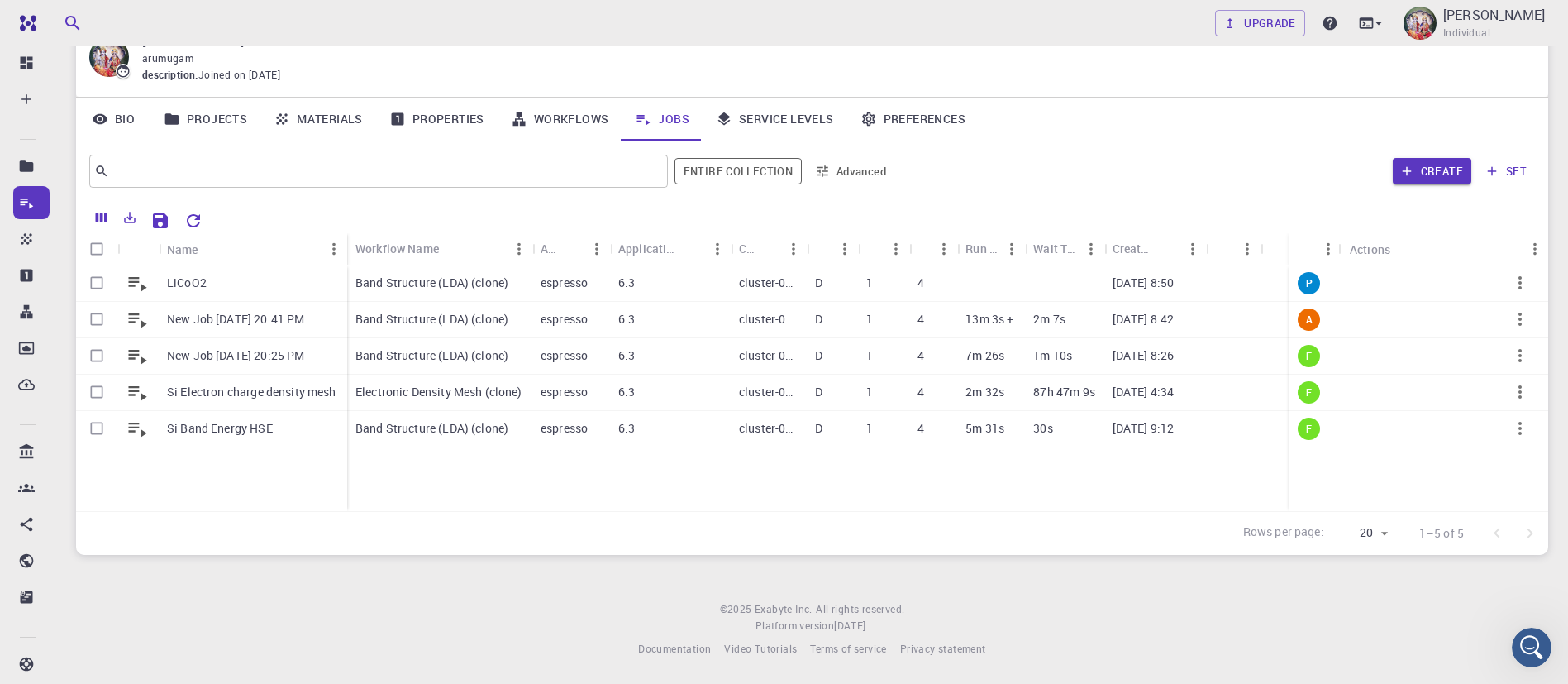
click at [945, 176] on div "Create set" at bounding box center [1217, 171] width 634 height 40
click at [201, 120] on link "Projects" at bounding box center [205, 119] width 110 height 43
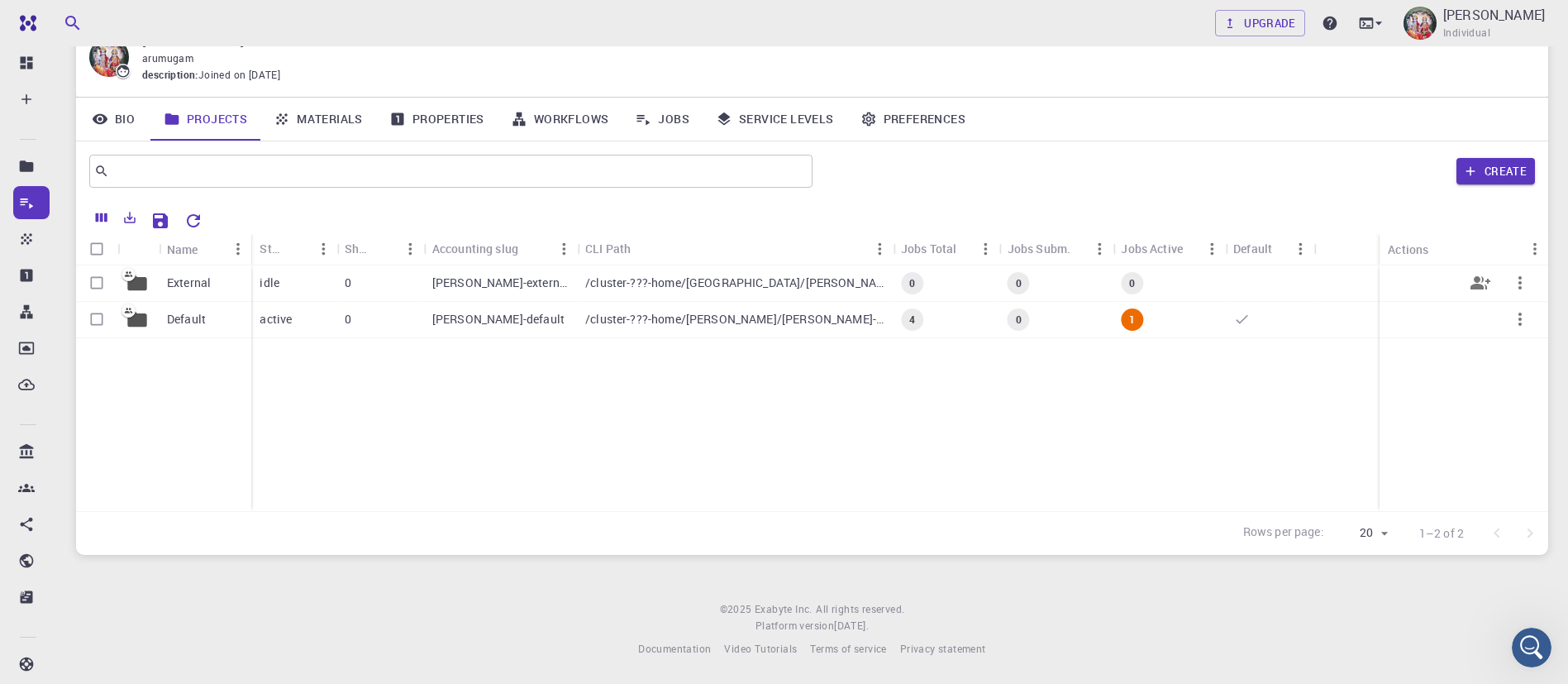
click at [535, 276] on p "arumugam-external" at bounding box center [501, 282] width 136 height 16
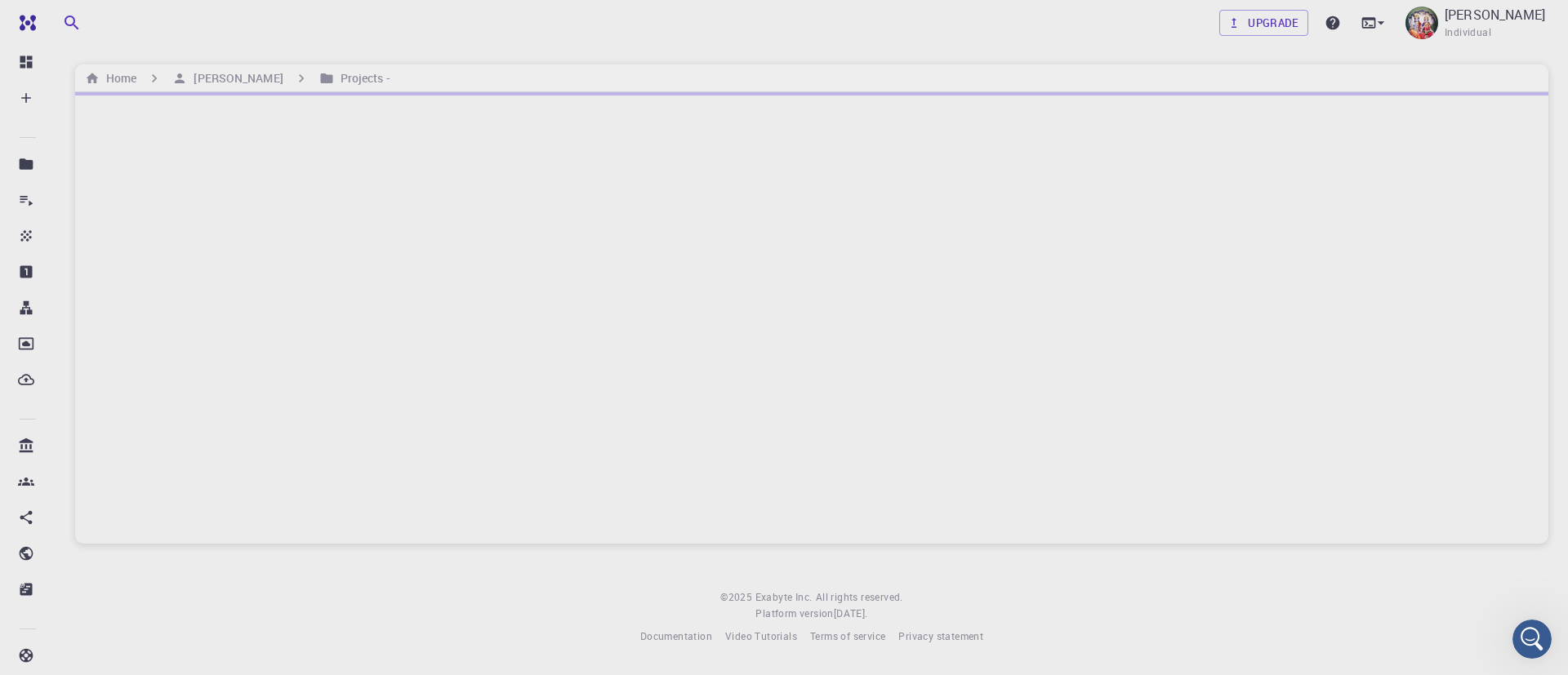
scroll to position [597, 0]
click at [1530, 622] on div "Open Intercom Messenger" at bounding box center [1529, 636] width 54 height 54
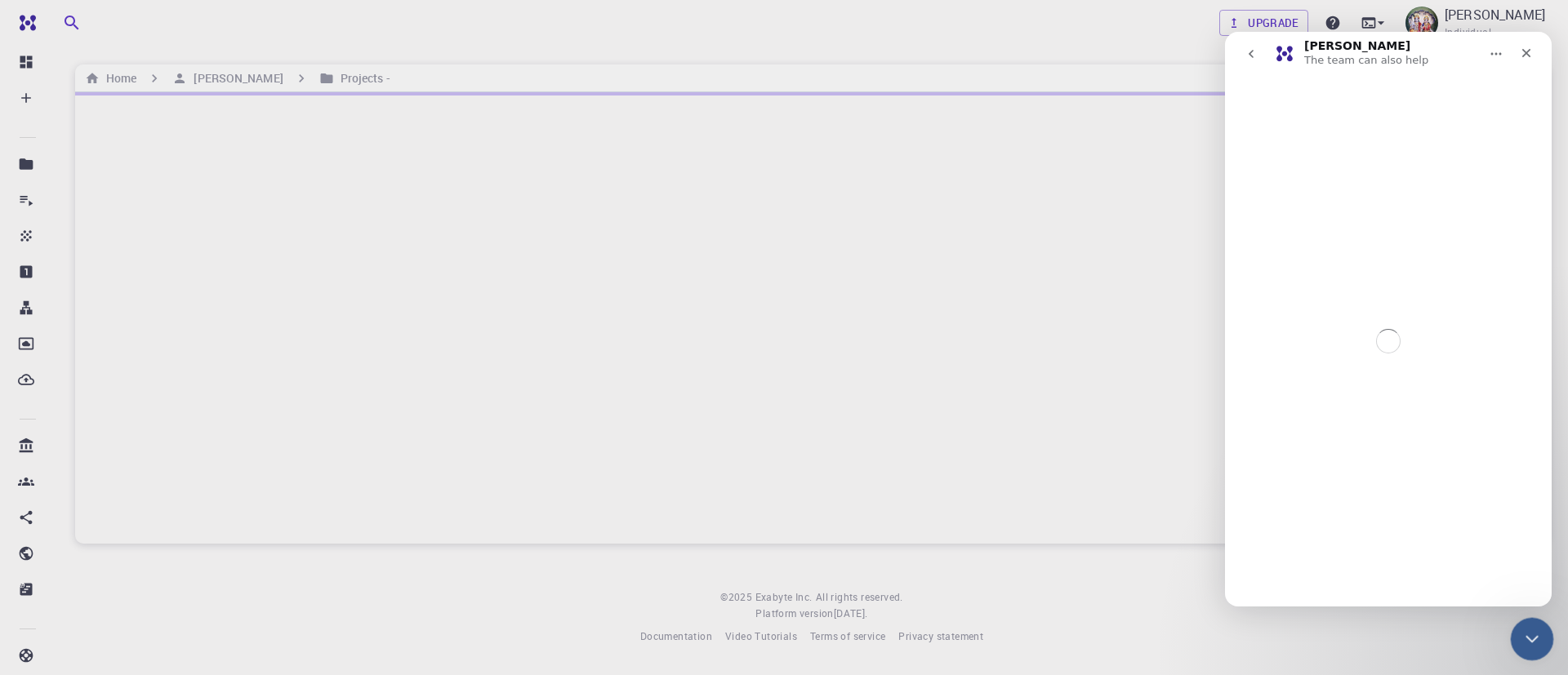
click at [1530, 622] on div "Close Intercom Messenger" at bounding box center [1529, 636] width 40 height 40
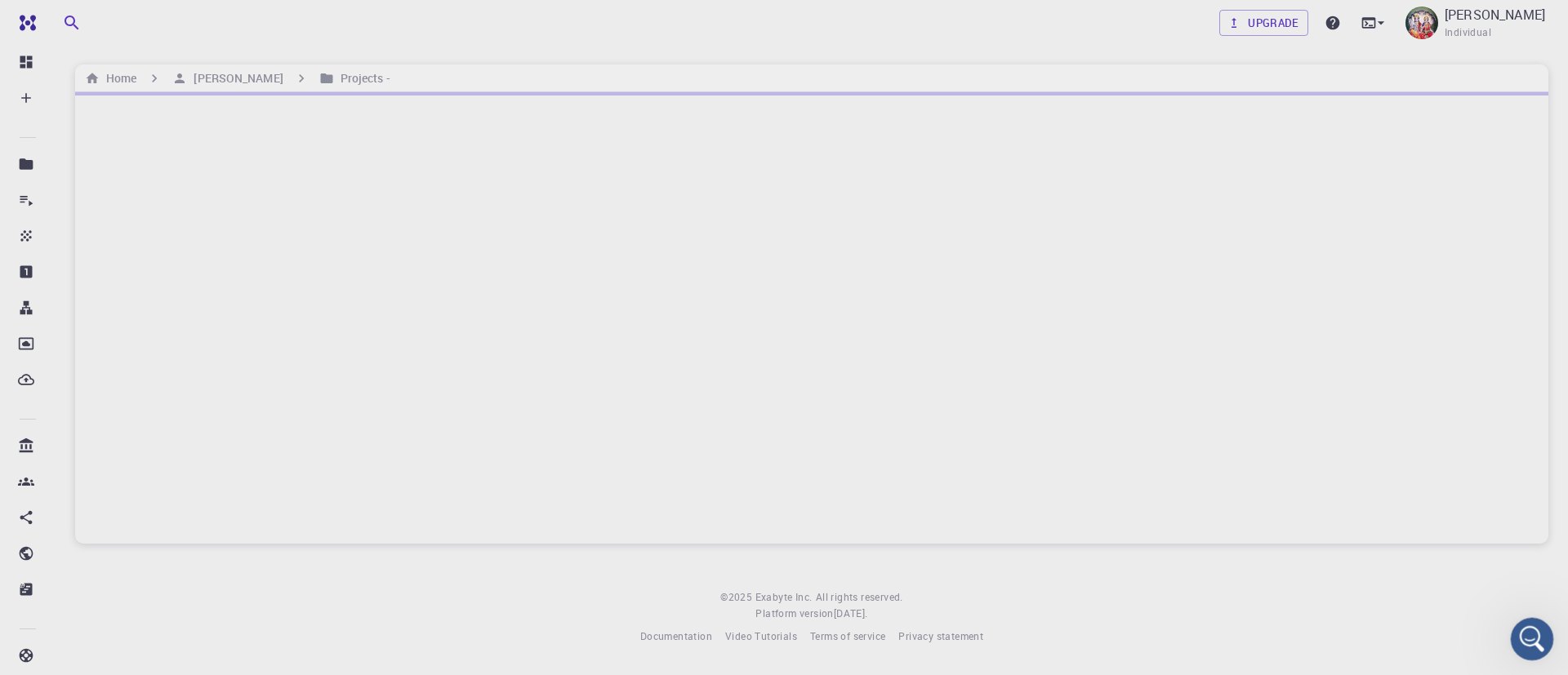
click at [1529, 625] on icon "Open Intercom Messenger" at bounding box center [1529, 637] width 27 height 27
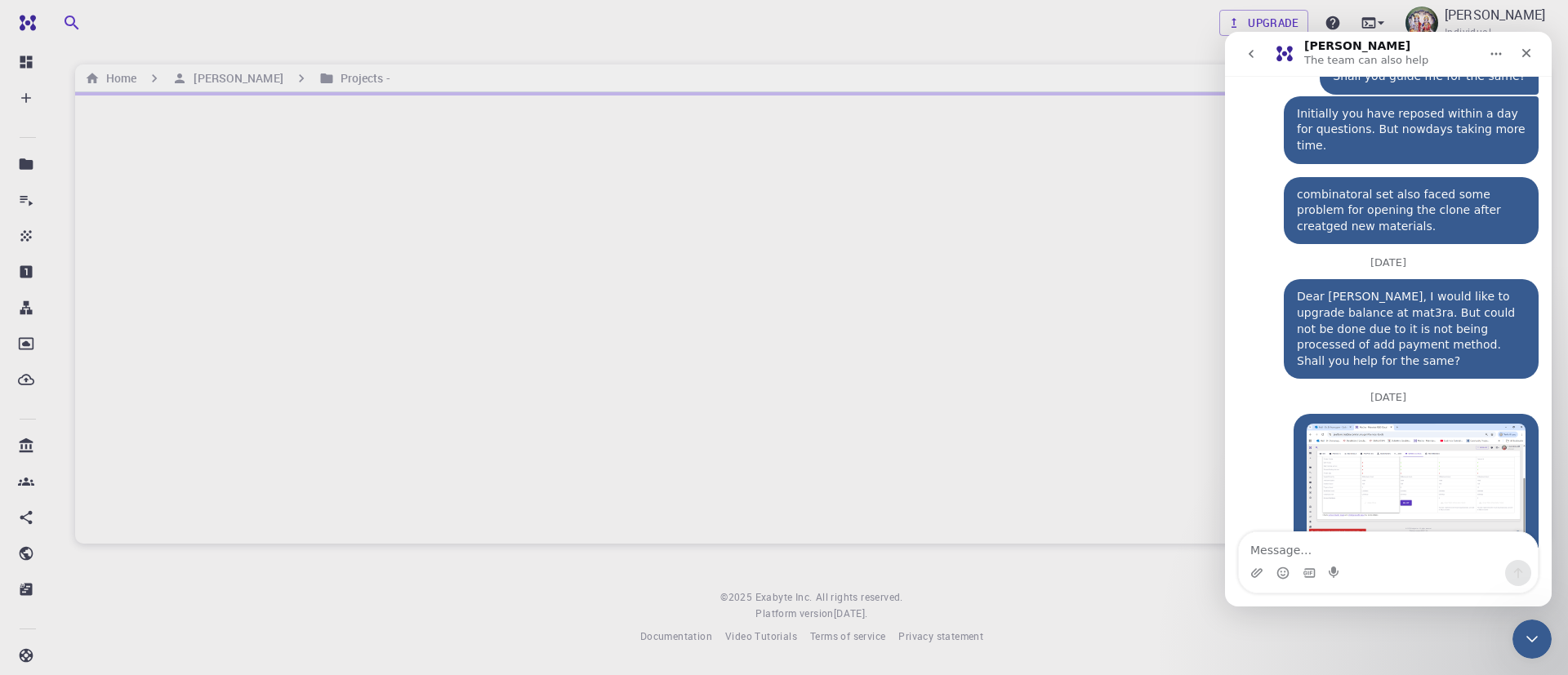
click at [1212, 465] on div at bounding box center [811, 318] width 1473 height 451
click at [1117, 345] on div at bounding box center [811, 318] width 1473 height 451
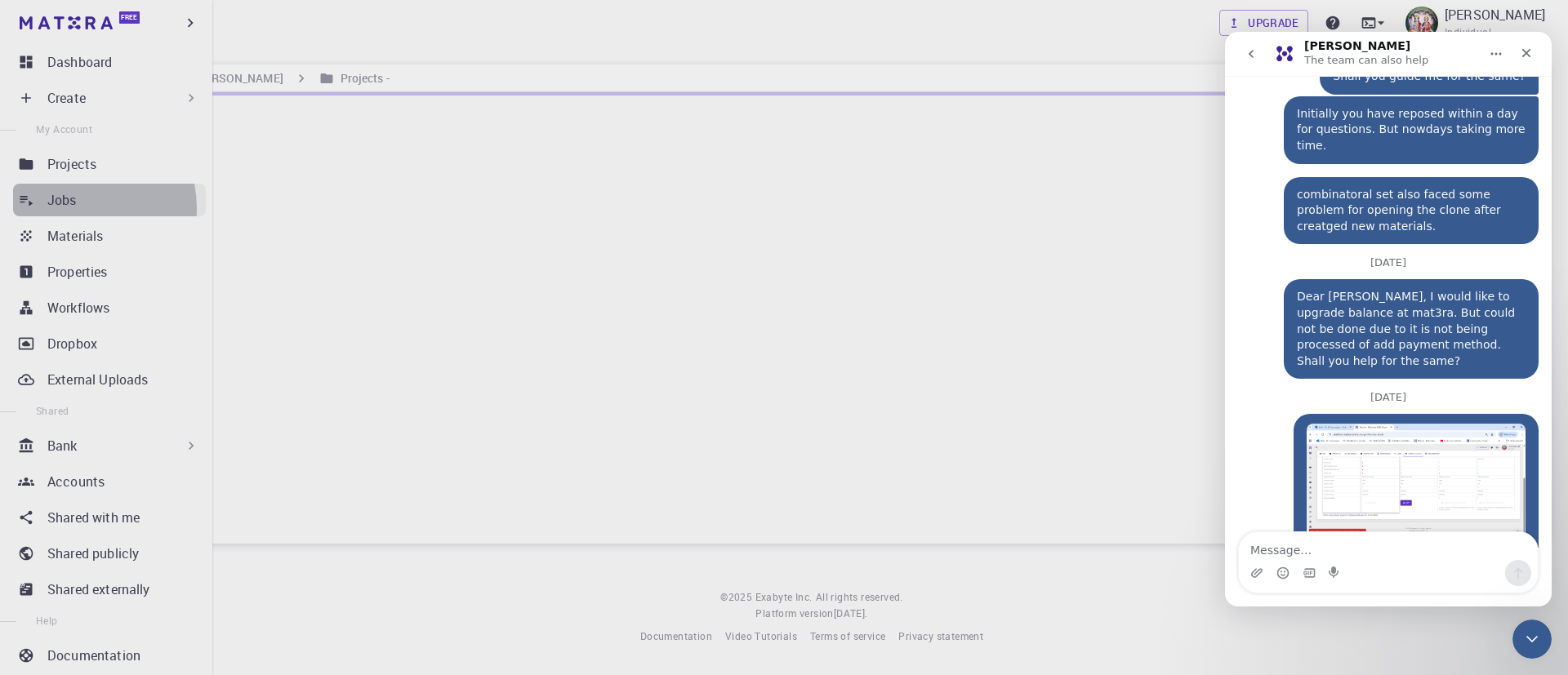
click at [71, 208] on p "Jobs" at bounding box center [61, 199] width 29 height 19
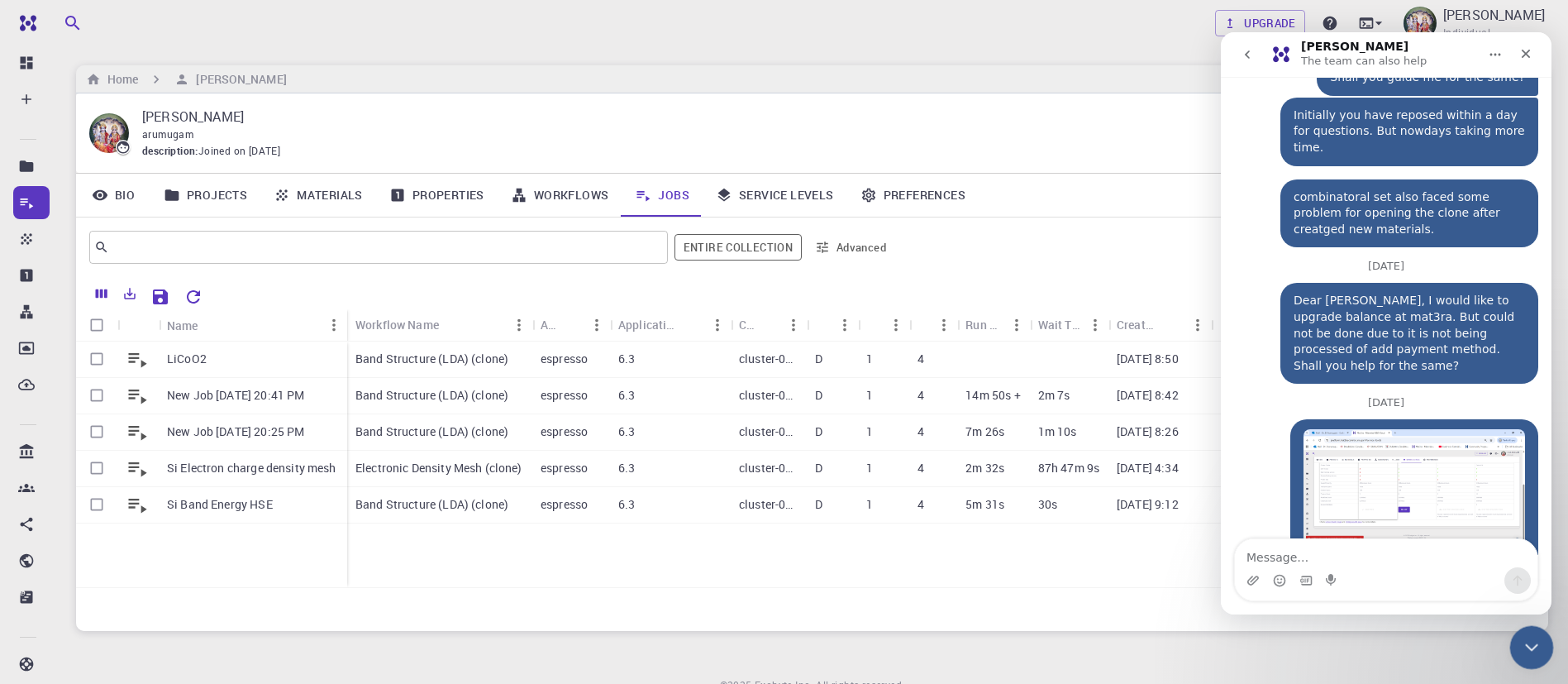
click at [1518, 641] on div "Close Intercom Messenger" at bounding box center [1529, 645] width 40 height 40
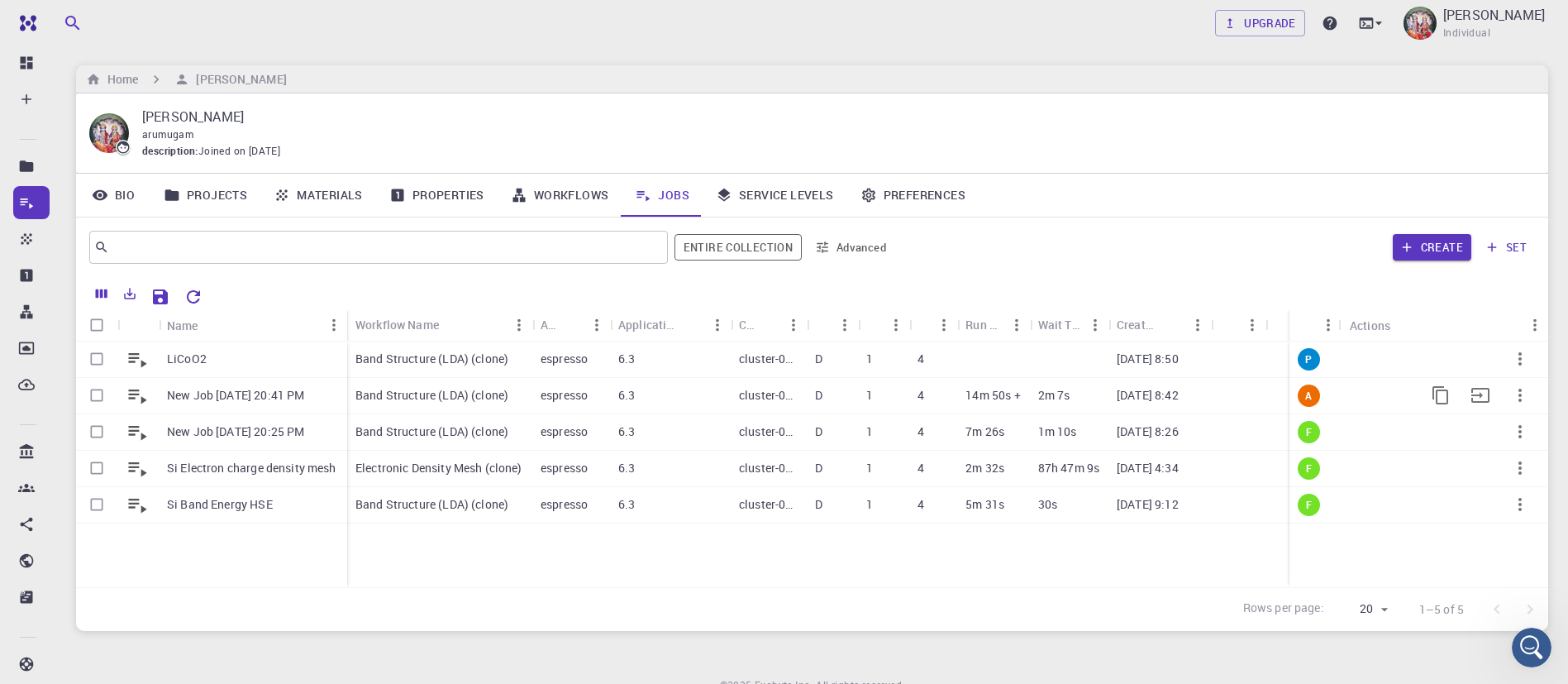
click at [1521, 388] on icon "button" at bounding box center [1519, 395] width 20 height 20
click at [1522, 464] on span "Terminate" at bounding box center [1536, 457] width 47 height 16
click at [1305, 396] on span "A" at bounding box center [1308, 395] width 20 height 14
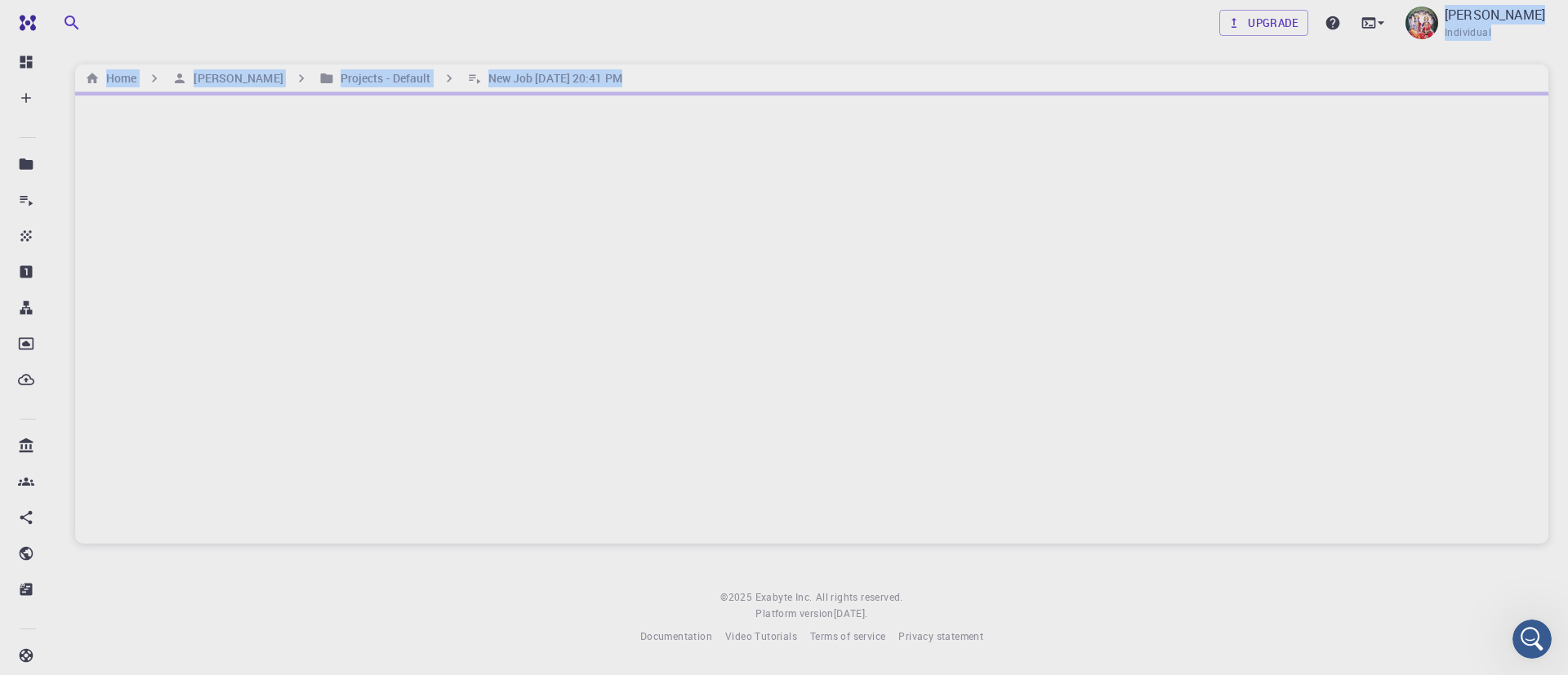
drag, startPoint x: 553, startPoint y: 119, endPoint x: 127, endPoint y: 45, distance: 432.4
click at [127, 45] on div "Upgrade D ARUMUGAM Individual Home D ARUMUGAM Projects - Default New Job Oct 13…" at bounding box center [811, 335] width 1512 height 671
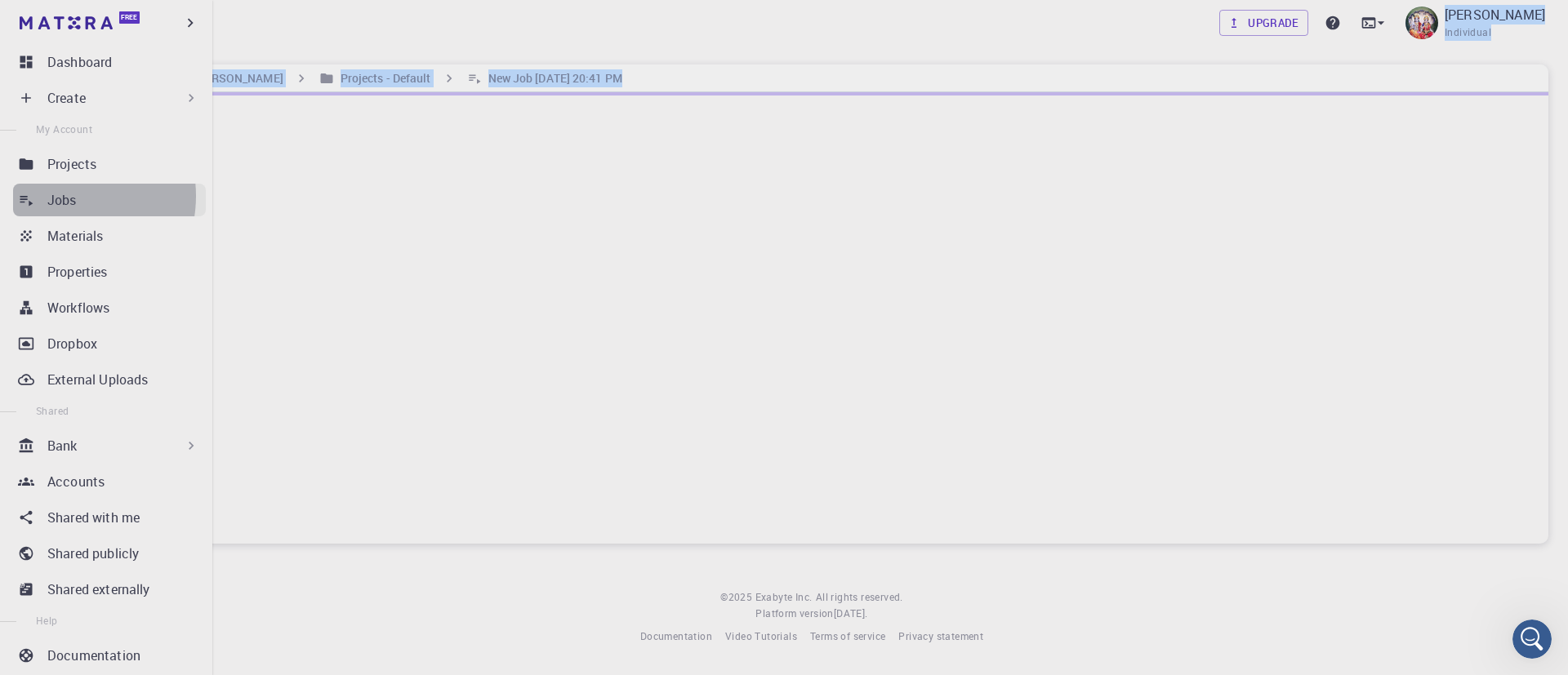
click at [61, 196] on p "Jobs" at bounding box center [61, 199] width 29 height 19
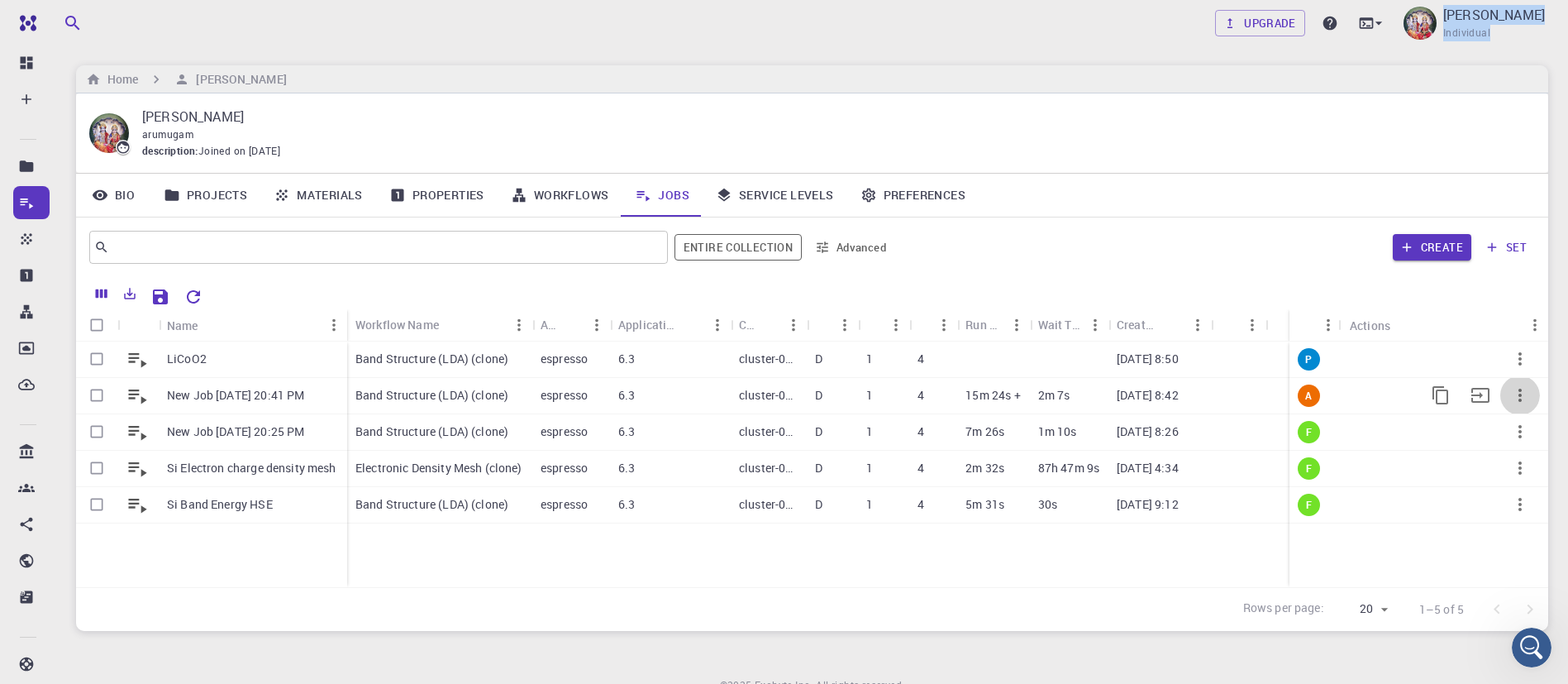
click at [1517, 399] on icon "button" at bounding box center [1519, 395] width 20 height 20
click at [1531, 468] on span "Terminate" at bounding box center [1536, 468] width 47 height 16
click at [1525, 387] on icon "button" at bounding box center [1519, 395] width 20 height 20
click at [1541, 450] on span "Terminate" at bounding box center [1536, 455] width 47 height 16
click at [1102, 352] on div at bounding box center [1069, 359] width 78 height 37
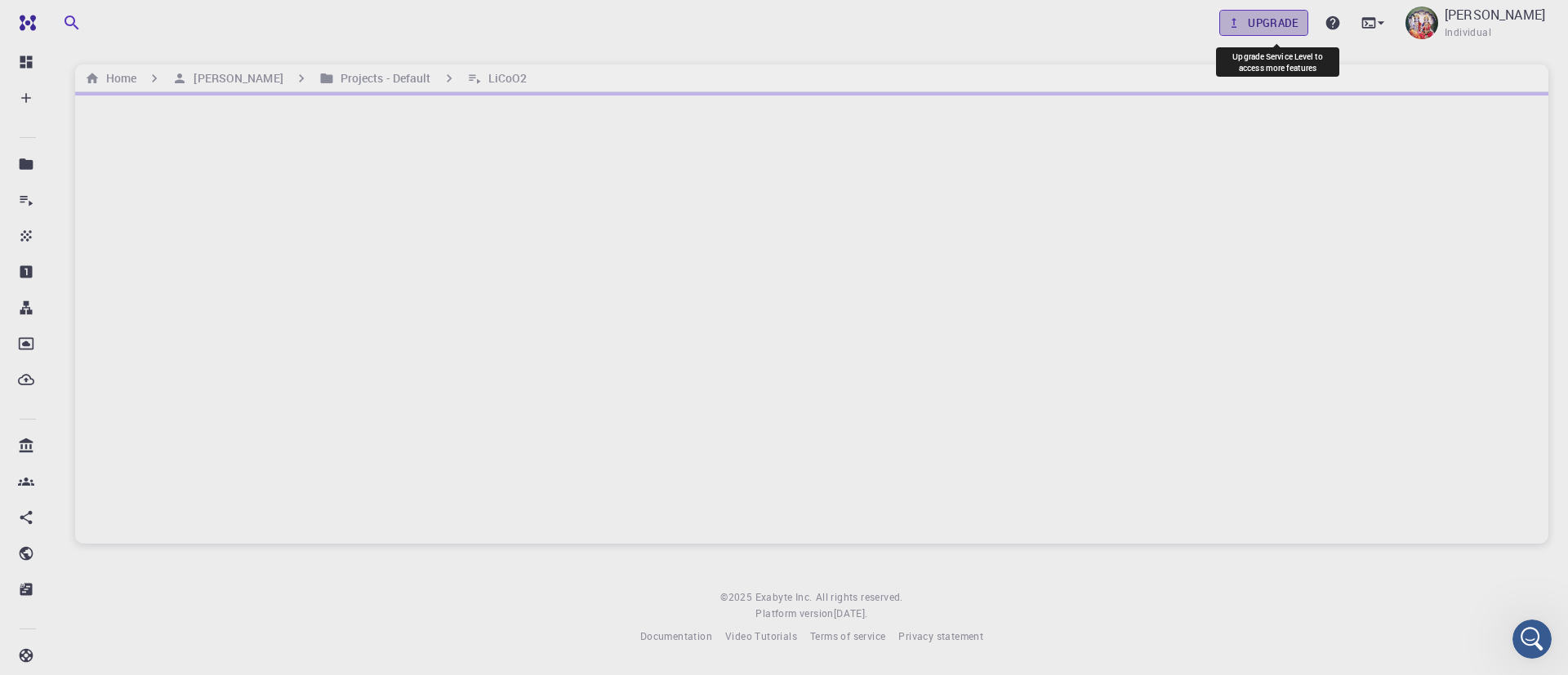
click at [1295, 13] on link "Upgrade" at bounding box center [1264, 23] width 89 height 26
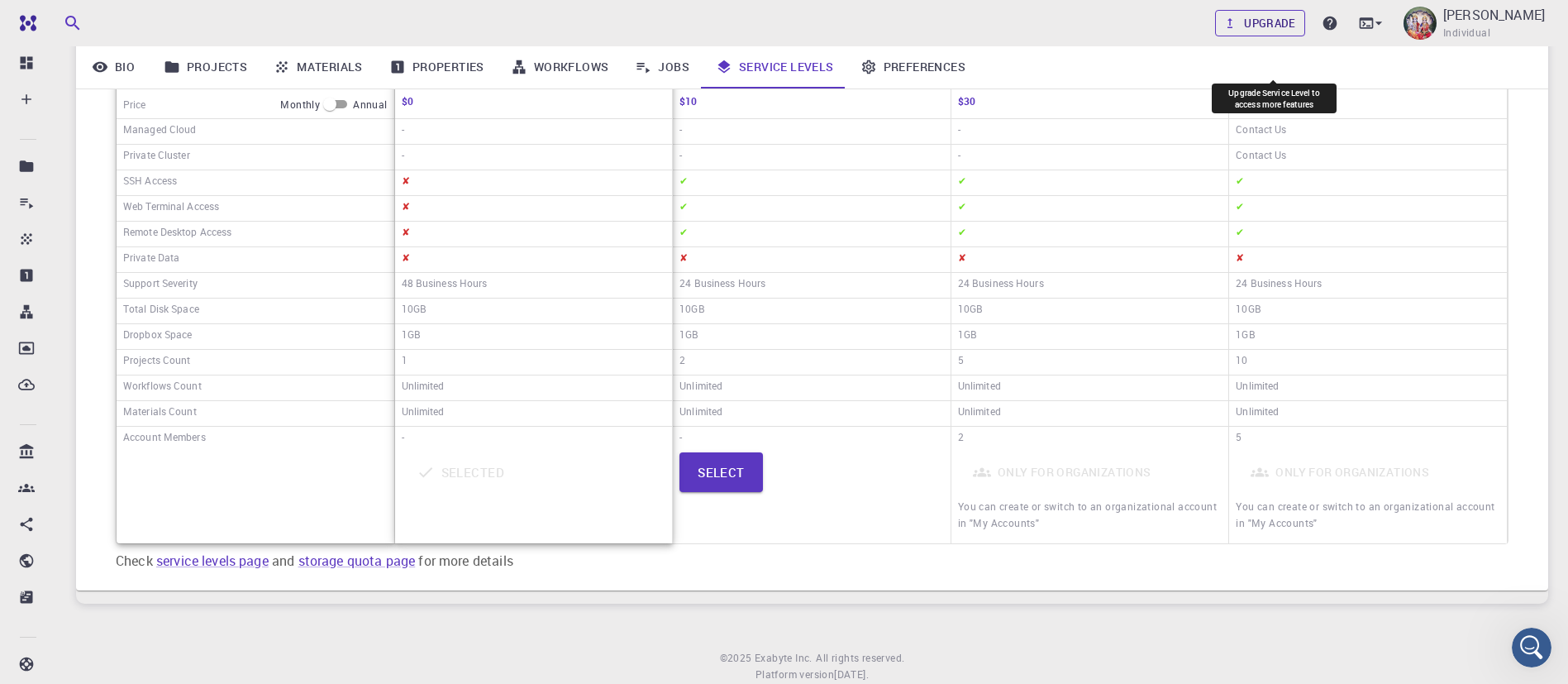
scroll to position [362, 0]
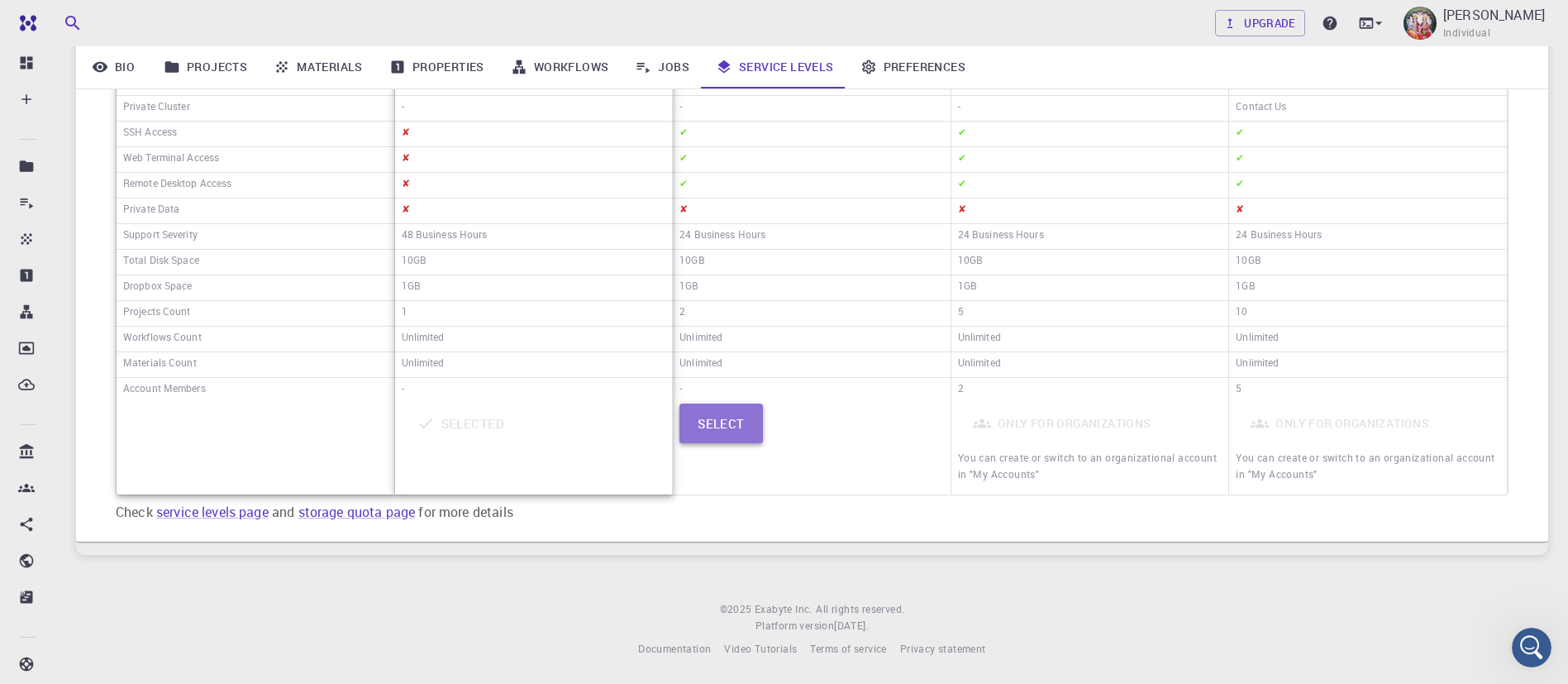
click at [741, 420] on button "Select" at bounding box center [721, 423] width 83 height 40
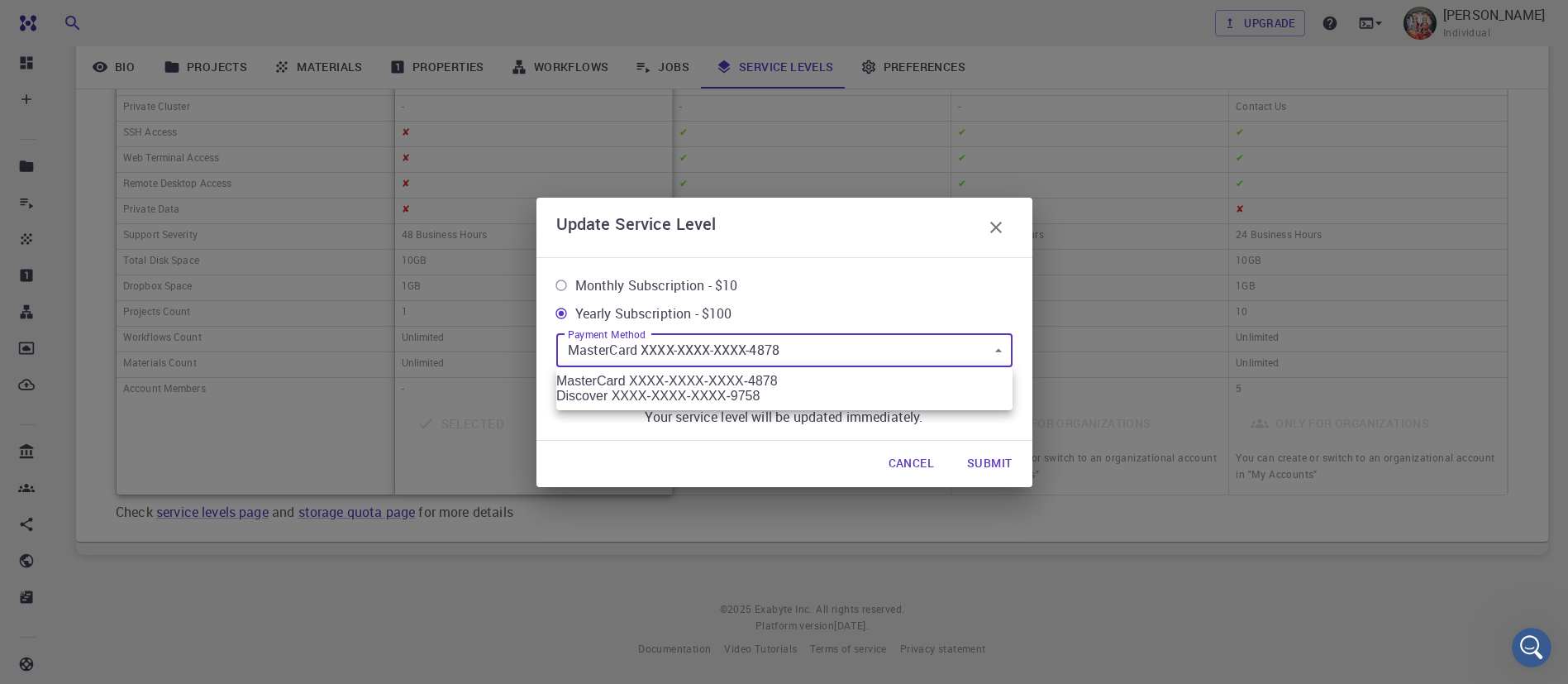
click at [822, 356] on body "Free Dashboard Create New Job New Material Create Material Upload File Import f…" at bounding box center [784, 161] width 1568 height 1046
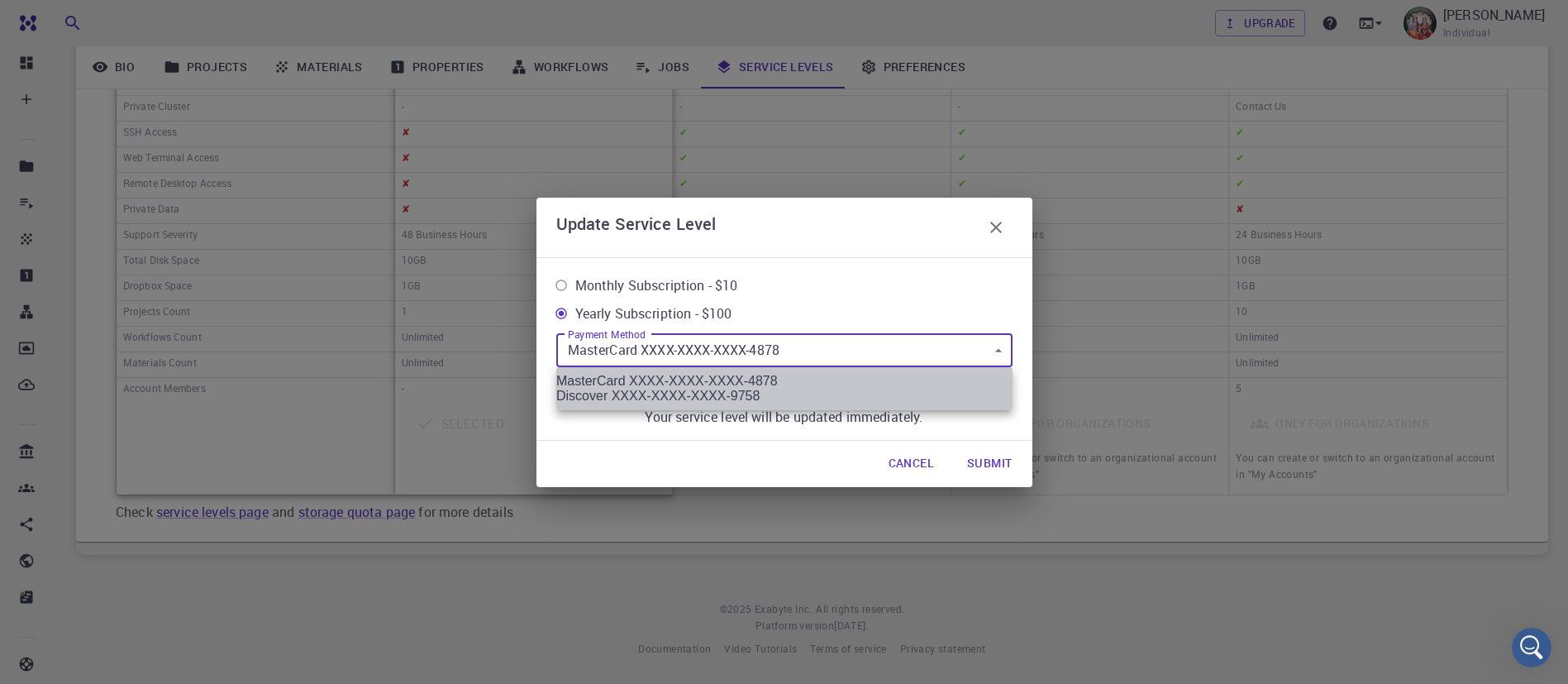
click at [785, 380] on li "MasterCard XXXX-XXXX-XXXX-4878" at bounding box center [785, 381] width 456 height 14
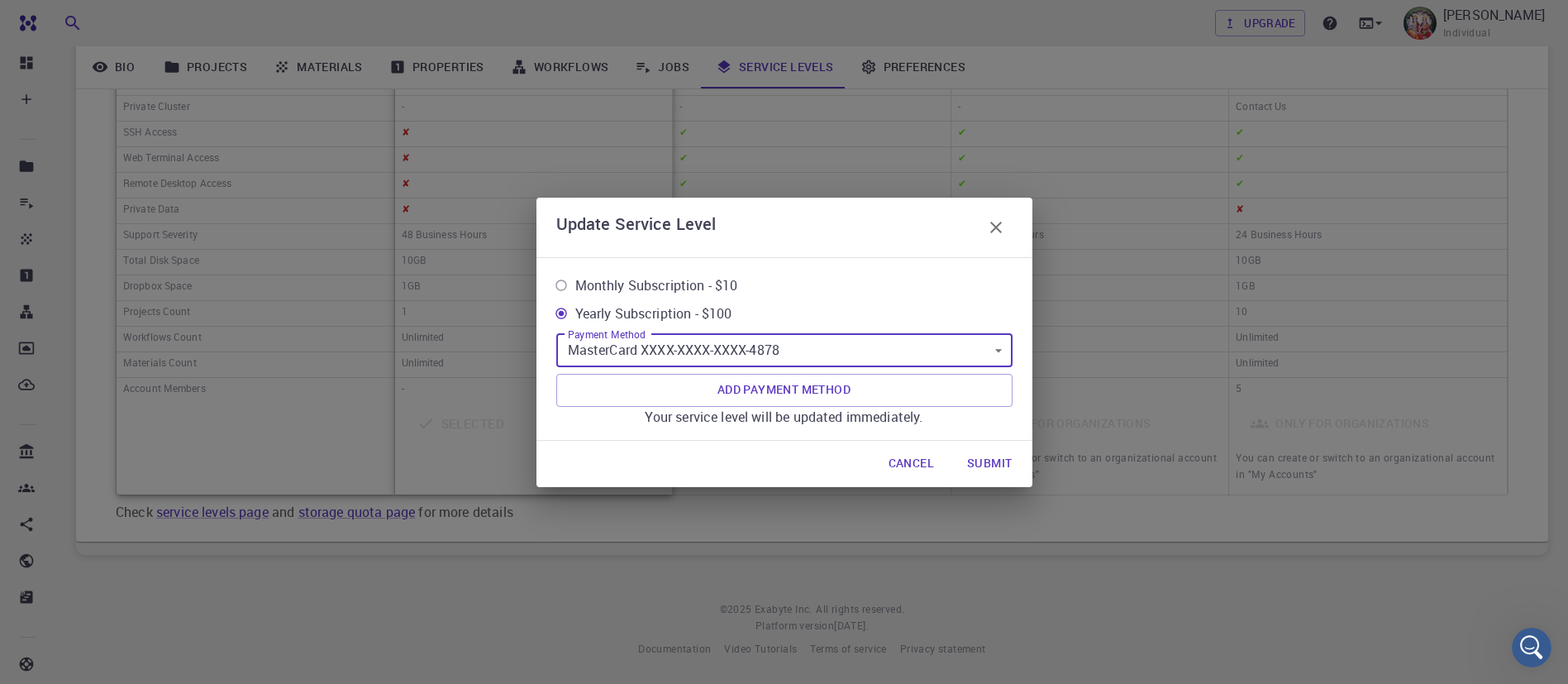
click at [987, 458] on button "Submit" at bounding box center [990, 463] width 72 height 33
click at [1098, 89] on div "Update Service Level Monthly Subscription - $10 Yearly Subscription - $100 Paym…" at bounding box center [784, 342] width 1568 height 684
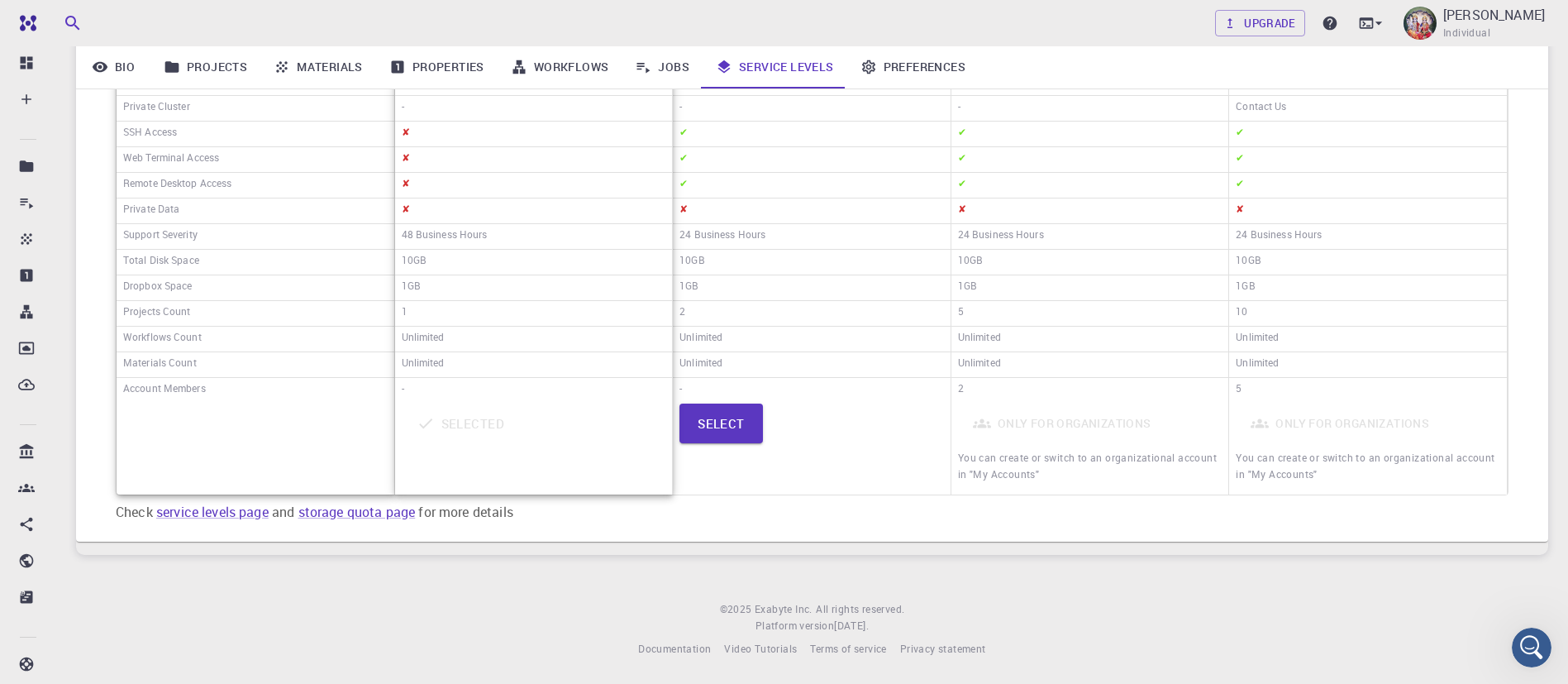
click at [1141, 58] on div "Bio Projects Materials Properties Workflows Jobs Service Levels Preferences" at bounding box center [812, 66] width 1473 height 43
click at [1512, 38] on div "D ARUMUGAM Individual" at bounding box center [1494, 23] width 101 height 37
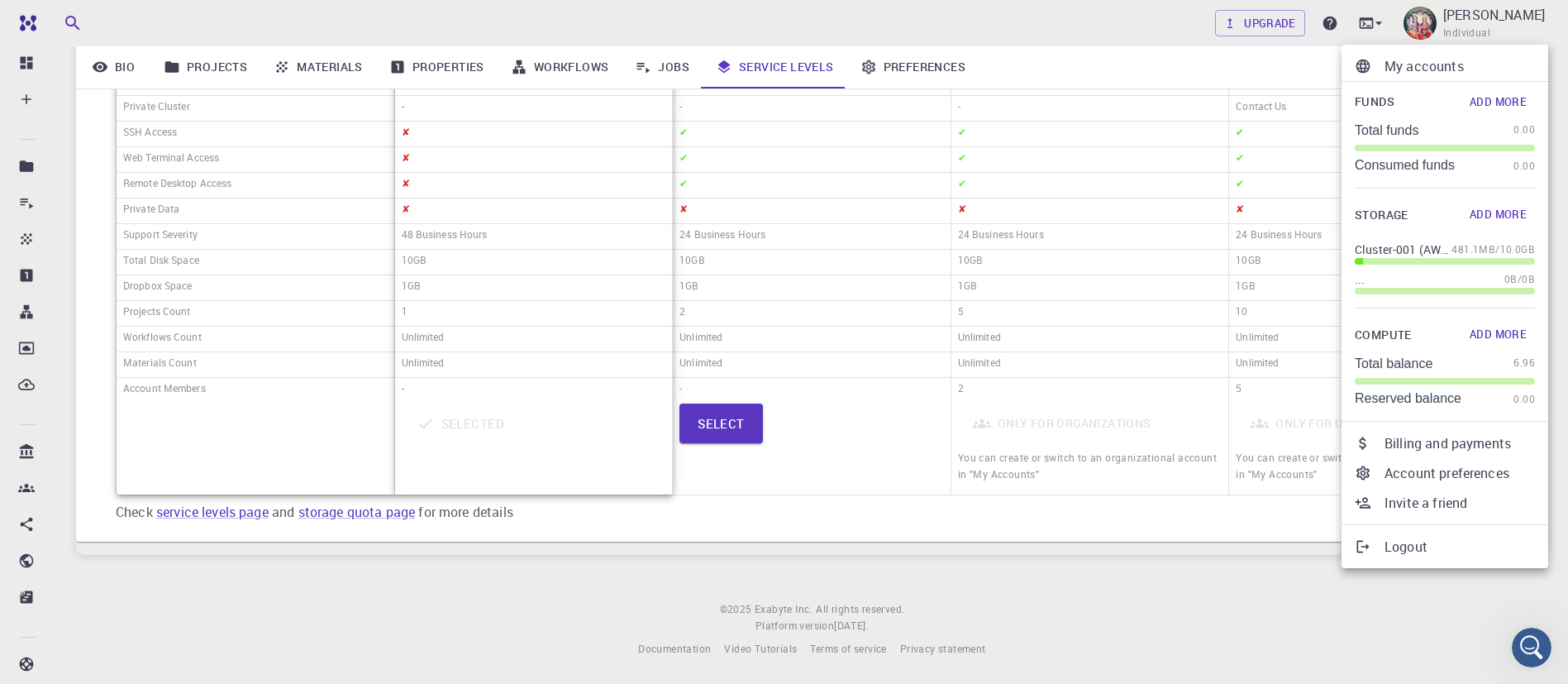
click at [661, 71] on div at bounding box center [784, 342] width 1568 height 684
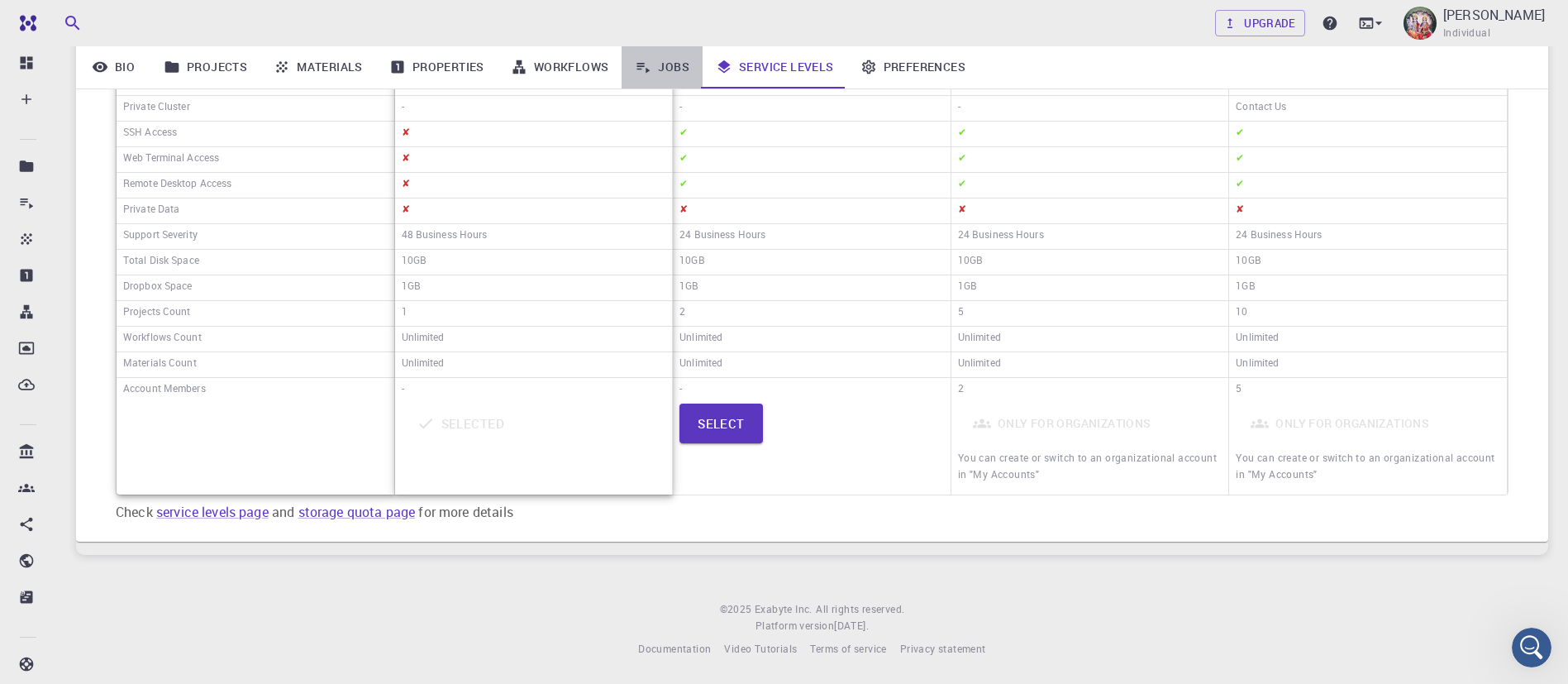
click at [679, 68] on link "Jobs" at bounding box center [661, 66] width 81 height 43
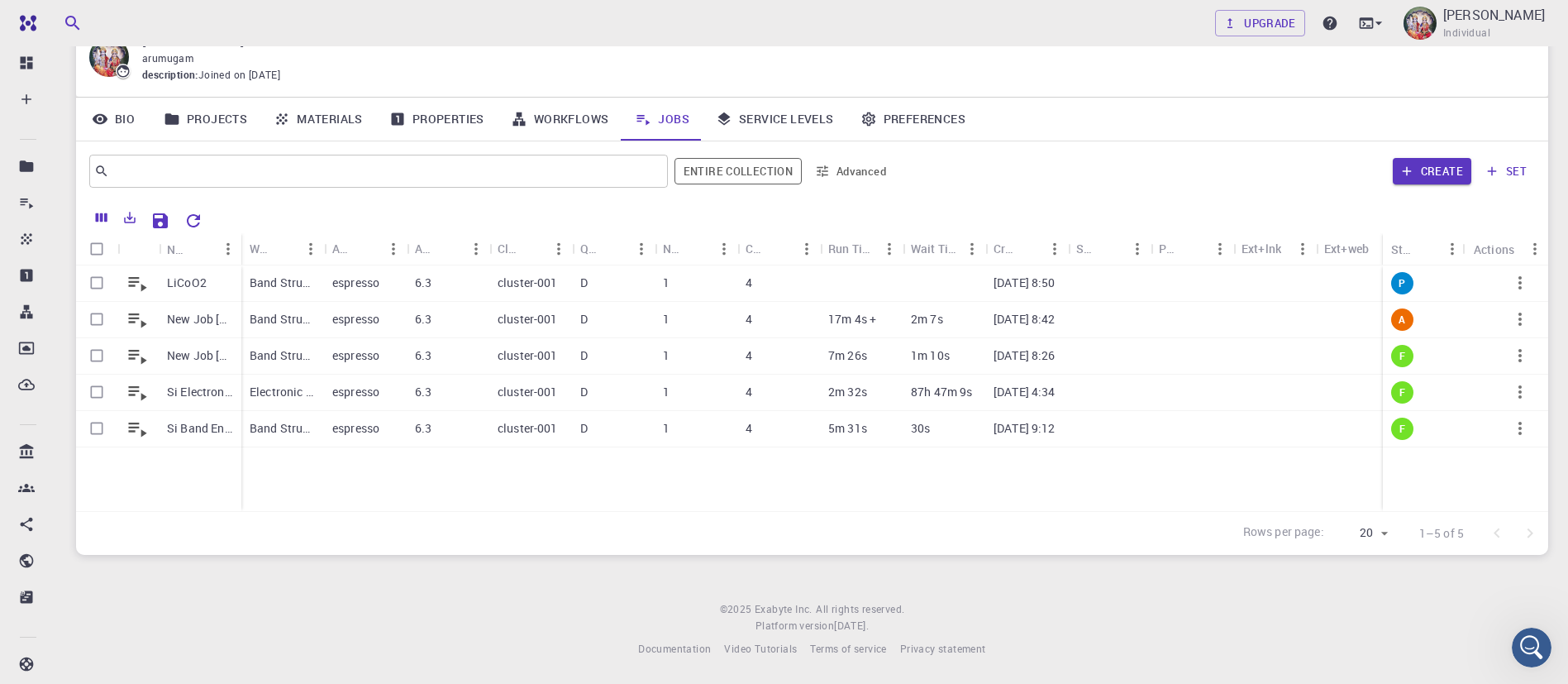
scroll to position [76, 0]
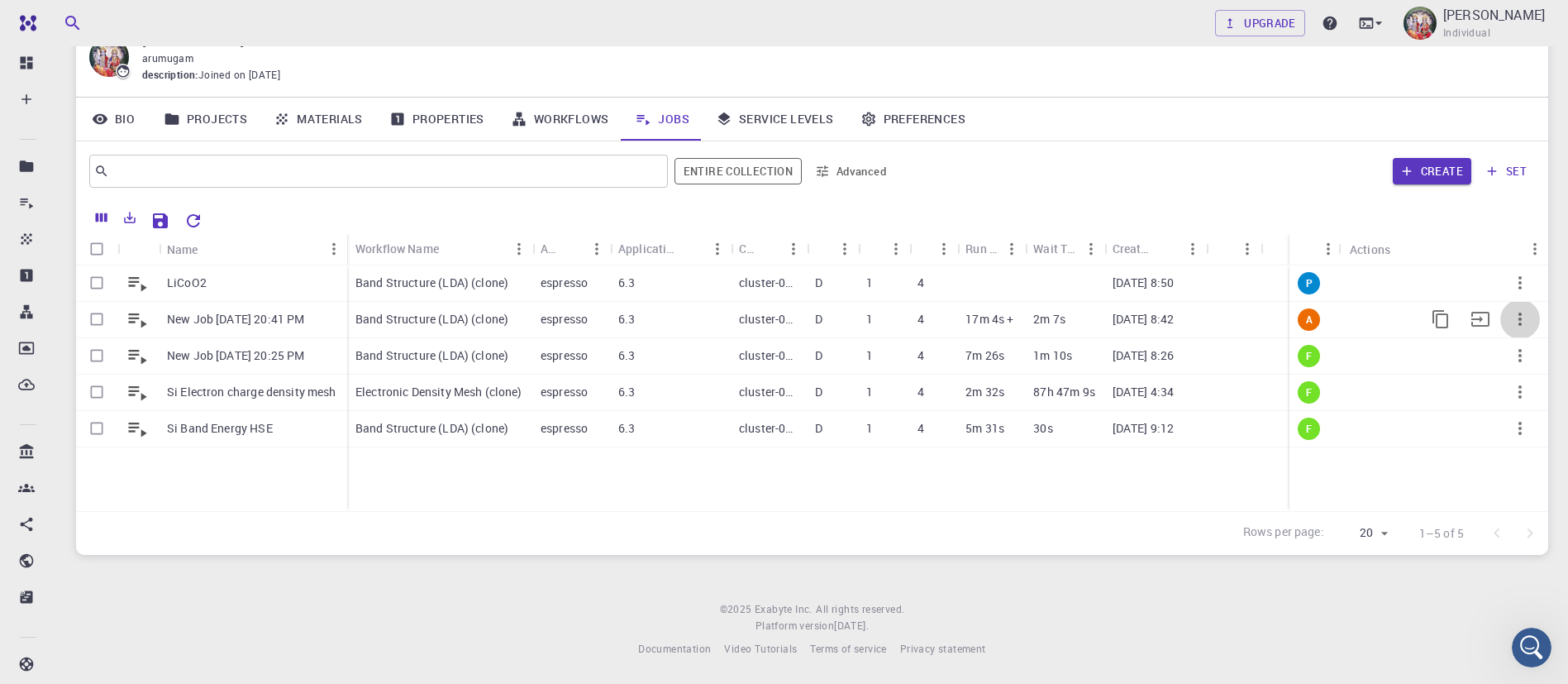
click at [1519, 318] on icon "button" at bounding box center [1519, 319] width 20 height 20
click at [1278, 158] on div at bounding box center [784, 342] width 1568 height 684
click at [211, 126] on link "Projects" at bounding box center [205, 119] width 110 height 43
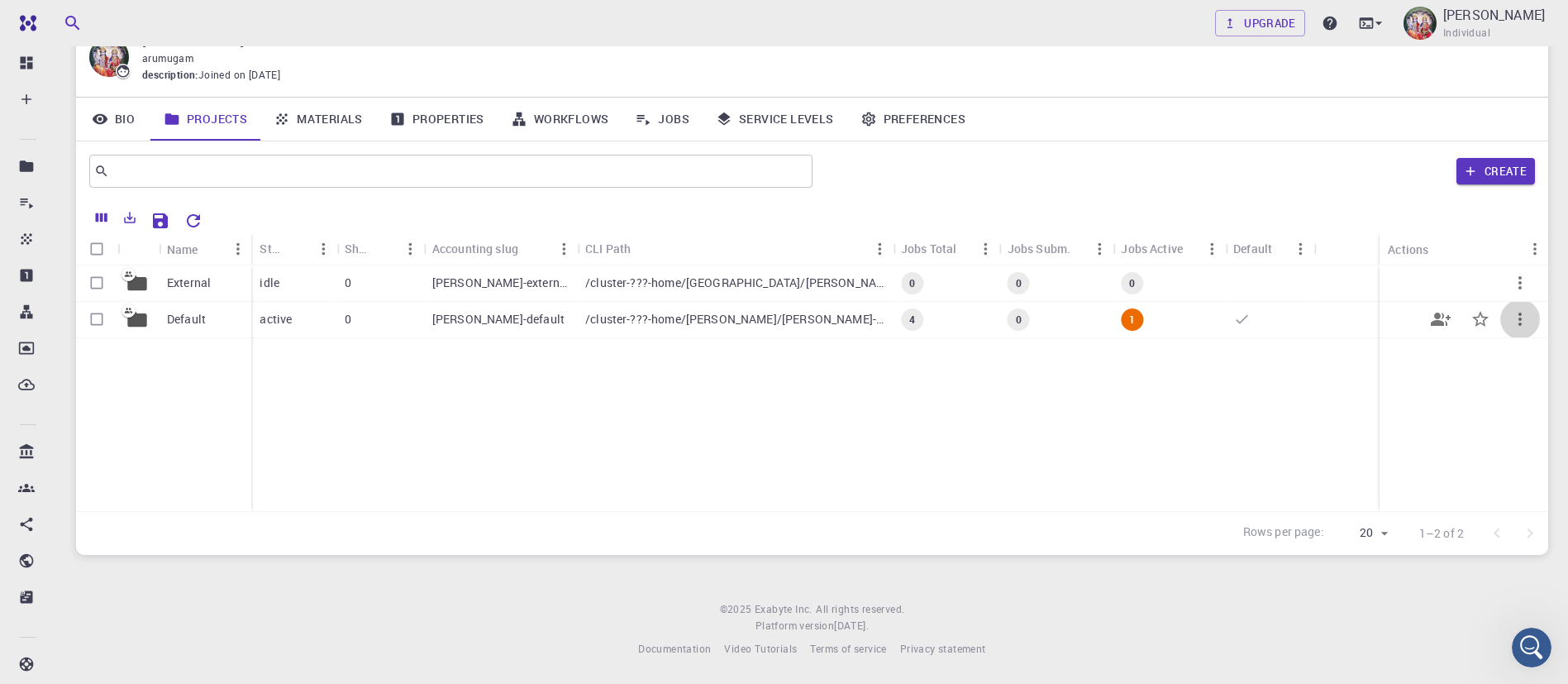
click at [1519, 312] on icon "button" at bounding box center [1519, 319] width 20 height 20
click at [1236, 398] on div at bounding box center [784, 342] width 1568 height 684
click at [627, 395] on div "External Default idle 0 arumugam-external /cluster-???-home/arumugam/arumugam-e…" at bounding box center [812, 388] width 1473 height 245
click at [527, 268] on div "arumugam-external" at bounding box center [501, 284] width 153 height 37
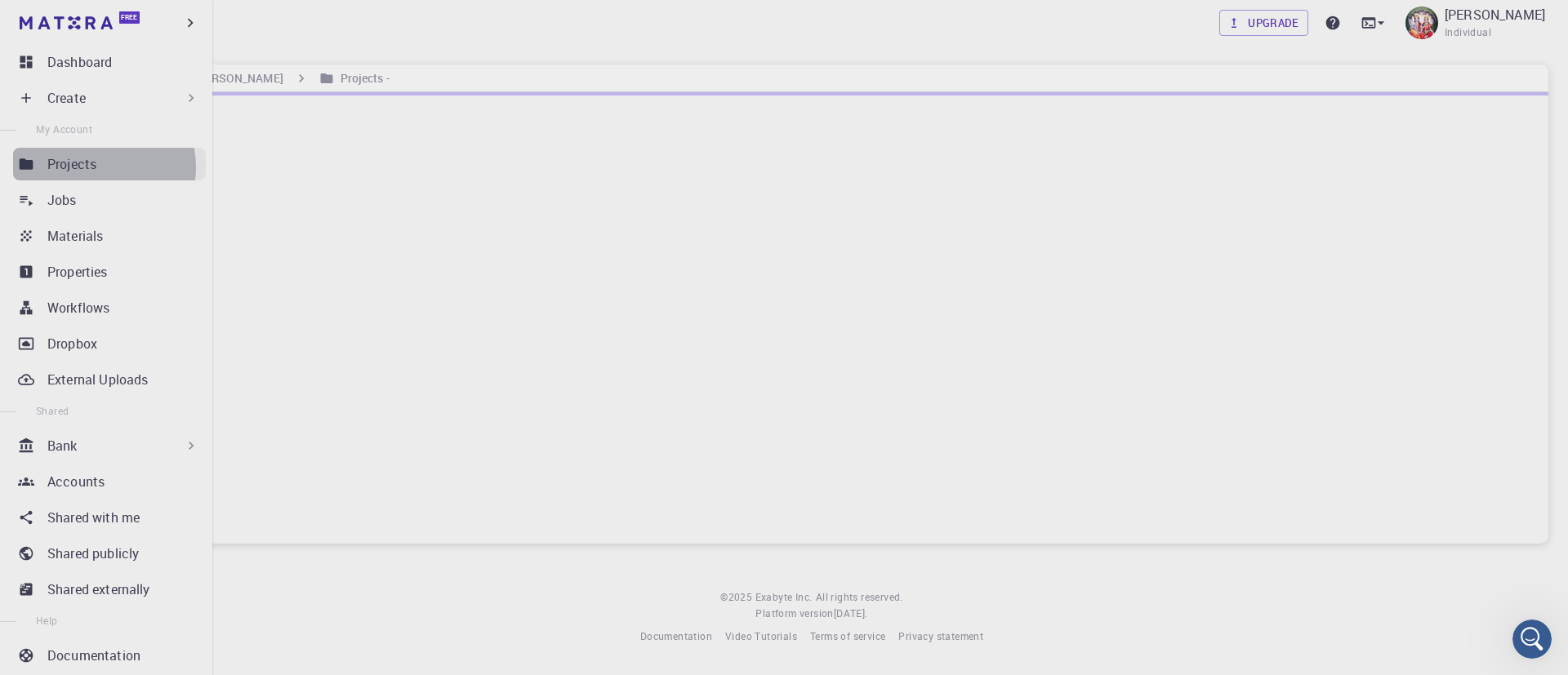
click at [92, 167] on p "Projects" at bounding box center [71, 164] width 49 height 19
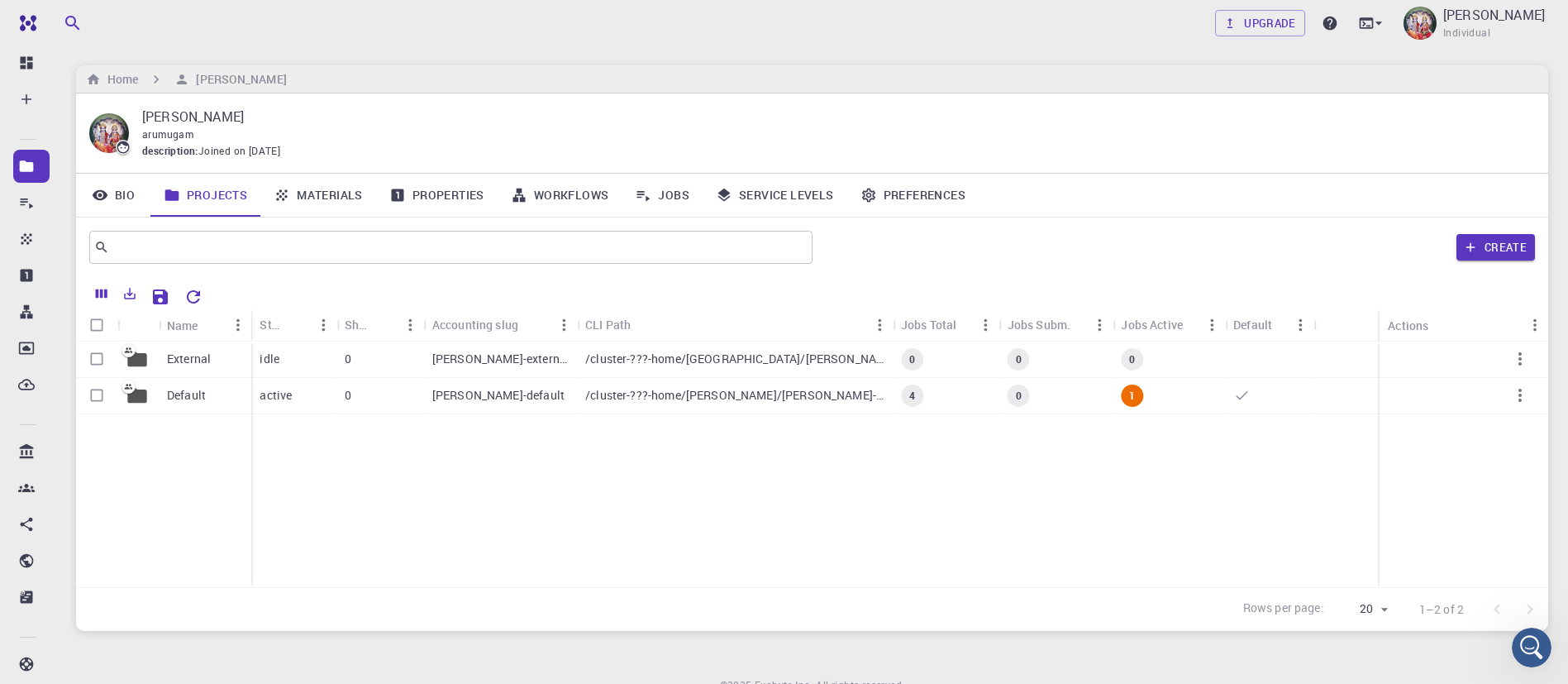
click at [330, 197] on link "Materials" at bounding box center [318, 195] width 116 height 43
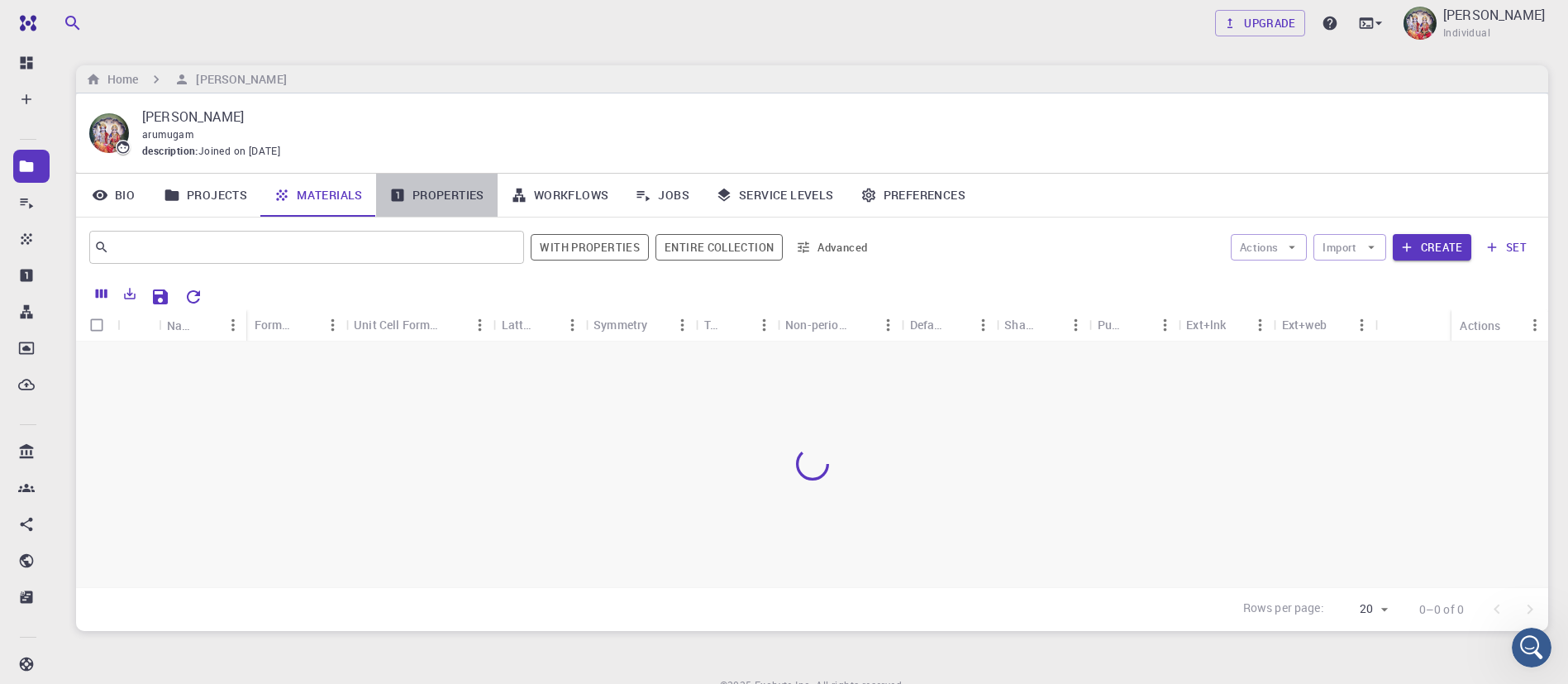
click at [456, 186] on link "Properties" at bounding box center [437, 195] width 122 height 43
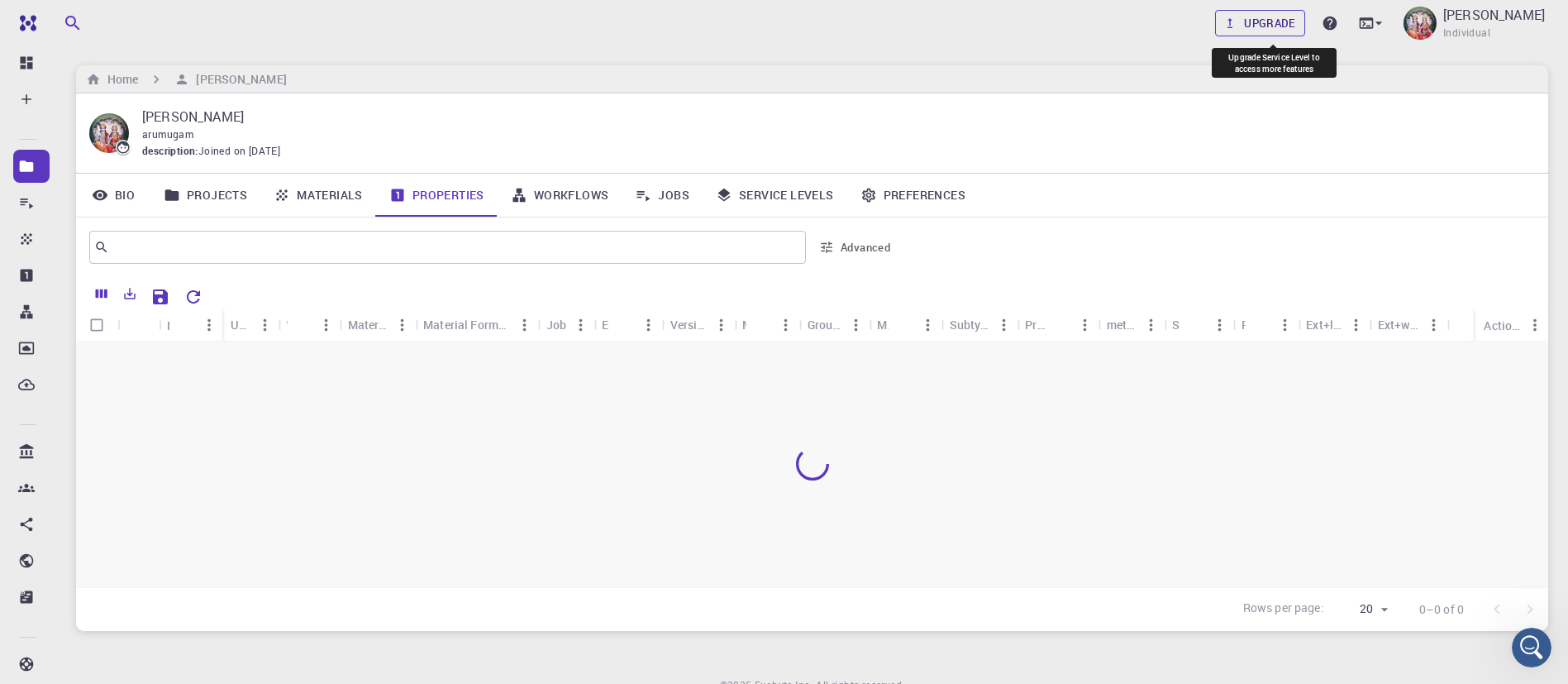
click at [1297, 17] on link "Upgrade" at bounding box center [1261, 23] width 90 height 26
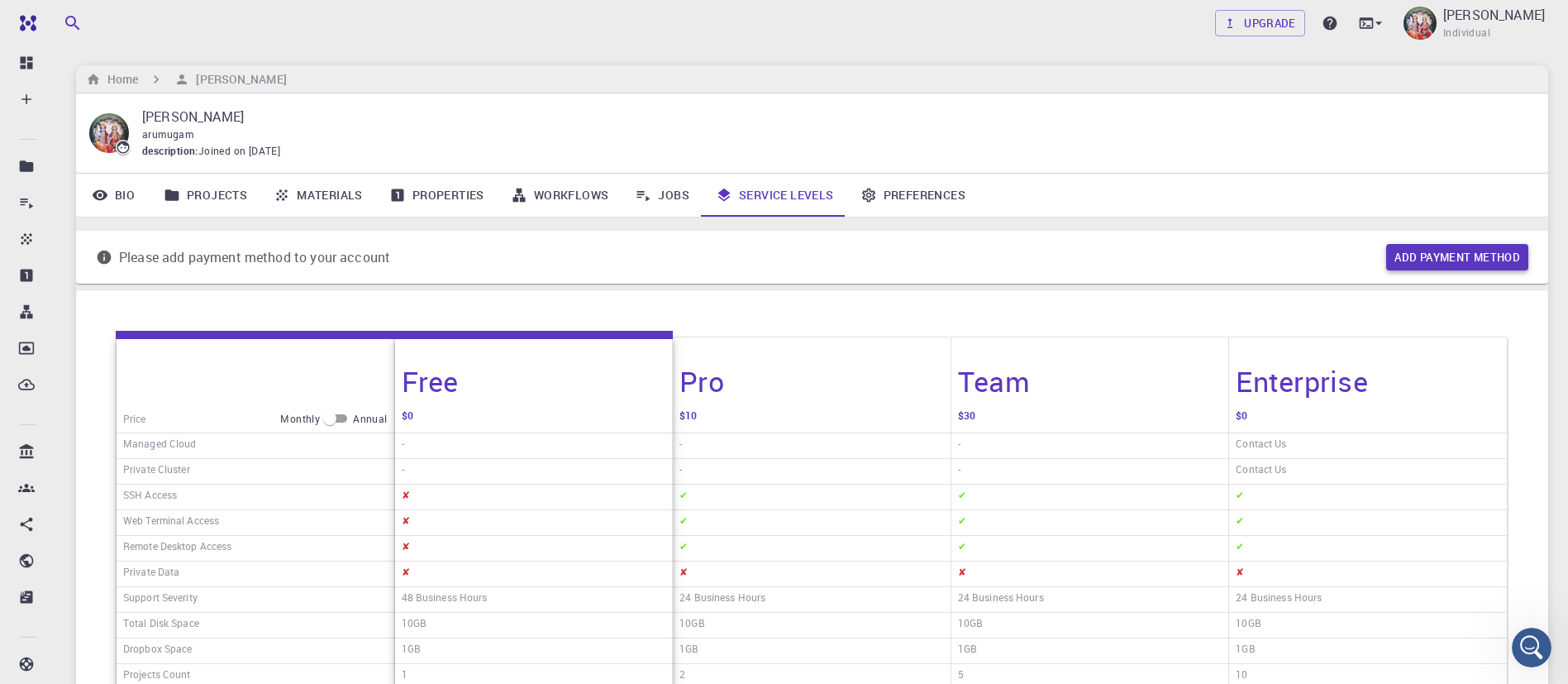
click at [1430, 260] on button "Add payment method" at bounding box center [1457, 256] width 142 height 26
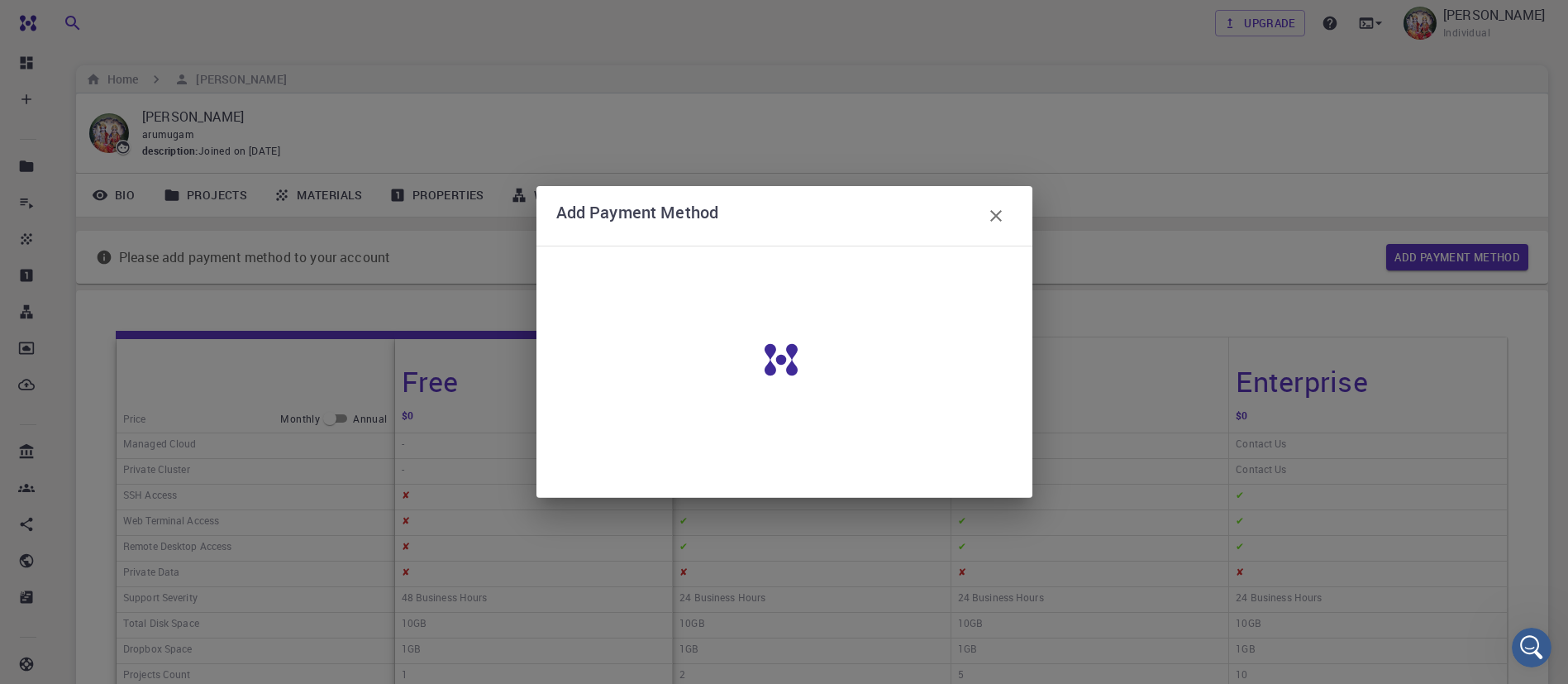
click at [1008, 215] on button "button" at bounding box center [996, 216] width 33 height 33
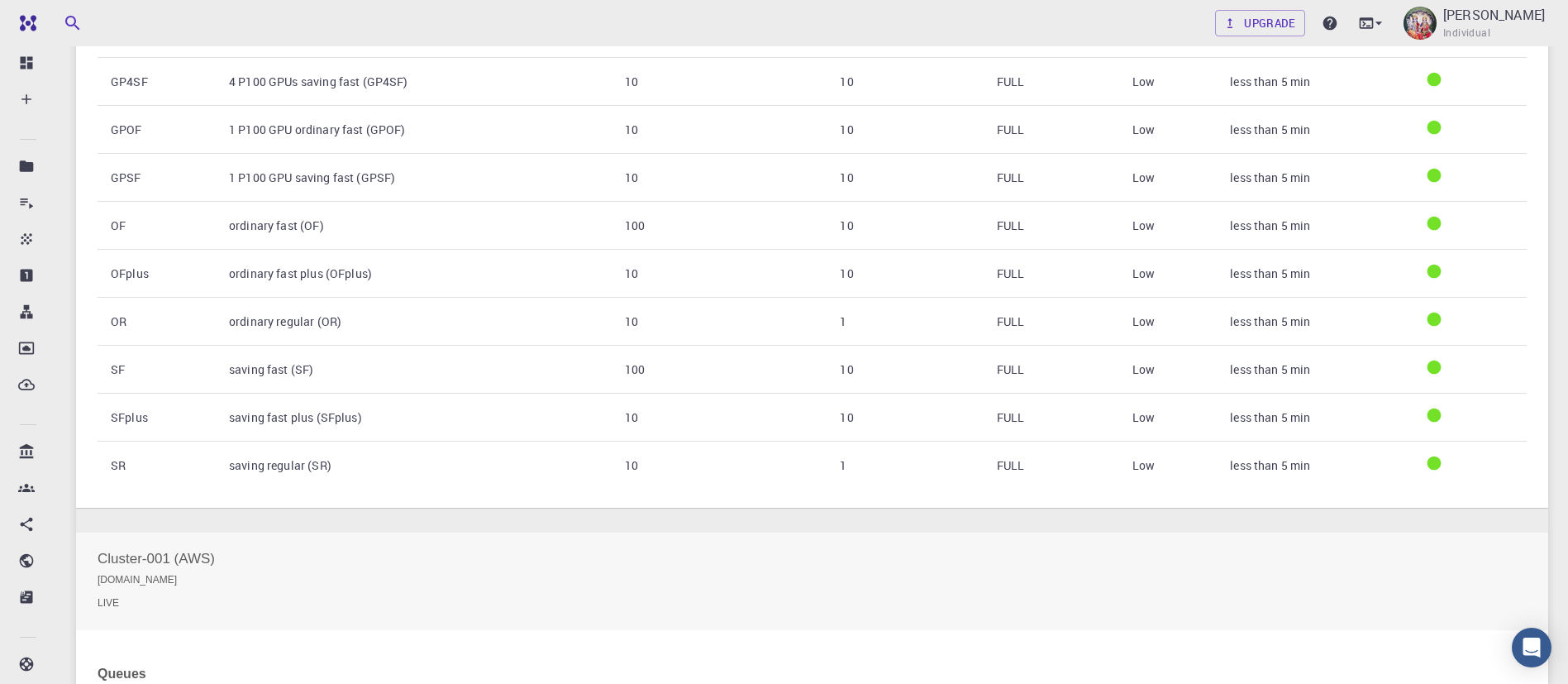
scroll to position [446, 0]
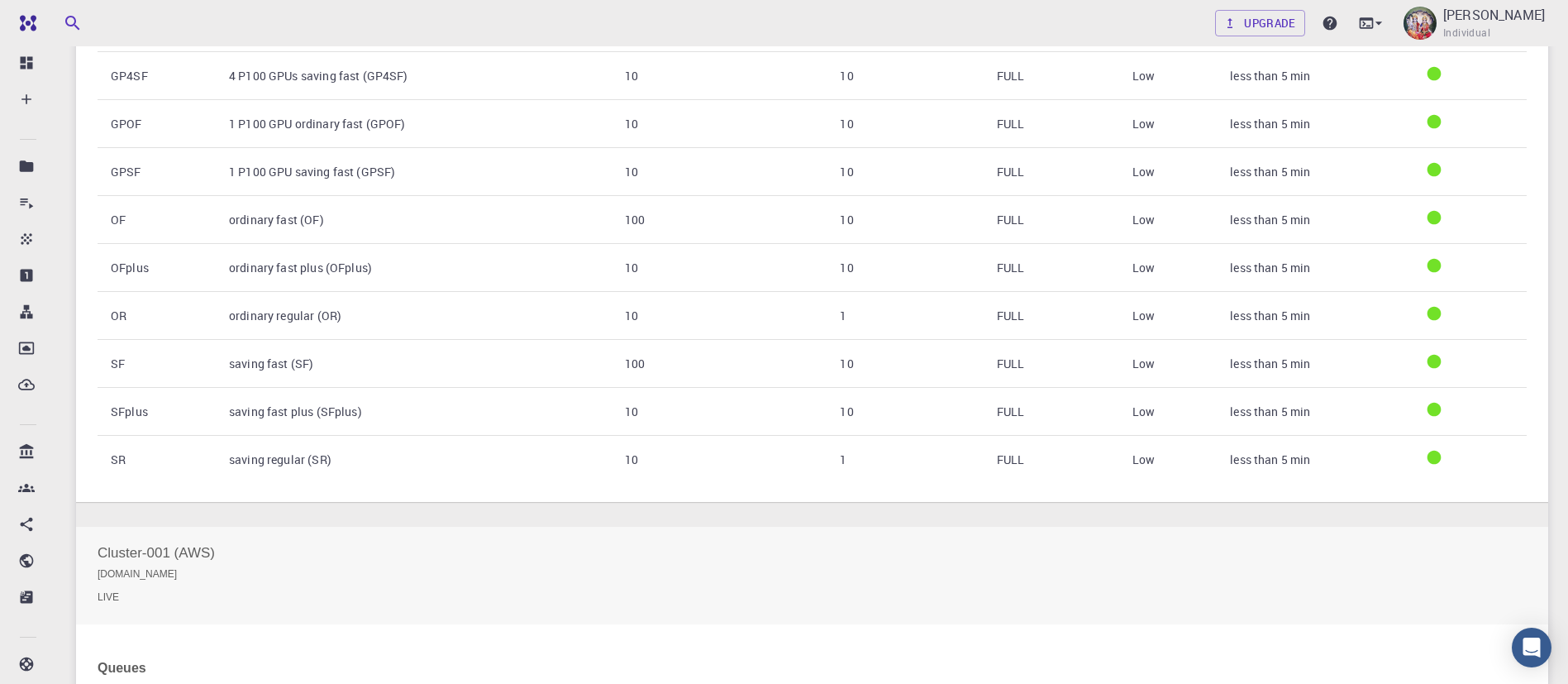
click at [581, 61] on td "4 P100 GPUs saving fast (GP4SF)" at bounding box center [413, 76] width 396 height 48
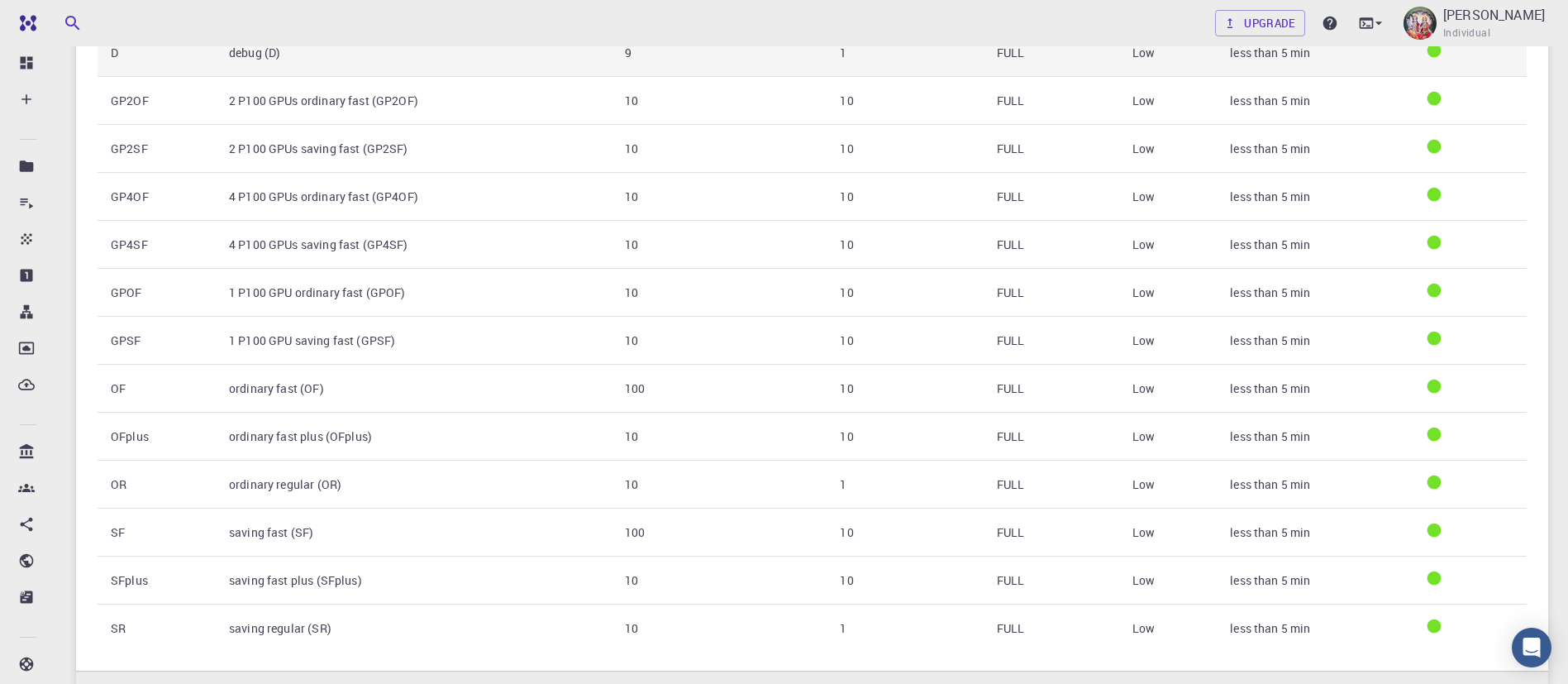
scroll to position [0, 0]
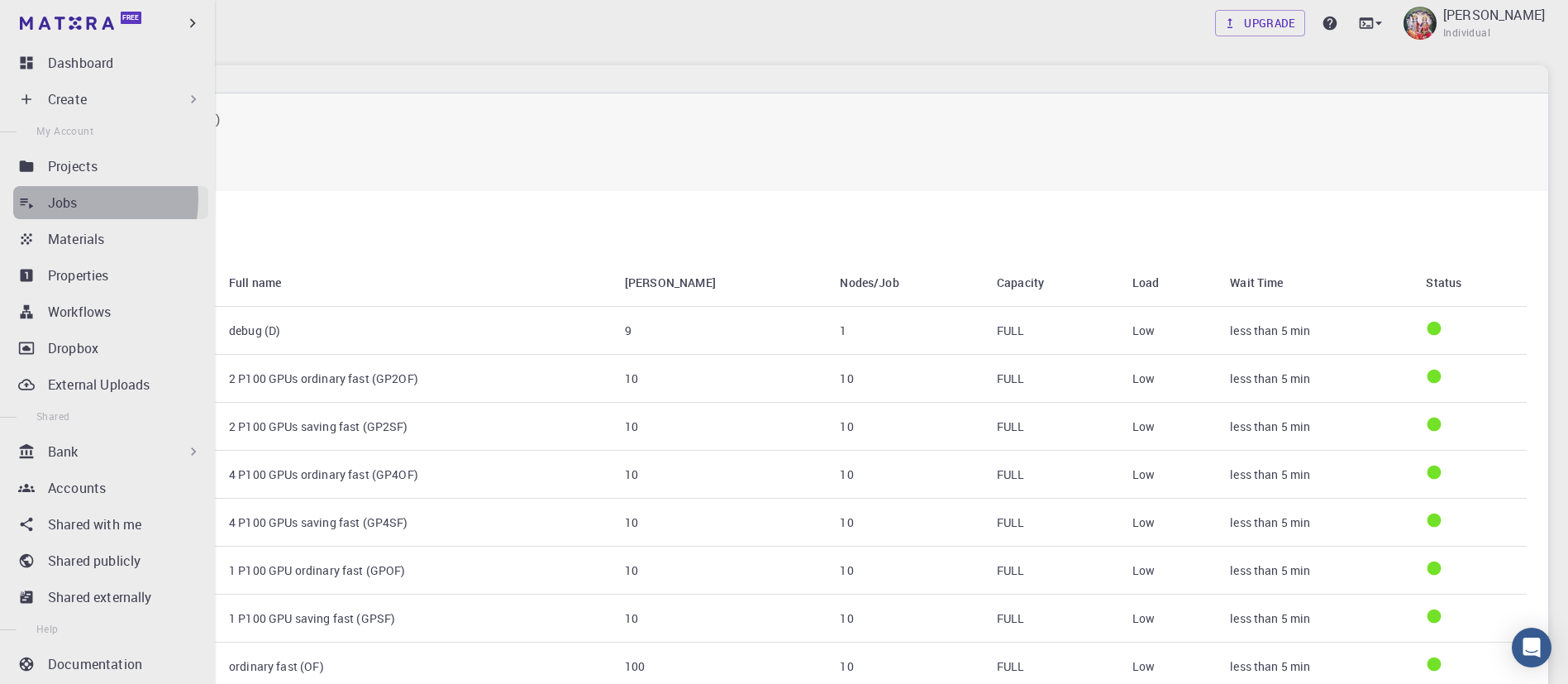
click at [61, 198] on p "Jobs" at bounding box center [62, 202] width 30 height 20
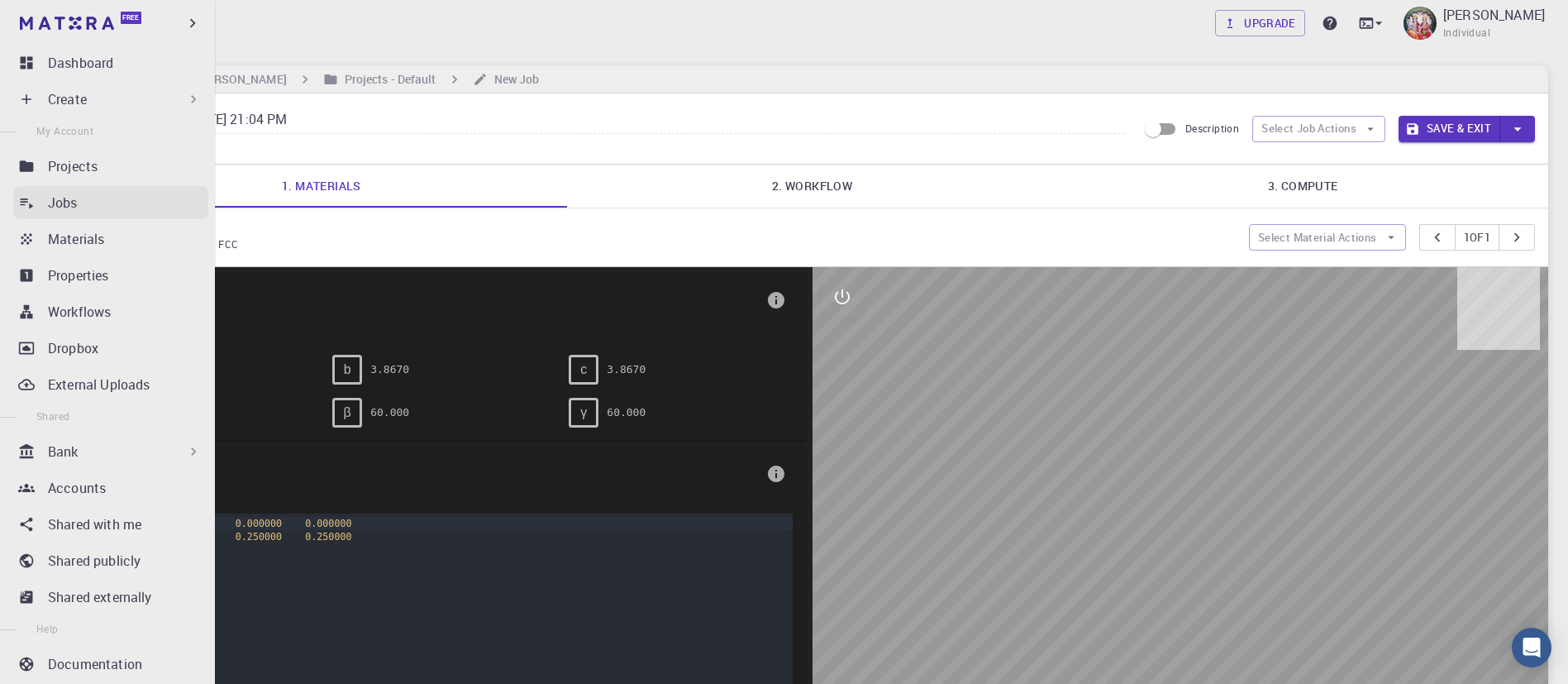
click at [82, 193] on div "Jobs" at bounding box center [128, 202] width 160 height 20
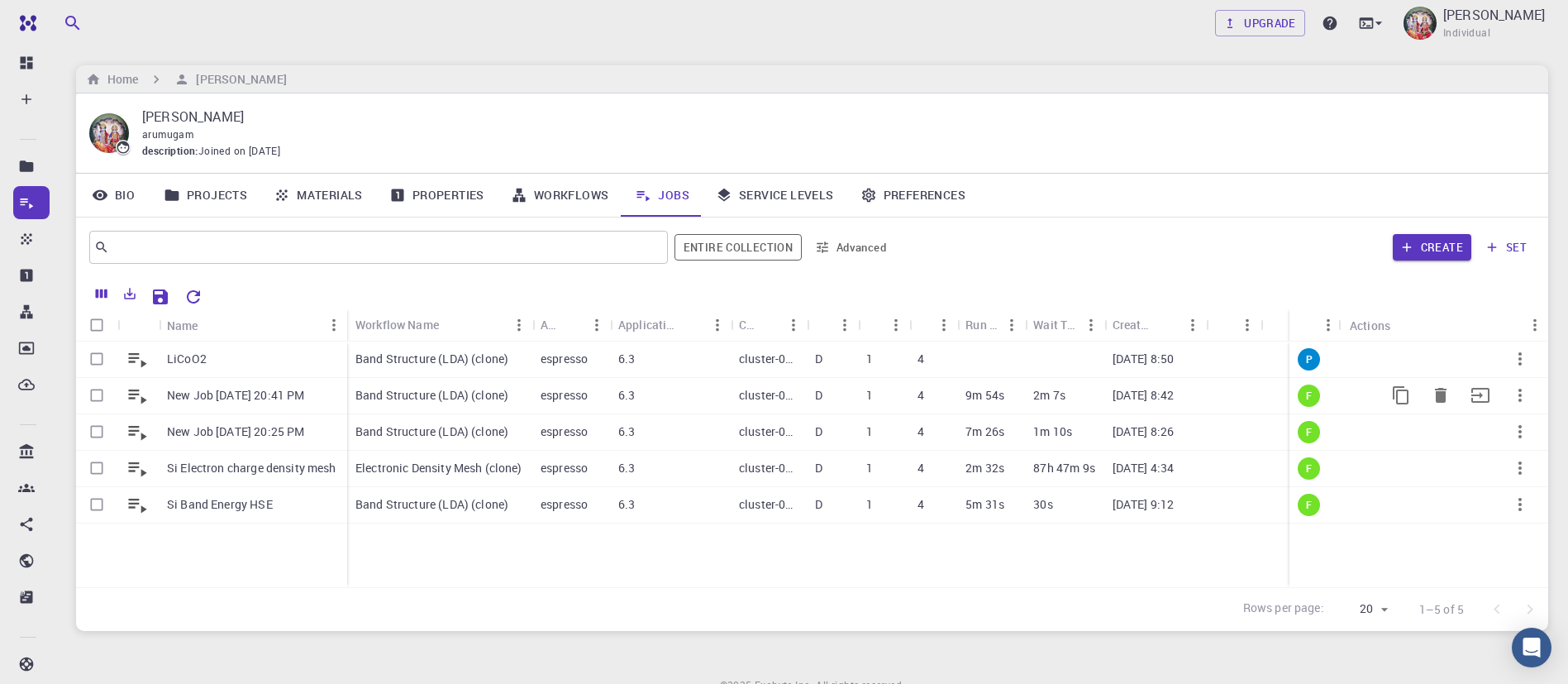
click at [415, 395] on p "Band Structure (LDA) (clone)" at bounding box center [432, 394] width 153 height 16
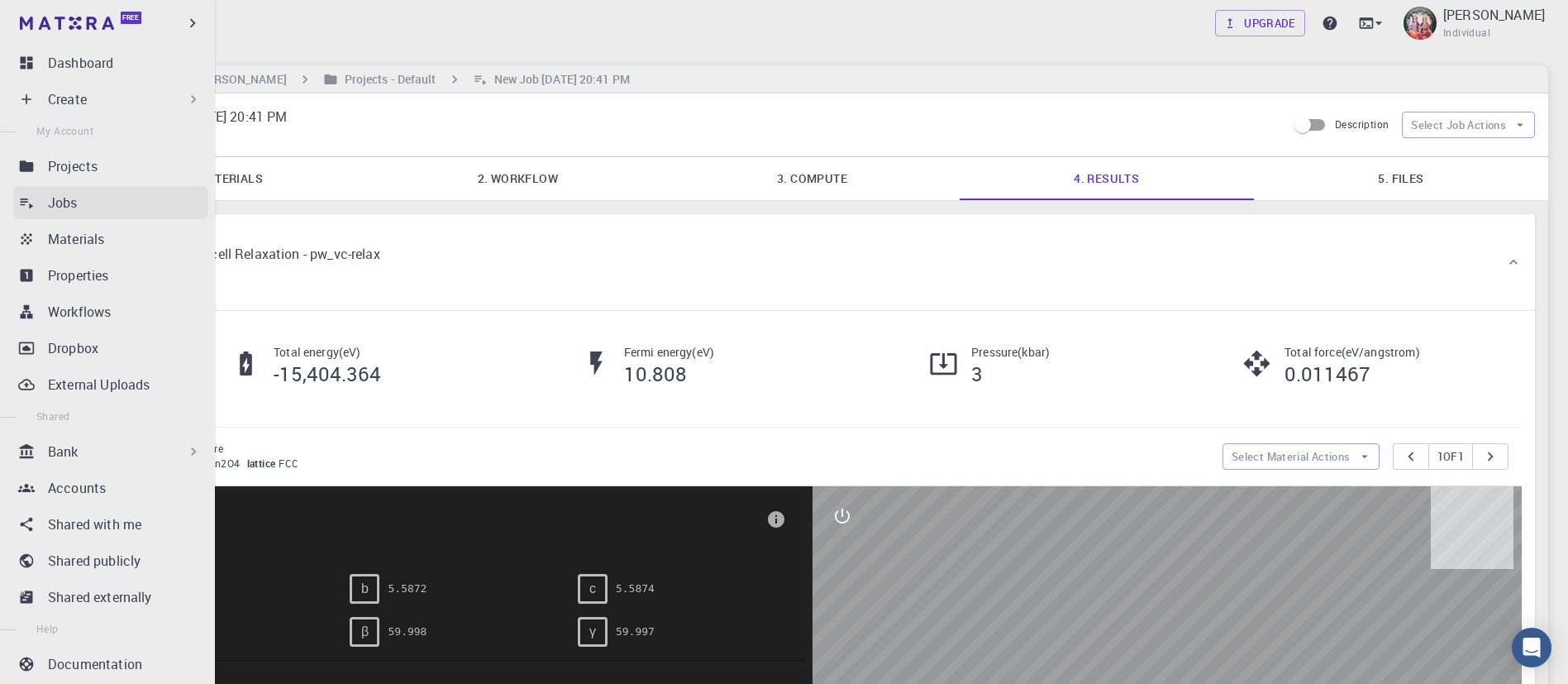
click at [66, 216] on link "Jobs" at bounding box center [111, 202] width 195 height 33
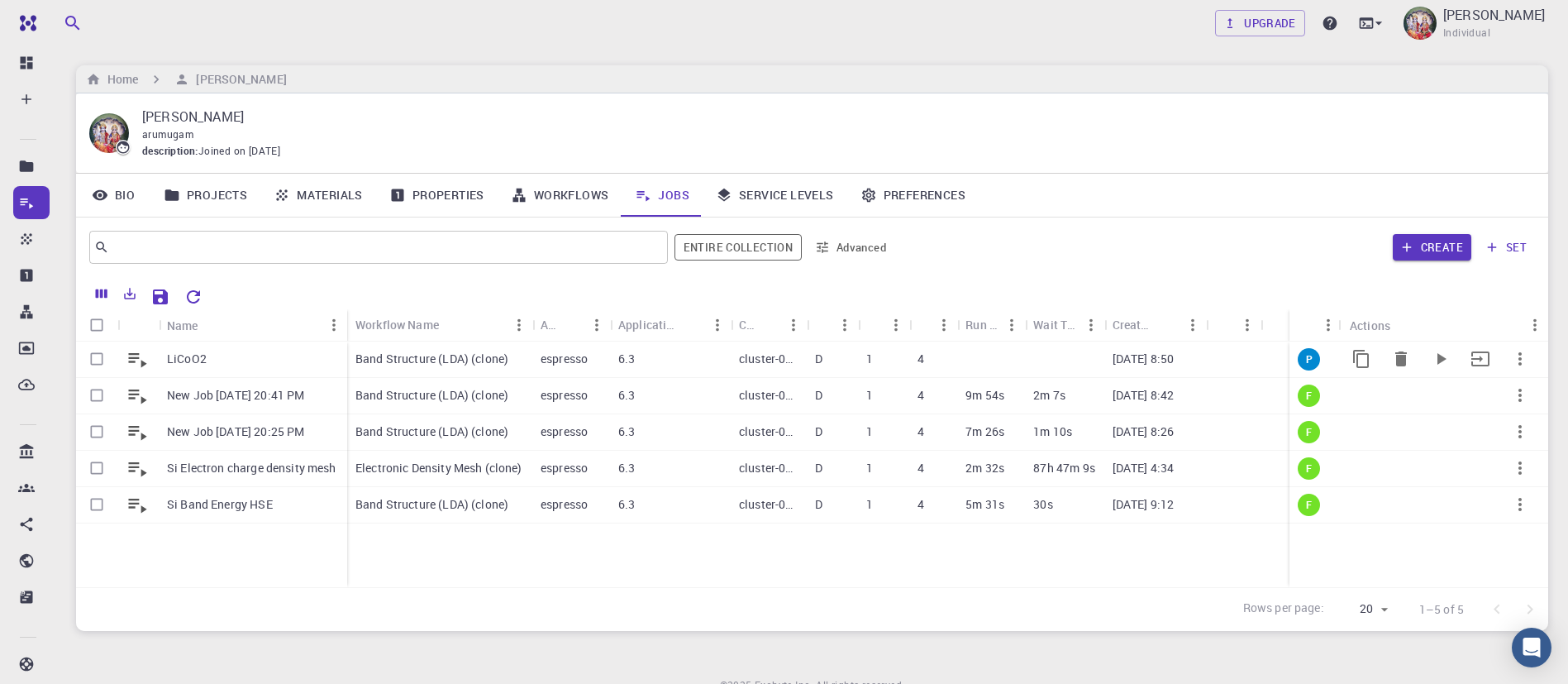
click at [97, 360] on input "Select row" at bounding box center [96, 359] width 31 height 32
checkbox input "true"
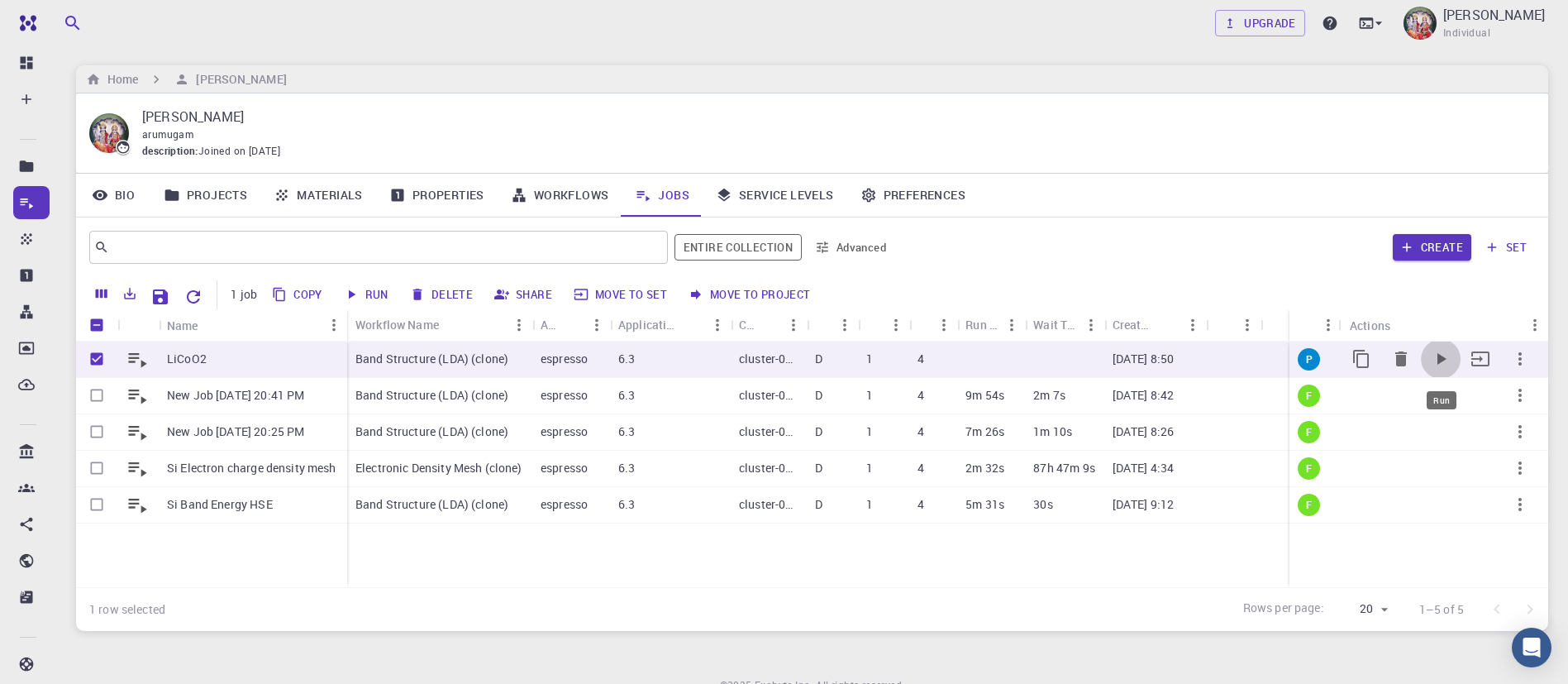
click at [1445, 355] on icon "Run" at bounding box center [1440, 359] width 20 height 20
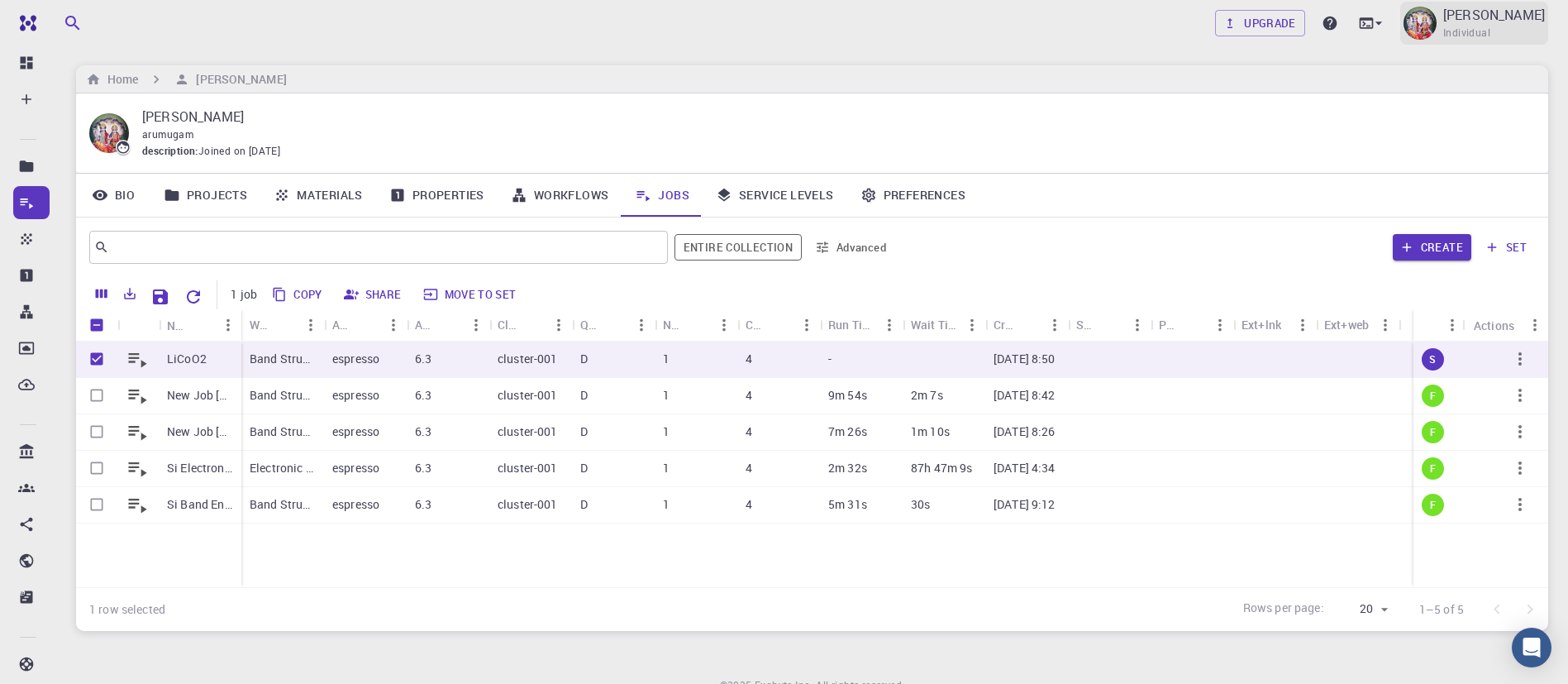
click at [1525, 14] on p "[PERSON_NAME]" at bounding box center [1494, 14] width 101 height 20
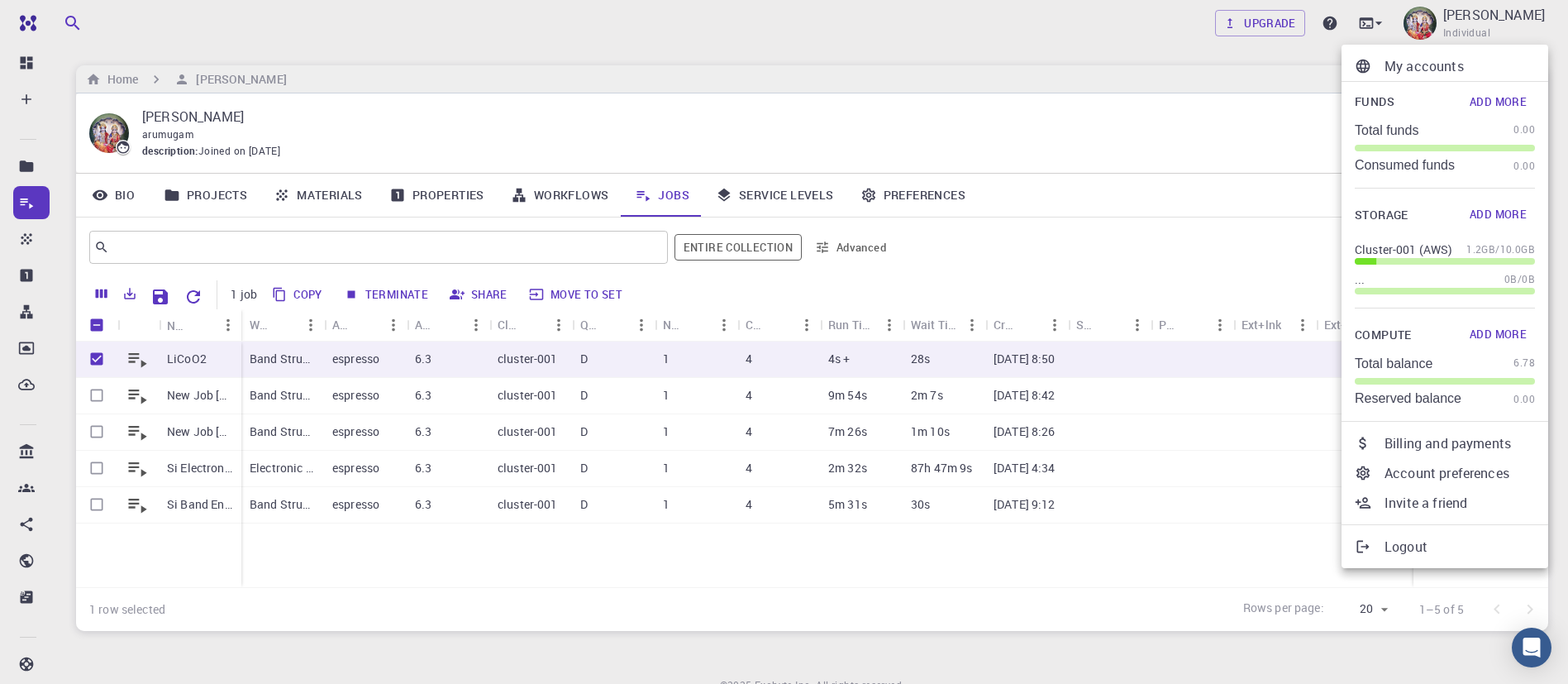
click at [194, 27] on div at bounding box center [784, 342] width 1568 height 684
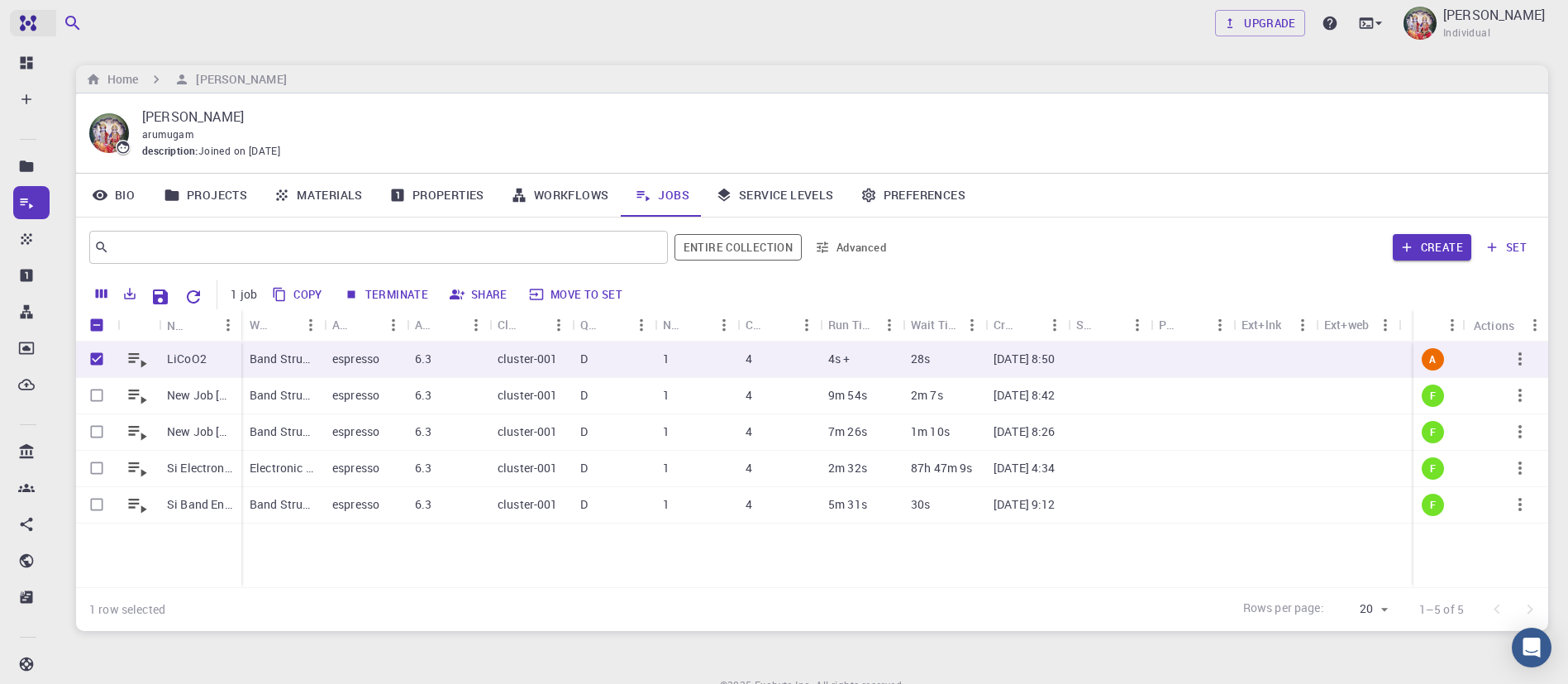
click at [26, 14] on img at bounding box center [25, 22] width 23 height 16
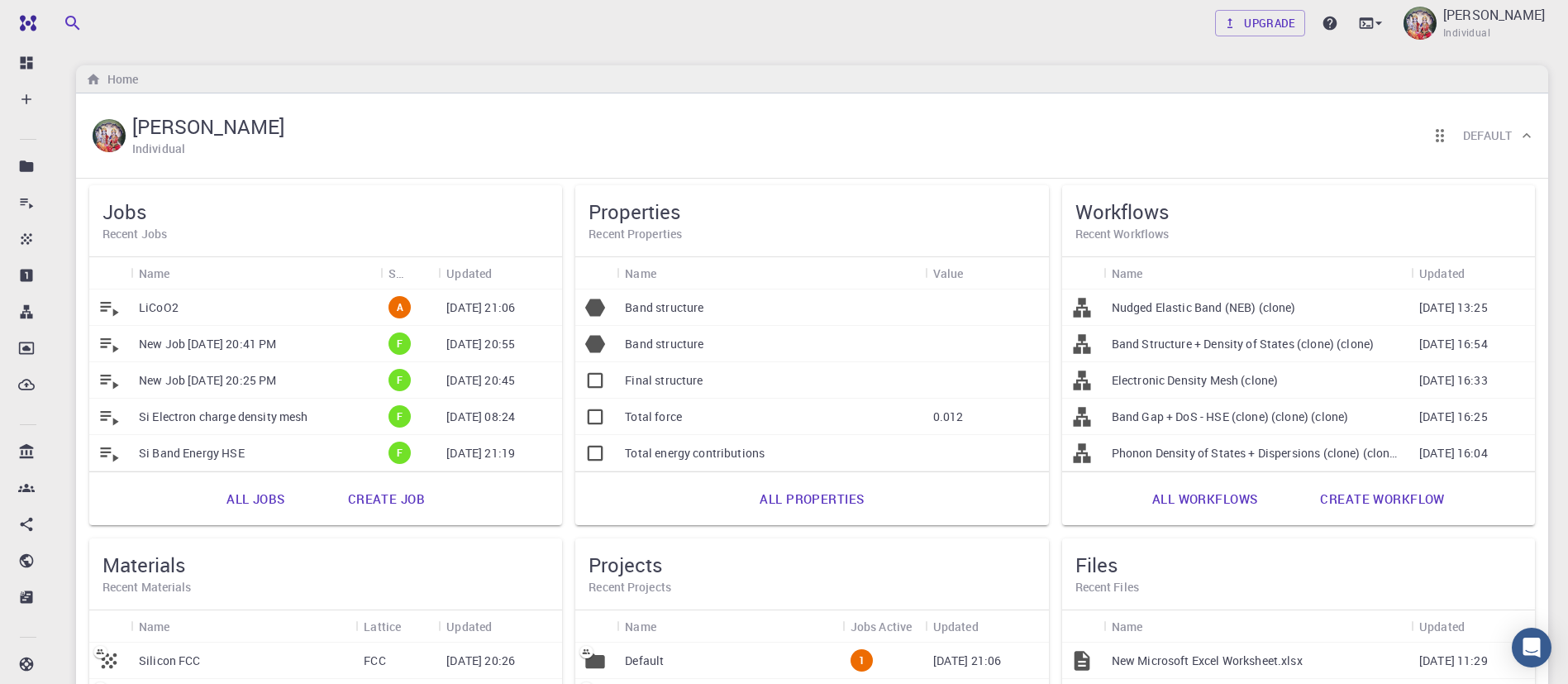
click at [358, 55] on div "Upgrade D ARUMUGAM Individual Home D ARUMUGAM Individual Default Jobs Recent Jo…" at bounding box center [812, 510] width 1512 height 1020
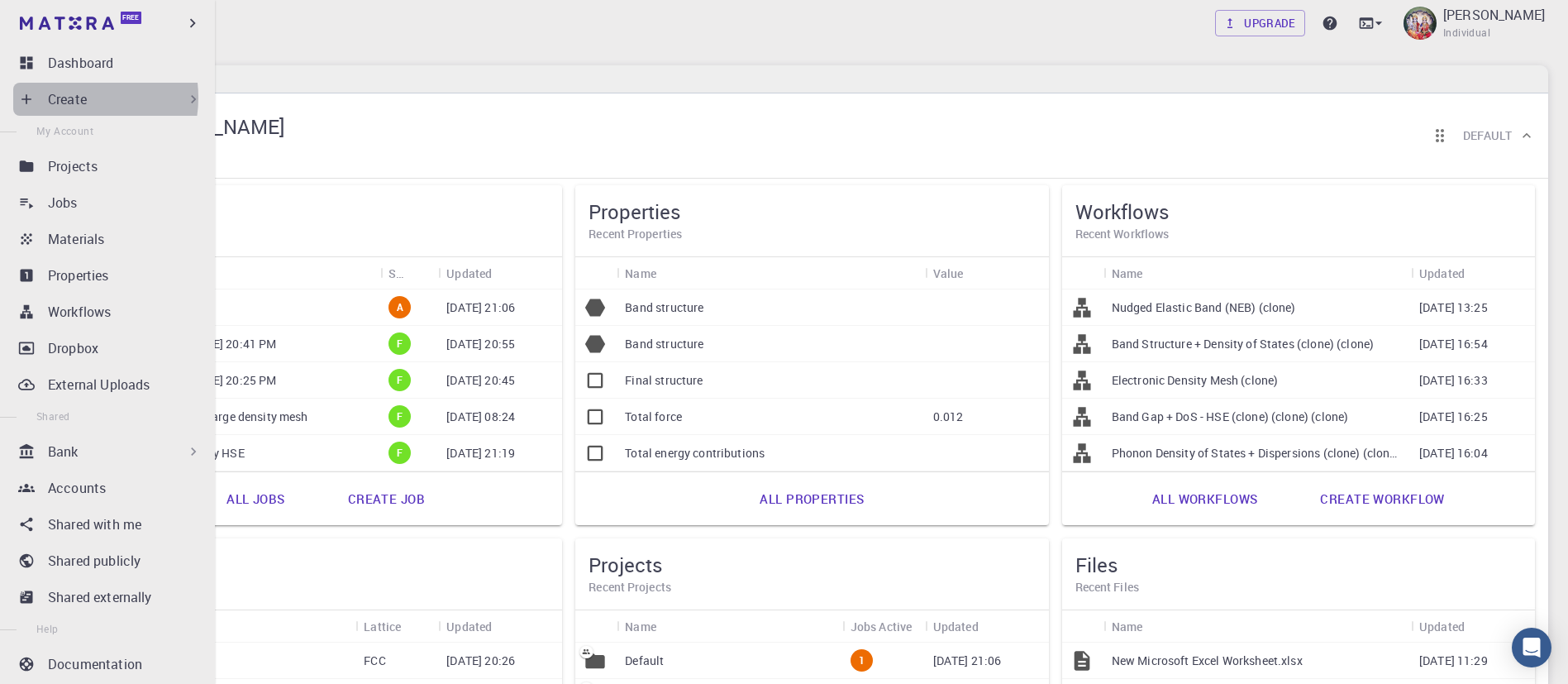
click at [71, 98] on p "Create" at bounding box center [67, 99] width 39 height 20
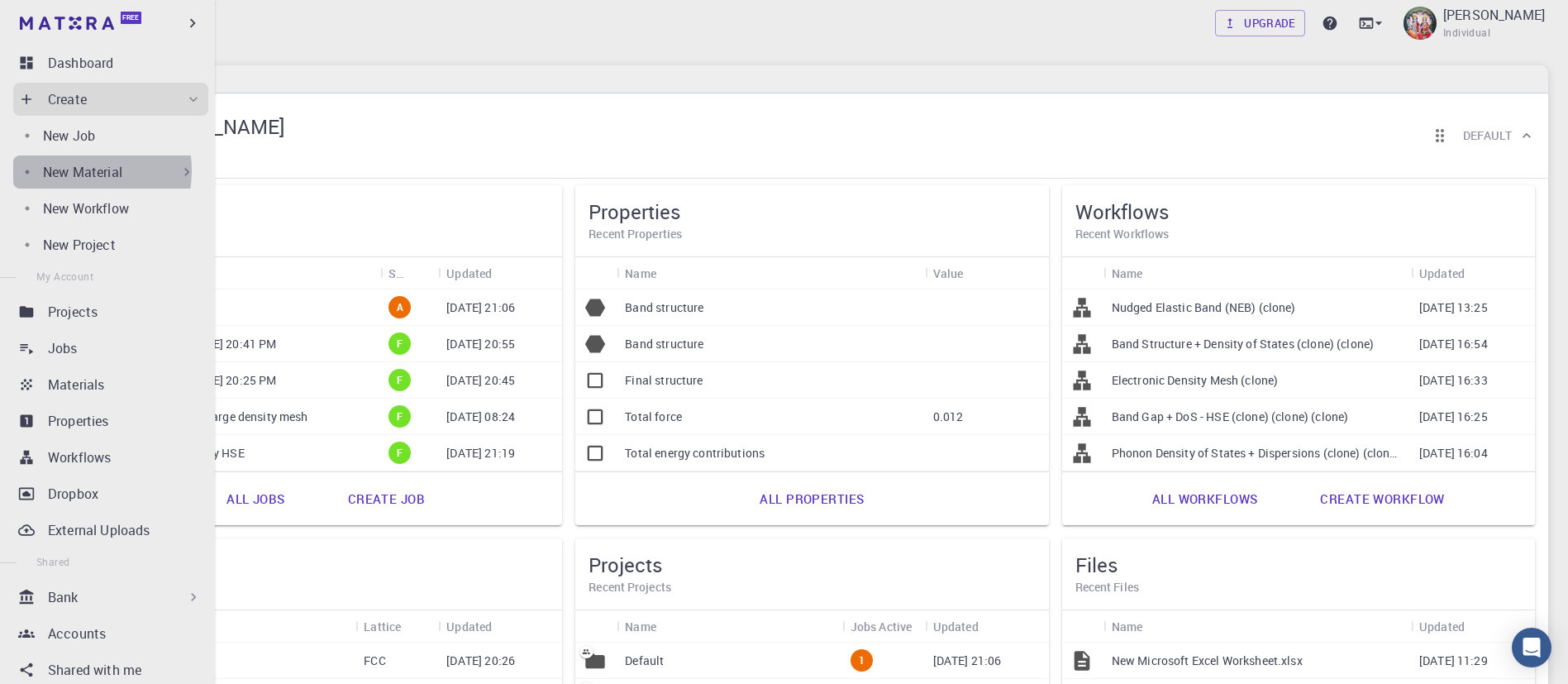
click at [69, 170] on p "New Material" at bounding box center [82, 171] width 79 height 20
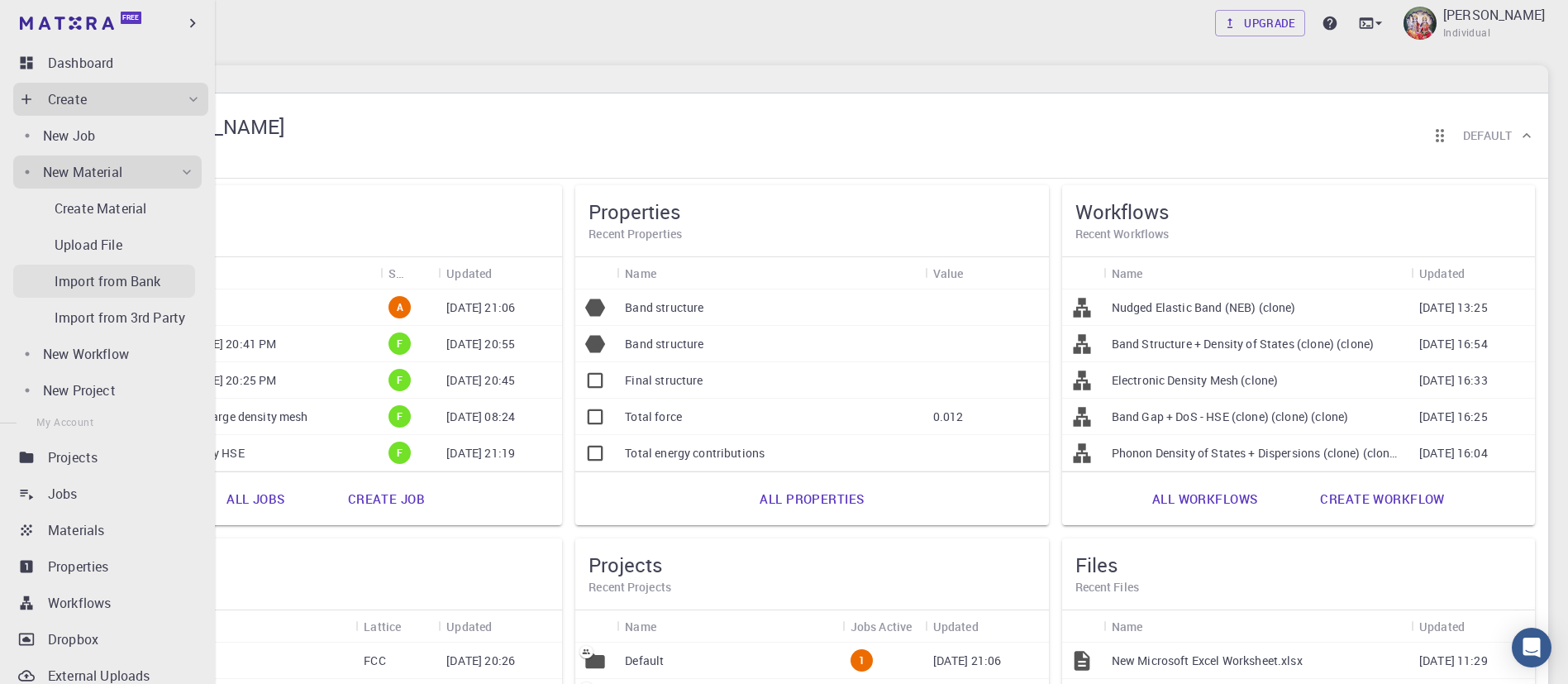
click at [115, 281] on p "Import from Bank" at bounding box center [107, 281] width 106 height 20
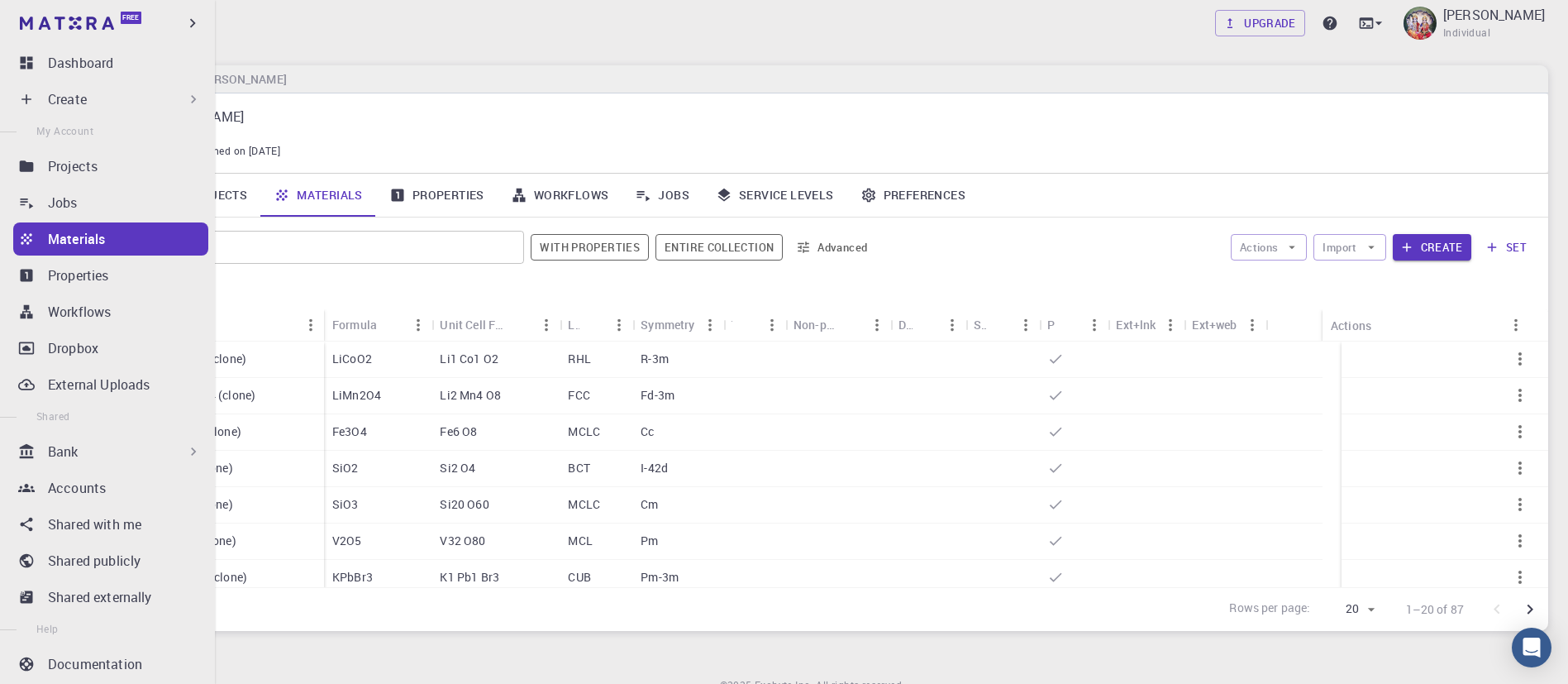
drag, startPoint x: 89, startPoint y: 199, endPoint x: 80, endPoint y: 43, distance: 156.3
click at [89, 199] on div "Jobs" at bounding box center [128, 202] width 160 height 20
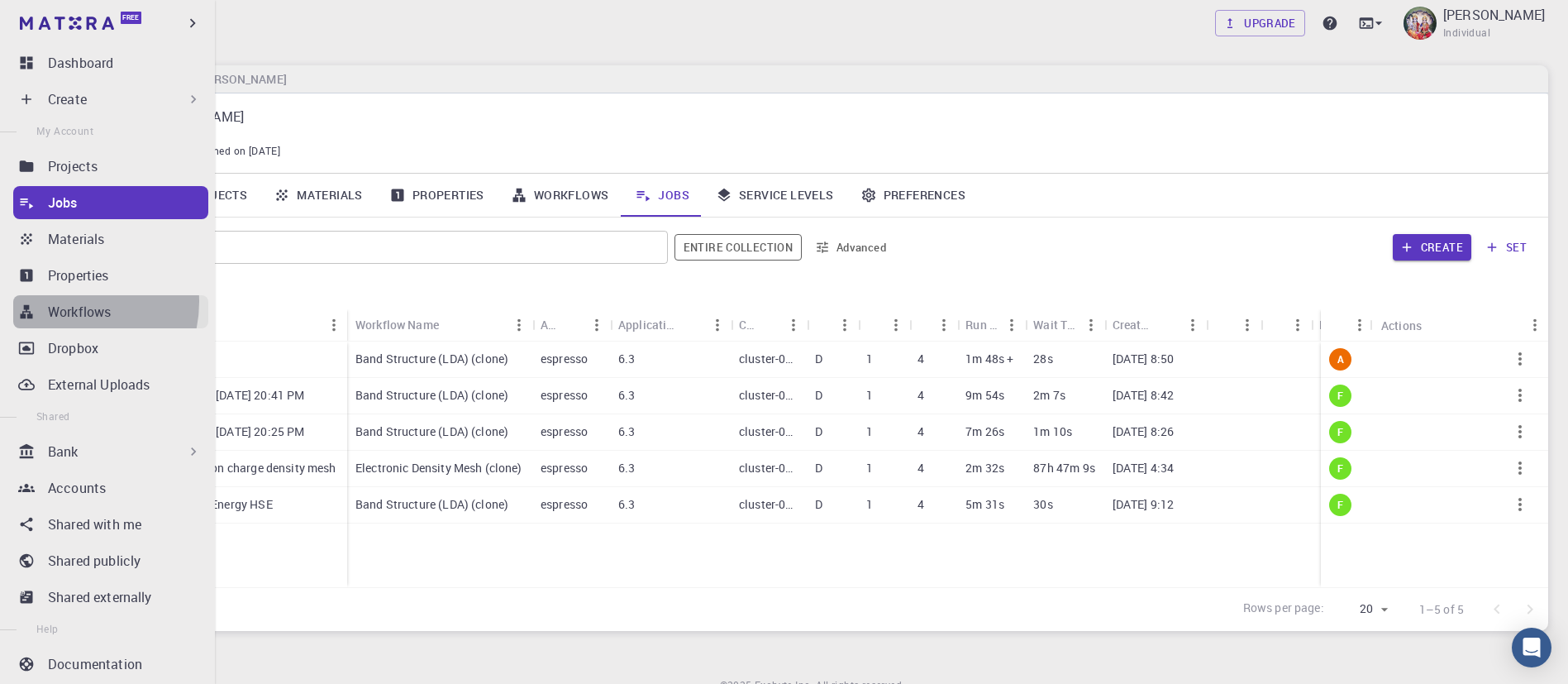
click at [68, 302] on p "Workflows" at bounding box center [79, 311] width 63 height 20
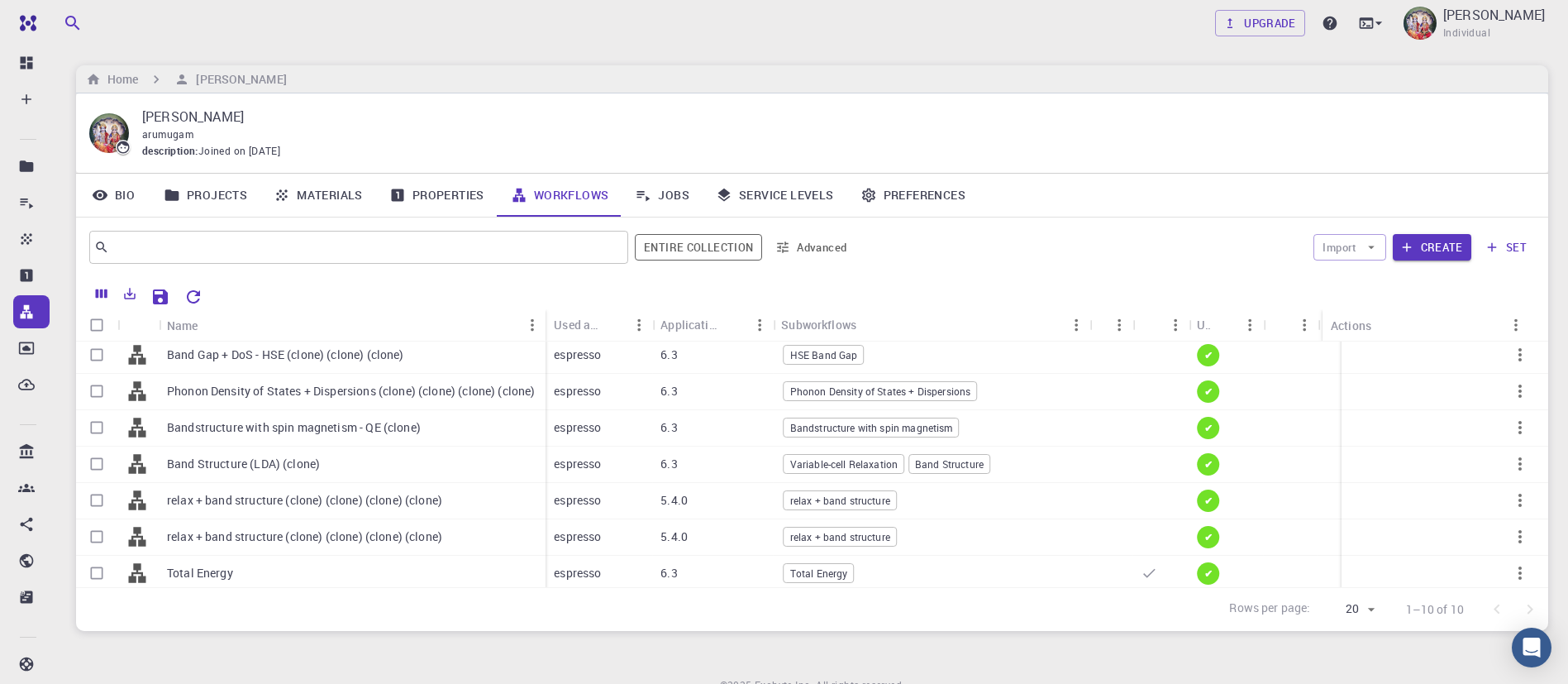
scroll to position [137, 0]
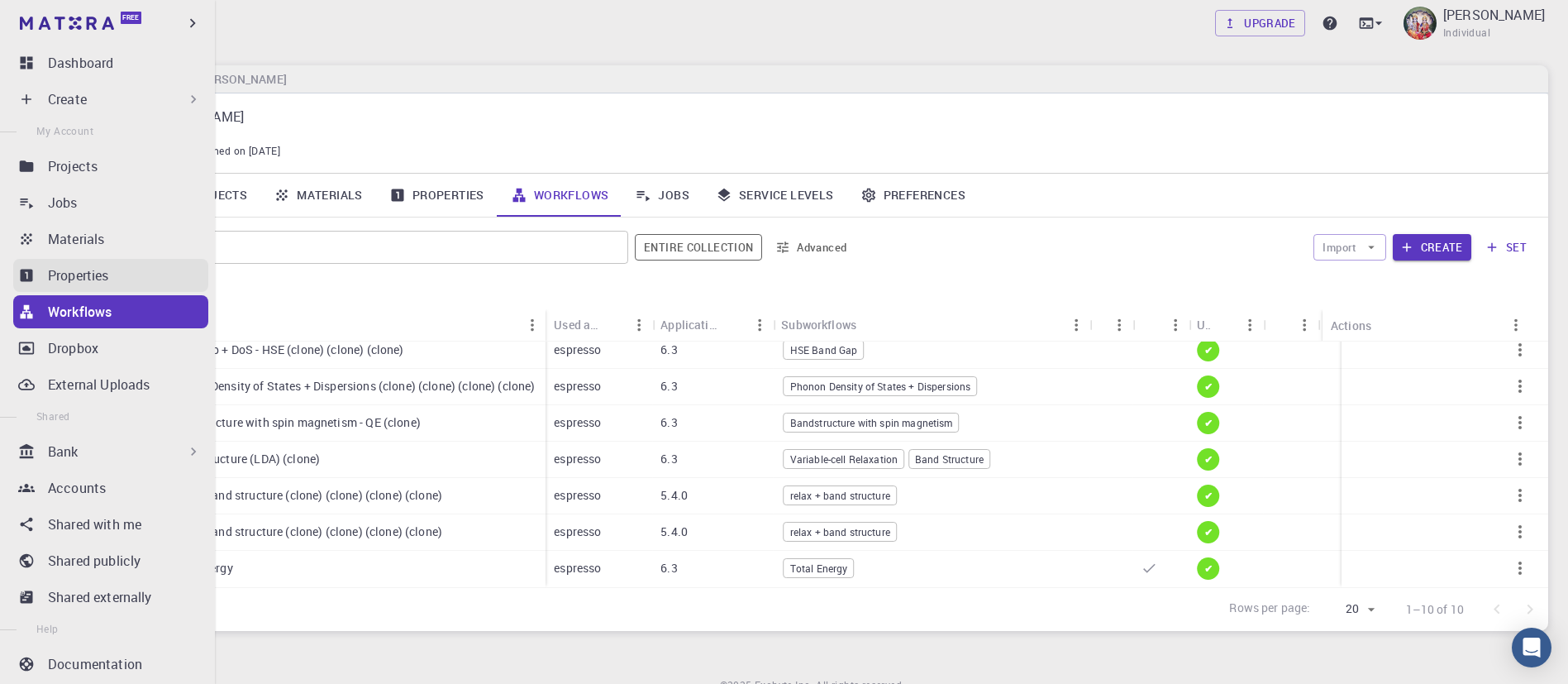
click at [58, 276] on p "Properties" at bounding box center [78, 275] width 61 height 20
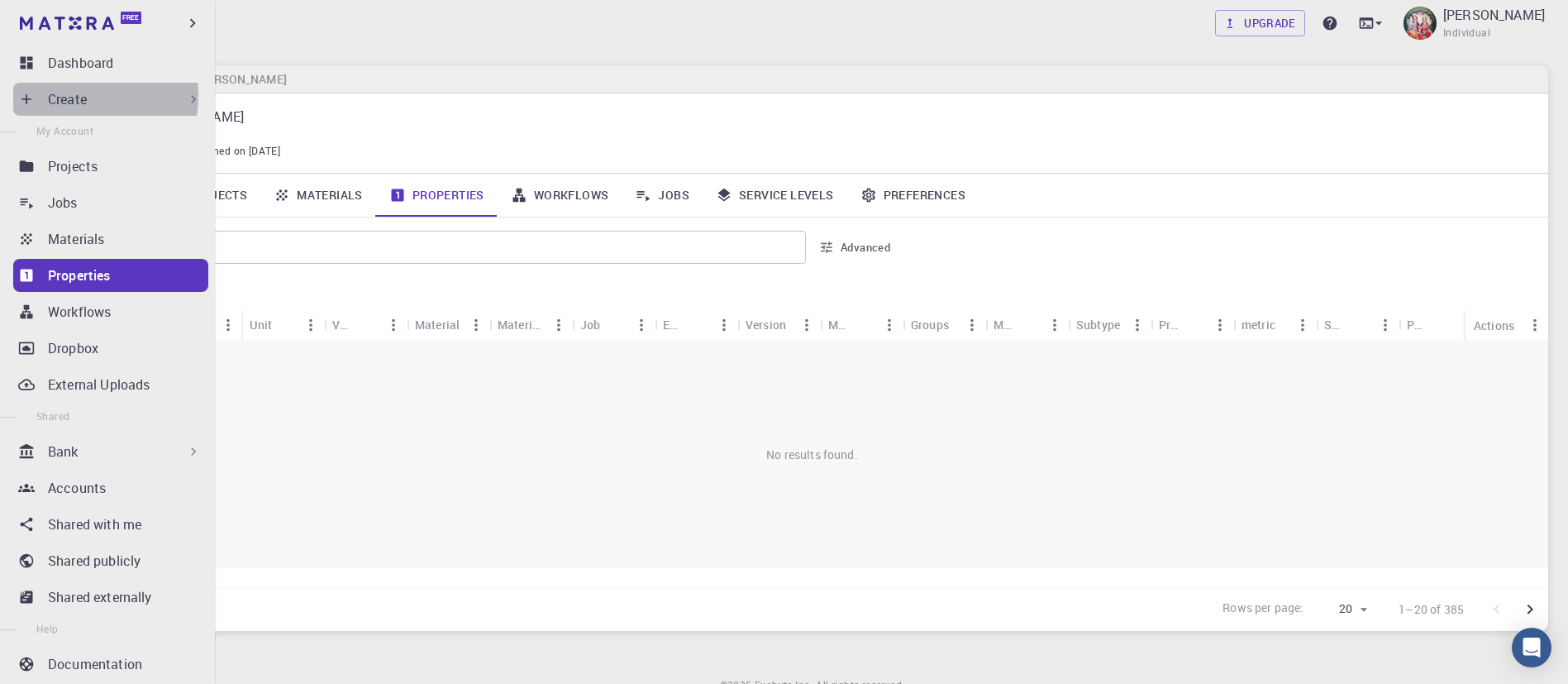
click at [52, 95] on p "Create" at bounding box center [67, 99] width 39 height 20
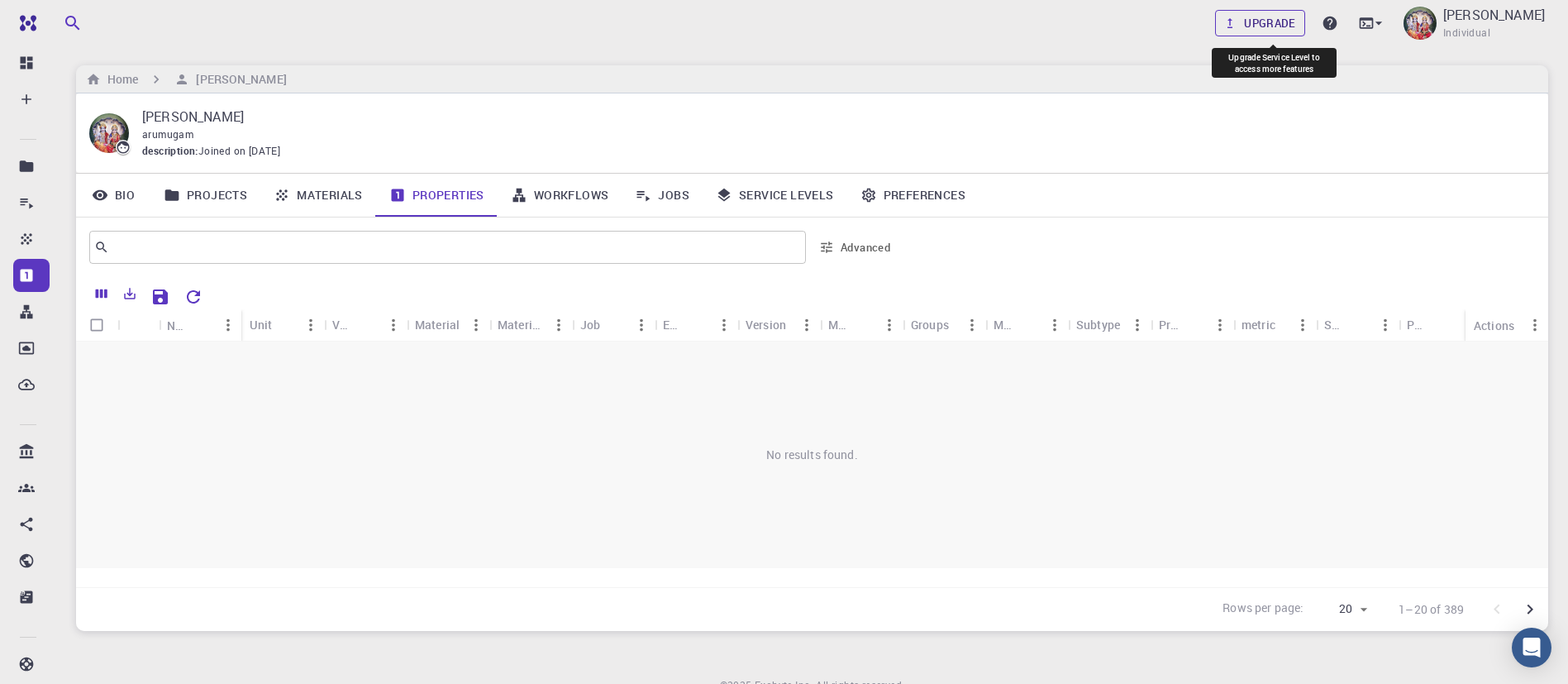
click at [1270, 23] on link "Upgrade" at bounding box center [1261, 23] width 90 height 26
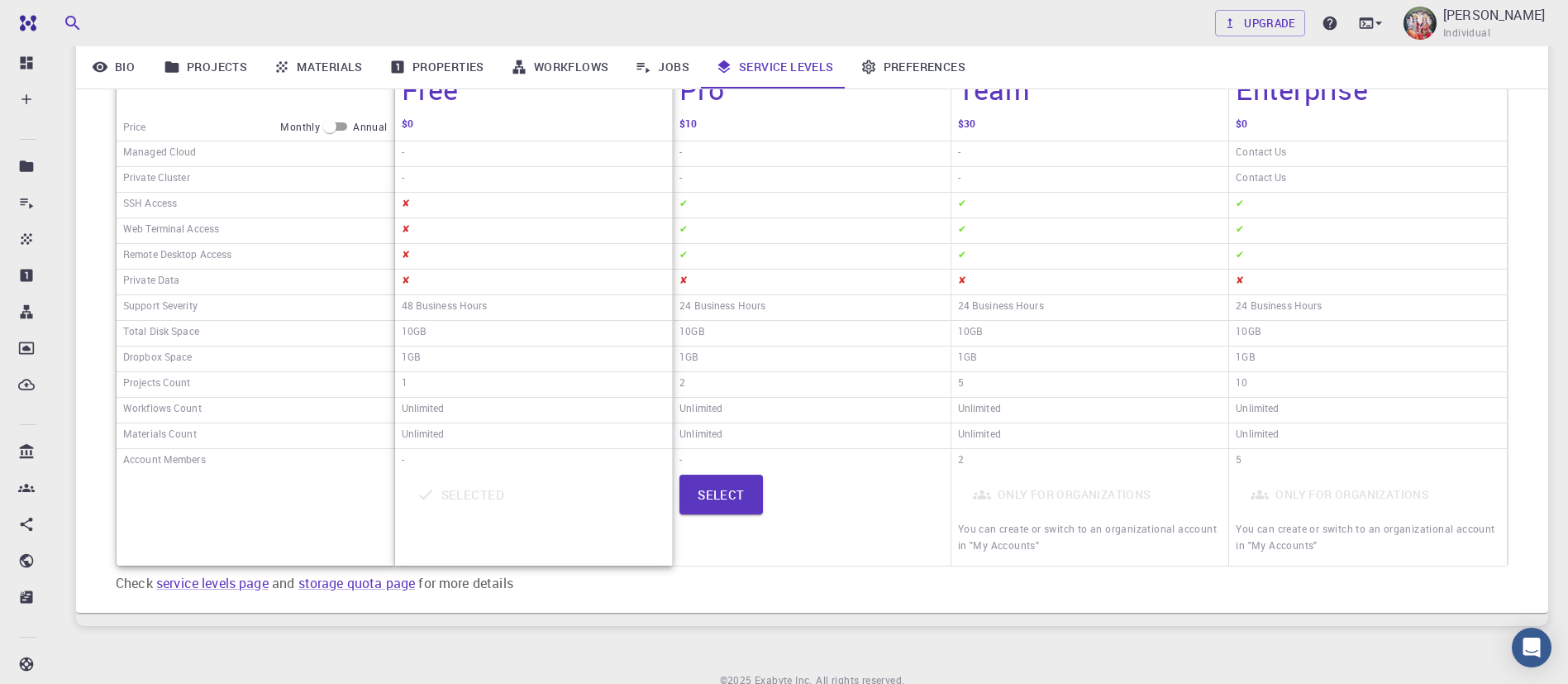
scroll to position [362, 0]
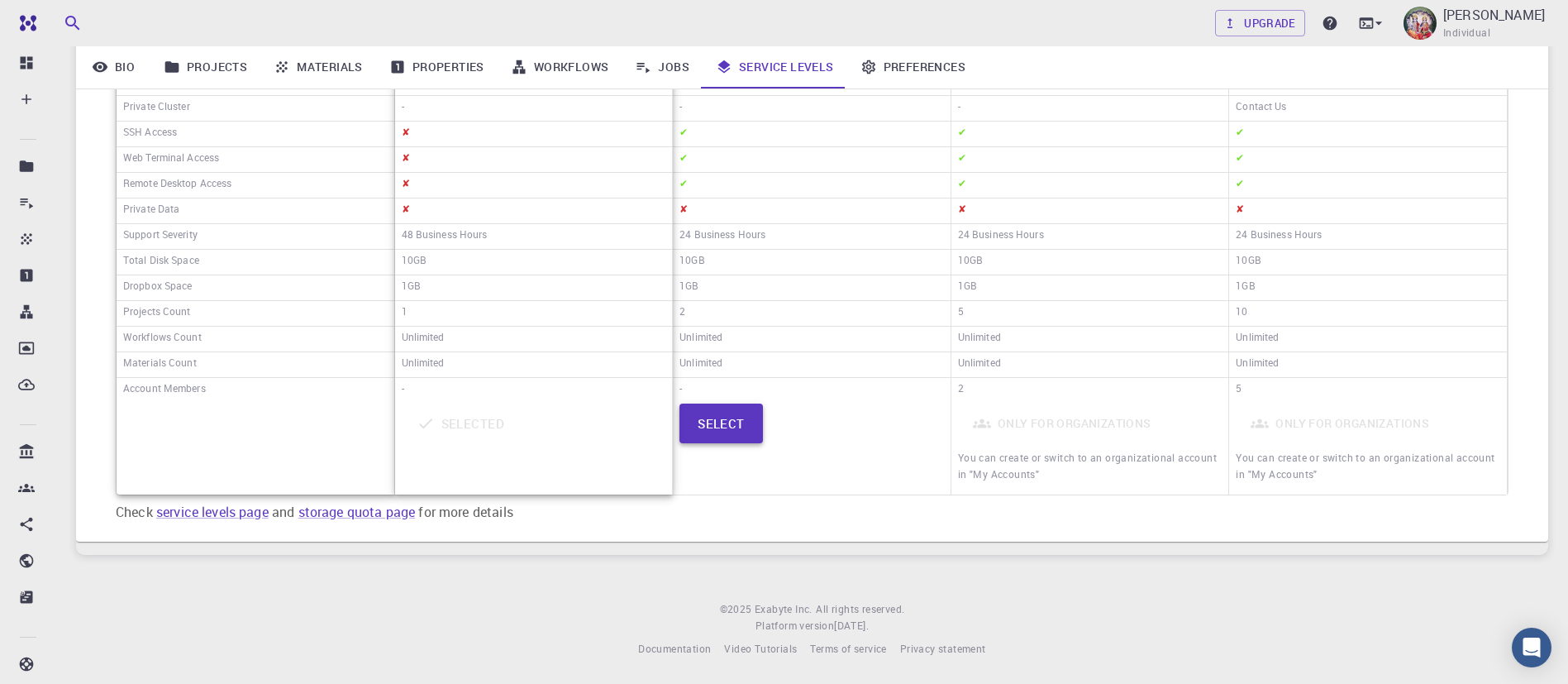
click at [757, 414] on button "Select" at bounding box center [721, 423] width 83 height 40
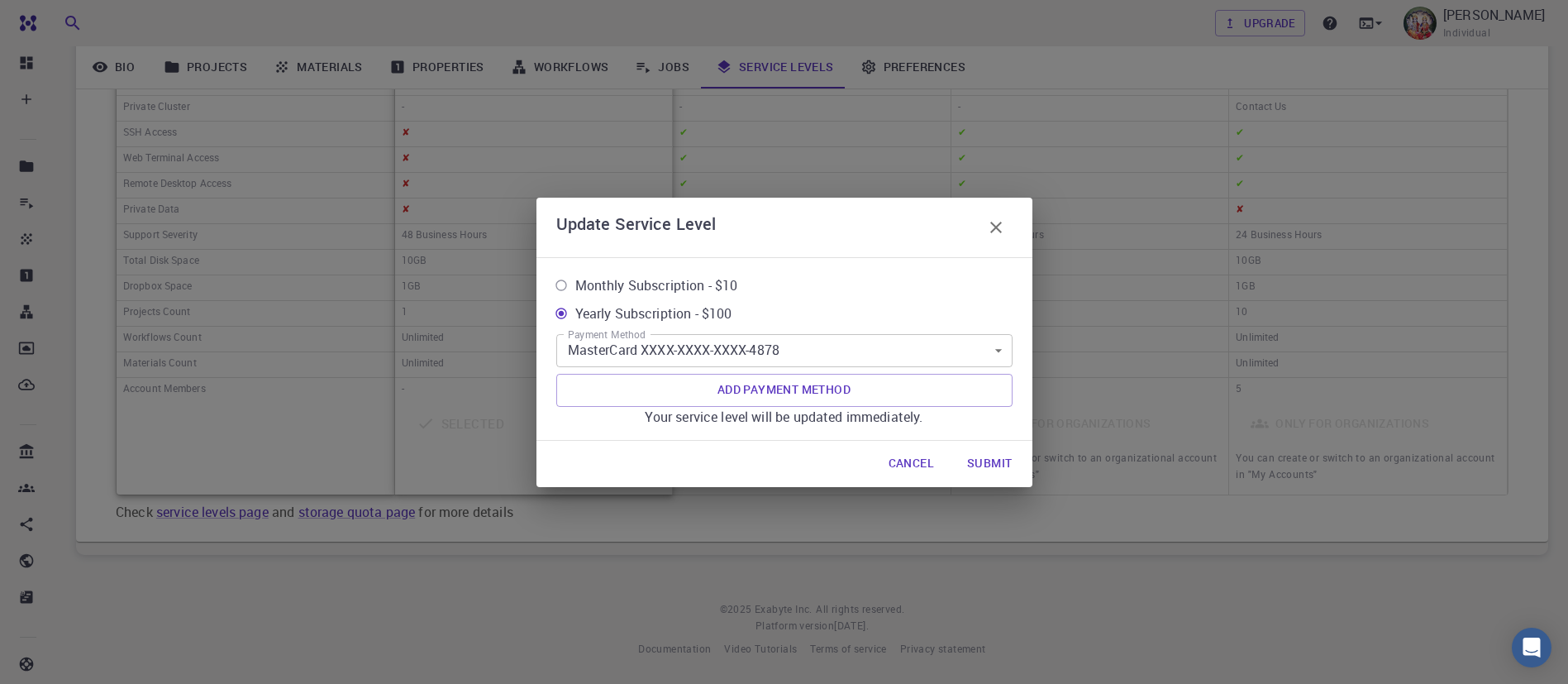
click at [704, 285] on span "Monthly Subscription - $10" at bounding box center [656, 285] width 163 height 20
click at [575, 285] on input "Monthly Subscription - $10" at bounding box center [561, 285] width 28 height 28
radio input "true"
click at [1005, 457] on button "Submit" at bounding box center [990, 463] width 72 height 33
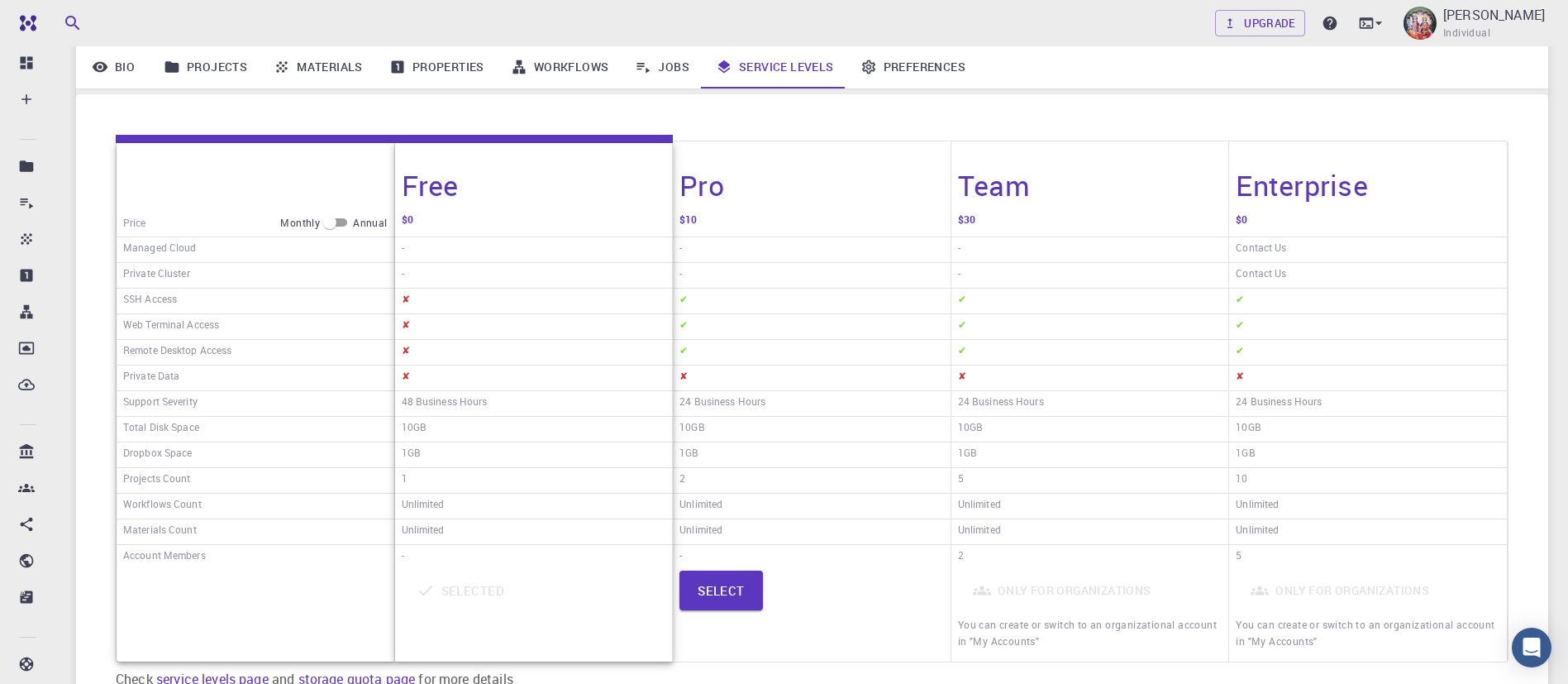
scroll to position [0, 0]
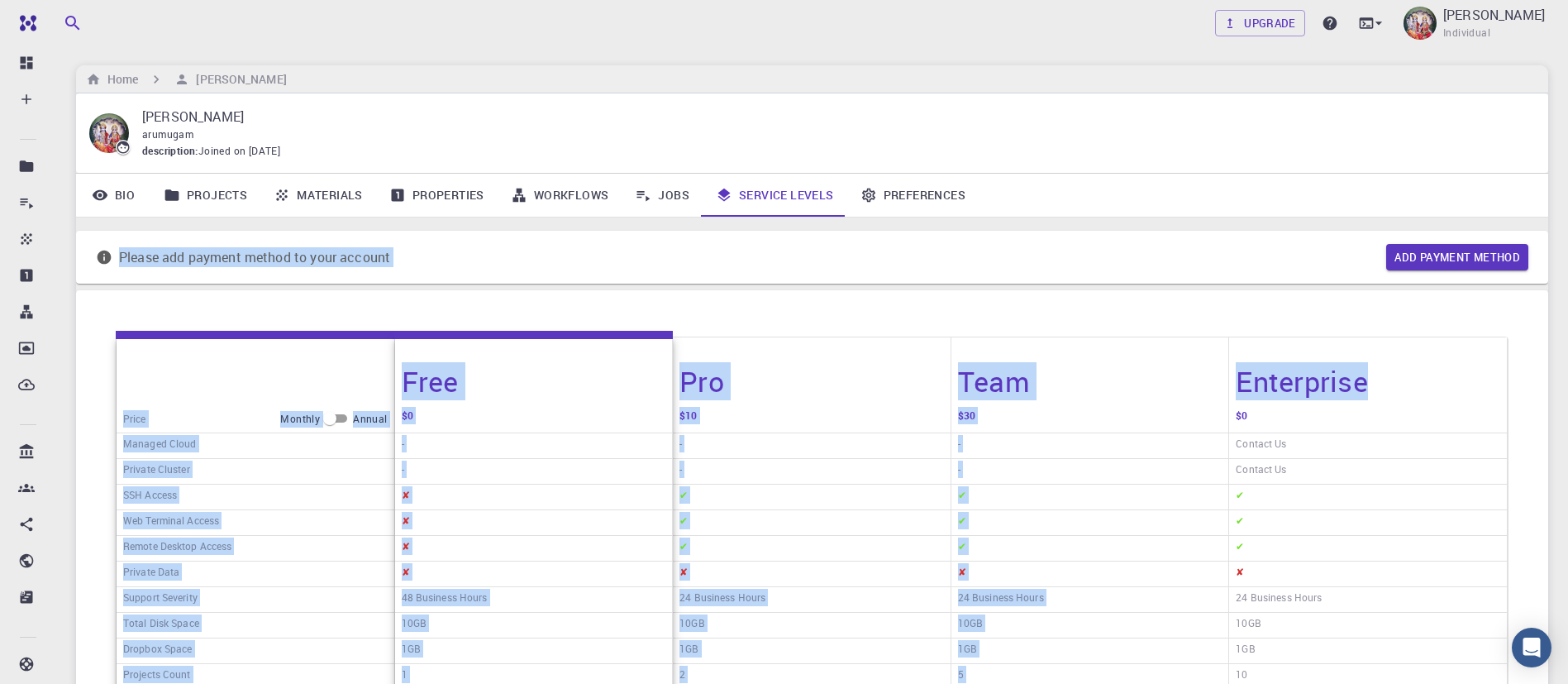
drag, startPoint x: 1554, startPoint y: 181, endPoint x: 1581, endPoint y: 313, distance: 134.7
click at [1568, 313] on html "Free Dashboard Create New Job New Material Create Material Upload File Import f…" at bounding box center [784, 523] width 1568 height 1047
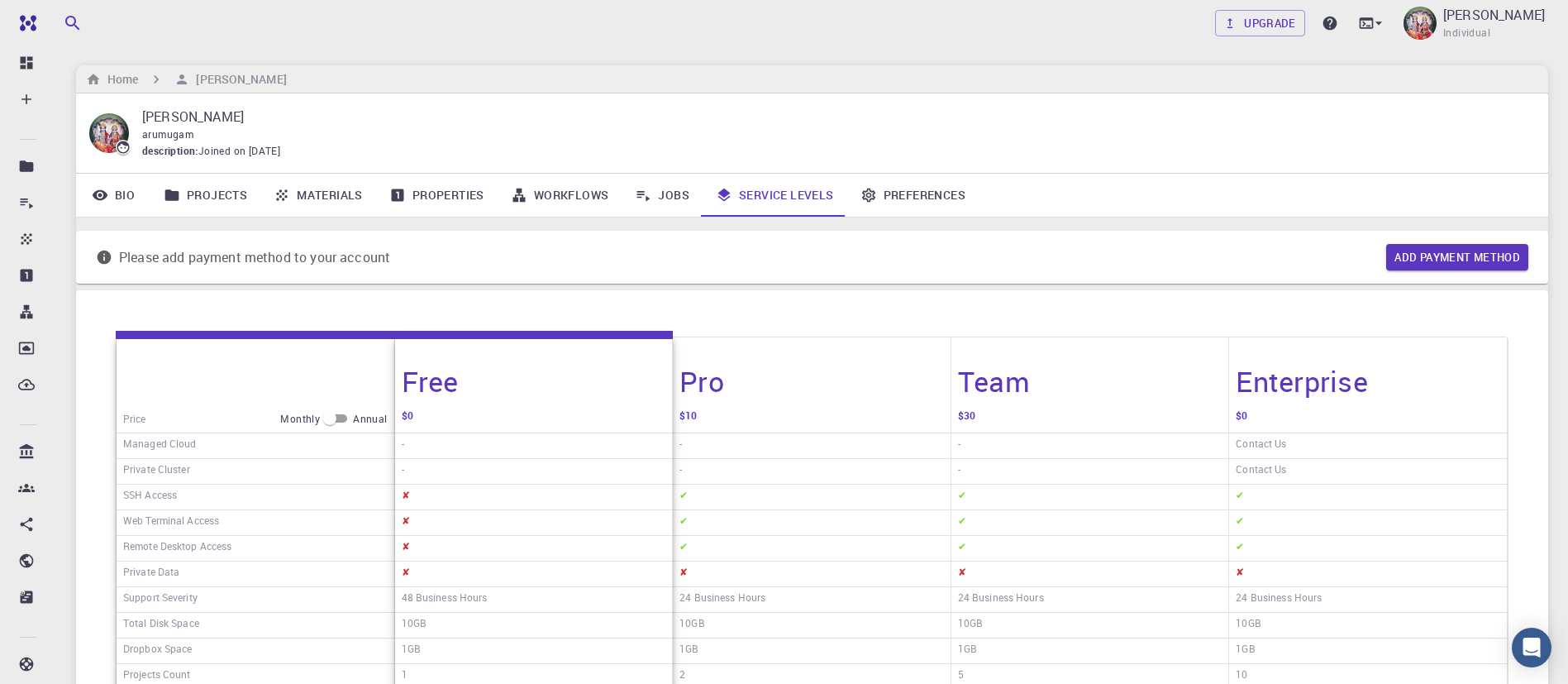
click at [1192, 124] on p "[PERSON_NAME]" at bounding box center [832, 116] width 1380 height 20
click at [1494, 8] on p "[PERSON_NAME]" at bounding box center [1494, 14] width 101 height 20
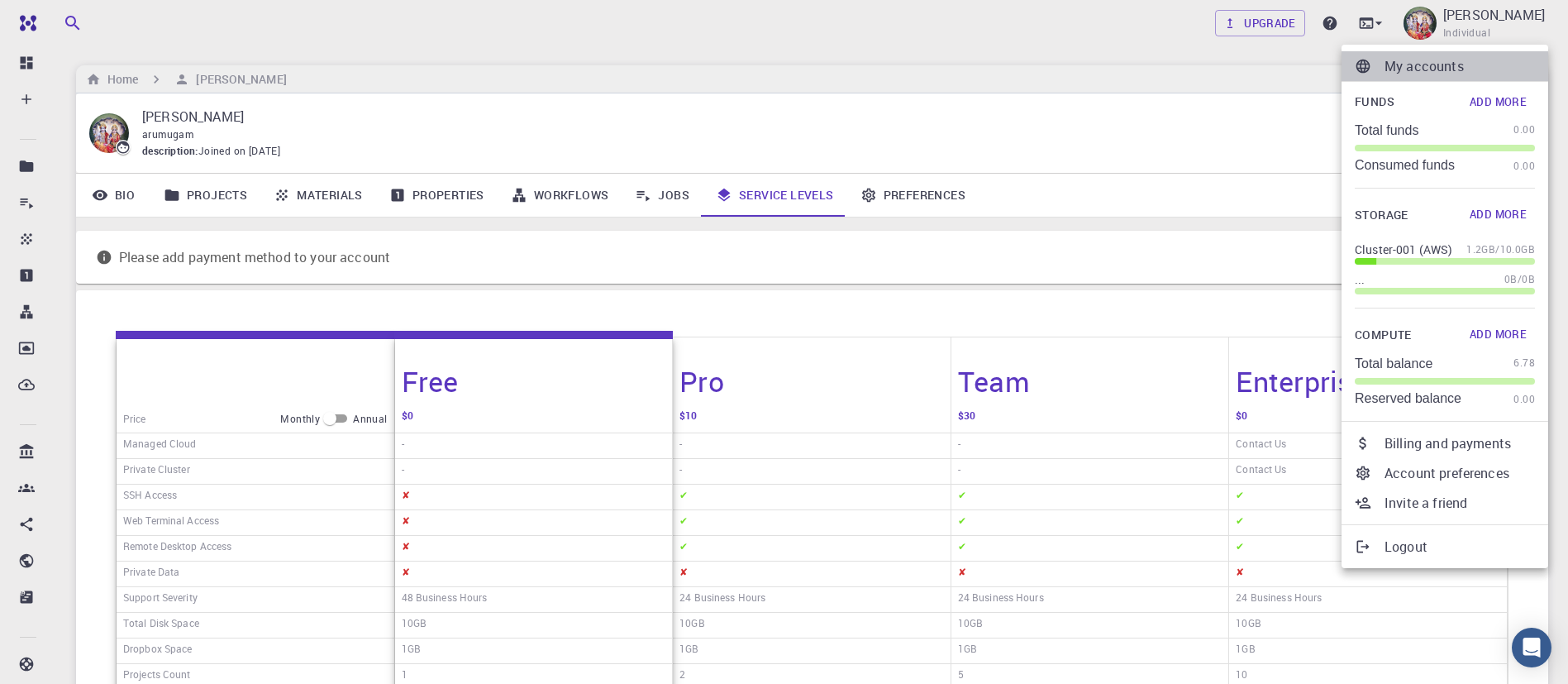
click at [1438, 67] on p "My accounts" at bounding box center [1460, 66] width 151 height 20
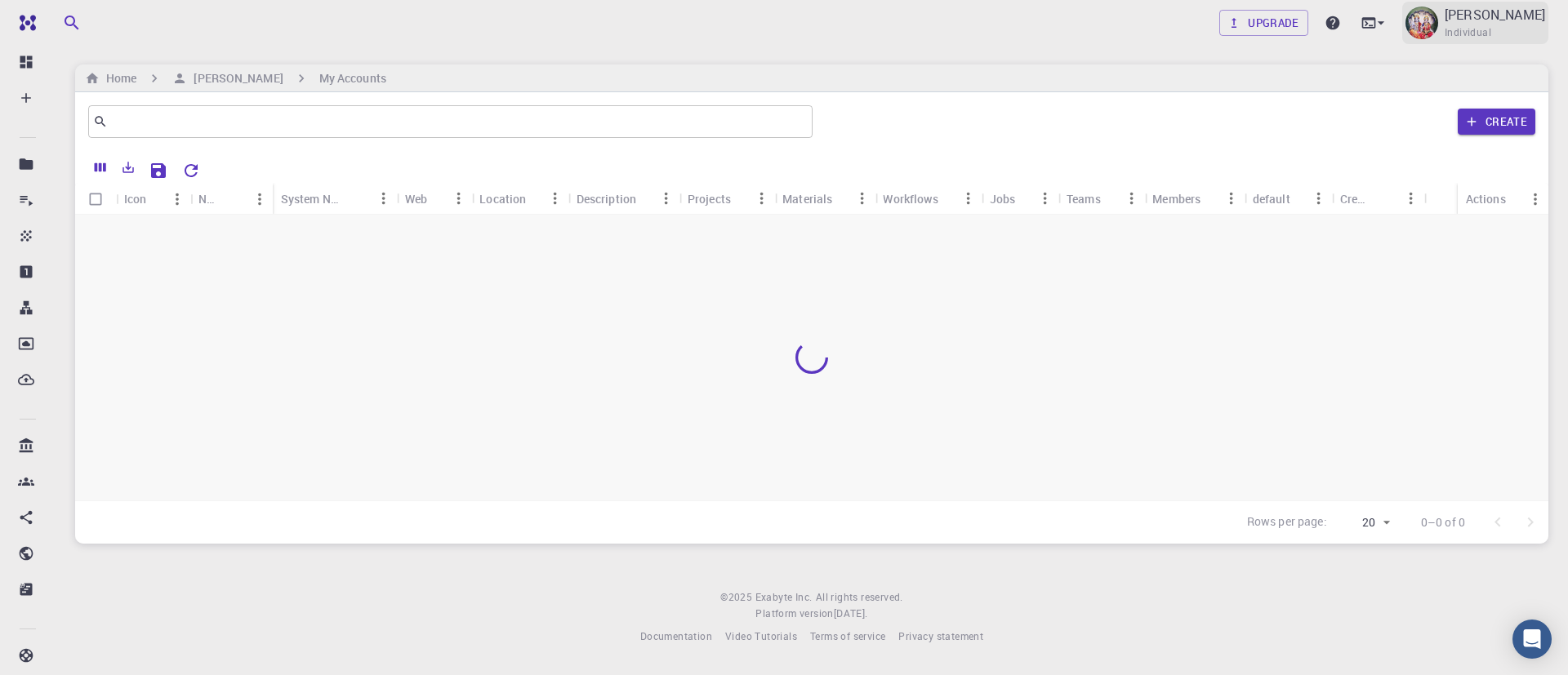
click at [1476, 23] on p "[PERSON_NAME]" at bounding box center [1494, 14] width 100 height 19
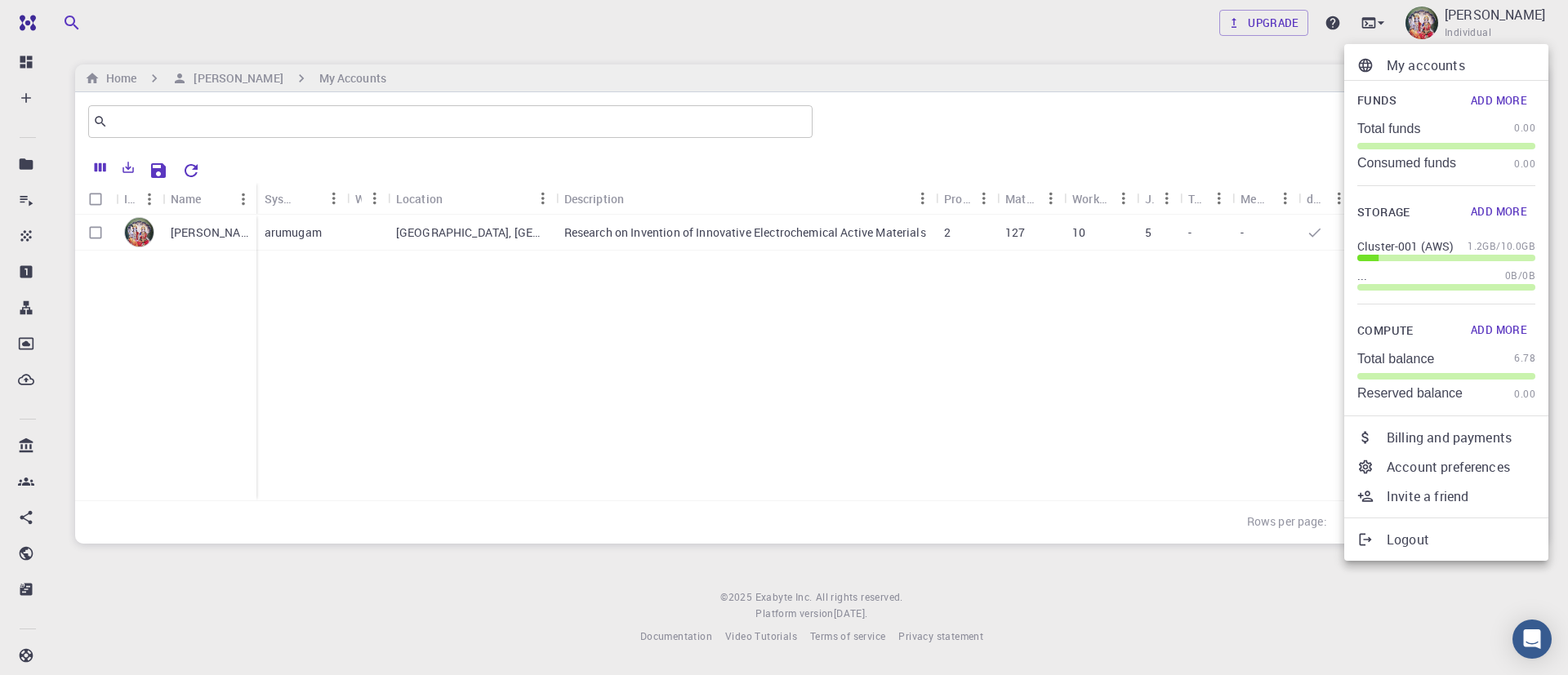
click at [1108, 302] on div at bounding box center [784, 337] width 1568 height 675
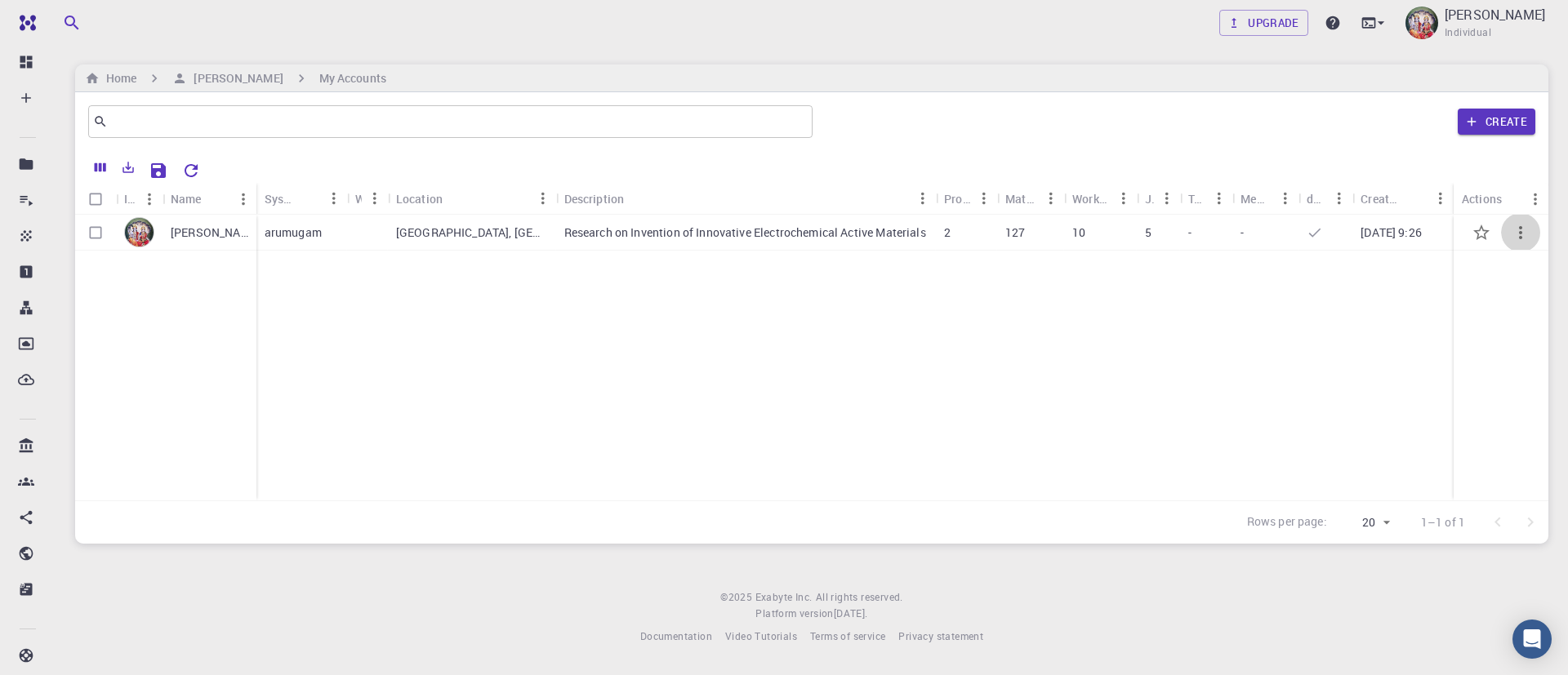
click at [1522, 224] on icon "button" at bounding box center [1520, 232] width 19 height 19
click at [1317, 279] on div at bounding box center [784, 337] width 1568 height 675
click at [979, 256] on div "D ARUMUGAM arumugam Bareilly, Uttar Pradesh, INDIA Research on Invention of Inn…" at bounding box center [811, 357] width 1473 height 286
click at [208, 227] on p "[PERSON_NAME]" at bounding box center [209, 232] width 77 height 16
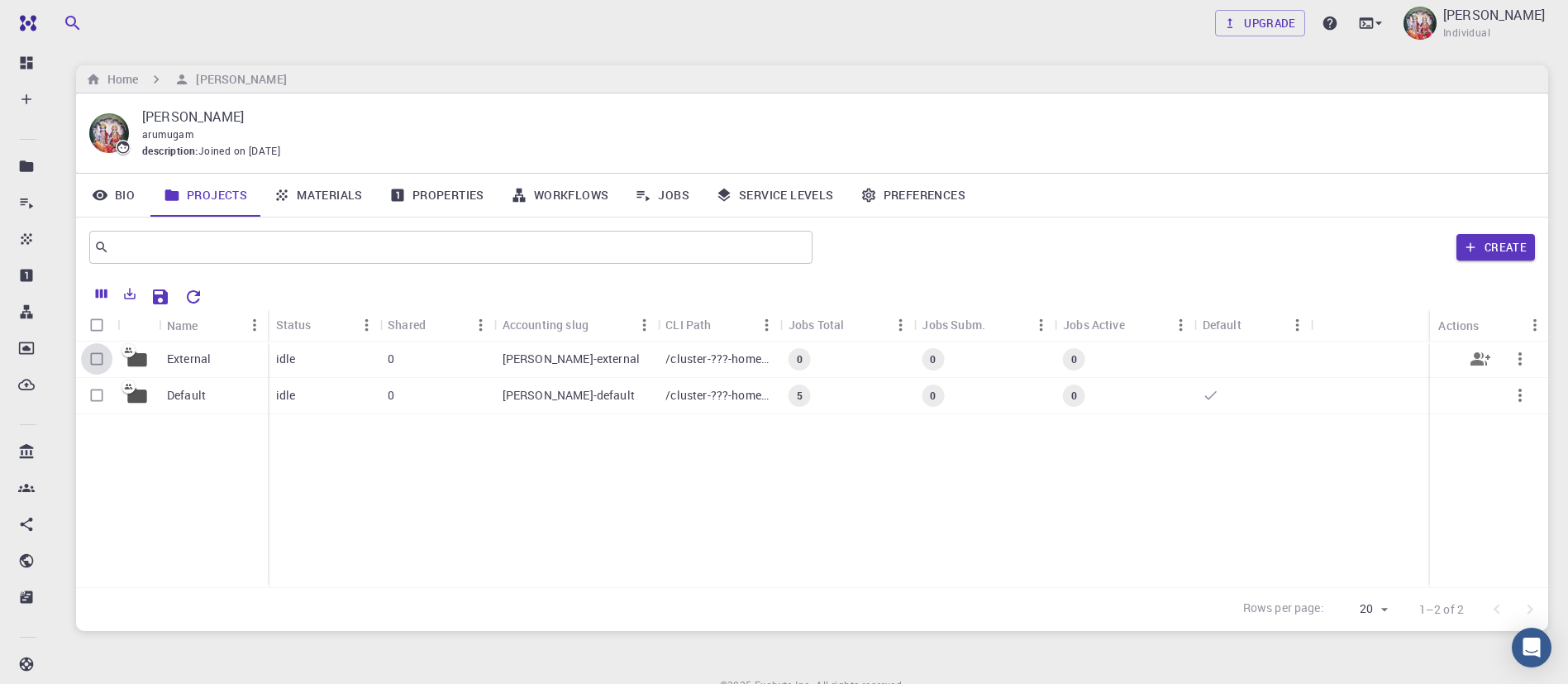
click at [96, 368] on input "Select row" at bounding box center [96, 359] width 31 height 32
checkbox input "true"
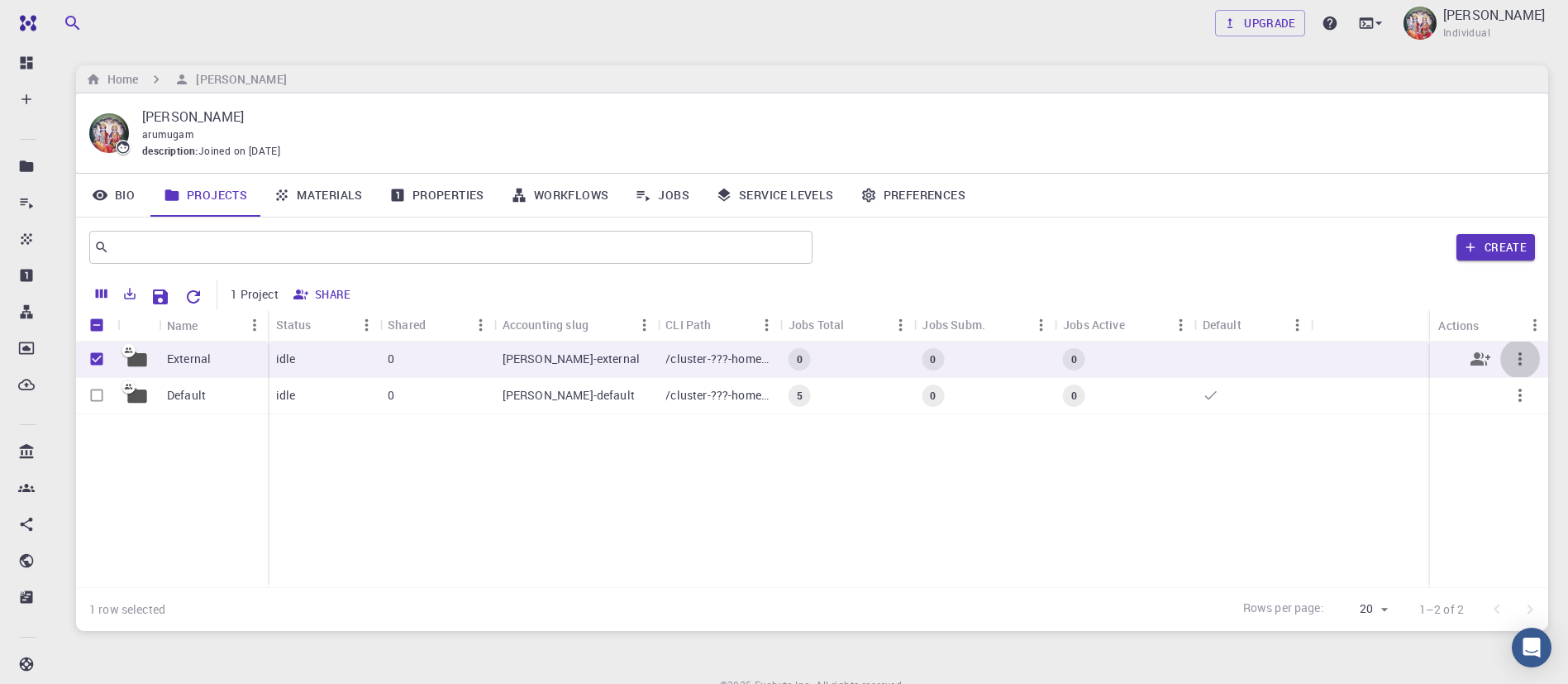
click at [1522, 368] on icon "button" at bounding box center [1519, 359] width 20 height 20
click at [1119, 472] on div at bounding box center [784, 342] width 1568 height 684
click at [287, 445] on div "External Default idle 0 arumugam-external /cluster-???-home/arumugam/arumugam-e…" at bounding box center [812, 464] width 1473 height 245
drag, startPoint x: 287, startPoint y: 445, endPoint x: 92, endPoint y: 359, distance: 213.1
click at [92, 359] on div "External Default idle 0 arumugam-external /cluster-???-home/arumugam/arumugam-e…" at bounding box center [812, 464] width 1473 height 245
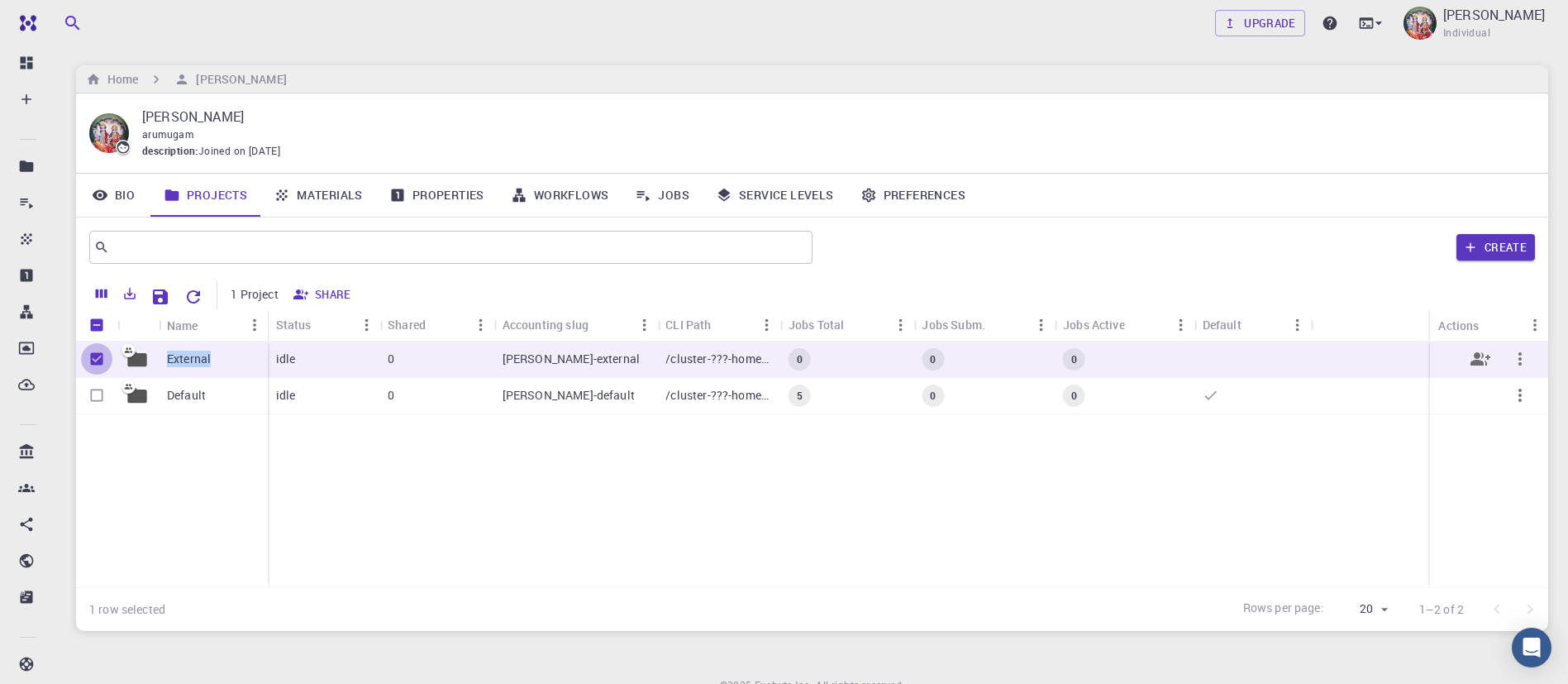
click at [92, 359] on input "Unselect row" at bounding box center [96, 359] width 31 height 32
checkbox input "false"
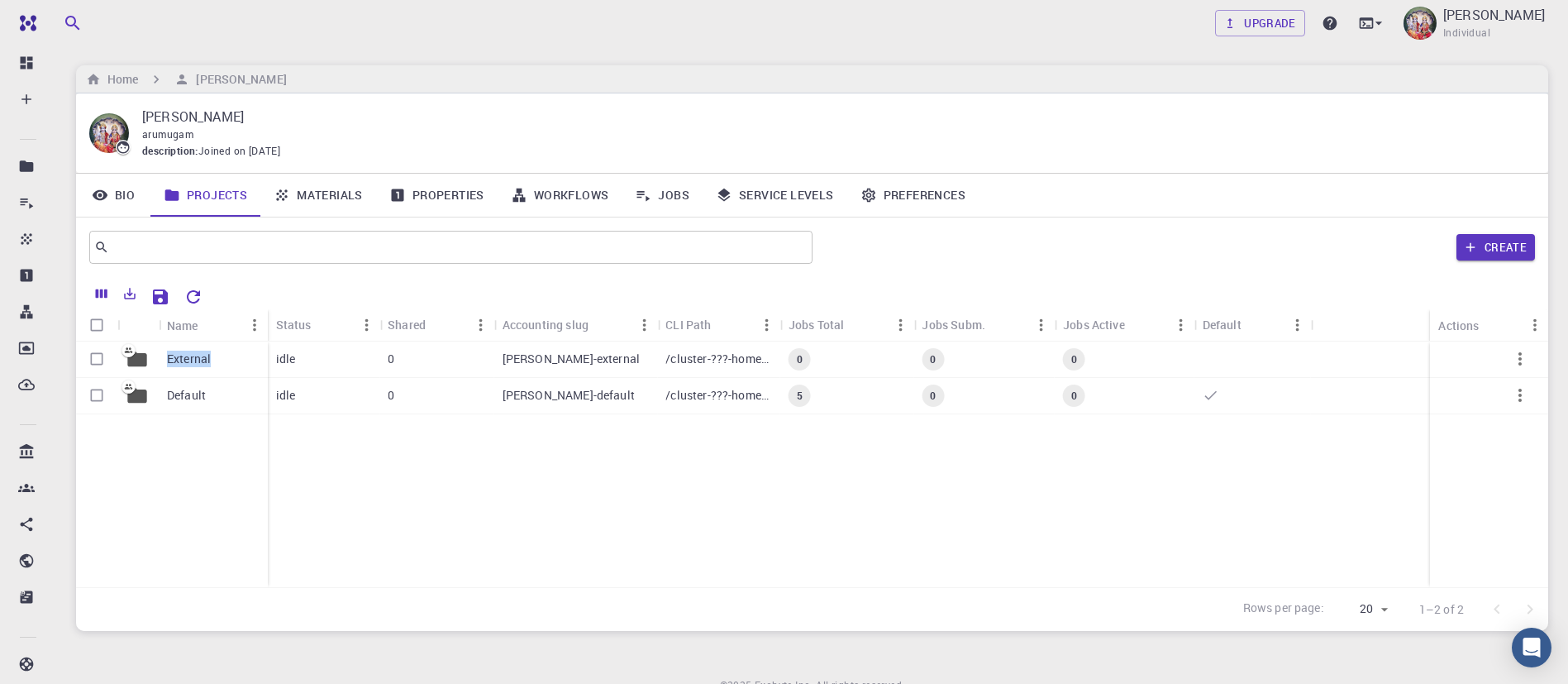
click at [676, 194] on link "Jobs" at bounding box center [661, 195] width 81 height 43
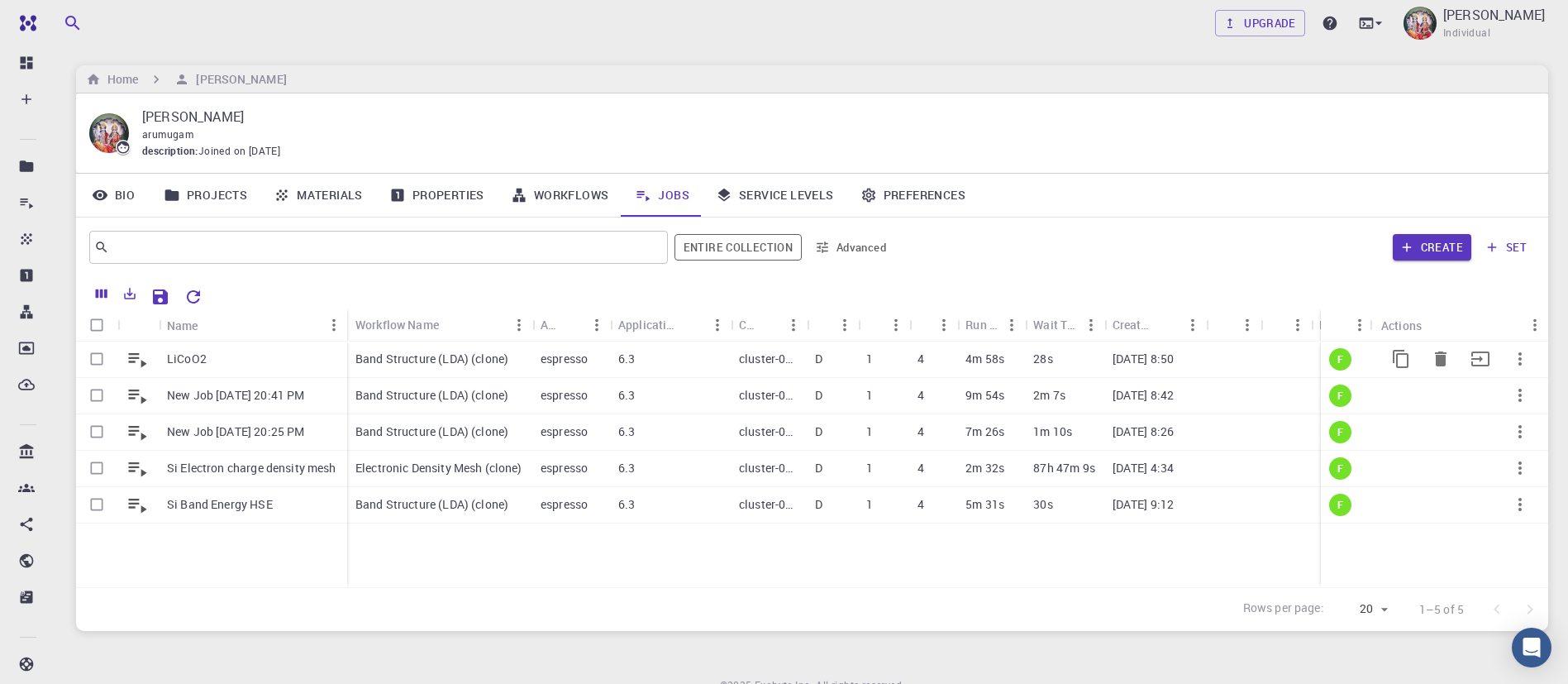
click at [546, 362] on p "espresso" at bounding box center [564, 359] width 47 height 16
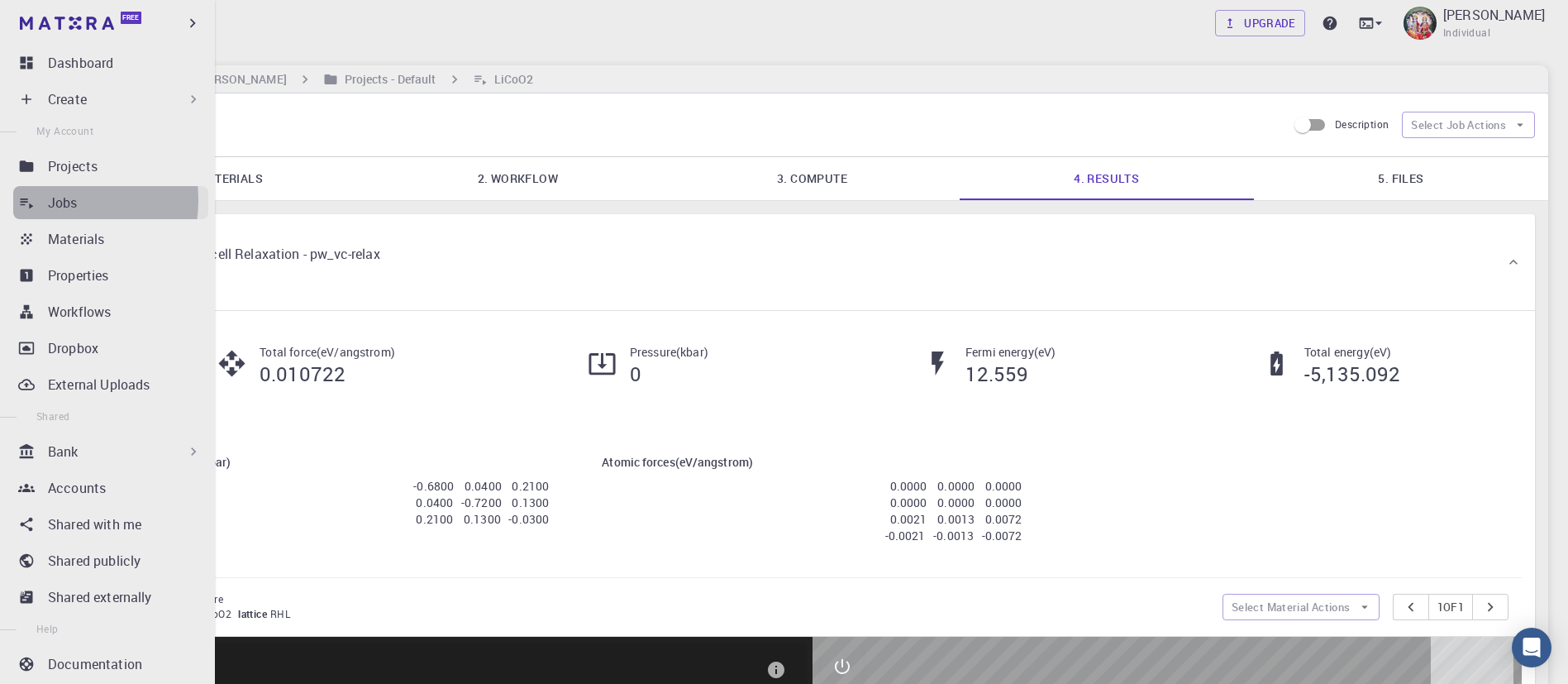
click at [57, 200] on p "Jobs" at bounding box center [62, 202] width 30 height 20
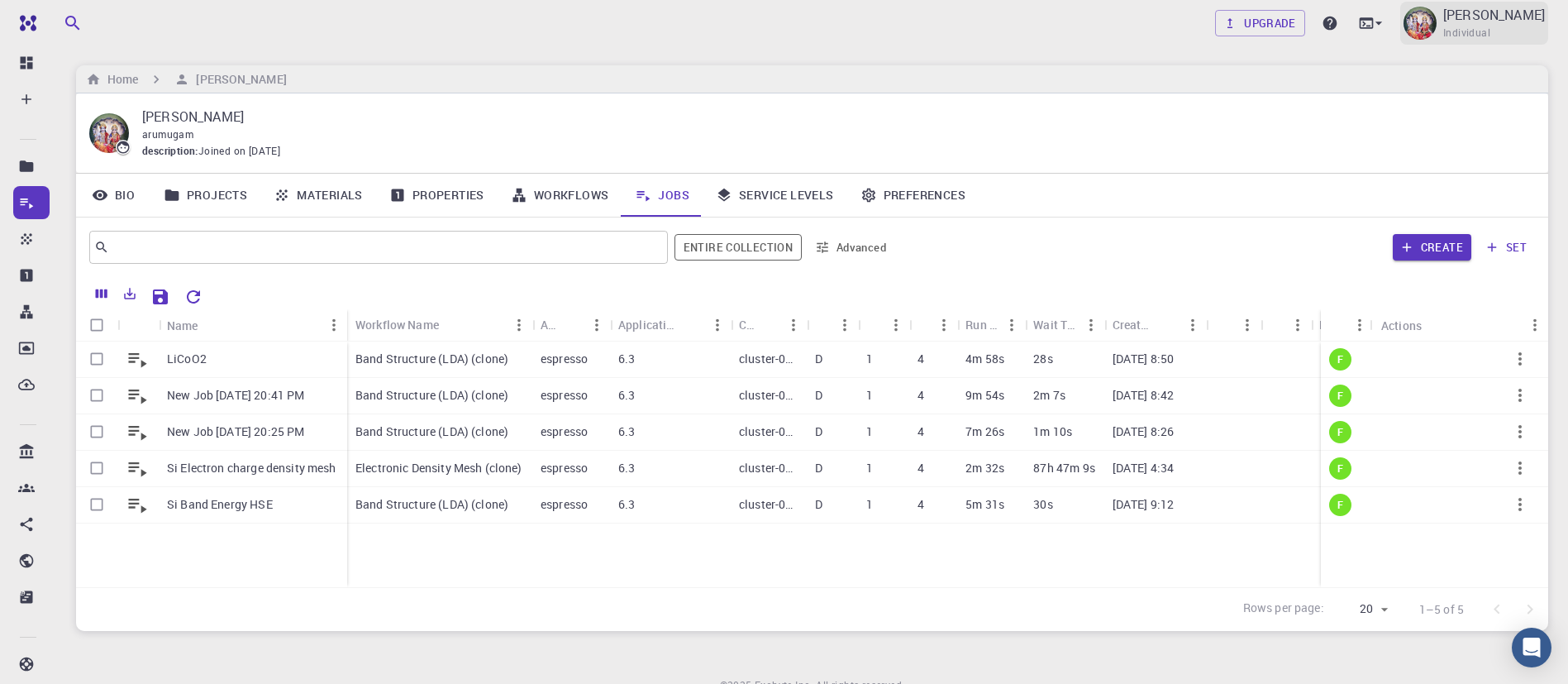
click at [1491, 27] on span "Individual" at bounding box center [1467, 32] width 47 height 16
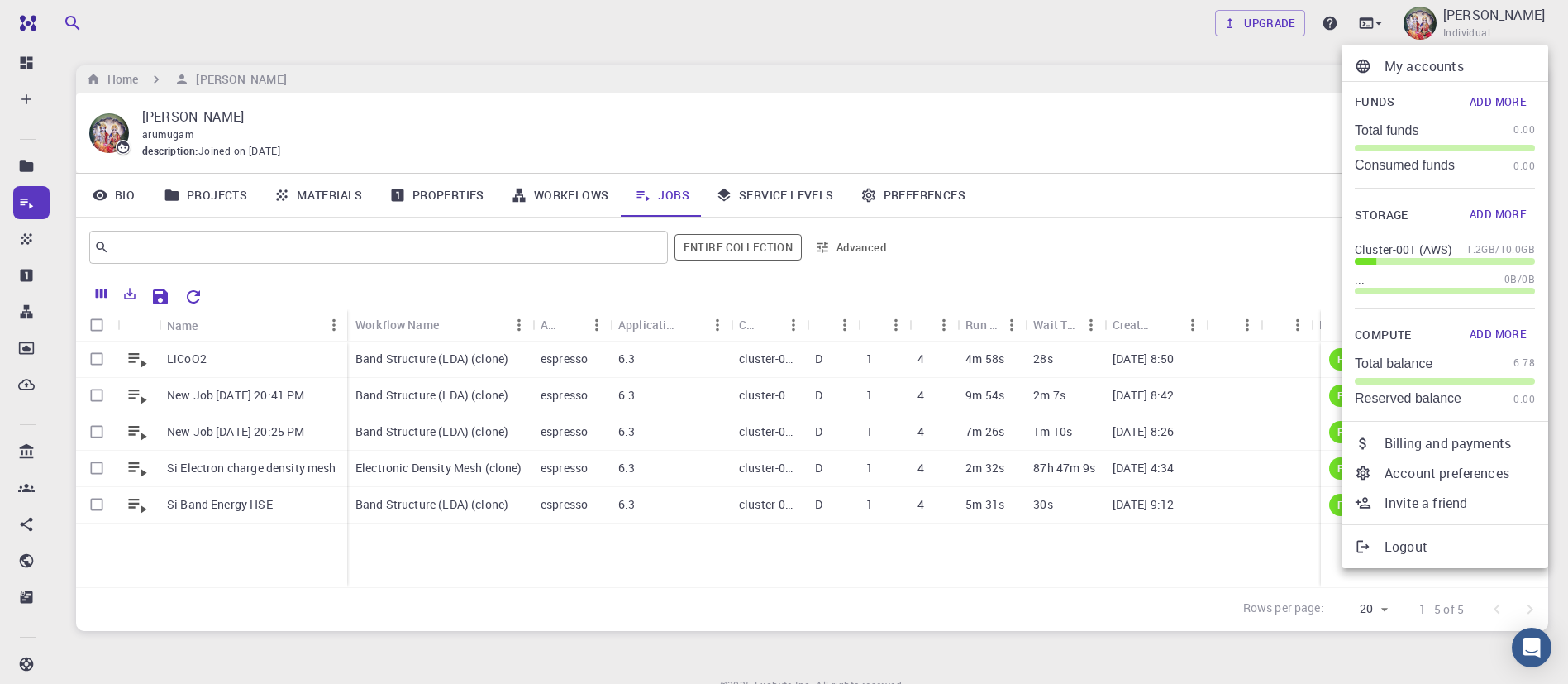
click at [1156, 147] on div at bounding box center [784, 342] width 1568 height 684
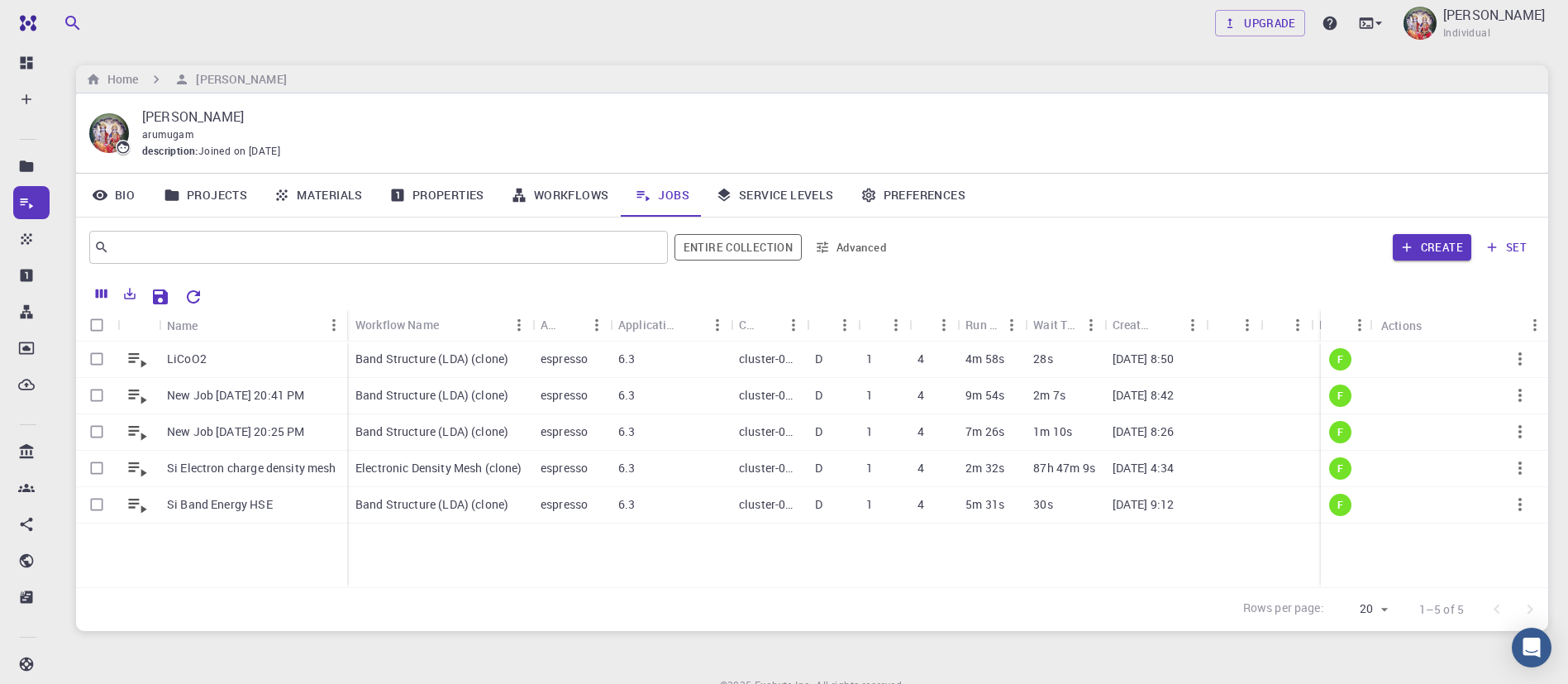
click at [1156, 147] on div "description : Joined on Sep 10, 2022" at bounding box center [832, 151] width 1380 height 16
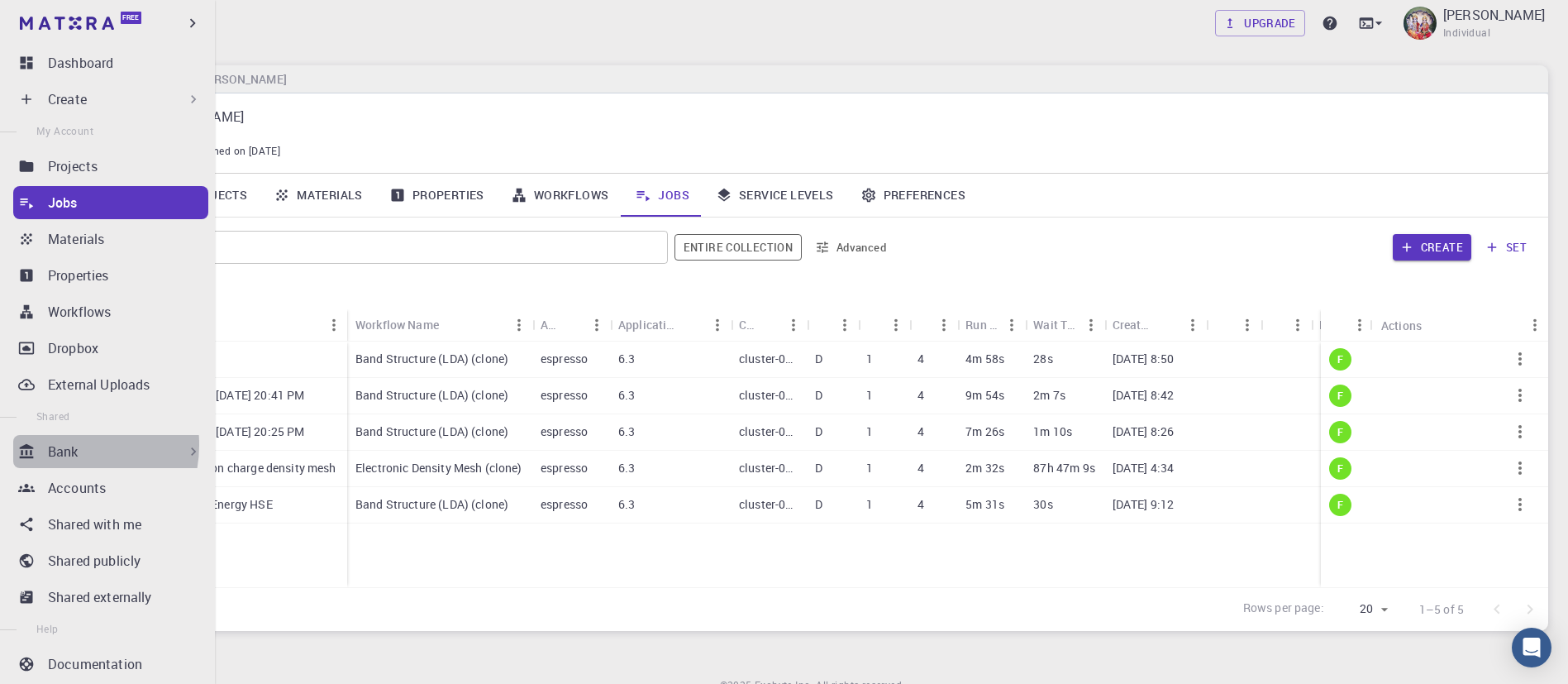
click at [65, 445] on p "Bank" at bounding box center [63, 451] width 31 height 20
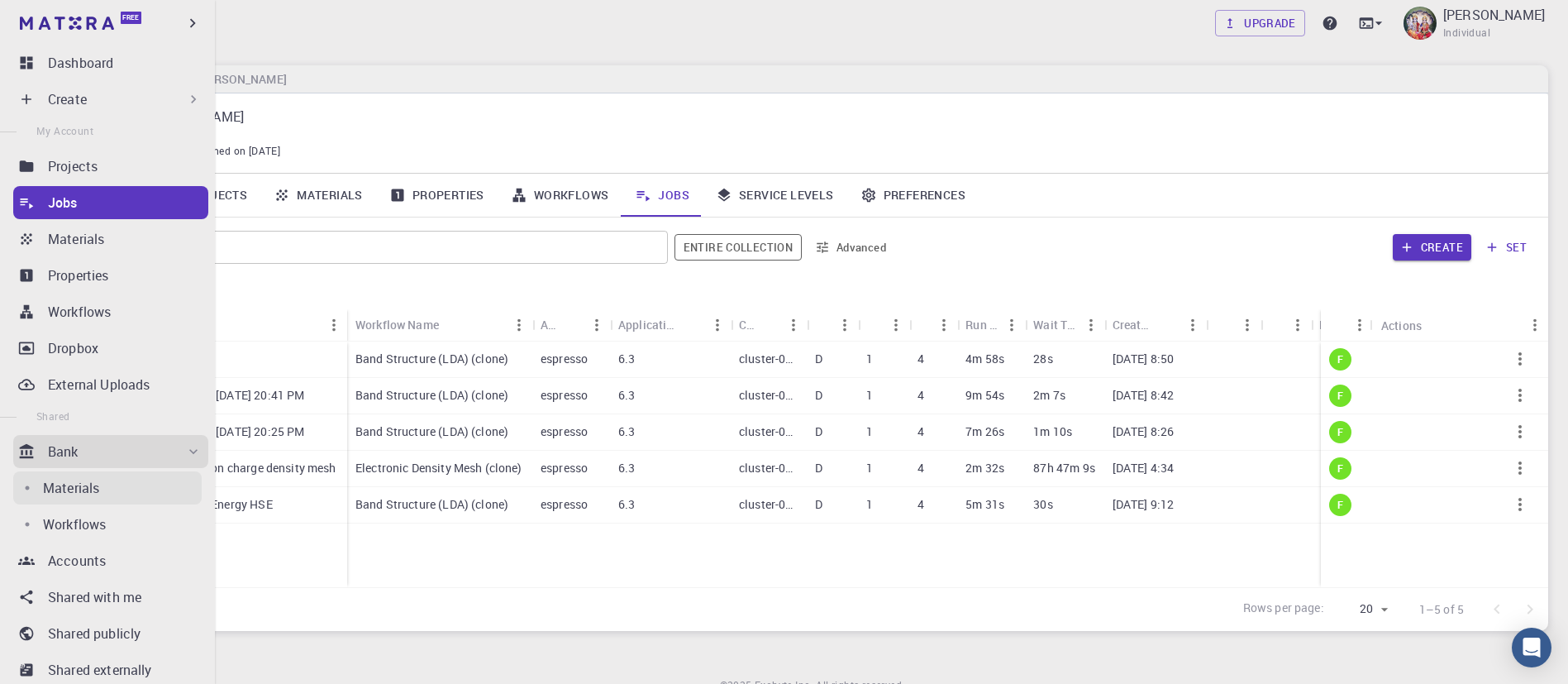
click at [69, 484] on p "Materials" at bounding box center [71, 487] width 56 height 20
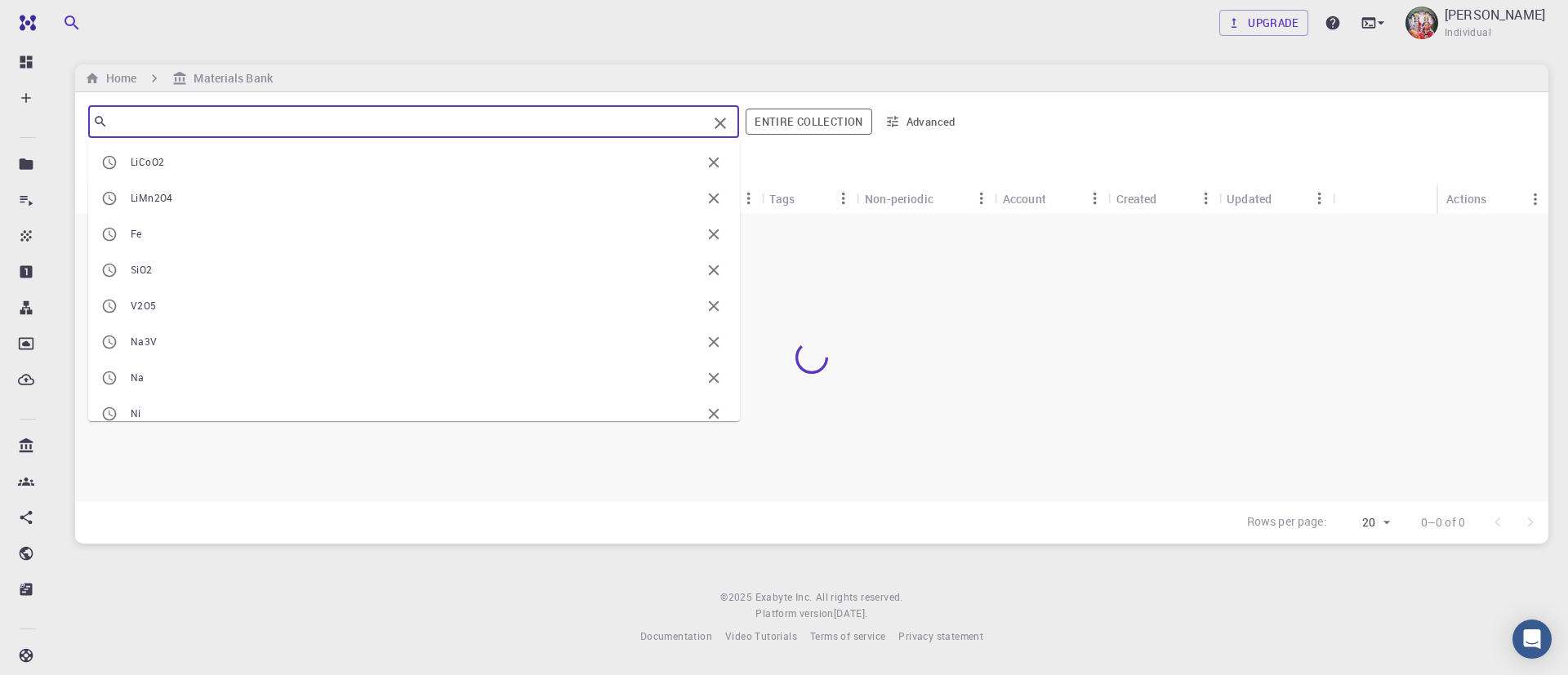
click at [268, 124] on input "text" at bounding box center [407, 121] width 599 height 23
type input "L"
type input "LiFeO2"
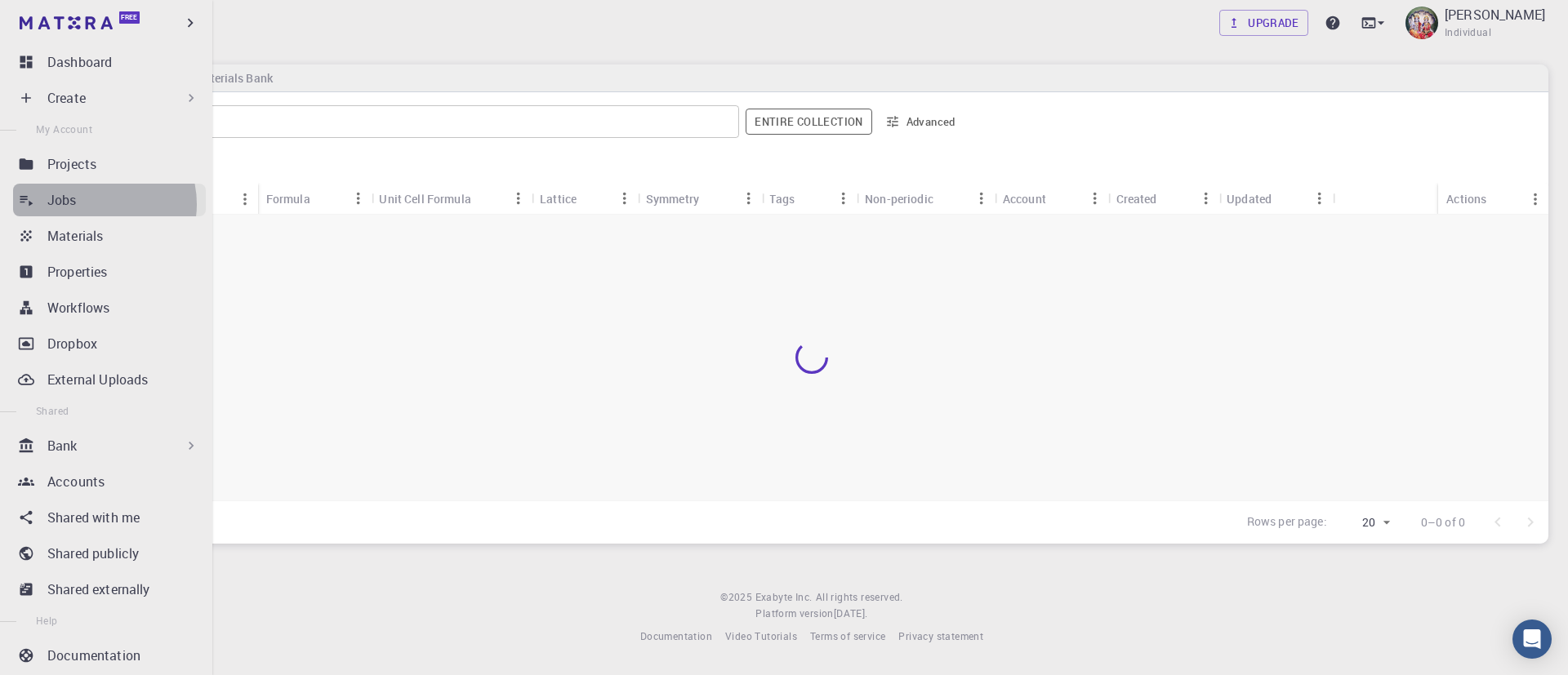
click at [98, 204] on div "Jobs" at bounding box center [126, 199] width 158 height 19
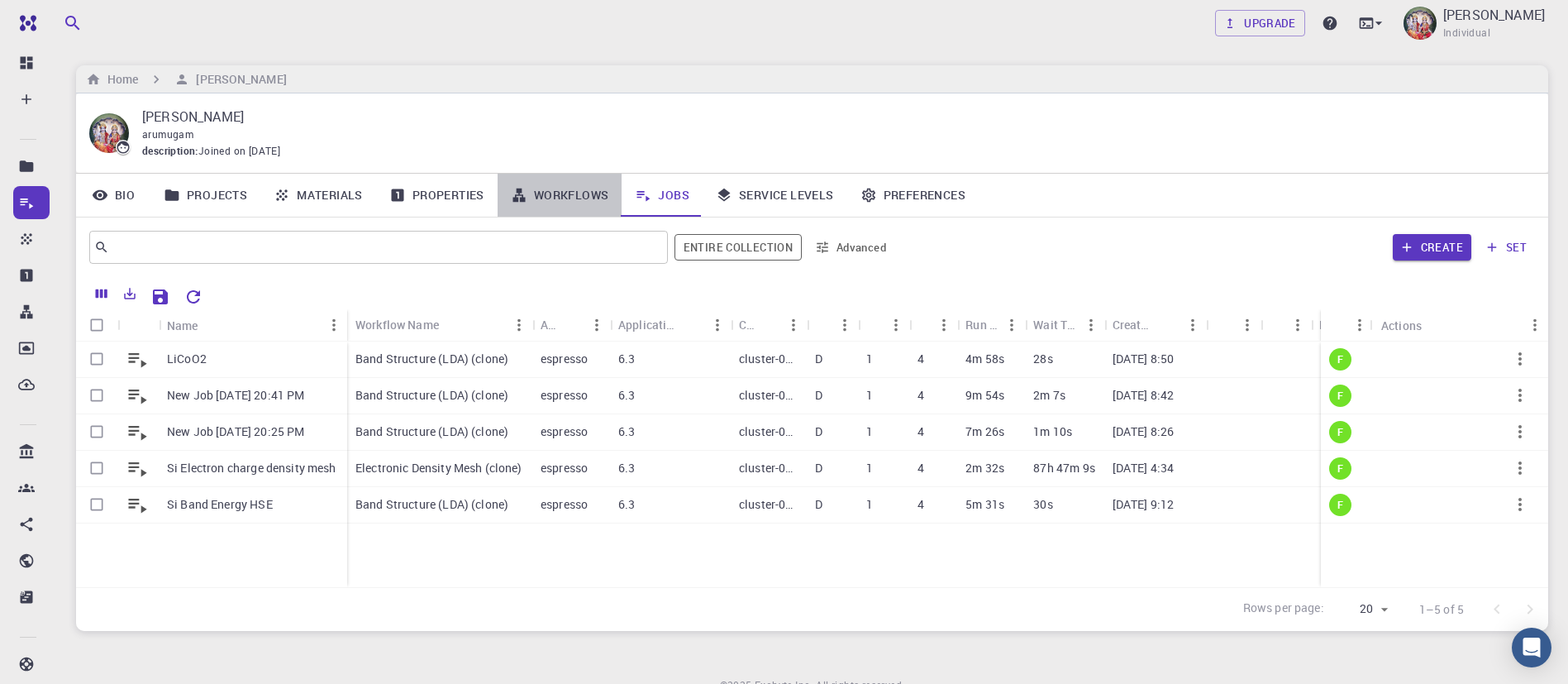
click at [569, 194] on link "Workflows" at bounding box center [560, 195] width 125 height 43
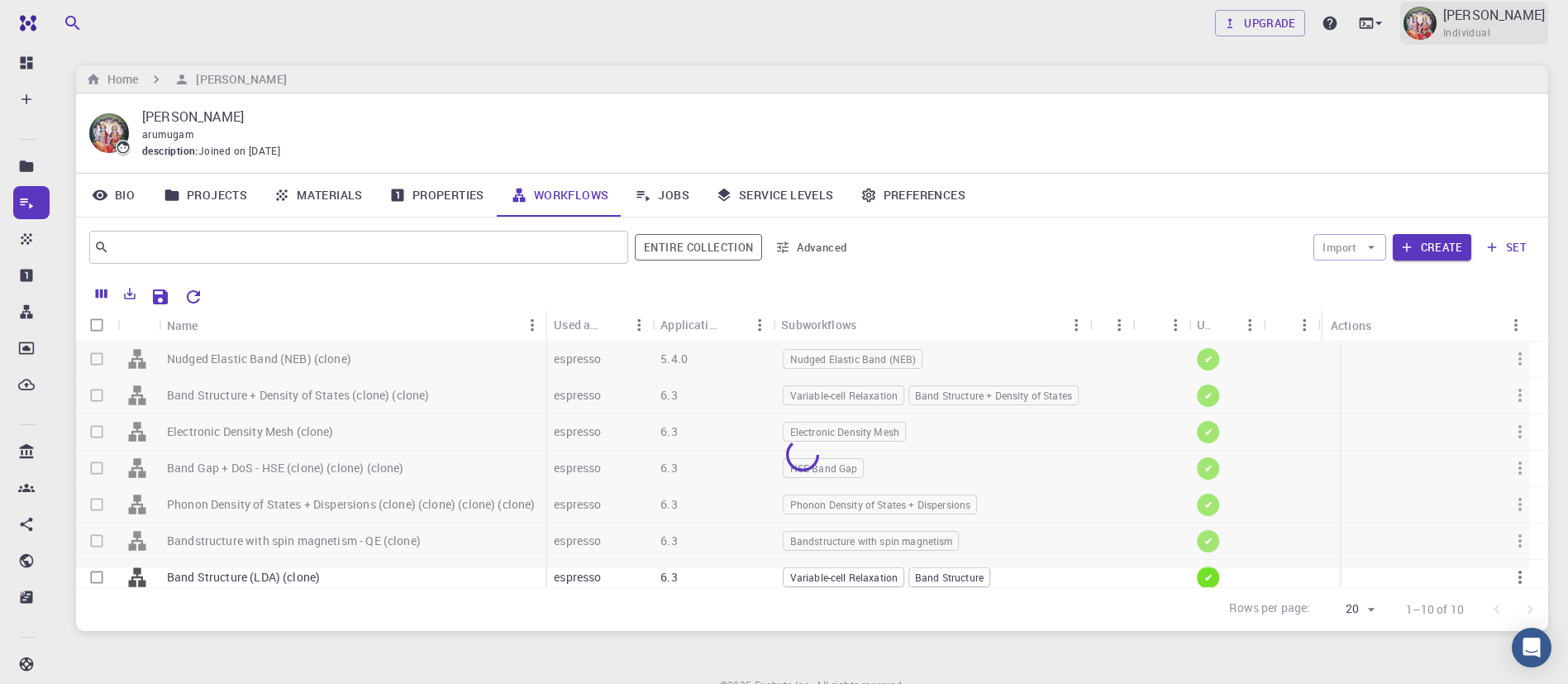
click at [1471, 21] on p "D ARUMUGAM" at bounding box center [1494, 14] width 101 height 20
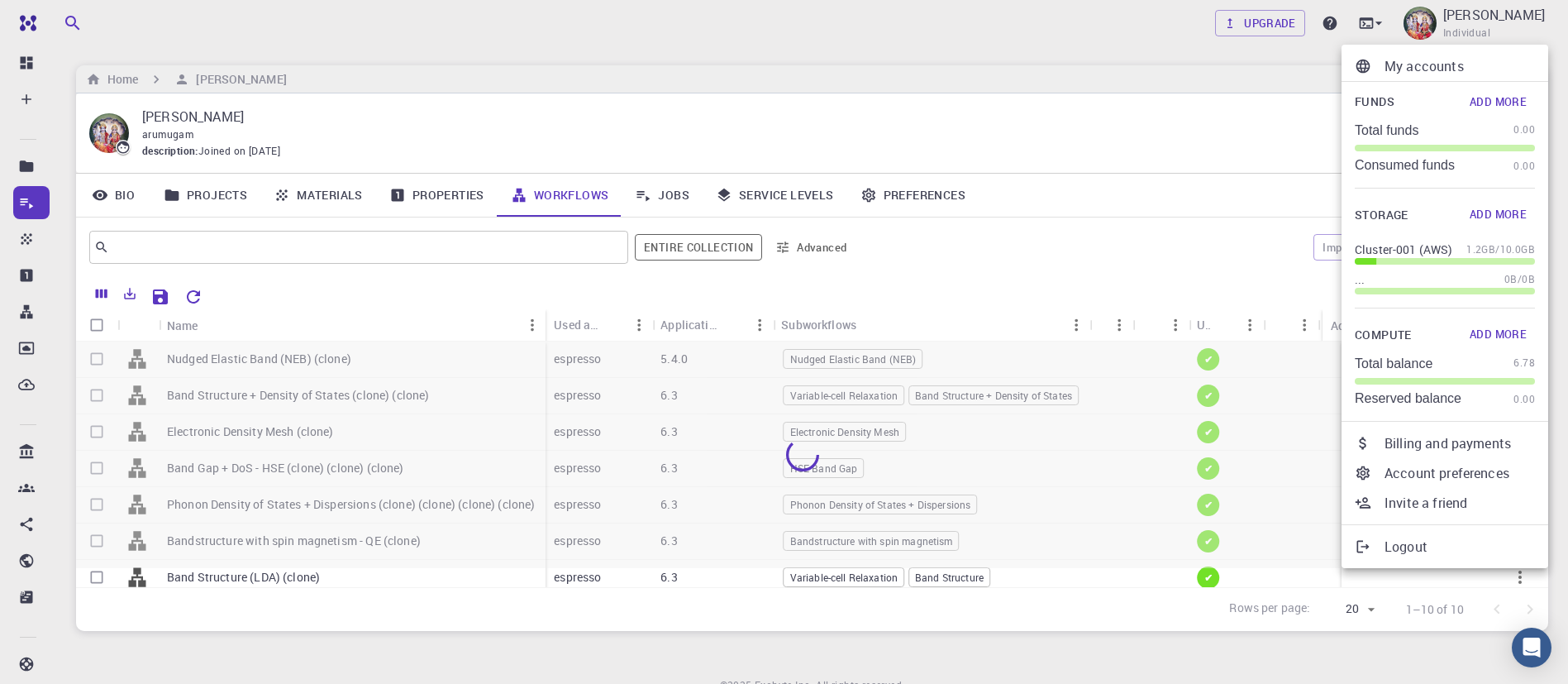
click at [1067, 116] on div at bounding box center [784, 342] width 1568 height 684
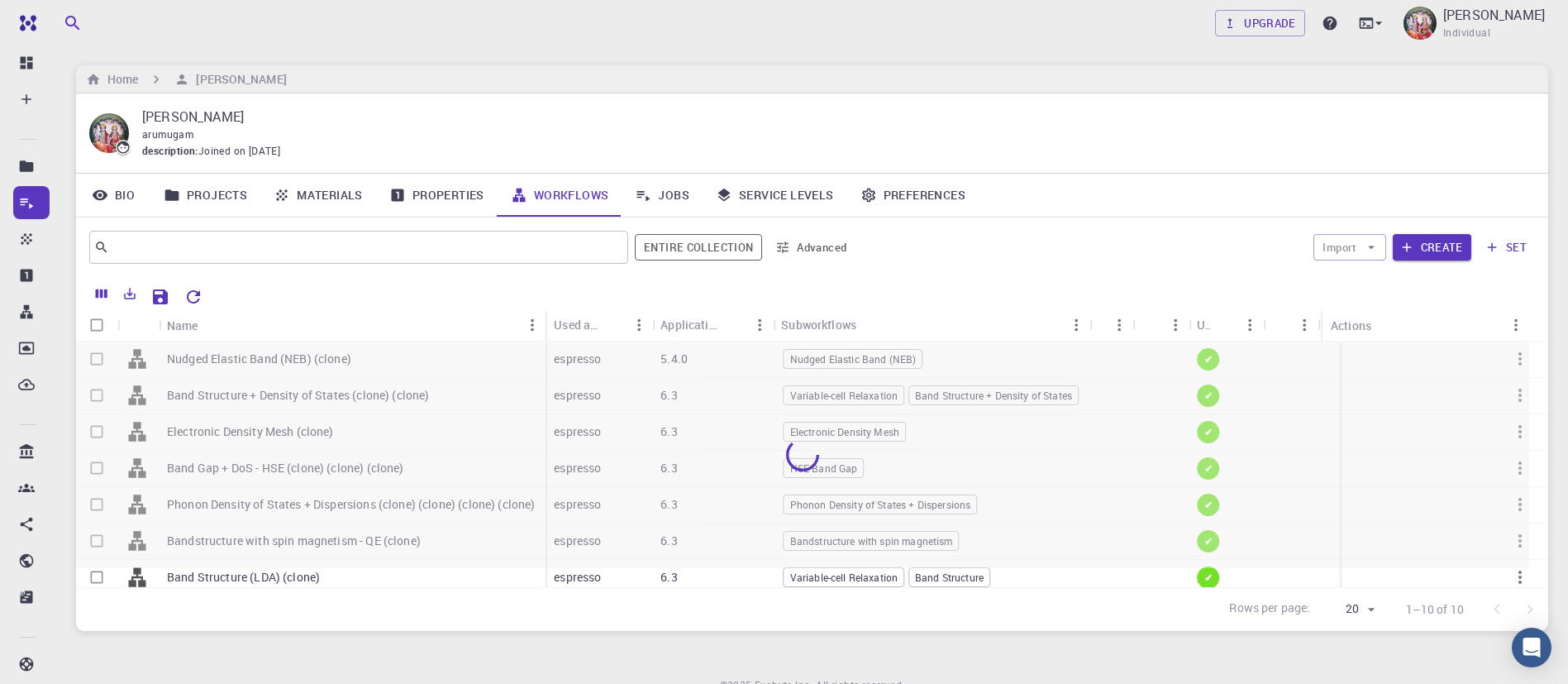
click at [965, 308] on div "Subworkflows" at bounding box center [922, 325] width 282 height 32
click at [933, 250] on div "Import Create set" at bounding box center [1198, 247] width 673 height 40
click at [376, 399] on div at bounding box center [802, 455] width 1453 height 227
click at [362, 394] on div at bounding box center [802, 455] width 1453 height 227
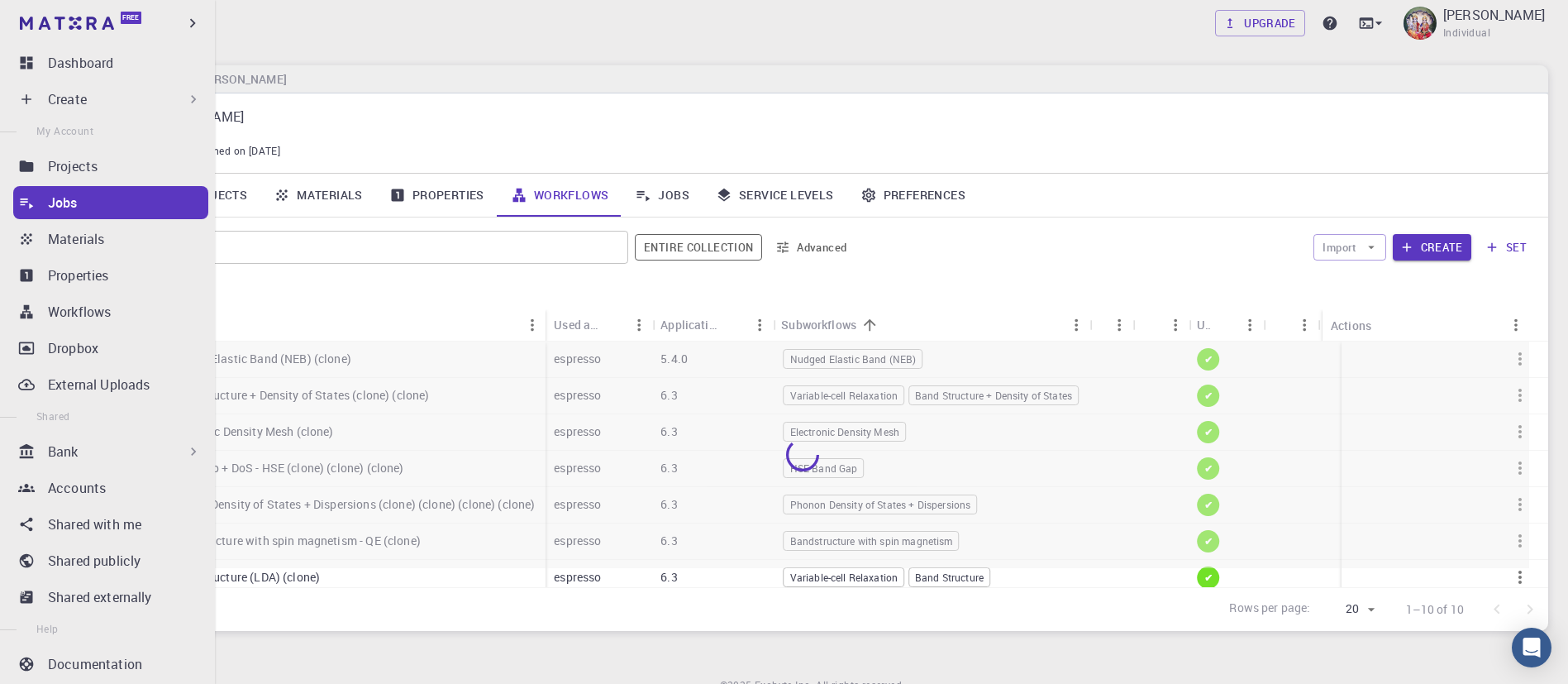
click at [72, 101] on p "Create" at bounding box center [67, 99] width 39 height 20
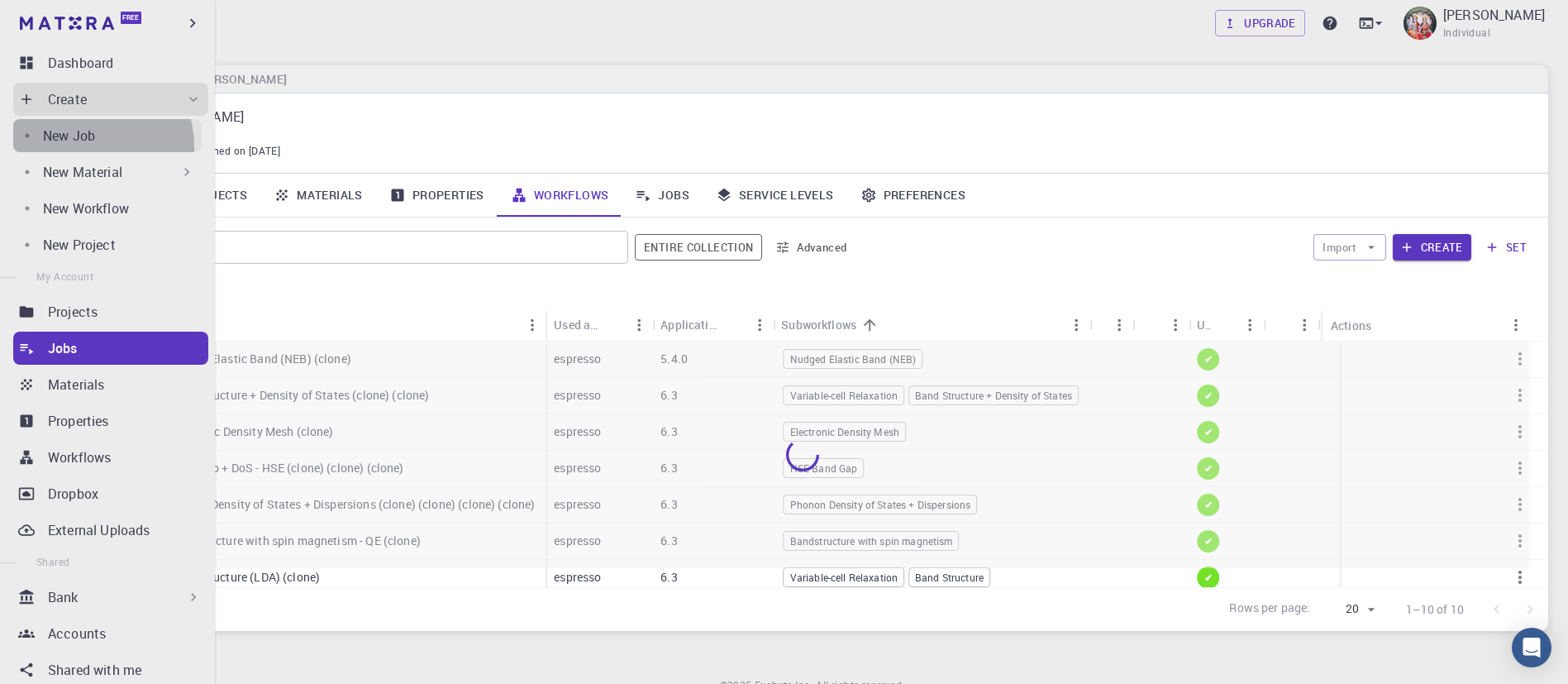
click at [80, 147] on link "New Job" at bounding box center [107, 135] width 188 height 33
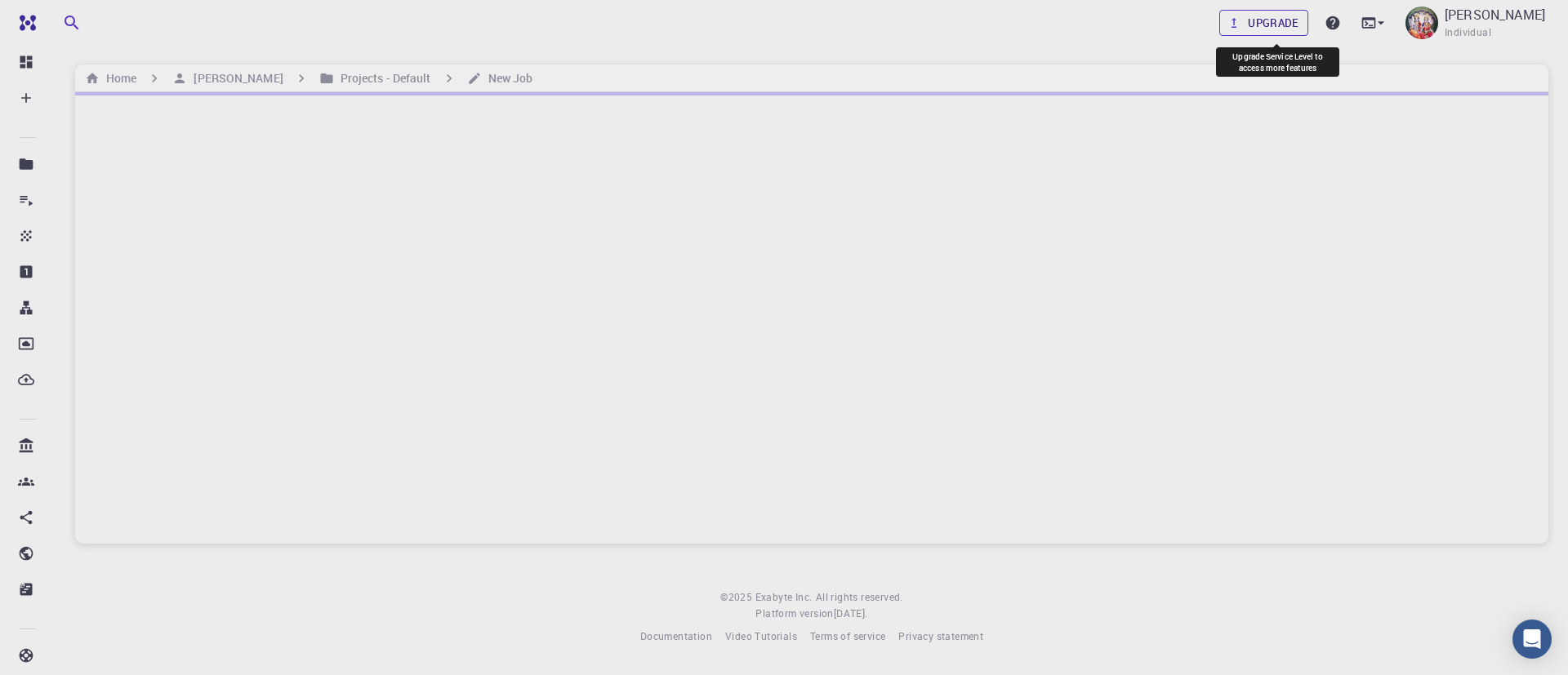
click at [1268, 18] on link "Upgrade" at bounding box center [1264, 23] width 89 height 26
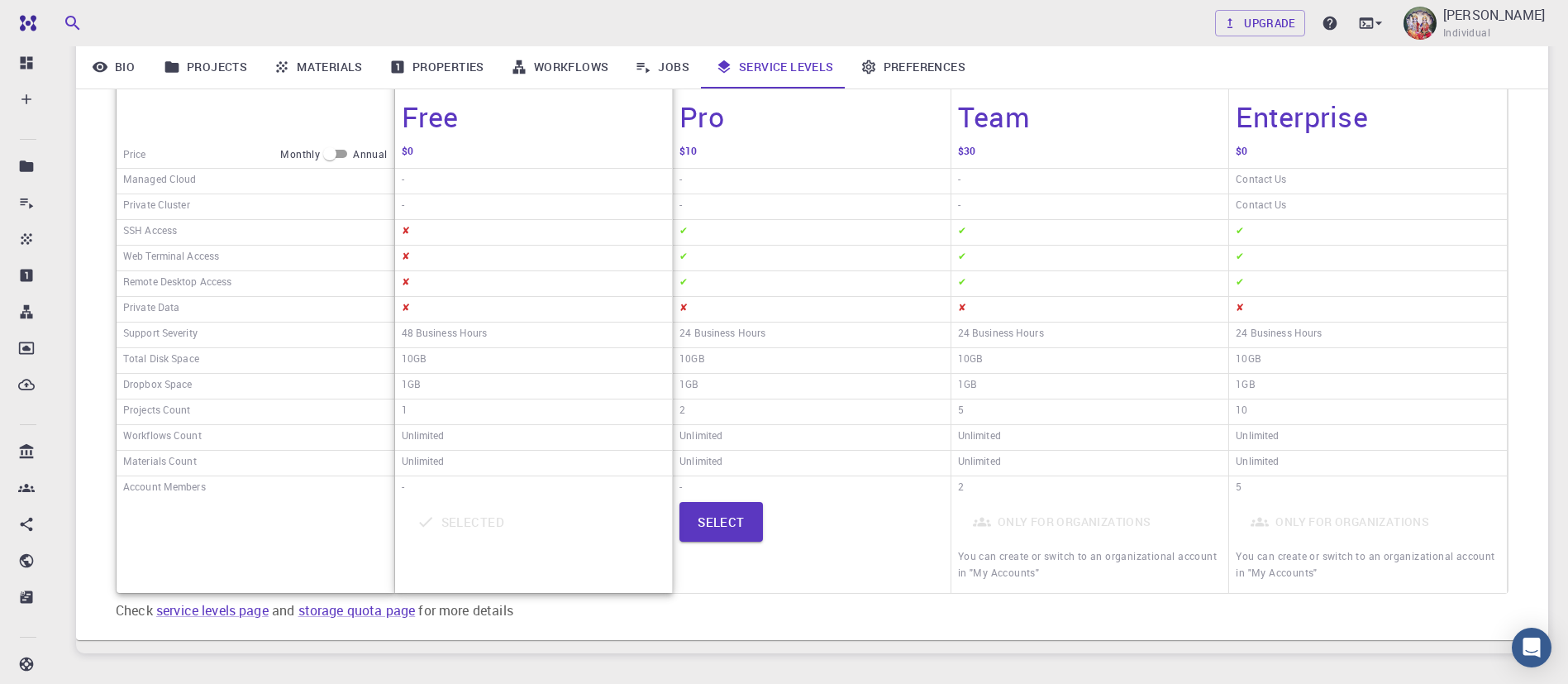
scroll to position [362, 0]
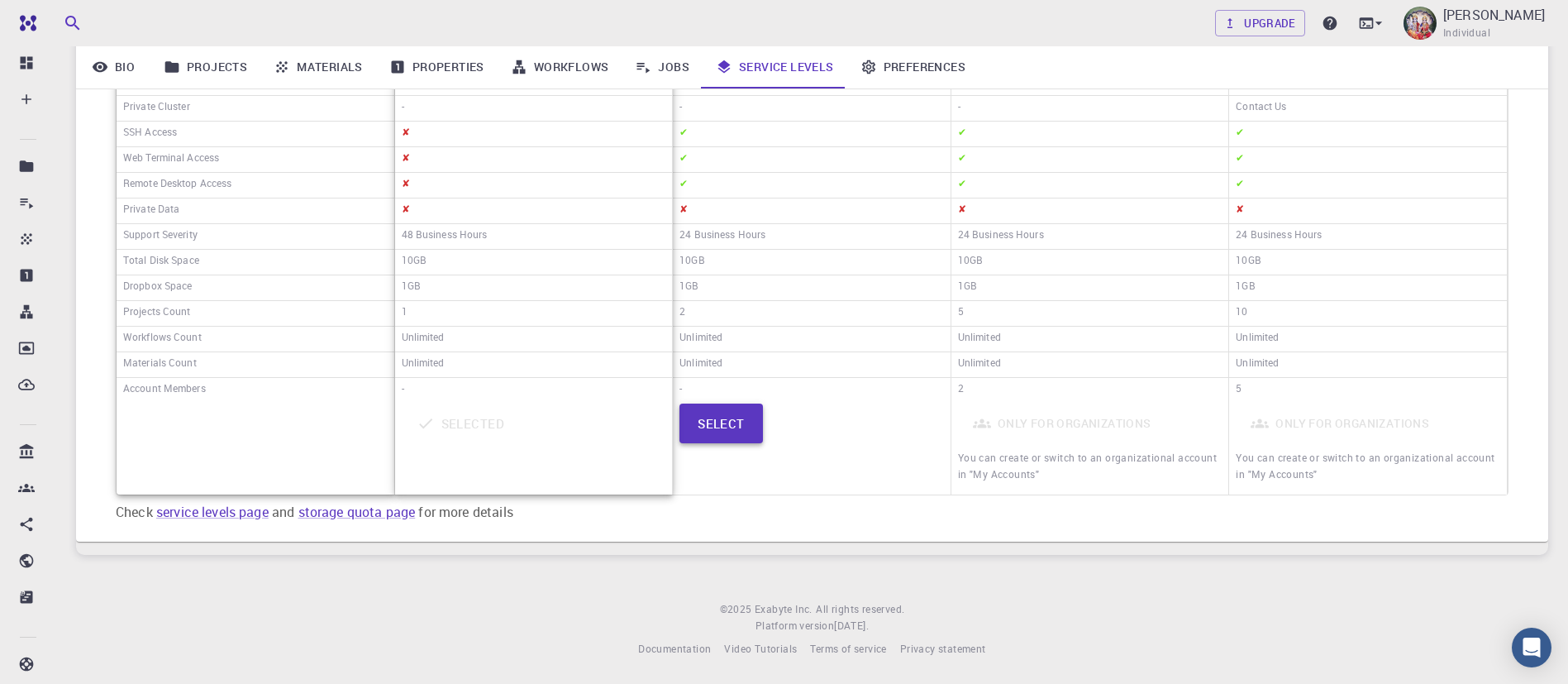
click at [742, 426] on button "Select" at bounding box center [721, 423] width 83 height 40
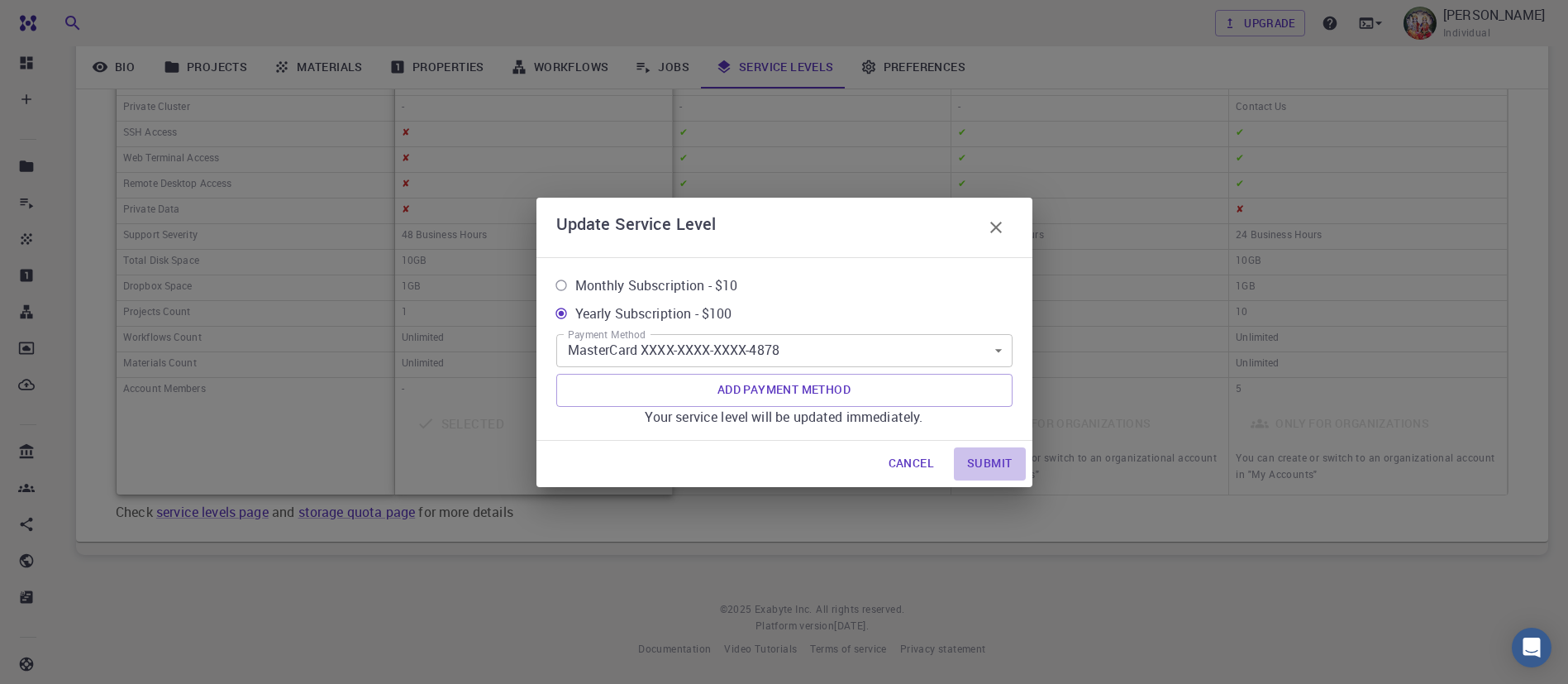
click at [993, 456] on button "Submit" at bounding box center [990, 463] width 72 height 33
click at [715, 280] on span "Monthly Subscription - $10" at bounding box center [656, 285] width 163 height 20
click at [575, 280] on input "Monthly Subscription - $10" at bounding box center [561, 285] width 28 height 28
radio input "true"
click at [999, 229] on icon "button" at bounding box center [996, 227] width 20 height 20
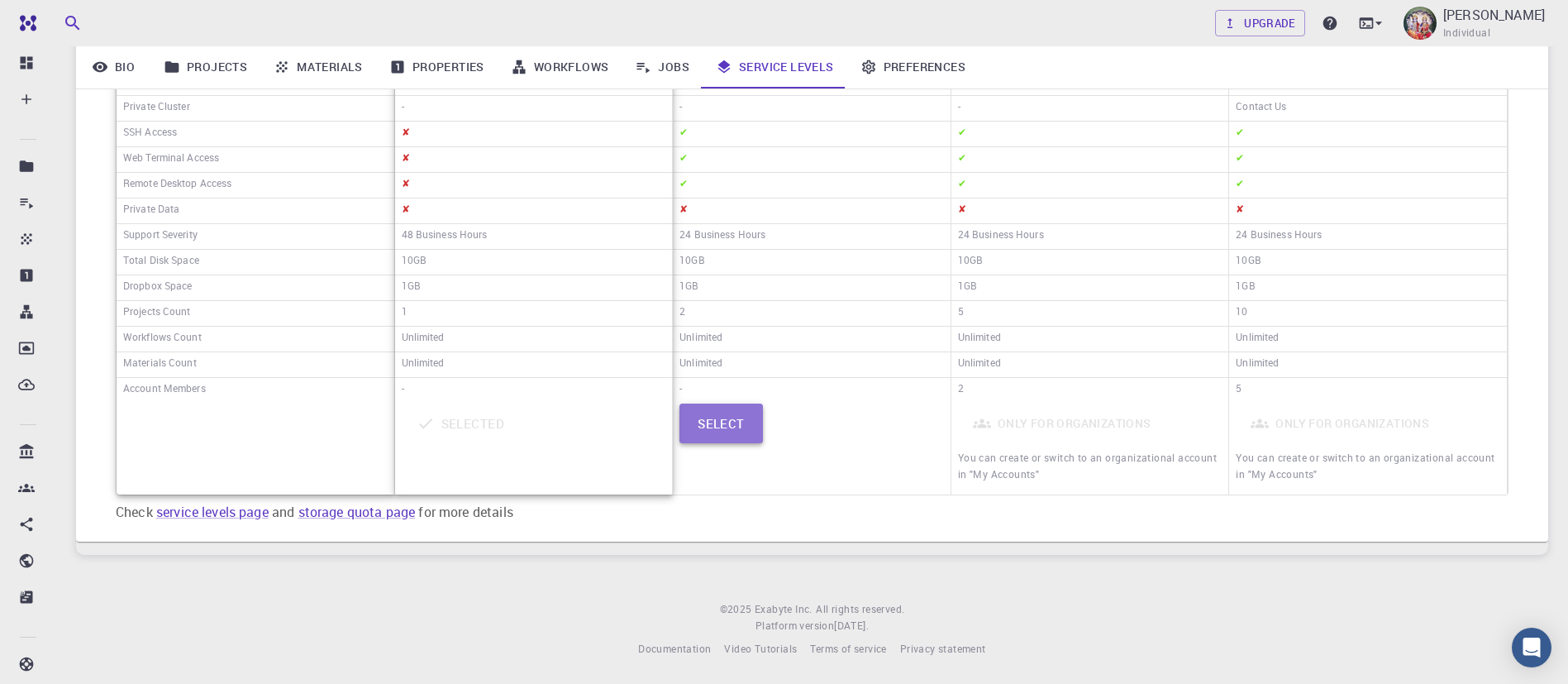
click at [735, 414] on button "Select" at bounding box center [721, 423] width 83 height 40
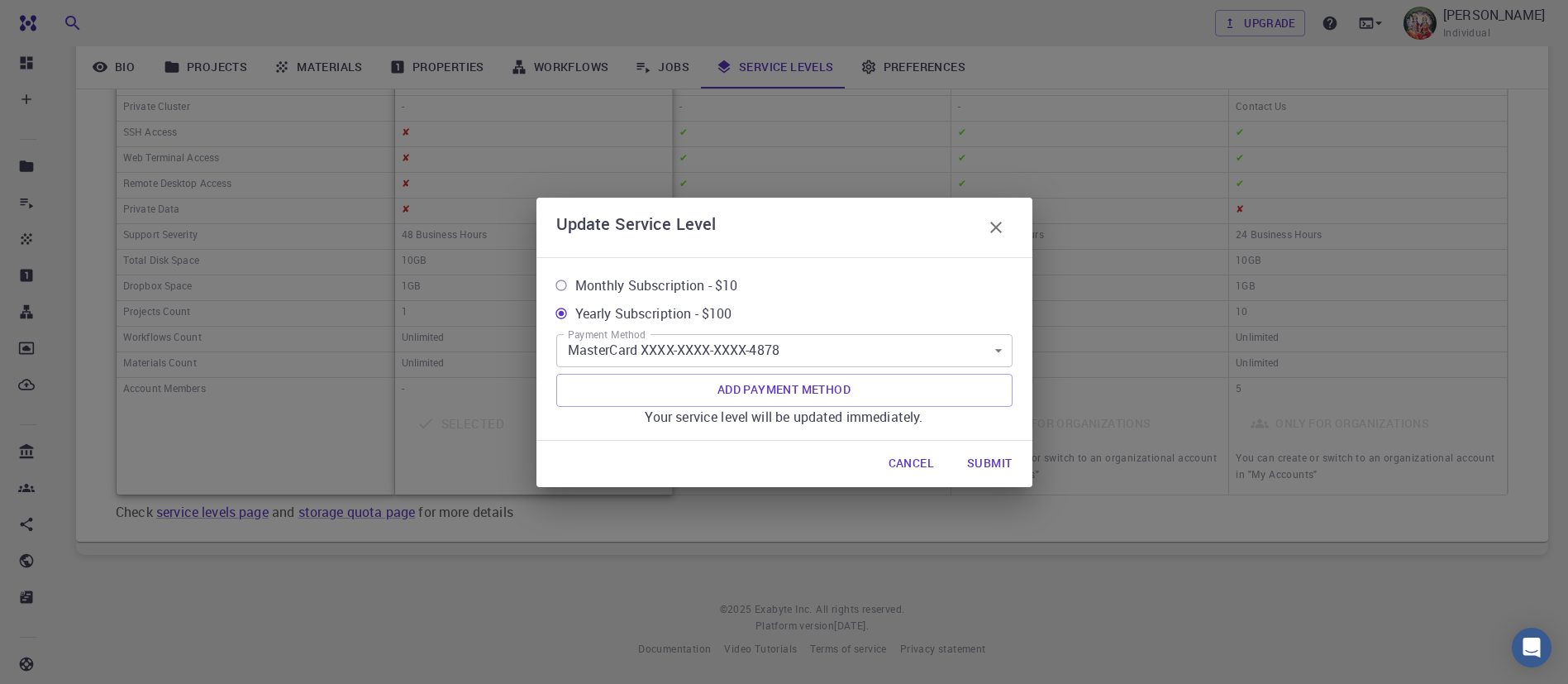
click at [695, 276] on span "Monthly Subscription - $10" at bounding box center [656, 285] width 163 height 20
click at [575, 276] on input "Monthly Subscription - $10" at bounding box center [561, 285] width 28 height 28
radio input "true"
click at [982, 456] on button "Submit" at bounding box center [990, 463] width 72 height 33
click at [993, 228] on icon "button" at bounding box center [996, 227] width 12 height 12
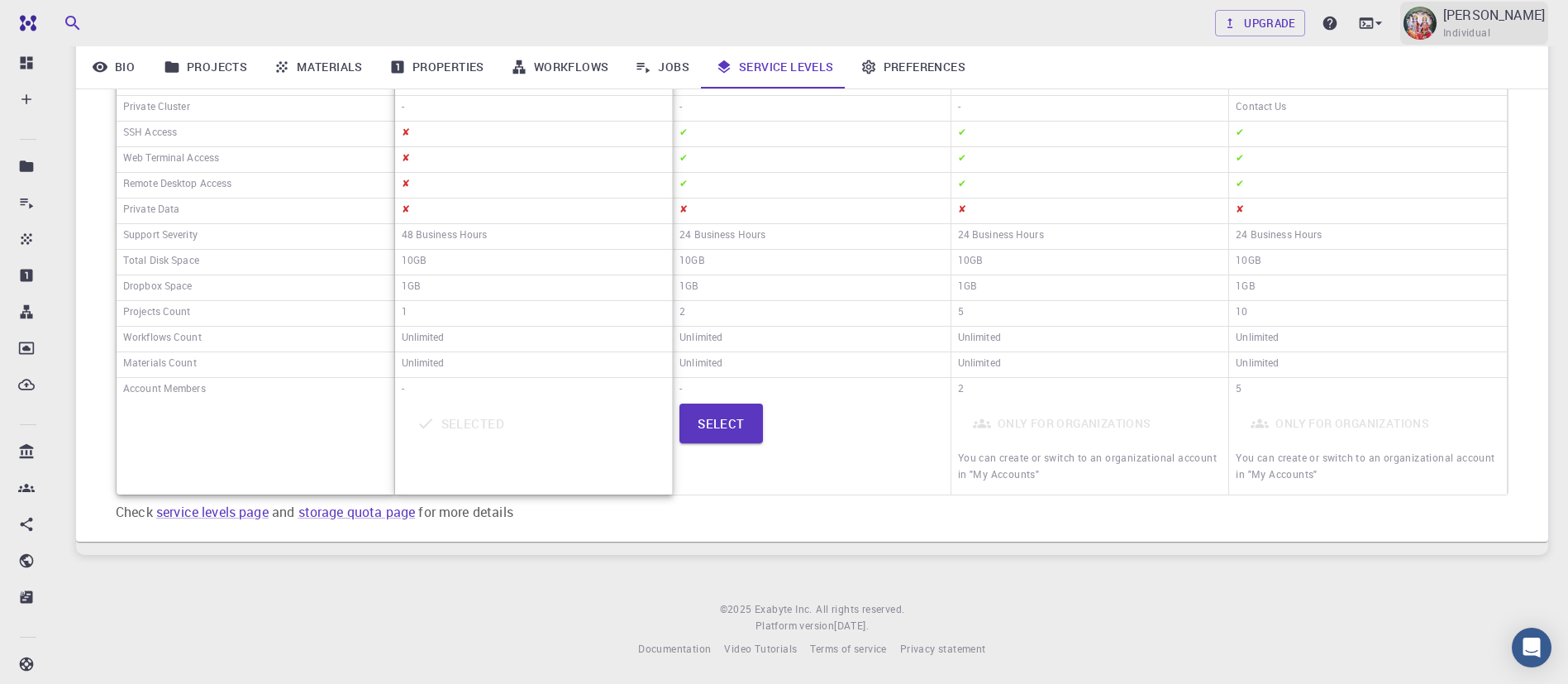
click at [1497, 20] on p "D ARUMUGAM" at bounding box center [1494, 14] width 101 height 20
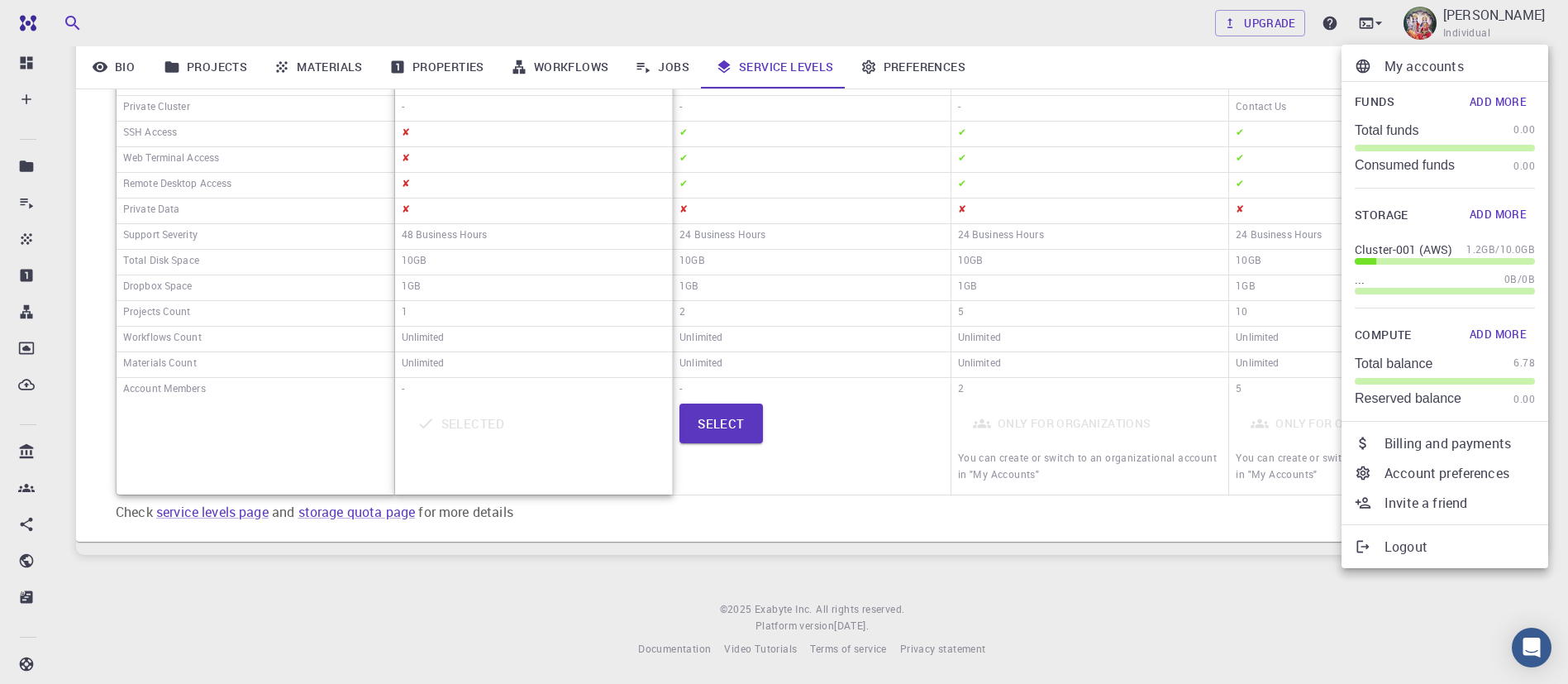
click at [28, 32] on div at bounding box center [784, 342] width 1568 height 684
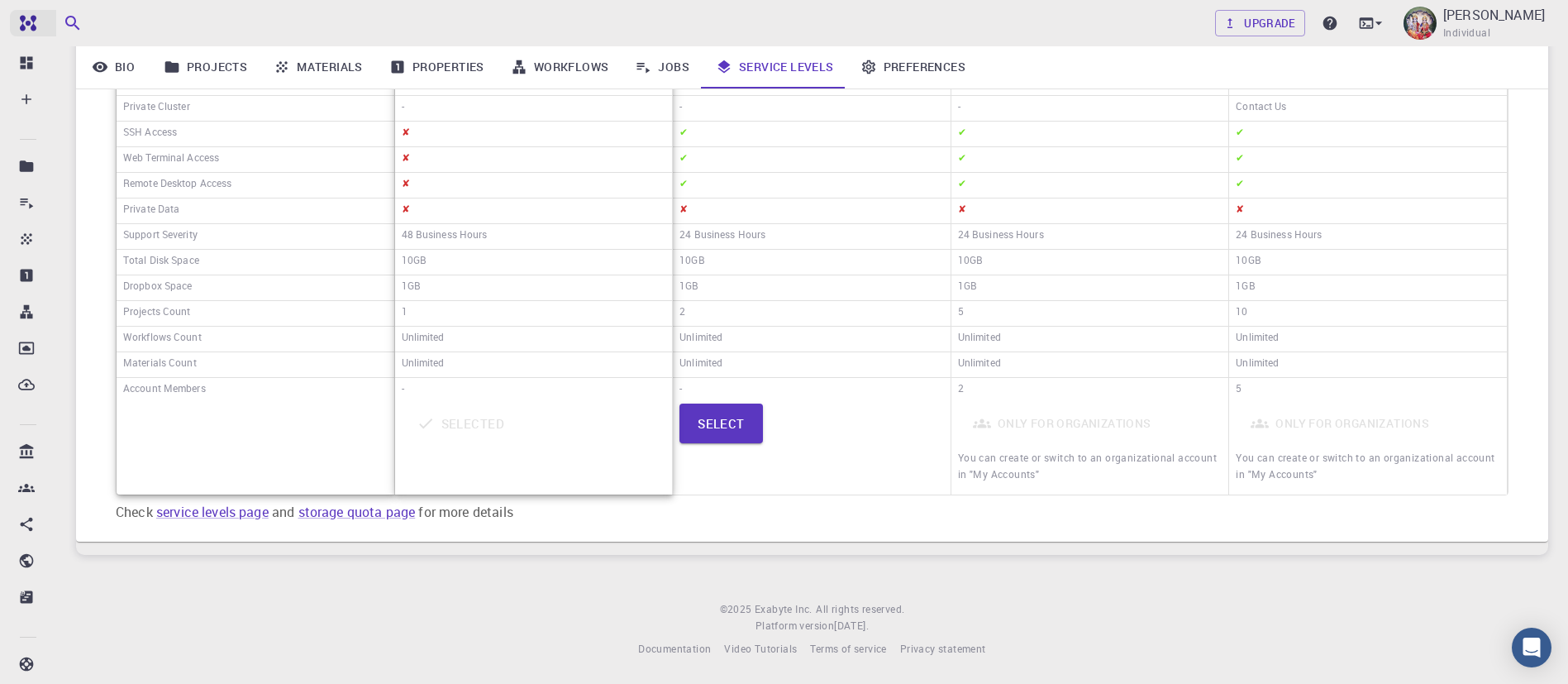
click at [28, 32] on link "Free" at bounding box center [76, 23] width 131 height 26
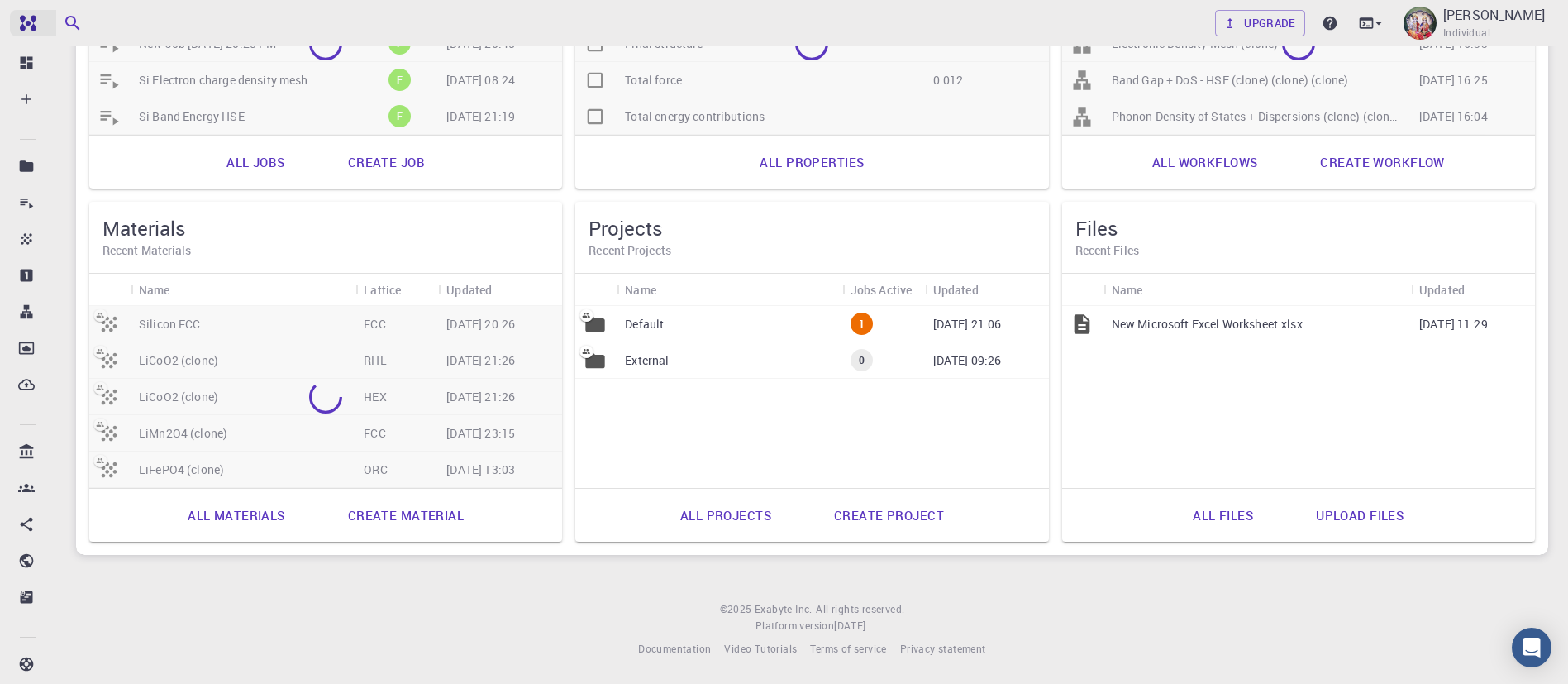
click at [28, 32] on link "Free" at bounding box center [76, 23] width 131 height 26
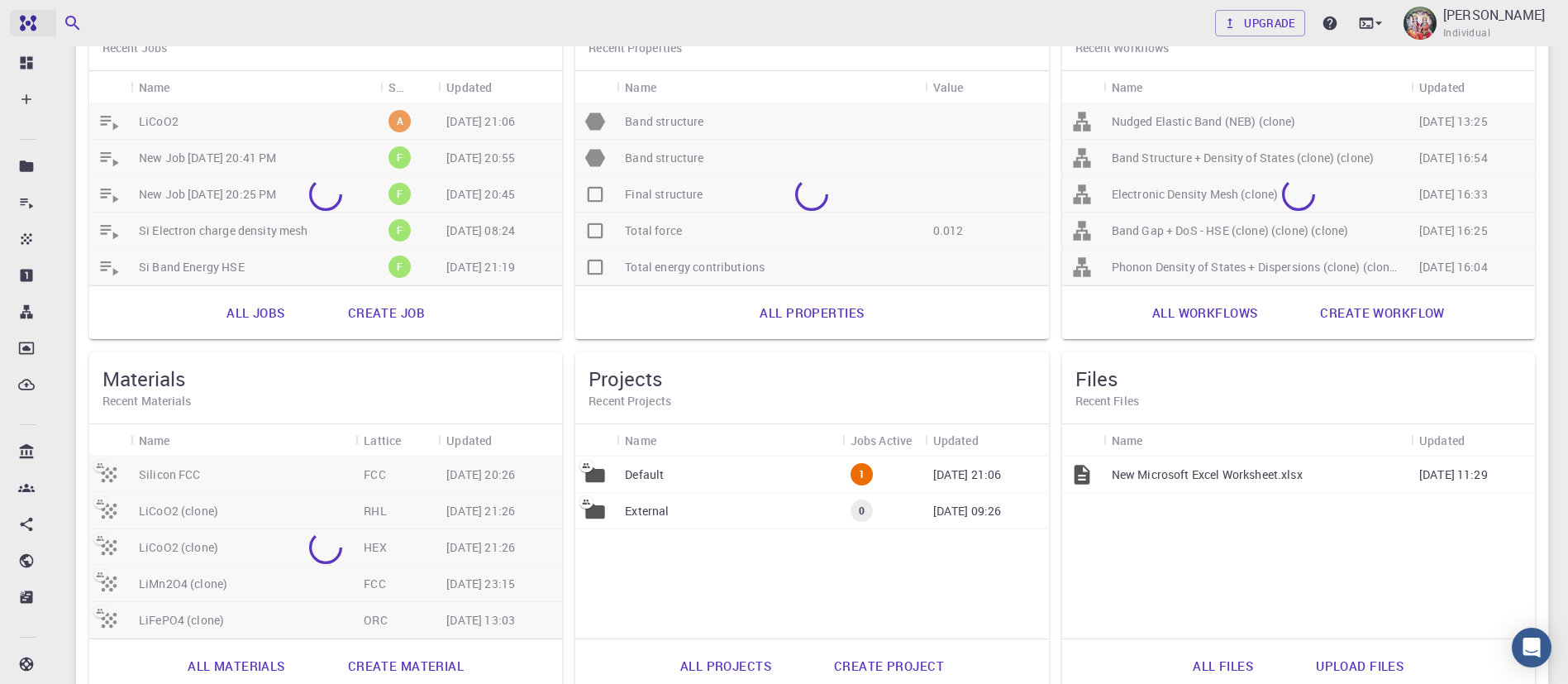
scroll to position [39, 0]
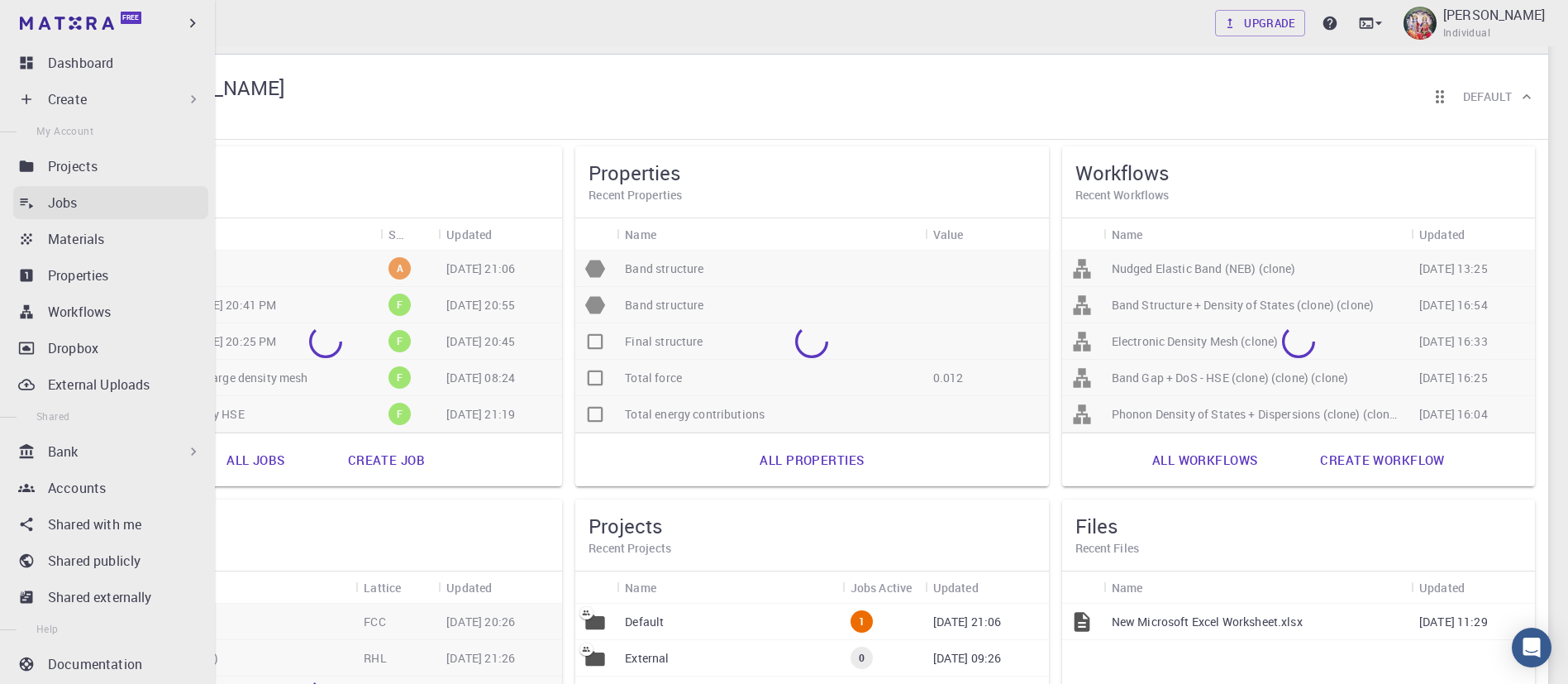
click at [71, 186] on link "Jobs" at bounding box center [111, 202] width 195 height 33
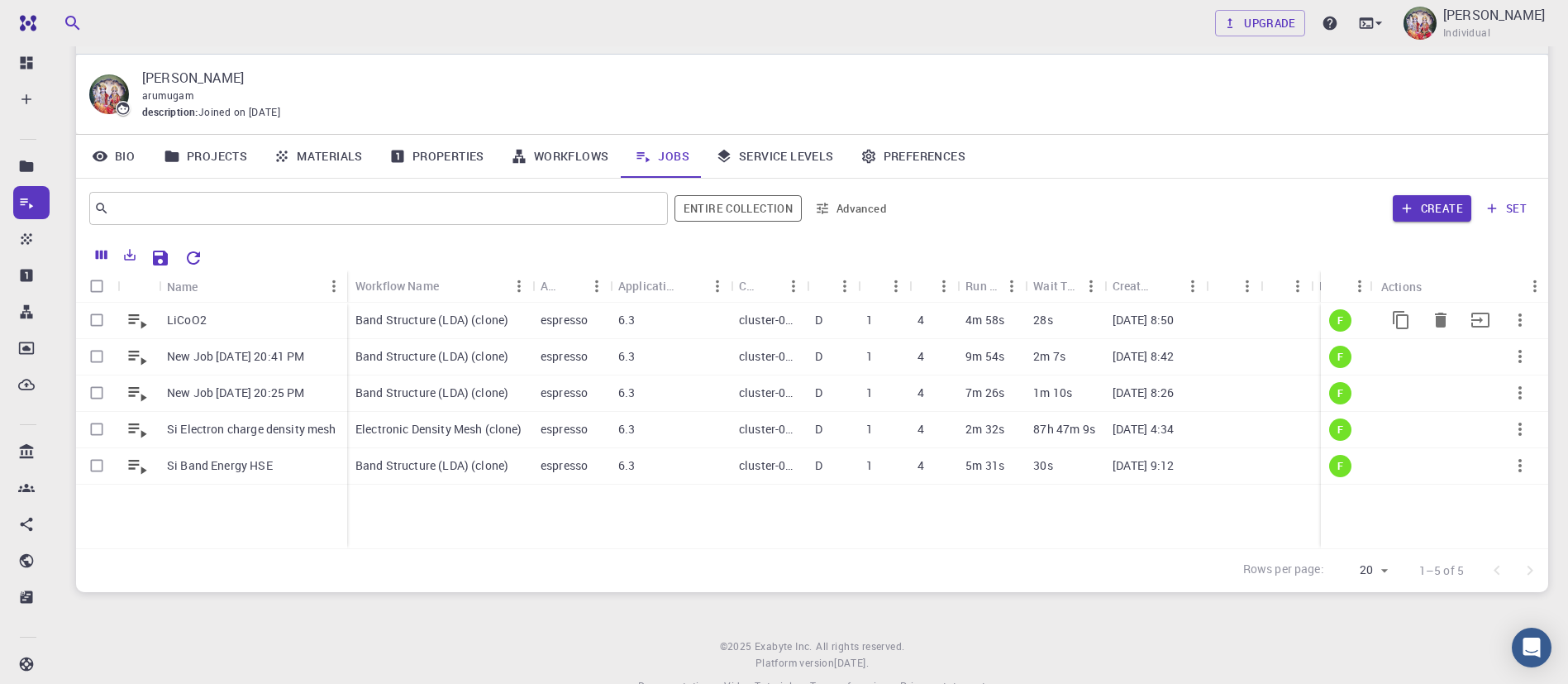
click at [940, 317] on div "4" at bounding box center [933, 320] width 48 height 37
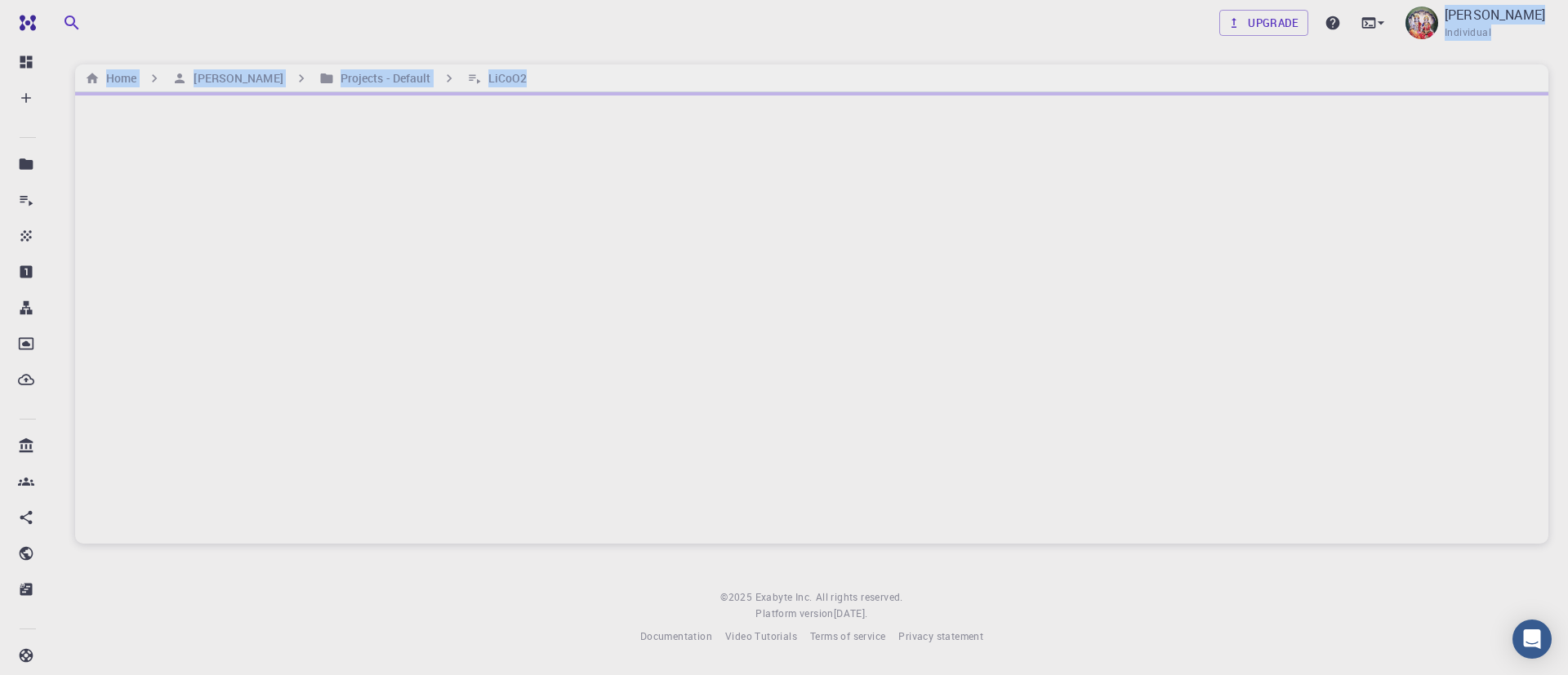
drag, startPoint x: 1157, startPoint y: 195, endPoint x: 977, endPoint y: 29, distance: 244.9
click at [977, 29] on div "Upgrade D ARUMUGAM Individual Home D ARUMUGAM Projects - Default LiCoO2 © 2025 …" at bounding box center [811, 335] width 1512 height 671
click at [1344, 351] on div at bounding box center [811, 318] width 1473 height 451
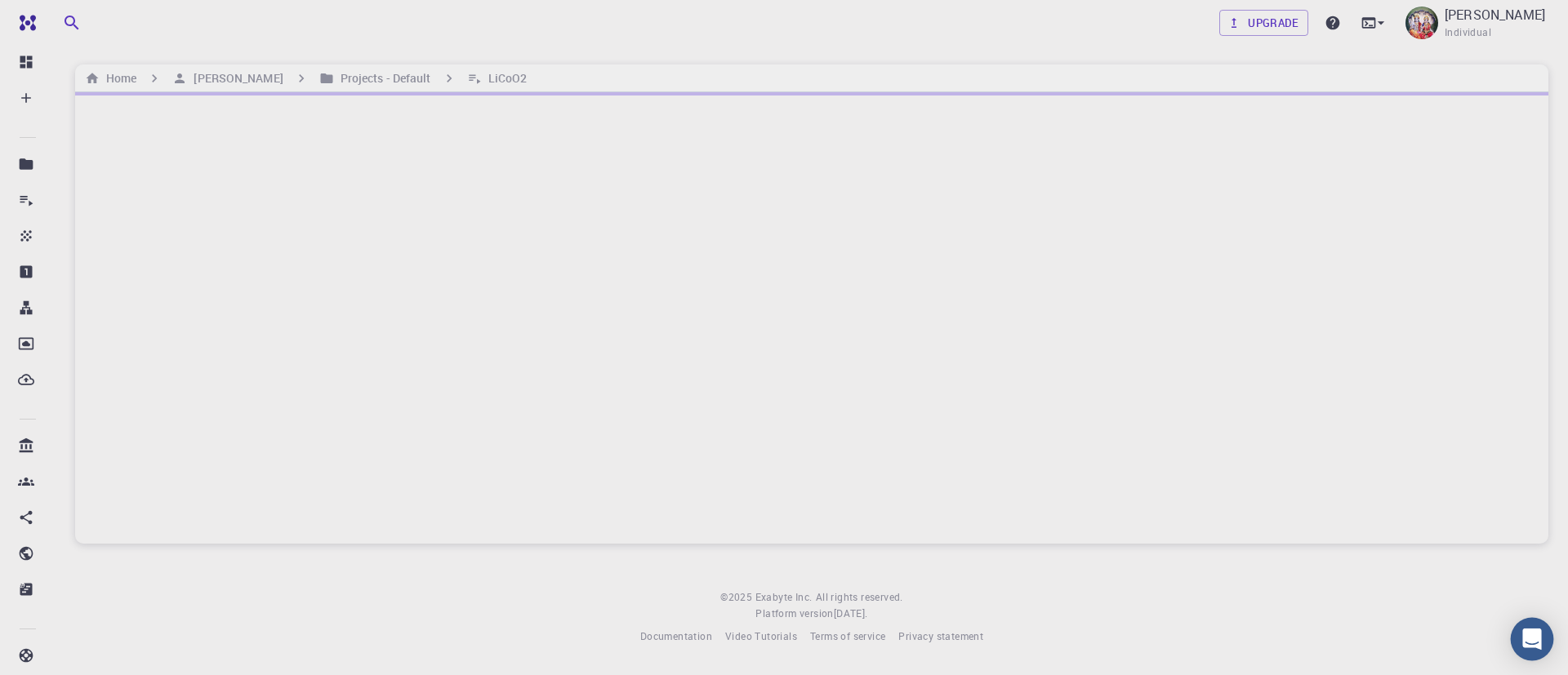
click at [1538, 636] on icon "Open Intercom Messenger" at bounding box center [1531, 639] width 18 height 21
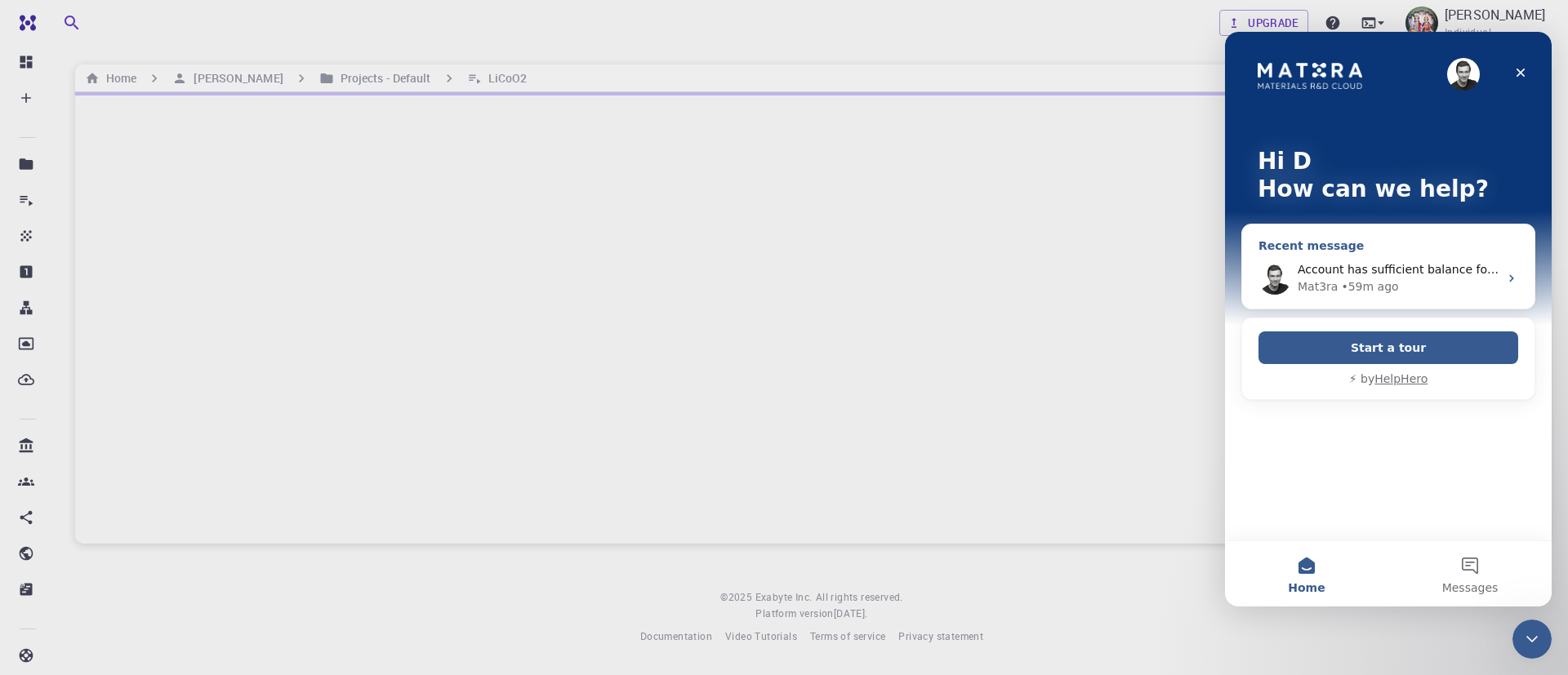
click at [1503, 281] on div "Account has sufficient balance for upgrading Mat3ra • 59m ago" at bounding box center [1388, 278] width 293 height 61
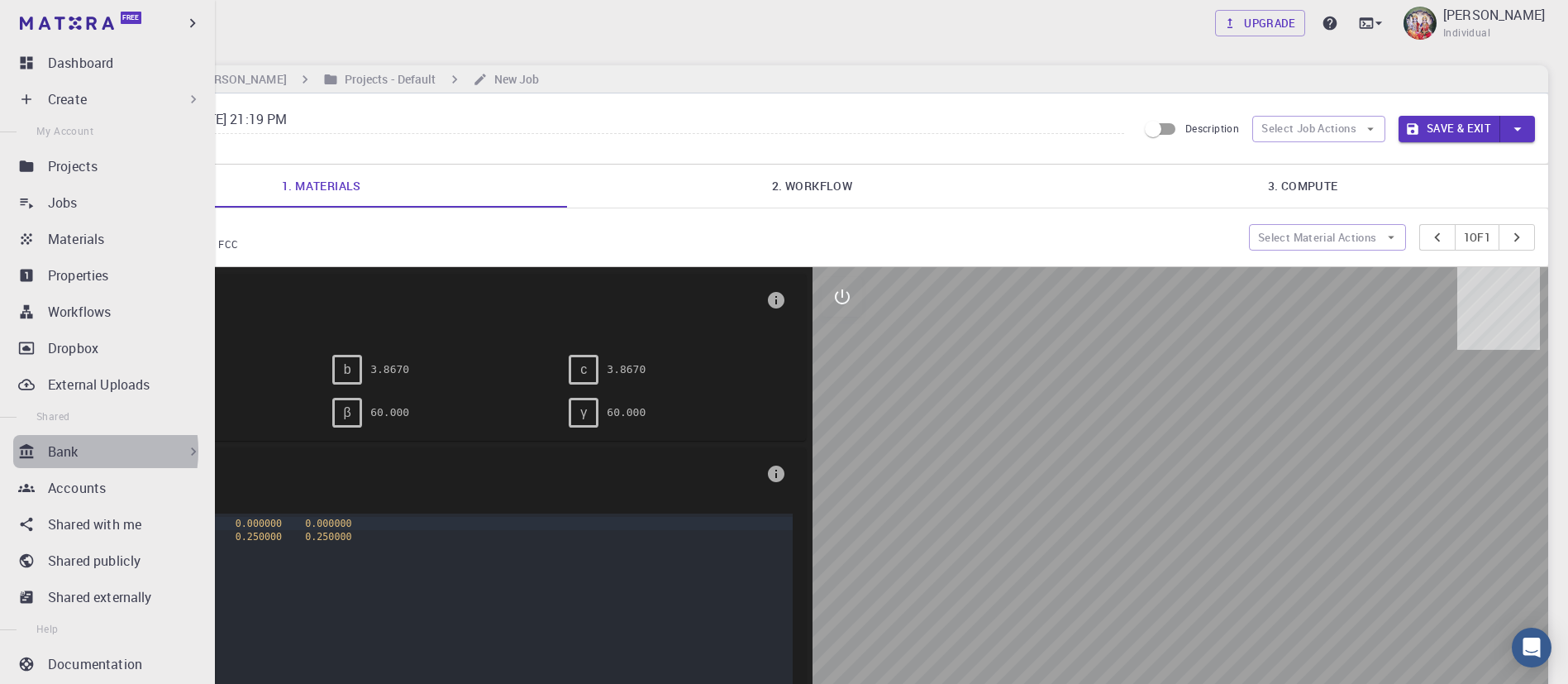
click at [71, 451] on p "Bank" at bounding box center [63, 451] width 31 height 20
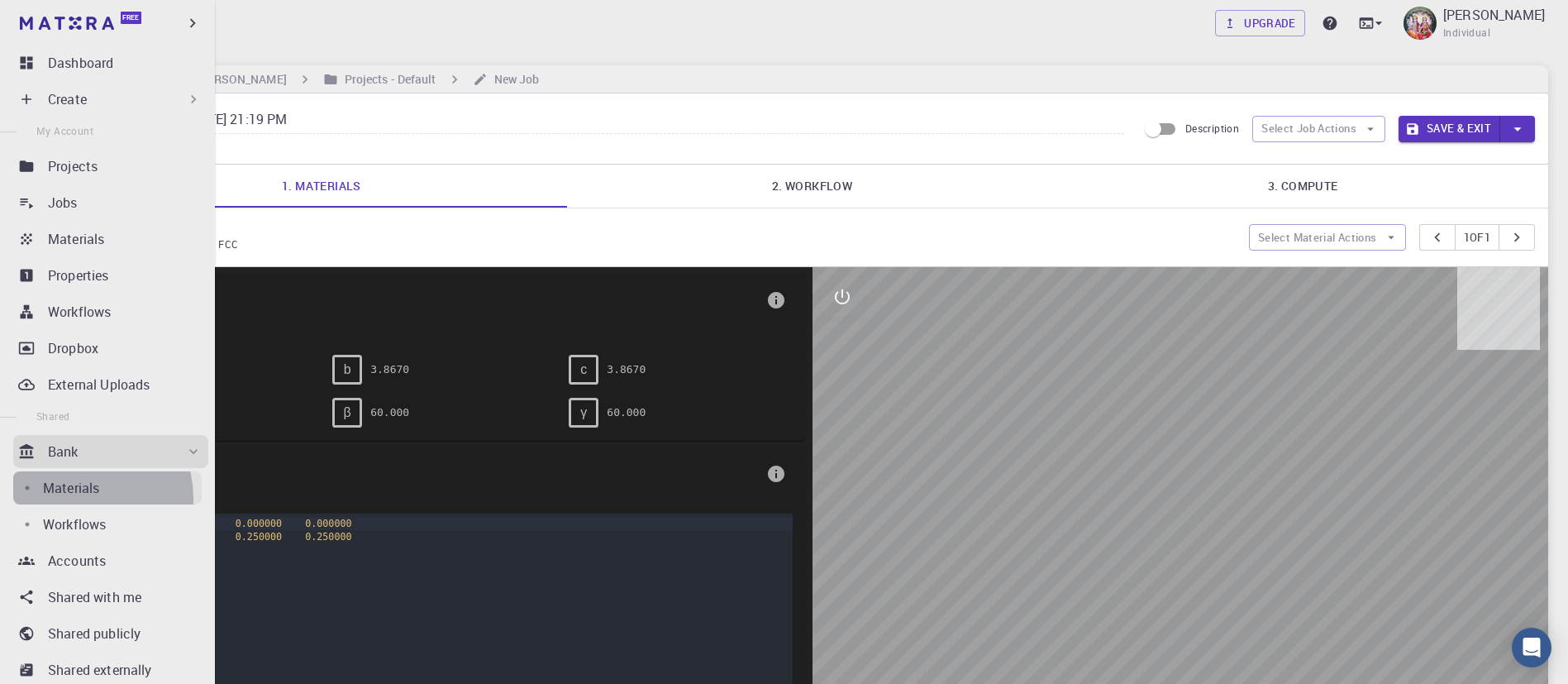
click at [74, 499] on link "Materials" at bounding box center [107, 488] width 188 height 33
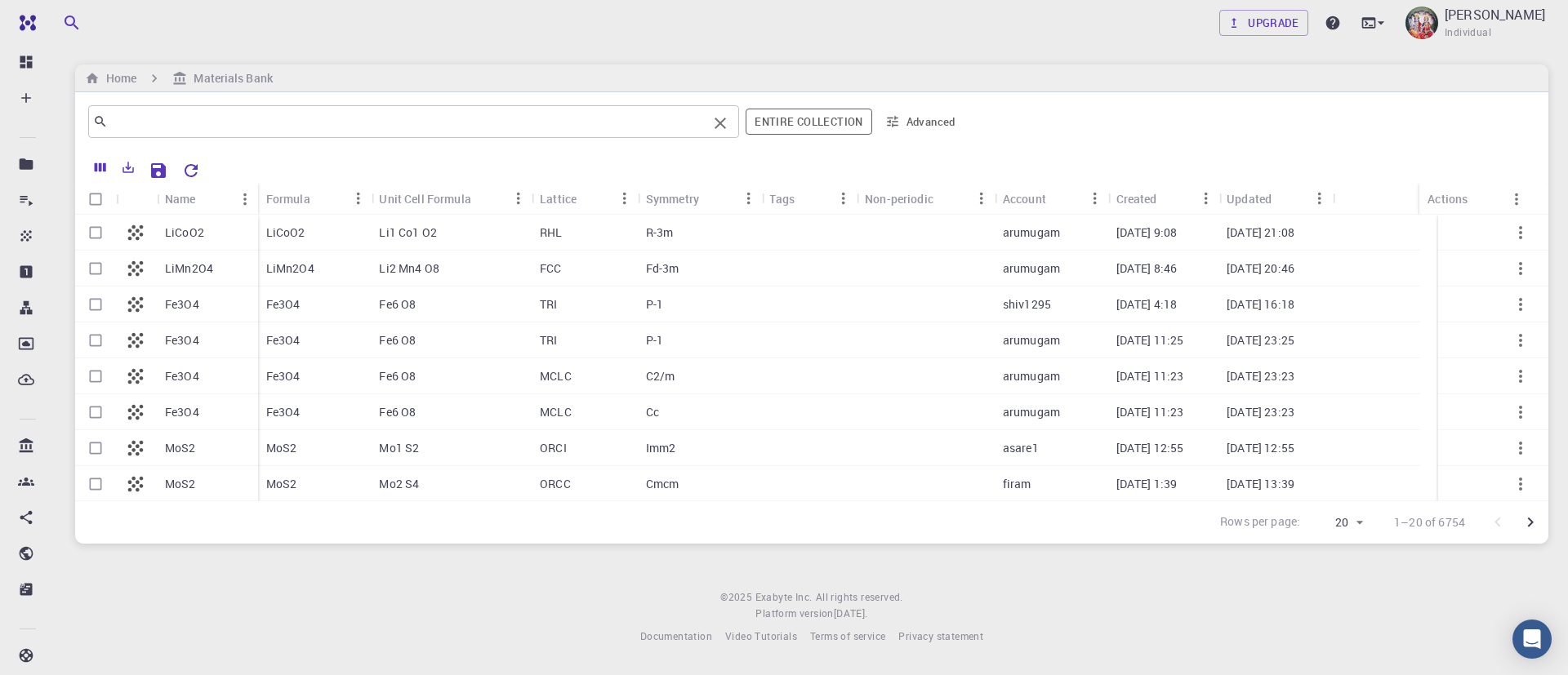
click at [153, 124] on input "text" at bounding box center [407, 121] width 599 height 23
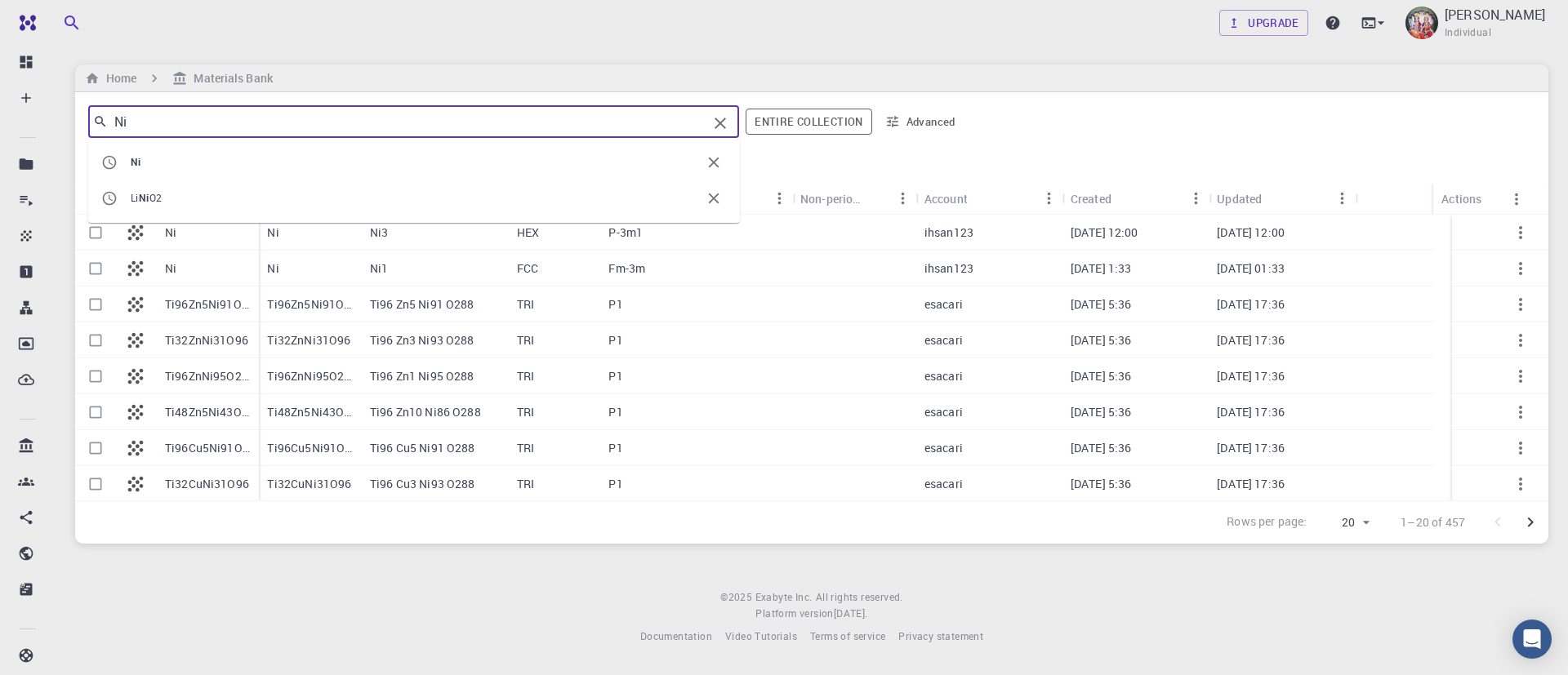
type input "Ni"
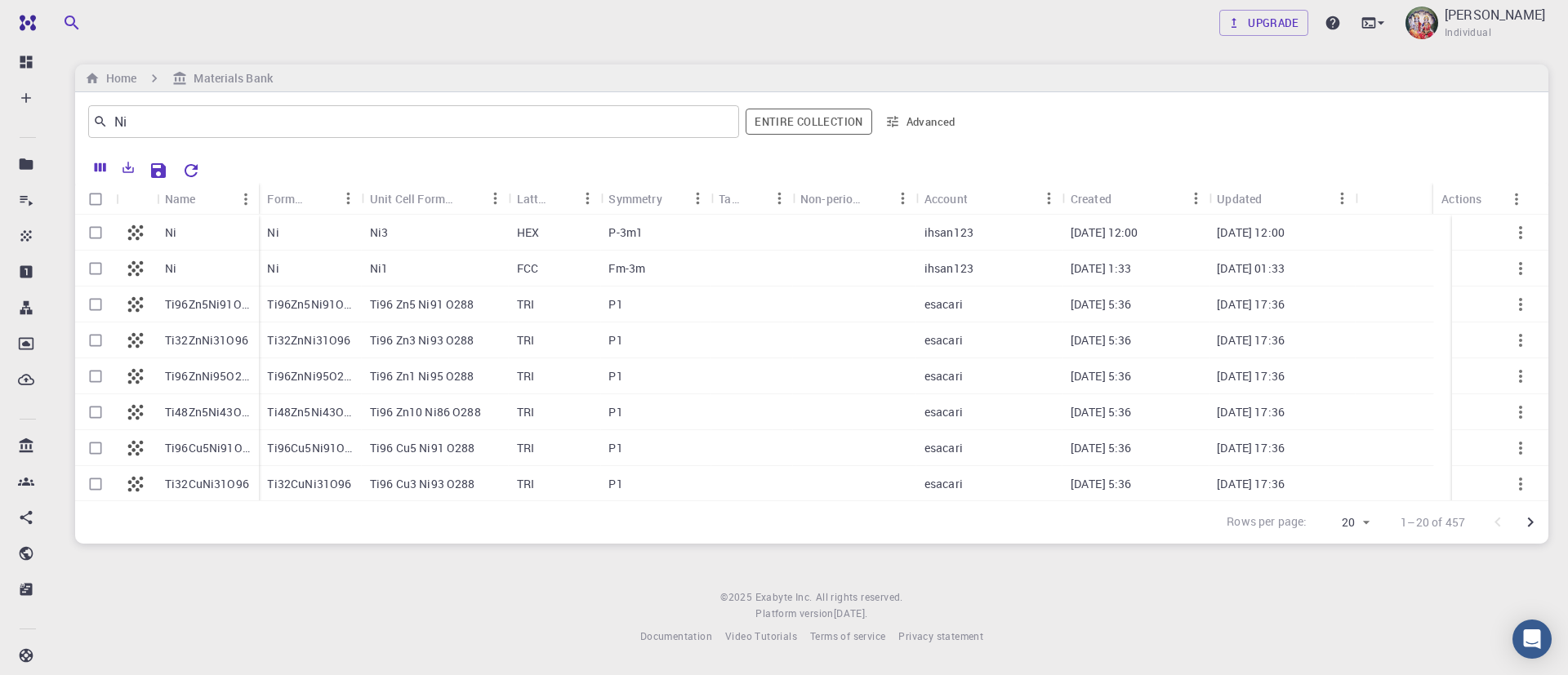
click at [337, 530] on div "Rows per page: 20 20 1–20 of 457" at bounding box center [811, 521] width 1473 height 43
click at [100, 229] on input "Select row" at bounding box center [95, 232] width 31 height 31
checkbox input "true"
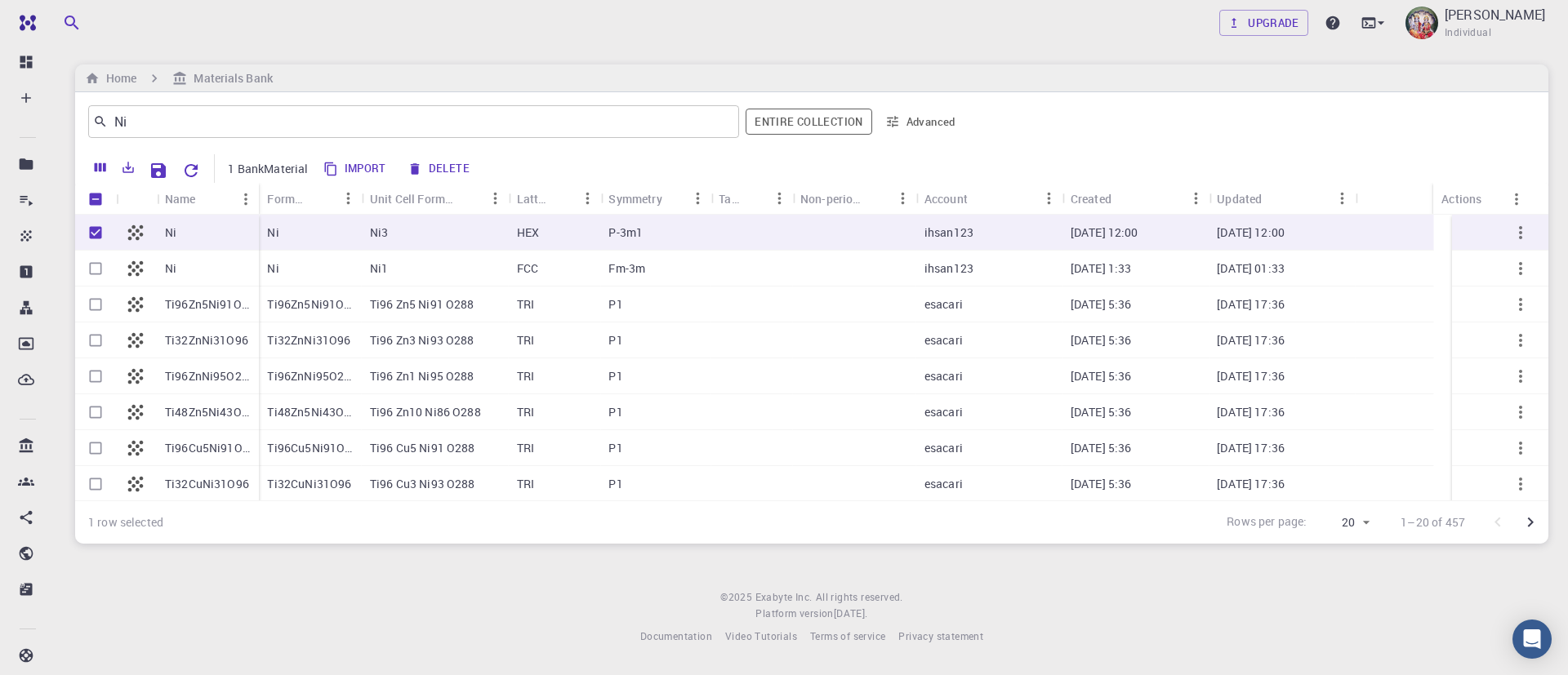
click at [624, 232] on p "P-3m1" at bounding box center [625, 232] width 34 height 16
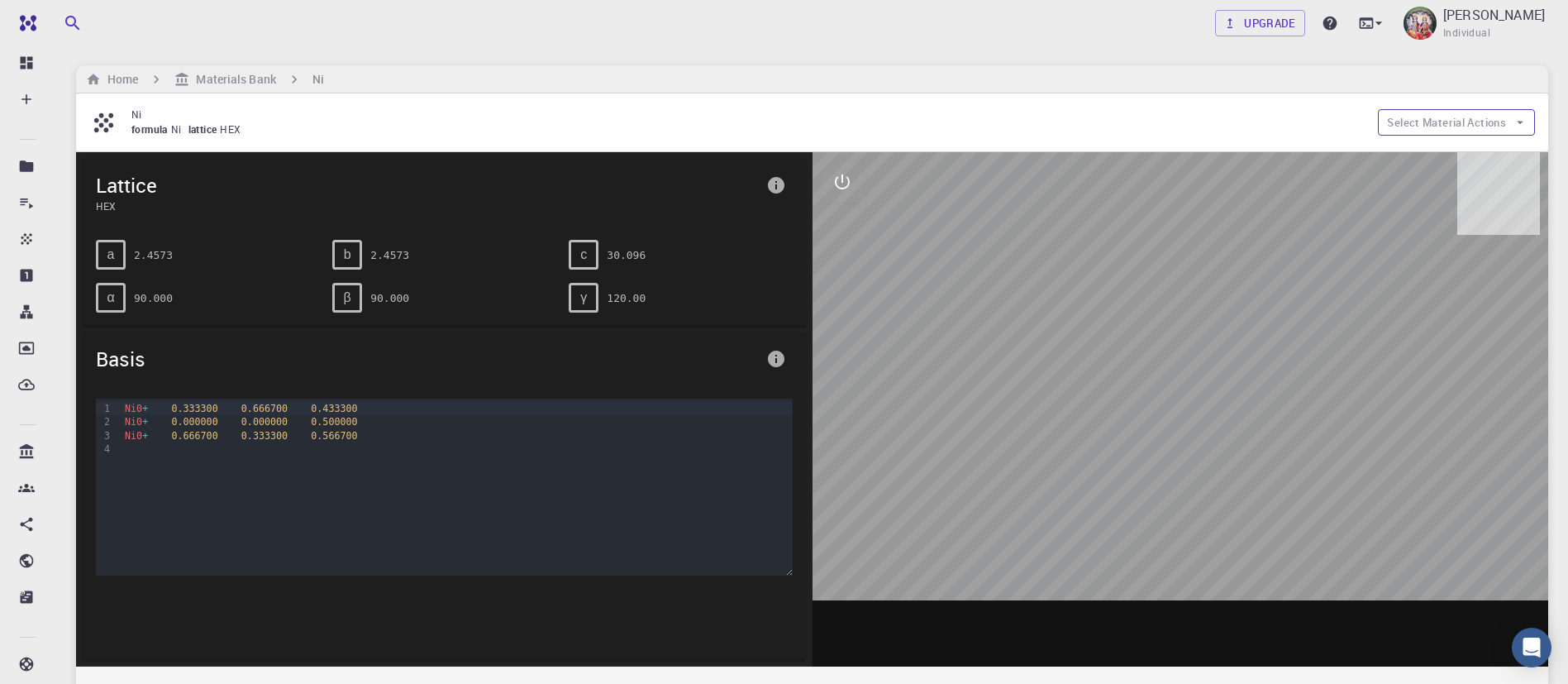
click at [1485, 126] on button "Select Material Actions" at bounding box center [1456, 122] width 157 height 26
click at [1490, 172] on span "Copy To My Account" at bounding box center [1472, 179] width 121 height 14
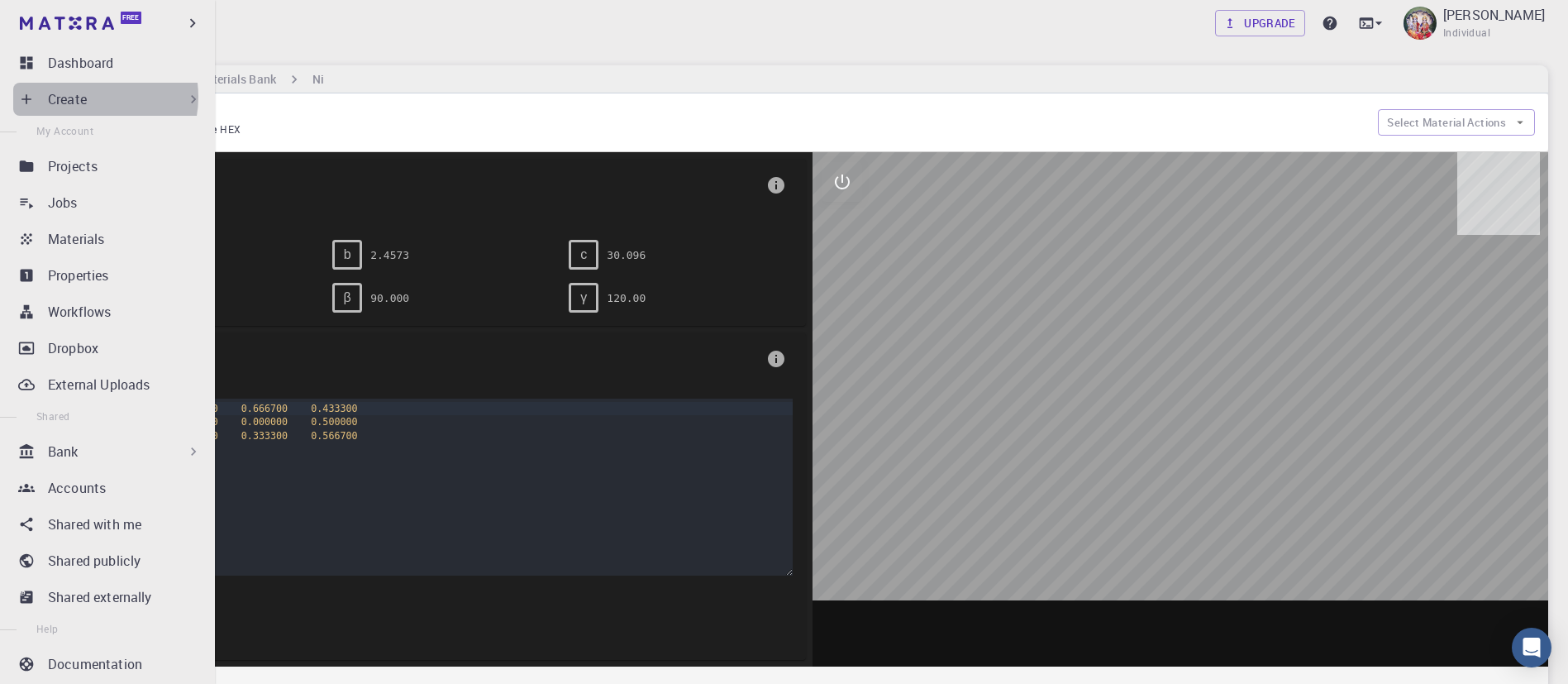
click at [85, 97] on p "Create" at bounding box center [67, 99] width 39 height 20
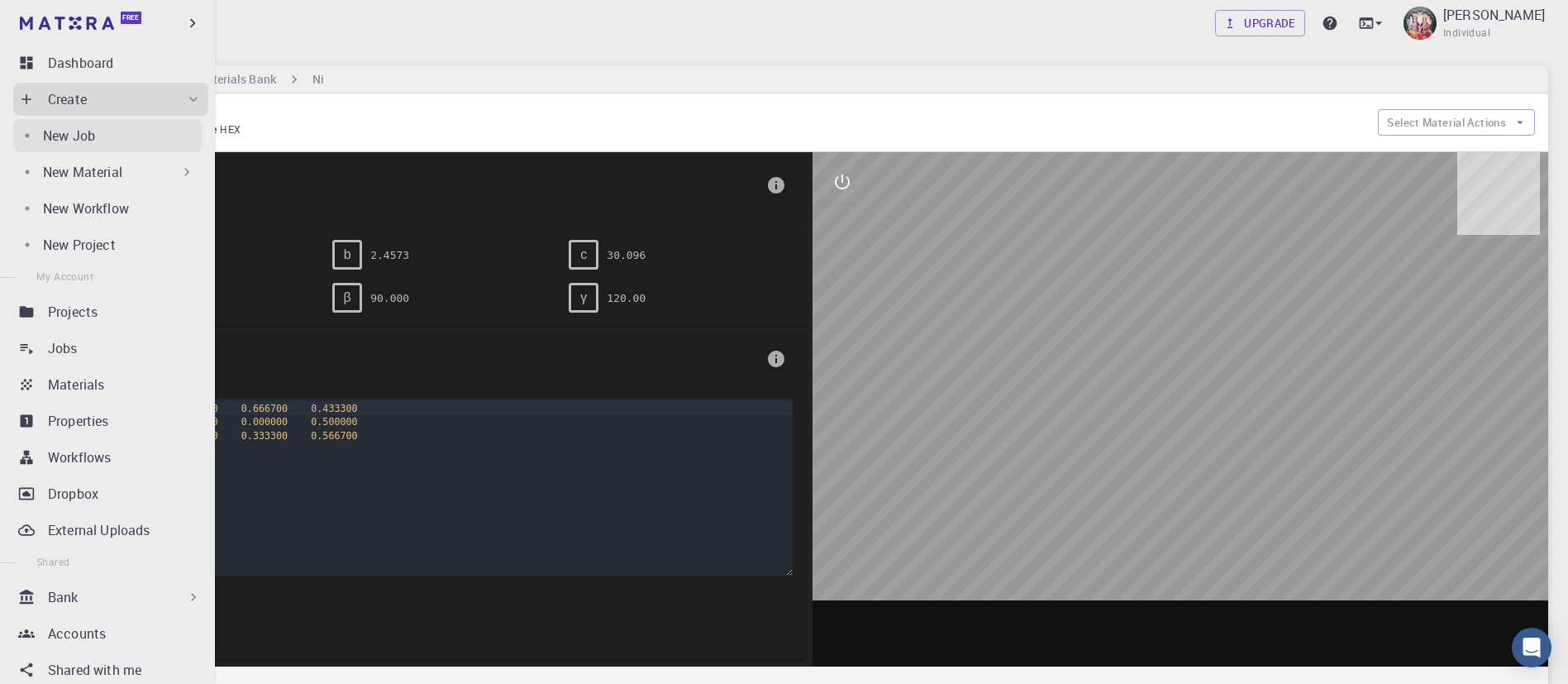
click at [89, 137] on p "New Job" at bounding box center [68, 135] width 52 height 20
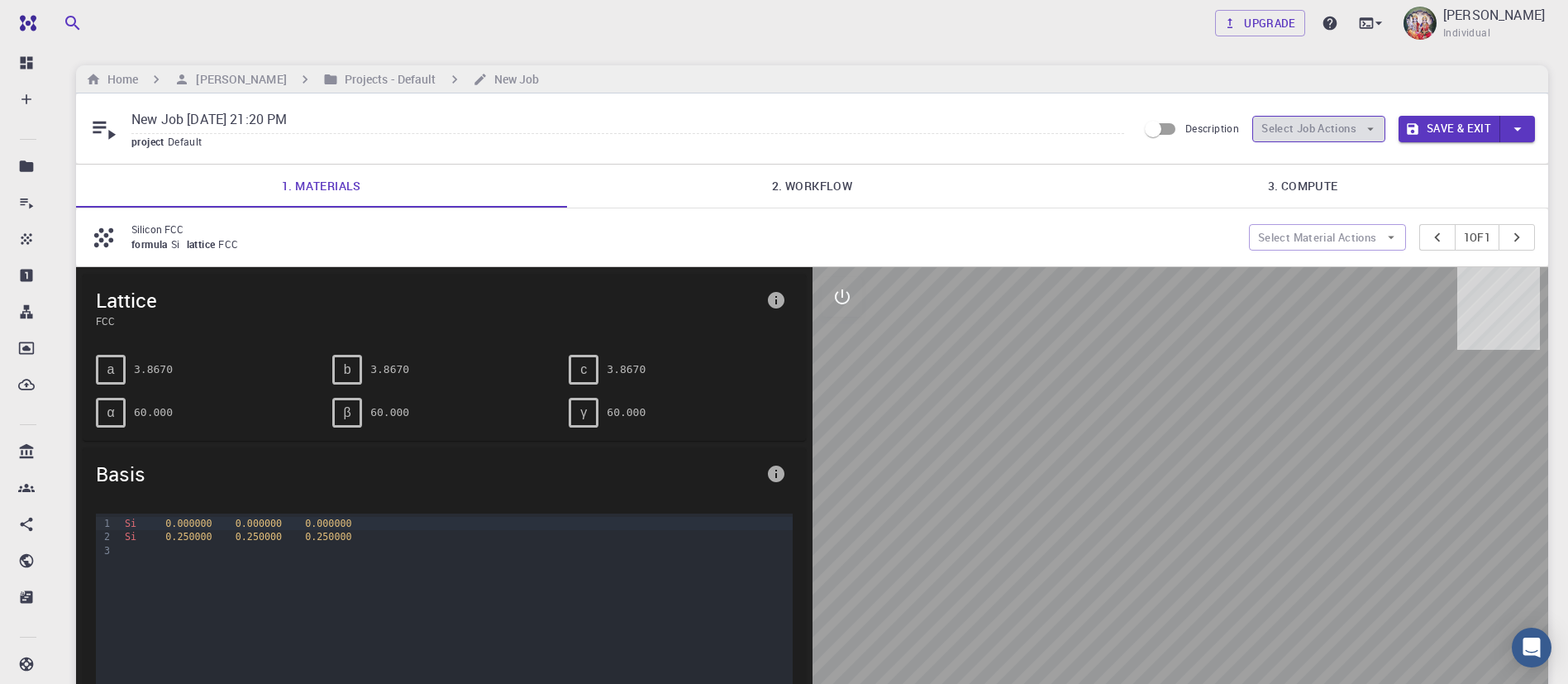
click at [1289, 125] on button "Select Job Actions" at bounding box center [1319, 129] width 133 height 26
click at [1331, 187] on span "Select materials" at bounding box center [1365, 194] width 75 height 16
checkbox input "true"
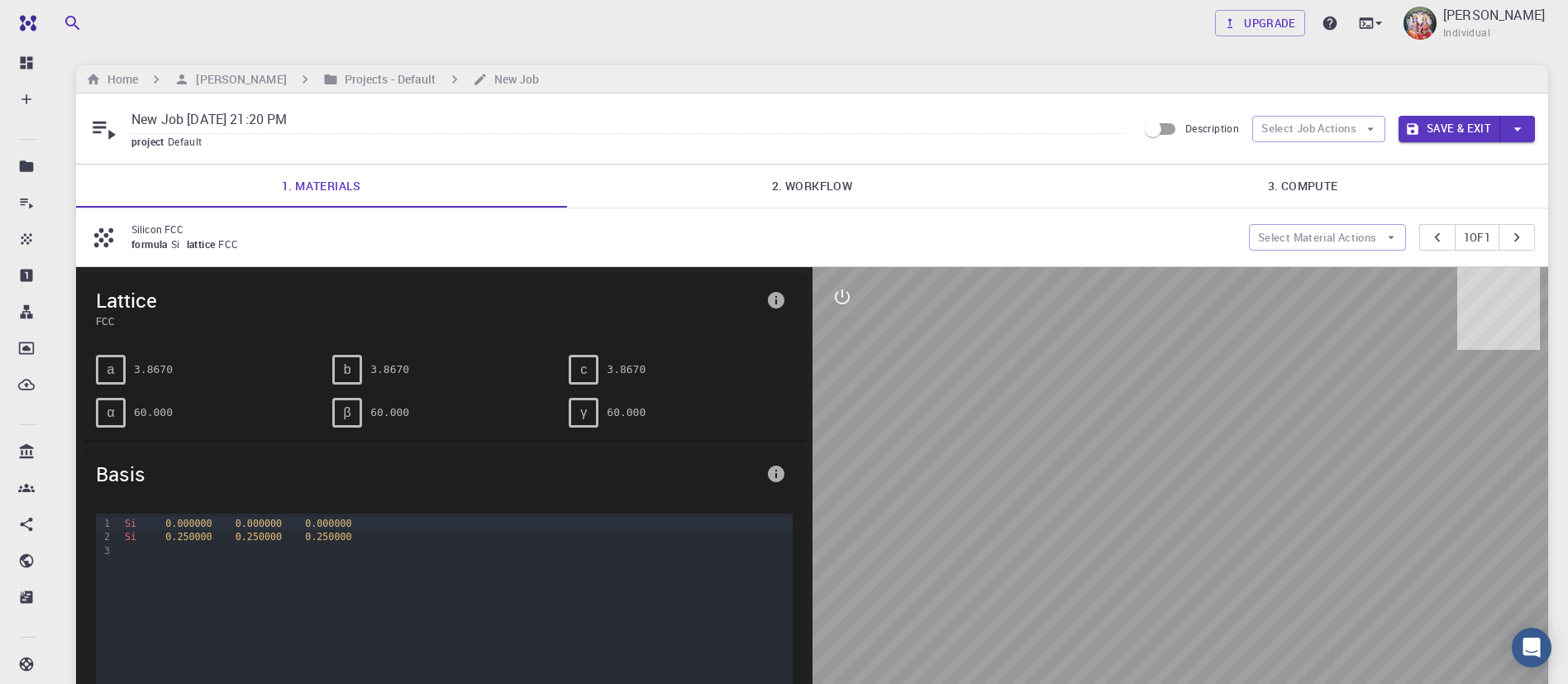
click at [1260, 129] on button "Select Job Actions" at bounding box center [1319, 129] width 133 height 26
click at [1327, 187] on span "Select materials" at bounding box center [1365, 194] width 75 height 16
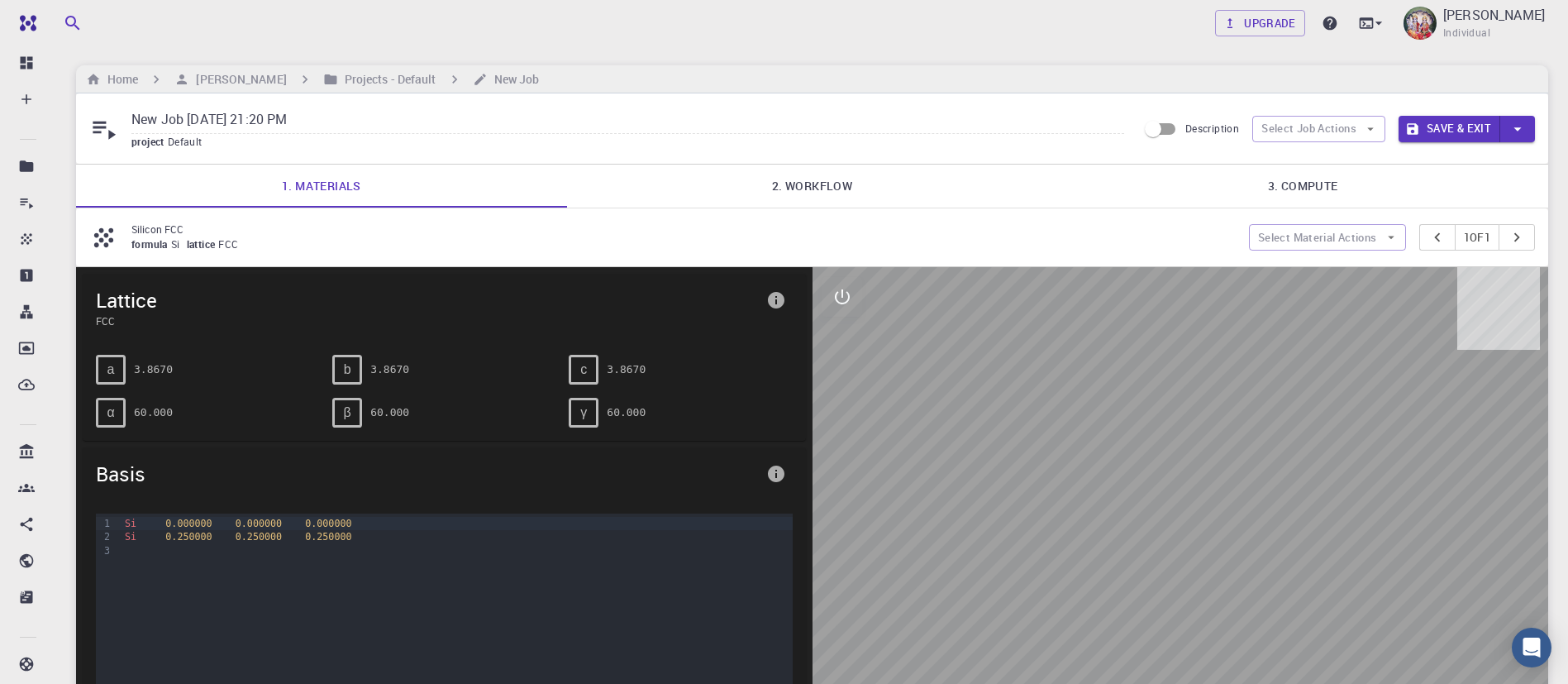
checkbox input "true"
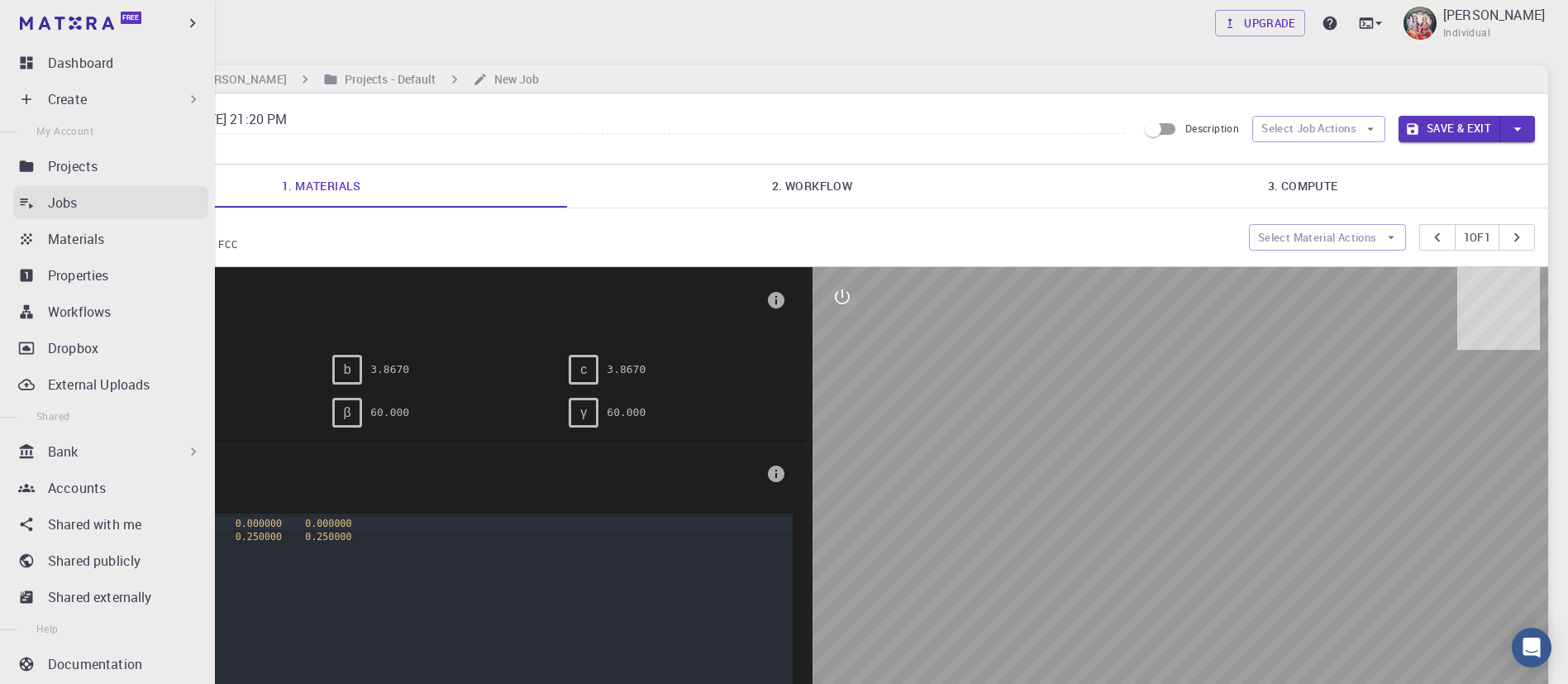
click at [72, 207] on p "Jobs" at bounding box center [62, 202] width 30 height 20
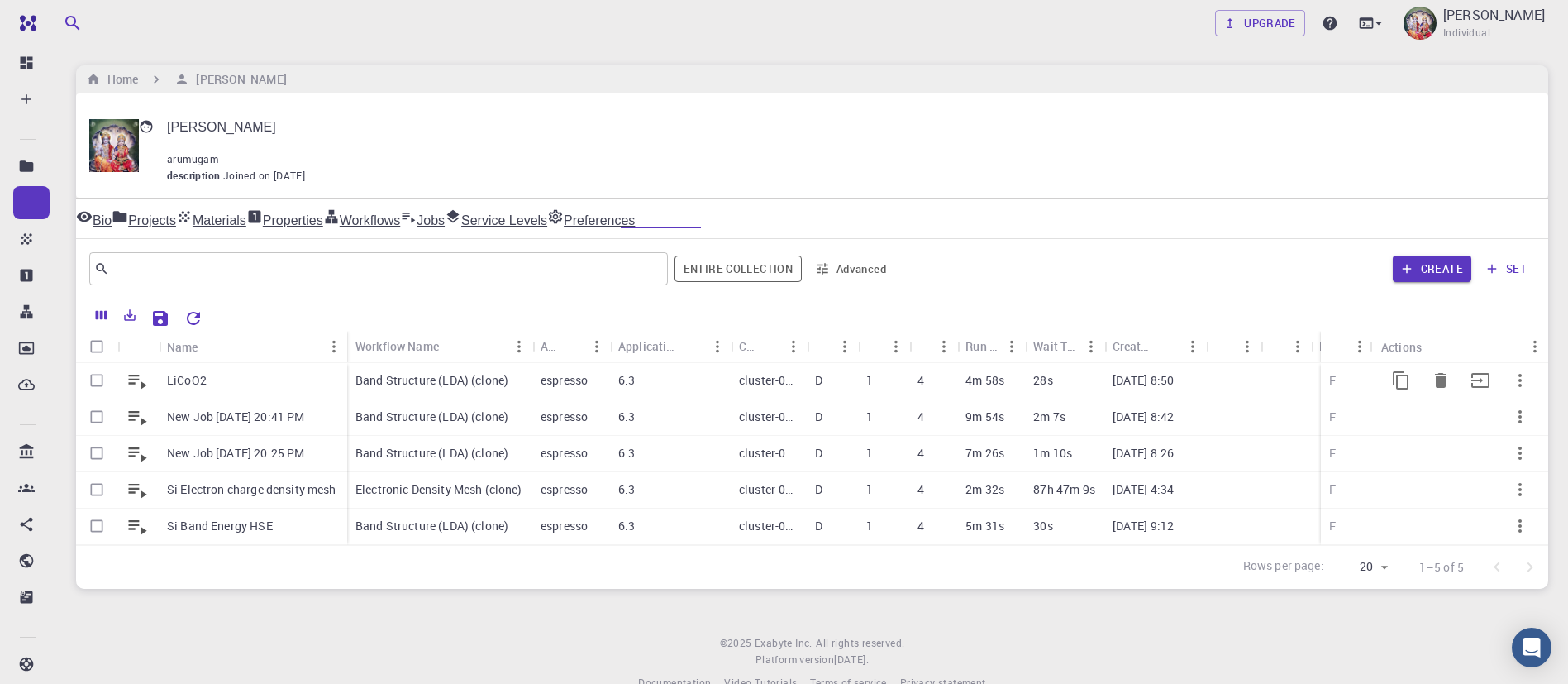
click at [479, 372] on p "Band Structure (LDA) (clone)" at bounding box center [432, 380] width 153 height 16
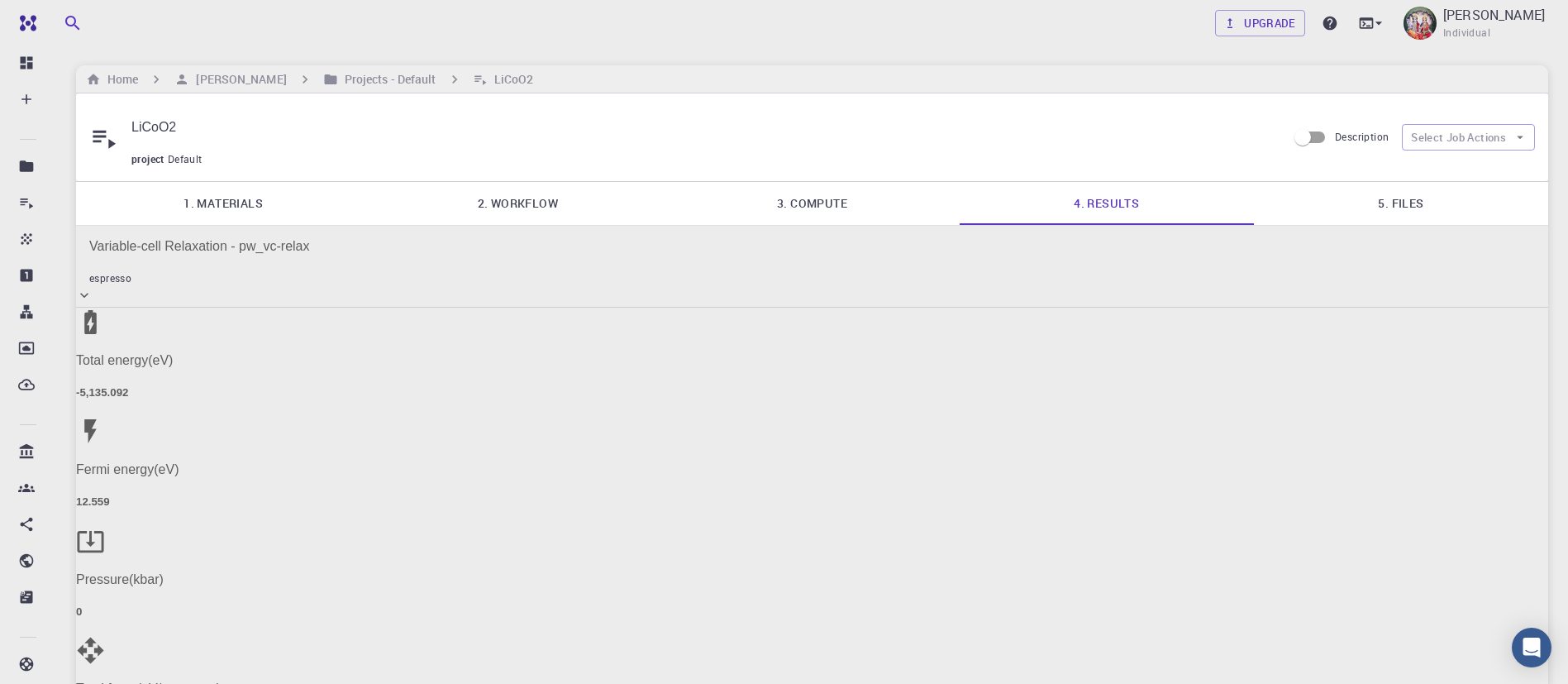
click at [1418, 182] on link "5. Files" at bounding box center [1401, 204] width 295 height 43
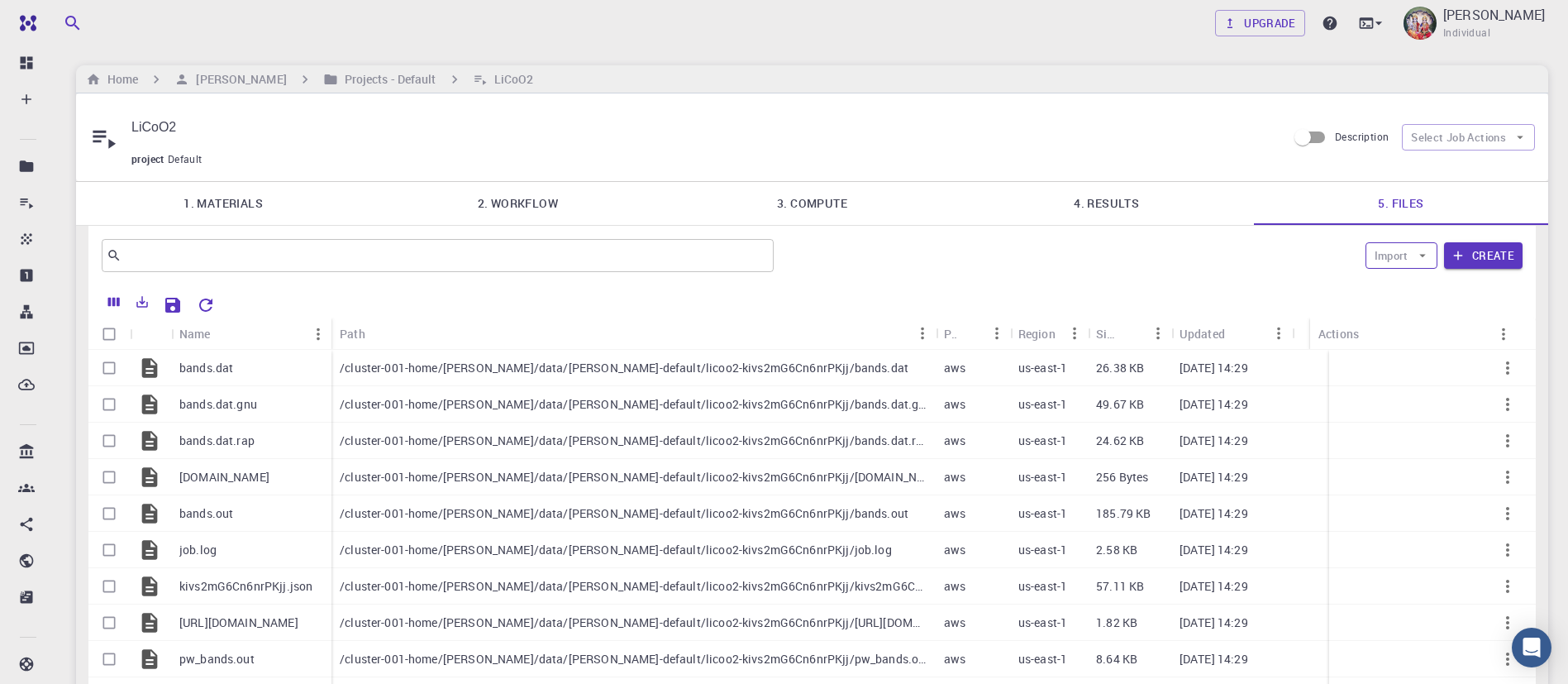
click at [1422, 248] on icon "button" at bounding box center [1422, 255] width 14 height 14
click at [1147, 236] on div "Import Create" at bounding box center [1152, 256] width 742 height 40
click at [117, 305] on div "Columns" at bounding box center [113, 297] width 52 height 14
click at [115, 319] on input "Select all rows" at bounding box center [109, 334] width 31 height 32
checkbox input "true"
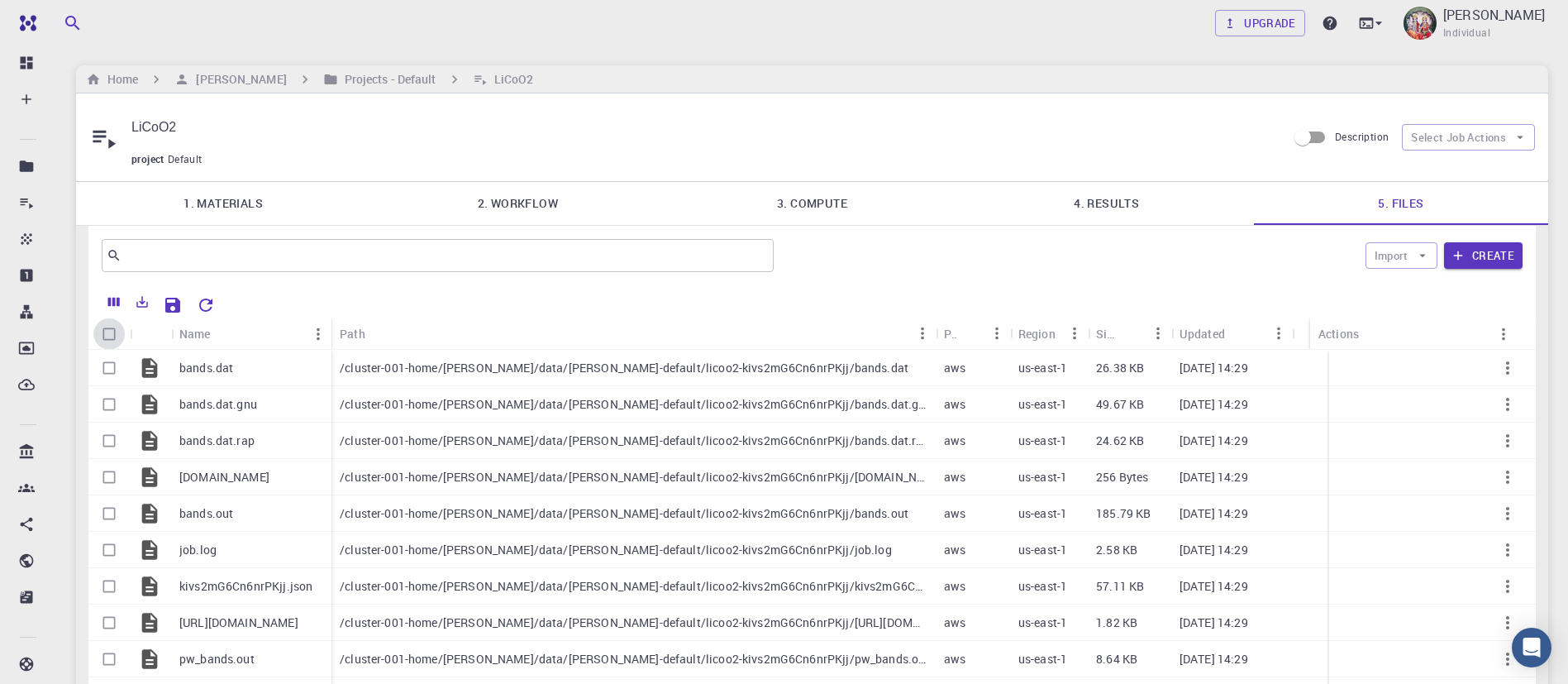
checkbox input "true"
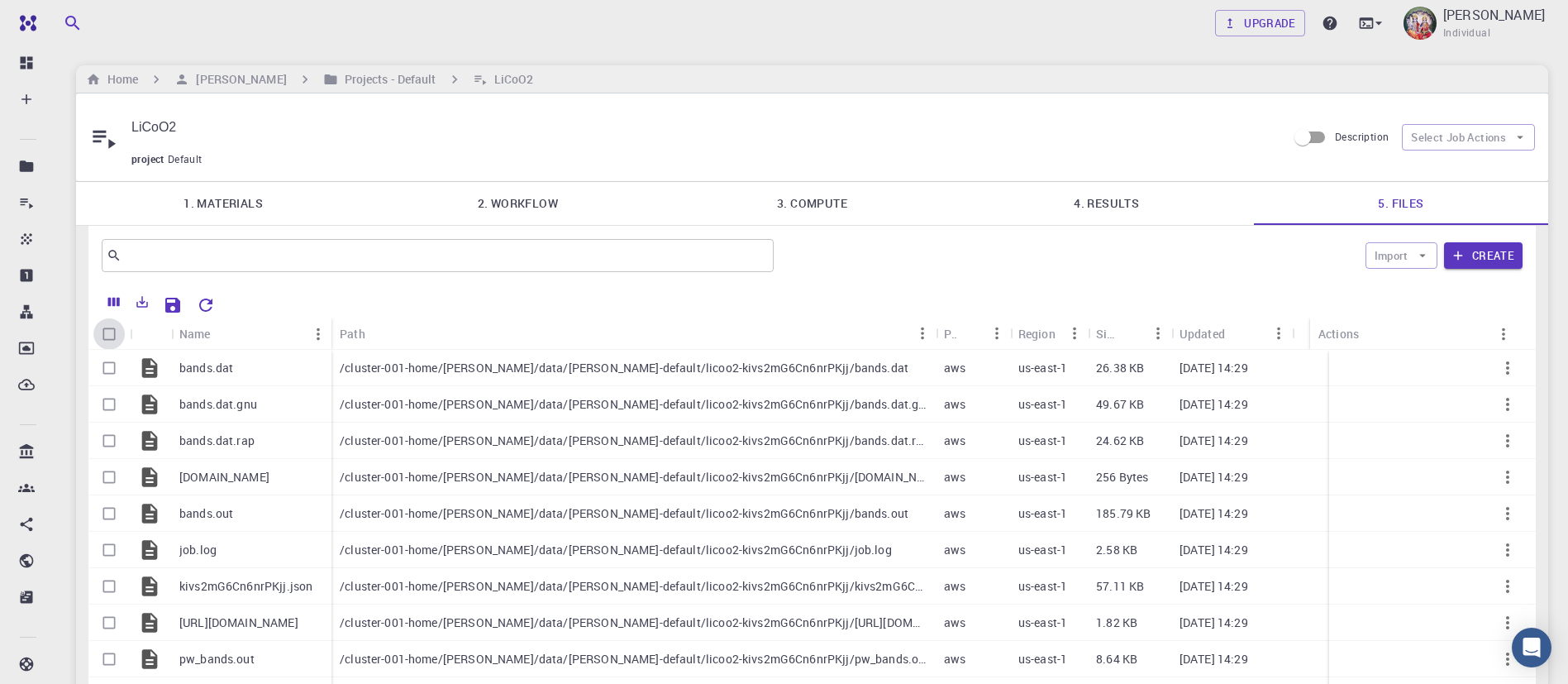
checkbox input "true"
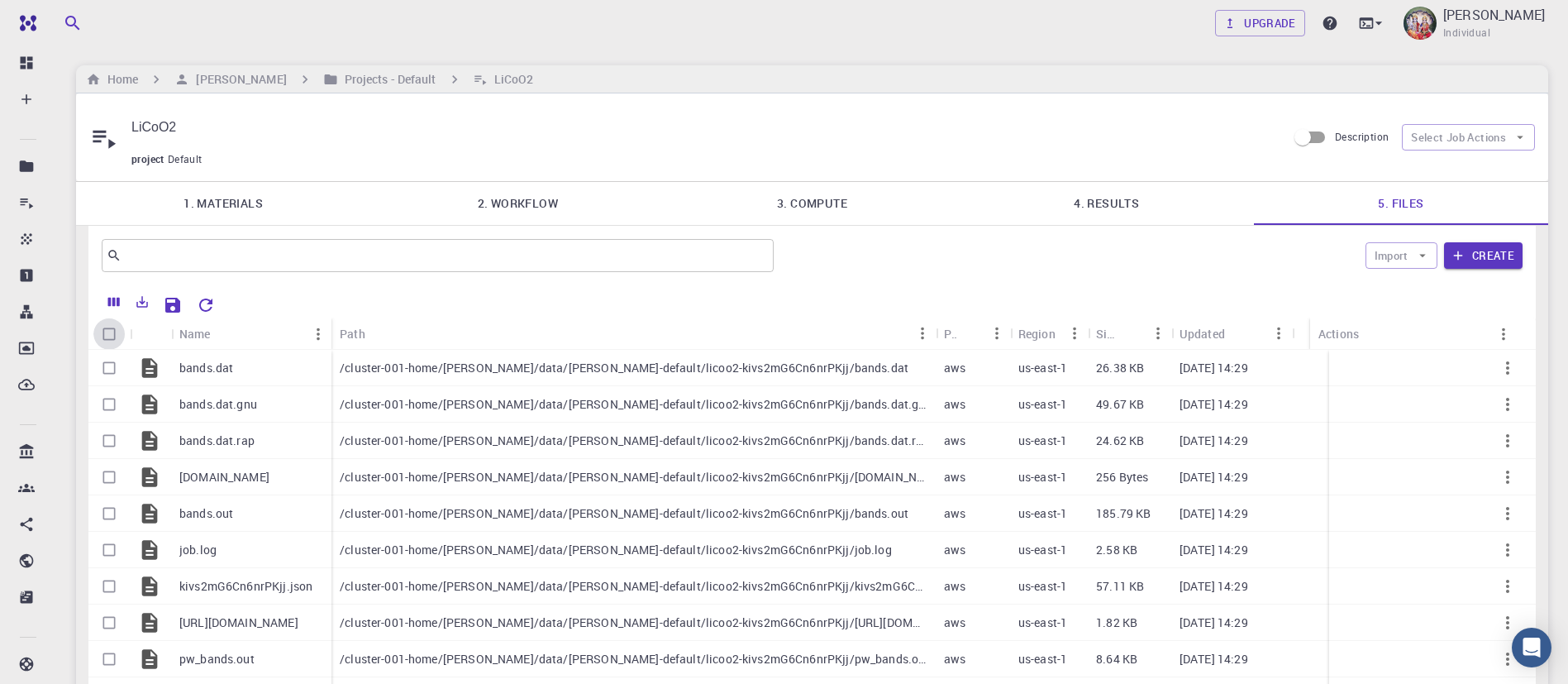
checkbox input "true"
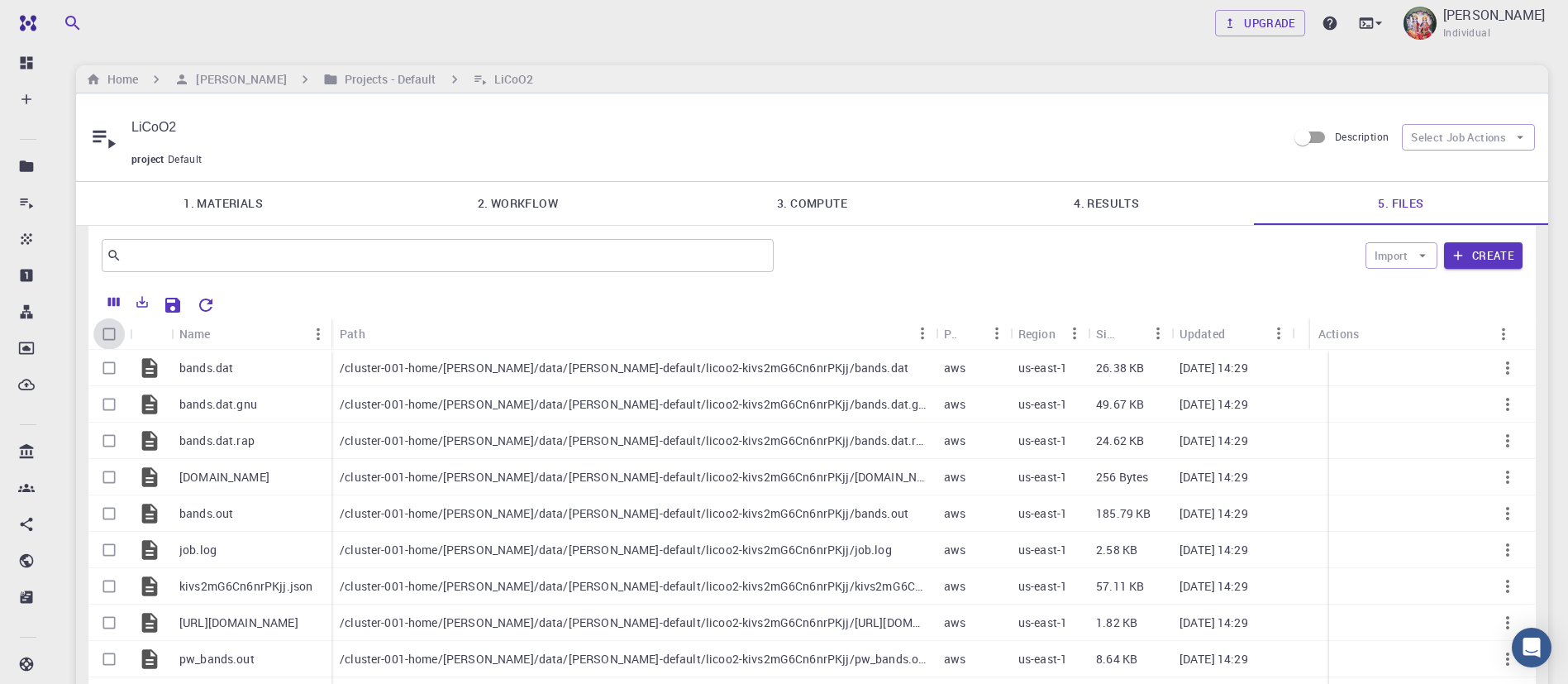
checkbox input "true"
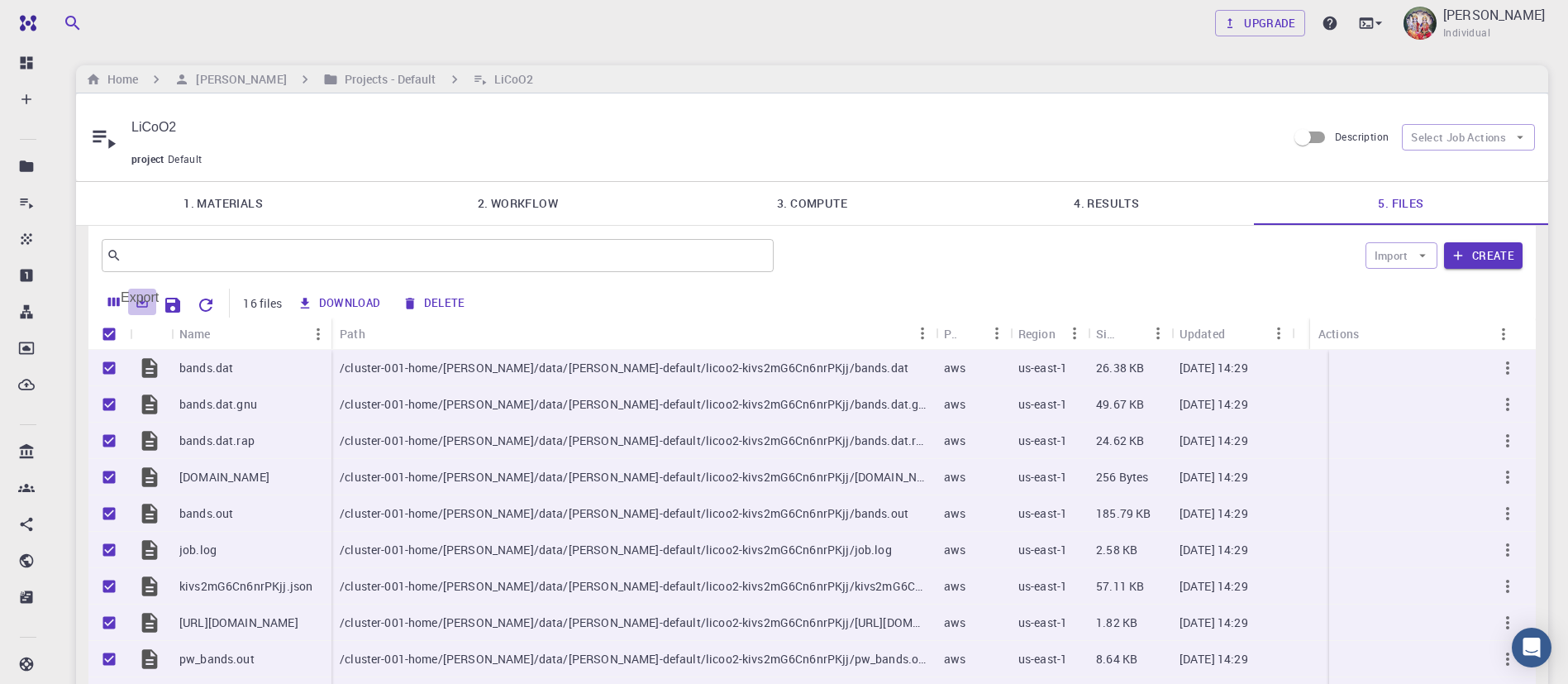
click at [144, 295] on icon "Export" at bounding box center [141, 302] width 14 height 14
click at [186, 338] on li "Download as Excel" at bounding box center [231, 348] width 140 height 30
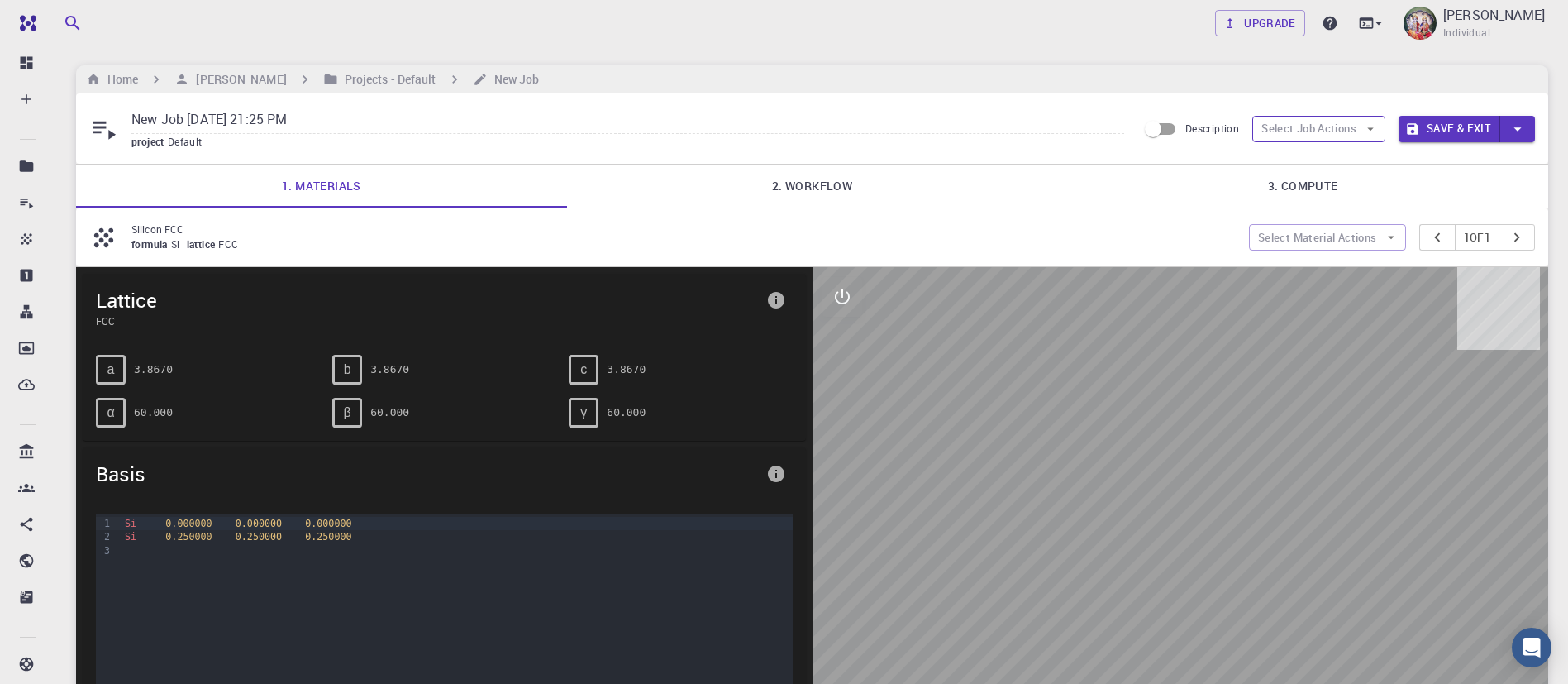
click at [1346, 129] on button "Select Job Actions" at bounding box center [1319, 129] width 133 height 26
click at [1347, 184] on span "Select materials" at bounding box center [1332, 188] width 77 height 16
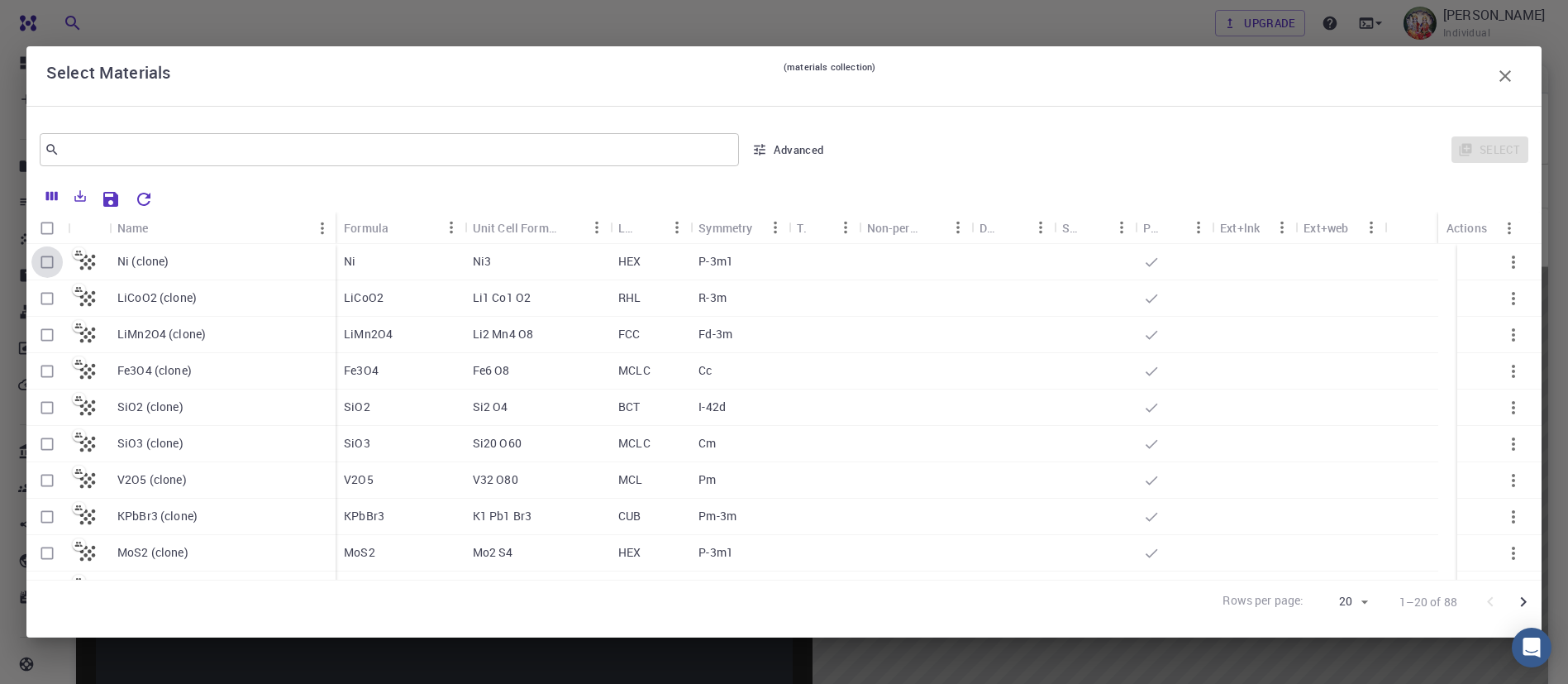
click at [49, 257] on input "Select row" at bounding box center [47, 262] width 31 height 32
checkbox input "true"
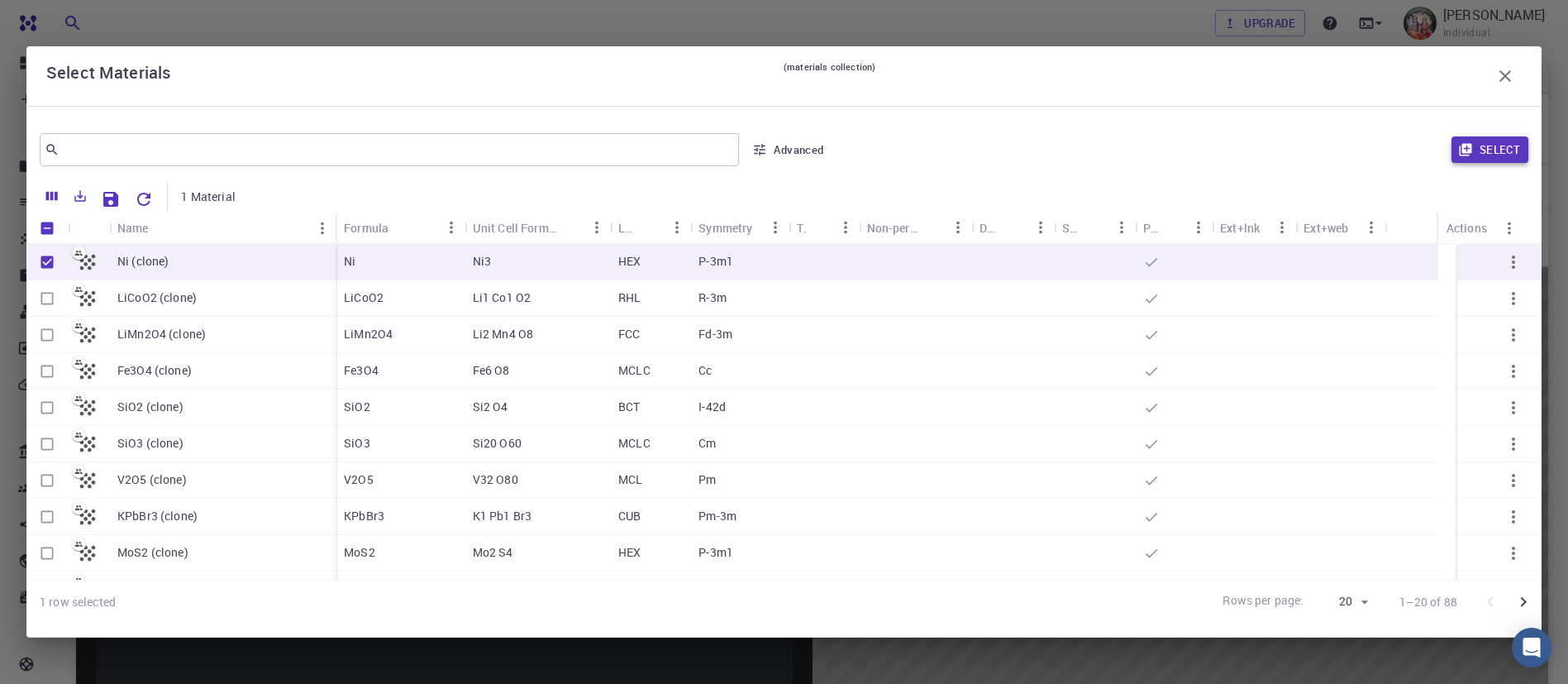
click at [1504, 142] on button "Select" at bounding box center [1490, 149] width 77 height 26
click at [49, 259] on input "Unselect row" at bounding box center [47, 262] width 31 height 32
checkbox input "false"
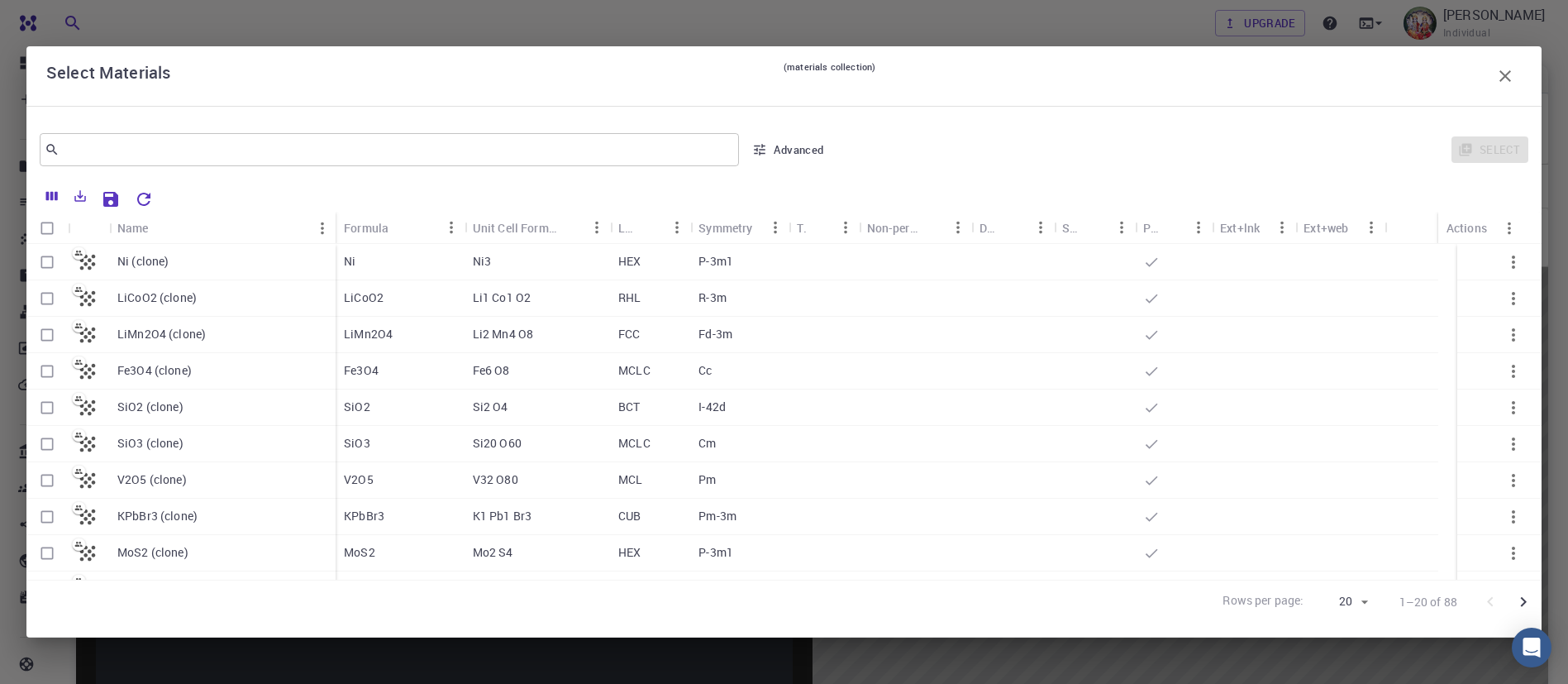
click at [38, 367] on input "Select row" at bounding box center [47, 371] width 31 height 32
checkbox input "true"
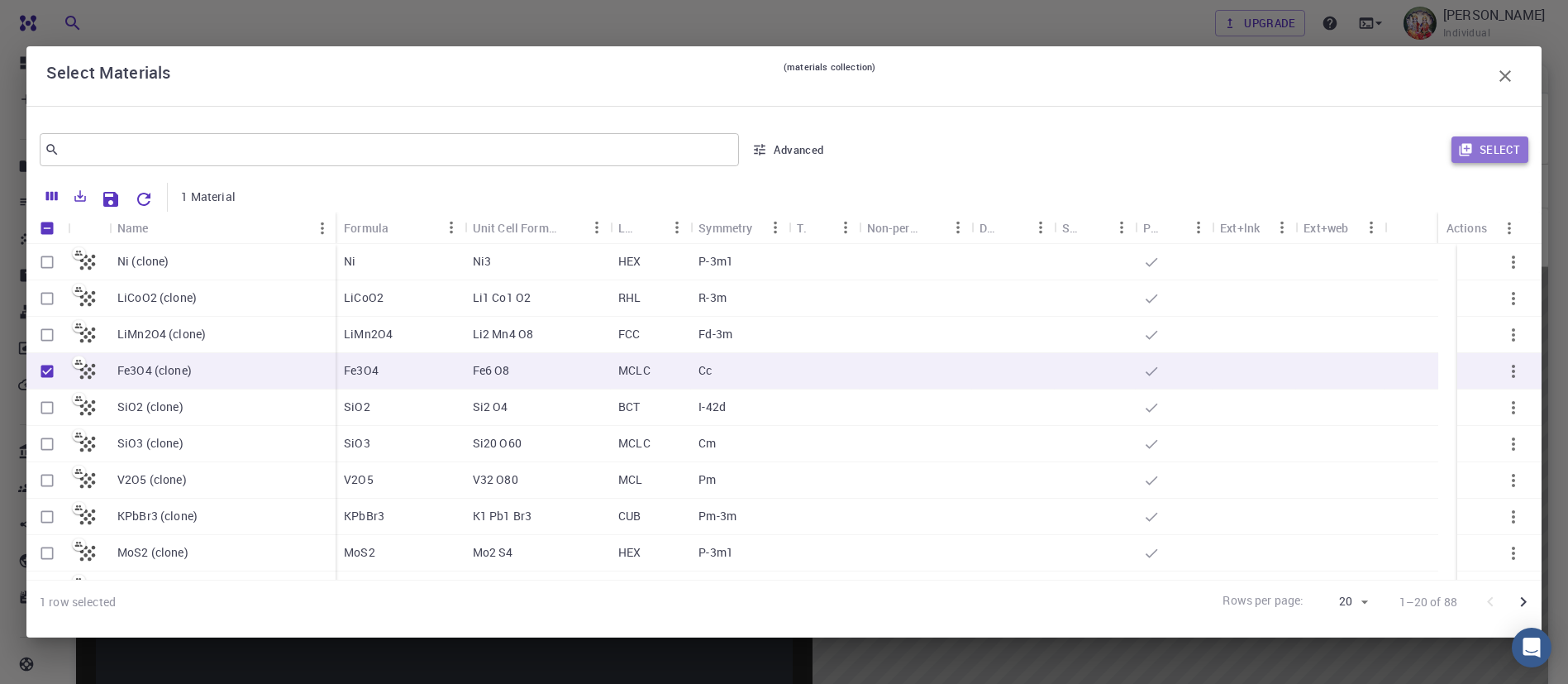
click at [1491, 150] on button "Select" at bounding box center [1490, 149] width 77 height 26
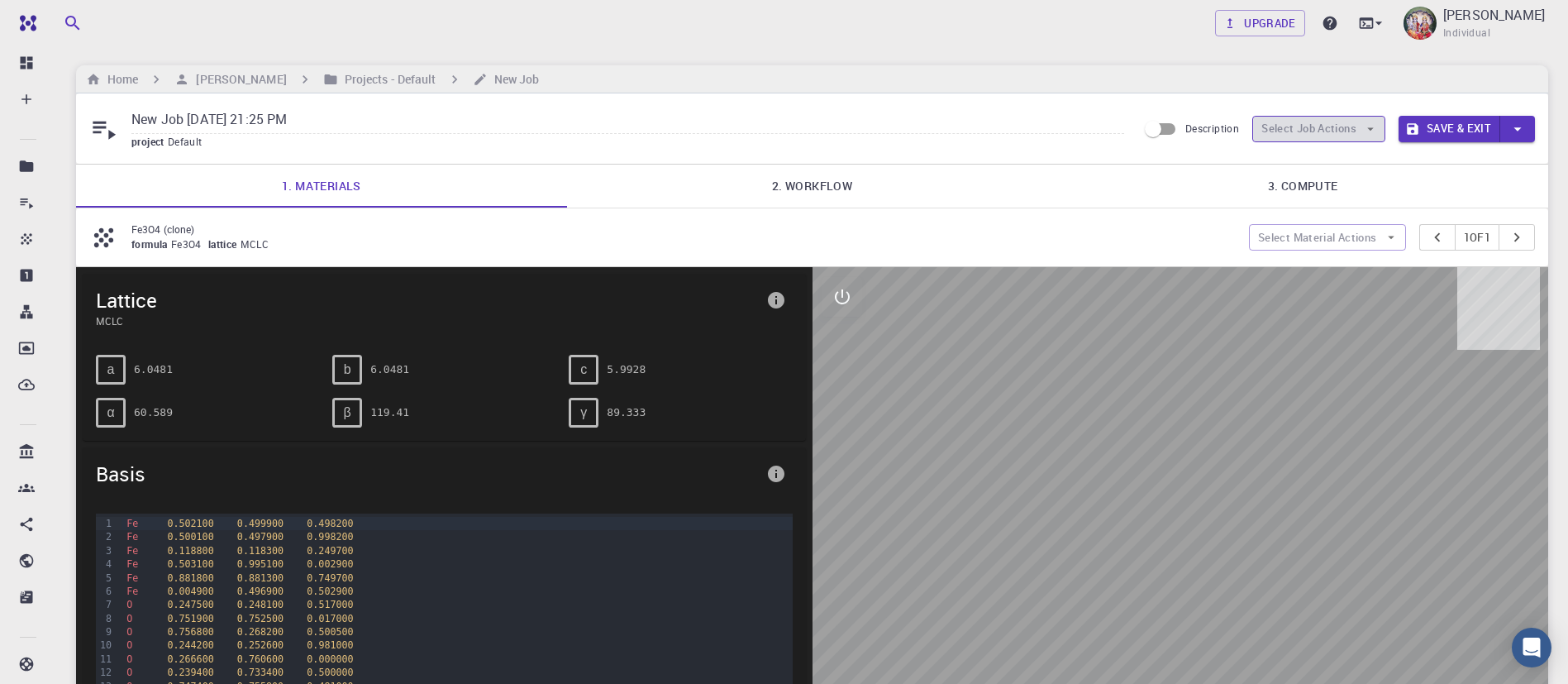
click at [1338, 132] on button "Select Job Actions" at bounding box center [1319, 129] width 133 height 26
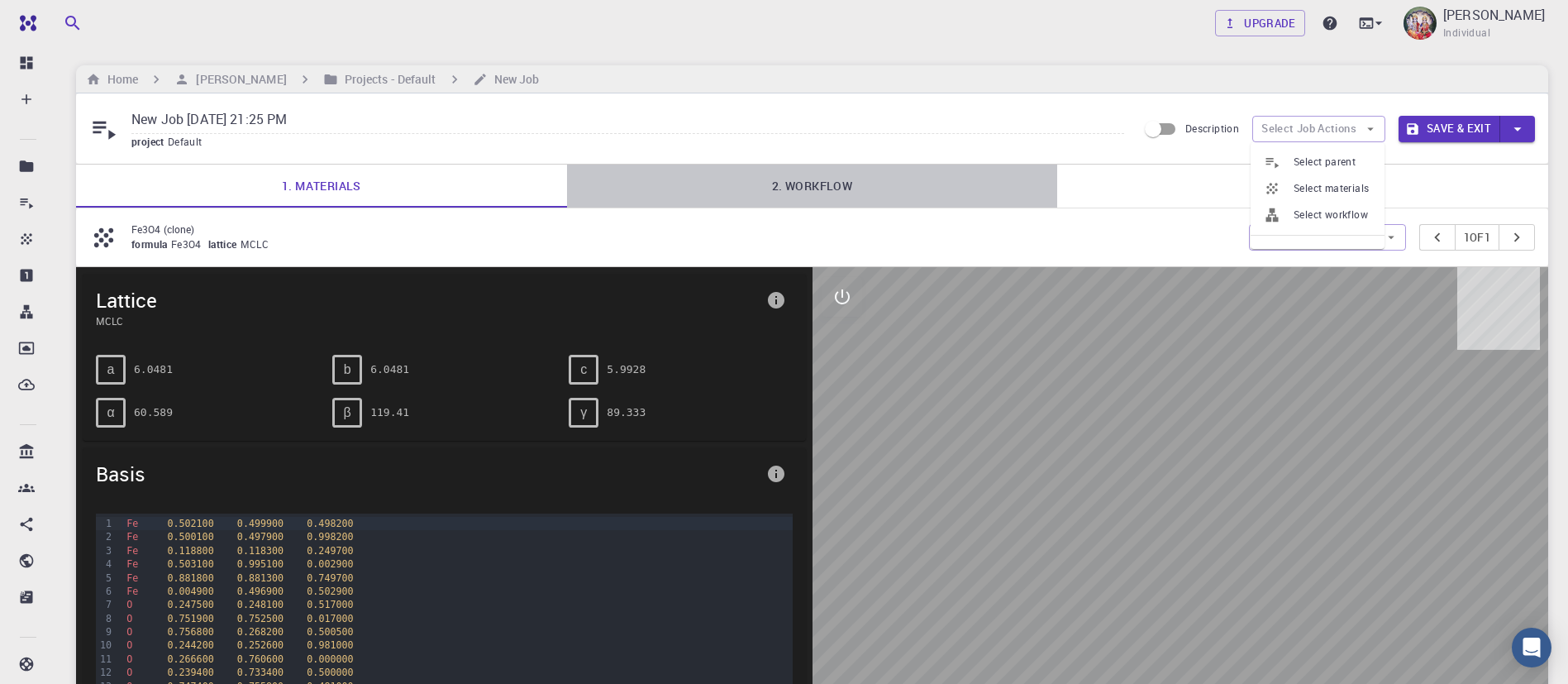
click at [828, 193] on link "2. Workflow" at bounding box center [812, 186] width 491 height 43
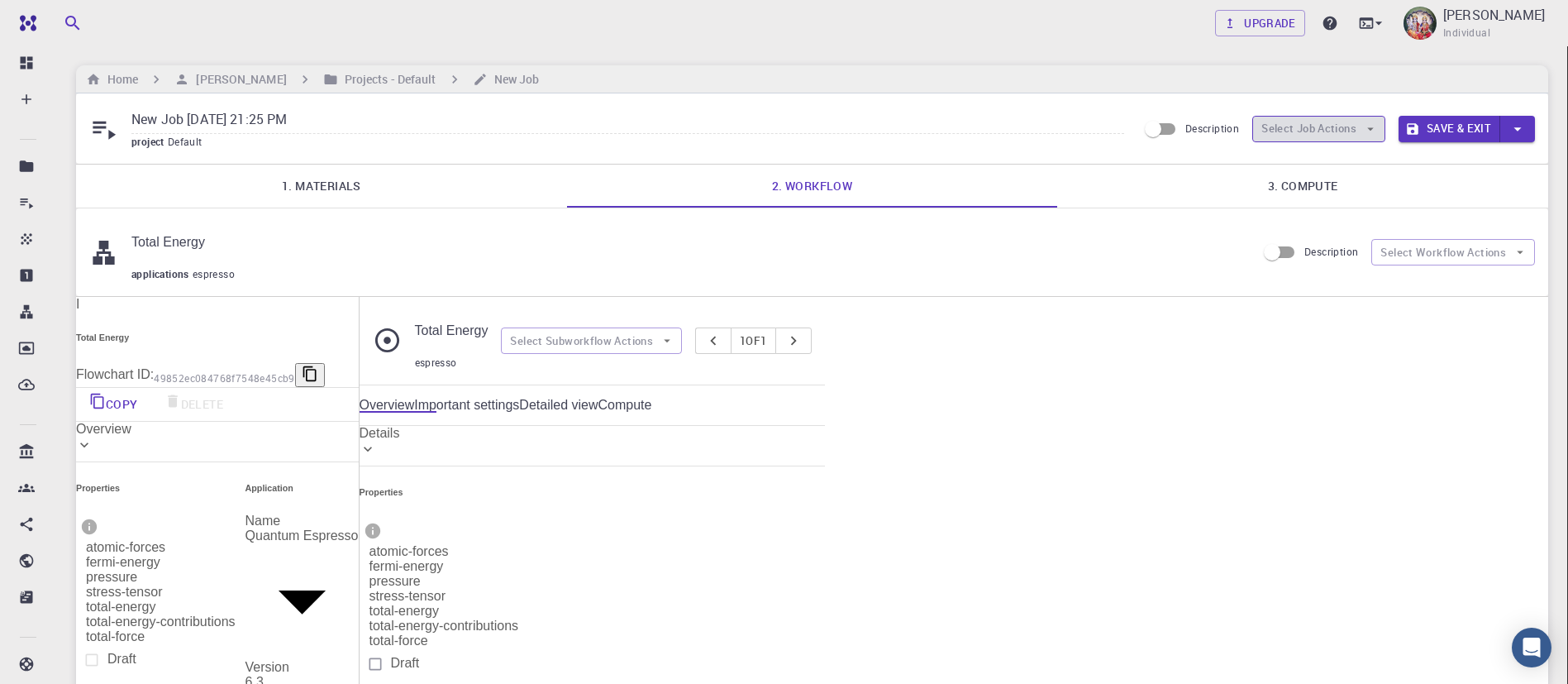
click at [1316, 129] on button "Select Job Actions" at bounding box center [1319, 129] width 133 height 26
click at [1319, 209] on span "Select workflow" at bounding box center [1332, 215] width 77 height 16
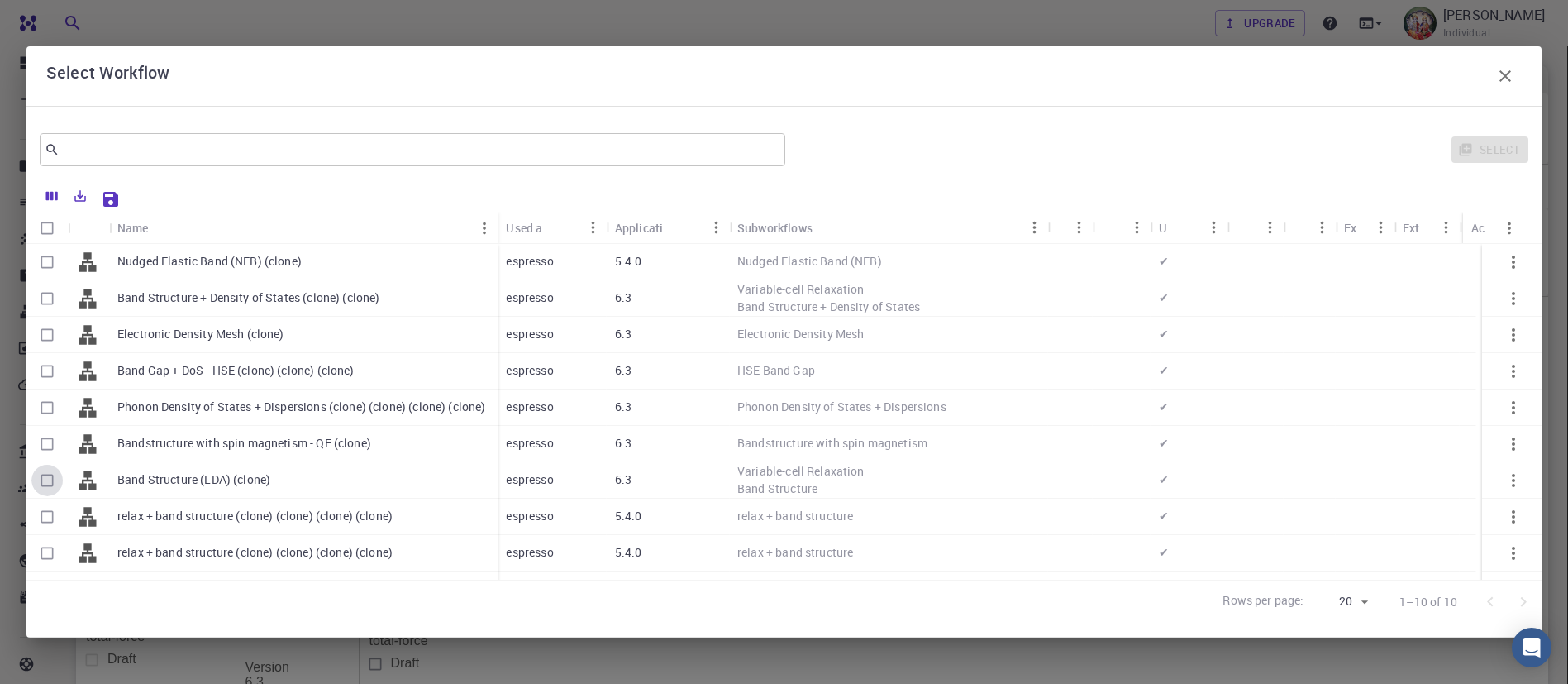
click at [45, 478] on input "Select row" at bounding box center [47, 480] width 31 height 32
checkbox input "true"
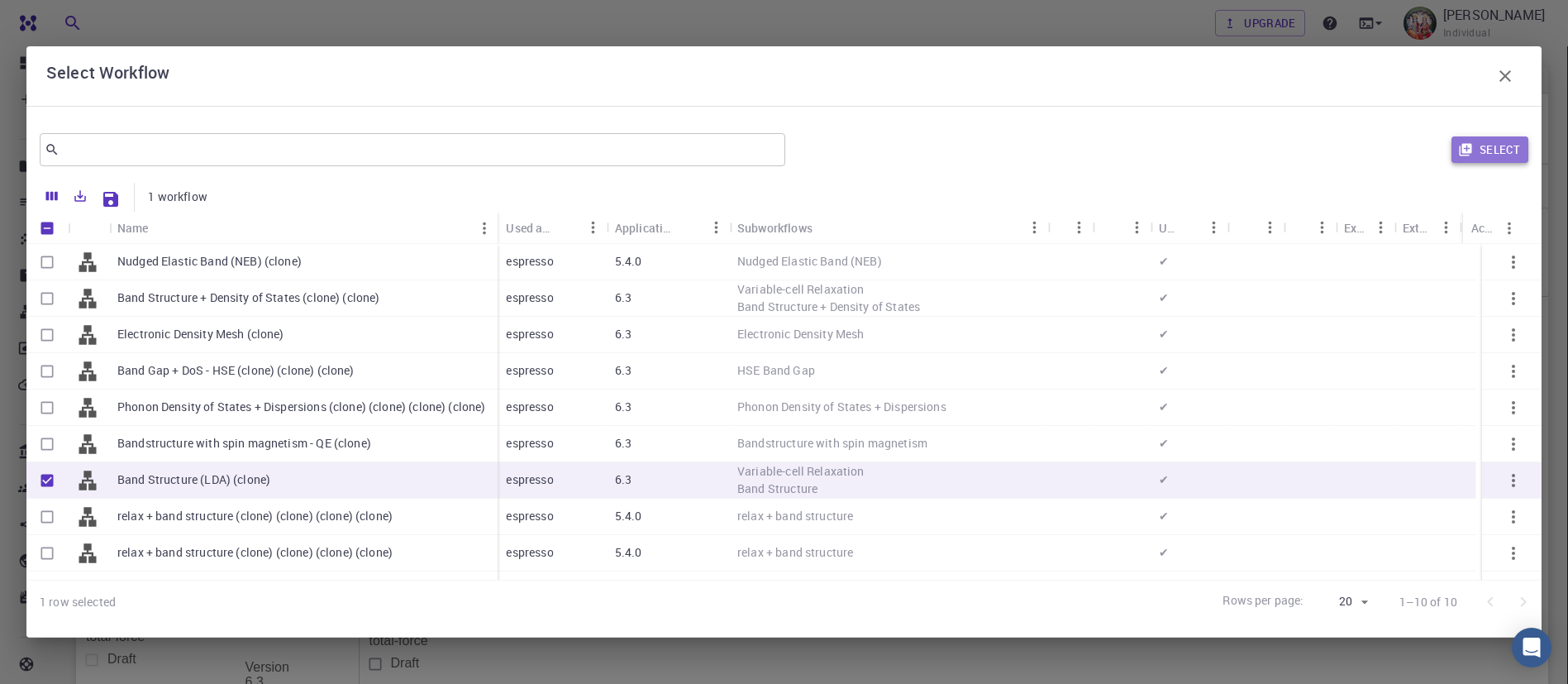
click at [1500, 150] on button "Select" at bounding box center [1490, 149] width 77 height 26
type input "DFT LDA PZ"
type input "/export/share/pseudo/fe/lda/pz/gbrv/1.5/us/fe_pz_gbrv_1.5.upf"
type input "/export/share/pseudo/o/lda/pz/gbrv/1.2/us/o_pz_gbrv_1.2.upf"
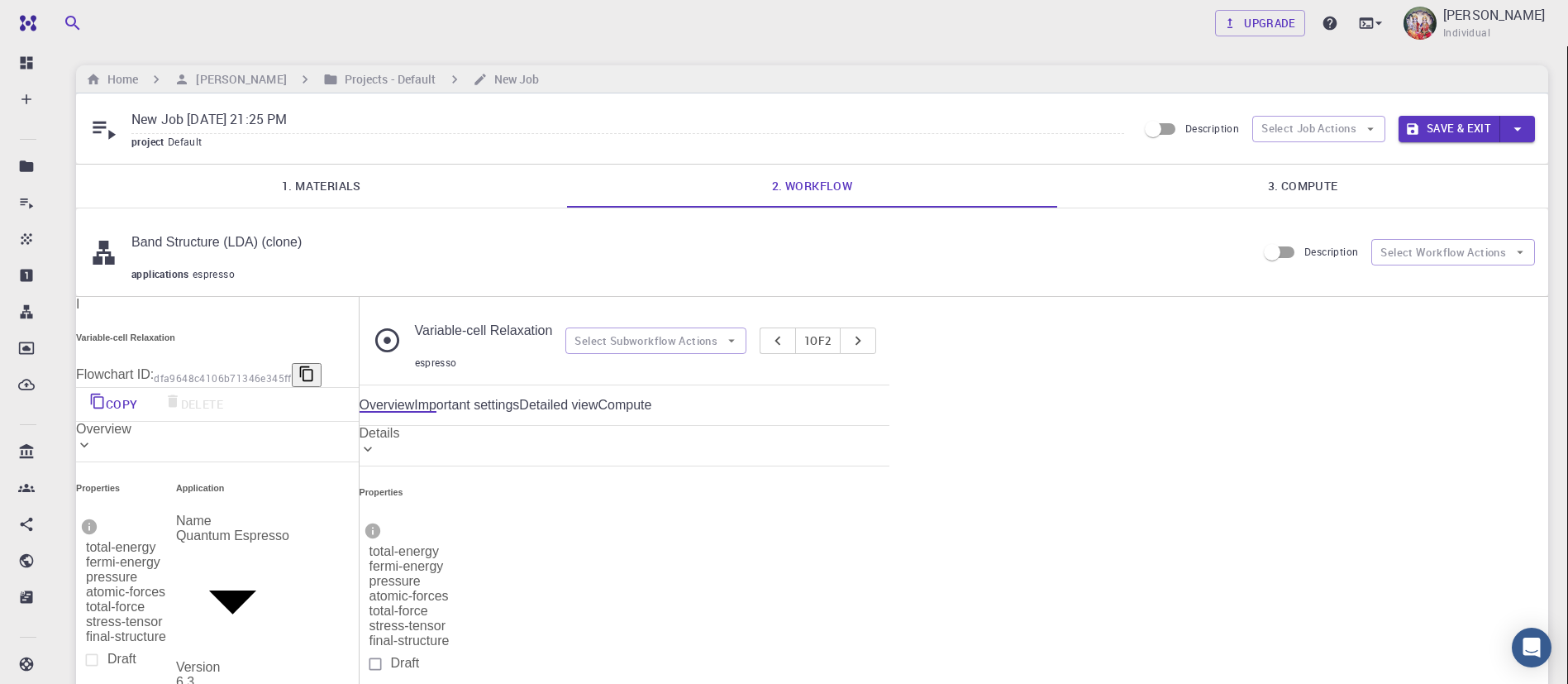
click at [312, 123] on input "New Job Oct 13, 2025, 21:25 PM" at bounding box center [627, 120] width 993 height 27
click at [338, 124] on input "New Job Oct 13, 2025, 21:25 PM" at bounding box center [627, 120] width 993 height 27
type input "N"
type input "Fe2O3"
click at [1297, 186] on link "3. Compute" at bounding box center [1302, 186] width 491 height 43
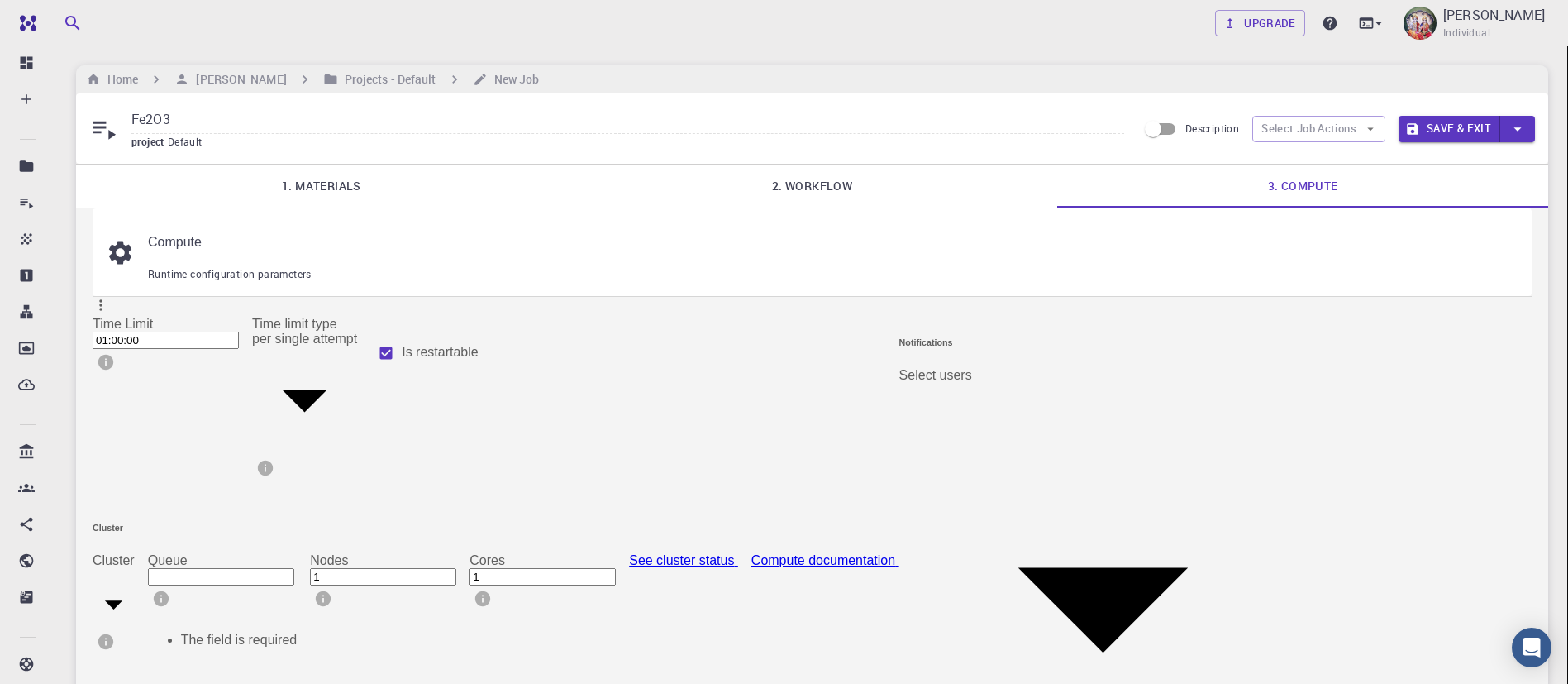
click at [177, 468] on body "Free Dashboard Create New Job New Material Create Material Upload File Import f…" at bounding box center [784, 512] width 1568 height 1024
click at [181, 537] on li "Cluster-001 (AWS)" at bounding box center [193, 537] width 140 height 30
type input "1"
type input "debug (D)"
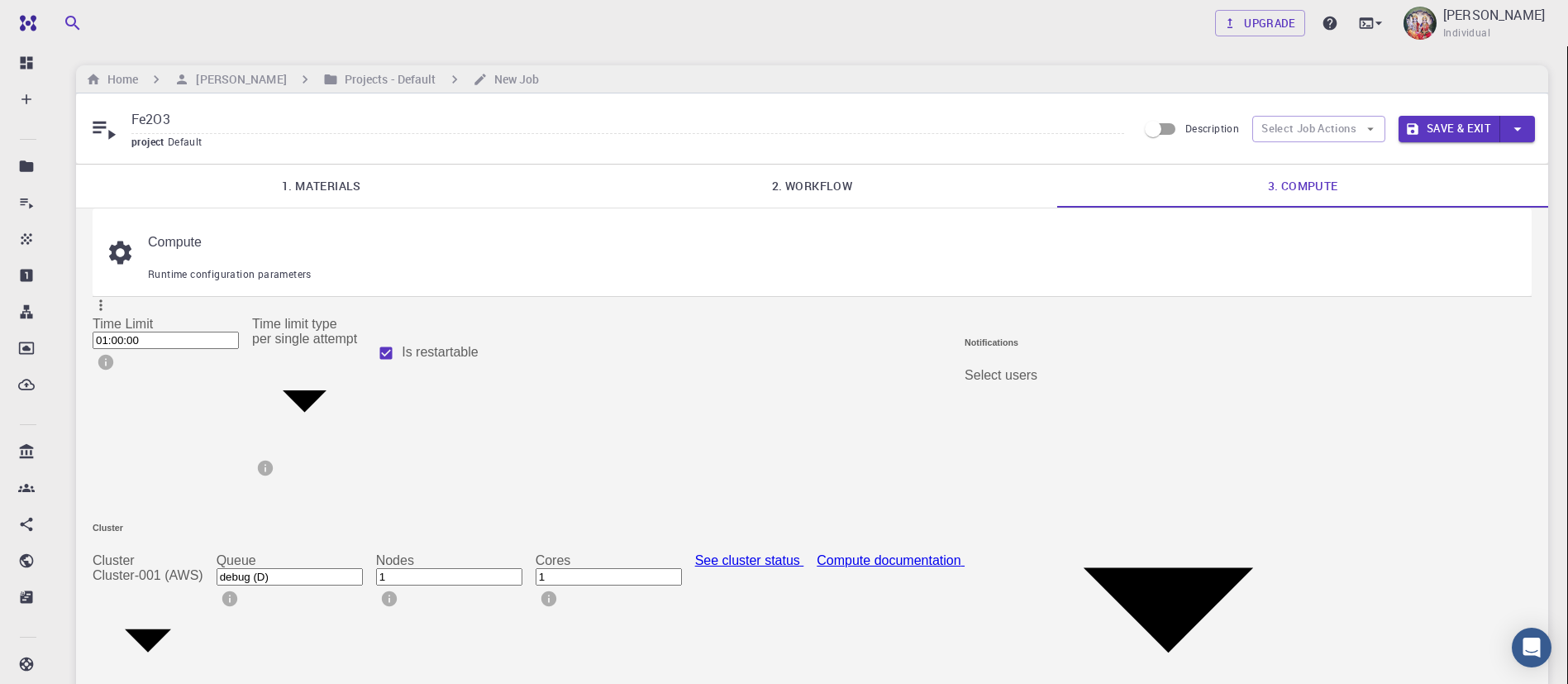
click at [613, 568] on input "1" at bounding box center [609, 577] width 146 height 17
click at [682, 568] on input "2" at bounding box center [609, 577] width 146 height 17
click at [682, 568] on input "3" at bounding box center [609, 577] width 146 height 17
type input "4"
click at [682, 568] on input "4" at bounding box center [609, 577] width 146 height 17
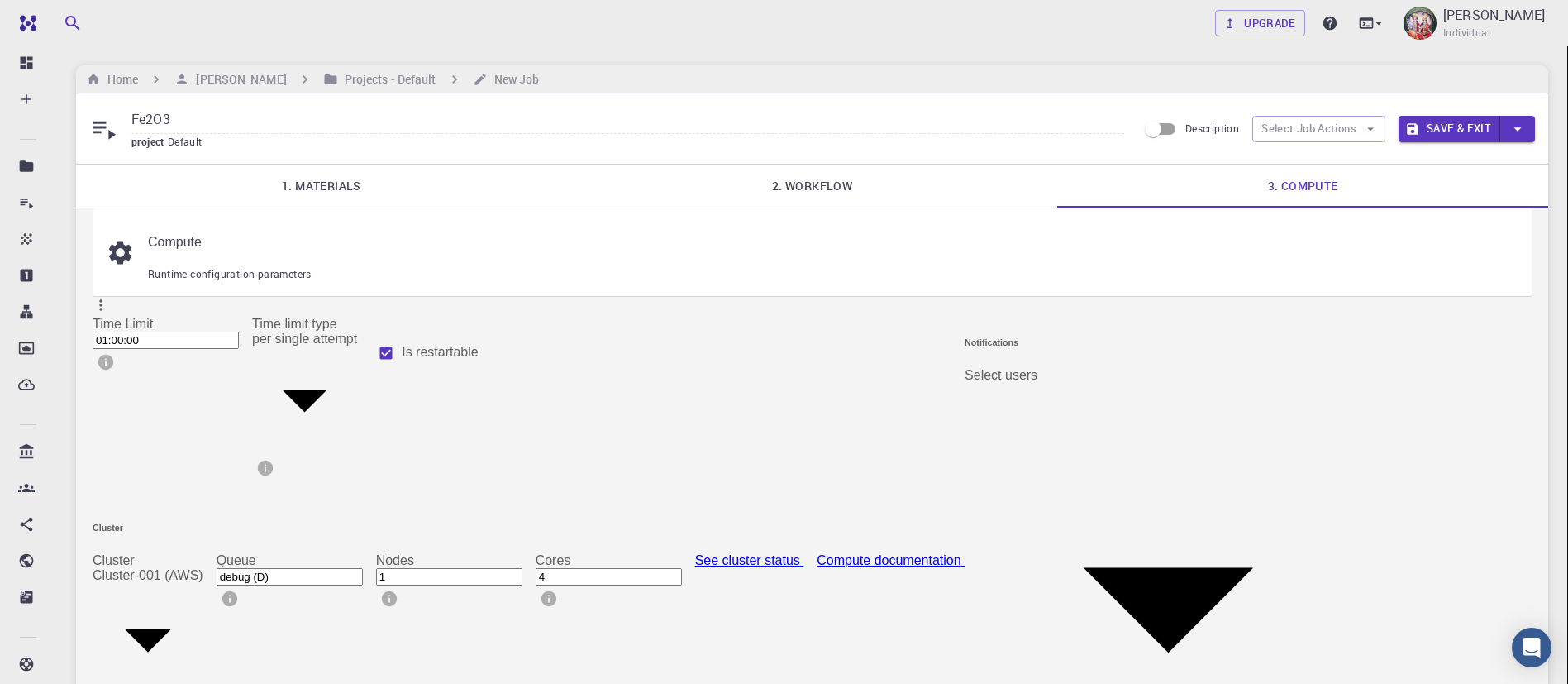
click at [682, 568] on input "4" at bounding box center [609, 577] width 146 height 17
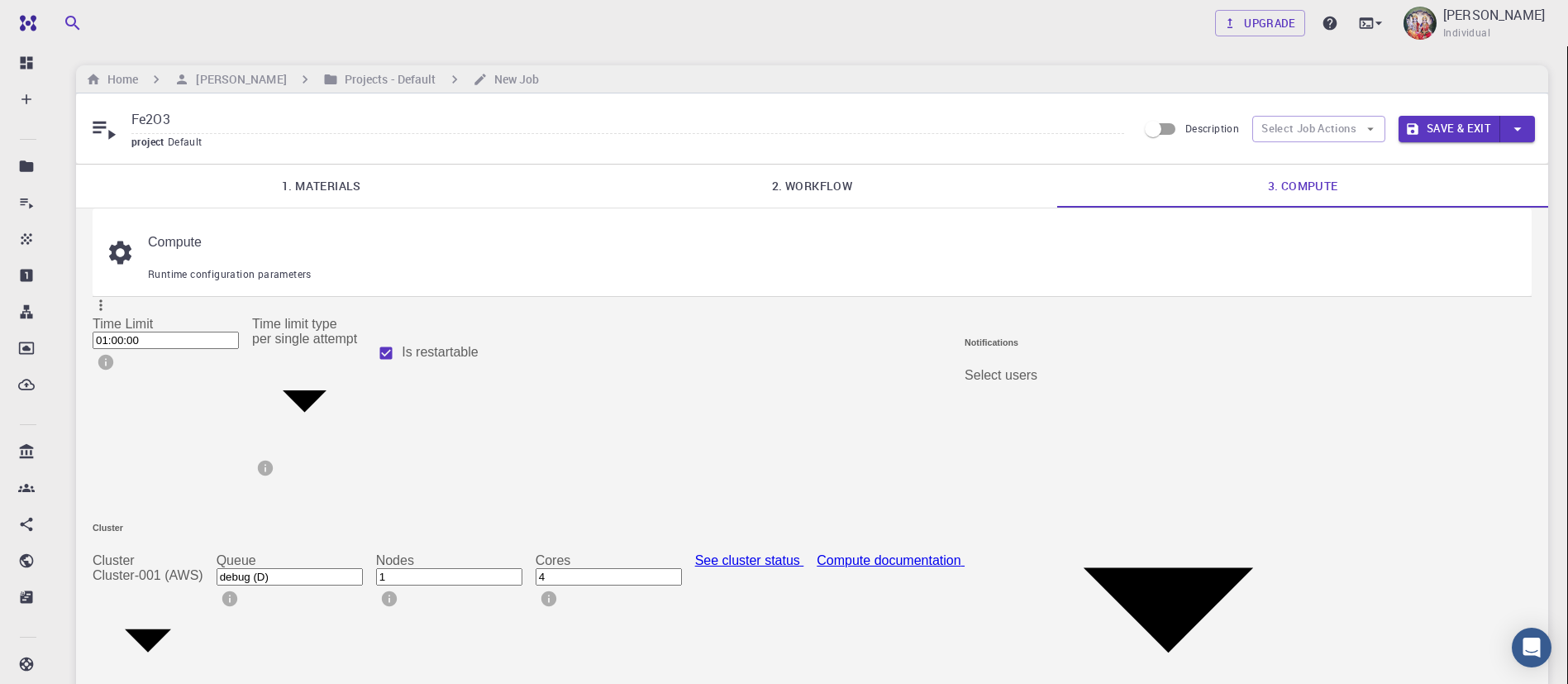
click at [682, 568] on input "4" at bounding box center [609, 577] width 146 height 17
click at [747, 523] on div "Cluster Cluster Cluster-001 (AWS) 1 Cluster Queue debug (D) Queue Nodes 1 Nodes…" at bounding box center [529, 634] width 873 height 221
type input "2"
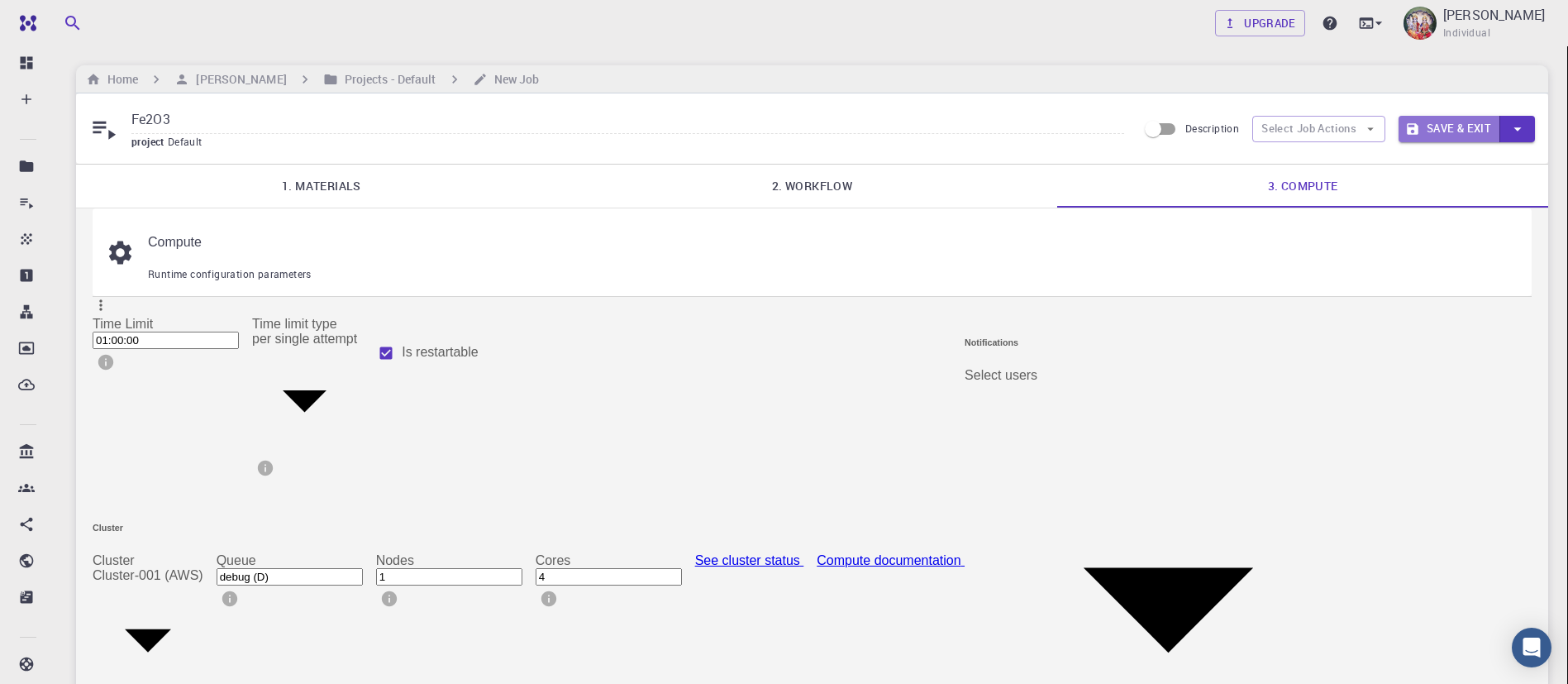
click at [1461, 129] on button "Save & Exit" at bounding box center [1449, 129] width 101 height 26
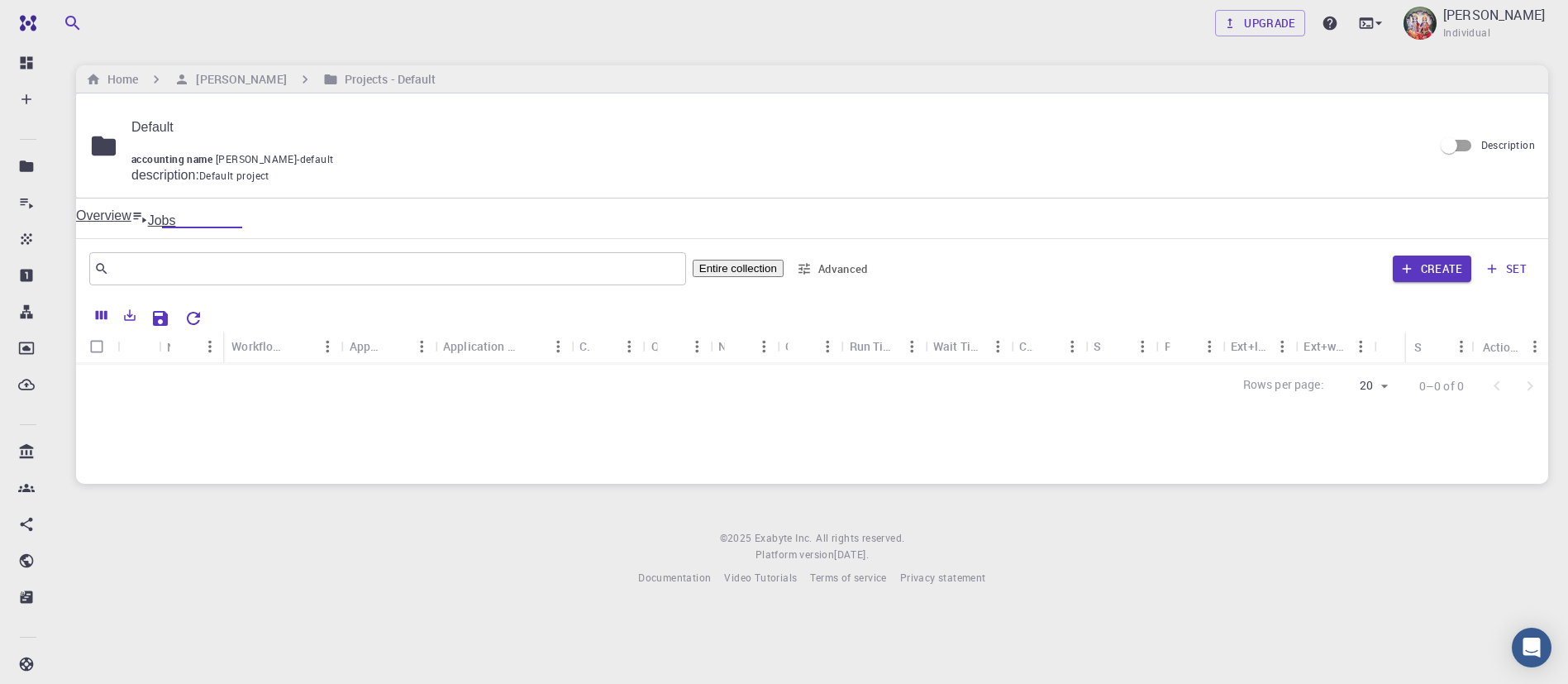
click at [672, 120] on p "Default" at bounding box center [775, 127] width 1289 height 14
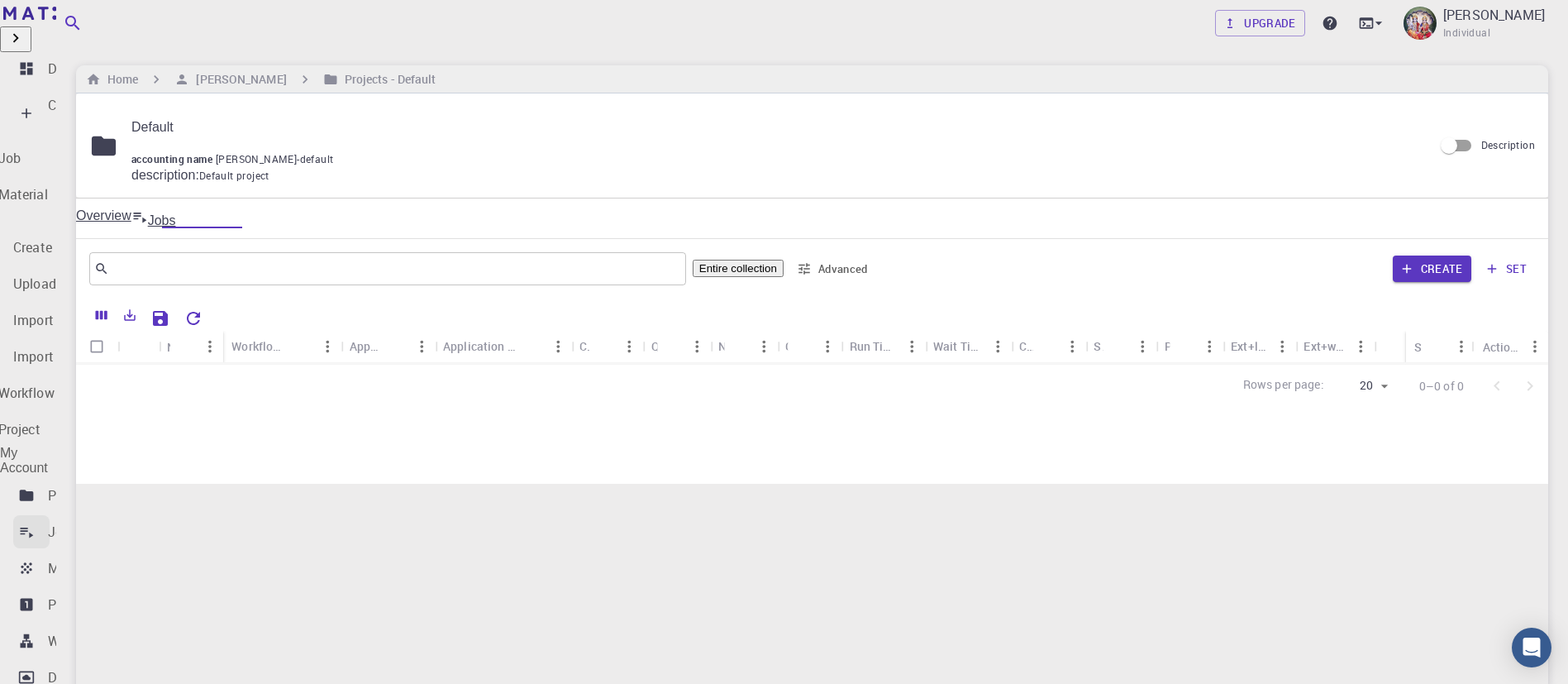
click at [73, 522] on p "Jobs" at bounding box center [62, 532] width 30 height 20
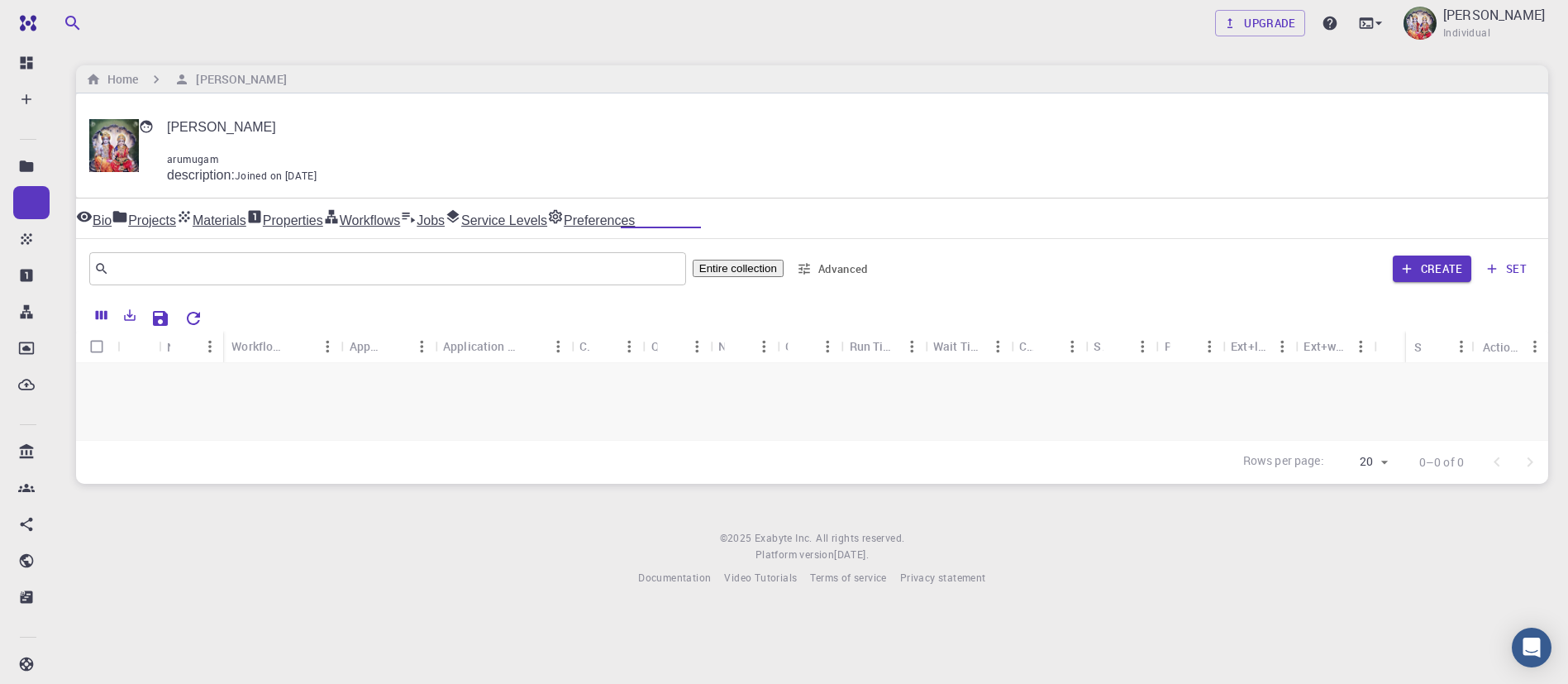
click at [547, 209] on link "Service Levels" at bounding box center [495, 218] width 102 height 20
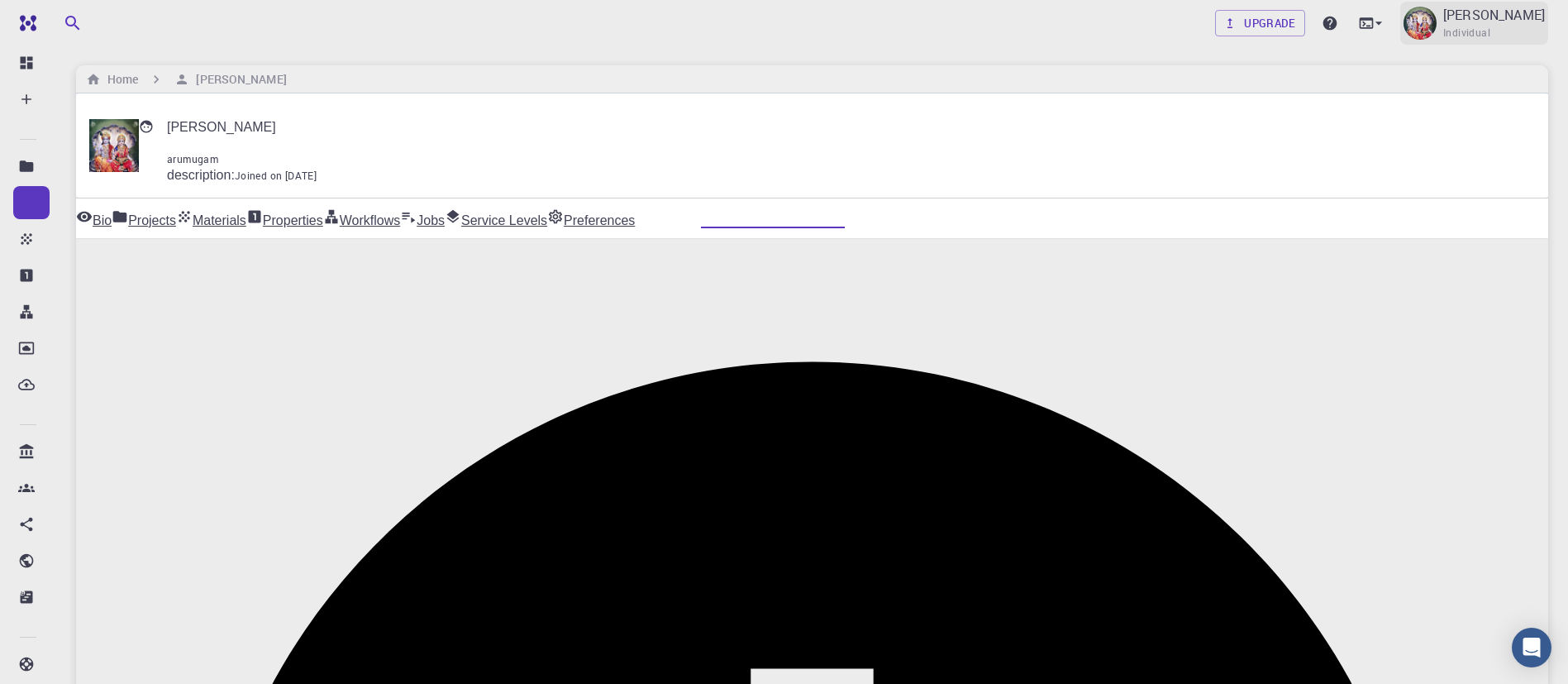
click at [1485, 22] on p "D ARUMUGAM" at bounding box center [1494, 14] width 101 height 20
click at [1161, 124] on div at bounding box center [784, 342] width 1568 height 684
click at [444, 209] on link "Jobs" at bounding box center [422, 218] width 44 height 20
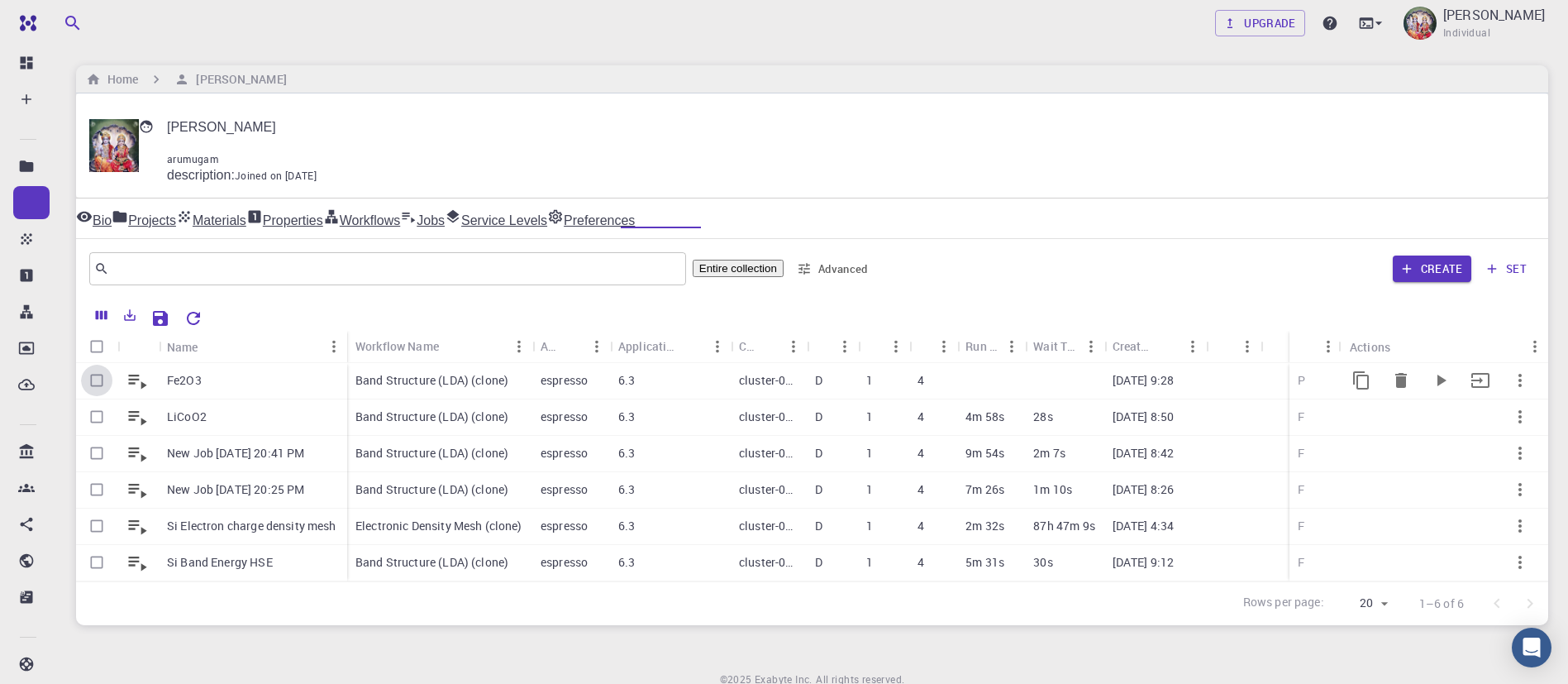
click at [98, 365] on input "Select row" at bounding box center [96, 380] width 31 height 32
checkbox input "true"
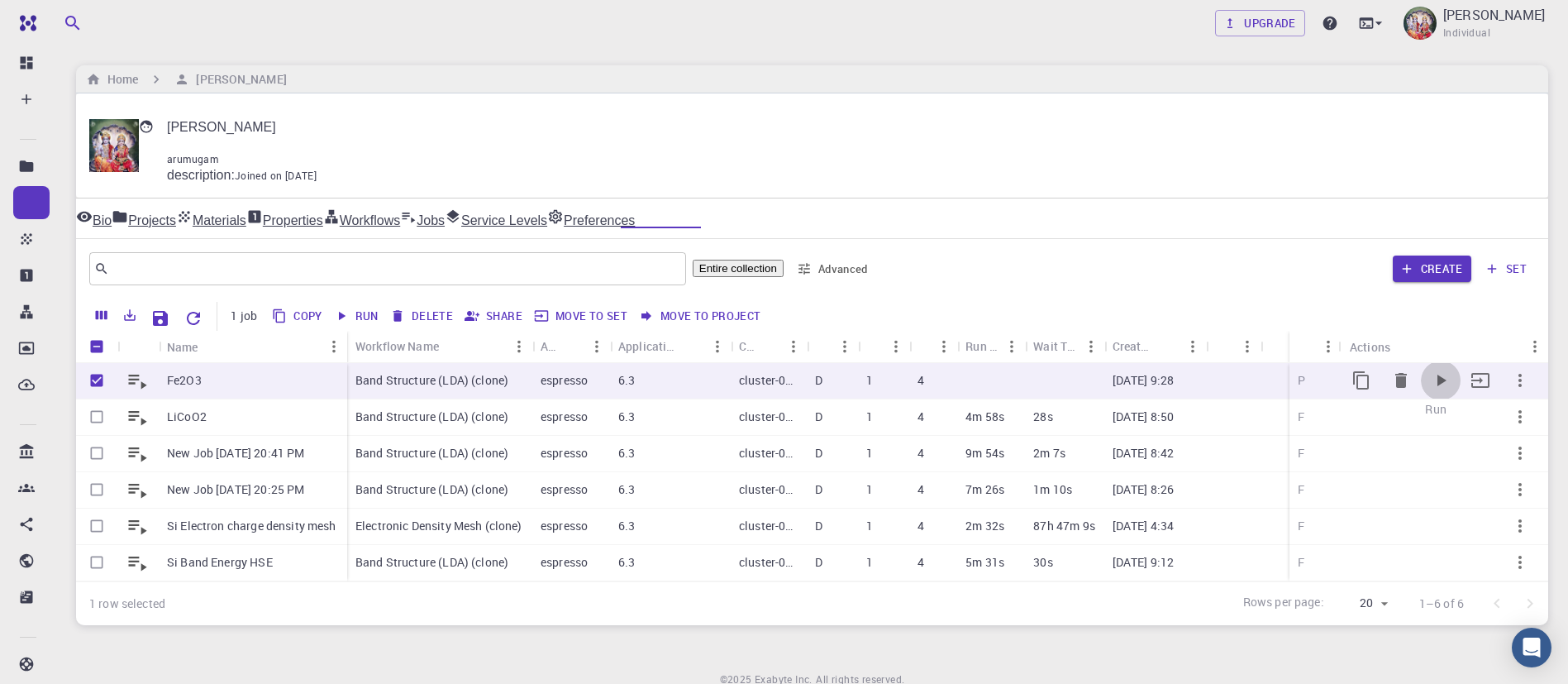
click at [1439, 375] on icon "Run" at bounding box center [1442, 381] width 9 height 12
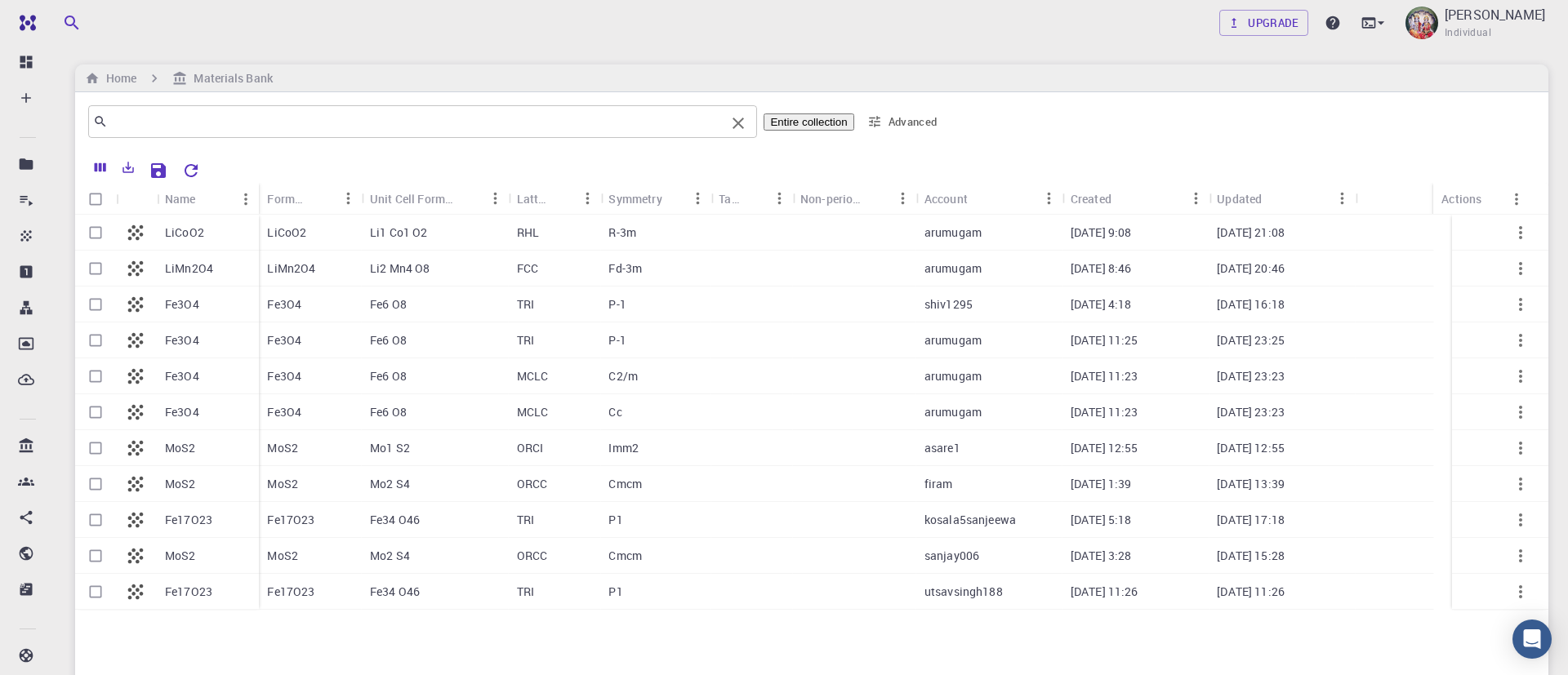
click at [301, 111] on input "text" at bounding box center [416, 121] width 617 height 23
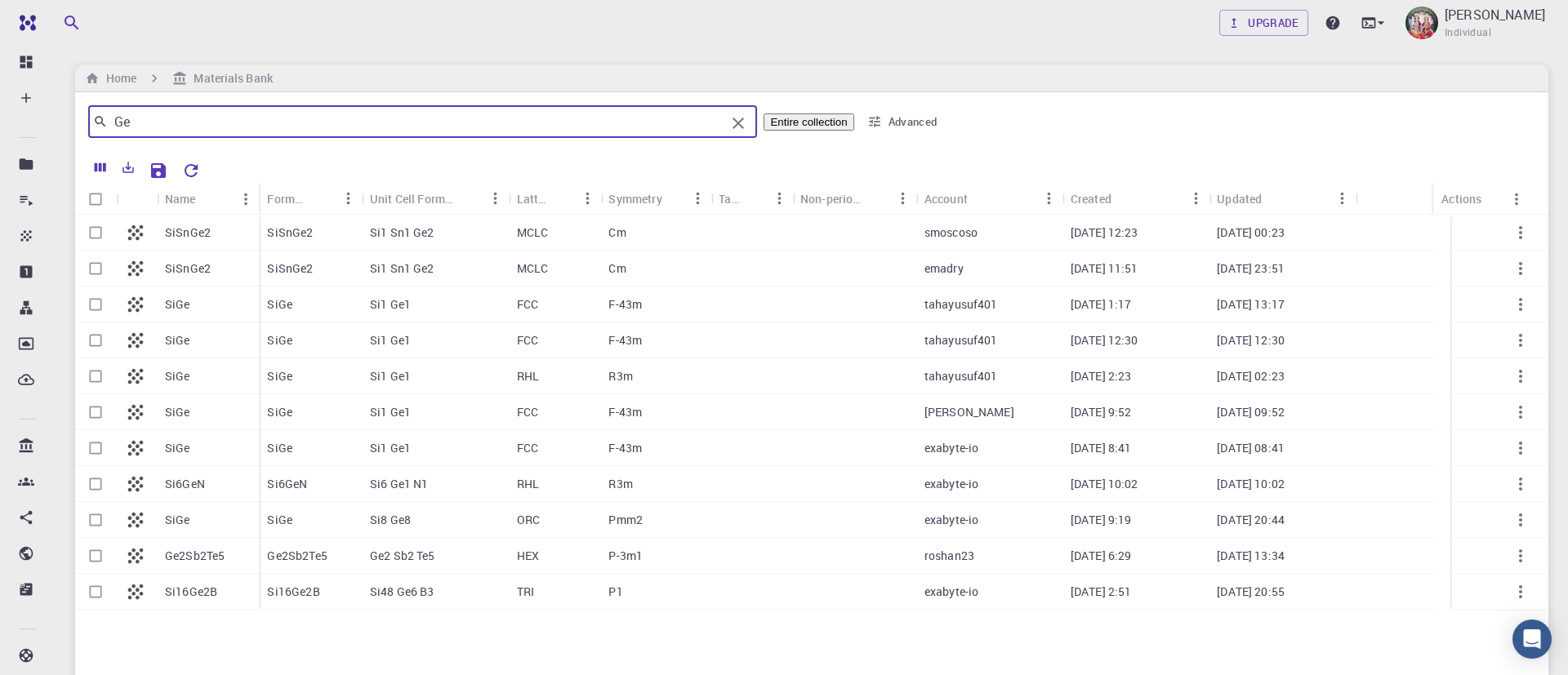
type input "Ge"
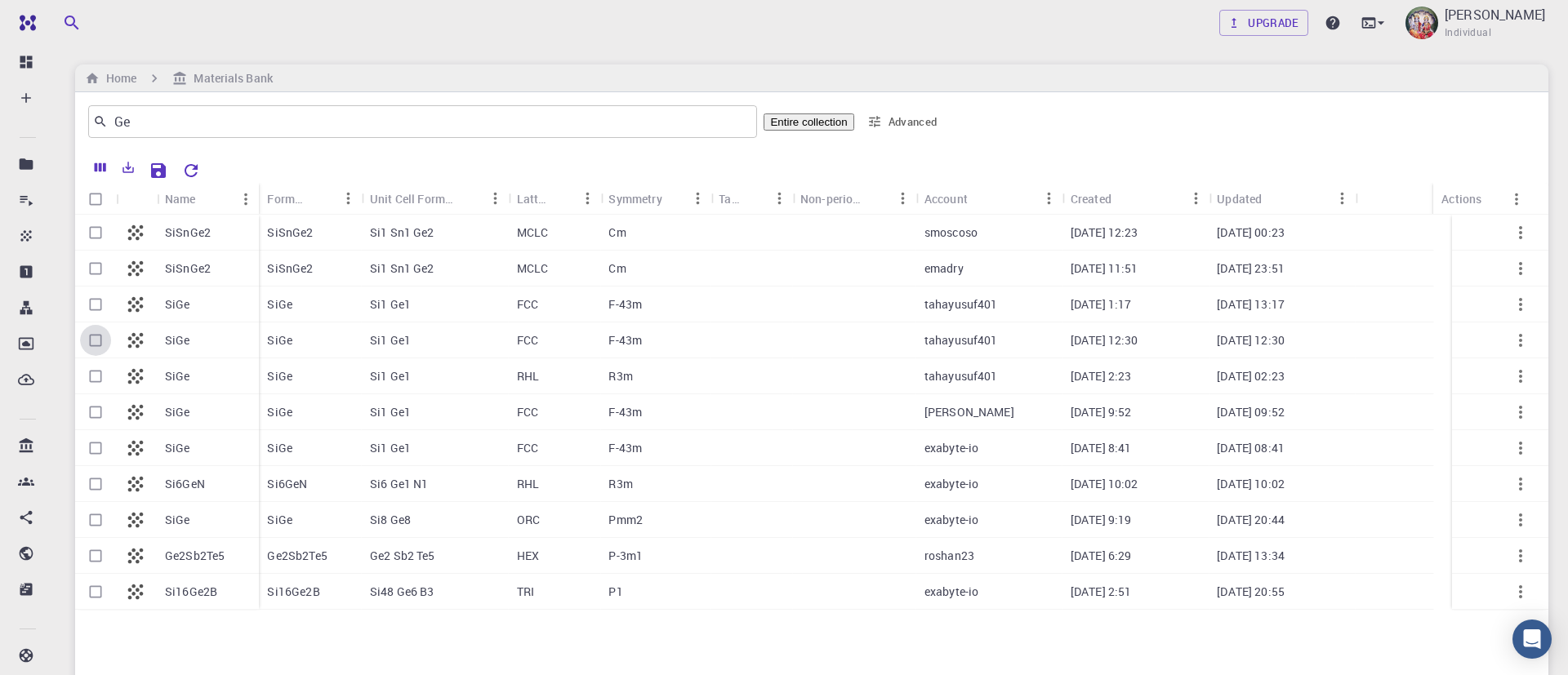
click at [98, 336] on input "Select row" at bounding box center [95, 340] width 31 height 31
checkbox input "true"
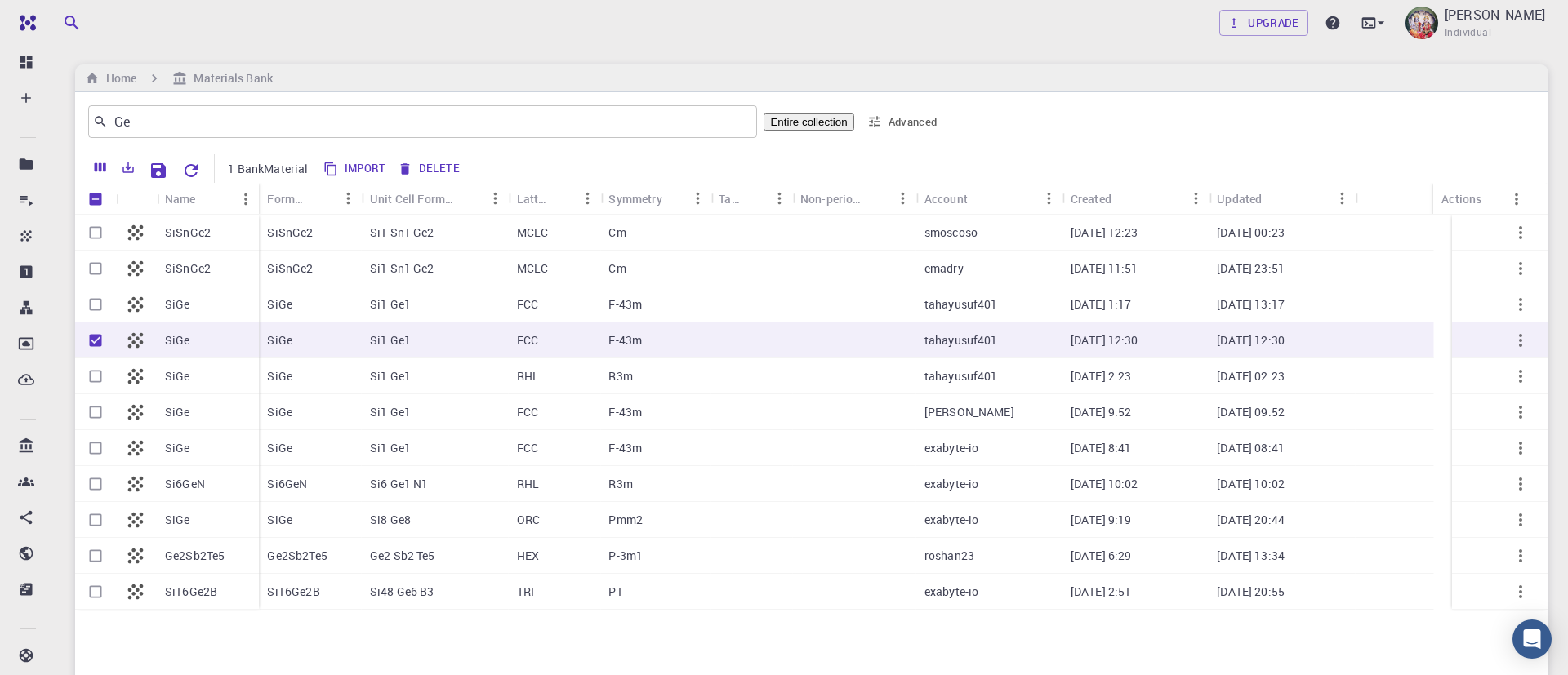
drag, startPoint x: 905, startPoint y: 308, endPoint x: 800, endPoint y: 295, distance: 105.8
click at [800, 295] on div at bounding box center [854, 304] width 124 height 36
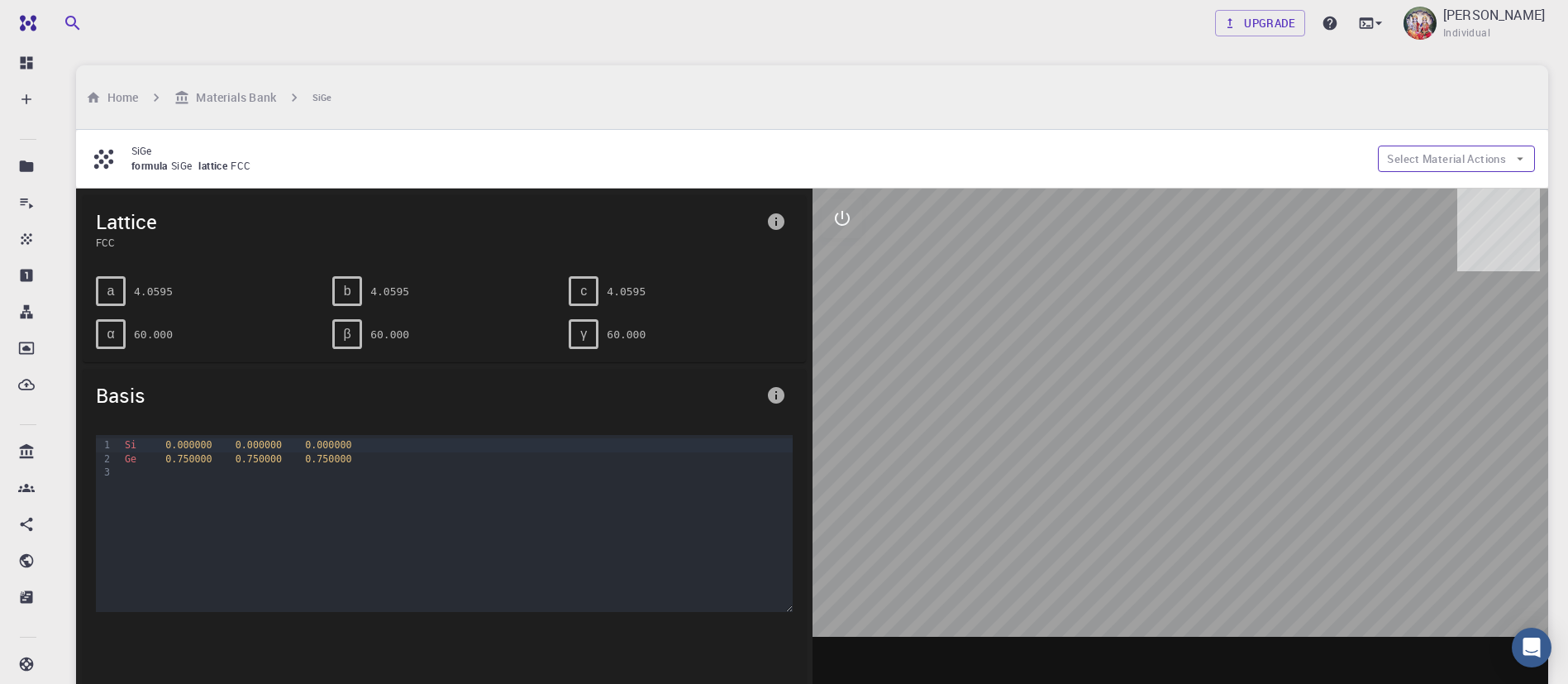
click at [1450, 146] on button "Select Material Actions" at bounding box center [1456, 158] width 157 height 26
click at [1452, 165] on span "Copy To My Account" at bounding box center [1439, 172] width 121 height 14
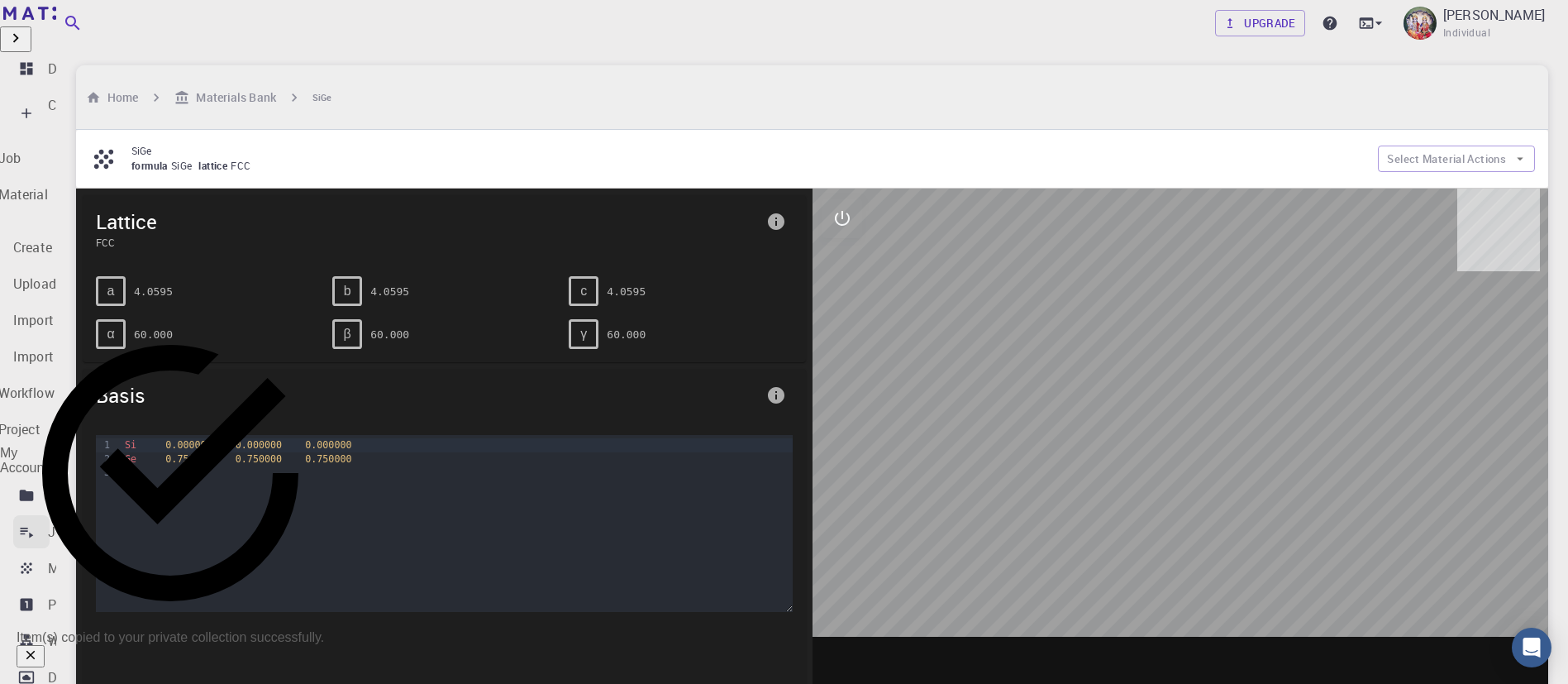
click at [77, 522] on div "Jobs" at bounding box center [62, 532] width 30 height 20
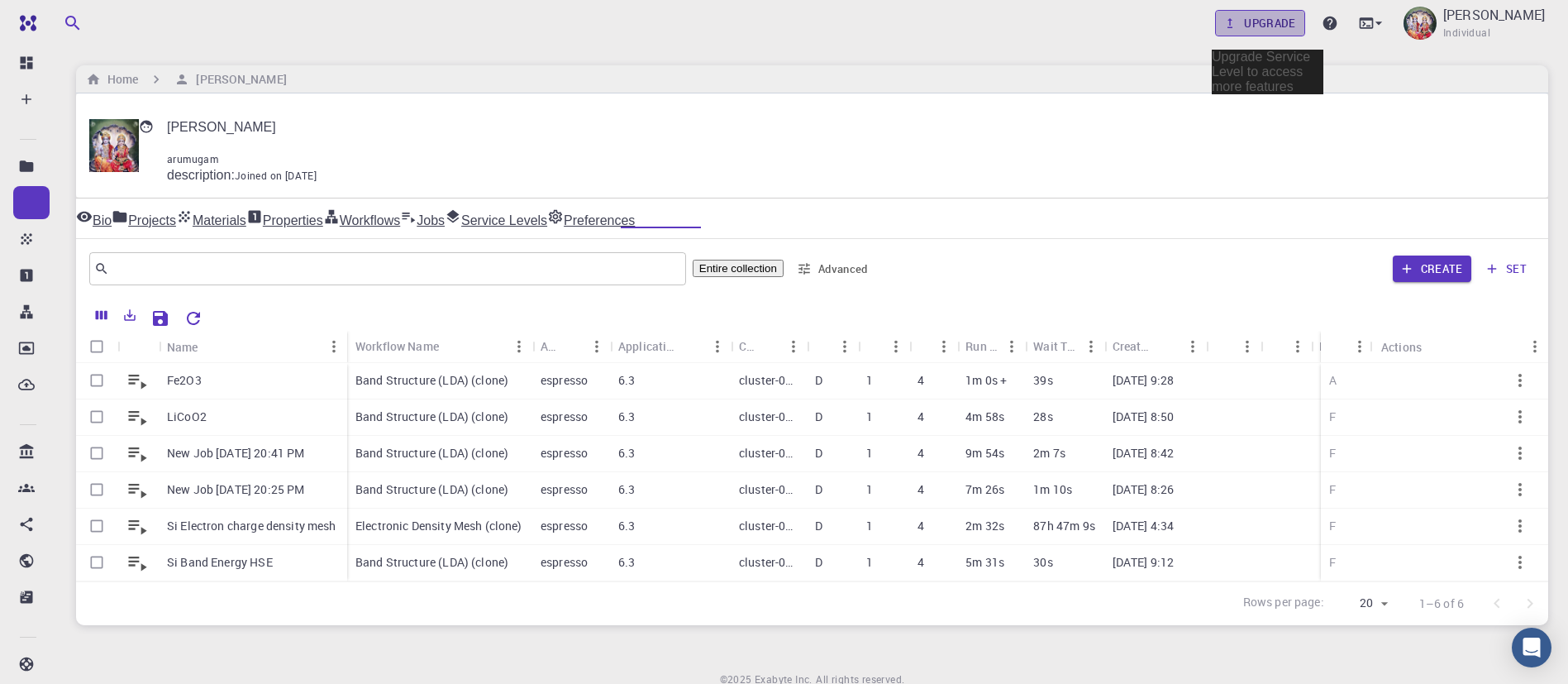
click at [1305, 22] on link "Upgrade" at bounding box center [1261, 23] width 90 height 26
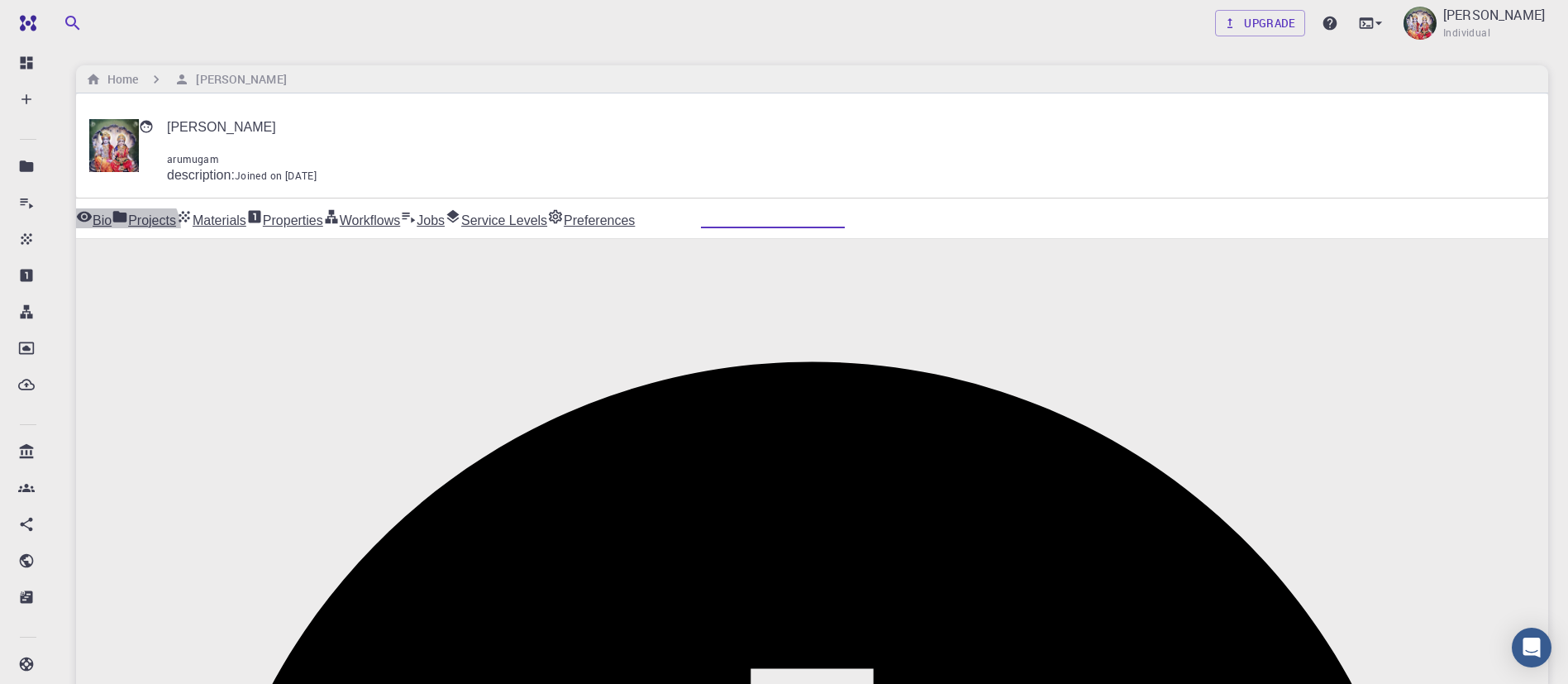
click at [444, 209] on link "Jobs" at bounding box center [422, 218] width 44 height 20
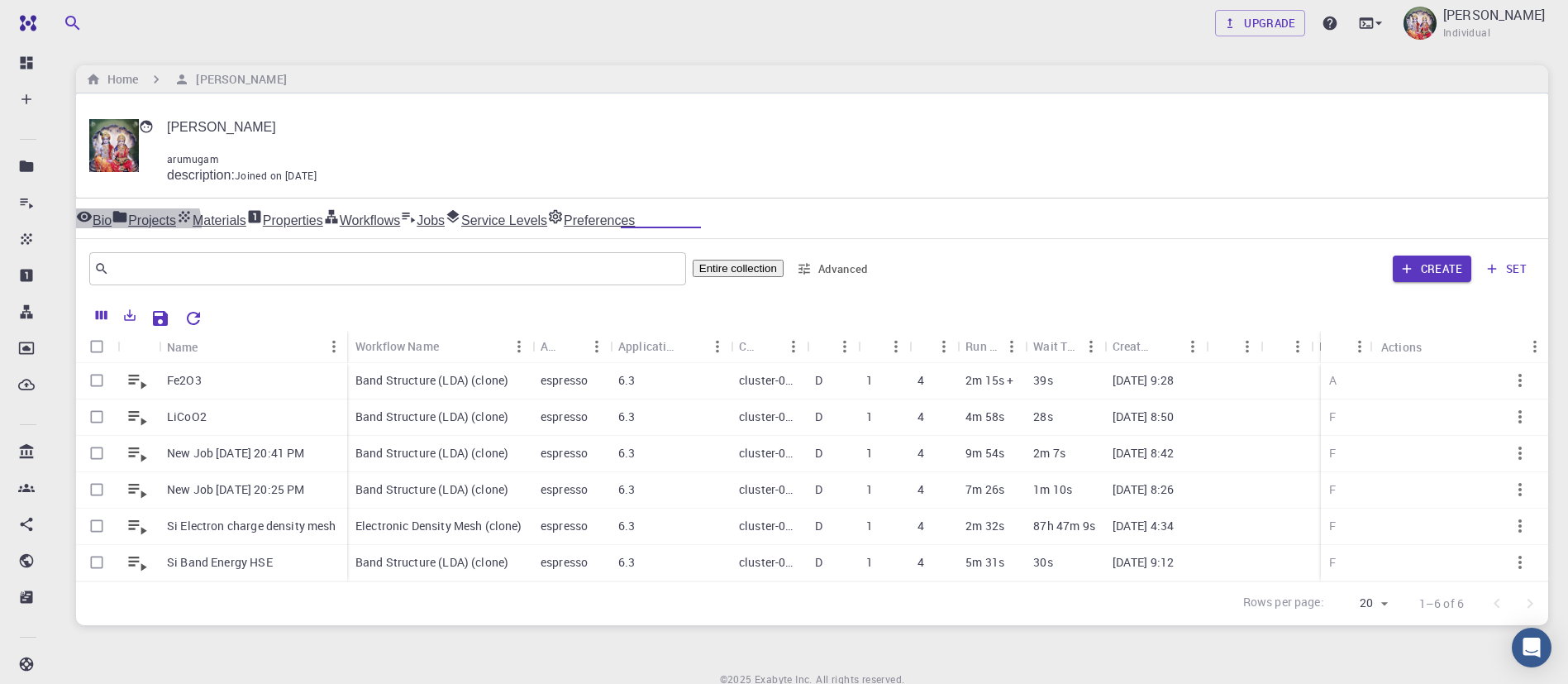
click at [246, 209] on link "Materials" at bounding box center [211, 218] width 71 height 20
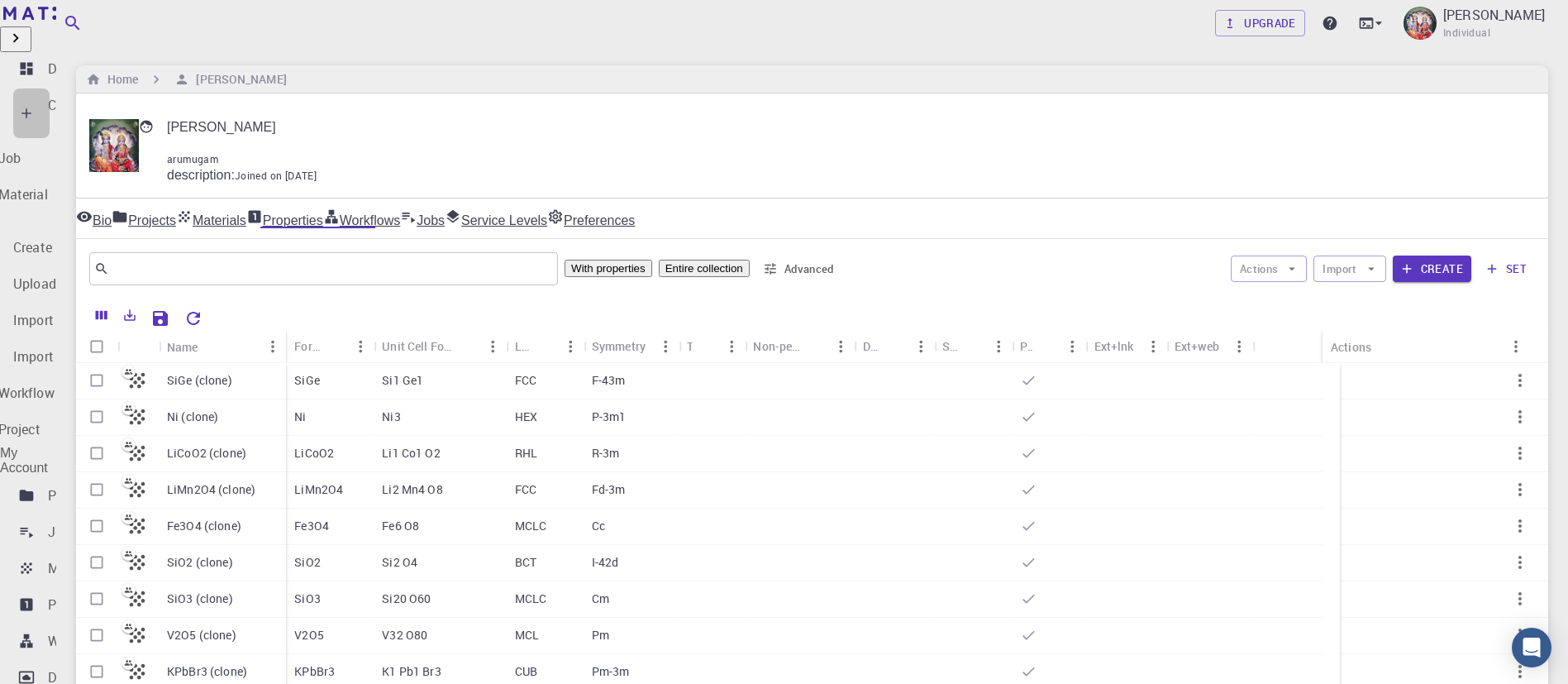
click at [67, 98] on p "Create" at bounding box center [67, 105] width 39 height 20
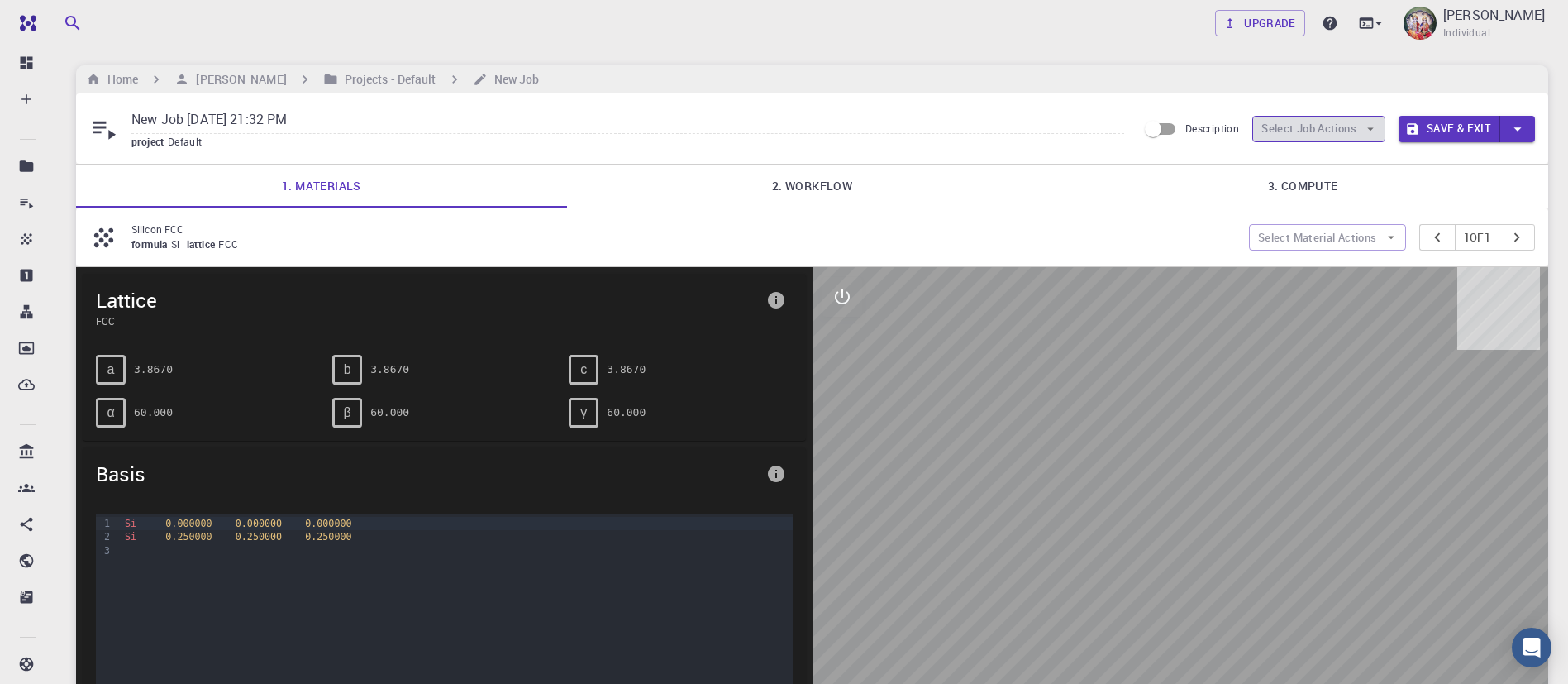
click at [1319, 122] on button "Select Job Actions" at bounding box center [1319, 129] width 133 height 26
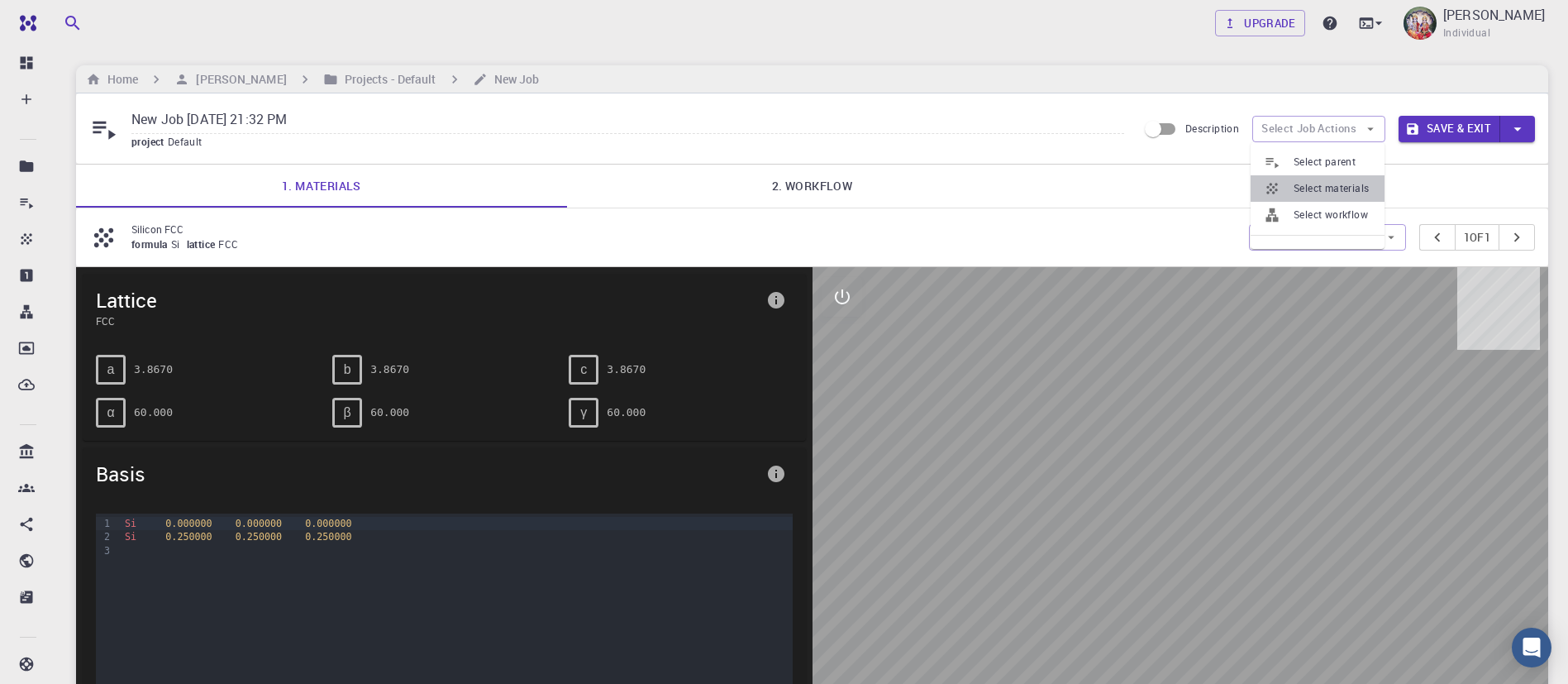
click at [1320, 182] on span "Select materials" at bounding box center [1332, 188] width 77 height 16
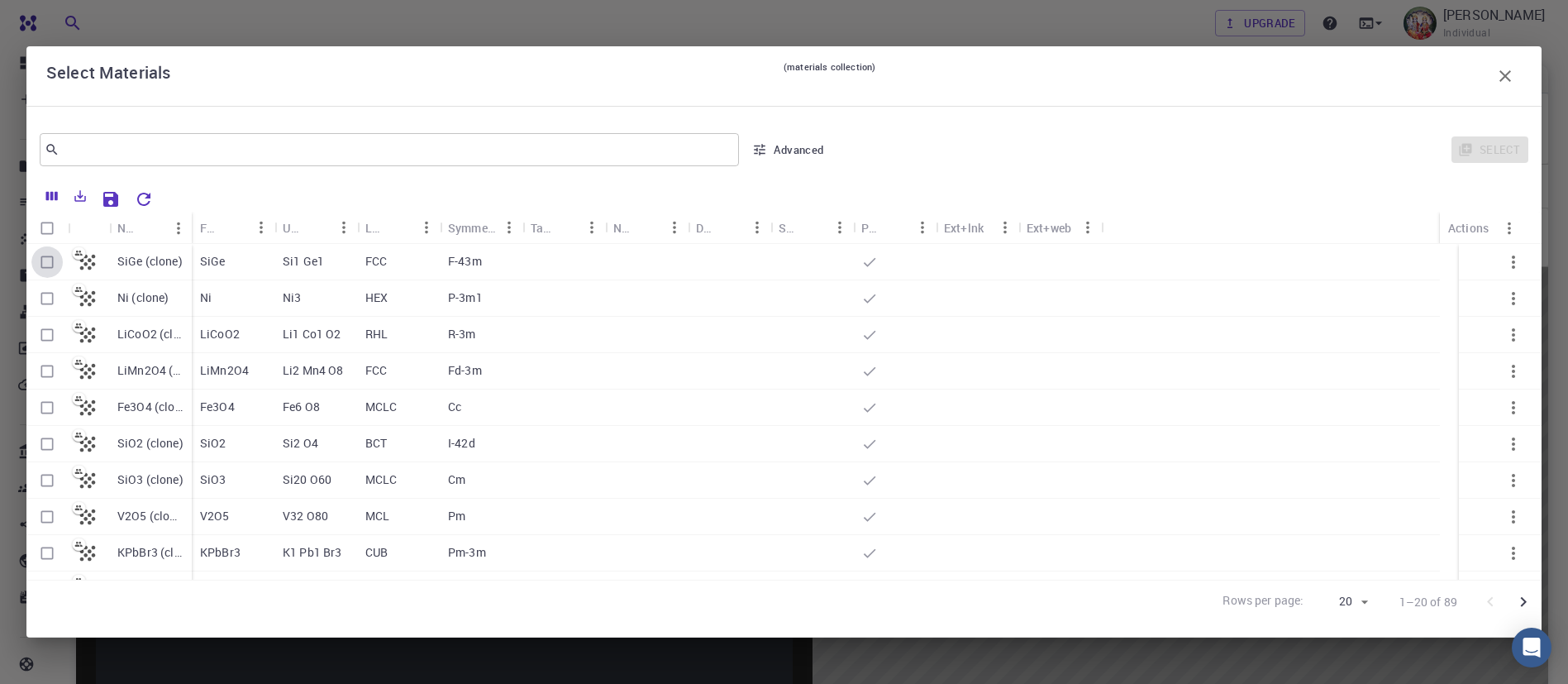
click at [52, 262] on input "Select row" at bounding box center [47, 262] width 31 height 32
checkbox input "true"
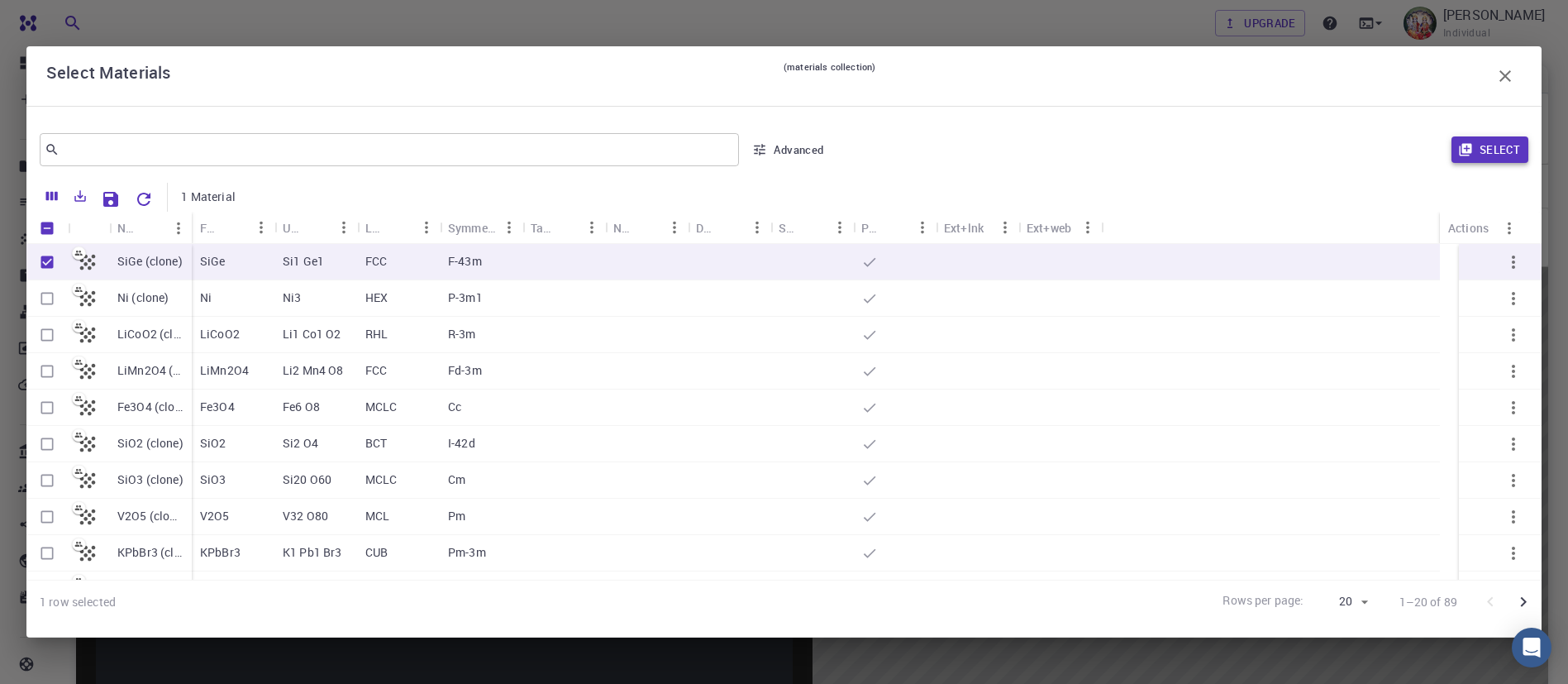
click at [1489, 147] on button "Select" at bounding box center [1490, 149] width 77 height 26
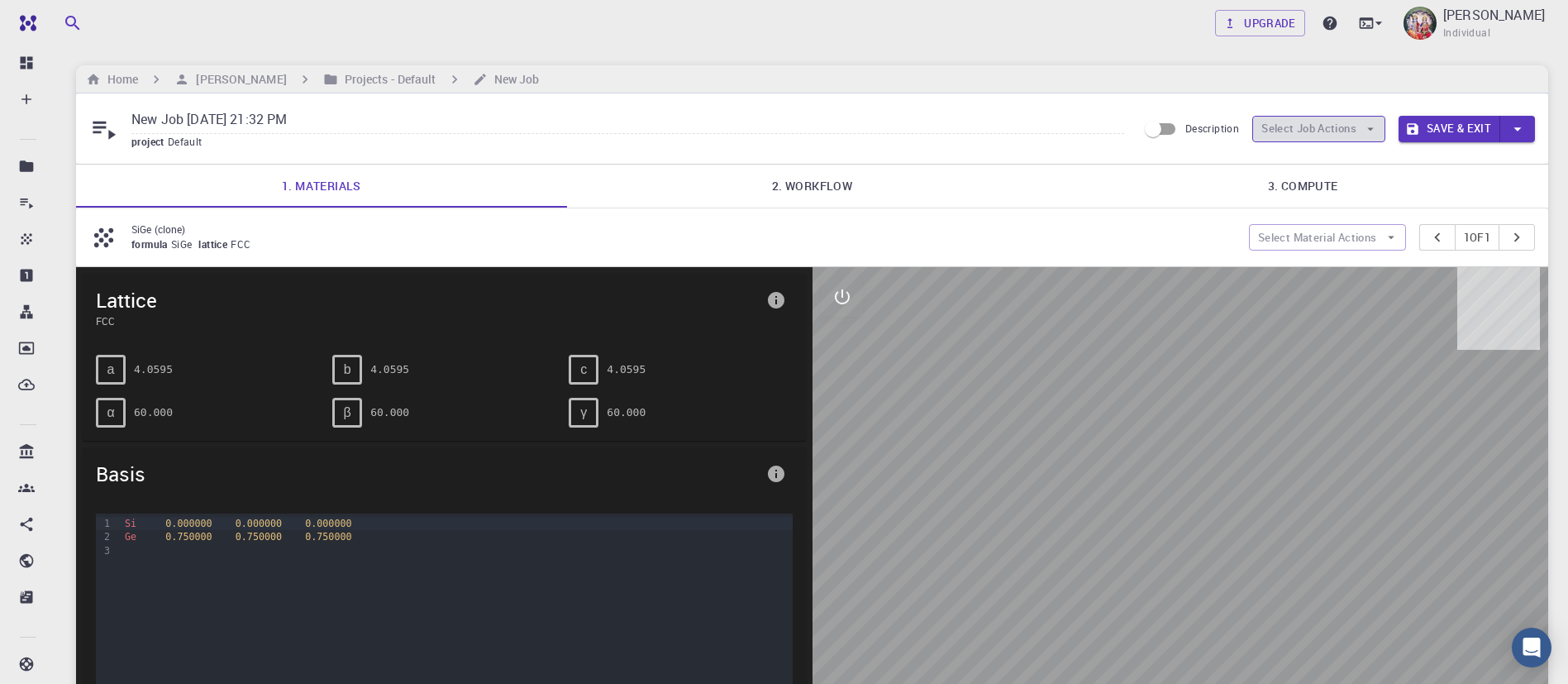
click at [1345, 129] on button "Select Job Actions" at bounding box center [1319, 129] width 133 height 26
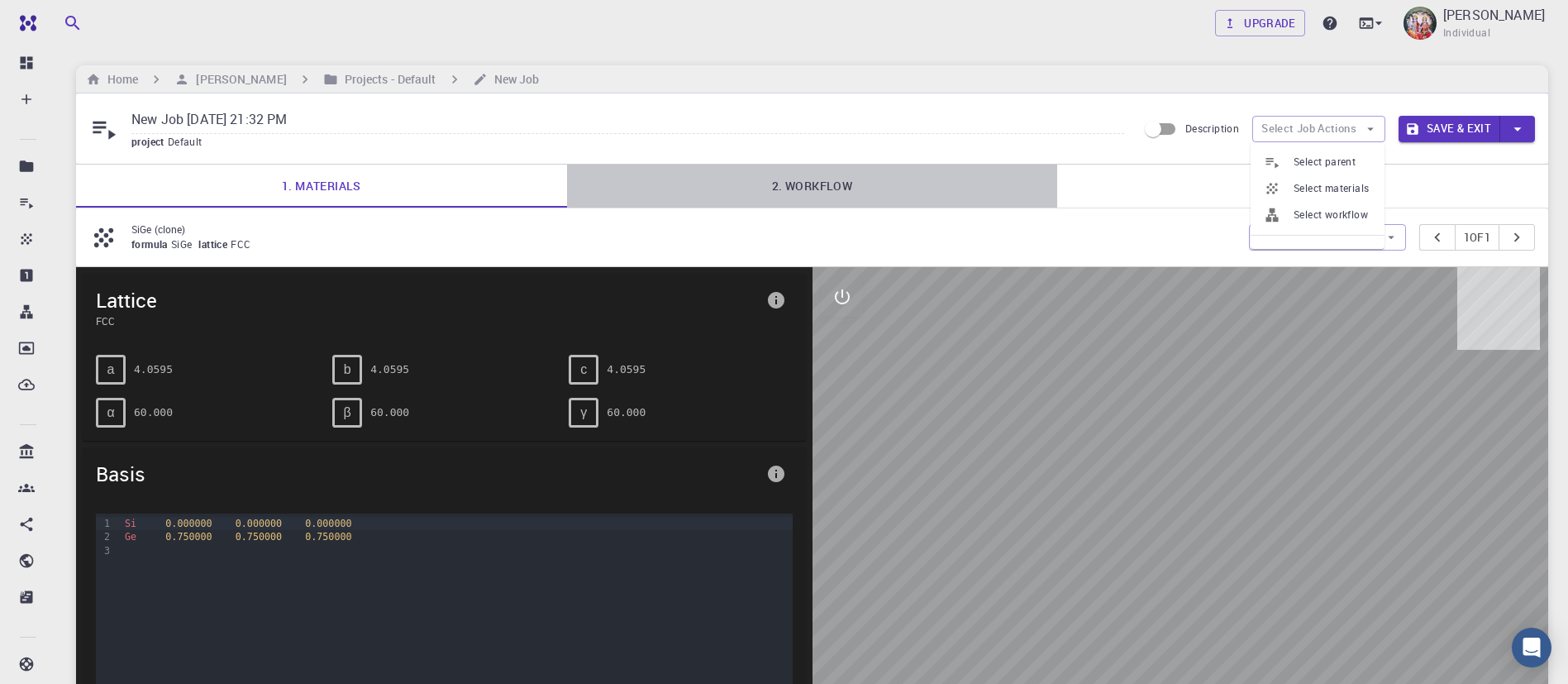
click at [839, 184] on link "2. Workflow" at bounding box center [812, 186] width 491 height 43
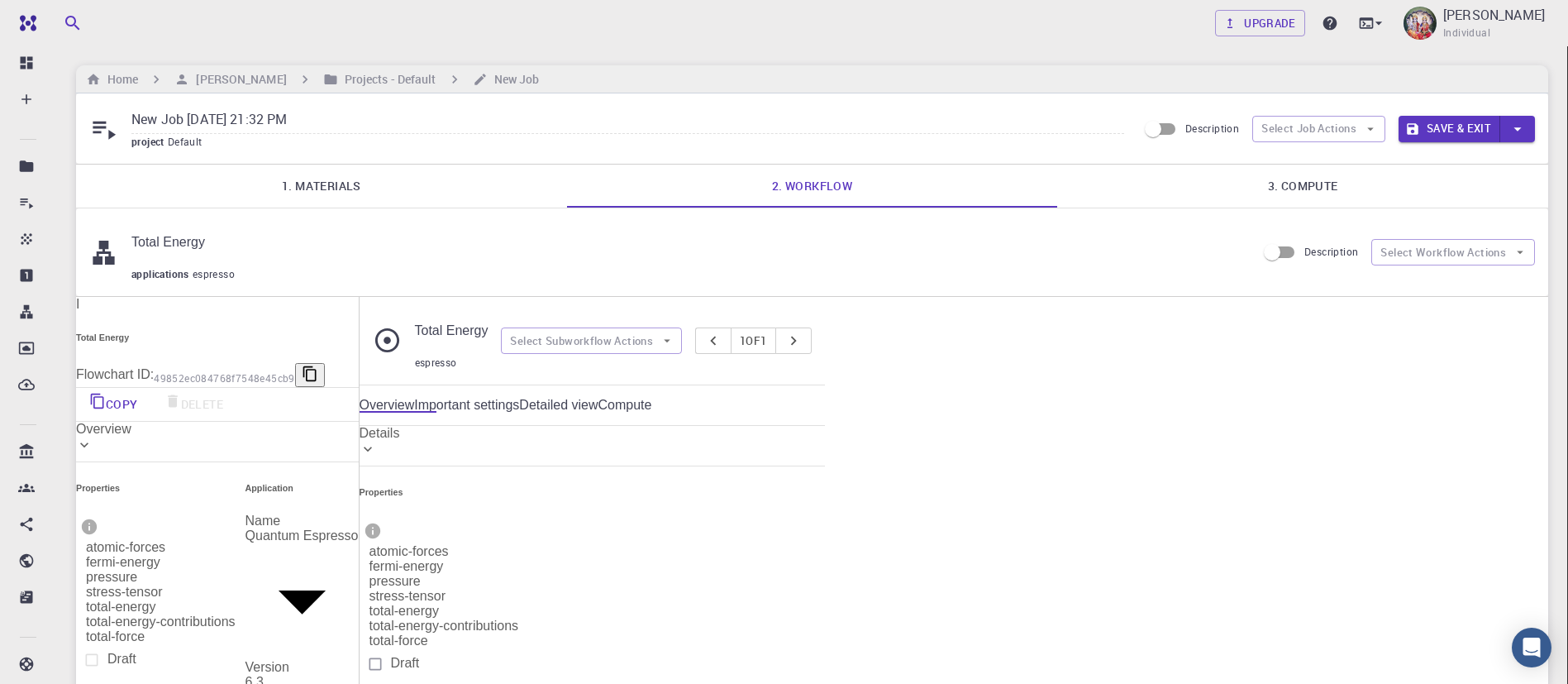
drag, startPoint x: 859, startPoint y: 172, endPoint x: 1169, endPoint y: 153, distance: 310.6
click at [1289, 129] on button "Select Job Actions" at bounding box center [1319, 129] width 133 height 26
click at [1316, 216] on span "Select workflow" at bounding box center [1332, 215] width 77 height 16
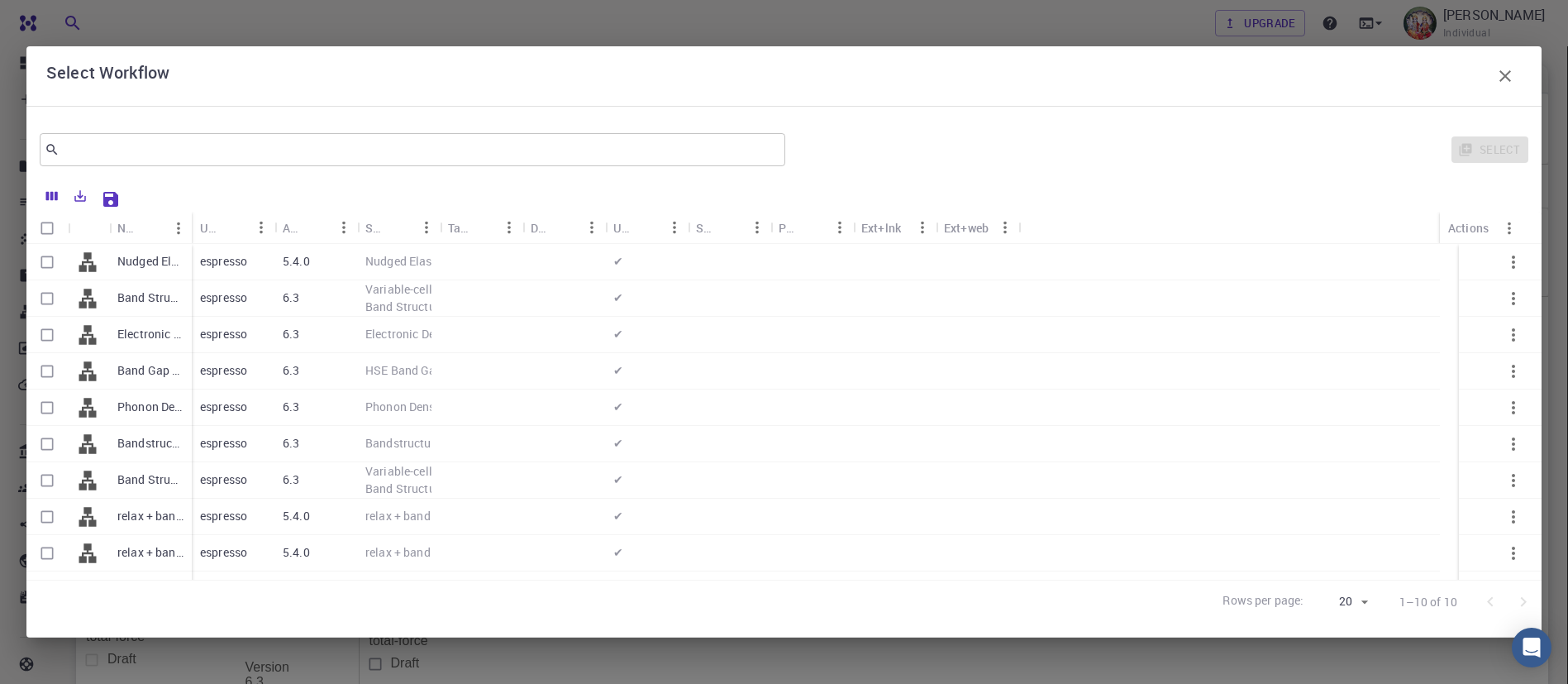
click at [41, 476] on input "Select row" at bounding box center [47, 480] width 31 height 32
checkbox input "true"
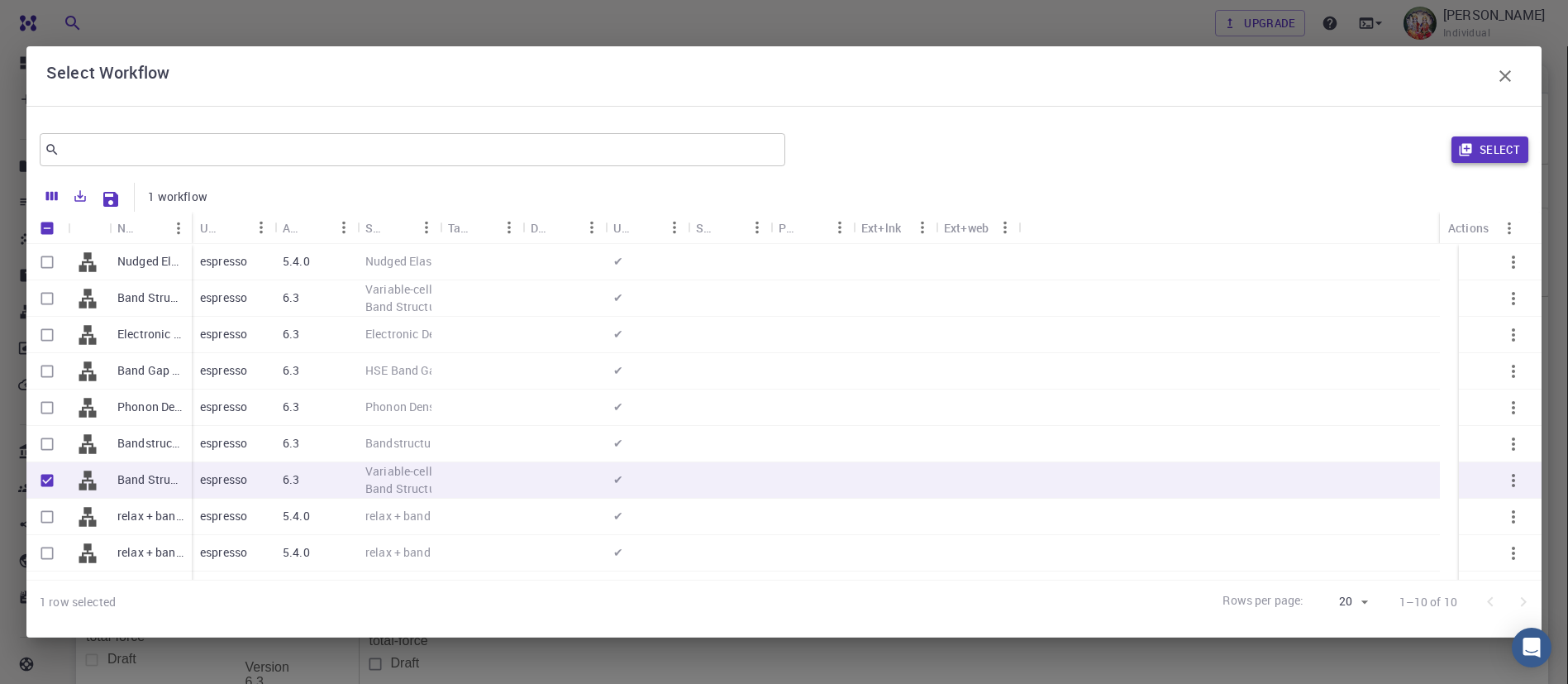
click at [1517, 147] on button "Select" at bounding box center [1490, 149] width 77 height 26
type input "DFT LDA PZ"
type input "/export/share/pseudo/si/lda/pz/gbrv/1.0/us/si_pz_gbrv_1.0.upf"
type input "/export/share/pseudo/ge/lda/pz/gbrv/1.4/us/ge_pz_gbrv_1.4.upf"
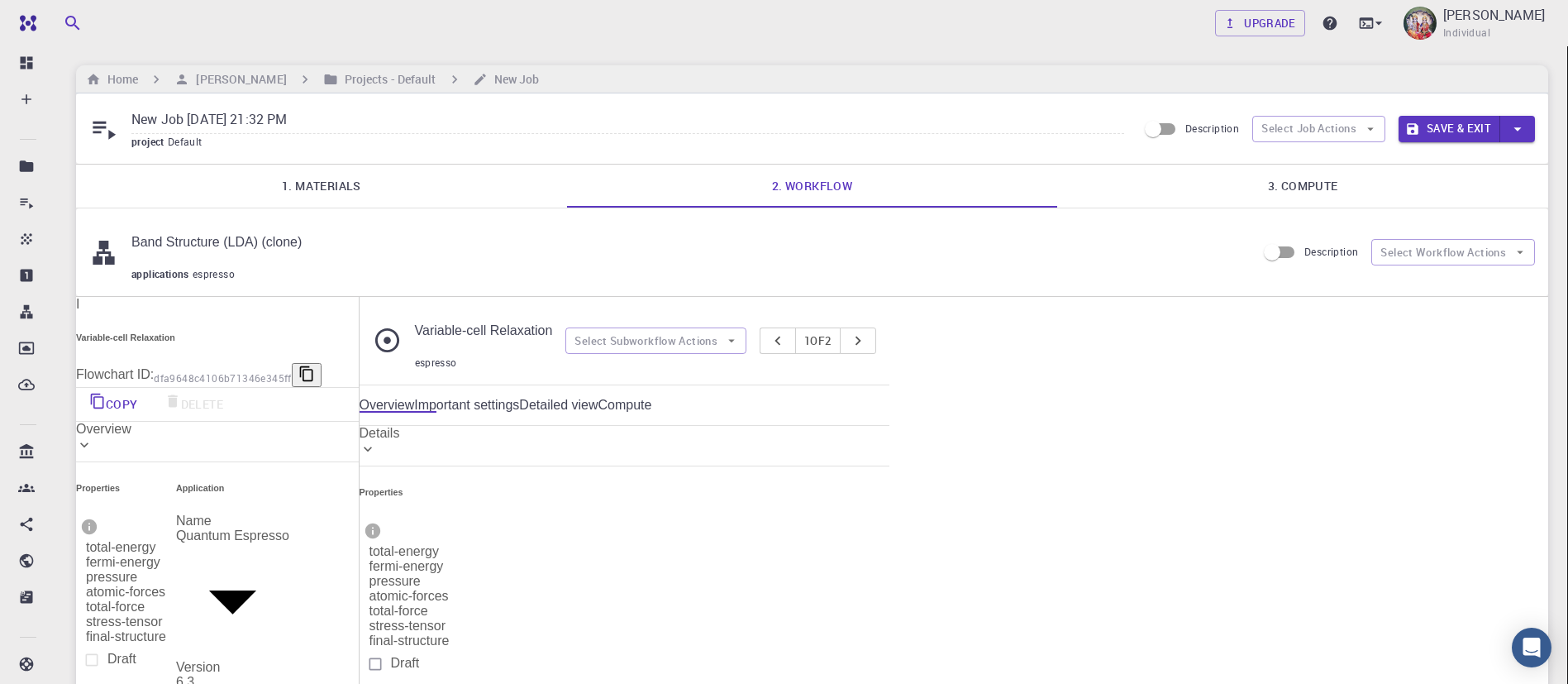
click at [1314, 193] on link "3. Compute" at bounding box center [1302, 186] width 491 height 43
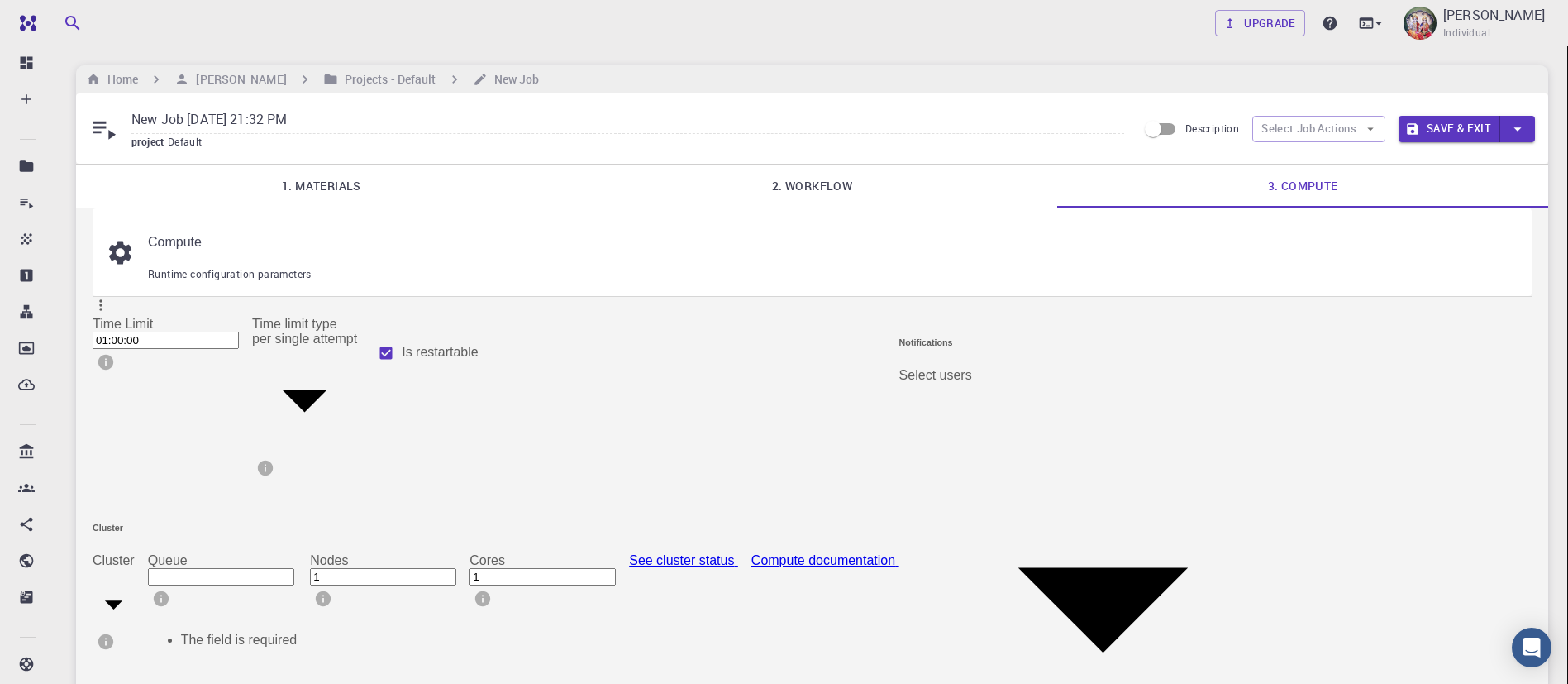
click at [295, 568] on input "Queue" at bounding box center [221, 577] width 146 height 17
click at [253, 460] on div at bounding box center [784, 342] width 1568 height 684
click at [191, 453] on body "Free Dashboard Create New Job New Material Create Material Upload File Import f…" at bounding box center [784, 512] width 1568 height 1024
click at [174, 537] on li "Cluster-001 (AWS)" at bounding box center [193, 537] width 140 height 30
type input "1"
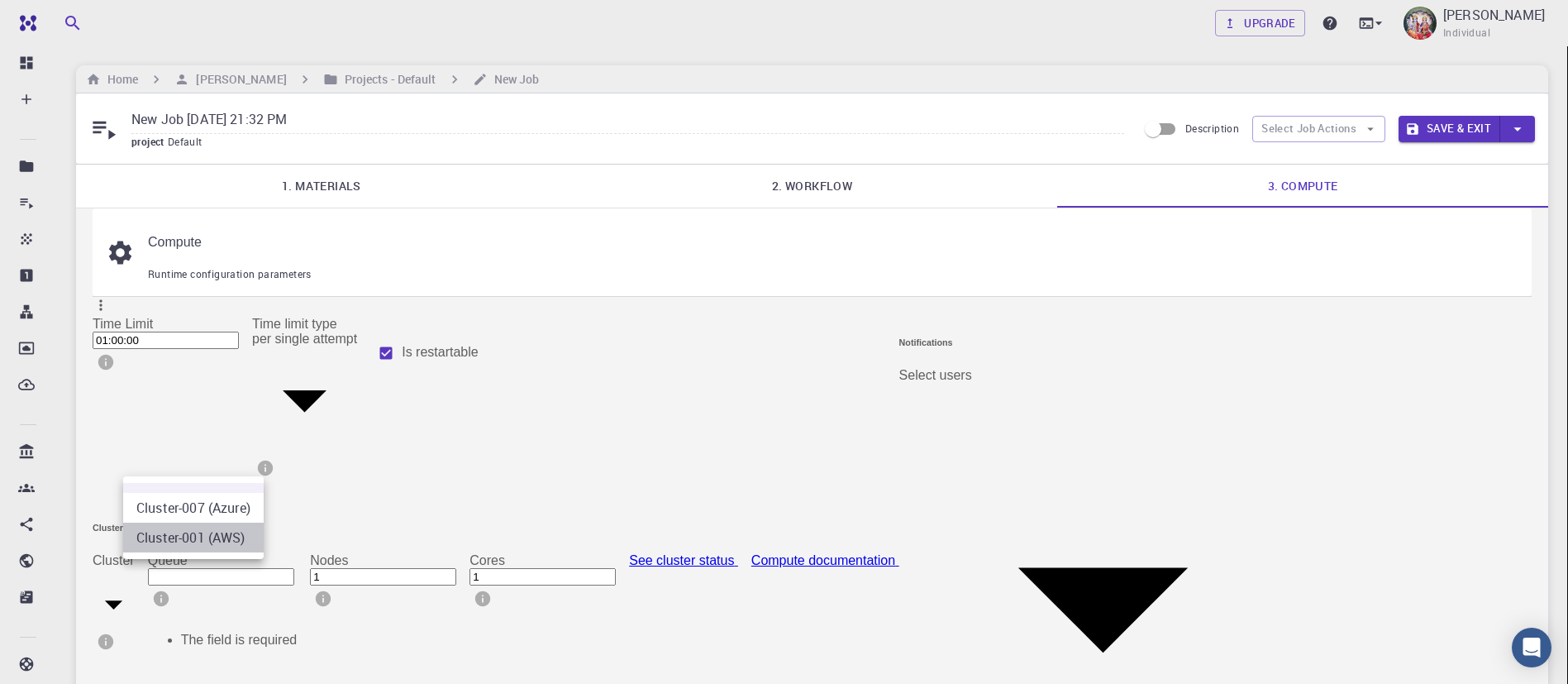
type input "debug (D)"
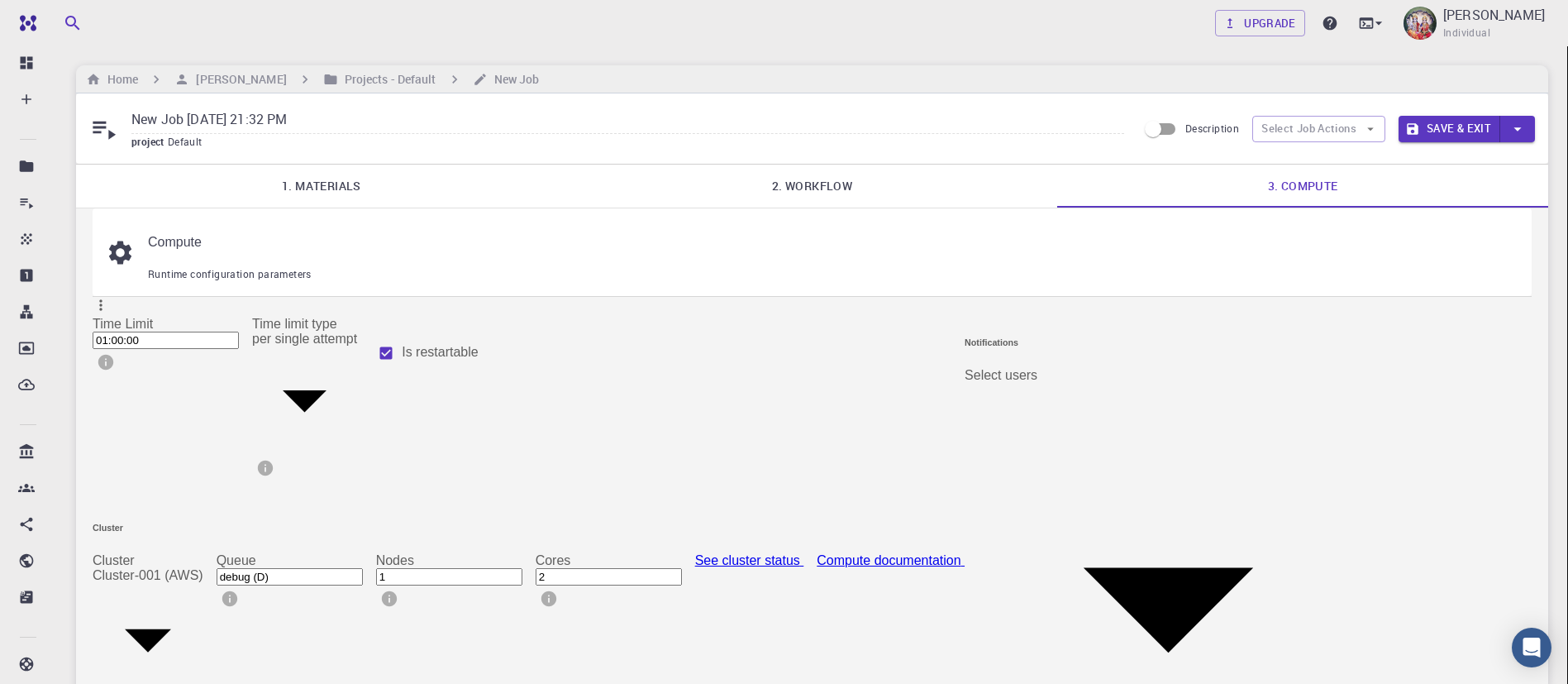
click at [682, 568] on input "2" at bounding box center [609, 577] width 146 height 17
click at [682, 568] on input "3" at bounding box center [609, 577] width 146 height 17
type input "4"
click at [682, 568] on input "4" at bounding box center [609, 577] width 146 height 17
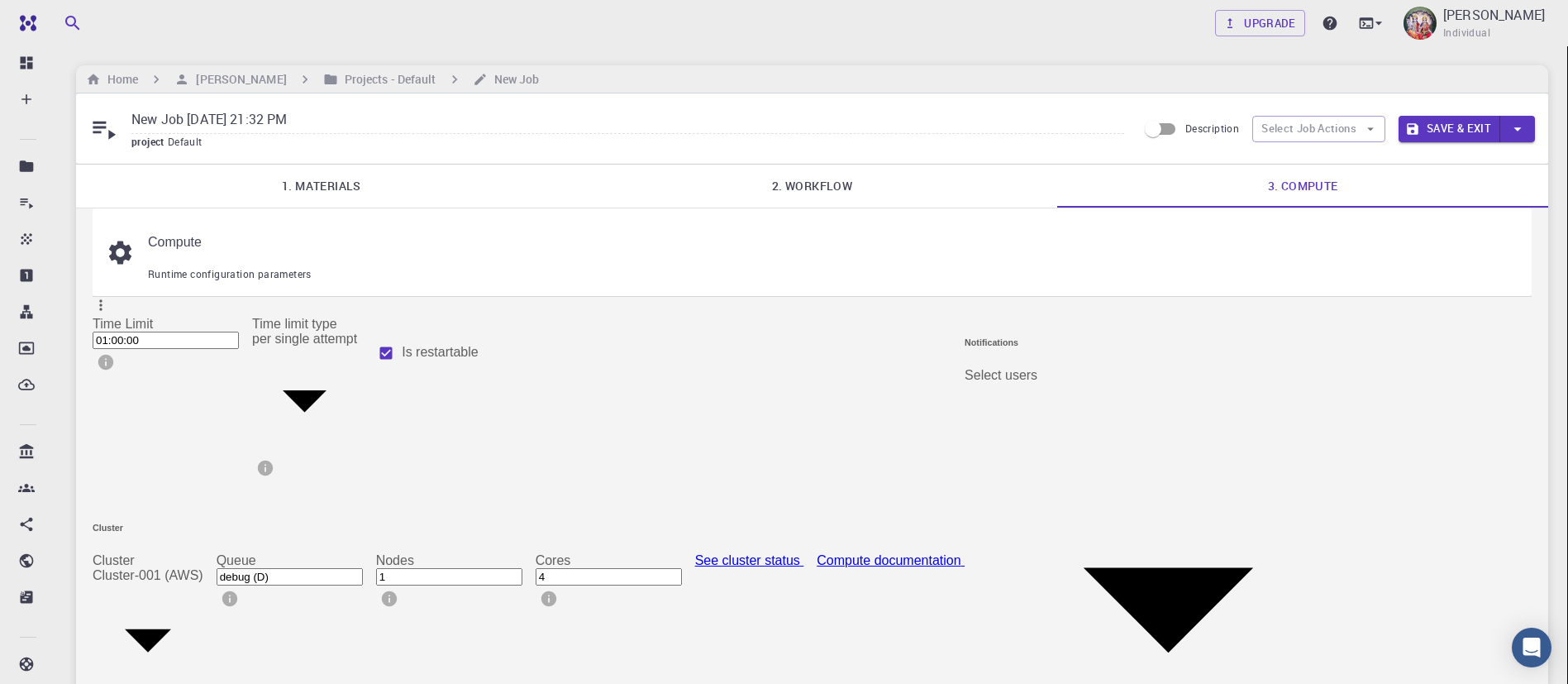
click at [682, 568] on input "4" at bounding box center [609, 577] width 146 height 17
click at [632, 504] on div "Time Limit 01:00:00 Time Limit Time limit type per single attempt 0 Time limit …" at bounding box center [529, 589] width 873 height 572
click at [1459, 124] on button "Save & Exit" at bounding box center [1449, 129] width 101 height 26
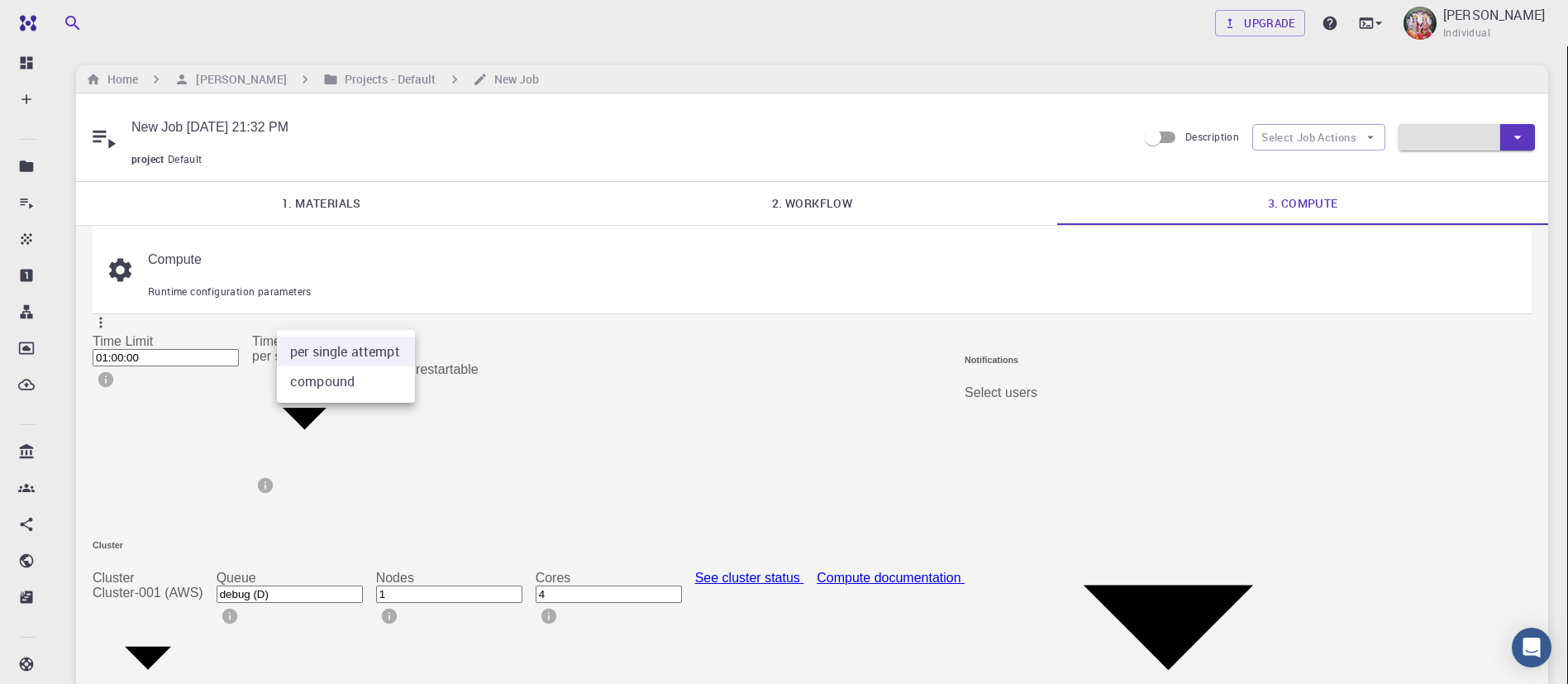
click at [411, 319] on body "Free Dashboard Create New Job New Material Create Material Upload File Import f…" at bounding box center [784, 520] width 1568 height 1042
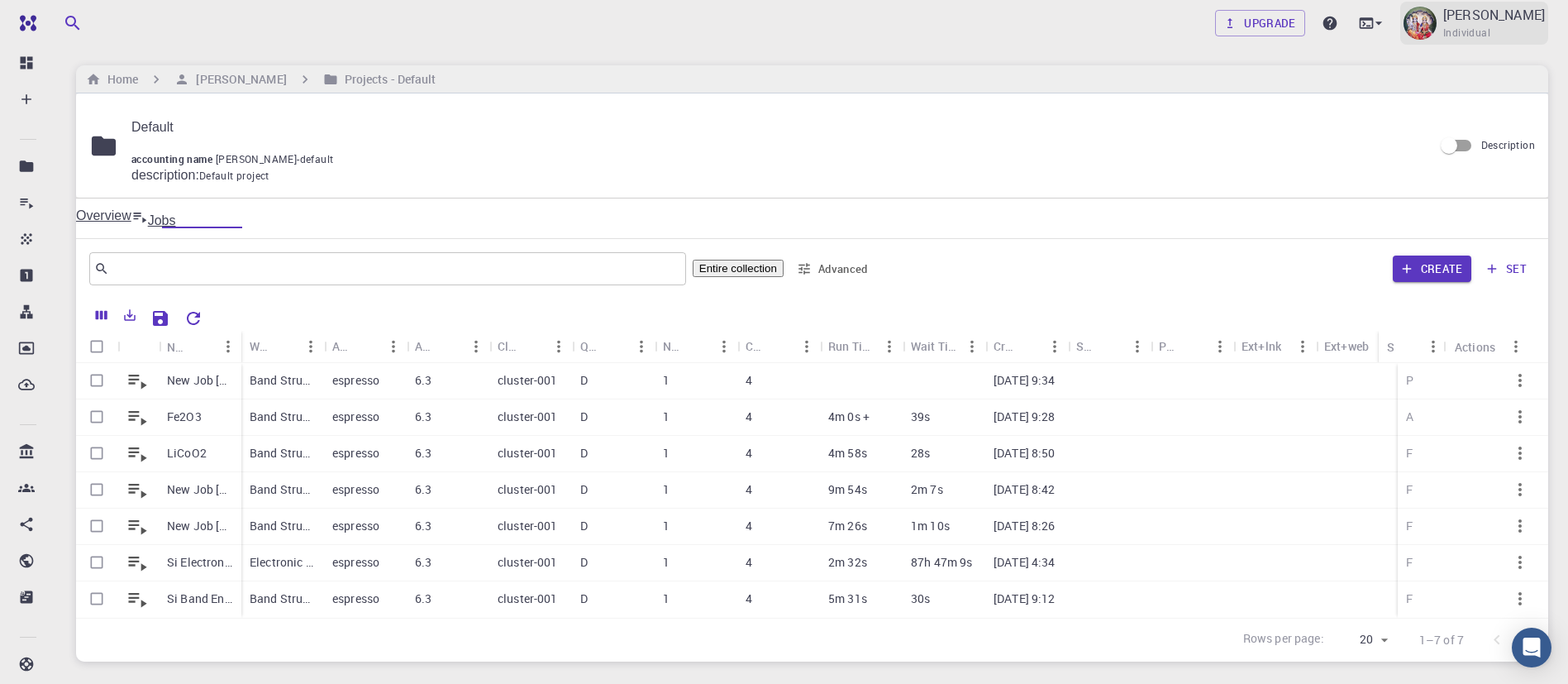
click at [1488, 32] on span "Individual" at bounding box center [1467, 32] width 47 height 16
drag, startPoint x: 1488, startPoint y: 32, endPoint x: 1181, endPoint y: 54, distance: 307.8
click at [1181, 54] on div at bounding box center [784, 342] width 1568 height 684
click at [1101, 15] on div "Upgrade D ARUMUGAM Individual" at bounding box center [812, 23] width 1512 height 43
click at [481, 436] on div "6.3" at bounding box center [448, 454] width 83 height 37
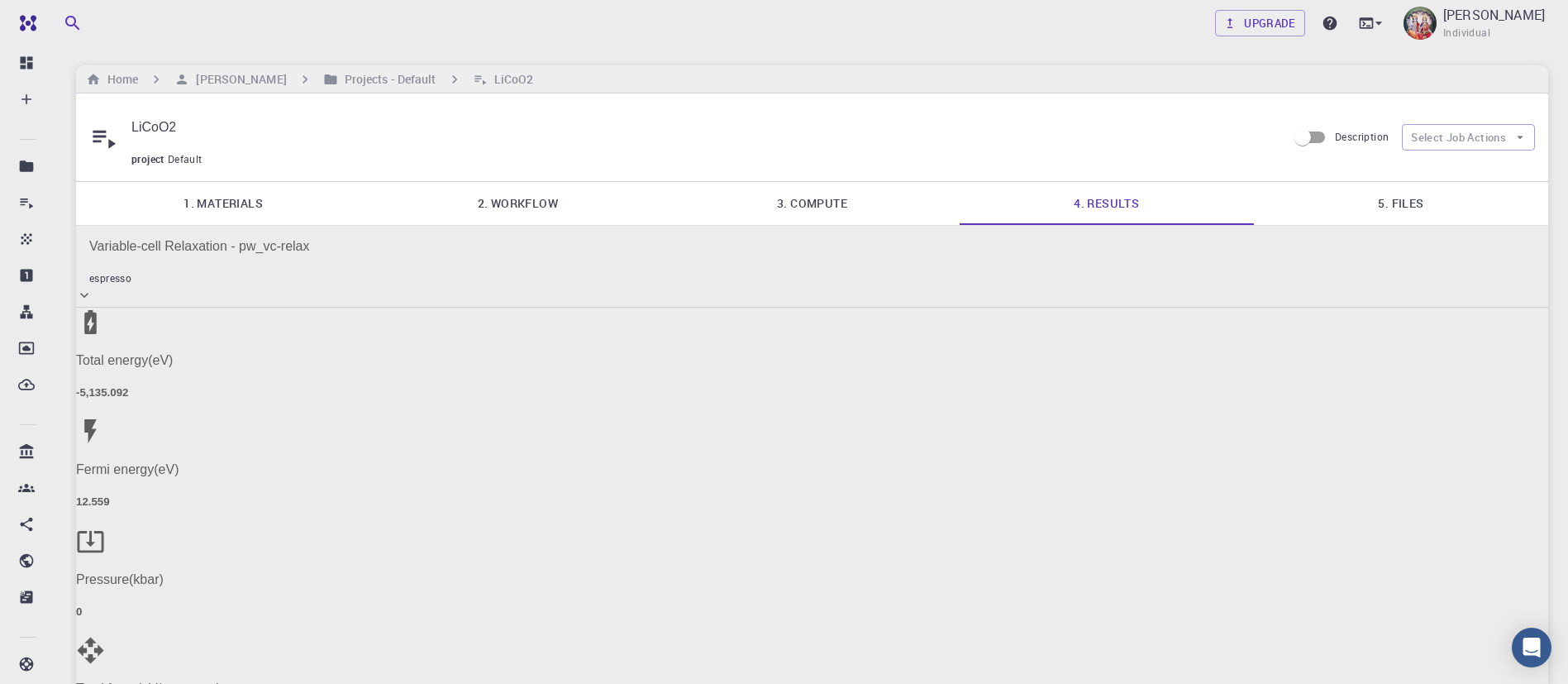
drag, startPoint x: 1103, startPoint y: 221, endPoint x: 1417, endPoint y: 182, distance: 316.4
click at [1417, 182] on link "5. Files" at bounding box center [1401, 204] width 295 height 43
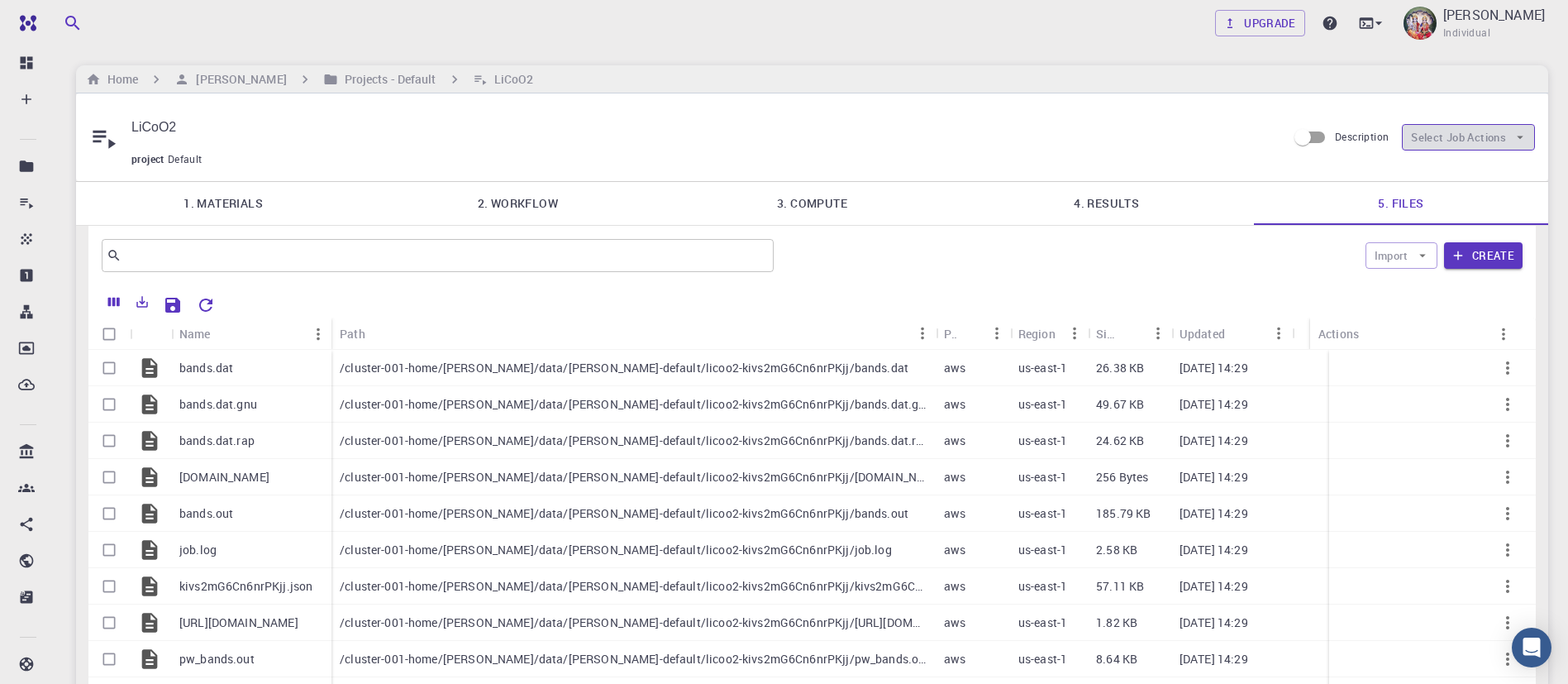
click at [1440, 124] on button "Select Job Actions" at bounding box center [1468, 137] width 133 height 26
click at [1439, 131] on button "Select Job Actions" at bounding box center [1468, 137] width 133 height 26
drag, startPoint x: 844, startPoint y: 258, endPoint x: 676, endPoint y: 279, distance: 169.3
click at [676, 279] on div "​ Import Create Name Path Provider Region Size Updated Actions bands.dat bands.…" at bounding box center [812, 601] width 1447 height 750
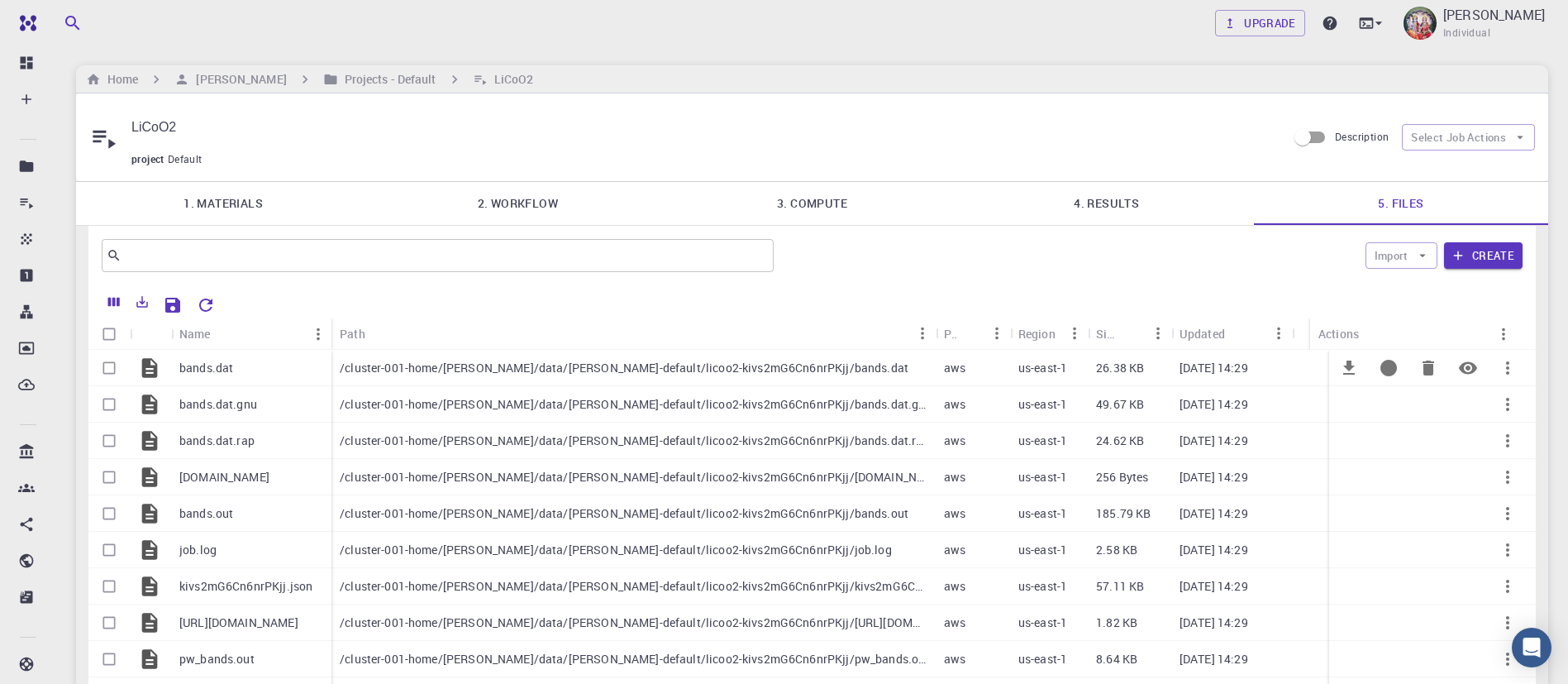
click at [110, 353] on input "Select row" at bounding box center [109, 368] width 31 height 32
checkbox input "true"
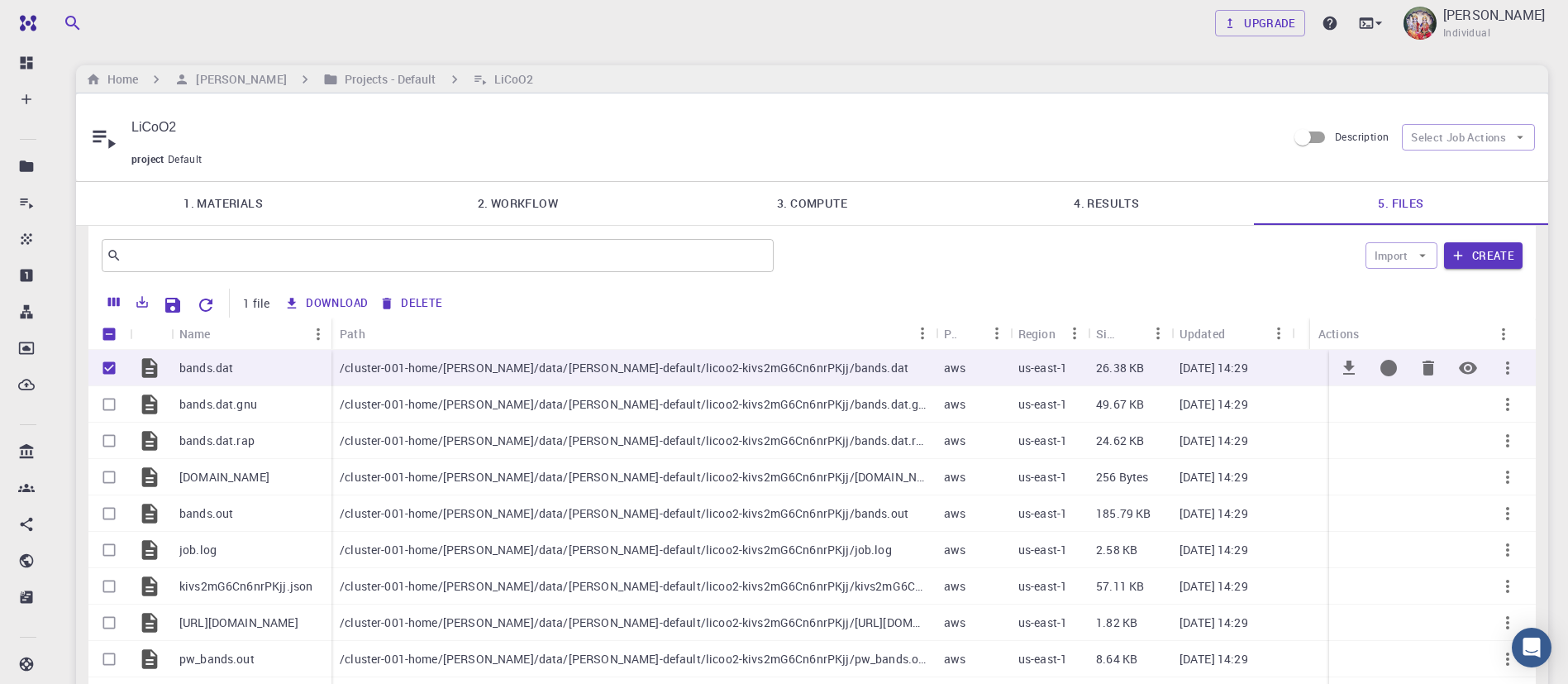
click at [1354, 360] on icon "Download" at bounding box center [1349, 367] width 12 height 14
click at [1357, 359] on button "Download" at bounding box center [1349, 368] width 40 height 40
click at [112, 305] on div "Columns" at bounding box center [113, 297] width 52 height 14
click at [114, 319] on input "Unselect all rows" at bounding box center [109, 334] width 31 height 32
checkbox input "false"
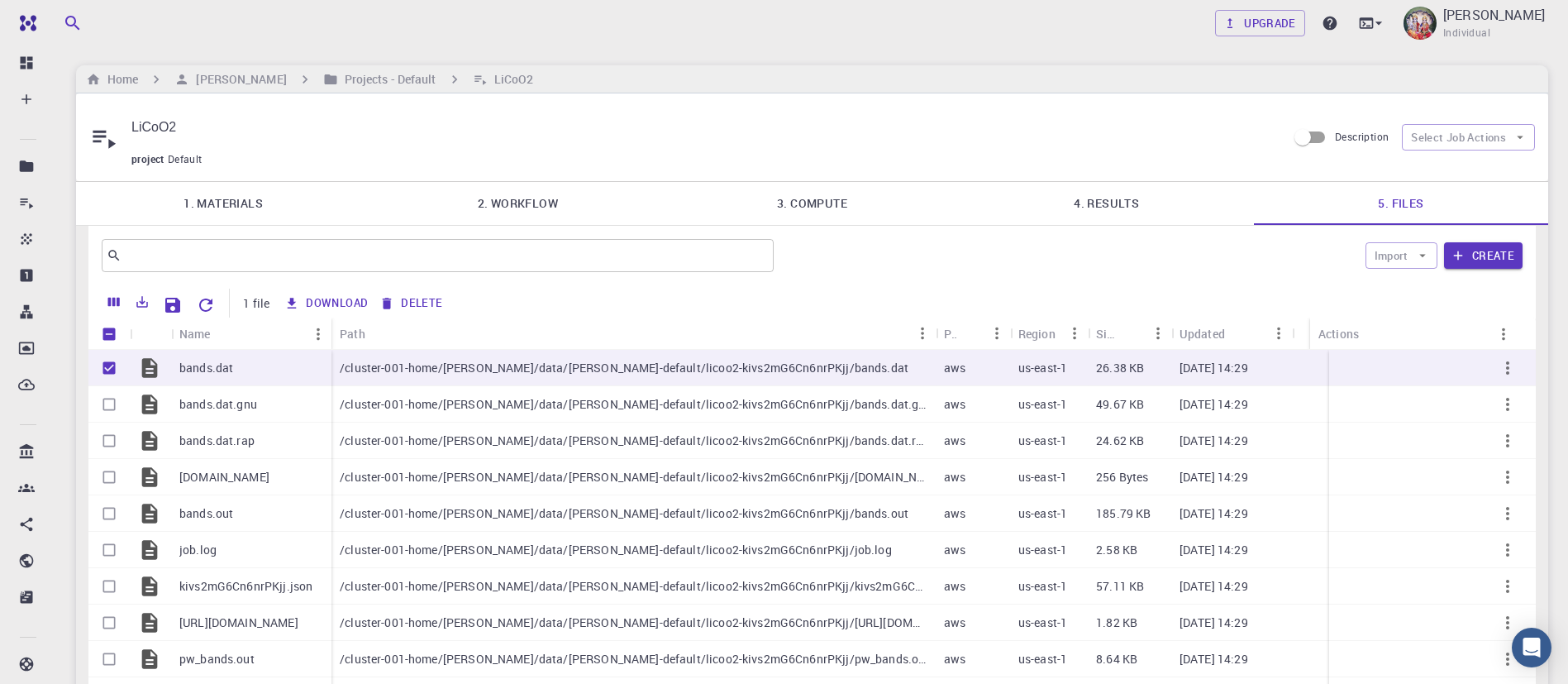
checkbox input "false"
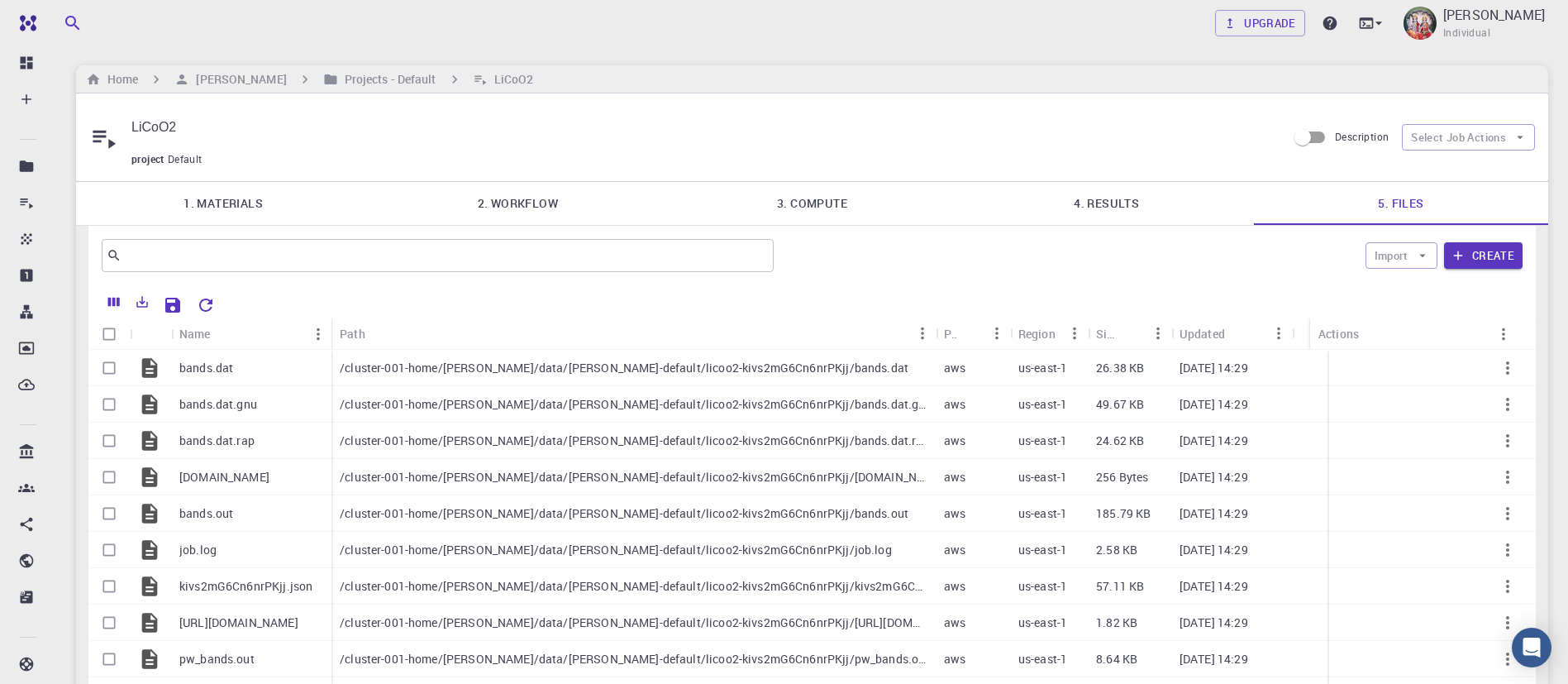
click at [114, 319] on input "Select all rows" at bounding box center [109, 334] width 31 height 32
checkbox input "true"
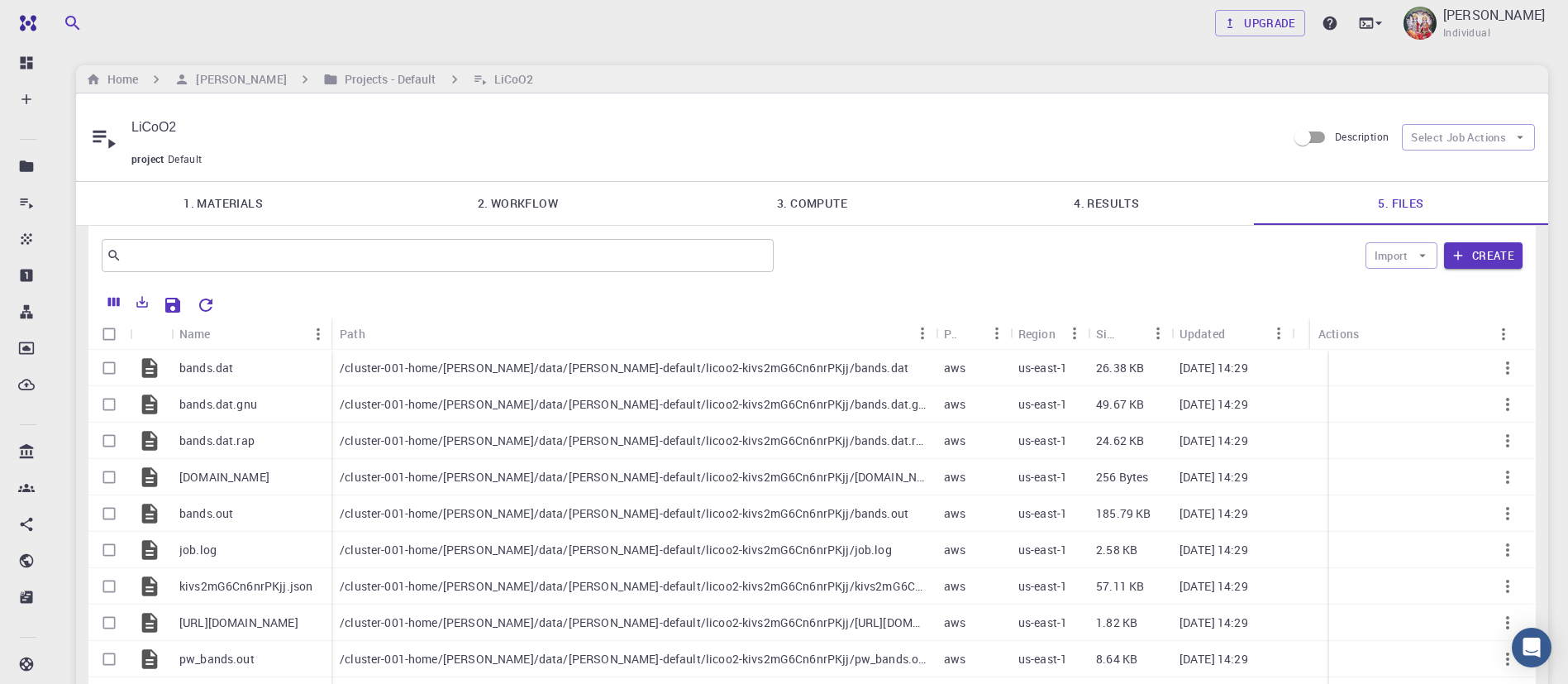
checkbox input "true"
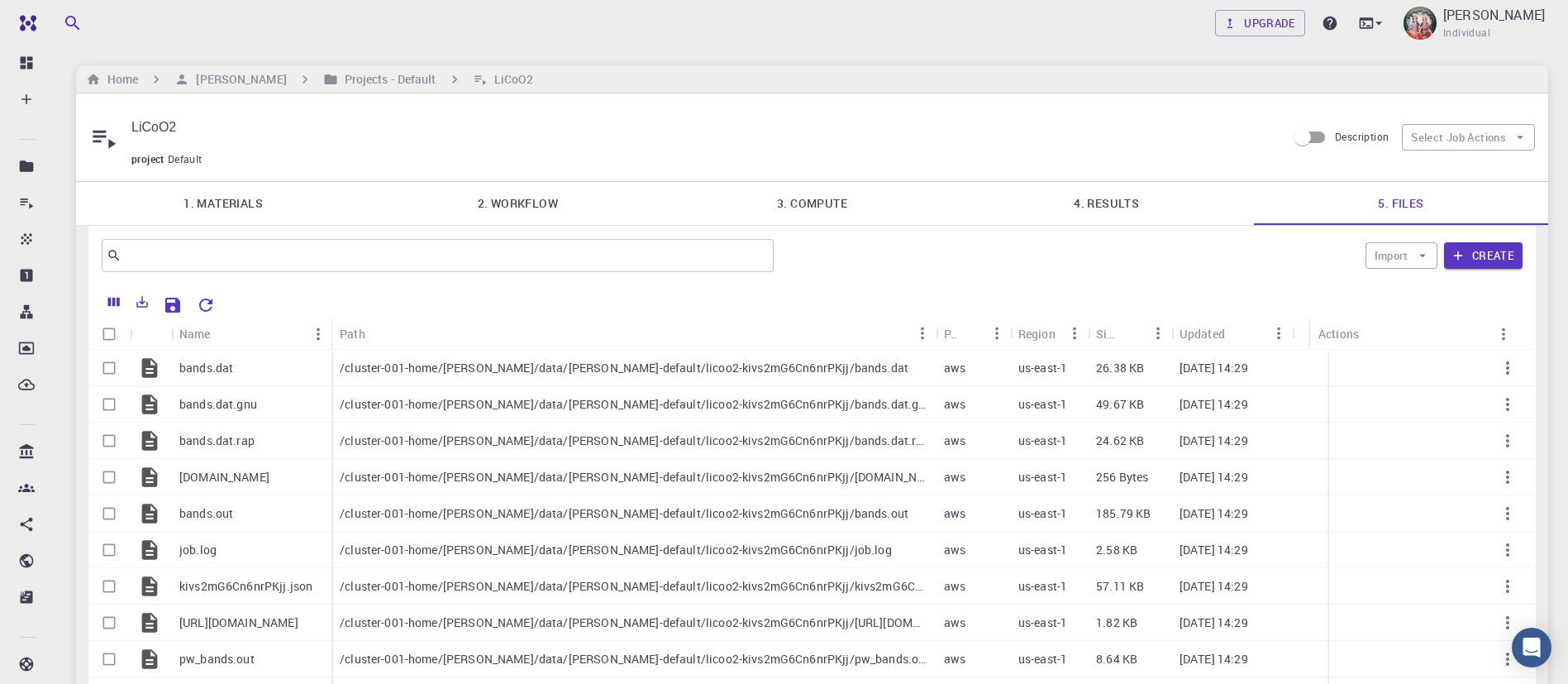
checkbox input "true"
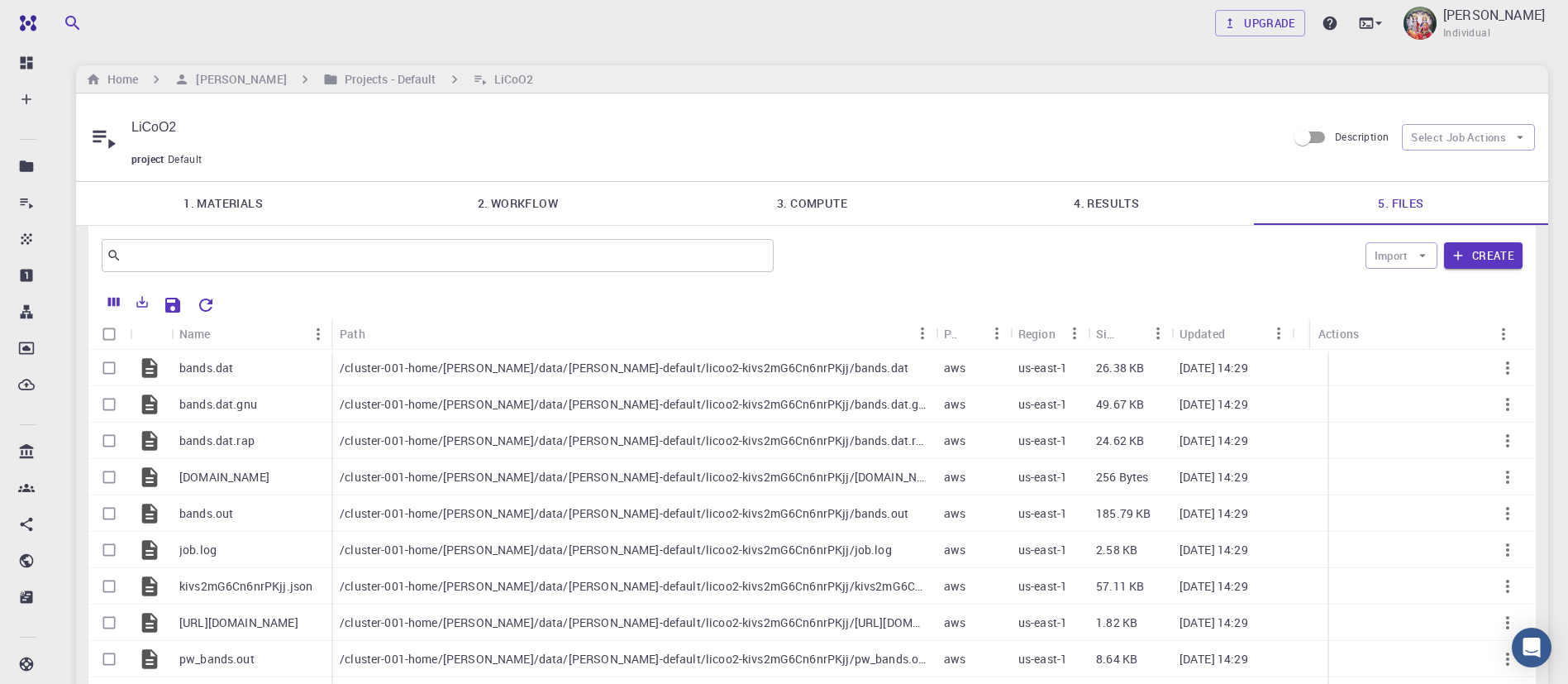
checkbox input "true"
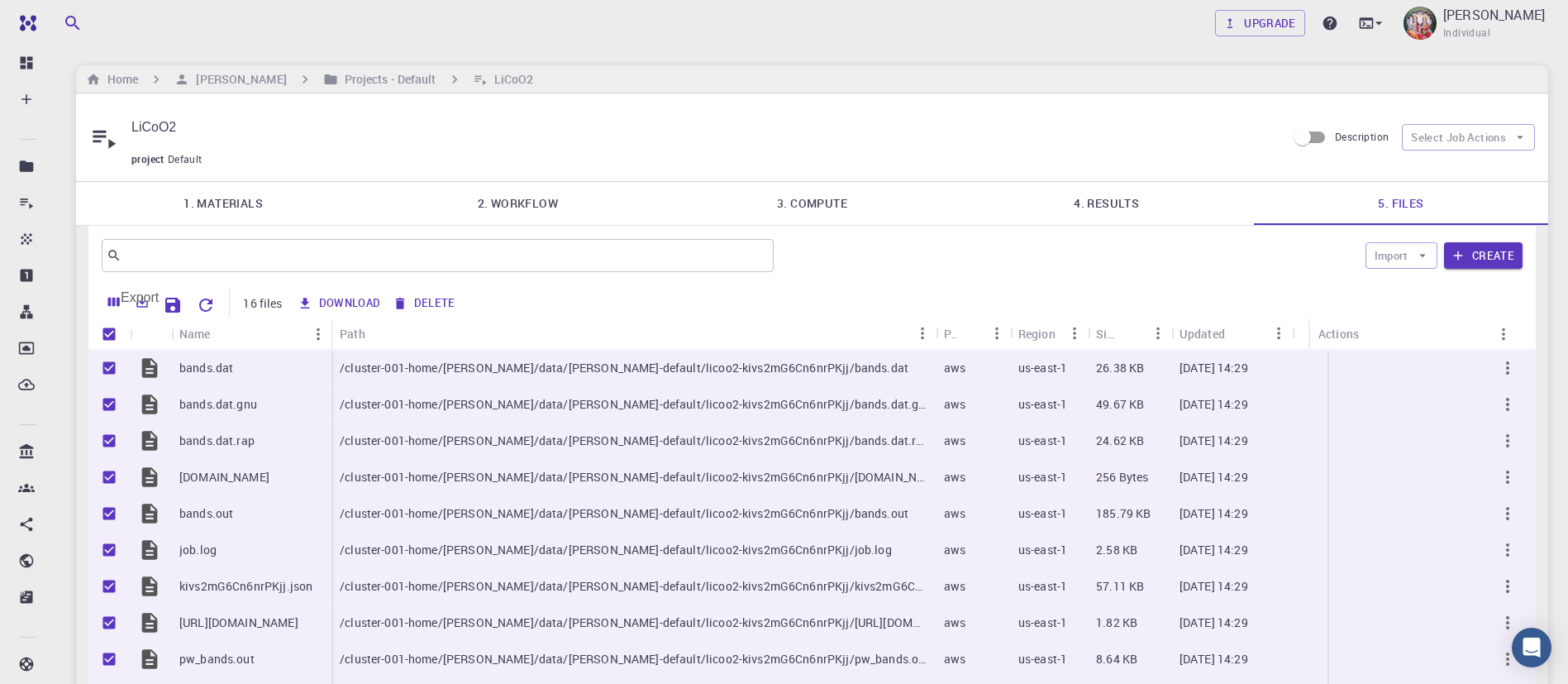
click at [146, 295] on icon "Export" at bounding box center [141, 302] width 14 height 14
click at [180, 340] on li "Download as Excel" at bounding box center [198, 342] width 140 height 30
click at [1352, 397] on icon "Download" at bounding box center [1349, 404] width 12 height 14
click at [1353, 431] on icon "Download" at bounding box center [1348, 440] width 20 height 20
click at [1348, 470] on icon "Download" at bounding box center [1349, 477] width 12 height 14
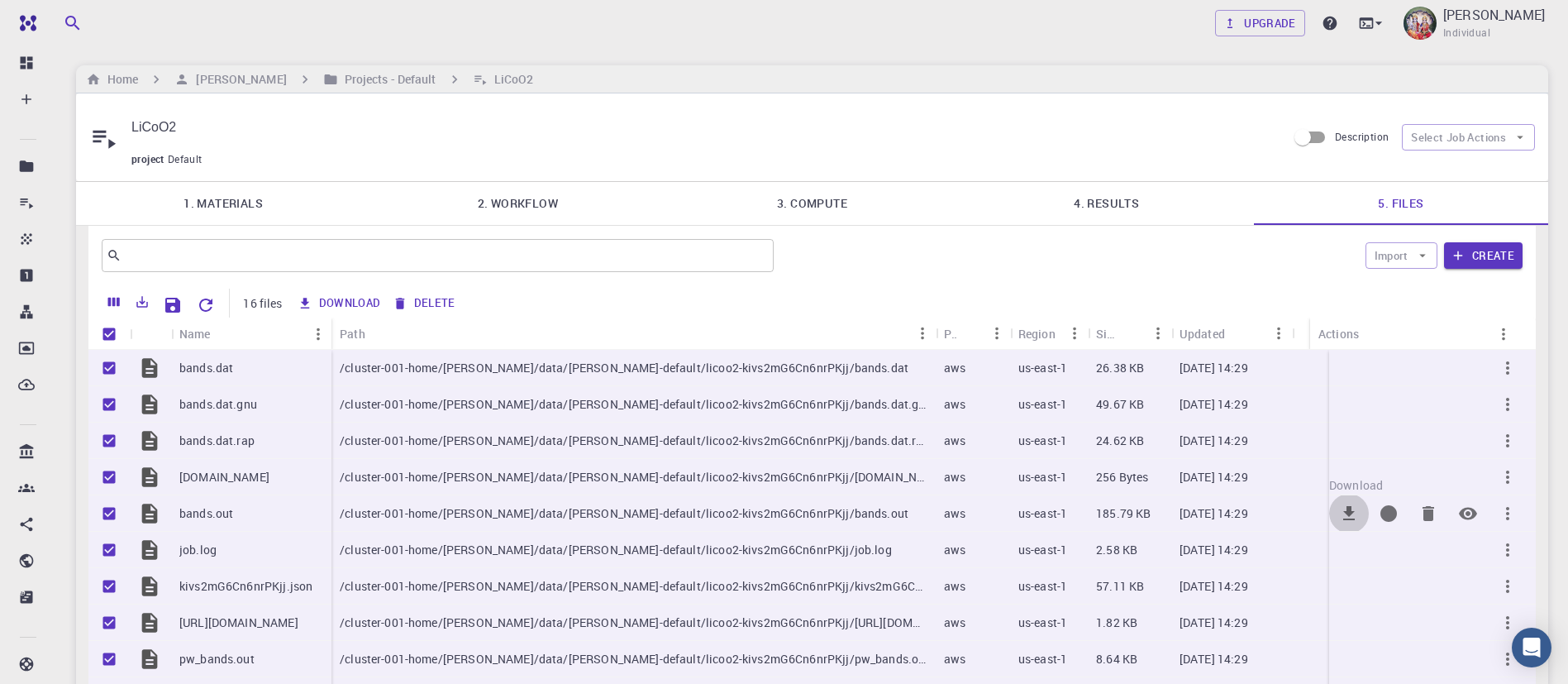
click at [1347, 506] on icon "Download" at bounding box center [1349, 513] width 12 height 14
click at [1348, 540] on icon "Download" at bounding box center [1348, 549] width 20 height 20
click at [1360, 574] on button "Download" at bounding box center [1349, 586] width 40 height 40
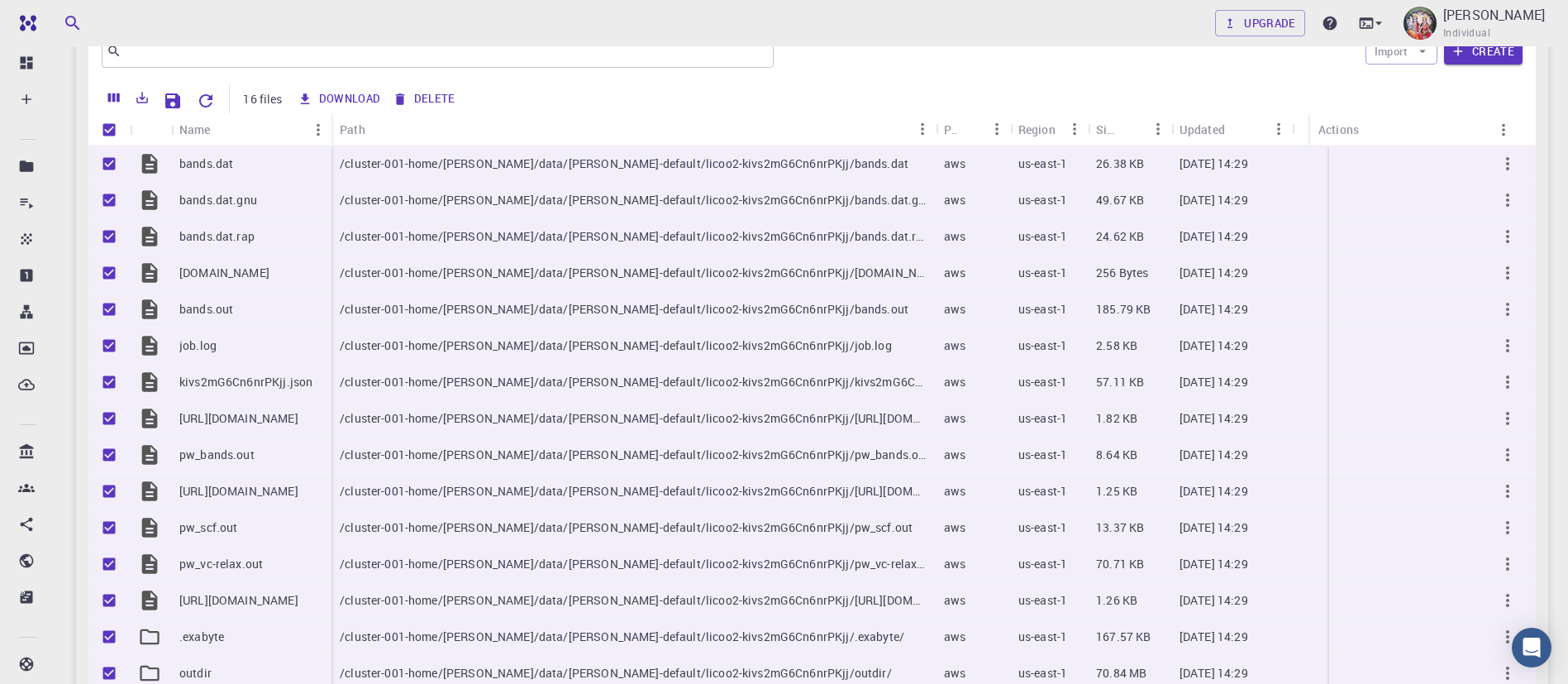
scroll to position [203, 0]
click at [1468, 486] on icon "Preview" at bounding box center [1468, 492] width 18 height 13
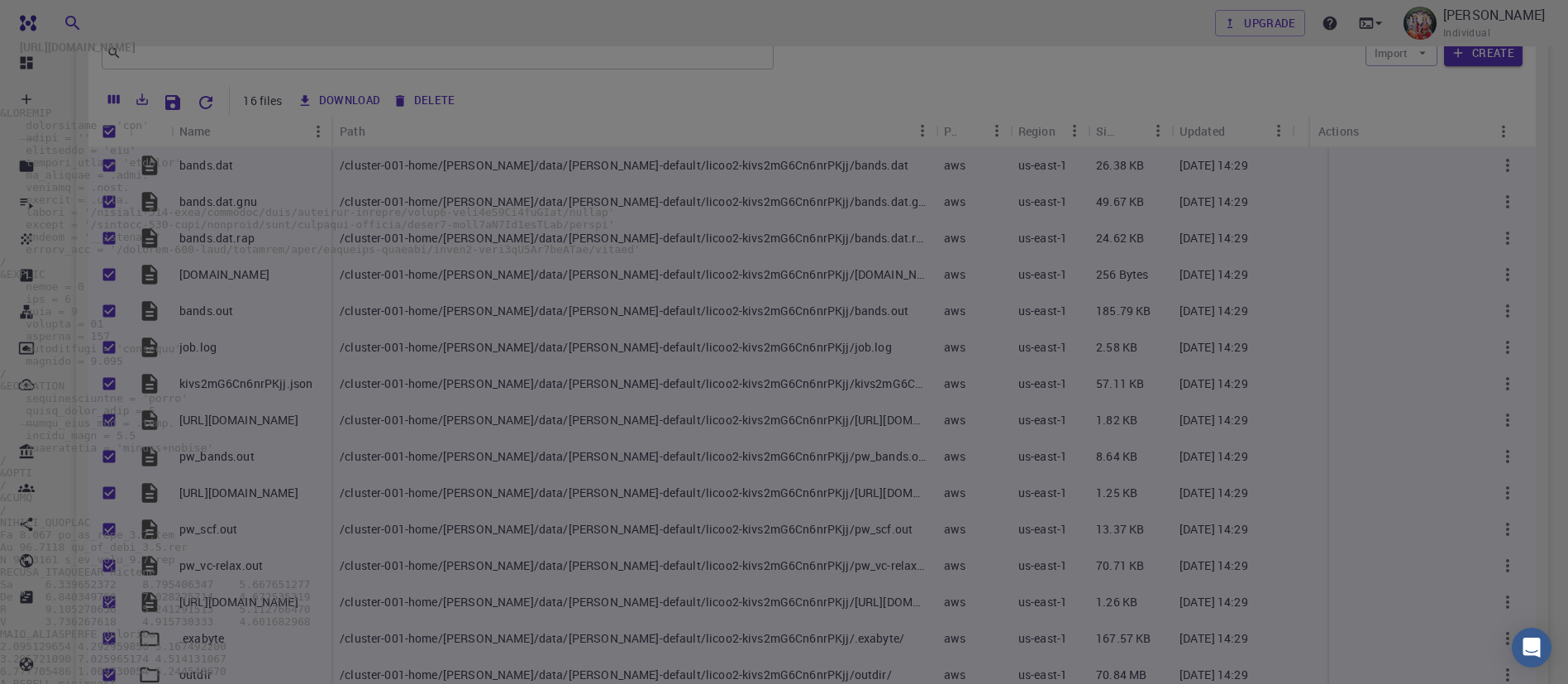
click at [588, 539] on pre at bounding box center [784, 448] width 1568 height 684
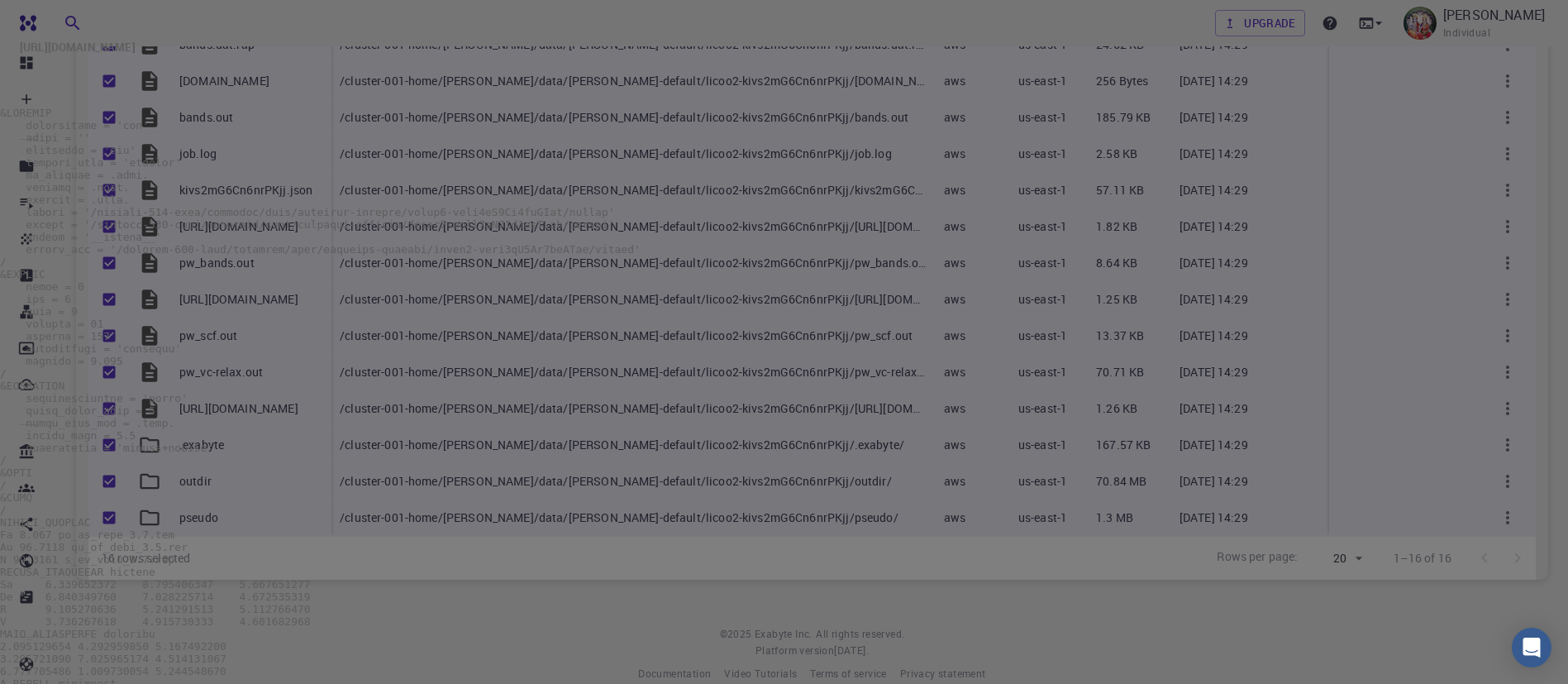
scroll to position [86, 0]
click at [1522, 40] on icon "button" at bounding box center [1531, 29] width 20 height 20
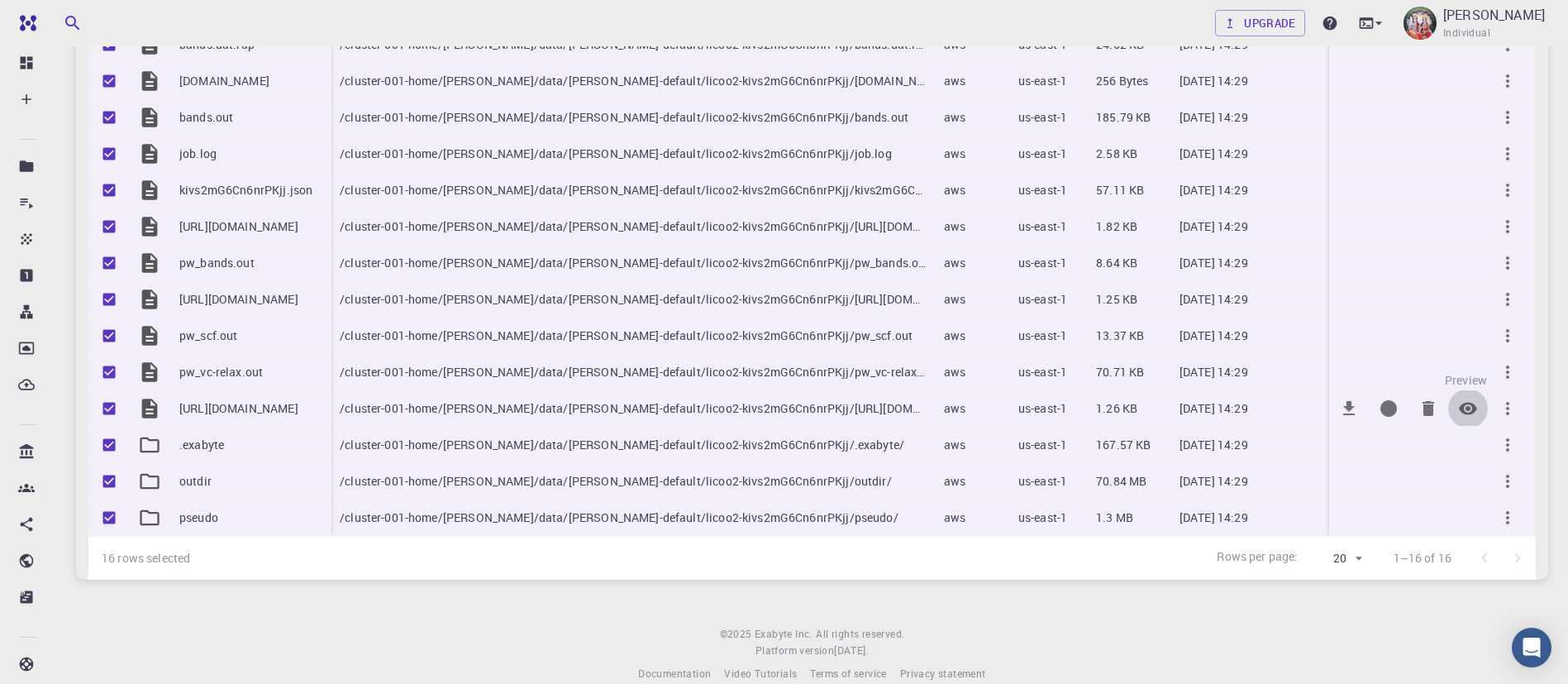
click at [1469, 402] on icon "Preview" at bounding box center [1468, 408] width 18 height 13
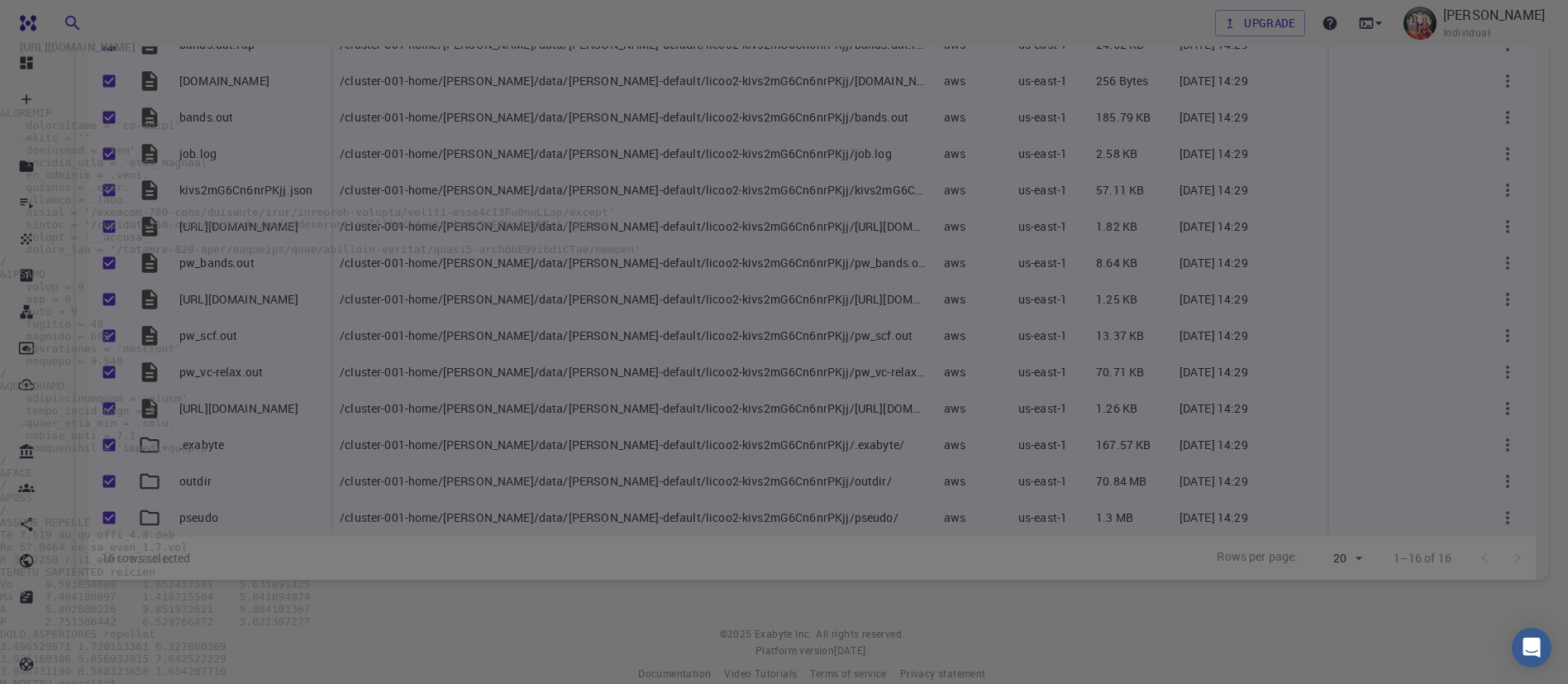
click at [1128, 257] on pre at bounding box center [784, 448] width 1568 height 684
click at [1522, 40] on icon "button" at bounding box center [1531, 29] width 20 height 20
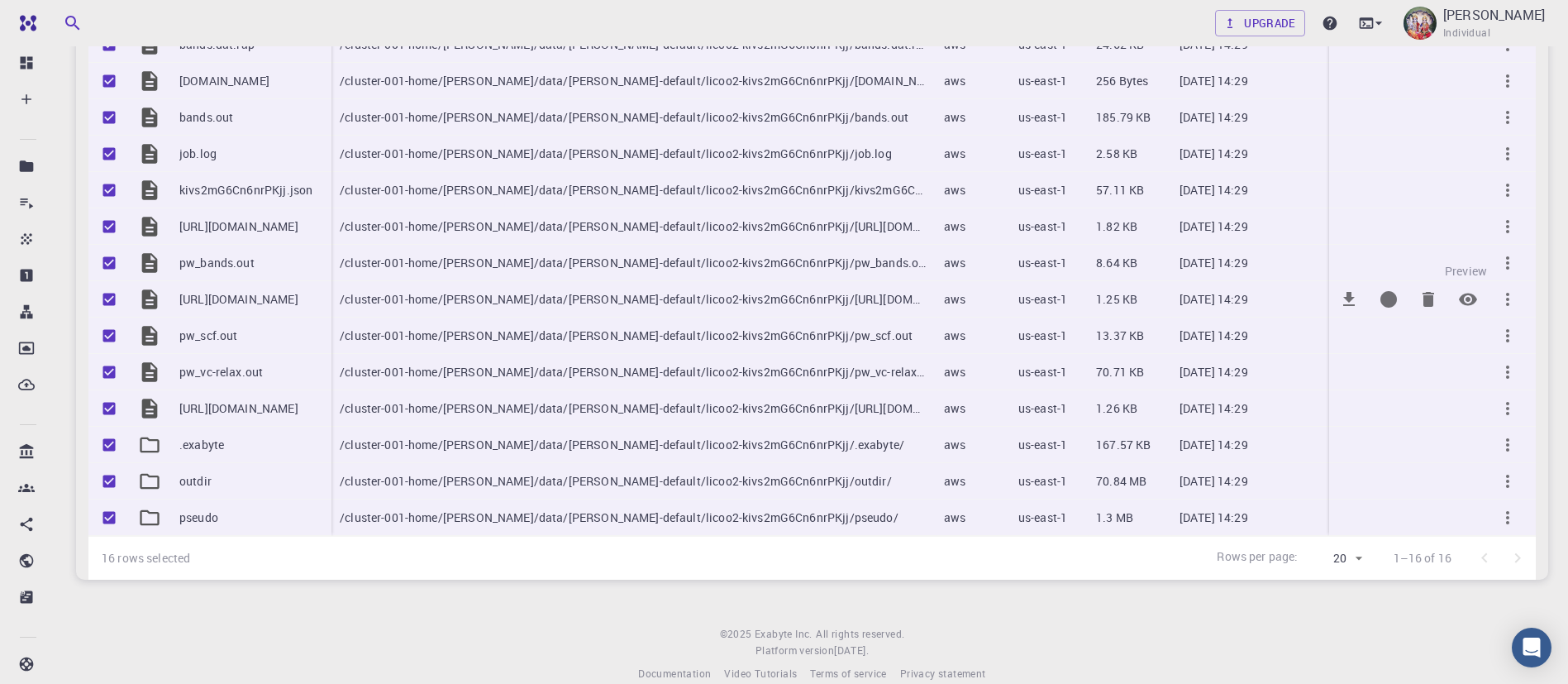
click at [1466, 290] on icon "Preview" at bounding box center [1468, 299] width 20 height 20
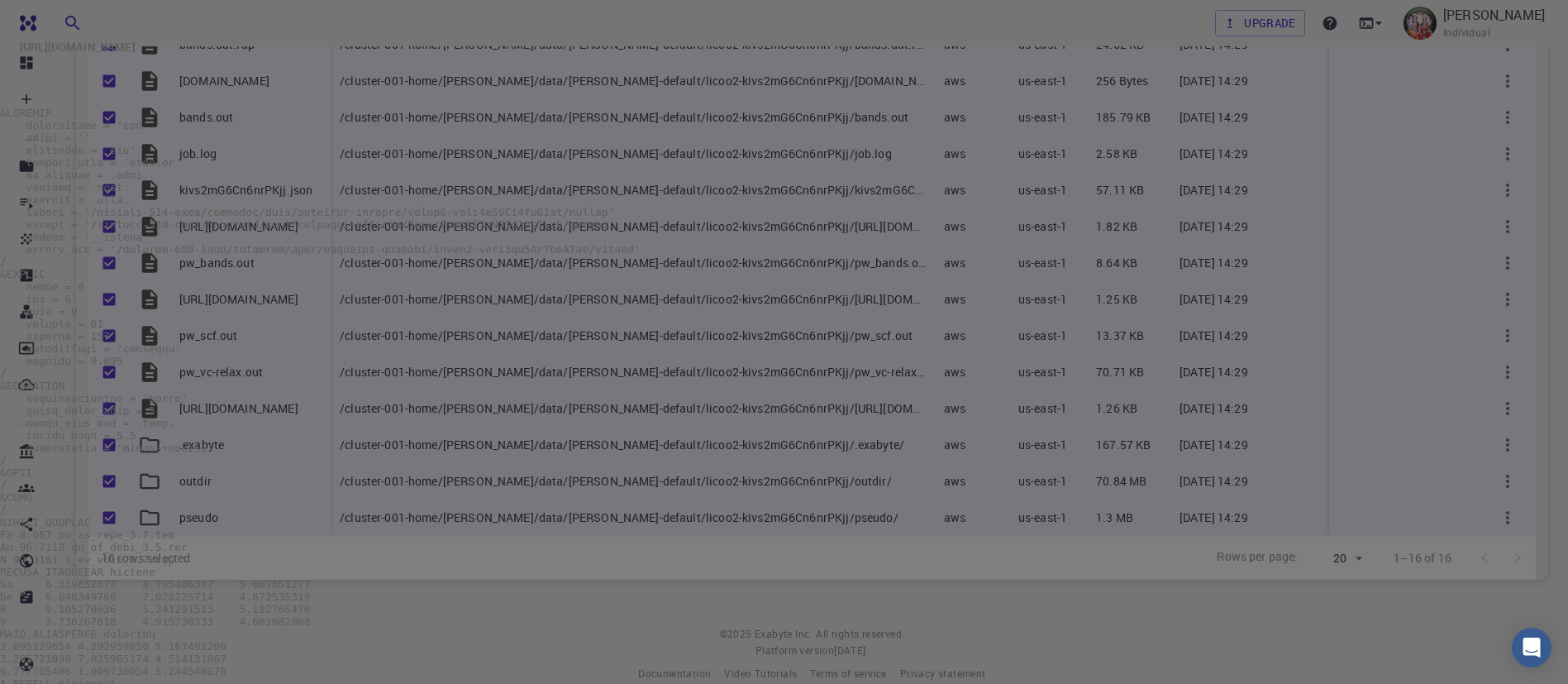
click at [959, 223] on pre at bounding box center [784, 448] width 1568 height 684
click at [1522, 40] on icon "button" at bounding box center [1531, 29] width 20 height 20
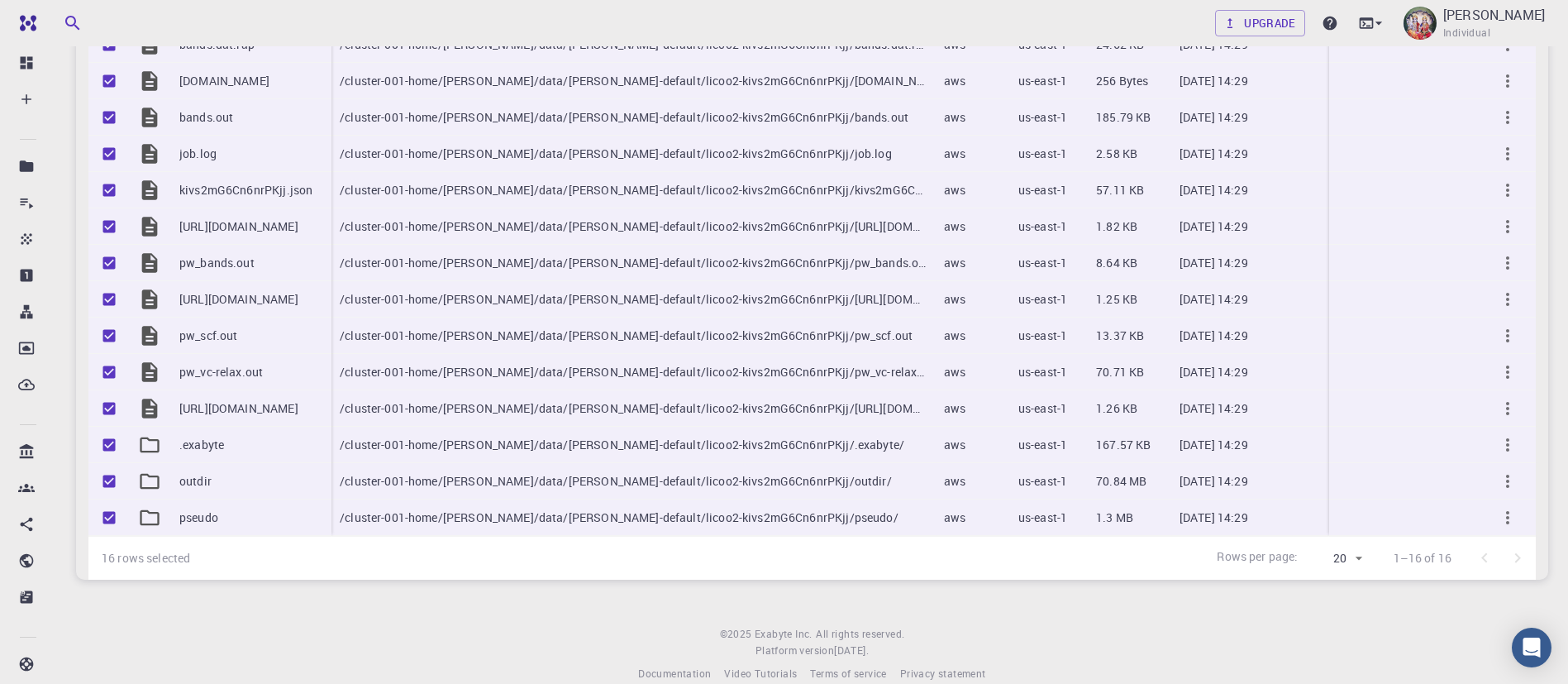
drag, startPoint x: 1475, startPoint y: 331, endPoint x: 1539, endPoint y: 336, distance: 64.2
click at [1539, 336] on div "​ Import Create 16 files Download Delete Name Path Provider Region Size Updated…" at bounding box center [812, 204] width 1473 height 750
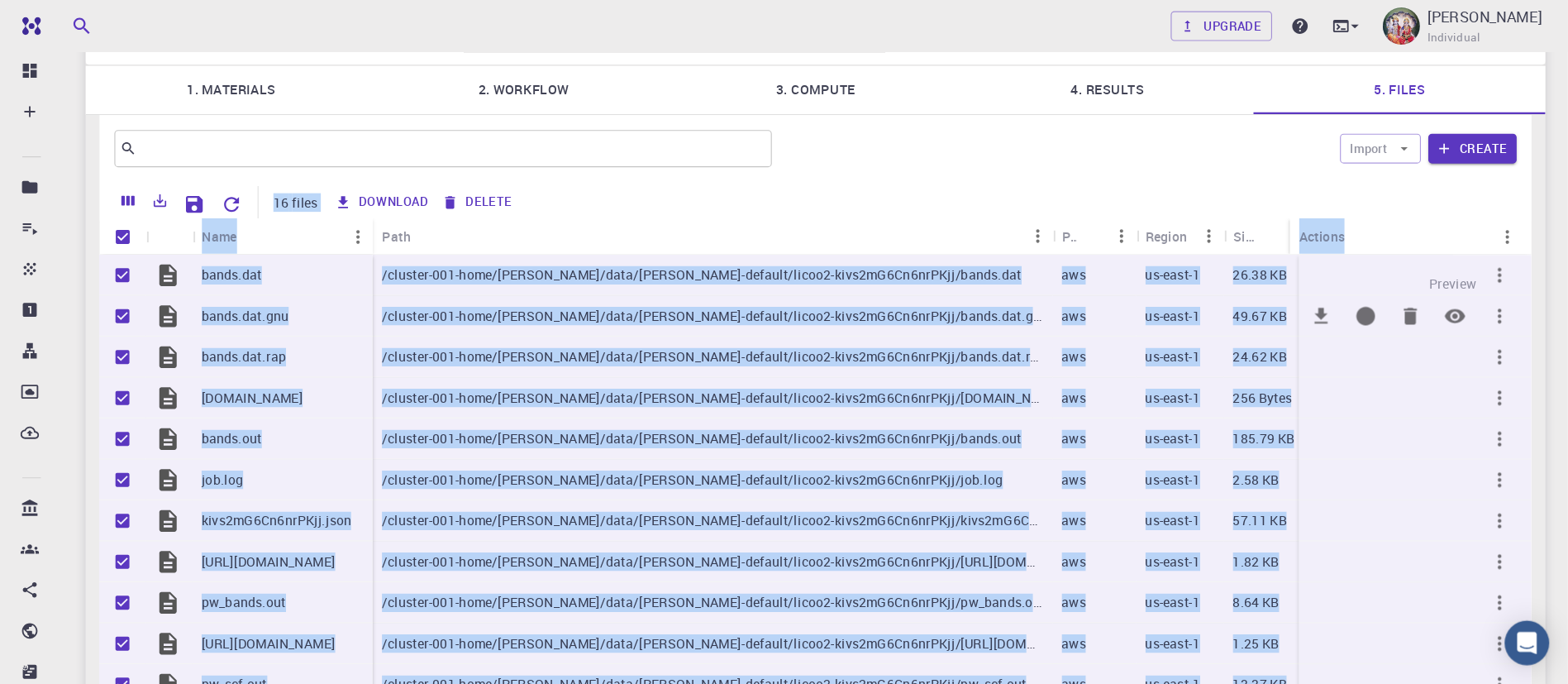
scroll to position [124, 0]
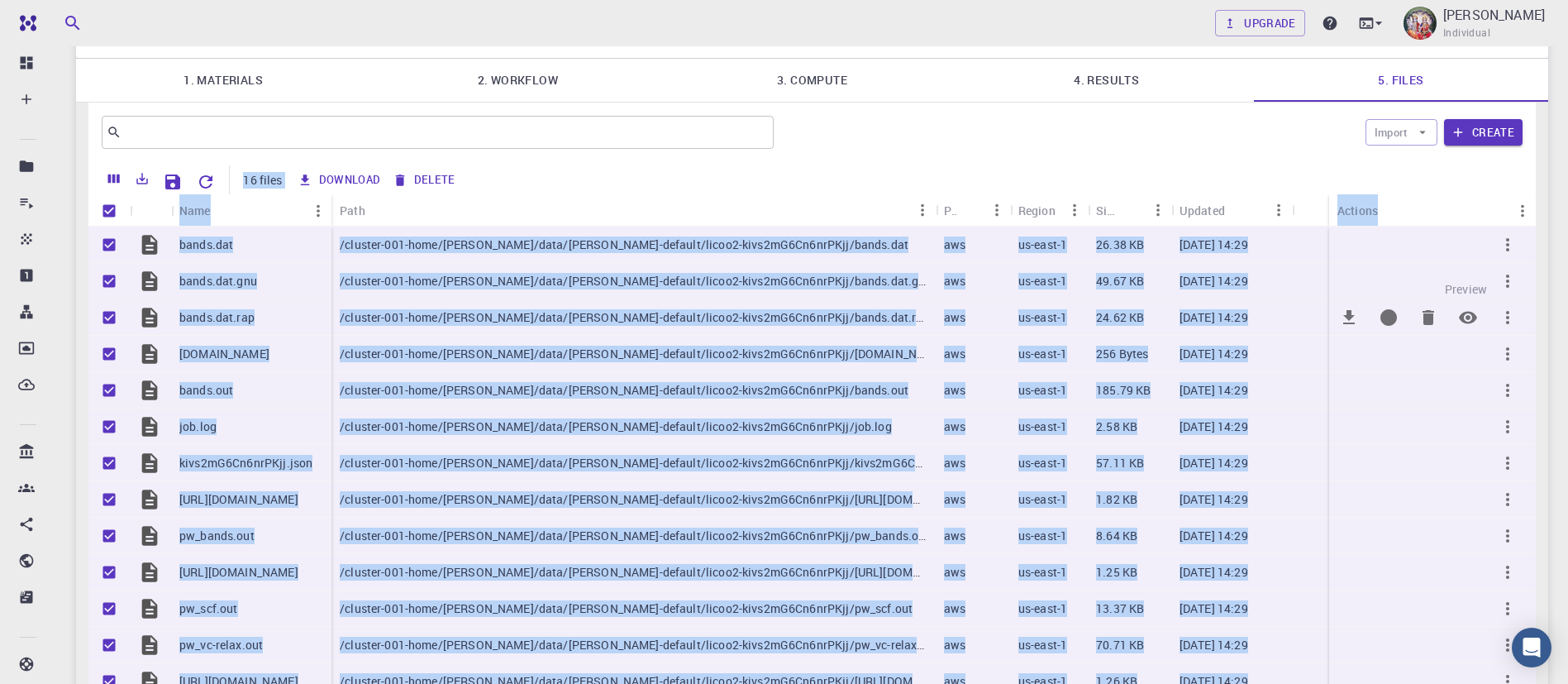
drag, startPoint x: 1467, startPoint y: 285, endPoint x: 977, endPoint y: 190, distance: 499.1
click at [1467, 285] on div "​ Import Create 16 files Download Delete Name Path Provider Region Size Updated…" at bounding box center [812, 477] width 1447 height 750
click at [1421, 165] on div "Download Delete" at bounding box center [892, 180] width 1199 height 29
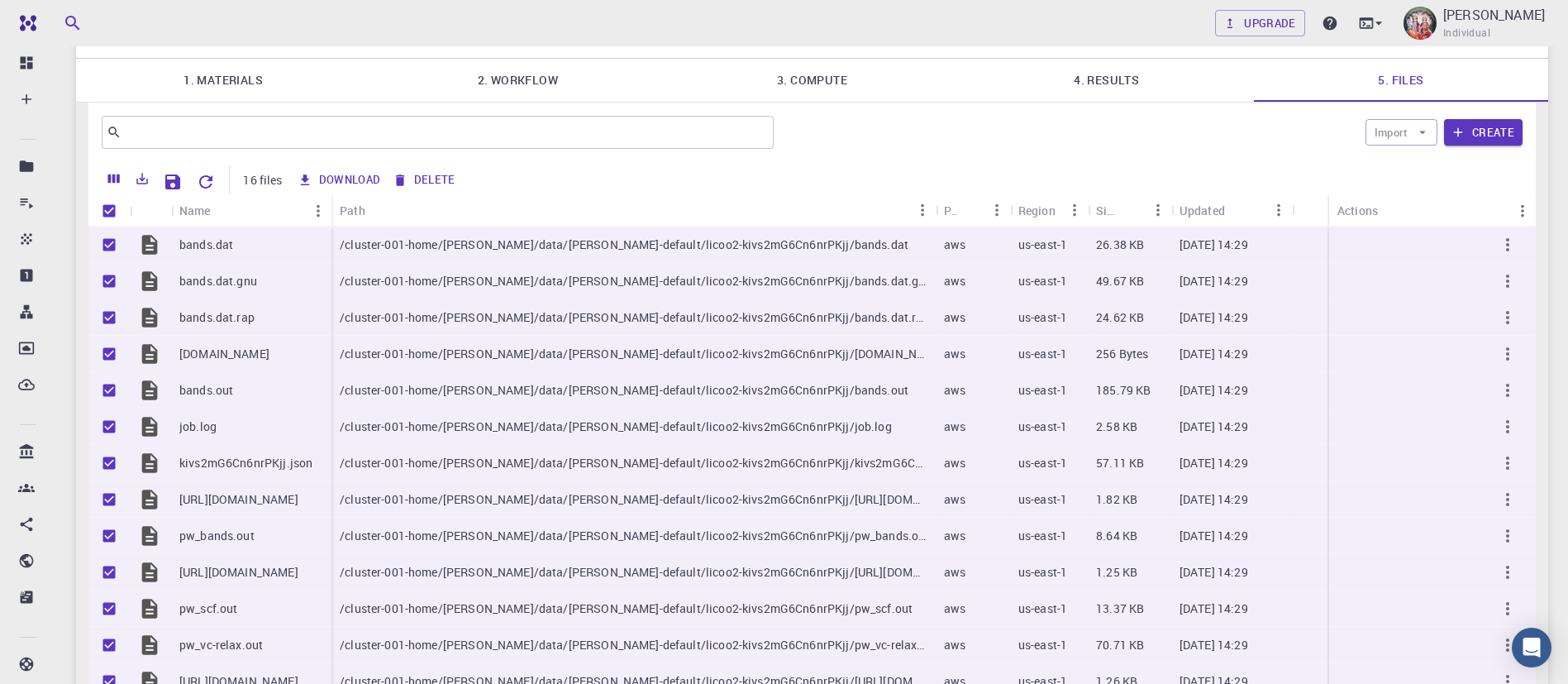
click at [1421, 165] on div "Download Delete" at bounding box center [892, 180] width 1199 height 29
click at [1512, 235] on icon "button" at bounding box center [1508, 244] width 20 height 20
click at [1491, 157] on div at bounding box center [784, 342] width 1568 height 684
click at [329, 167] on button "Download" at bounding box center [340, 180] width 95 height 26
checkbox input "false"
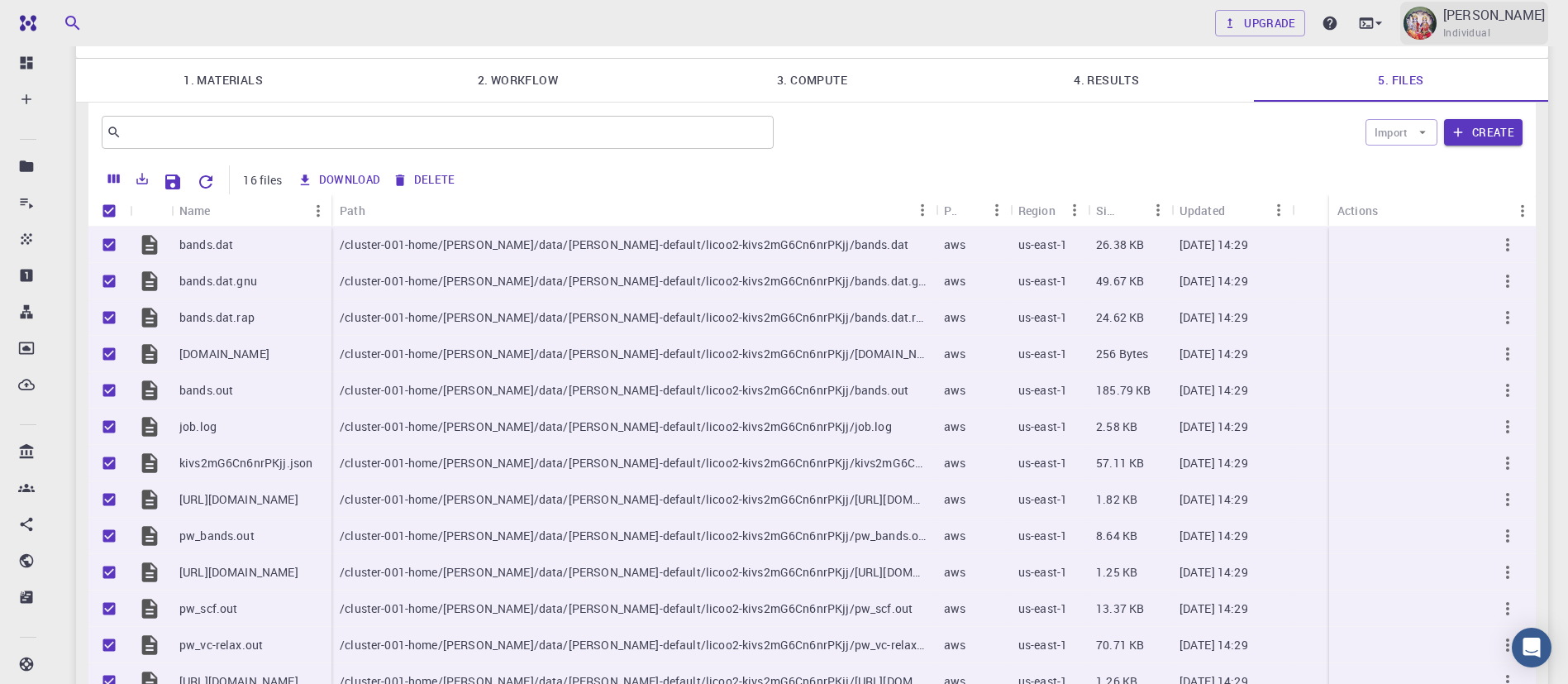
checkbox input "false"
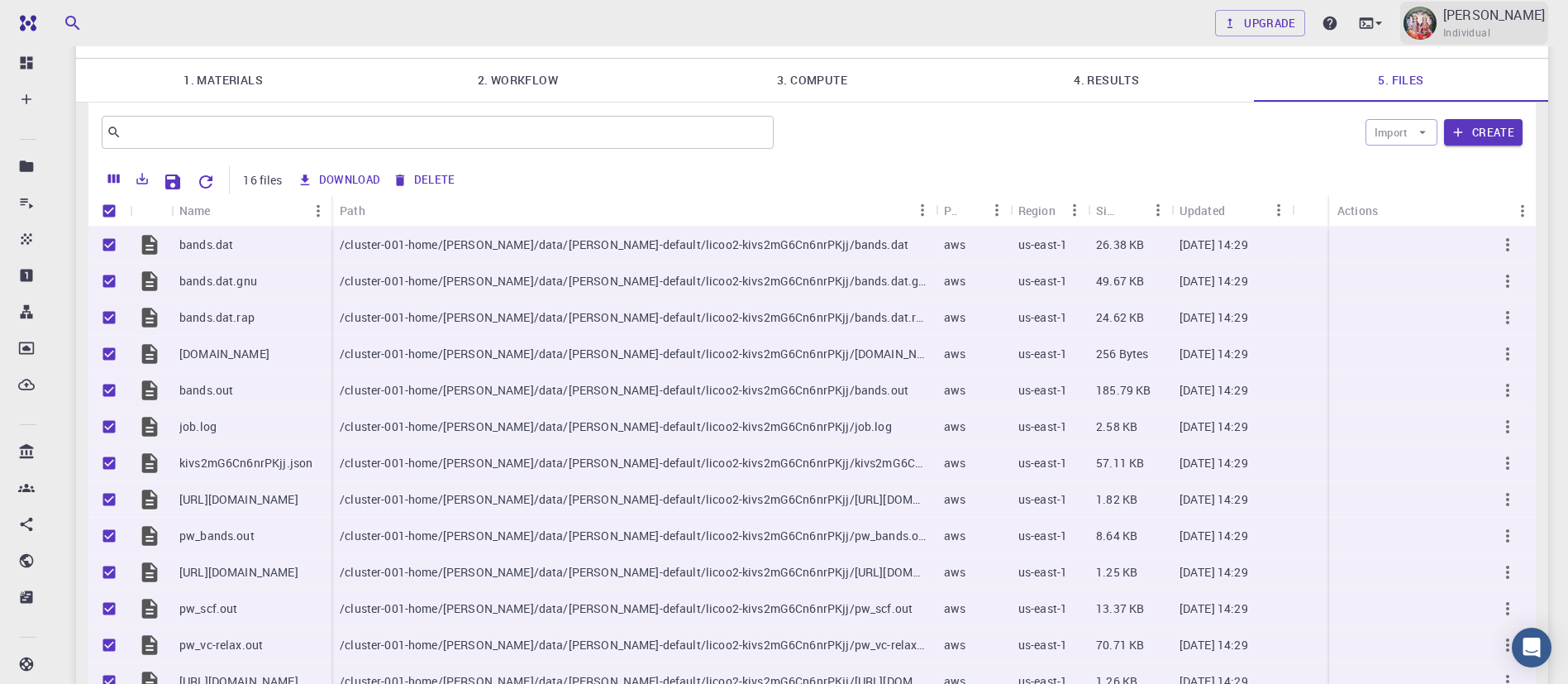
checkbox input "false"
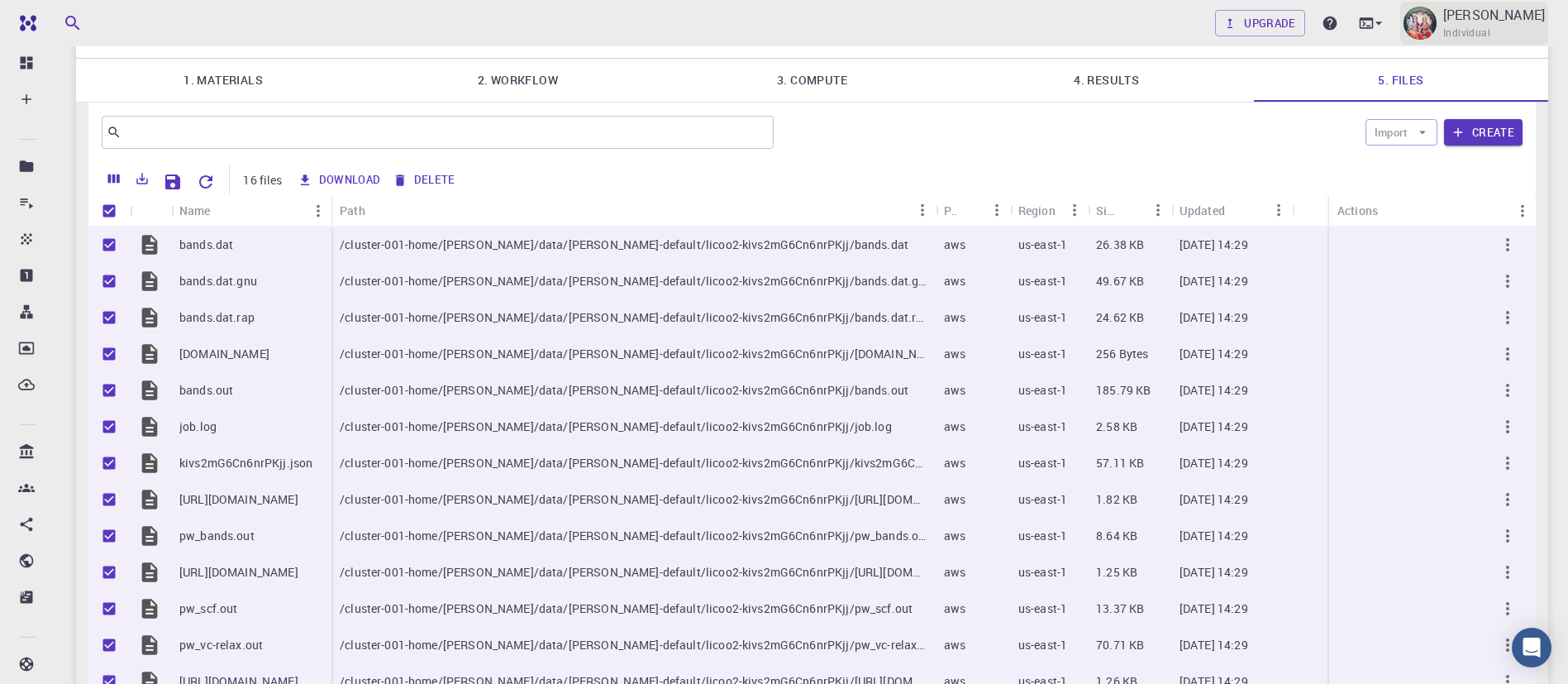
checkbox input "false"
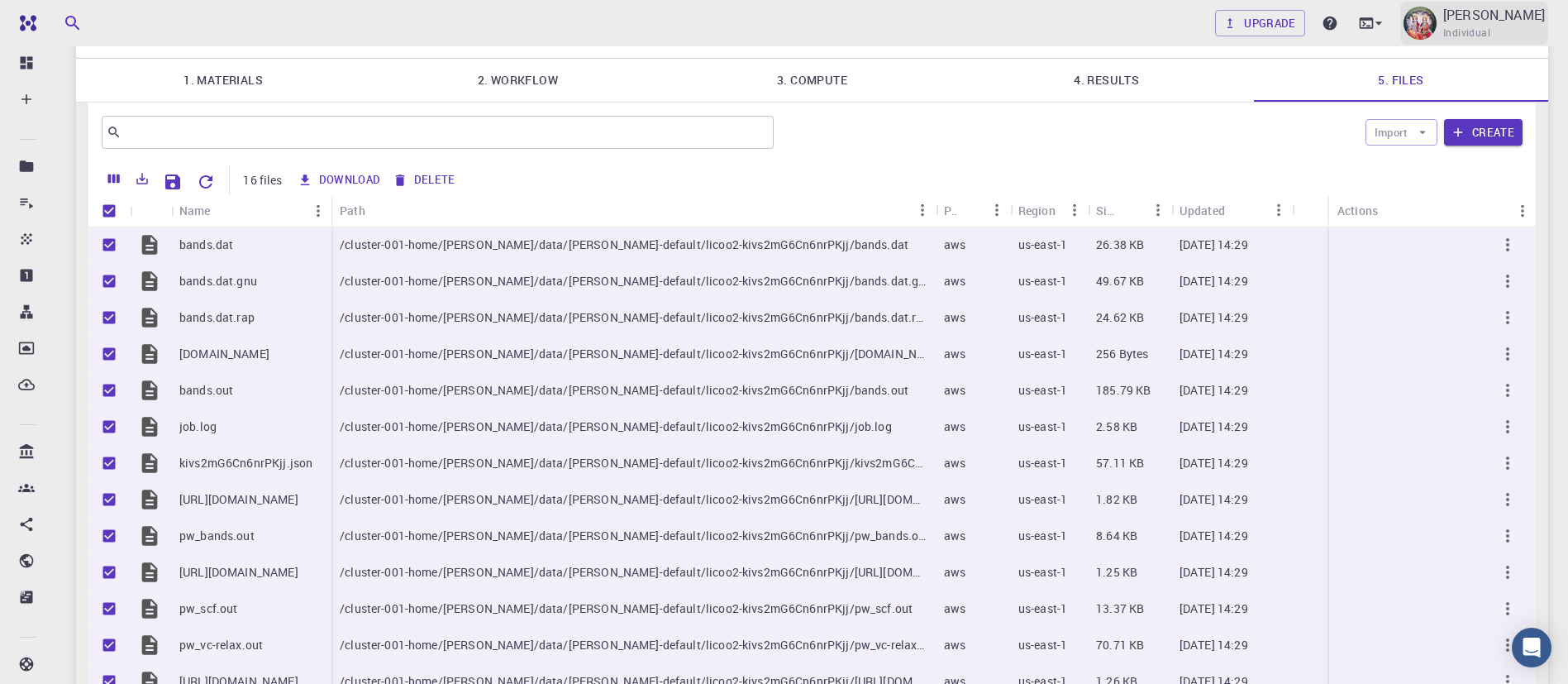
checkbox input "false"
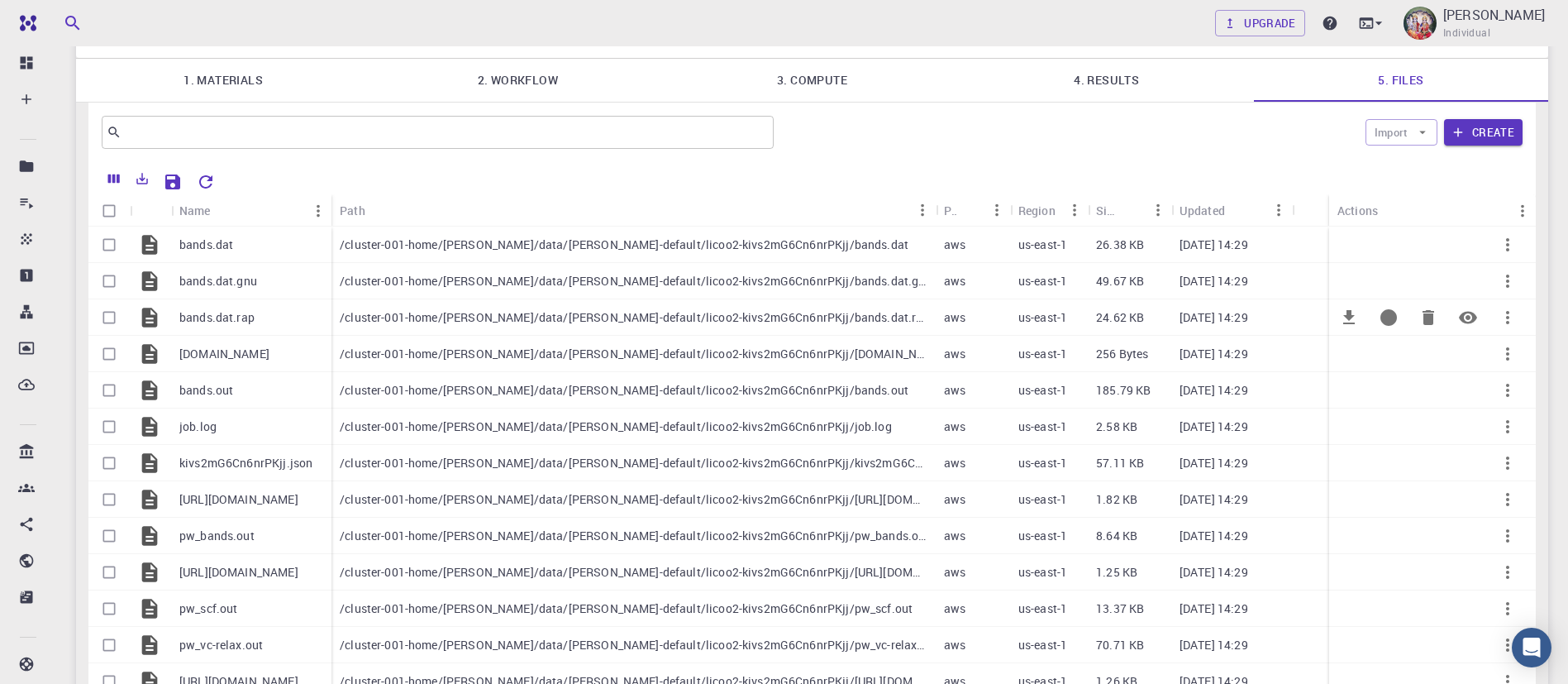
click at [151, 308] on icon at bounding box center [150, 317] width 15 height 19
click at [108, 229] on input "Select row" at bounding box center [109, 244] width 31 height 32
checkbox input "true"
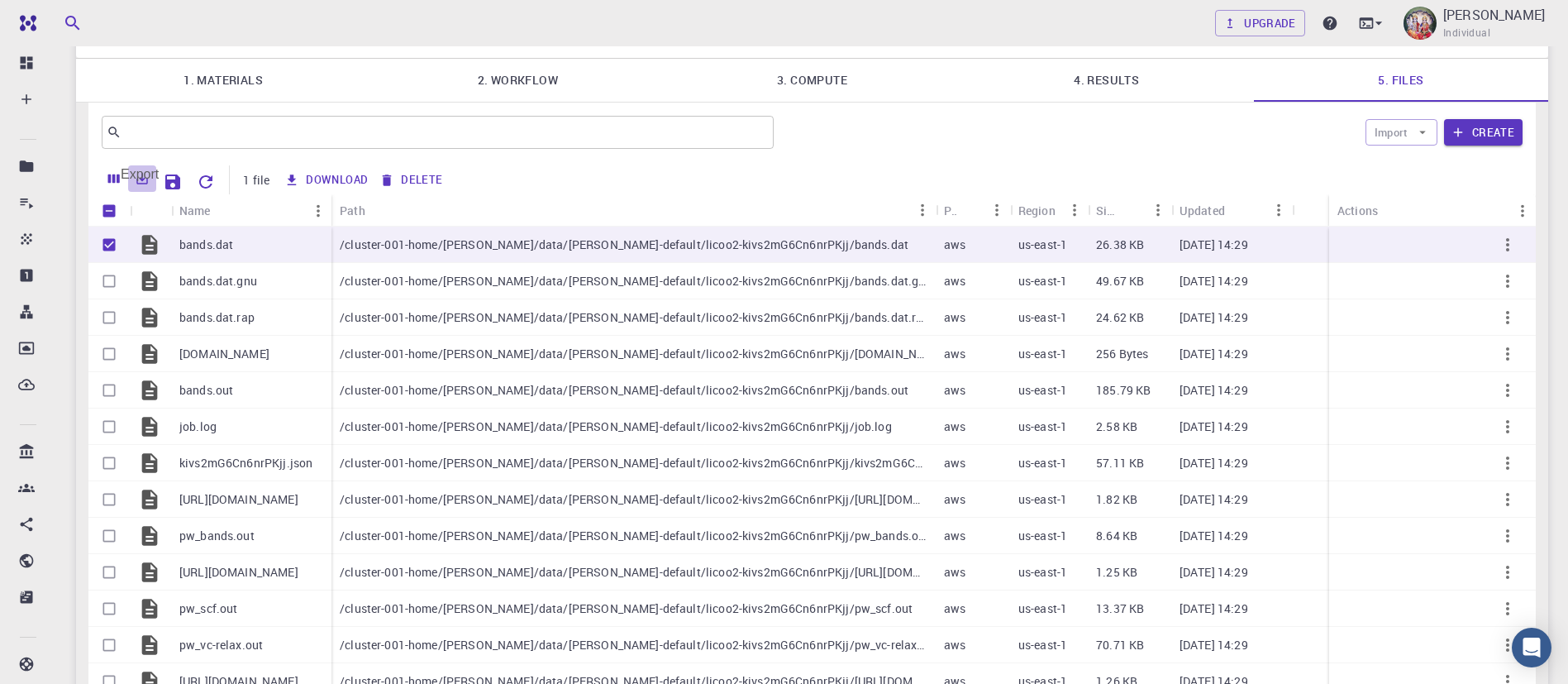
click at [146, 171] on icon "Export" at bounding box center [141, 178] width 14 height 14
click at [174, 189] on li "Download as CSV" at bounding box center [198, 188] width 140 height 30
click at [111, 195] on input "Unselect all rows" at bounding box center [109, 210] width 31 height 32
checkbox input "false"
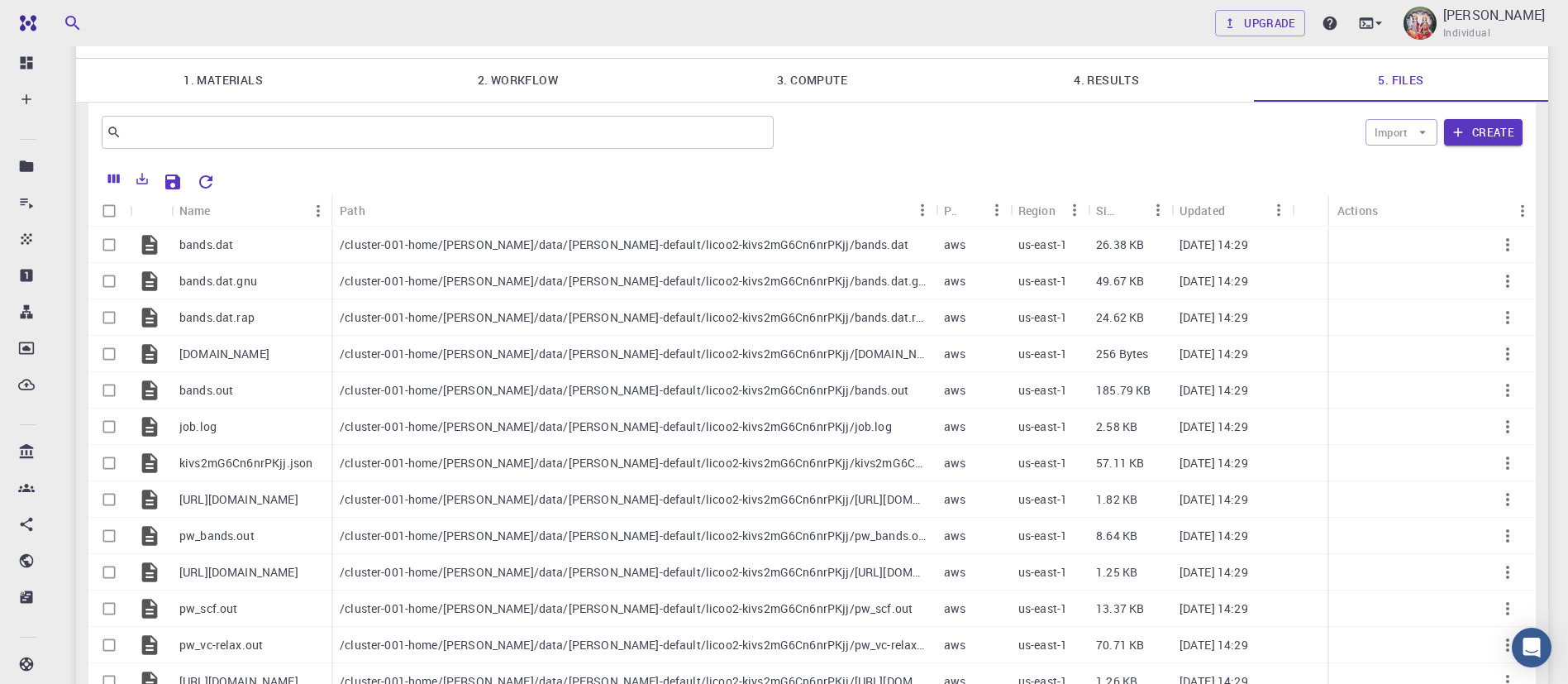
click at [108, 195] on input "Select all rows" at bounding box center [109, 210] width 31 height 32
checkbox input "true"
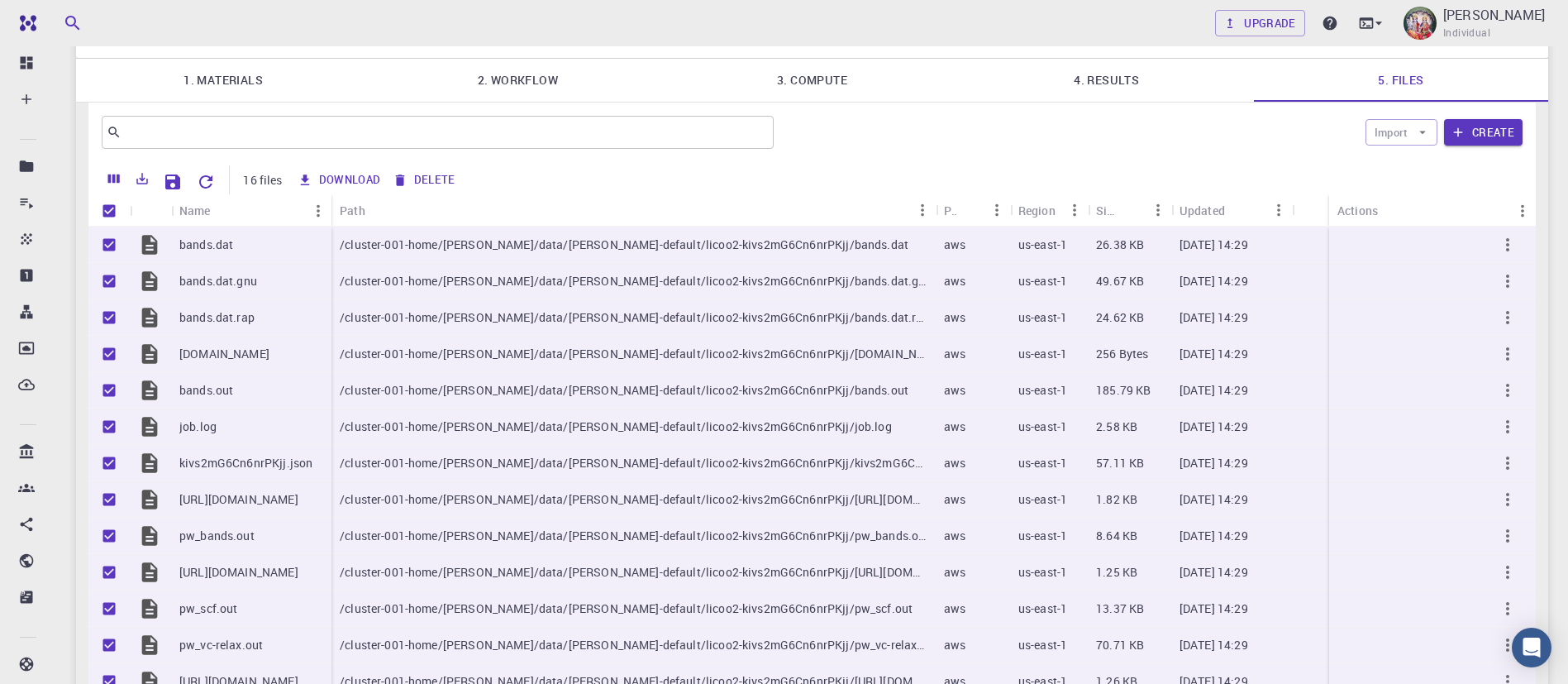
checkbox input "true"
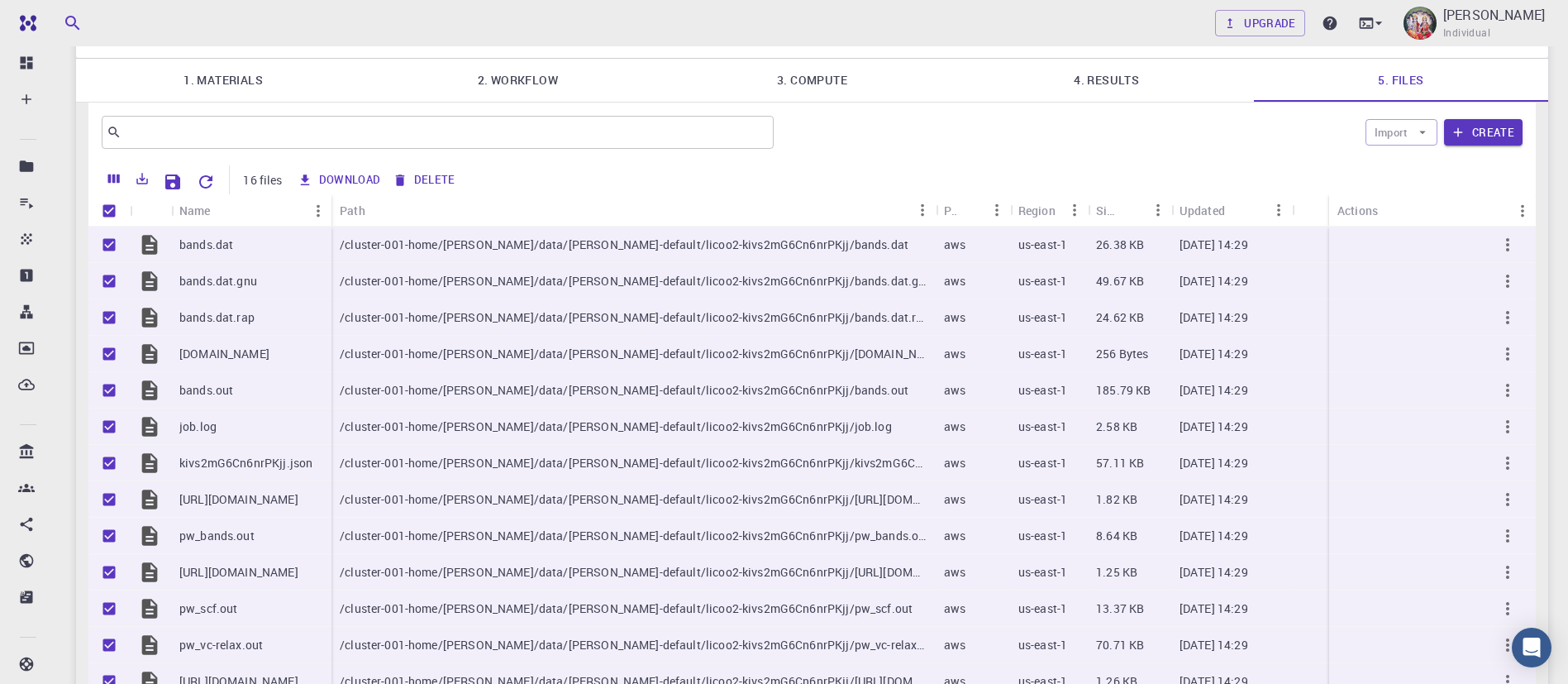
checkbox input "true"
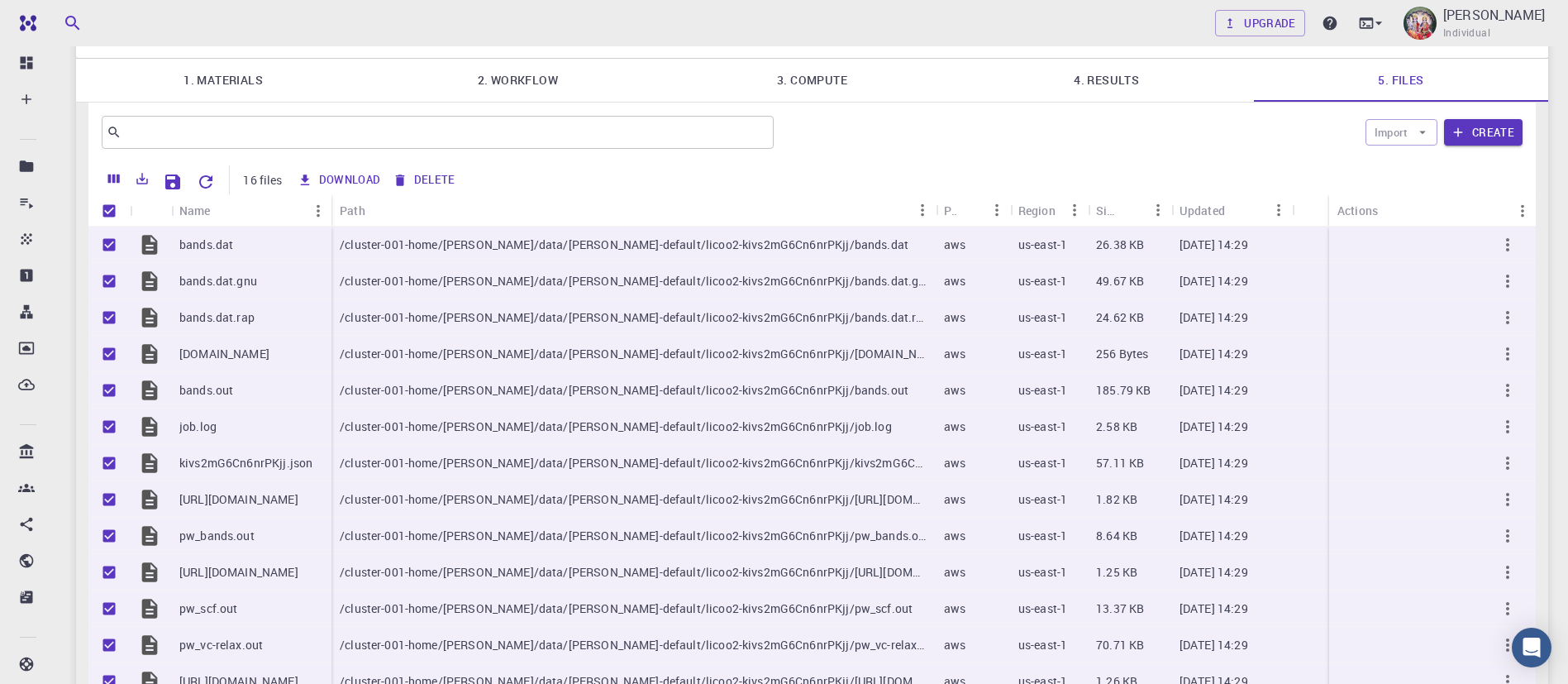
checkbox input "true"
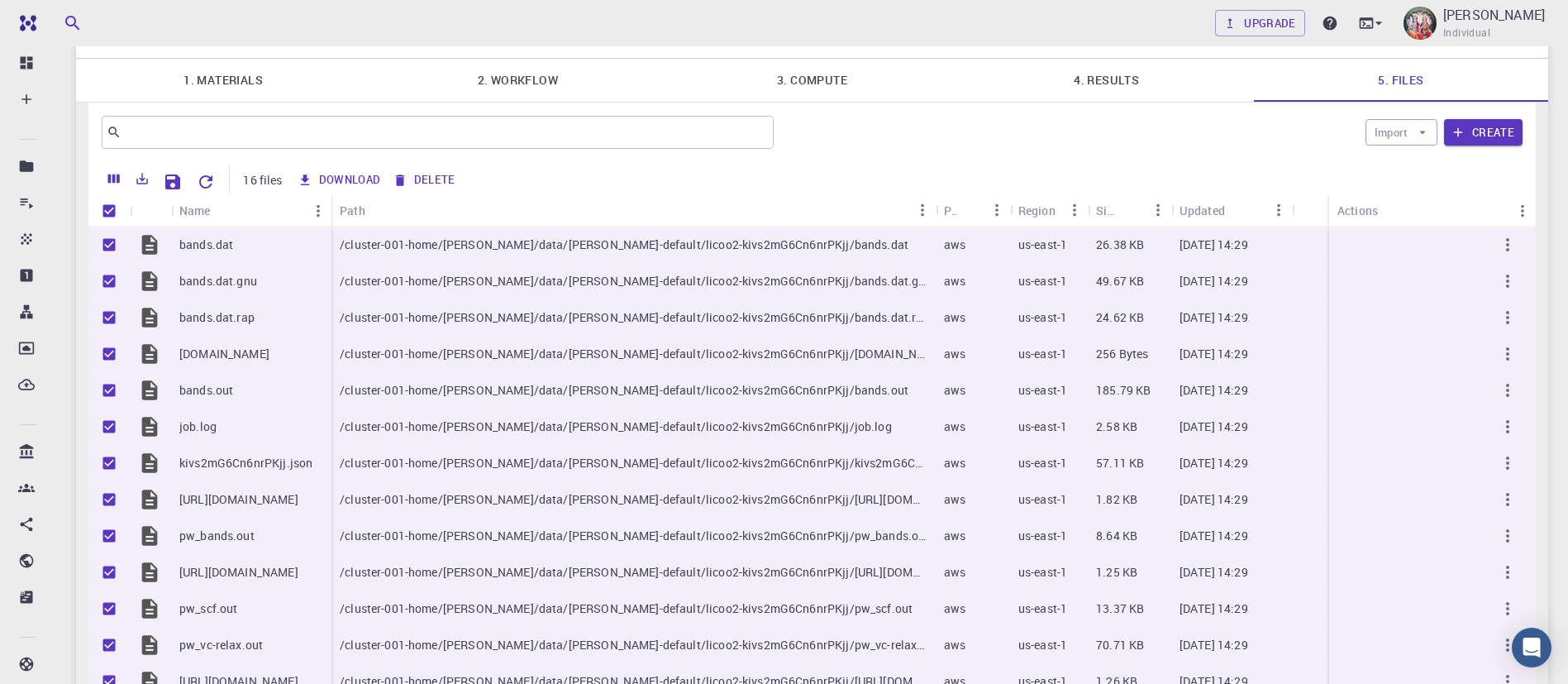
checkbox input "true"
click at [147, 171] on icon "Export" at bounding box center [141, 178] width 14 height 14
click at [177, 184] on li "Download as CSV" at bounding box center [198, 188] width 140 height 30
click at [1346, 235] on icon "Download" at bounding box center [1348, 244] width 20 height 20
click at [145, 171] on icon "Export" at bounding box center [141, 178] width 14 height 14
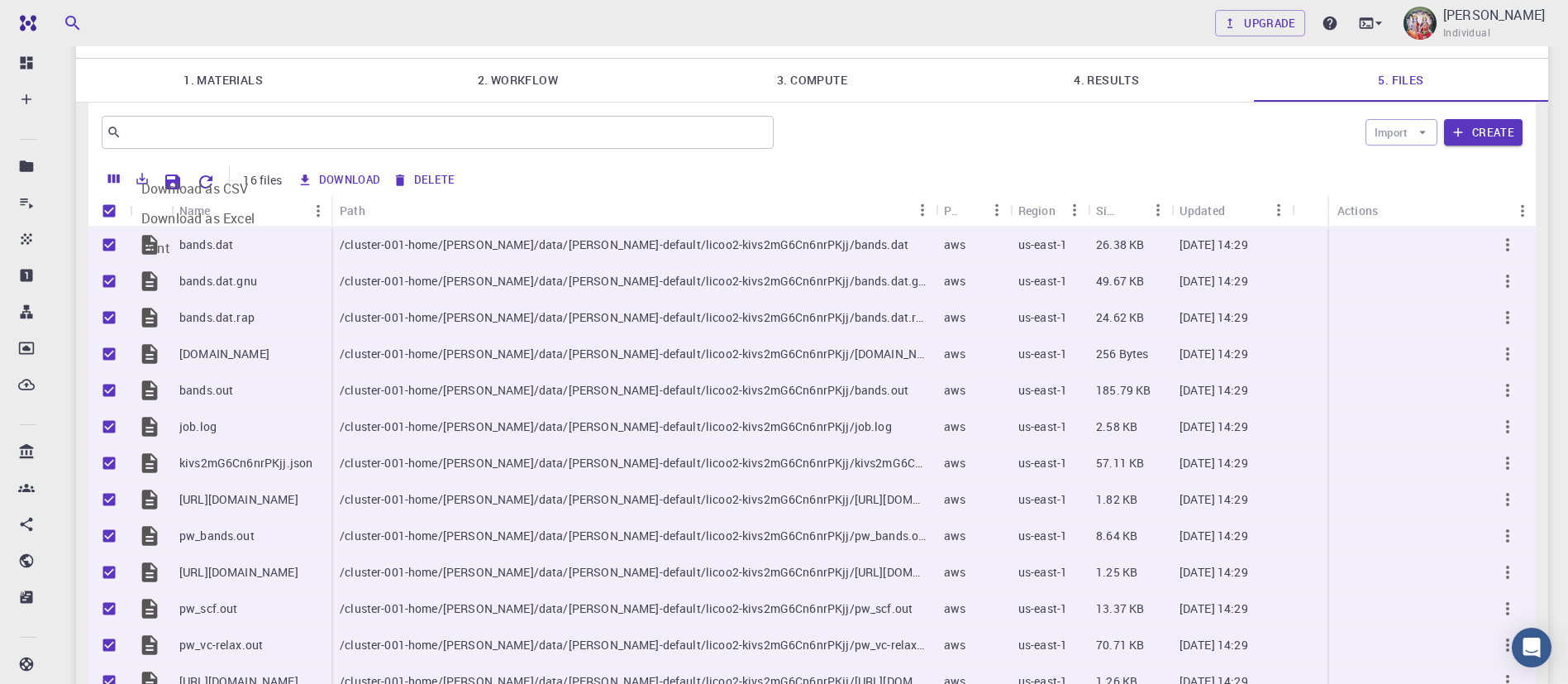
click at [150, 183] on li "Download as CSV" at bounding box center [198, 188] width 140 height 30
click at [1351, 238] on icon "Download" at bounding box center [1349, 244] width 12 height 14
click at [149, 171] on icon "Export" at bounding box center [141, 178] width 14 height 14
click at [108, 175] on icon "Columns" at bounding box center [114, 179] width 12 height 9
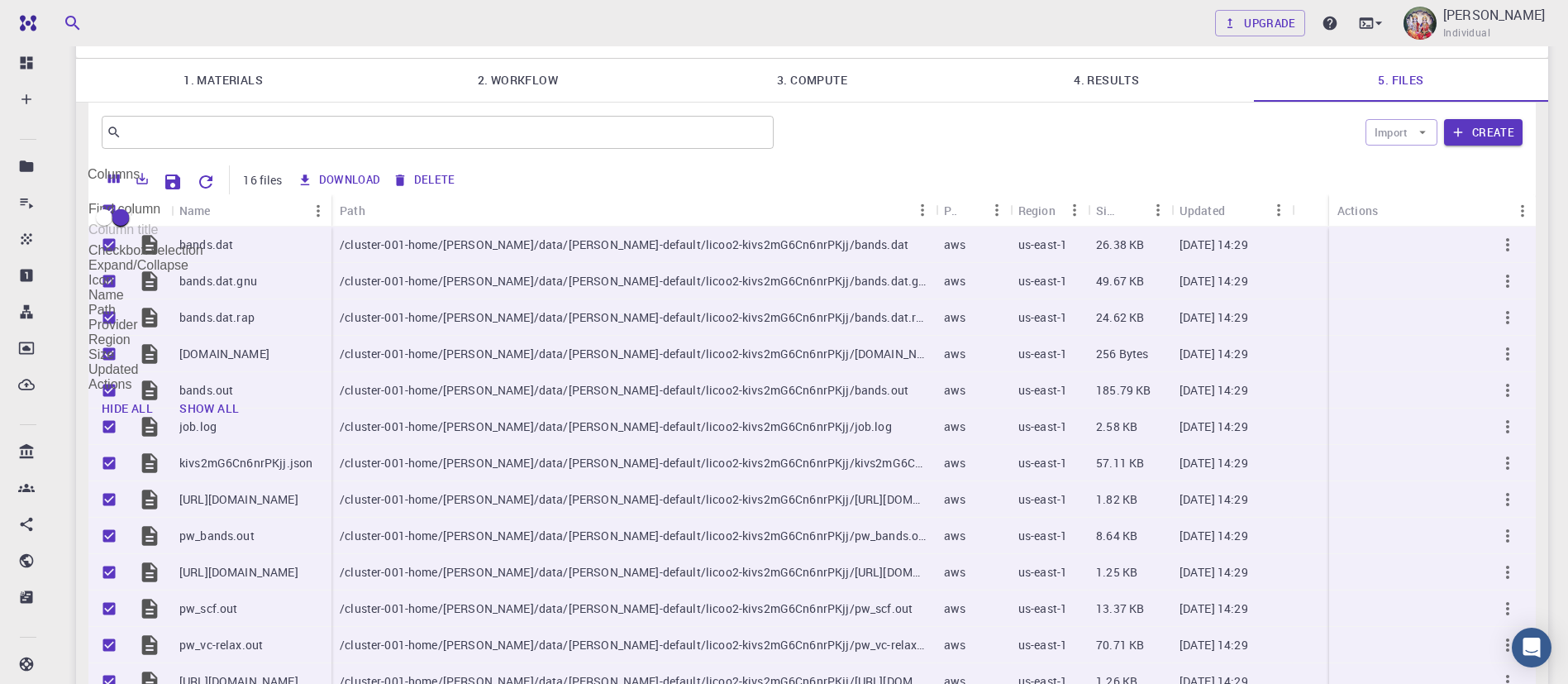
click at [112, 165] on button "Columns" at bounding box center [114, 178] width 28 height 26
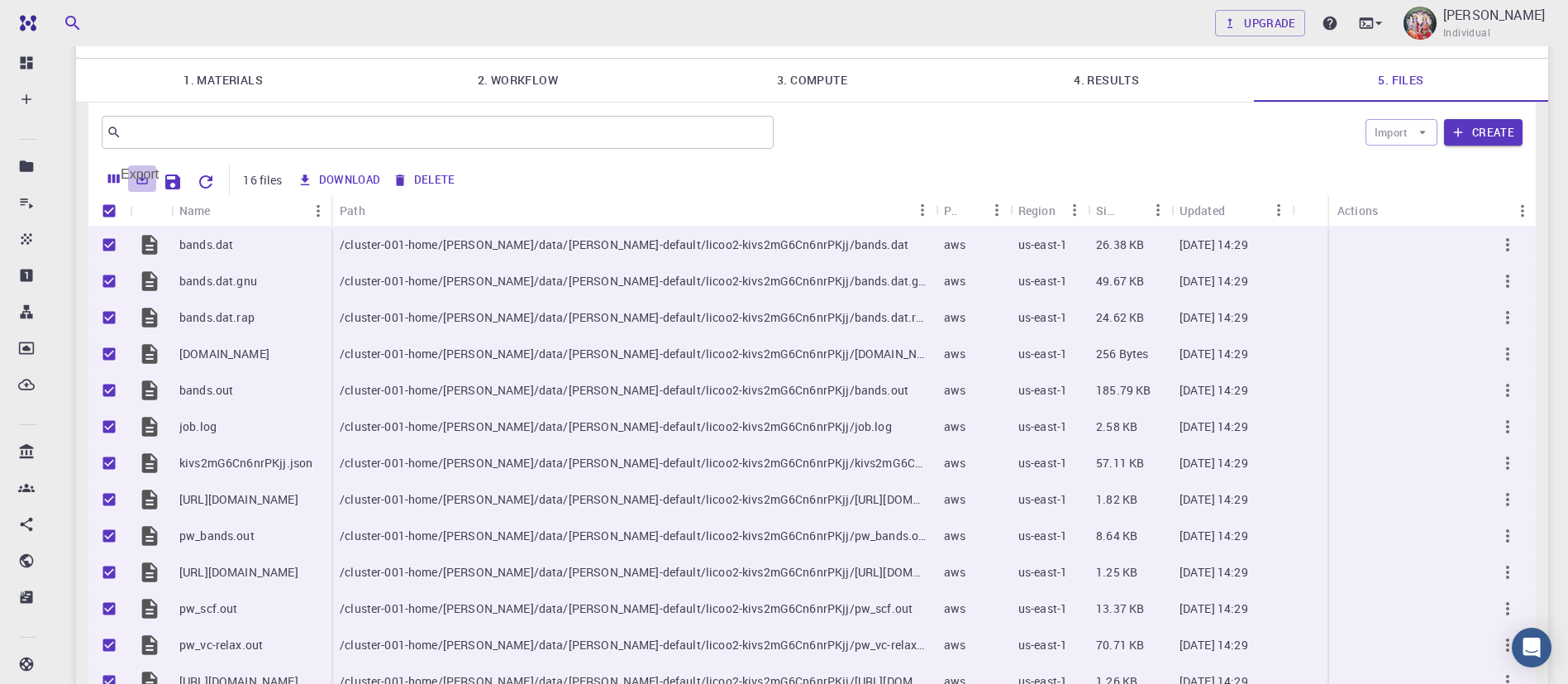
click at [145, 173] on icon "Export" at bounding box center [143, 179] width 12 height 12
click at [163, 186] on li "Download as CSV" at bounding box center [198, 188] width 140 height 30
click at [104, 195] on input "Unselect all rows" at bounding box center [109, 210] width 31 height 32
checkbox input "false"
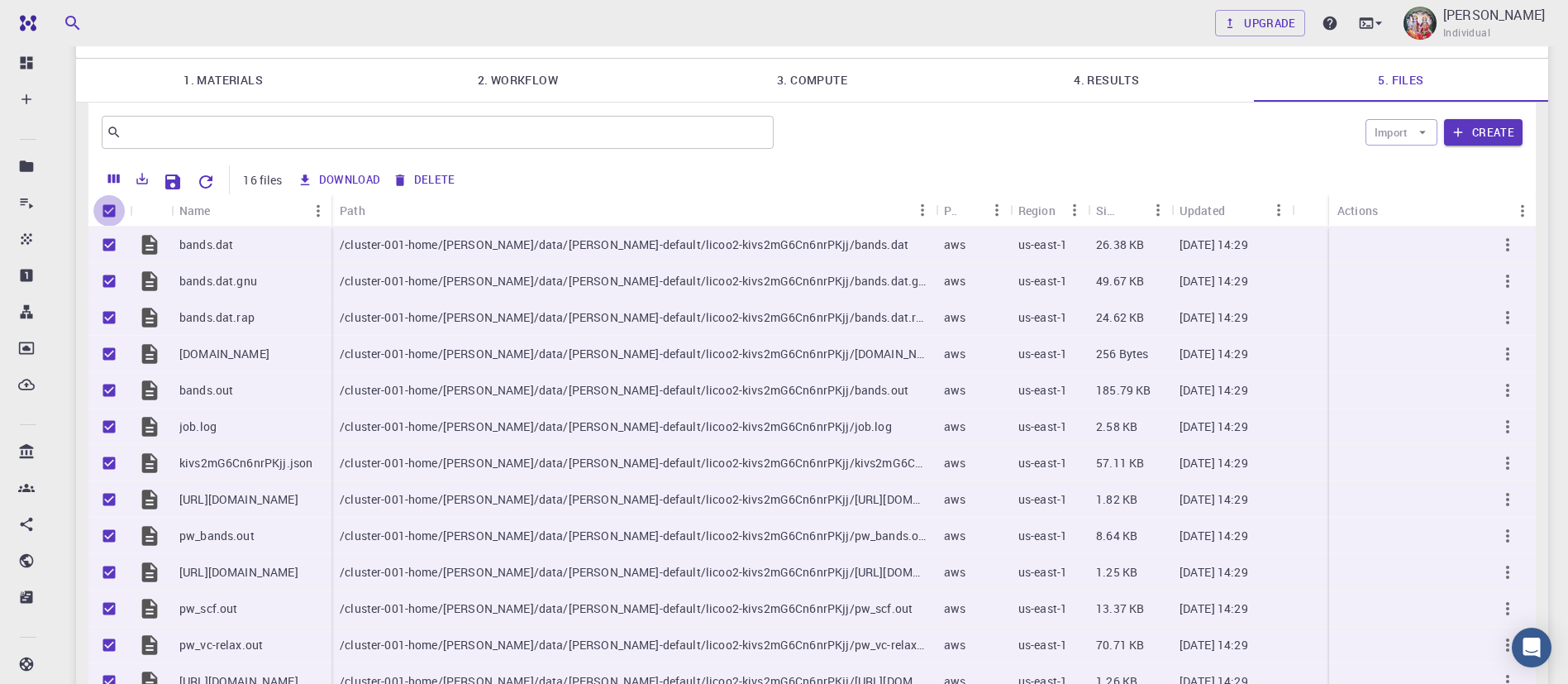
checkbox input "false"
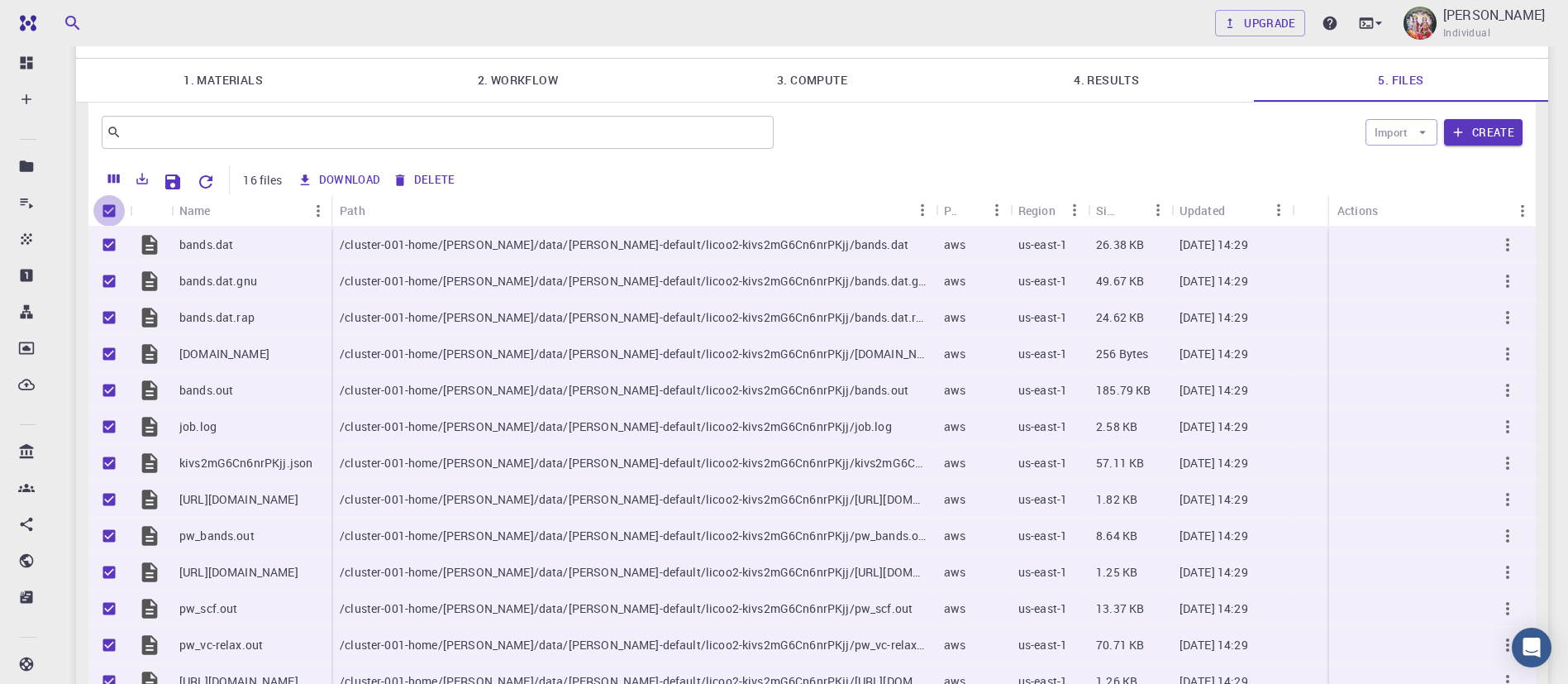
checkbox input "false"
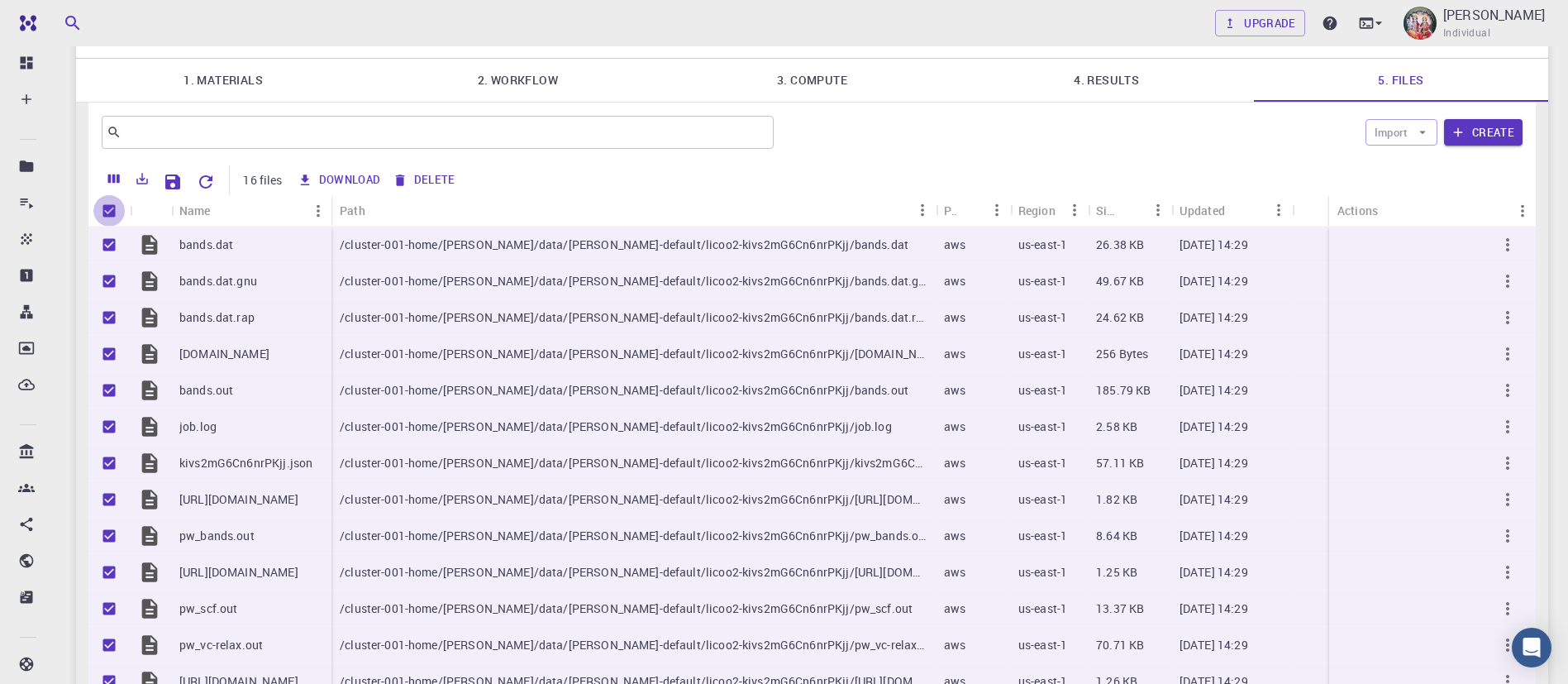
checkbox input "false"
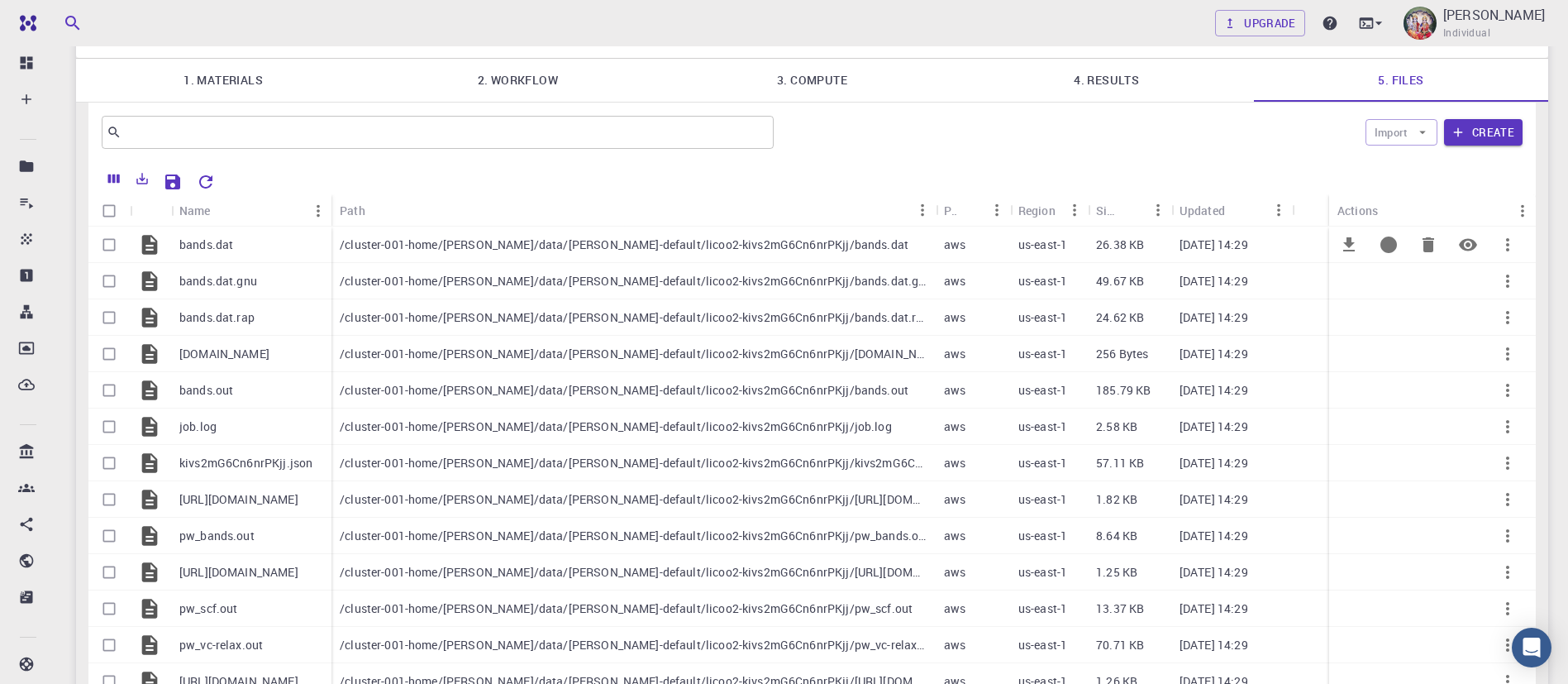
click at [111, 229] on input "Select row" at bounding box center [109, 244] width 31 height 32
checkbox input "true"
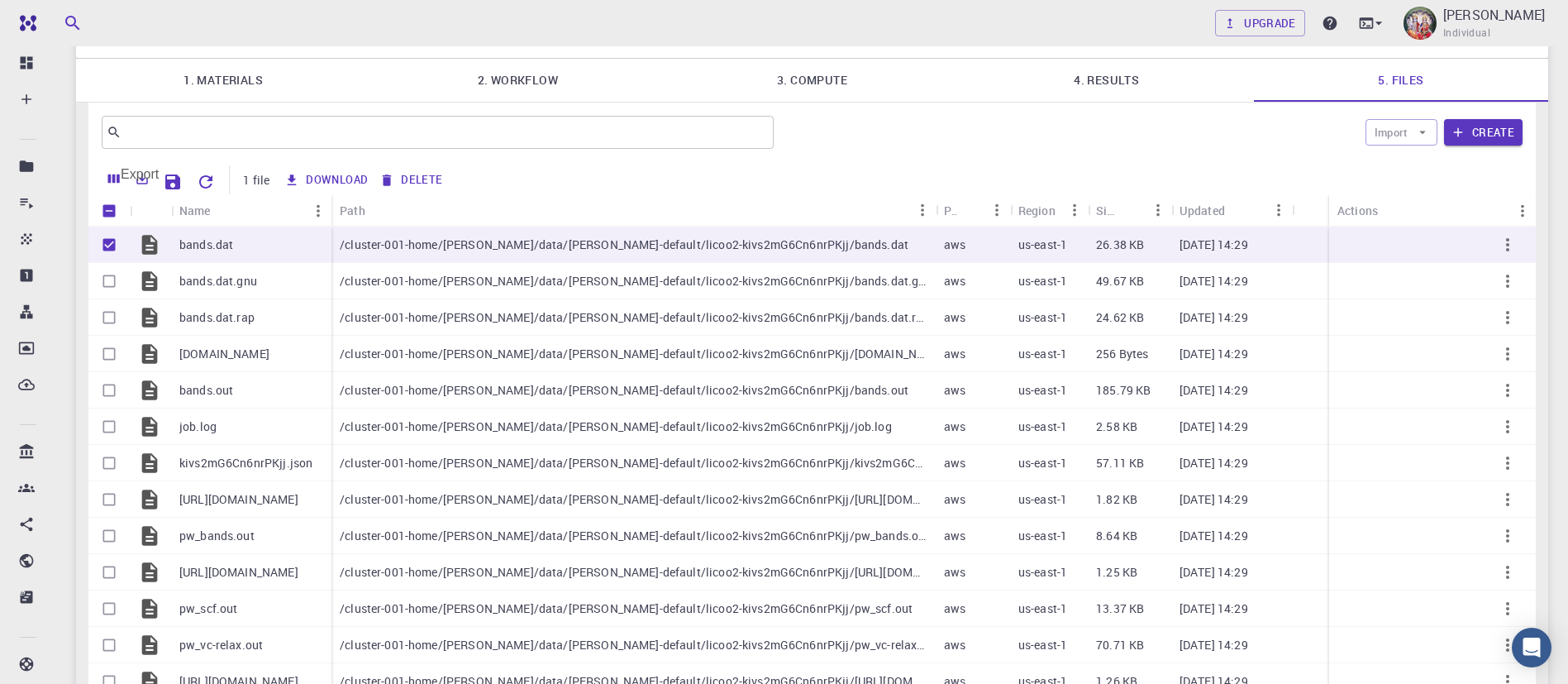
click at [138, 173] on icon "Export" at bounding box center [143, 179] width 12 height 12
click at [175, 189] on li "Download as CSV" at bounding box center [198, 188] width 140 height 30
click at [1353, 225] on button "Download" at bounding box center [1349, 244] width 40 height 40
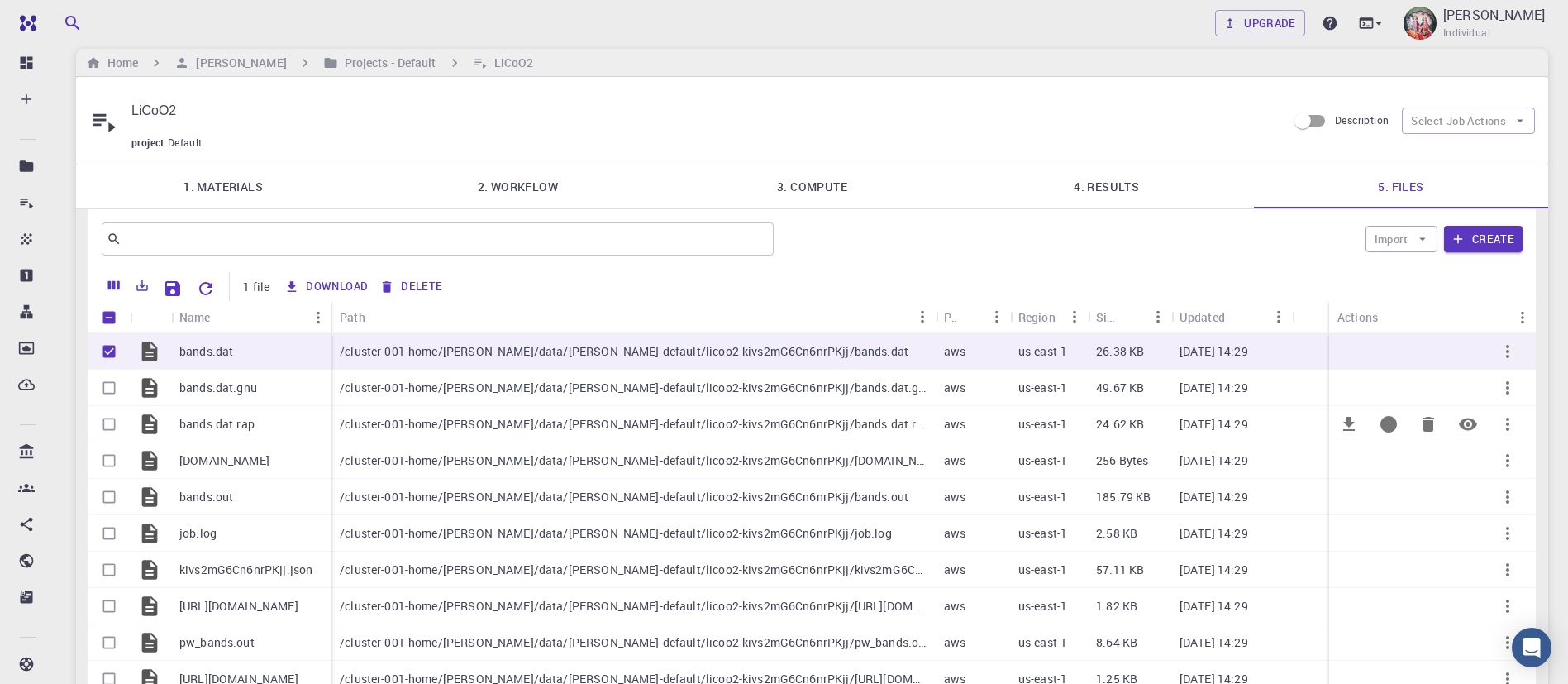
scroll to position [0, 0]
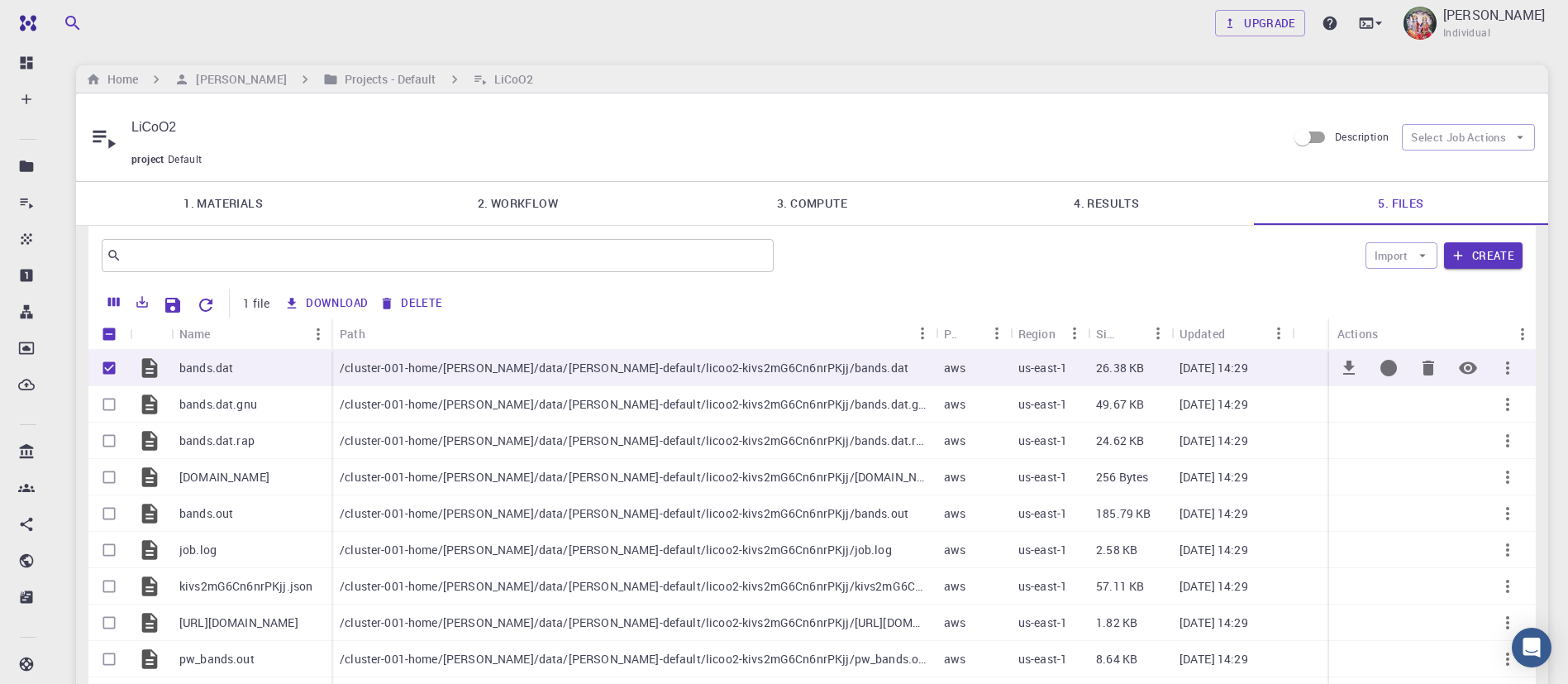
click at [401, 359] on p "/cluster-001-home/arumugam/data/arumugam-default/licoo2-kivs2mG6Cn6nrPKjj/bands…" at bounding box center [624, 367] width 569 height 16
click at [114, 388] on input "Select row" at bounding box center [109, 404] width 31 height 32
checkbox input "true"
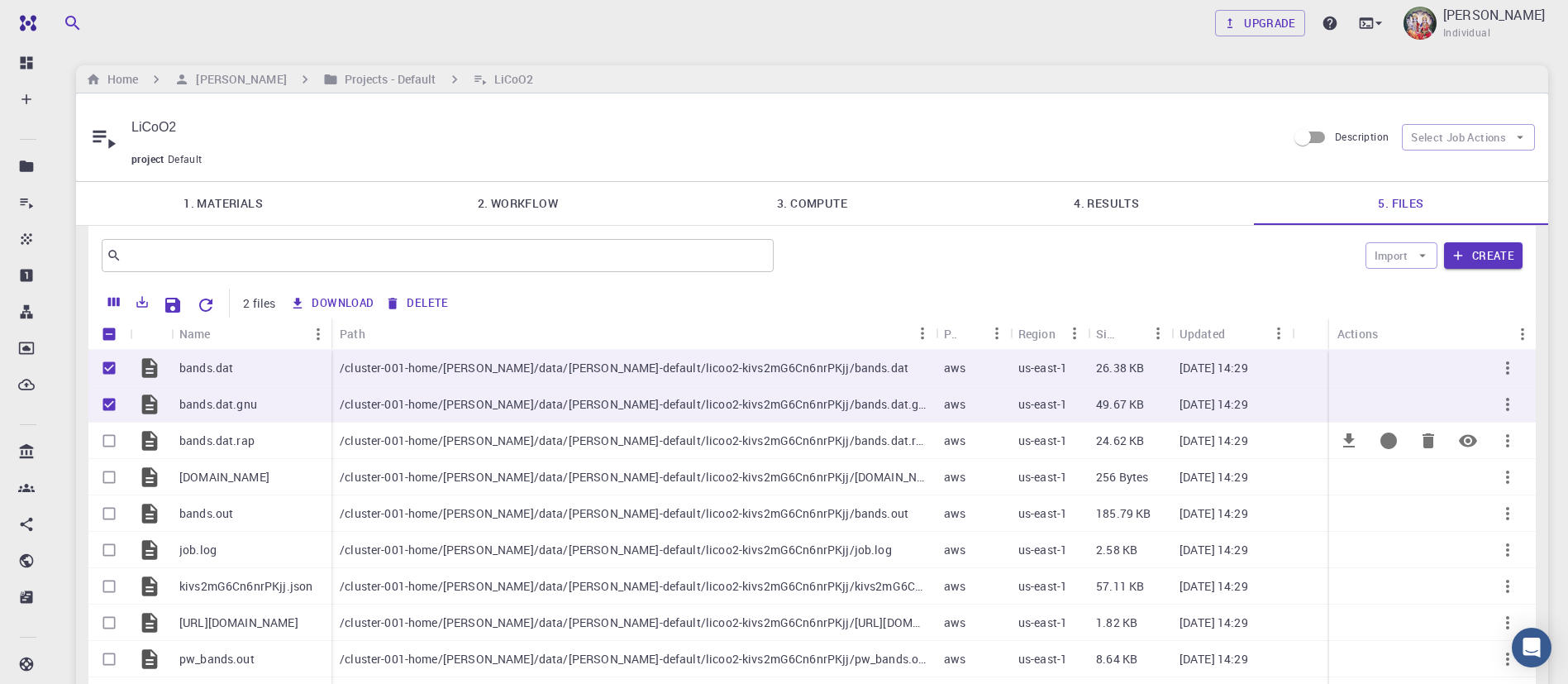
click at [108, 425] on input "Select row" at bounding box center [109, 440] width 31 height 32
checkbox input "true"
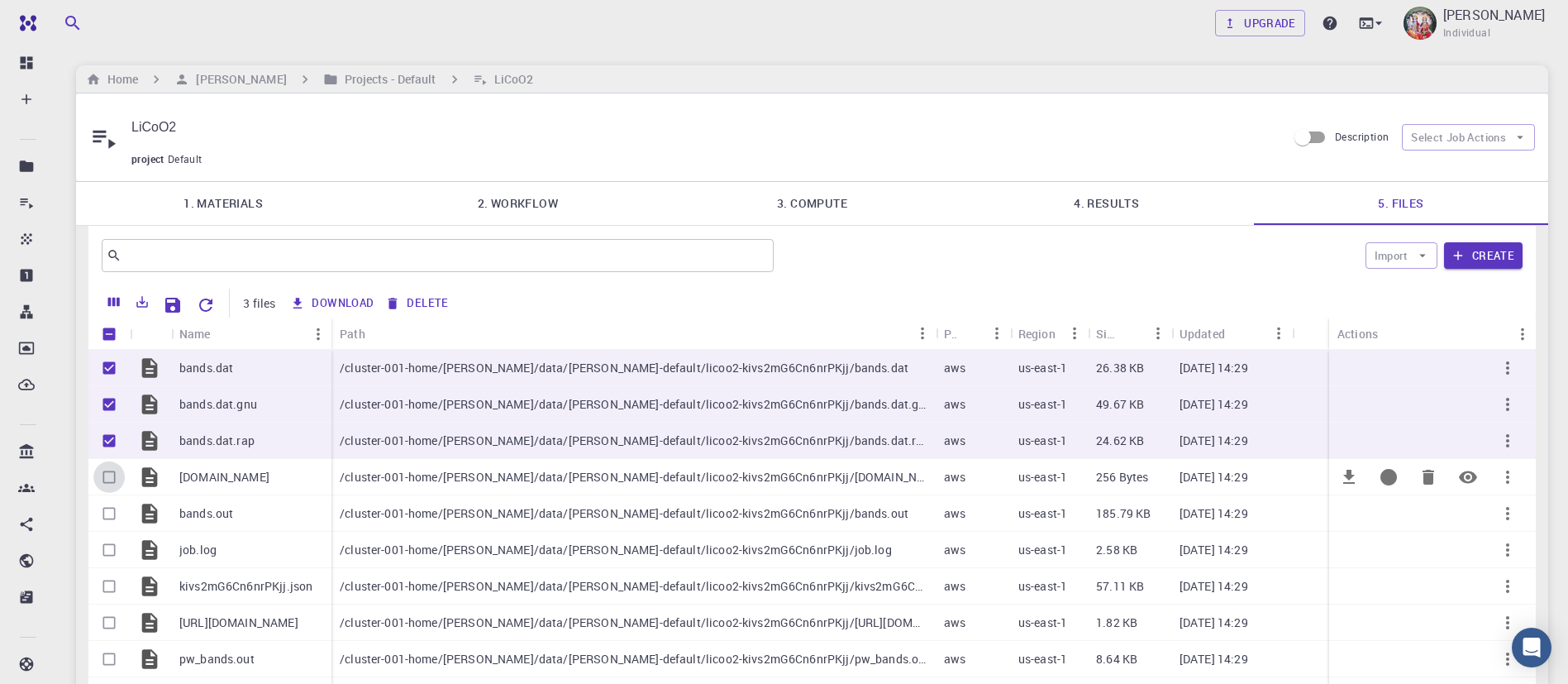
click at [114, 462] on input "Select row" at bounding box center [109, 477] width 31 height 32
checkbox input "true"
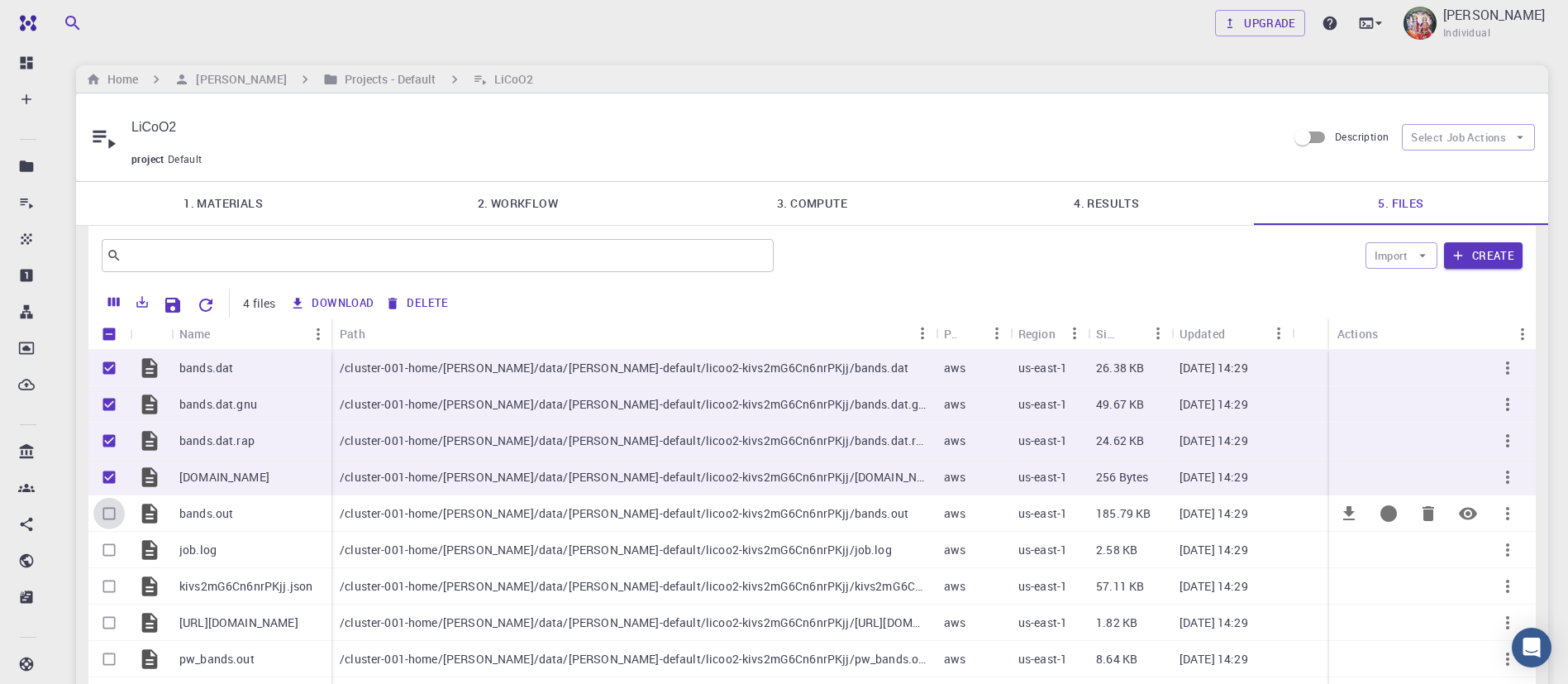
click at [111, 498] on input "Select row" at bounding box center [109, 514] width 31 height 32
checkbox input "true"
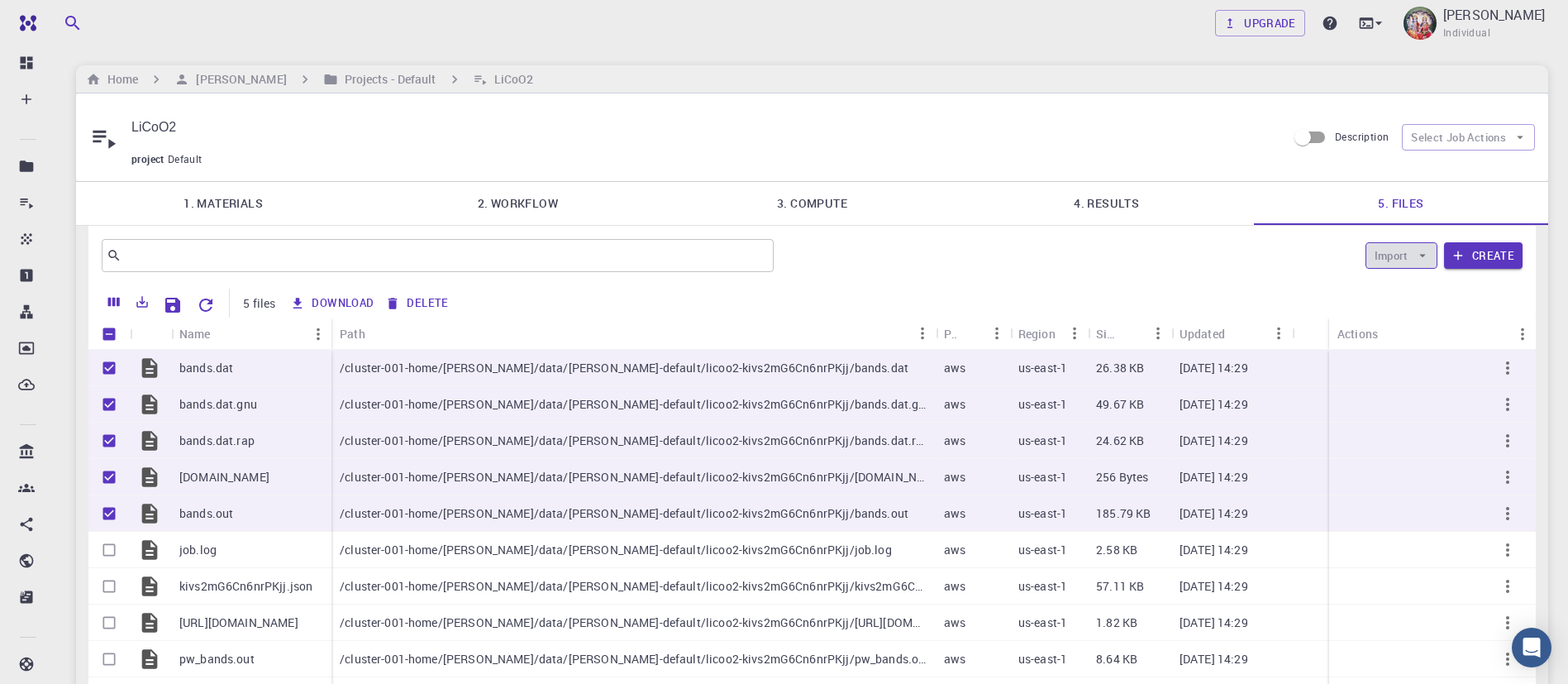
click at [1419, 248] on icon "button" at bounding box center [1422, 255] width 14 height 14
click at [1309, 236] on div "Import Create" at bounding box center [1152, 256] width 742 height 40
click at [140, 295] on icon "Export" at bounding box center [141, 302] width 14 height 14
click at [162, 306] on li "Download as CSV" at bounding box center [198, 312] width 140 height 30
drag, startPoint x: 497, startPoint y: 403, endPoint x: 524, endPoint y: 675, distance: 273.3
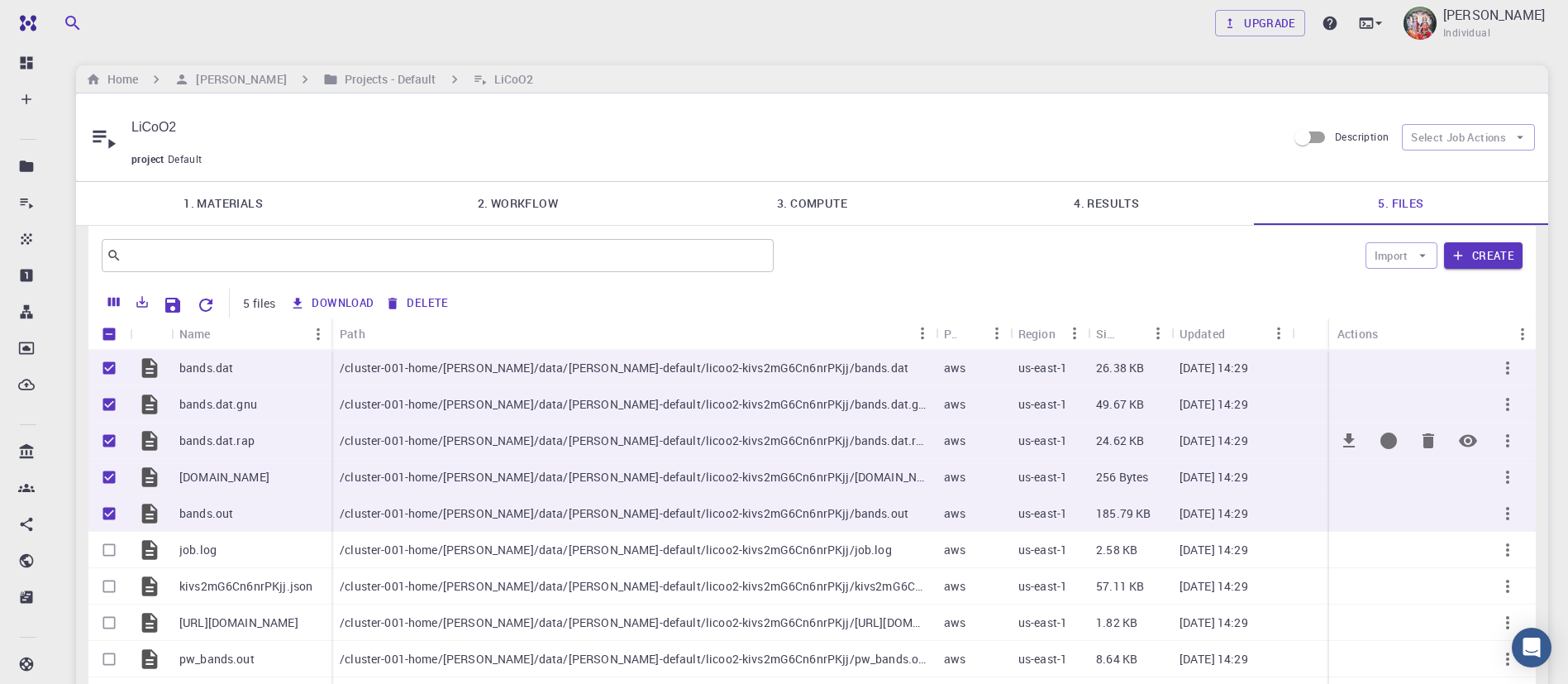
click at [524, 675] on div "/cluster-001-home/arumugam/data/arumugam-default/licoo2-kivs2mG6Cn6nrPKjj/bands…" at bounding box center [830, 641] width 998 height 583
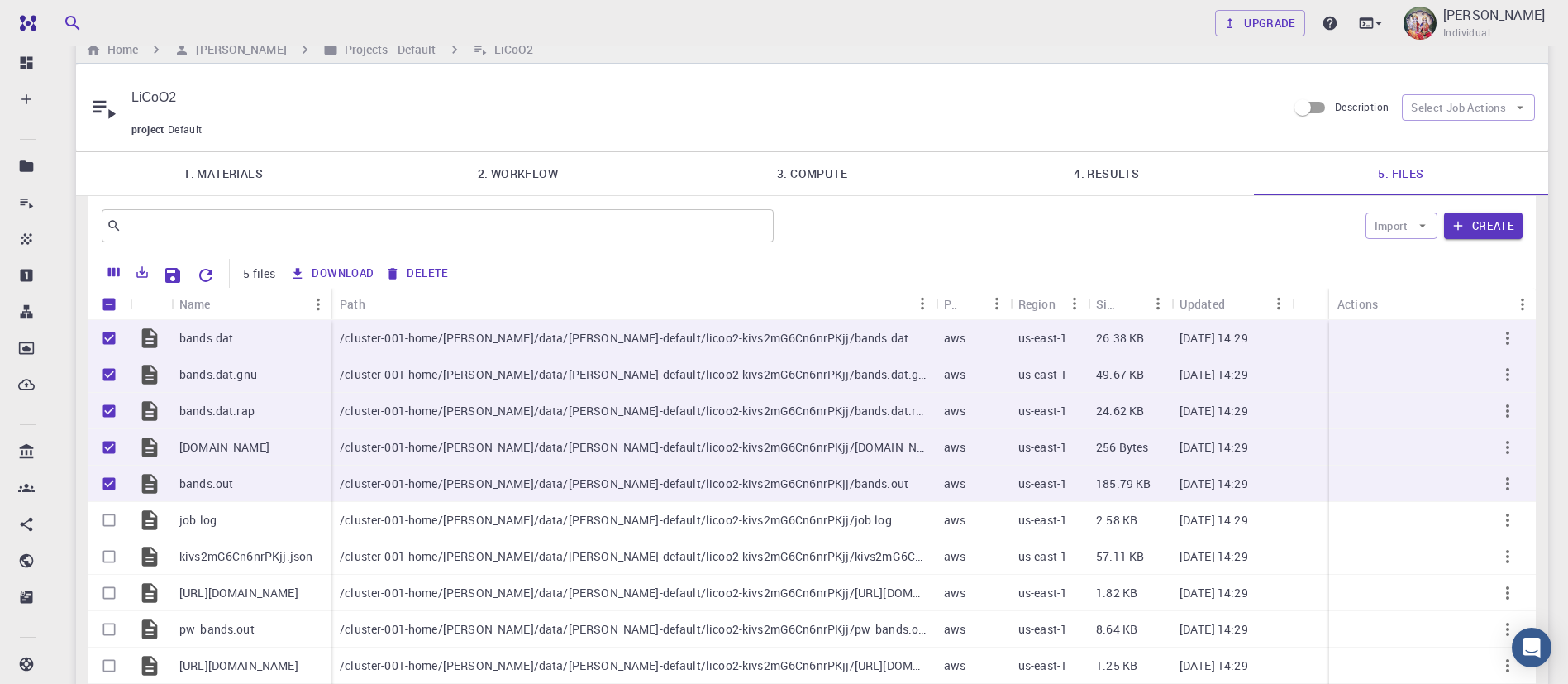
click at [883, 206] on div "Import Create" at bounding box center [1152, 226] width 742 height 40
click at [348, 261] on button "Download" at bounding box center [333, 273] width 95 height 26
checkbox input "false"
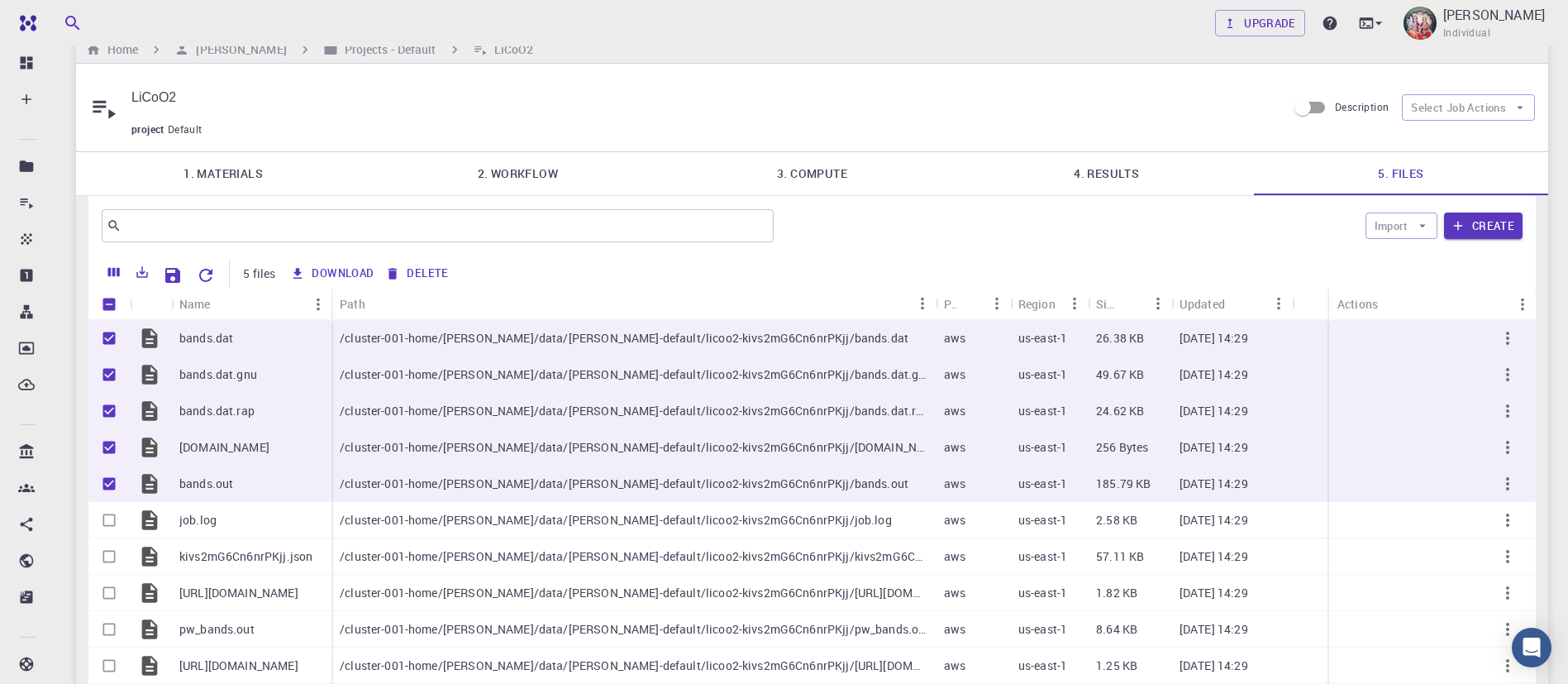
checkbox input "false"
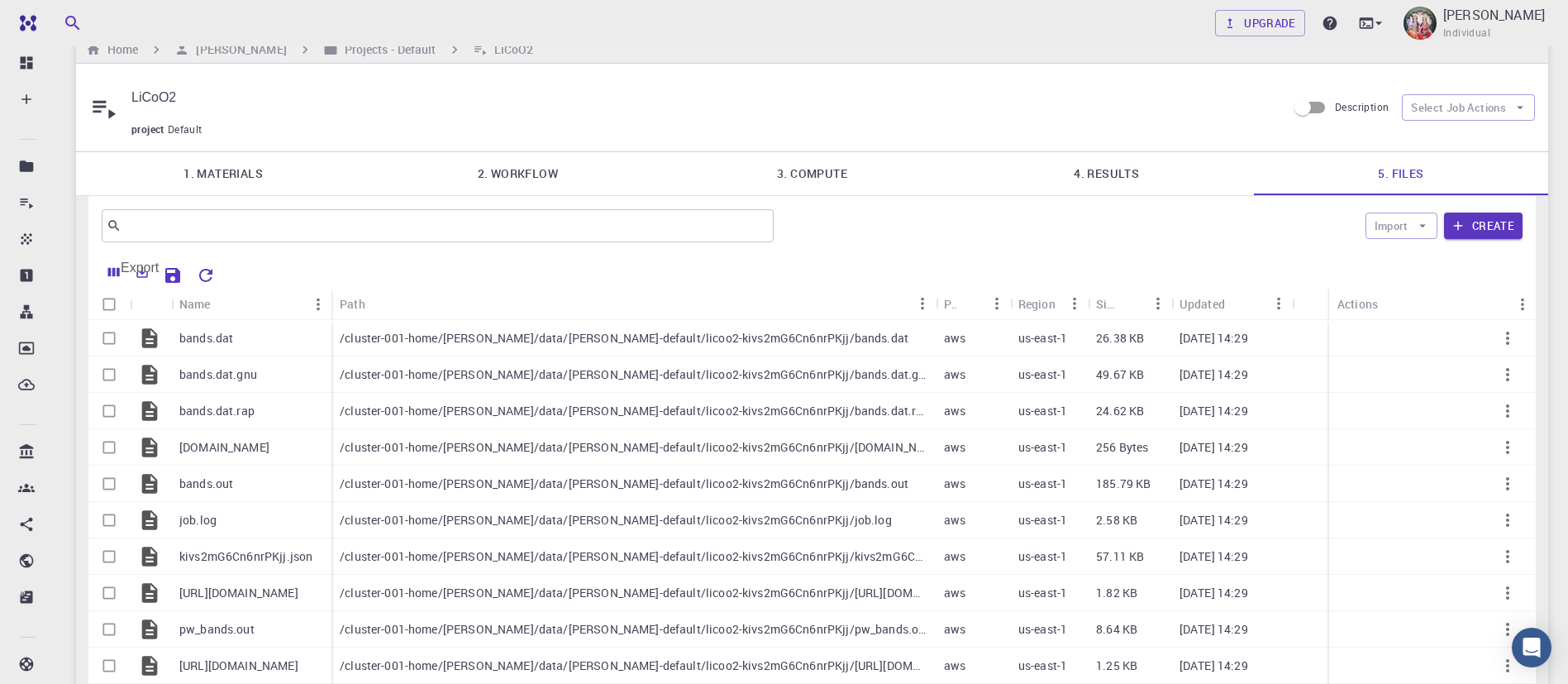
click at [144, 267] on icon "Export" at bounding box center [143, 273] width 12 height 12
click at [174, 215] on input "text" at bounding box center [432, 226] width 620 height 23
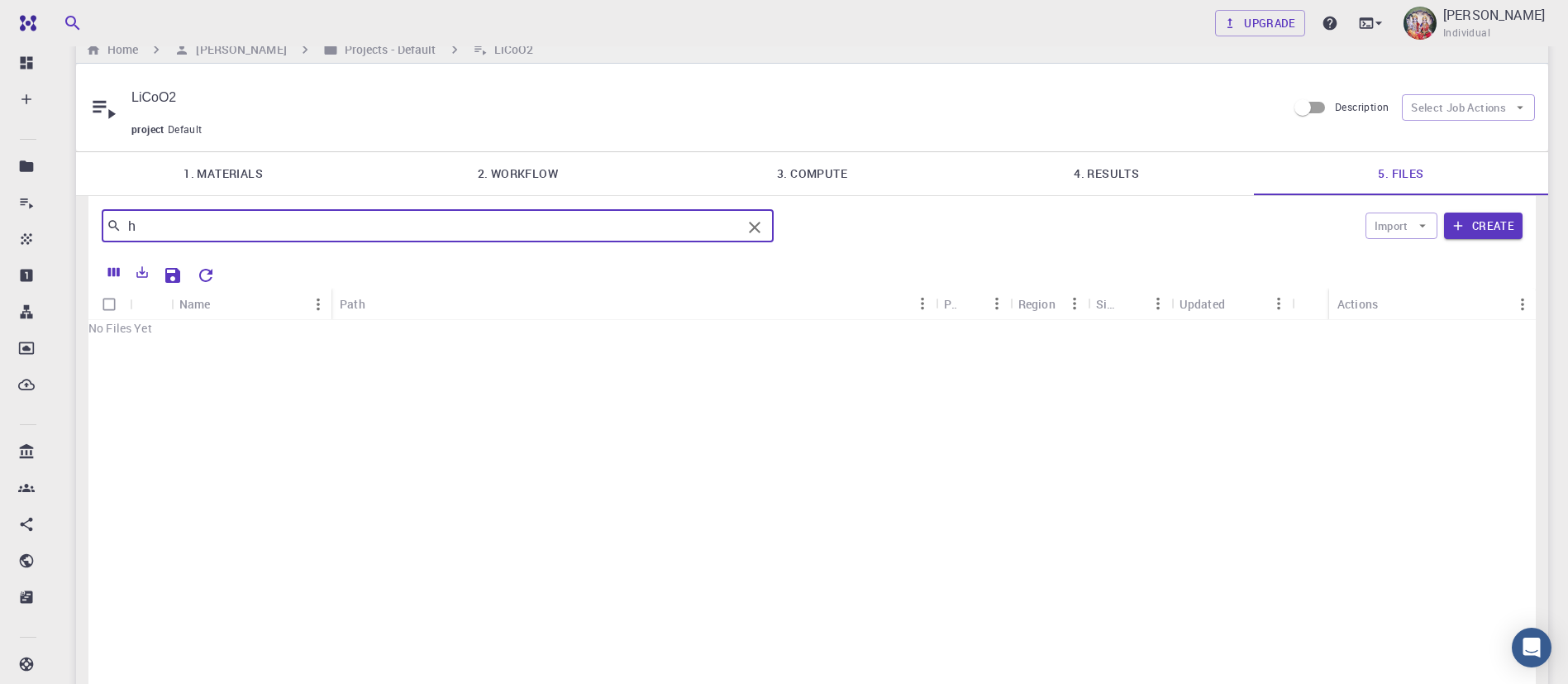
scroll to position [0, 0]
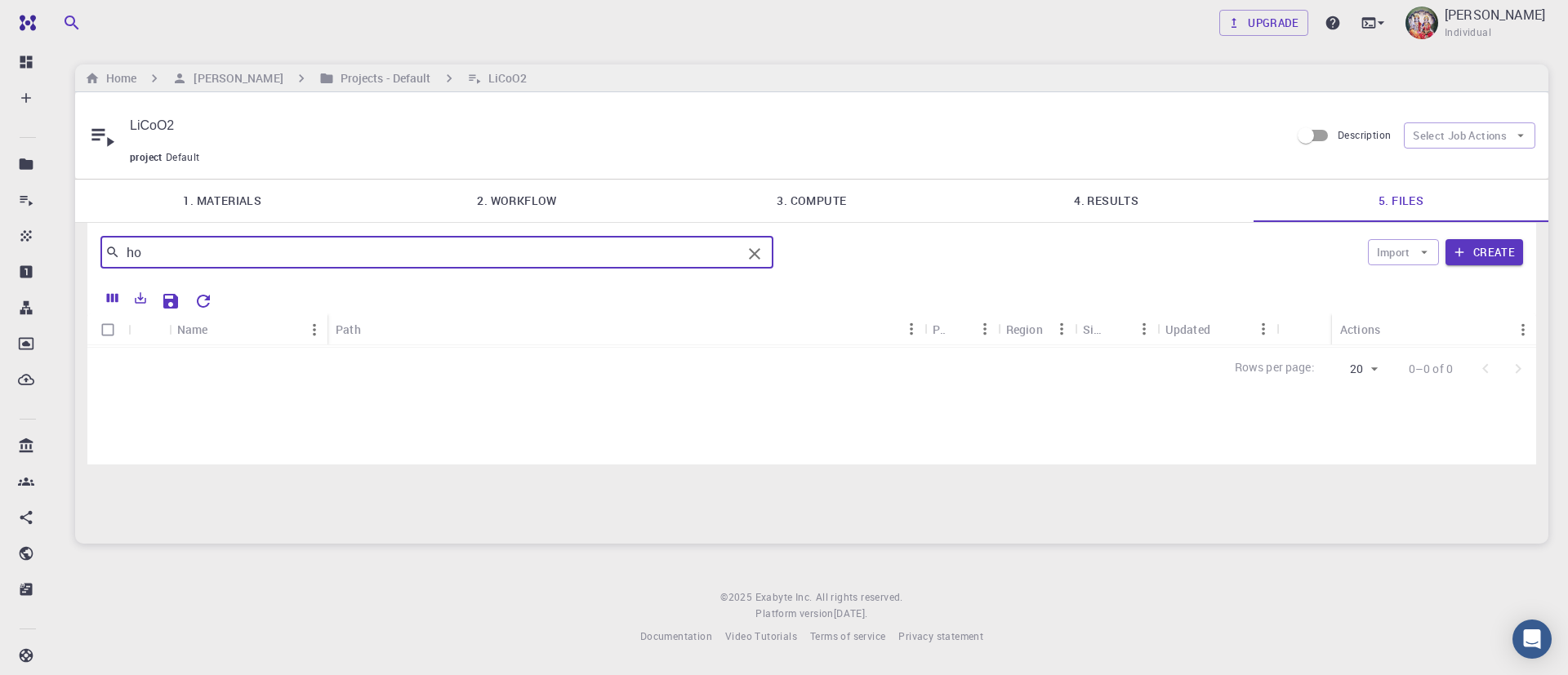
type input "h"
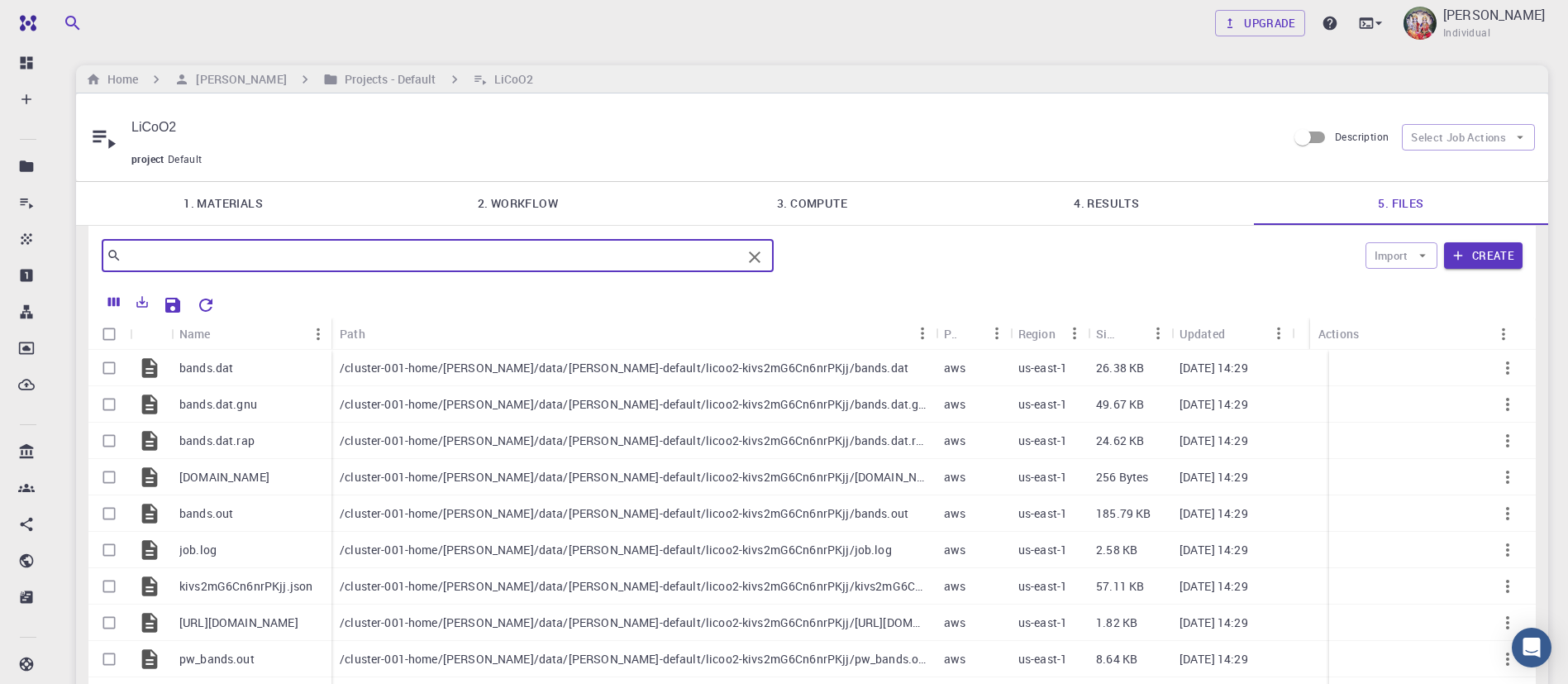
click at [472, 289] on div at bounding box center [873, 303] width 1302 height 29
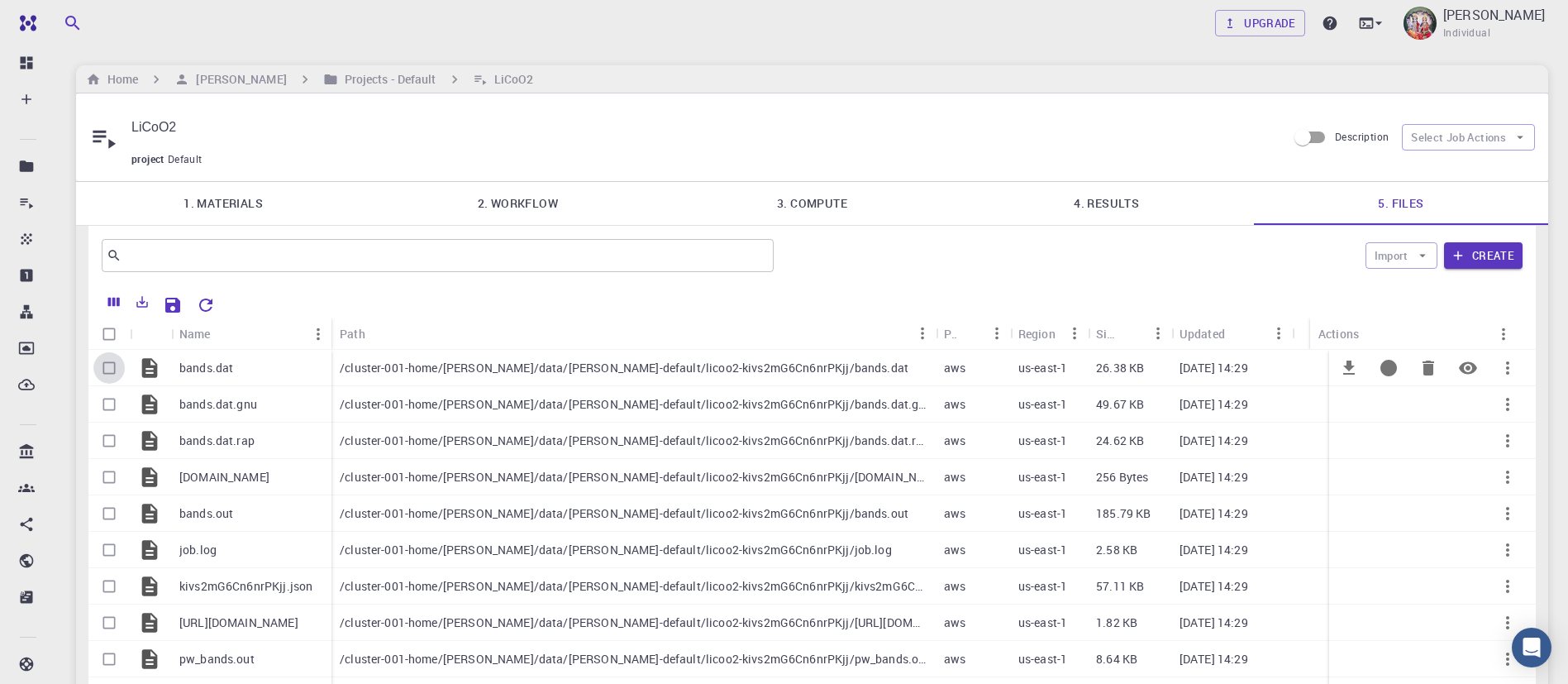
click at [109, 353] on input "Select row" at bounding box center [109, 368] width 31 height 32
checkbox input "true"
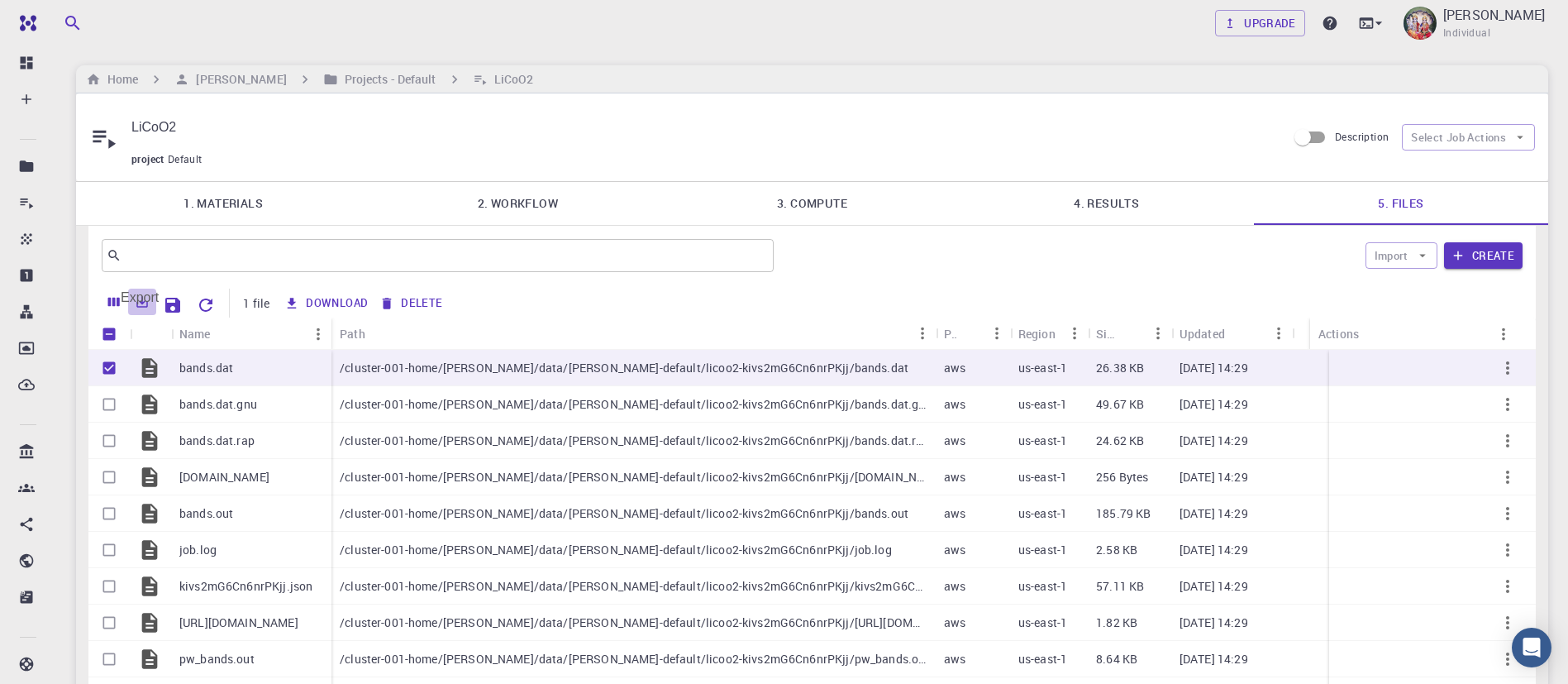
click at [150, 295] on icon "Export" at bounding box center [141, 302] width 14 height 14
click at [179, 306] on li "Download as CSV" at bounding box center [198, 312] width 140 height 30
click at [875, 289] on div "Download Delete" at bounding box center [884, 303] width 1211 height 29
click at [1350, 358] on icon "Download" at bounding box center [1348, 367] width 20 height 20
click at [1453, 124] on button "Select Job Actions" at bounding box center [1468, 137] width 133 height 26
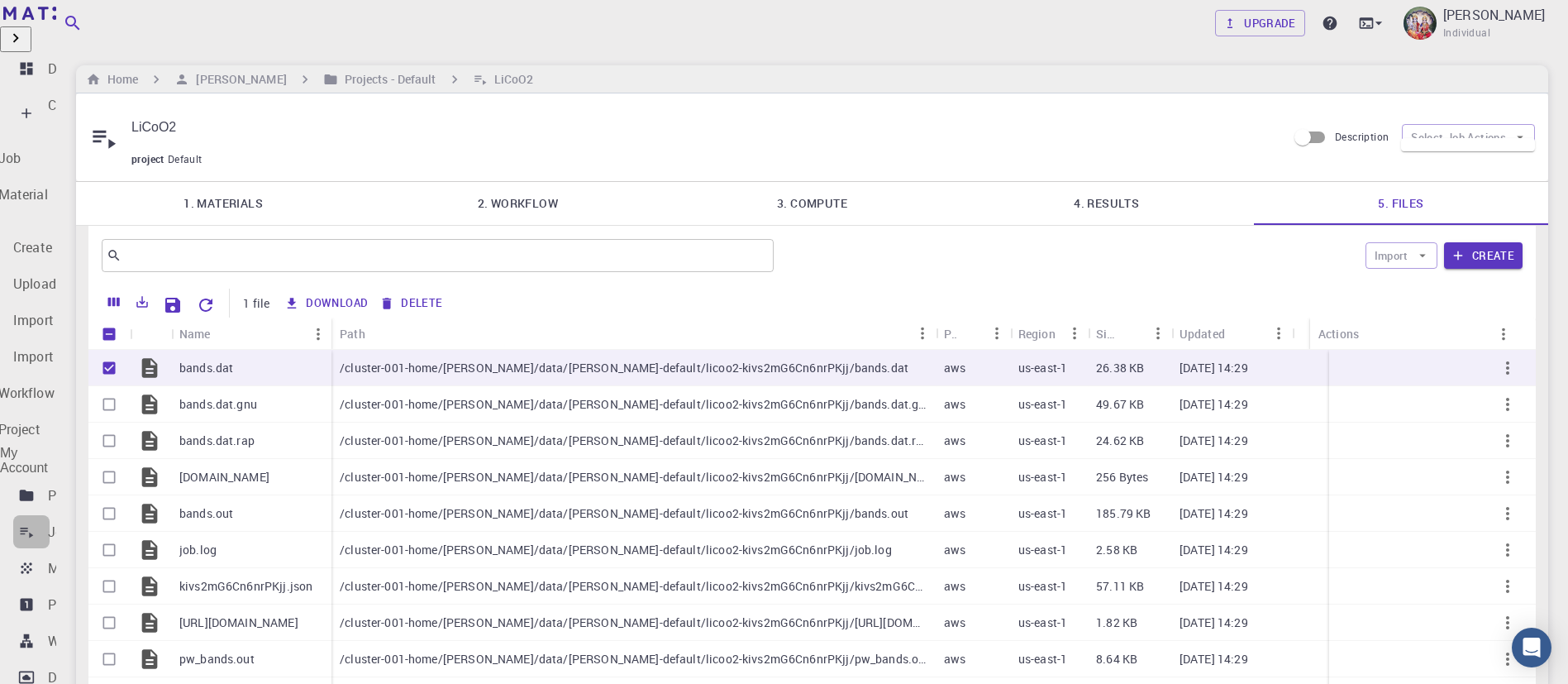
click at [77, 522] on div "Jobs" at bounding box center [62, 532] width 30 height 20
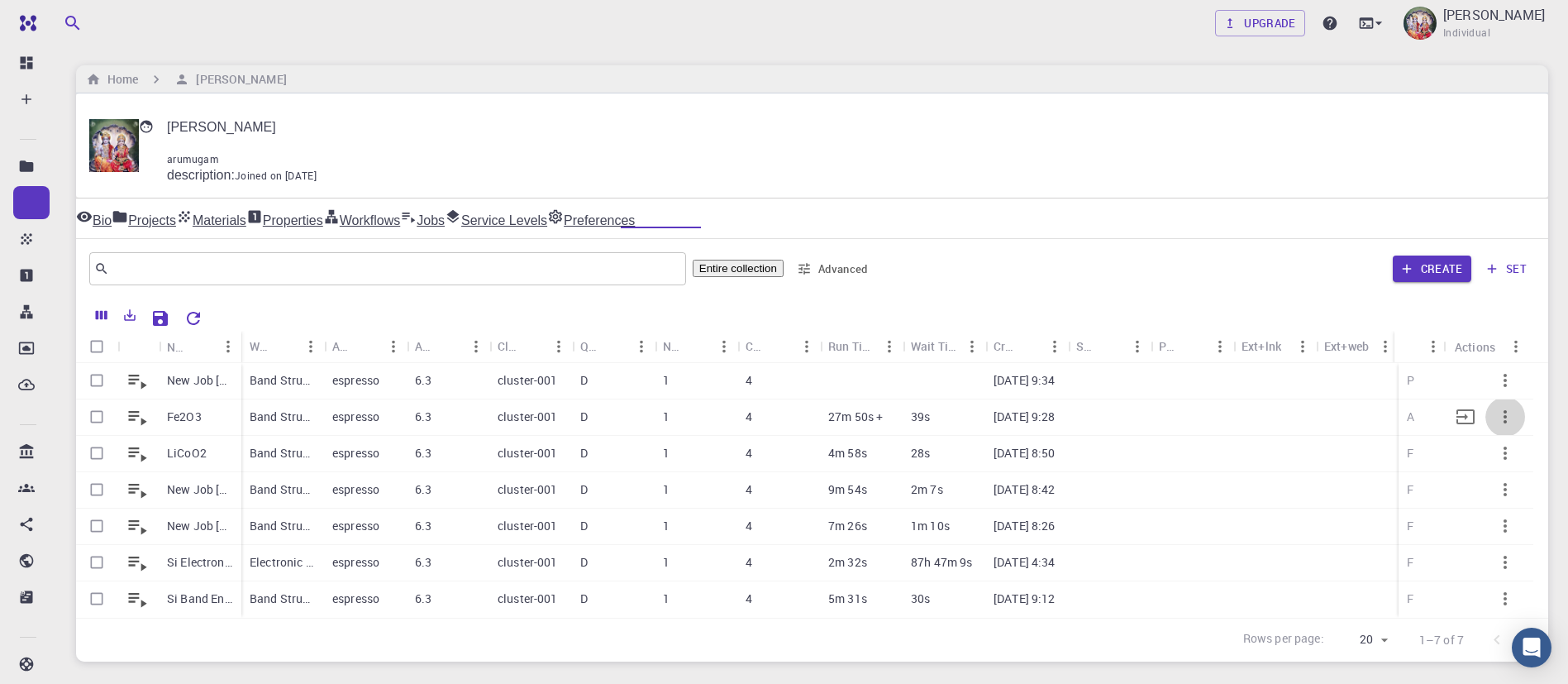
click at [1497, 407] on icon "button" at bounding box center [1505, 417] width 20 height 20
click at [1536, 470] on span "Terminate" at bounding box center [1523, 472] width 47 height 16
click at [92, 365] on input "Select row" at bounding box center [96, 380] width 31 height 32
checkbox input "true"
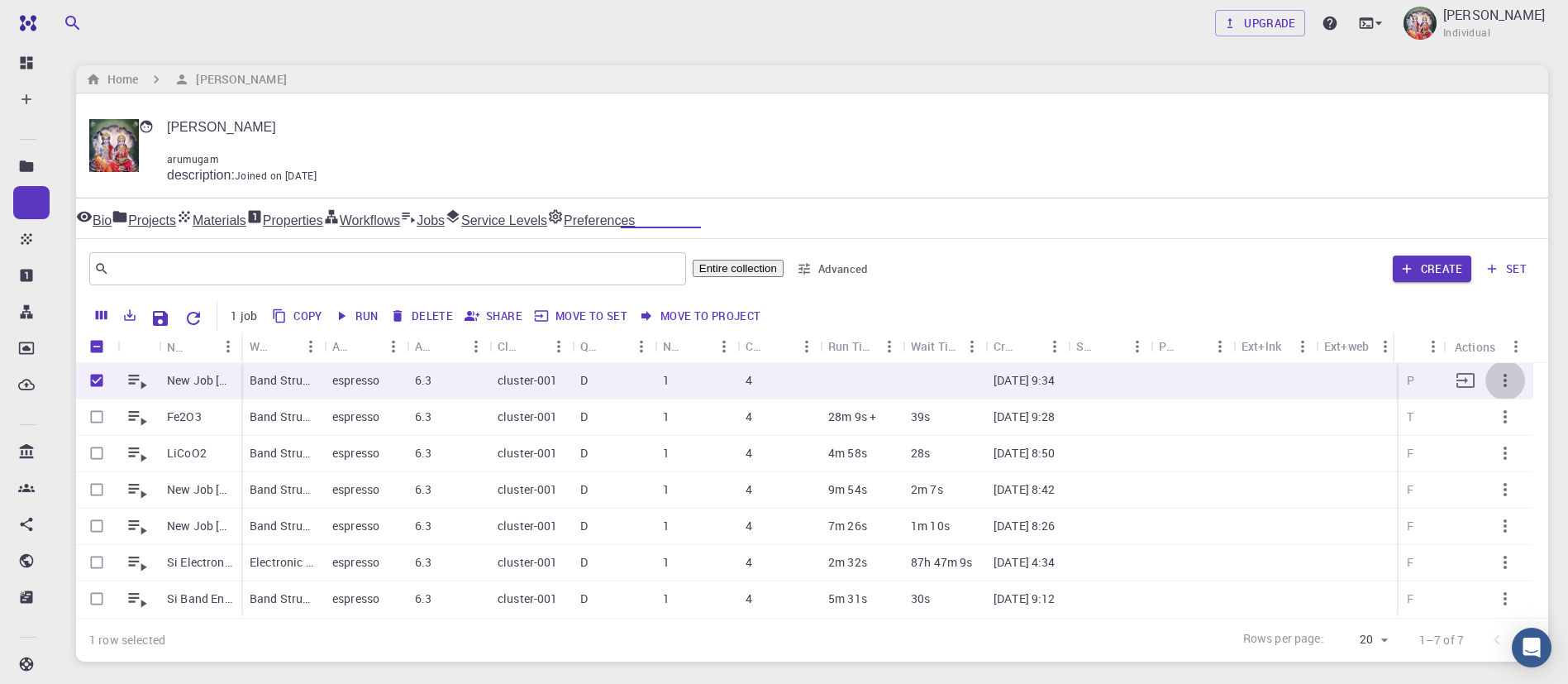
click at [1500, 371] on icon "button" at bounding box center [1505, 380] width 20 height 20
click at [1525, 457] on span "Run" at bounding box center [1515, 465] width 19 height 16
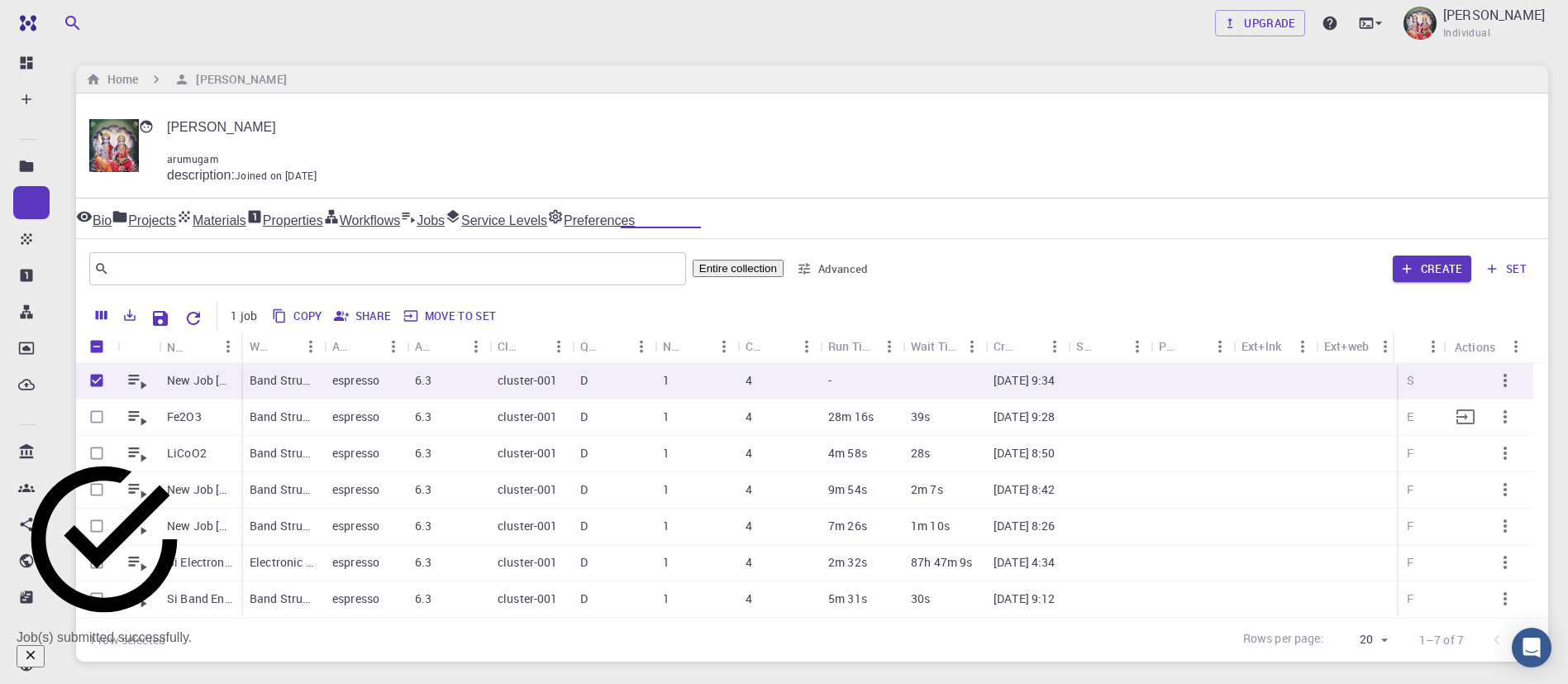
click at [1502, 407] on icon "button" at bounding box center [1505, 417] width 20 height 20
click at [1525, 466] on span "Delete" at bounding box center [1520, 471] width 29 height 16
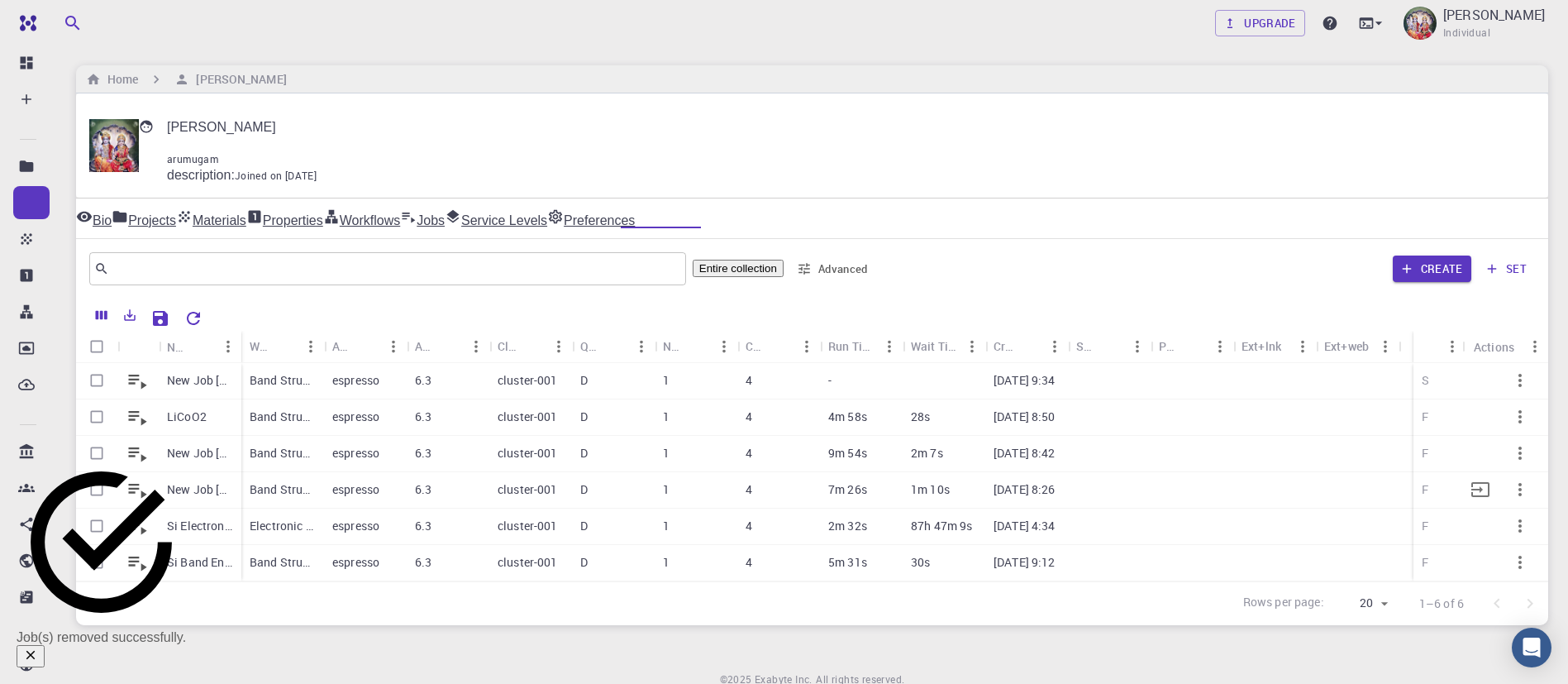
checkbox input "false"
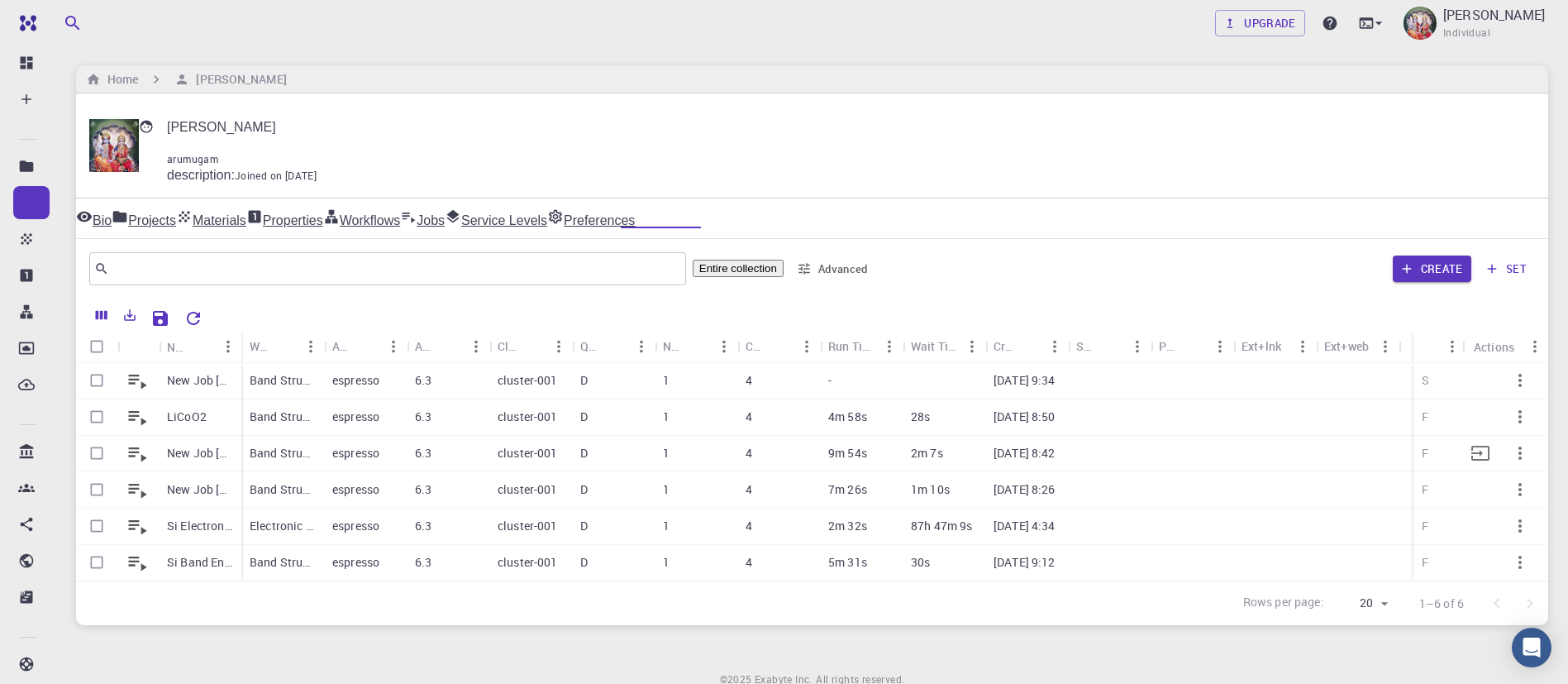
click at [518, 445] on p "cluster-001" at bounding box center [528, 452] width 60 height 16
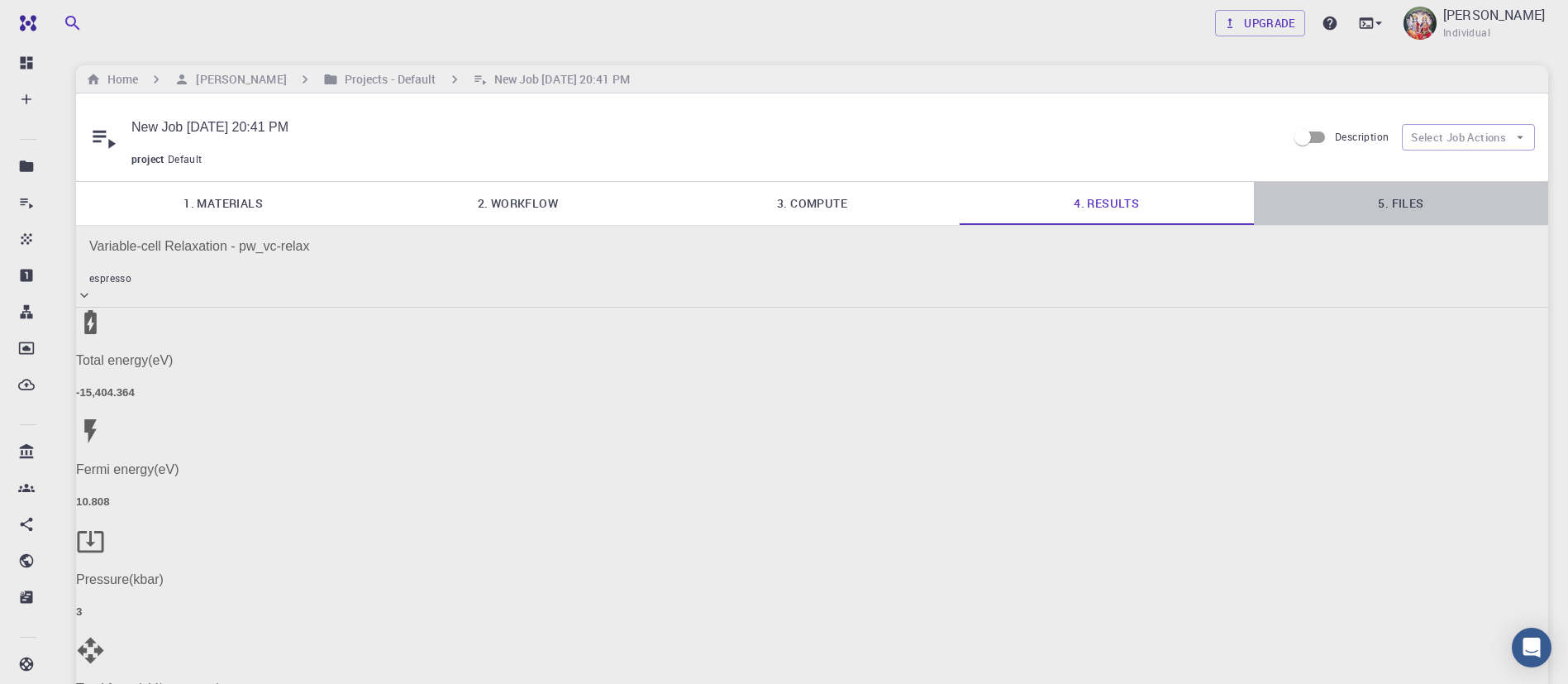
click at [1409, 182] on link "5. Files" at bounding box center [1401, 204] width 295 height 43
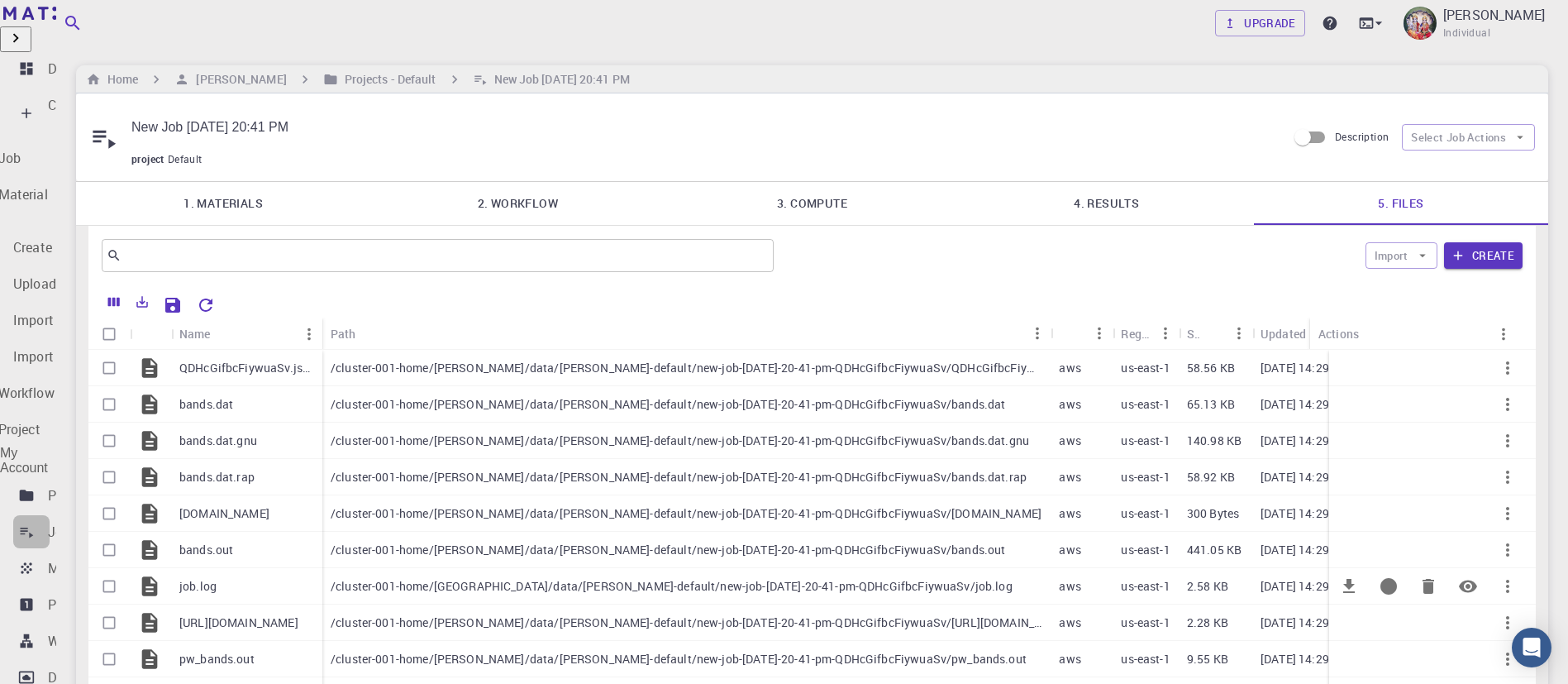
click at [56, 522] on p "Jobs" at bounding box center [62, 532] width 30 height 20
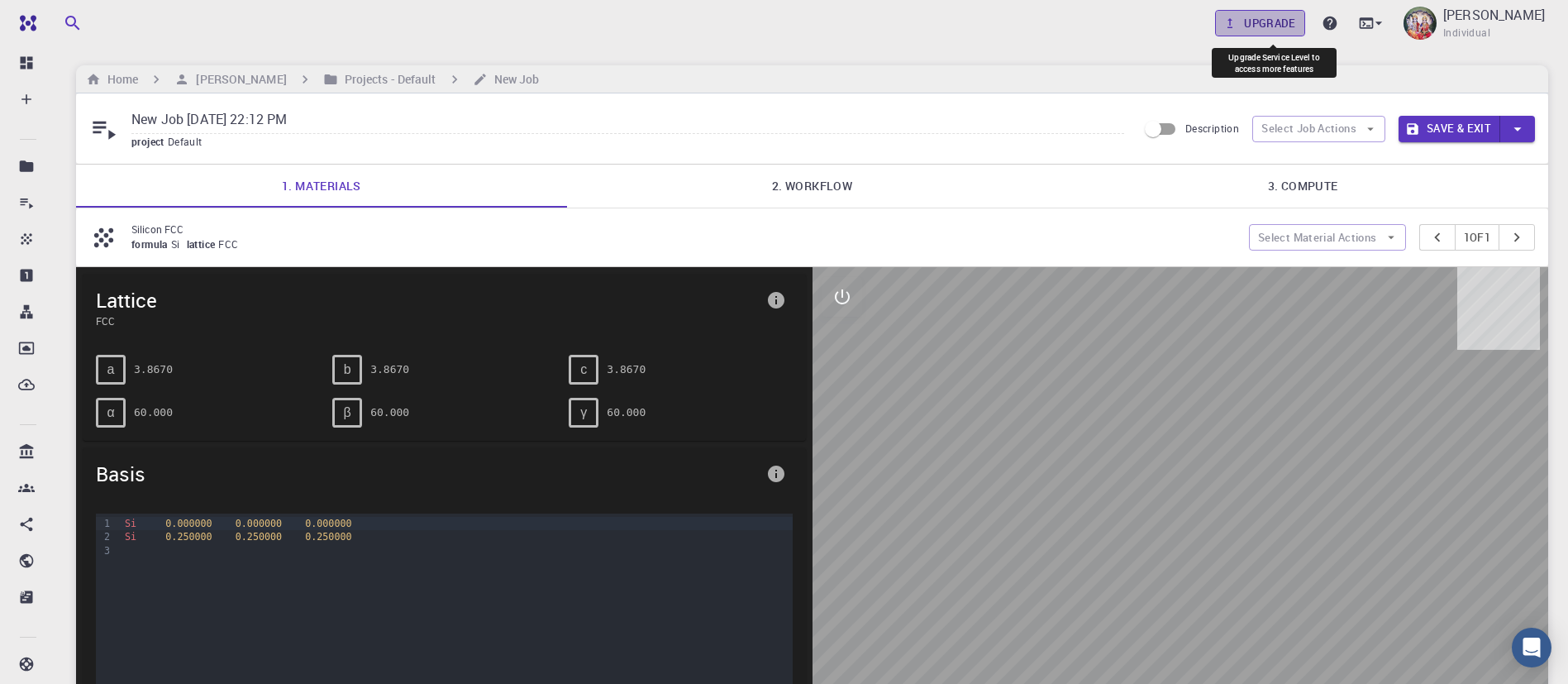
click at [1275, 20] on link "Upgrade" at bounding box center [1261, 23] width 90 height 26
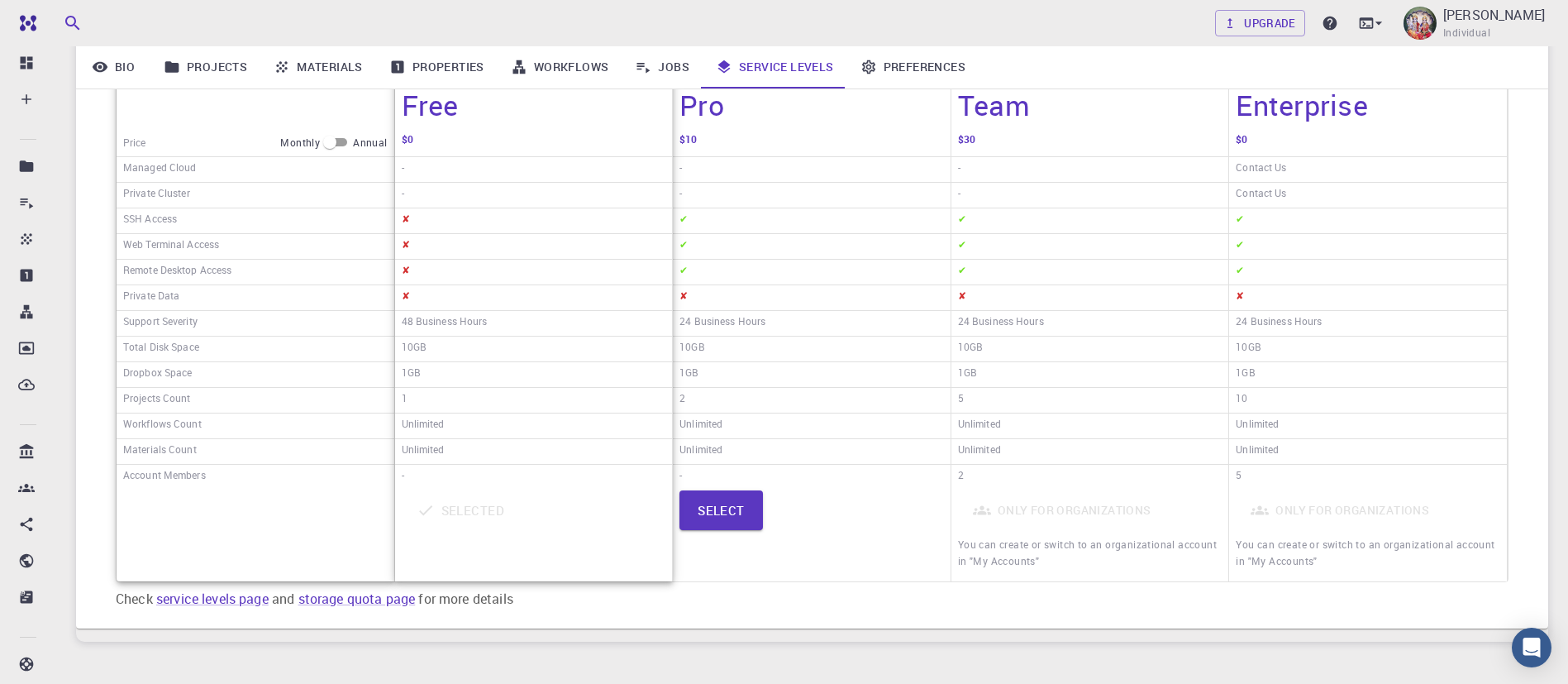
scroll to position [362, 0]
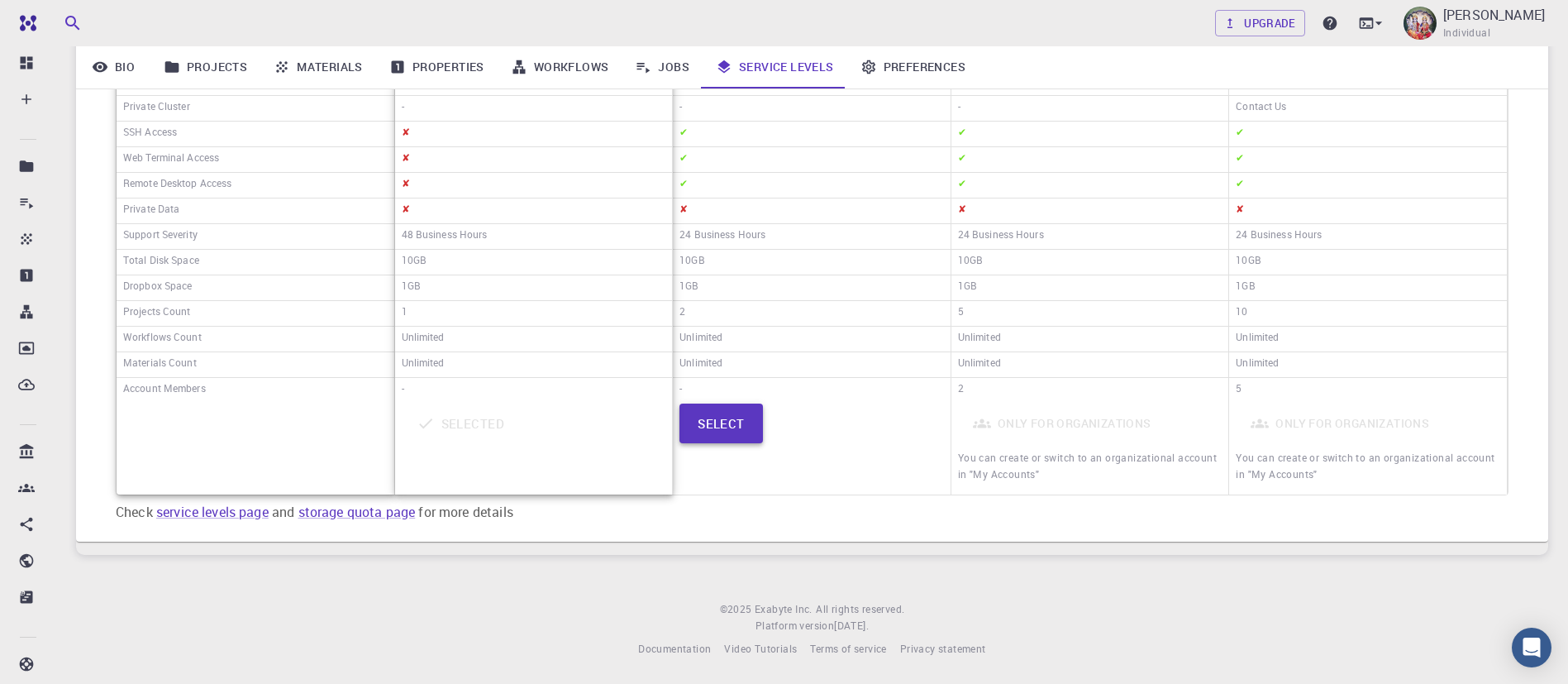
drag, startPoint x: 763, startPoint y: 453, endPoint x: 733, endPoint y: 428, distance: 39.1
click at [733, 428] on div "Select" at bounding box center [811, 448] width 265 height 89
click at [733, 428] on button "Select" at bounding box center [721, 423] width 83 height 40
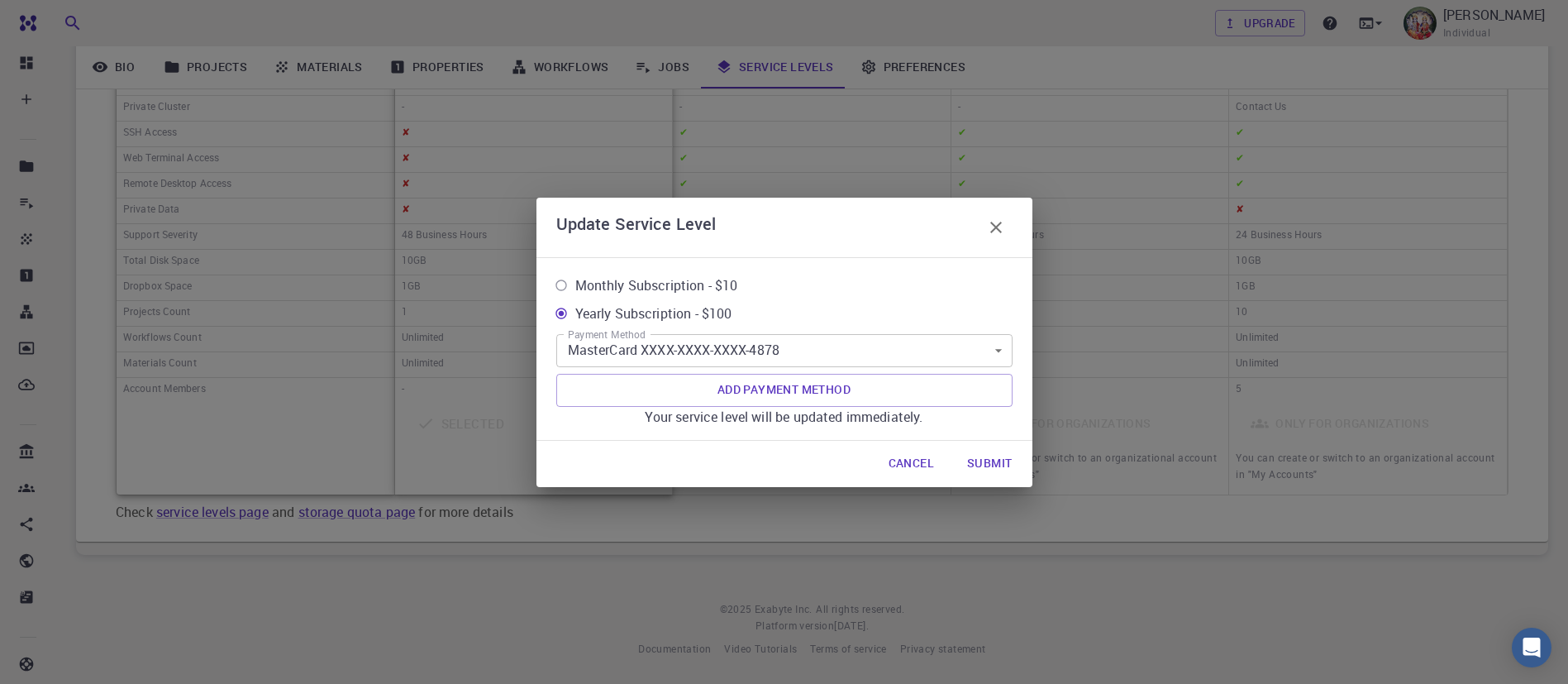
click at [707, 282] on span "Monthly Subscription - $10" at bounding box center [656, 285] width 163 height 20
click at [575, 282] on input "Monthly Subscription - $10" at bounding box center [561, 285] width 28 height 28
radio input "true"
click at [990, 472] on button "Submit" at bounding box center [990, 463] width 72 height 33
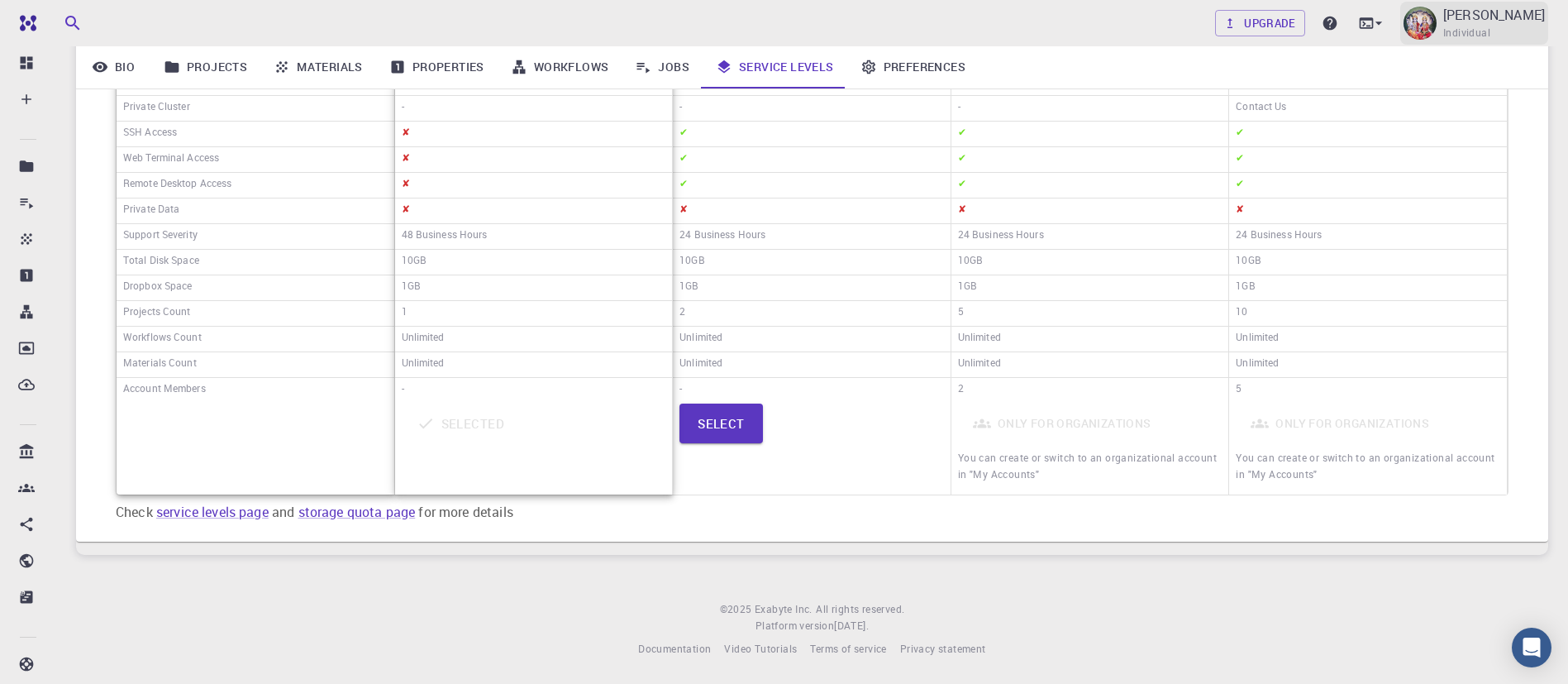
click at [1477, 20] on p "[PERSON_NAME]" at bounding box center [1494, 14] width 101 height 20
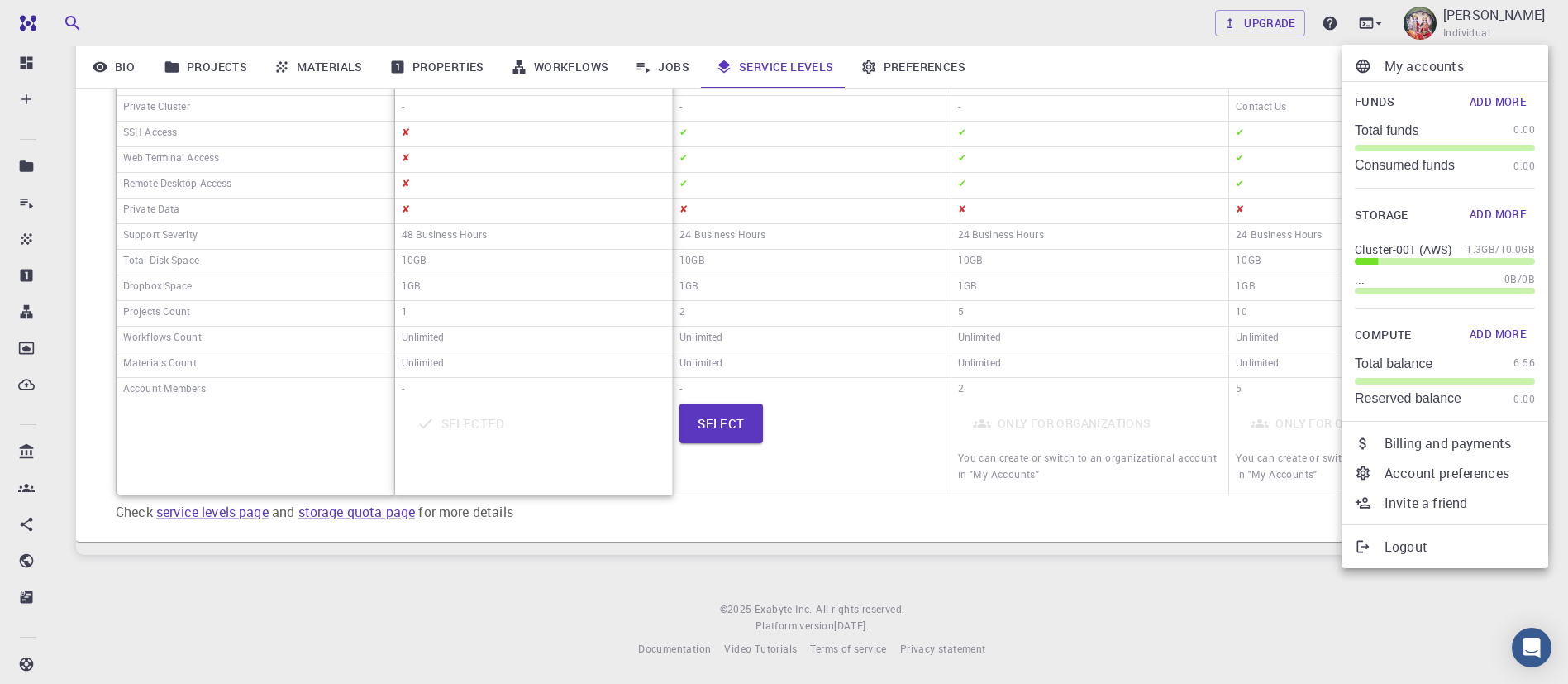
click at [1394, 539] on p "Logout" at bounding box center [1460, 546] width 151 height 20
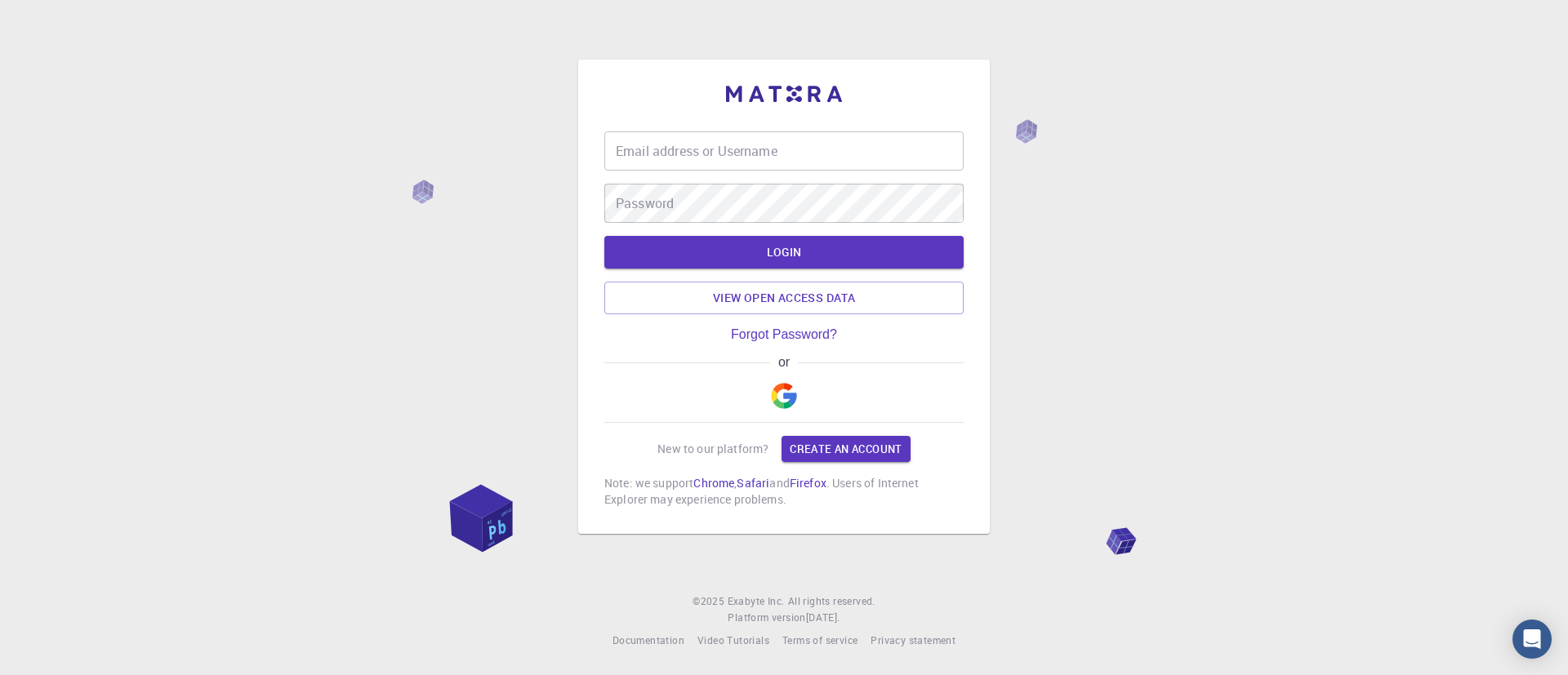
click at [1178, 309] on div "Email address or Username Email address or Username Password Password LOGIN Vie…" at bounding box center [784, 337] width 1568 height 675
drag, startPoint x: 1386, startPoint y: 650, endPoint x: 1381, endPoint y: 706, distance: 56.2
click at [1381, 674] on html "Email address or Username Email address or Username Password Password LOGIN Vie…" at bounding box center [784, 337] width 1568 height 675
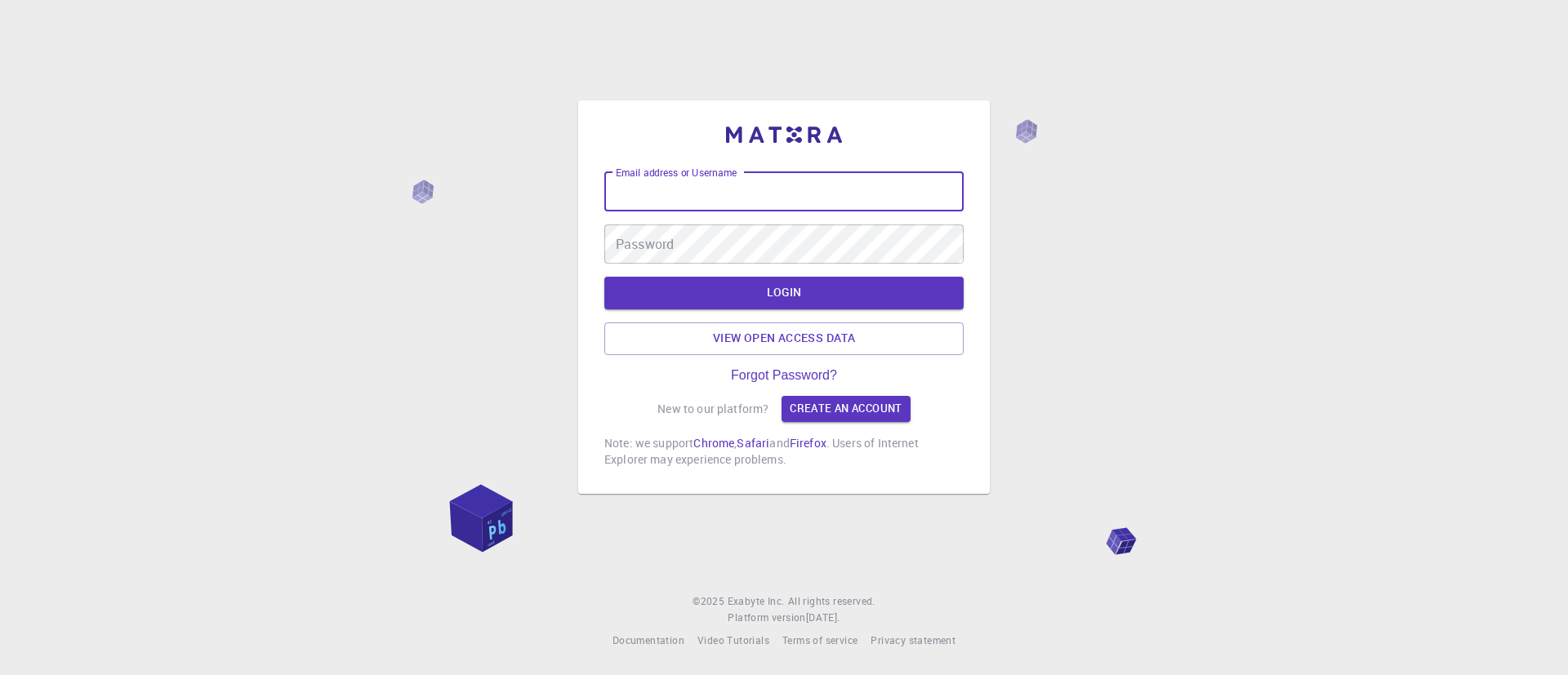
type input "arumugam"
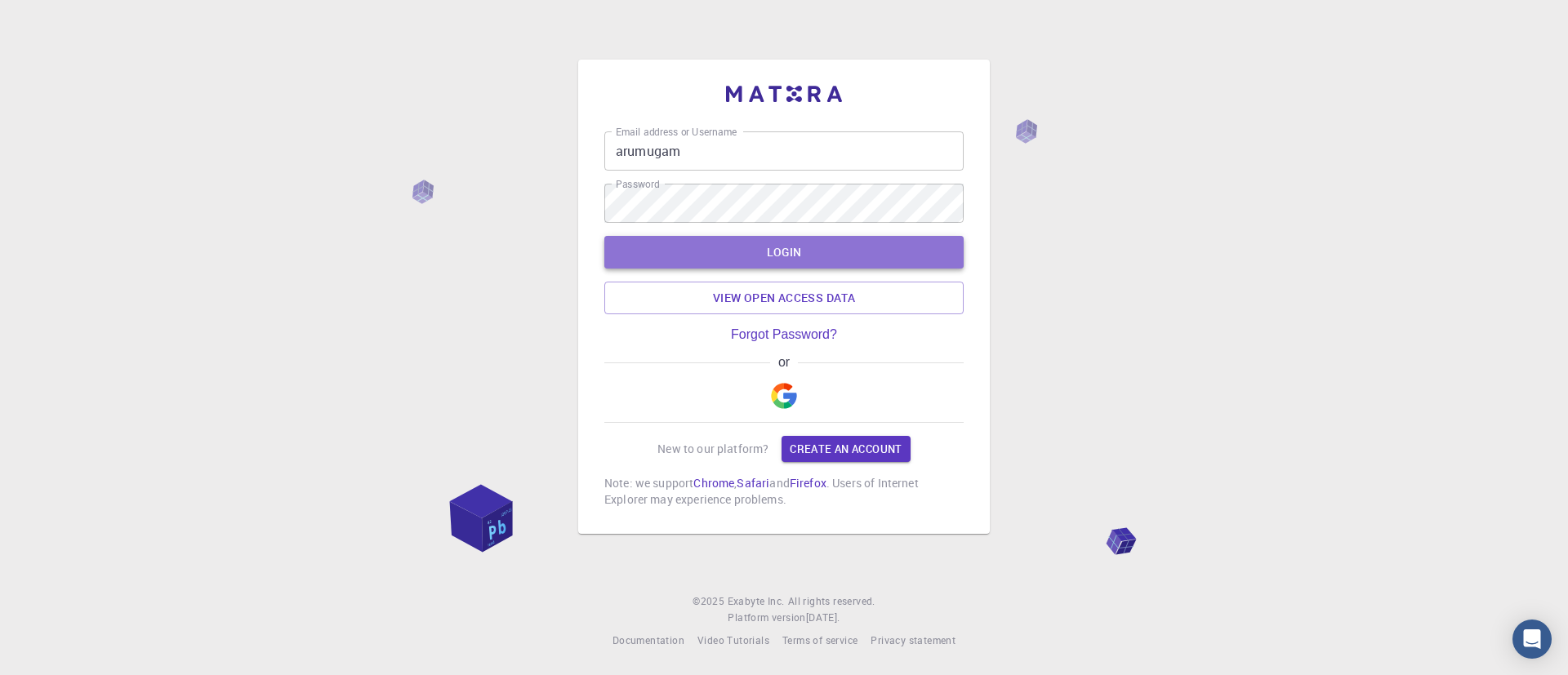
click at [693, 263] on button "LOGIN" at bounding box center [784, 252] width 359 height 33
click at [691, 253] on button "LOGIN" at bounding box center [784, 252] width 359 height 33
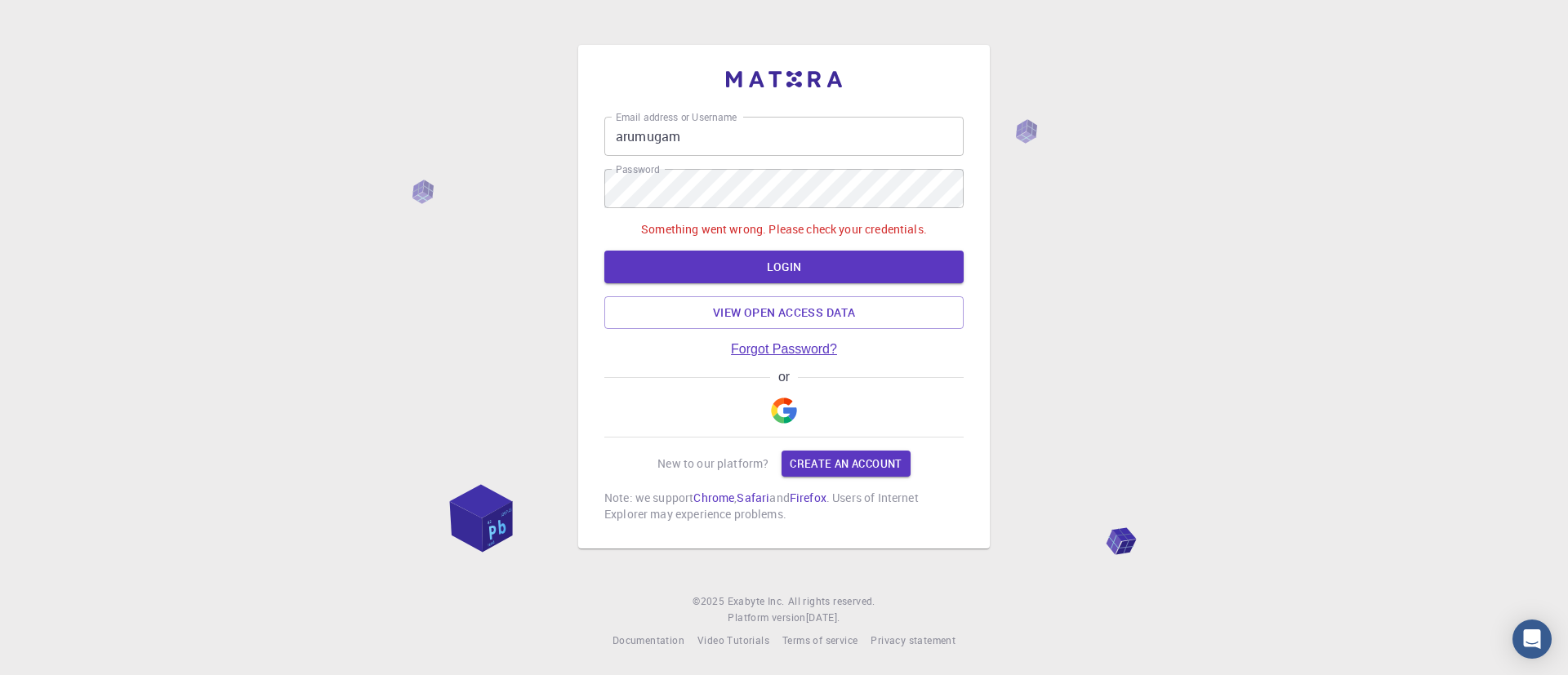
click at [752, 345] on link "Forgot Password?" at bounding box center [784, 349] width 106 height 14
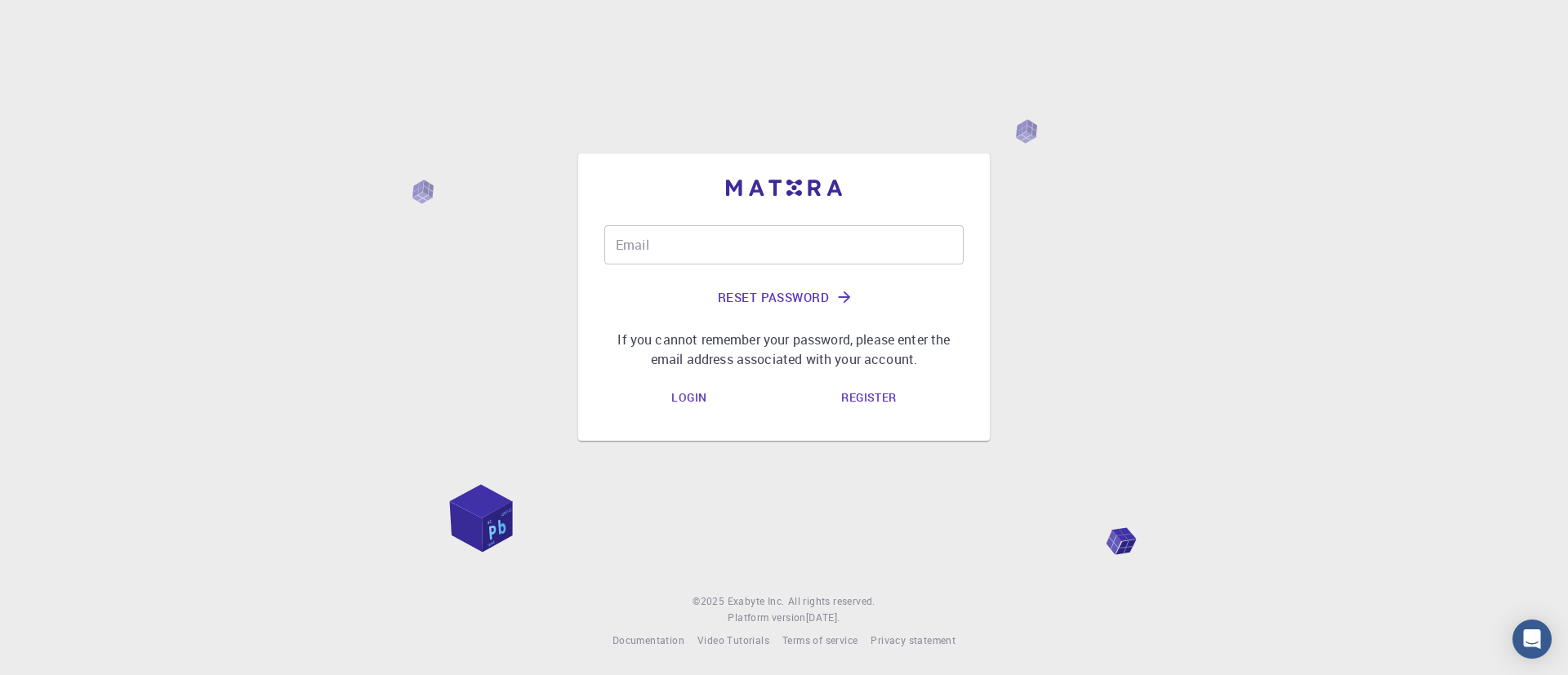
click at [695, 253] on input "Email" at bounding box center [784, 245] width 359 height 40
type input "[EMAIL_ADDRESS][DOMAIN_NAME]"
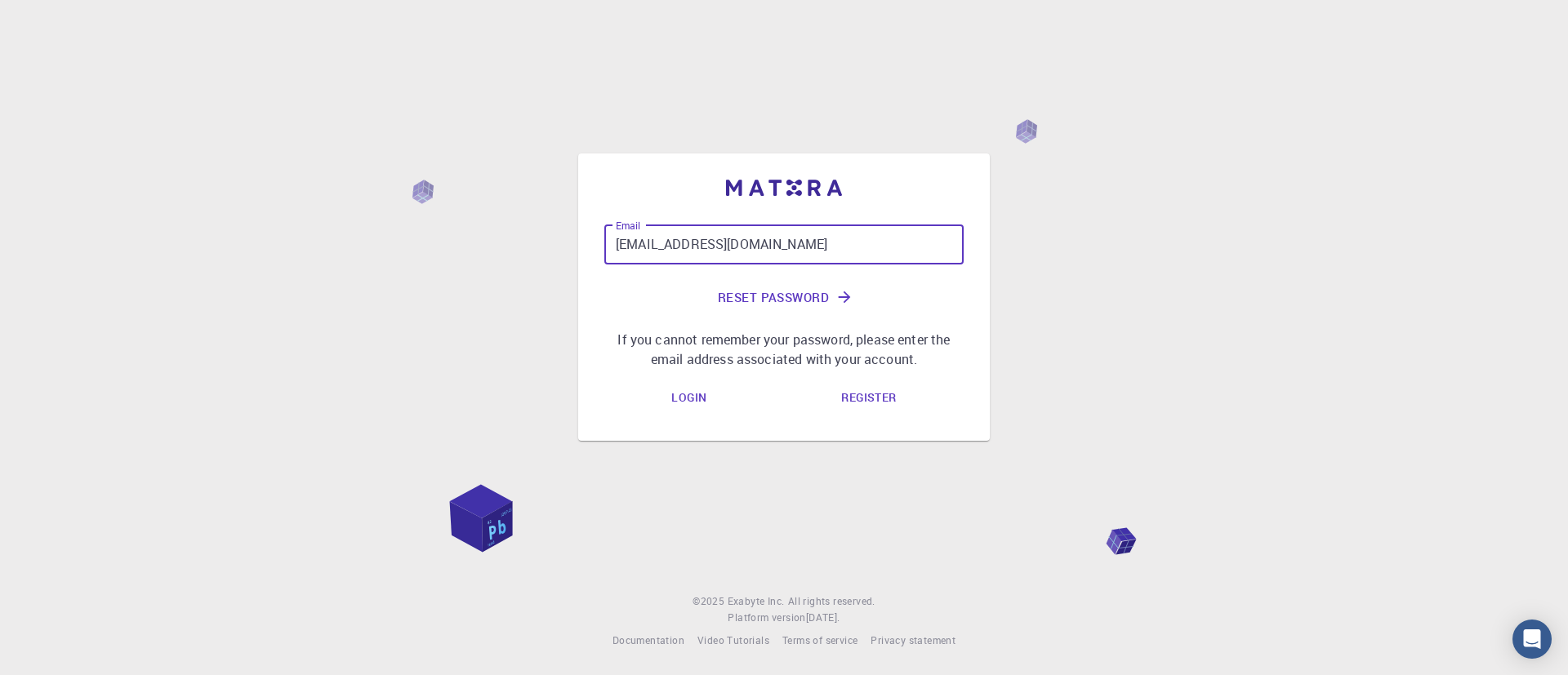
click at [775, 297] on button "Reset Password" at bounding box center [784, 297] width 359 height 40
